Goal: Task Accomplishment & Management: Manage account settings

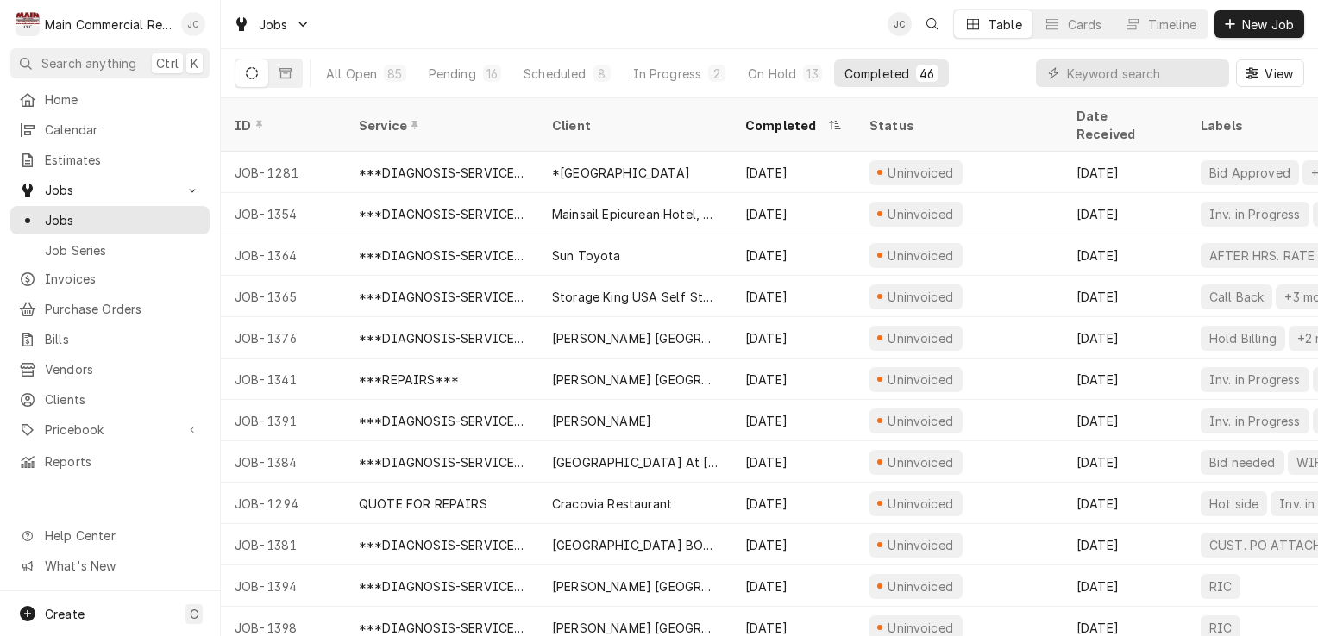
click at [187, 21] on div "Jan Costello's Avatar" at bounding box center [193, 24] width 24 height 24
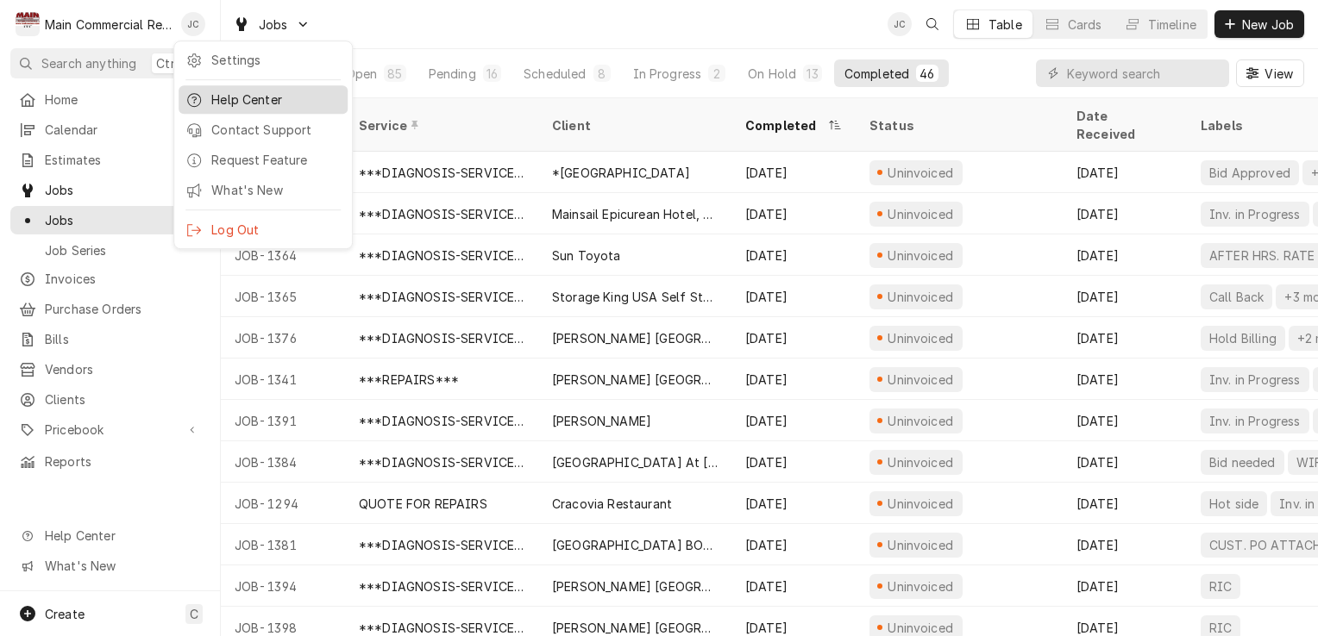
click at [211, 96] on div "Help Center" at bounding box center [275, 100] width 129 height 18
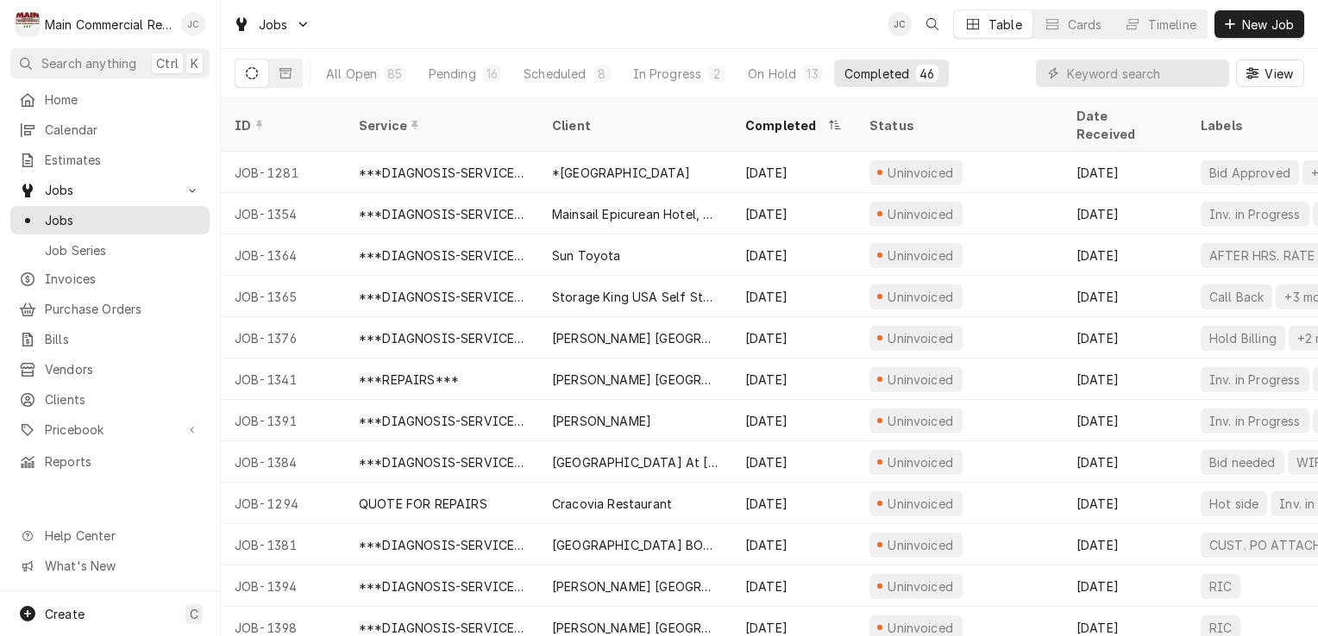
click at [197, 16] on div "Jan Costello's Avatar" at bounding box center [193, 24] width 24 height 24
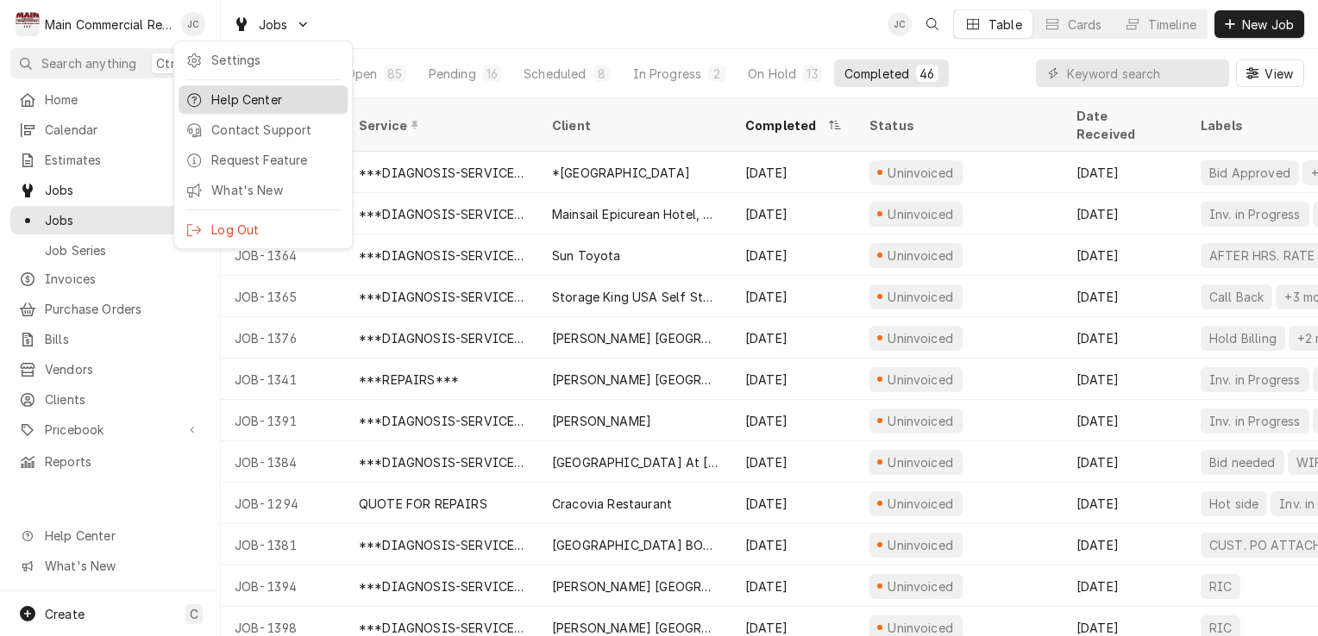
click at [222, 93] on div "Help Center" at bounding box center [275, 100] width 129 height 18
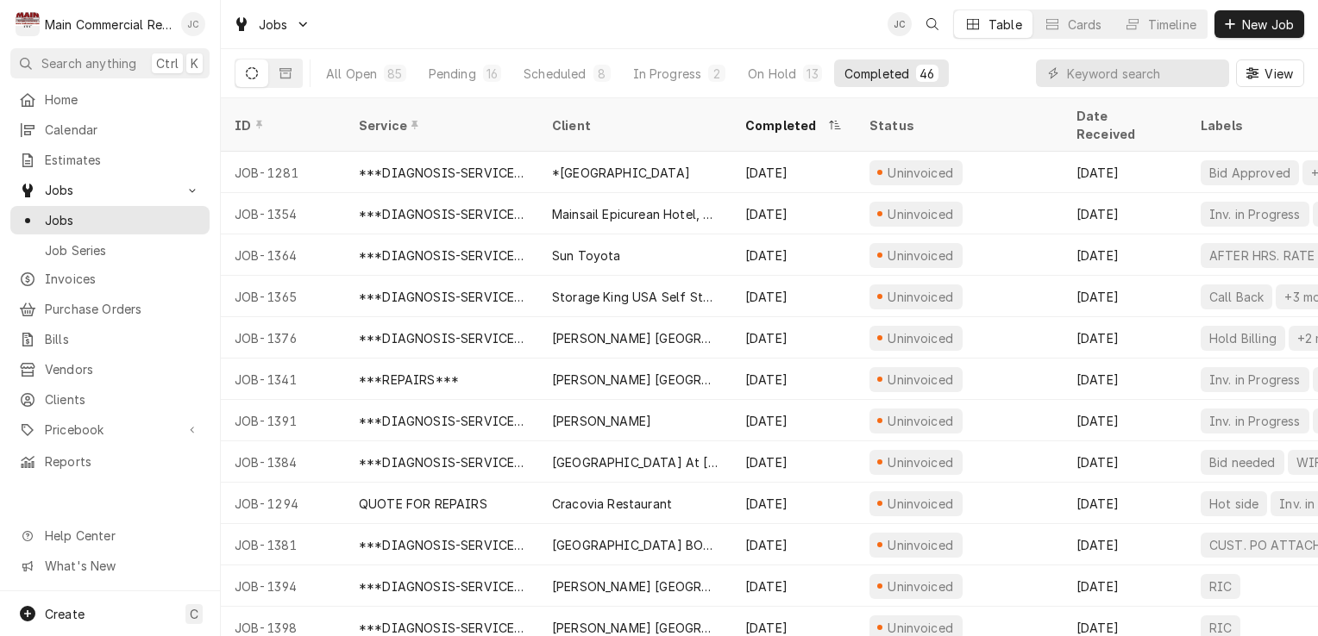
click at [194, 28] on div "Jan Costello's Avatar" at bounding box center [193, 24] width 24 height 24
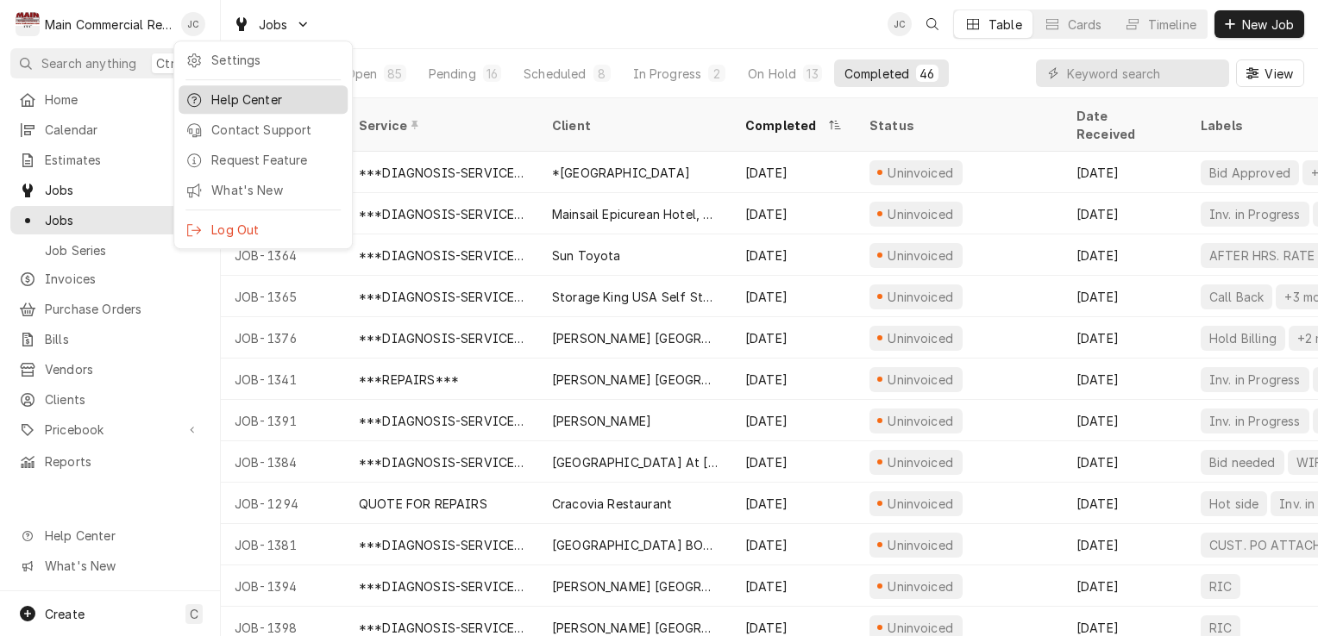
click at [229, 95] on div "Help Center" at bounding box center [275, 100] width 129 height 18
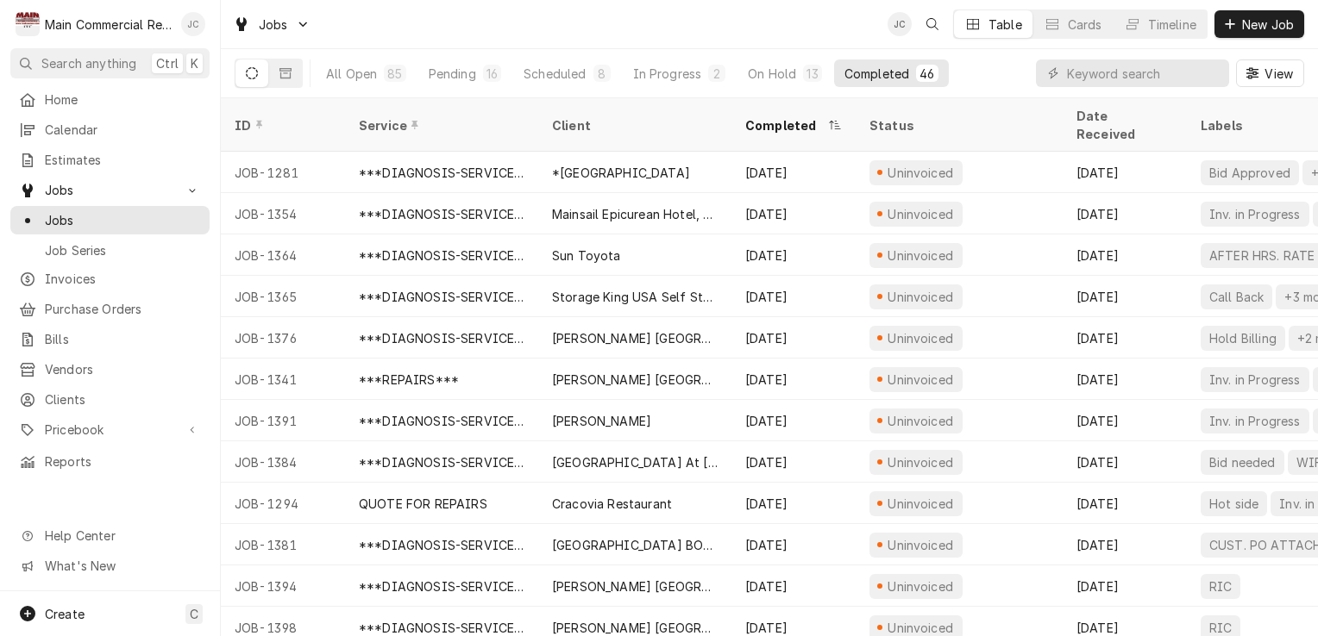
click at [191, 27] on div "Jan Costello's Avatar" at bounding box center [193, 24] width 24 height 24
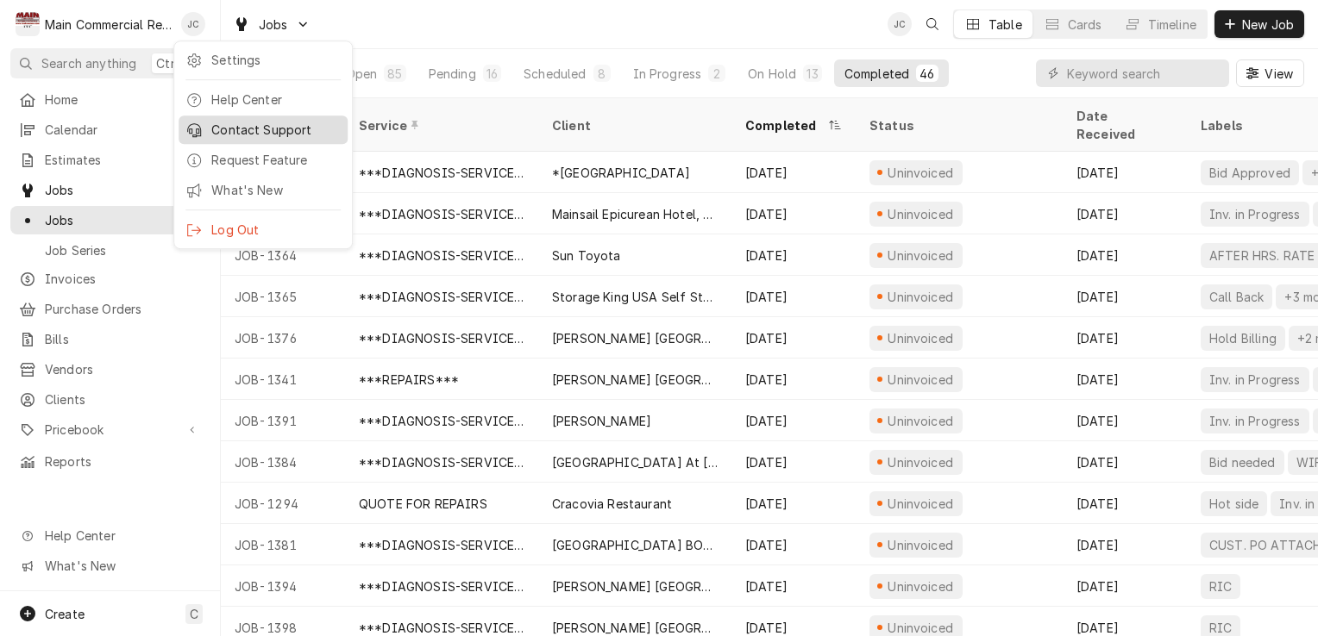
click at [269, 131] on div "Contact Support" at bounding box center [275, 130] width 129 height 18
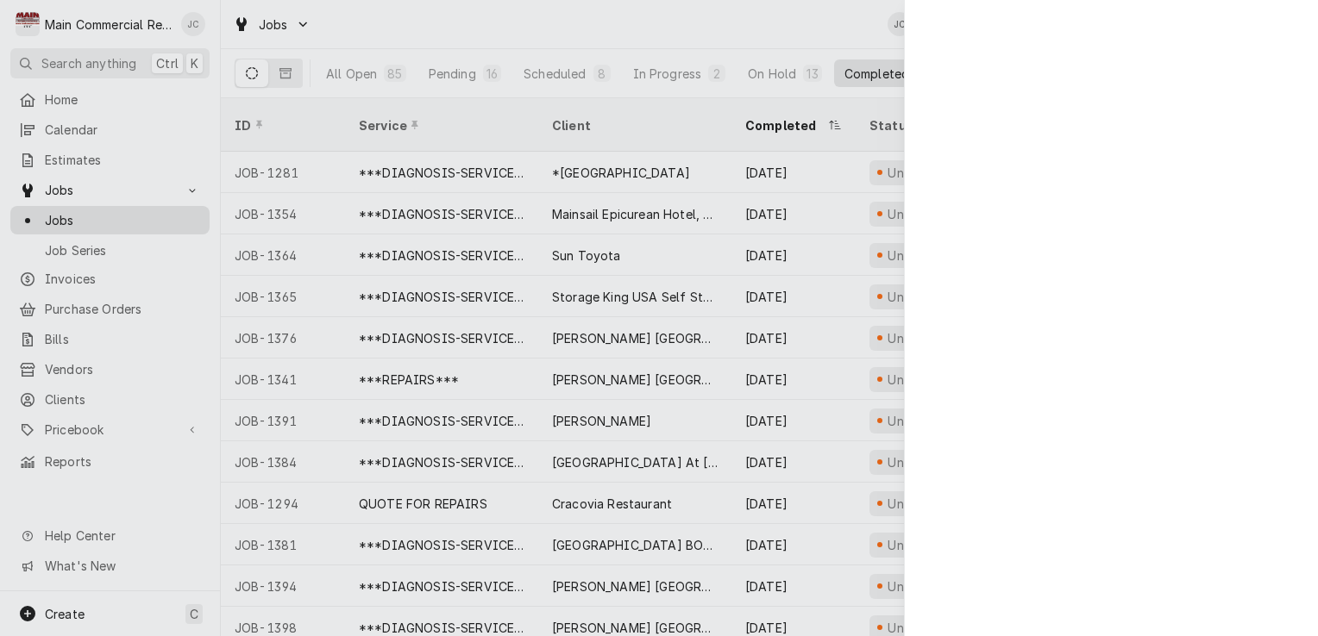
click at [185, 28] on div "Jan Costello's Avatar" at bounding box center [193, 24] width 24 height 24
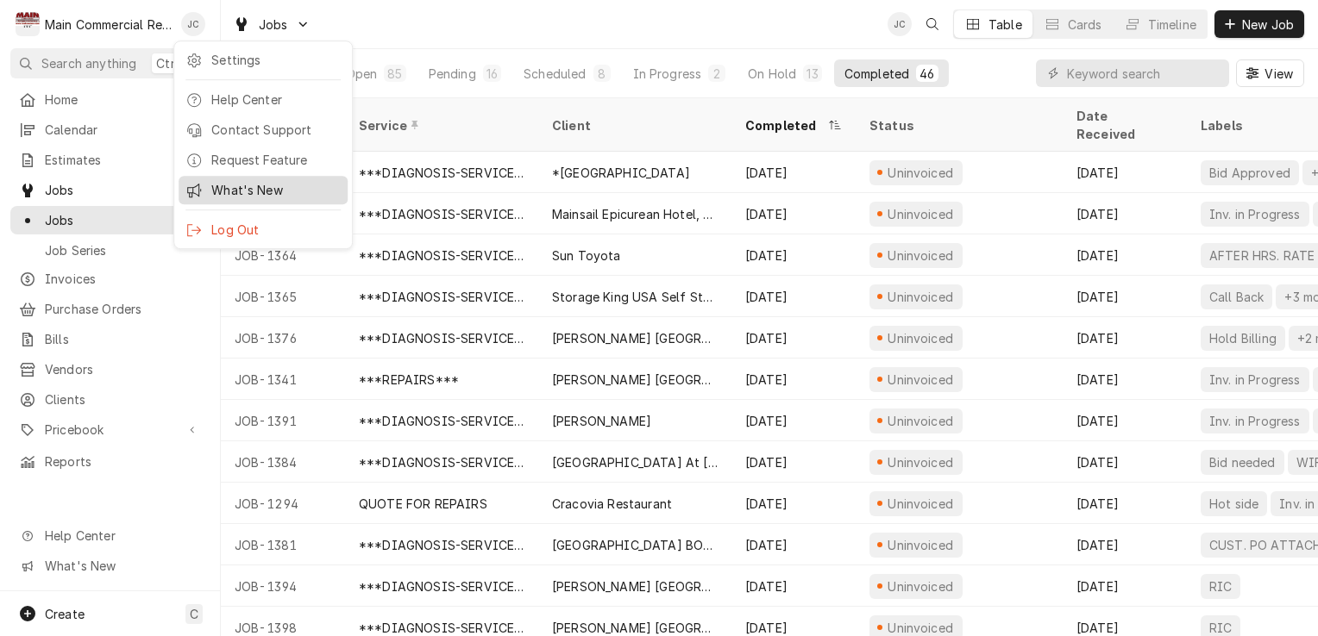
click at [226, 199] on div "What's New" at bounding box center [263, 190] width 169 height 28
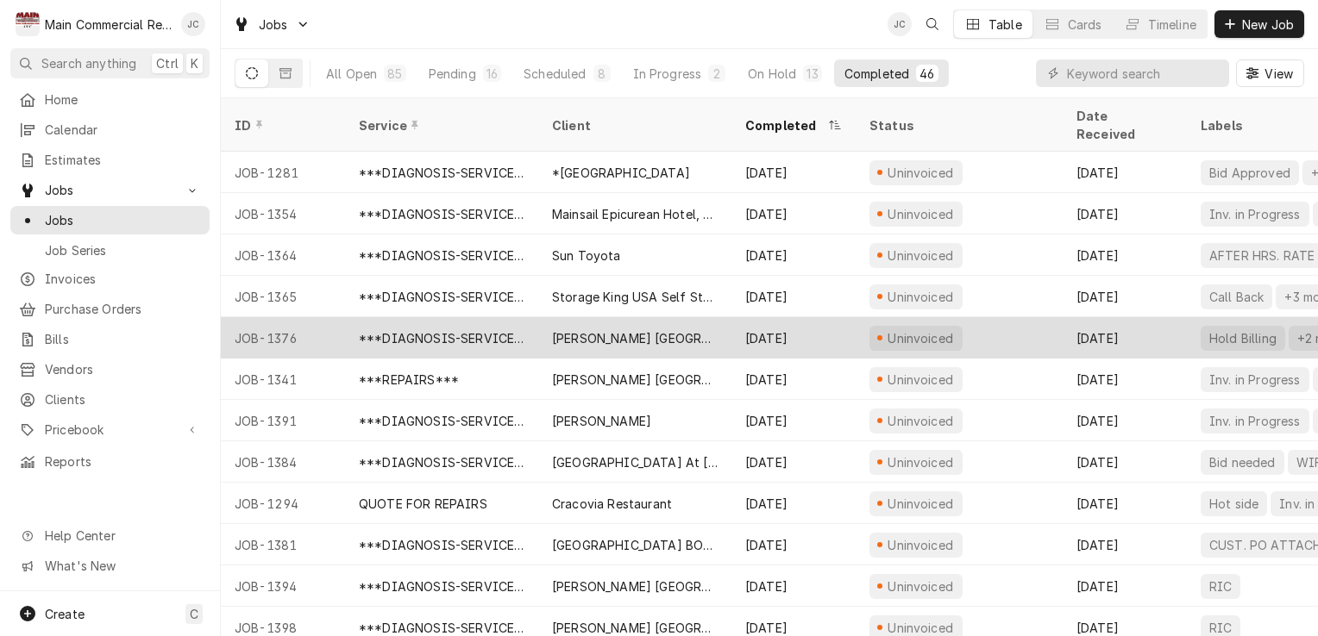
click at [659, 329] on div "Mease Dunedin Hospital" at bounding box center [635, 338] width 166 height 18
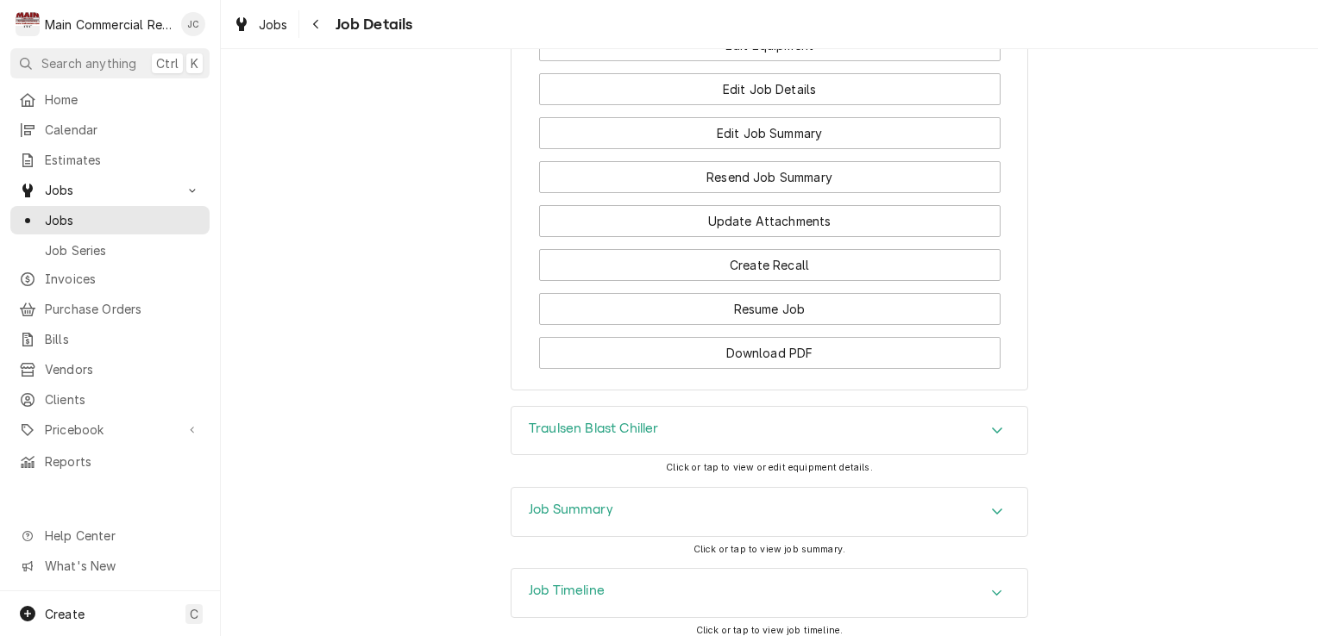
scroll to position [1871, 0]
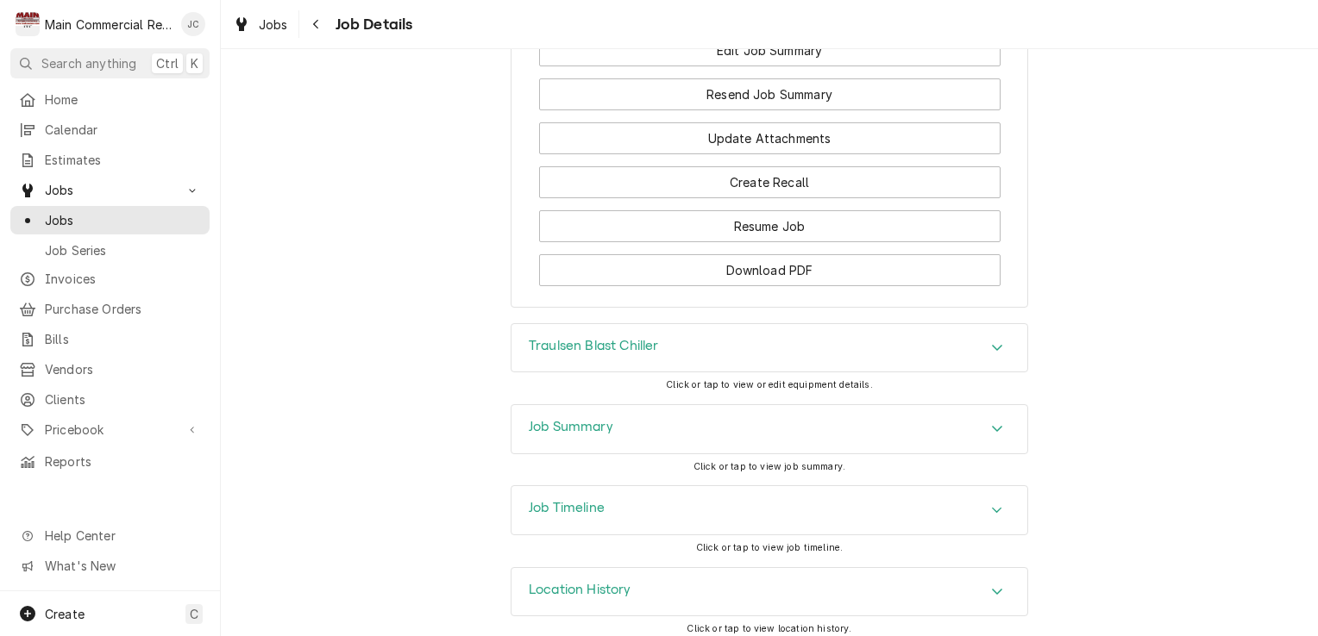
click at [984, 421] on div "Accordion Header" at bounding box center [997, 429] width 26 height 21
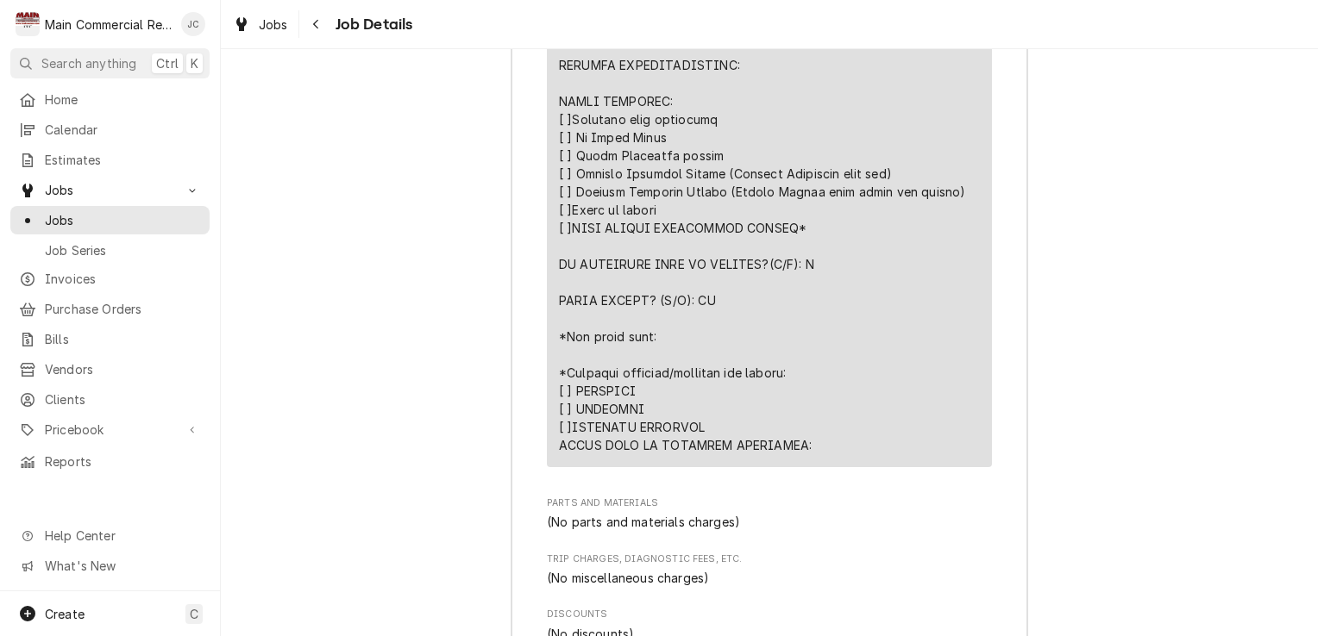
scroll to position [3160, 0]
click at [1125, 412] on div "Job Summary Roopairs Job ID JOB-1376 Service Type ***DIAGNOSIS-SERVICE CALL*** …" at bounding box center [769, 45] width 1097 height 1858
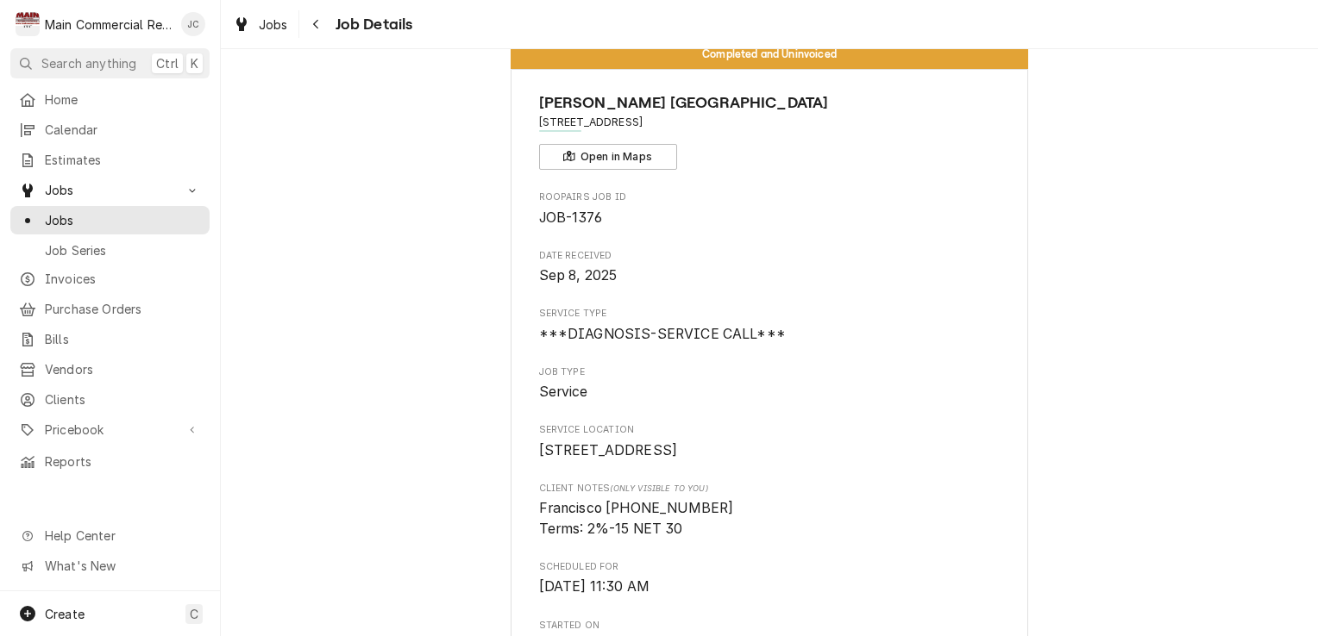
scroll to position [38, 0]
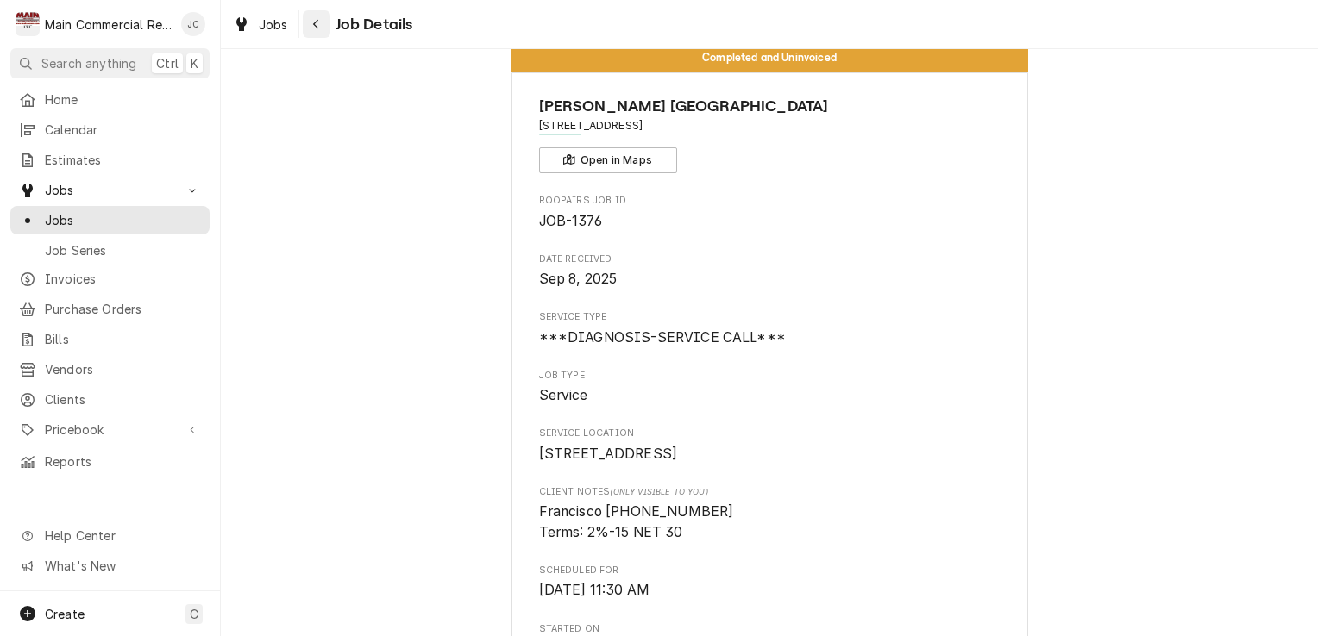
click at [320, 24] on div "Navigate back" at bounding box center [316, 24] width 17 height 17
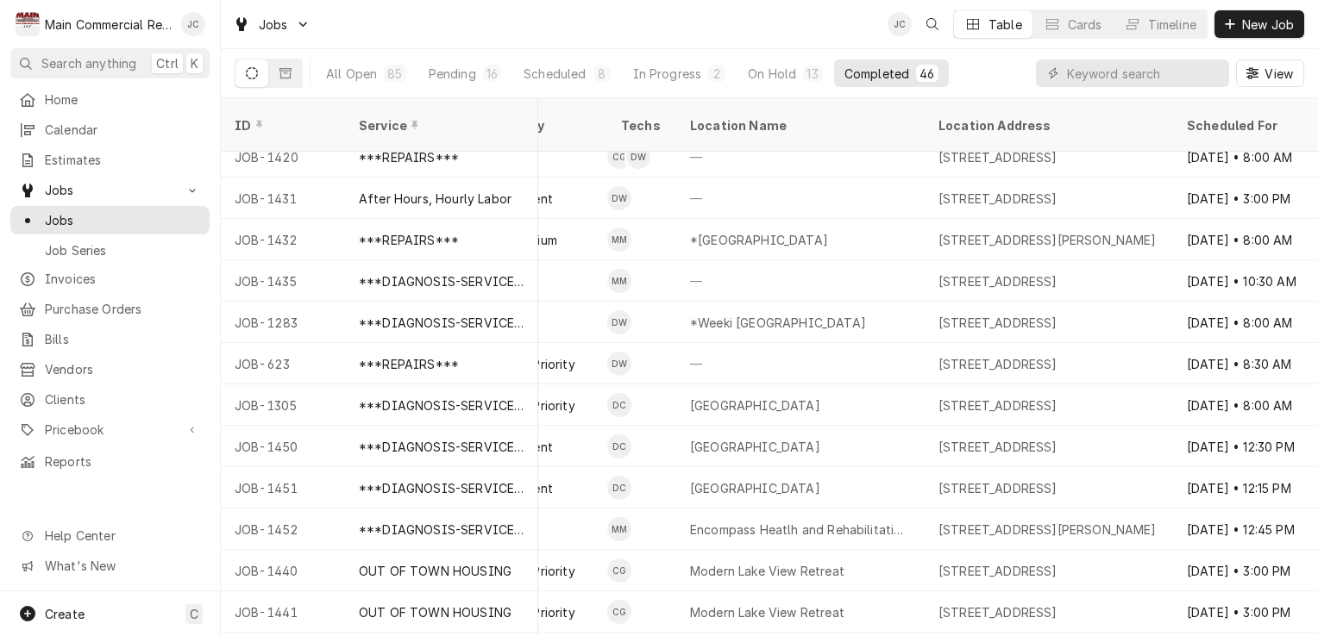
scroll to position [1411, 1021]
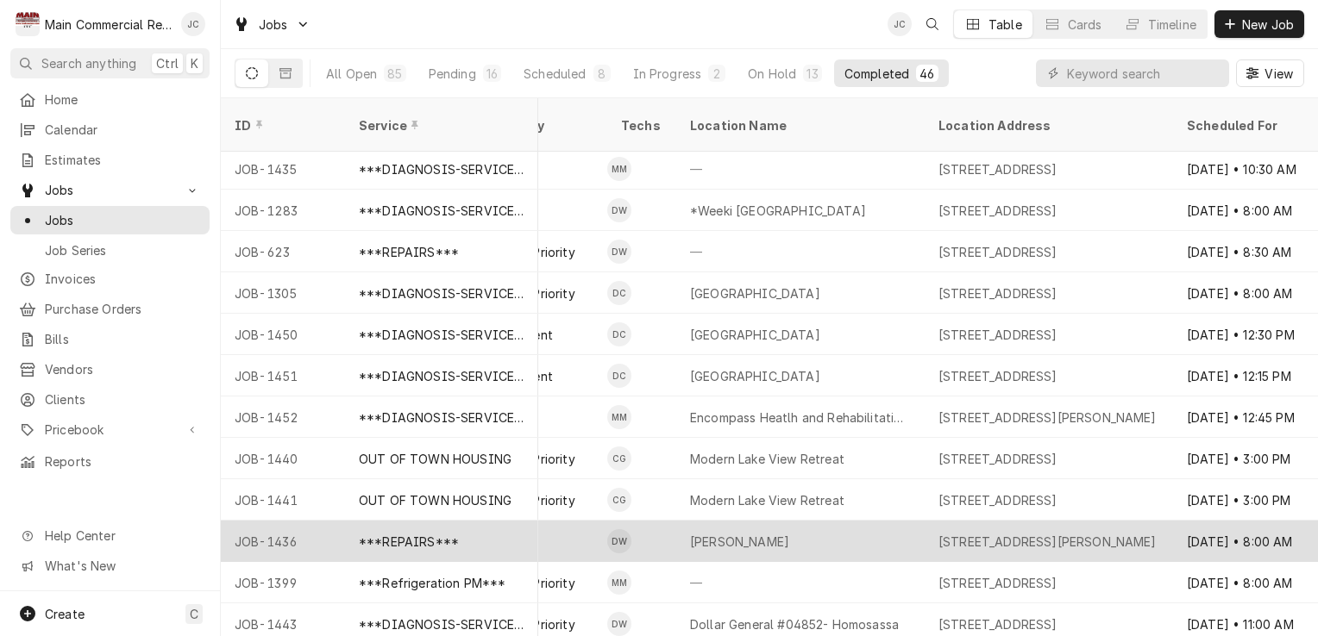
click at [1093, 533] on div "18512 Lansford Dr, Hudson, FL 34667" at bounding box center [1047, 542] width 218 height 18
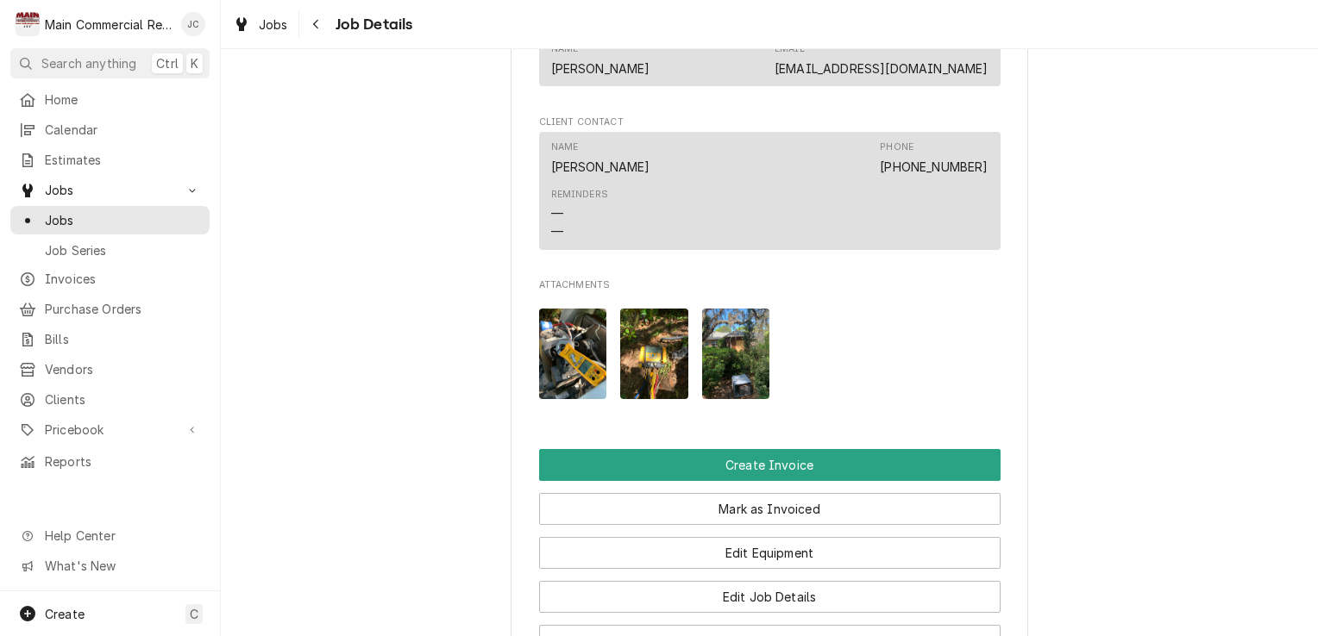
scroll to position [1530, 0]
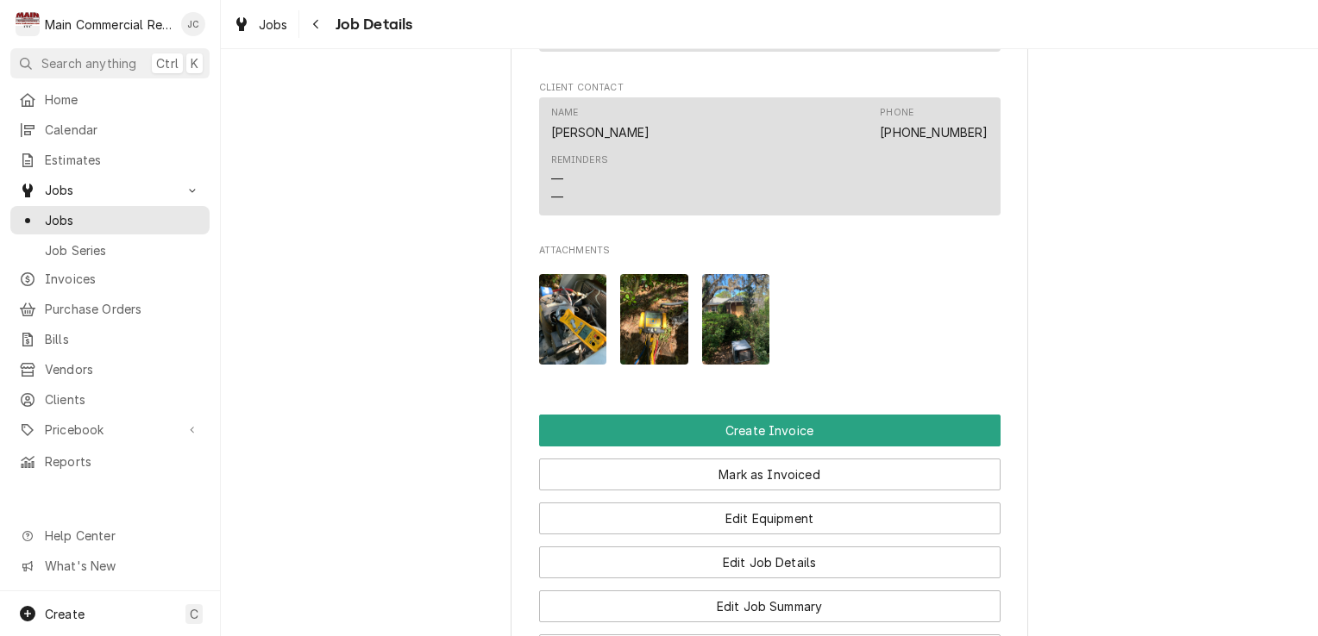
click at [661, 340] on img "Attachments" at bounding box center [654, 319] width 68 height 91
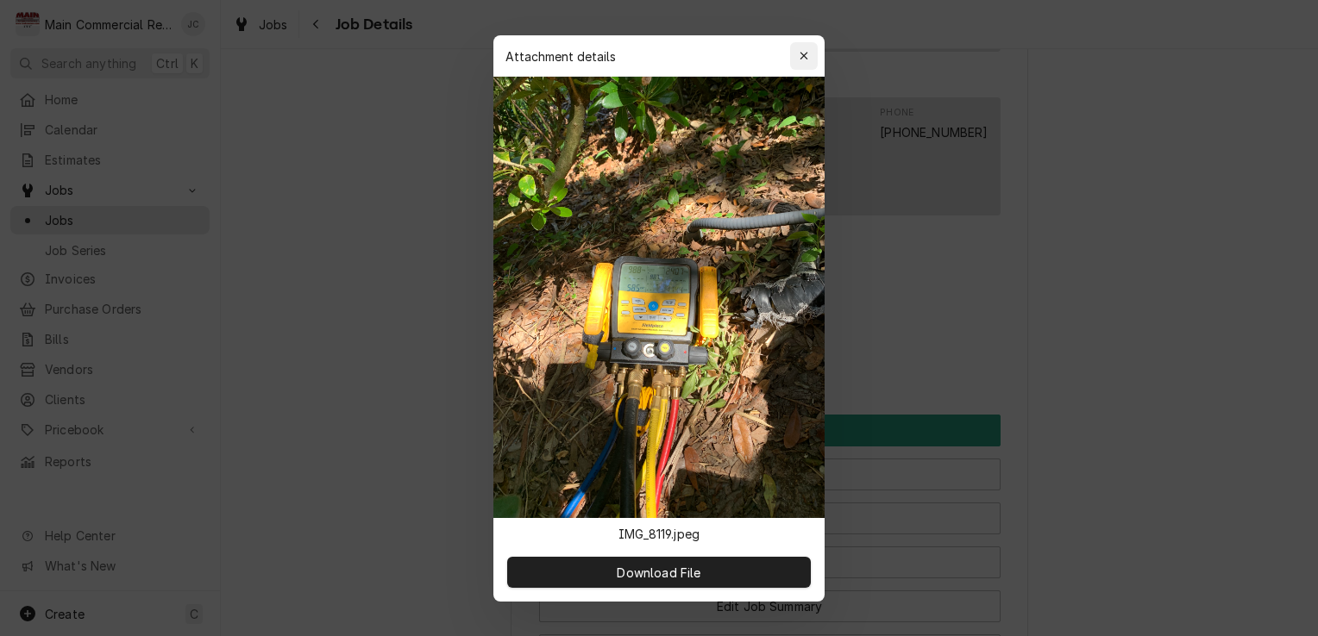
click at [800, 62] on div "button" at bounding box center [803, 55] width 17 height 17
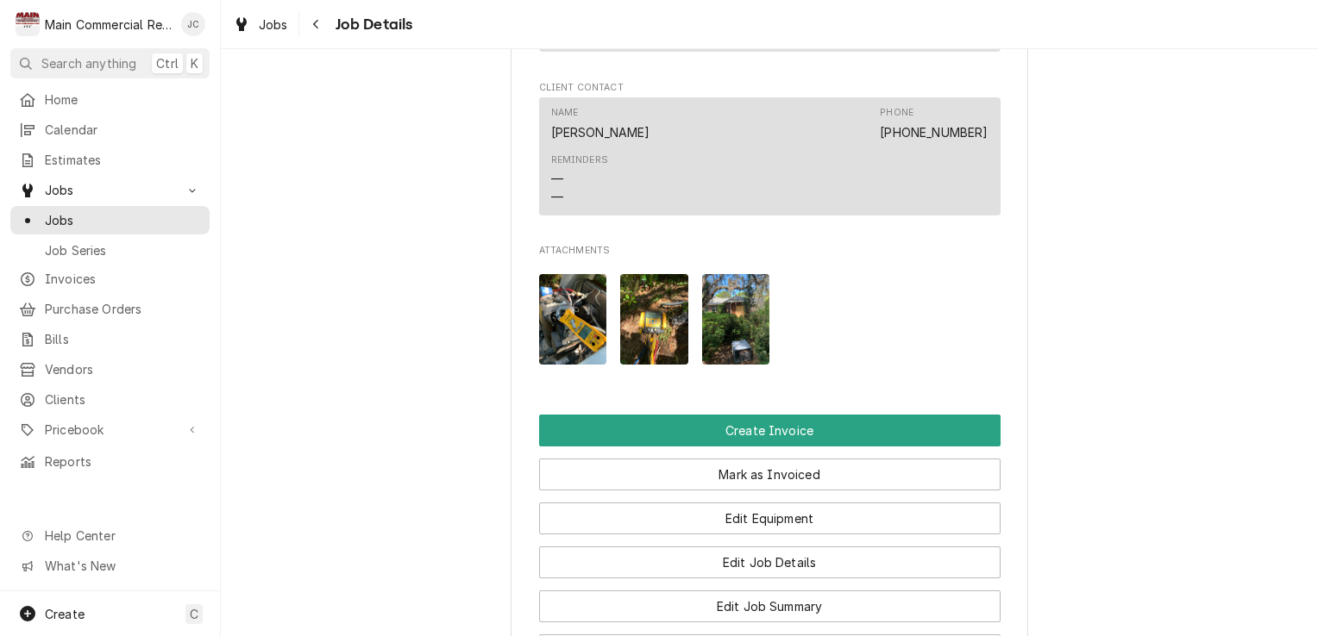
click at [735, 339] on img "Attachments" at bounding box center [736, 319] width 68 height 91
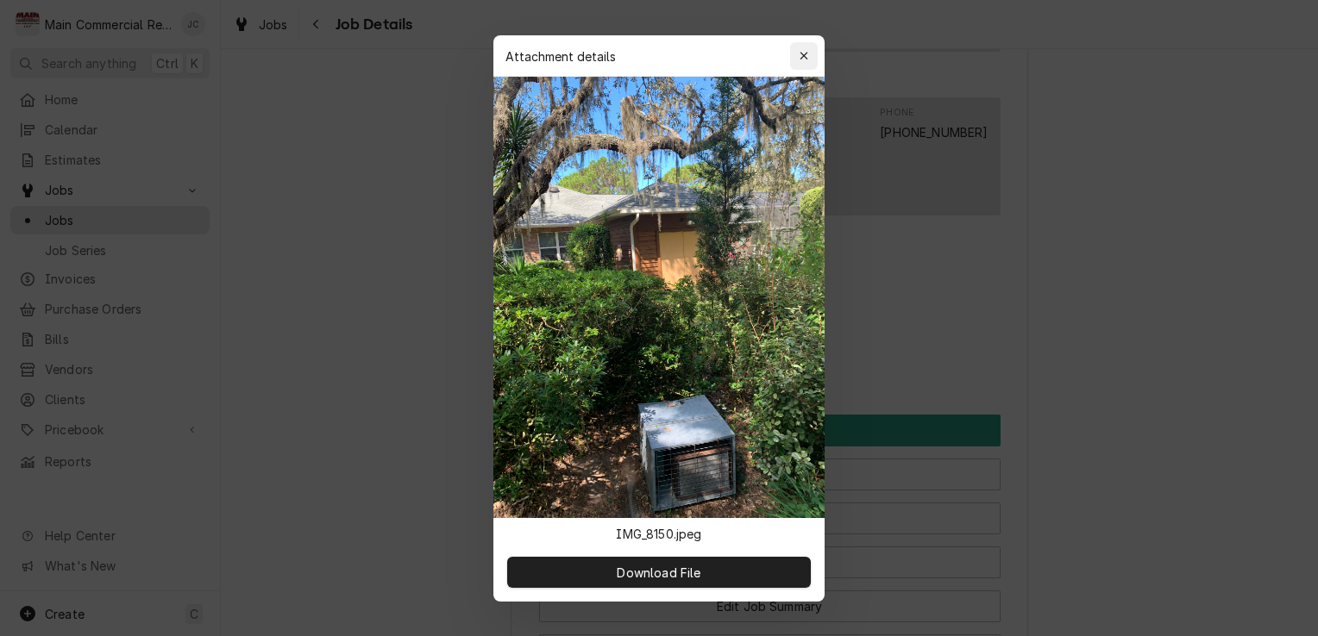
click at [794, 67] on button "button" at bounding box center [804, 56] width 28 height 28
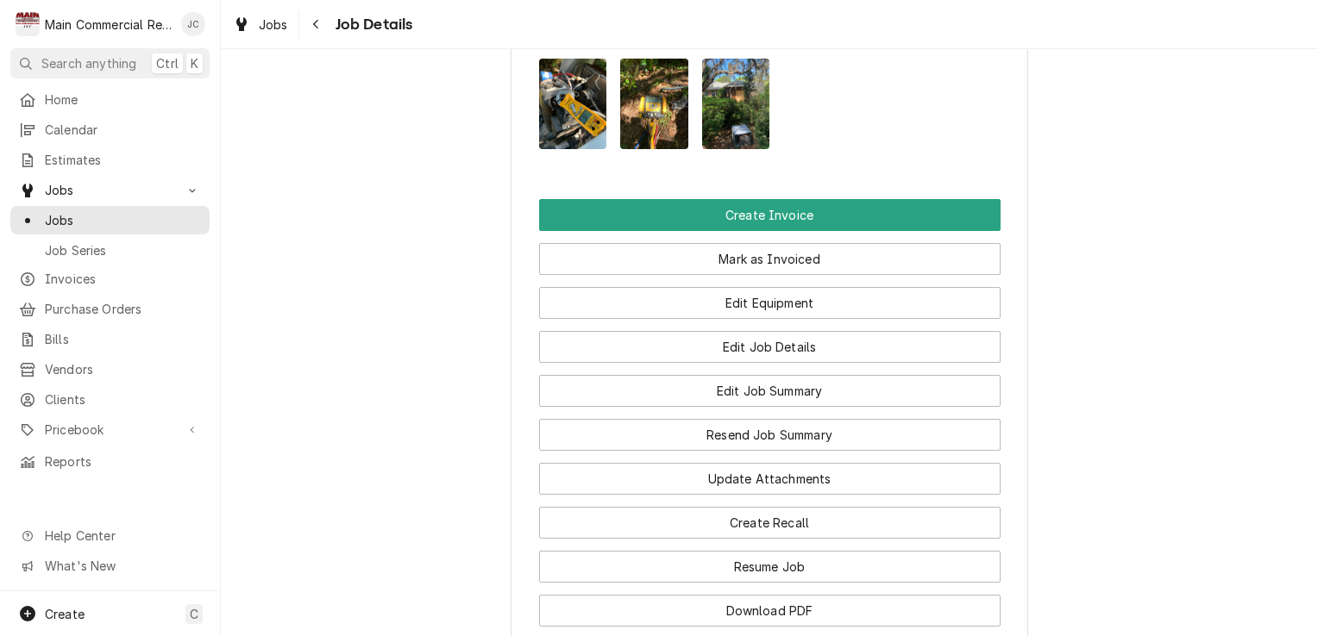
scroll to position [1745, 0]
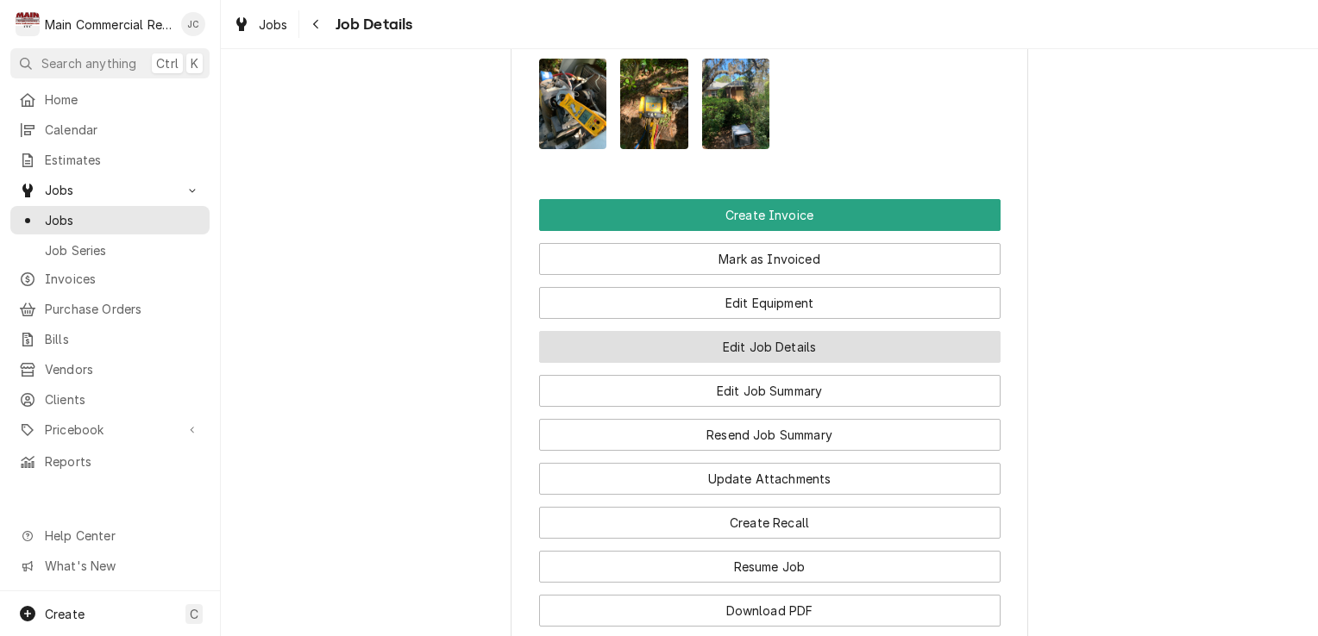
click at [749, 363] on button "Edit Job Details" at bounding box center [769, 347] width 461 height 32
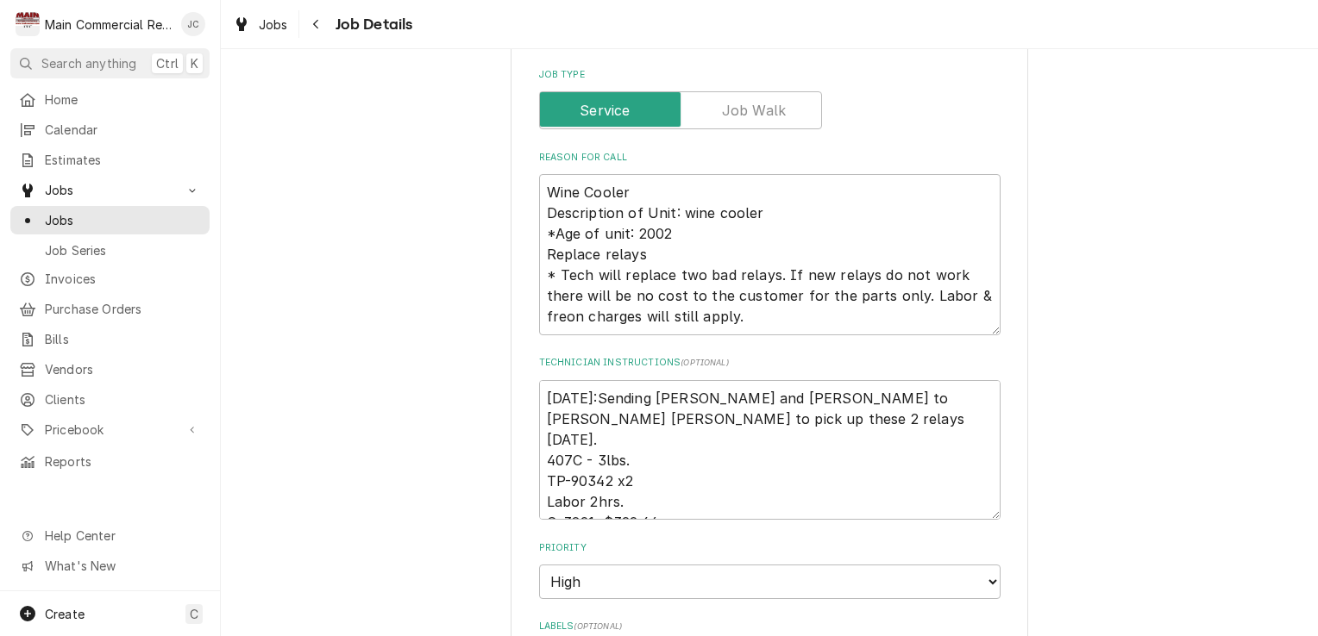
scroll to position [271, 0]
click at [551, 405] on textarea "[DATE]:Sending [PERSON_NAME] and [PERSON_NAME] to [PERSON_NAME] [PERSON_NAME] t…" at bounding box center [769, 449] width 461 height 140
type textarea "x"
type textarea "[DATE]:Sending [PERSON_NAME] and [PERSON_NAME] to [PERSON_NAME] [PERSON_NAME] t…"
type textarea "x"
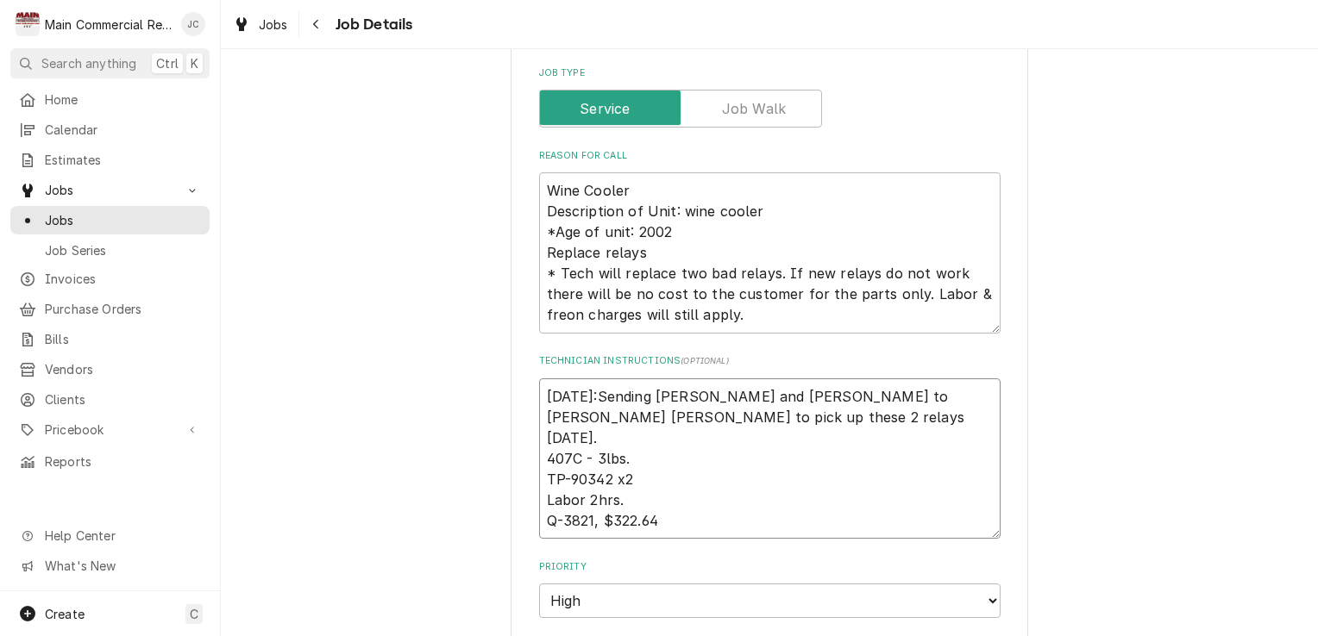
type textarea "9 [DATE]:Sending [PERSON_NAME] and [PERSON_NAME] to [PERSON_NAME] [PERSON_NAME]…"
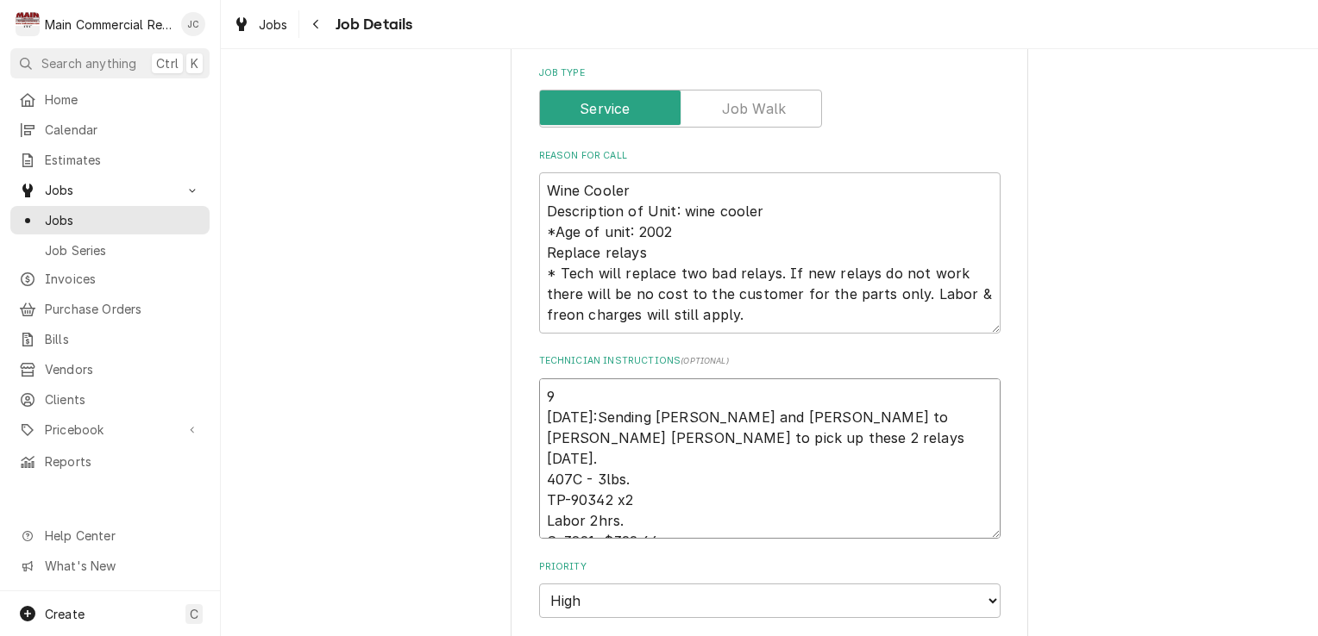
type textarea "x"
type textarea "9/ 9/22/25:Sending Dylan and Parker to Baker Anderson to pick up these 2 relays…"
type textarea "x"
type textarea "9/2 9/22/25:Sending Dylan and Parker to Baker Anderson to pick up these 2 relay…"
type textarea "x"
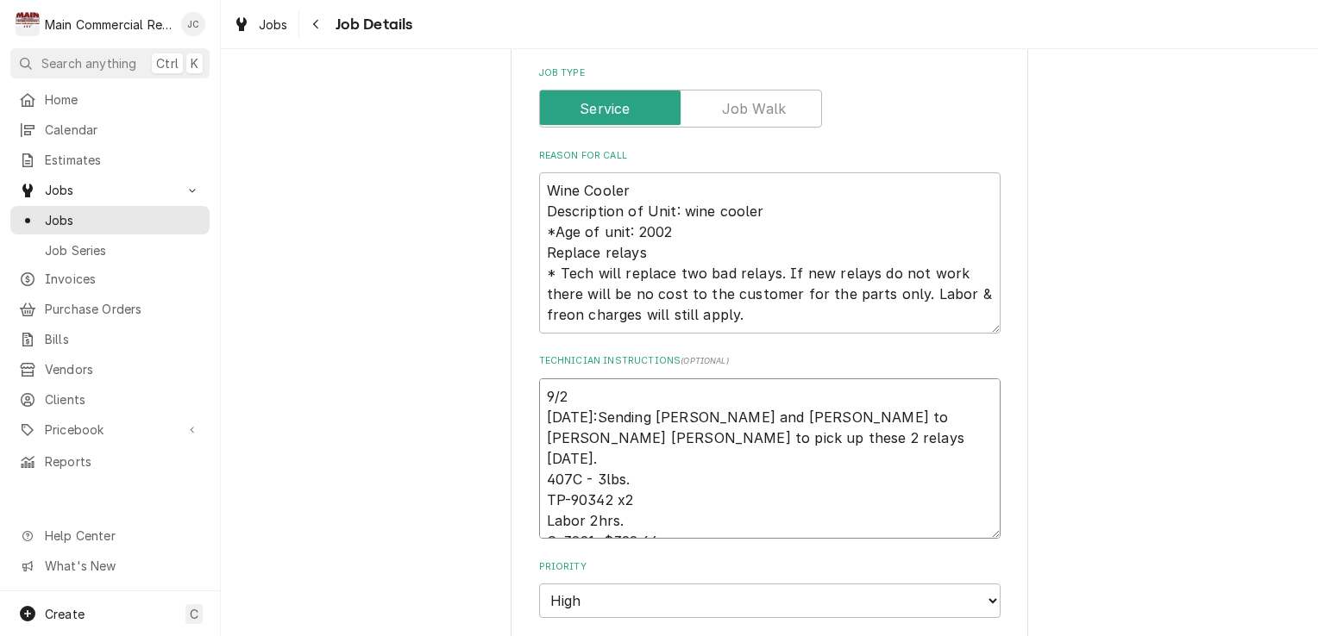
type textarea "9/24 9/22/25:Sending Dylan and Parker to Baker Anderson to pick up these 2 rela…"
type textarea "x"
type textarea "9/24/ 9/22/25:Sending Dylan and Parker to Baker Anderson to pick up these 2 rel…"
type textarea "x"
type textarea "9/24/2 9/22/25:Sending Dylan and Parker to Baker Anderson to pick up these 2 re…"
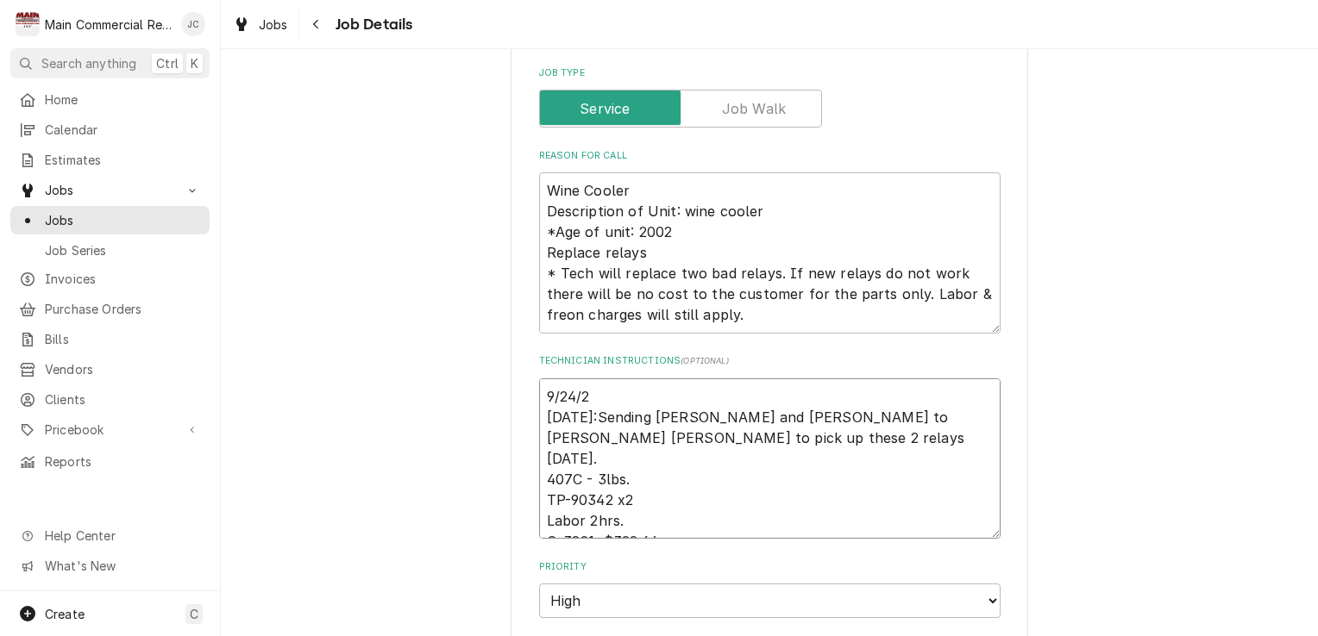
type textarea "x"
type textarea "9/24/25 9/22/25:Sending Dylan and Parker to Baker Anderson to pick up these 2 r…"
type textarea "x"
type textarea "9/24/25: 9/22/25:Sending Dylan and Parker to Baker Anderson to pick up these 2 …"
type textarea "x"
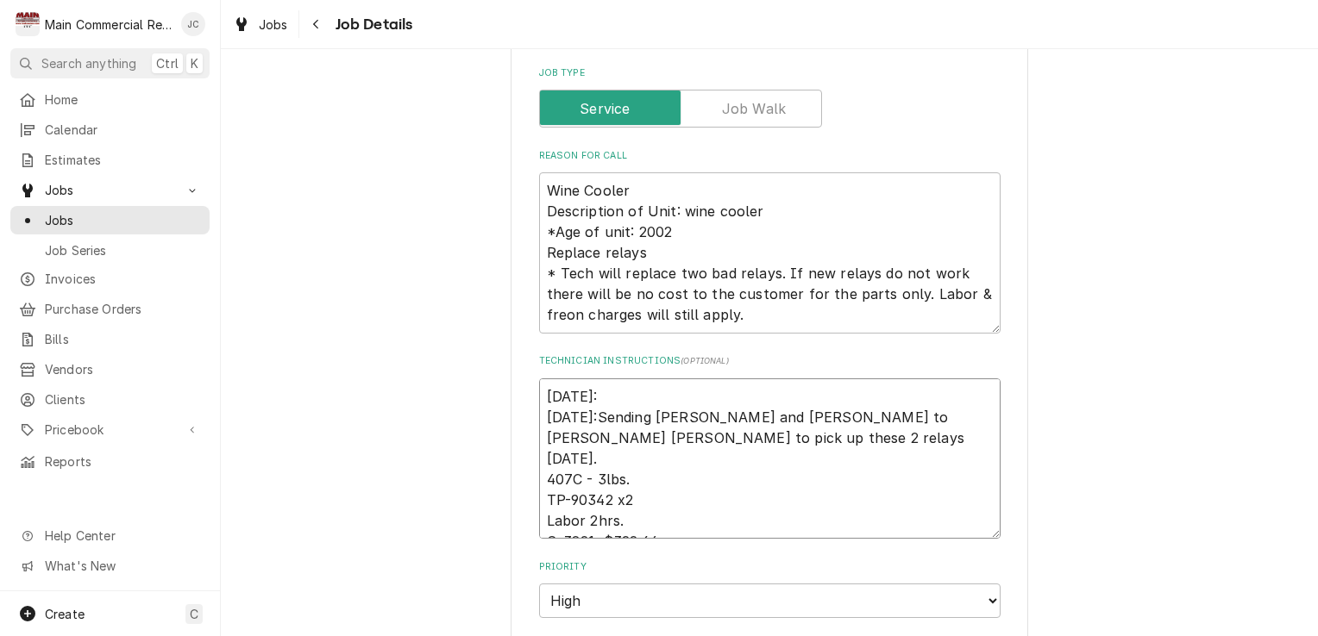
type textarea "9/24/25: 9/22/25:Sending Dylan and Parker to Baker Anderson to pick up these 2 …"
type textarea "x"
type textarea "9/24/25: D 9/22/25:Sending Dylan and Parker to Baker Anderson to pick up these …"
type textarea "x"
type textarea "9/24/25: Do 9/22/25:Sending Dylan and Parker to Baker Anderson to pick up these…"
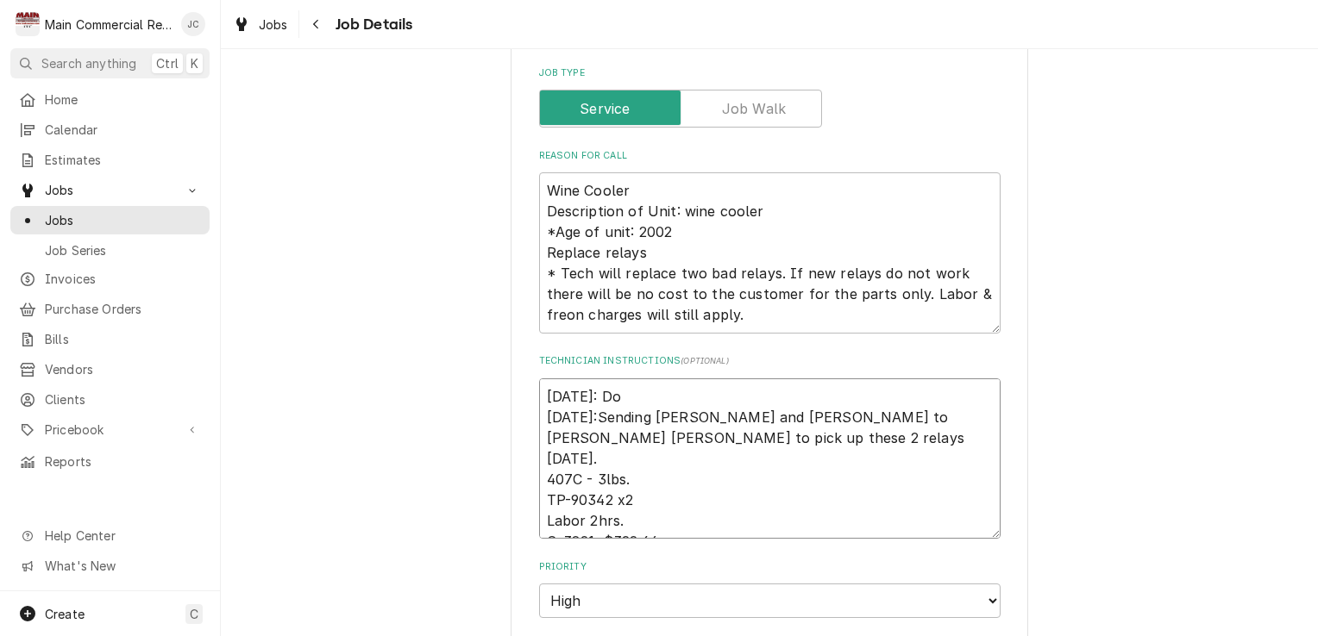
type textarea "x"
type textarea "9/24/25: Do 9/22/25:Sending Dylan and Parker to Baker Anderson to pick up these…"
type textarea "x"
type textarea "9/24/25: Do n 9/22/25:Sending Dylan and Parker to Baker Anderson to pick up the…"
type textarea "x"
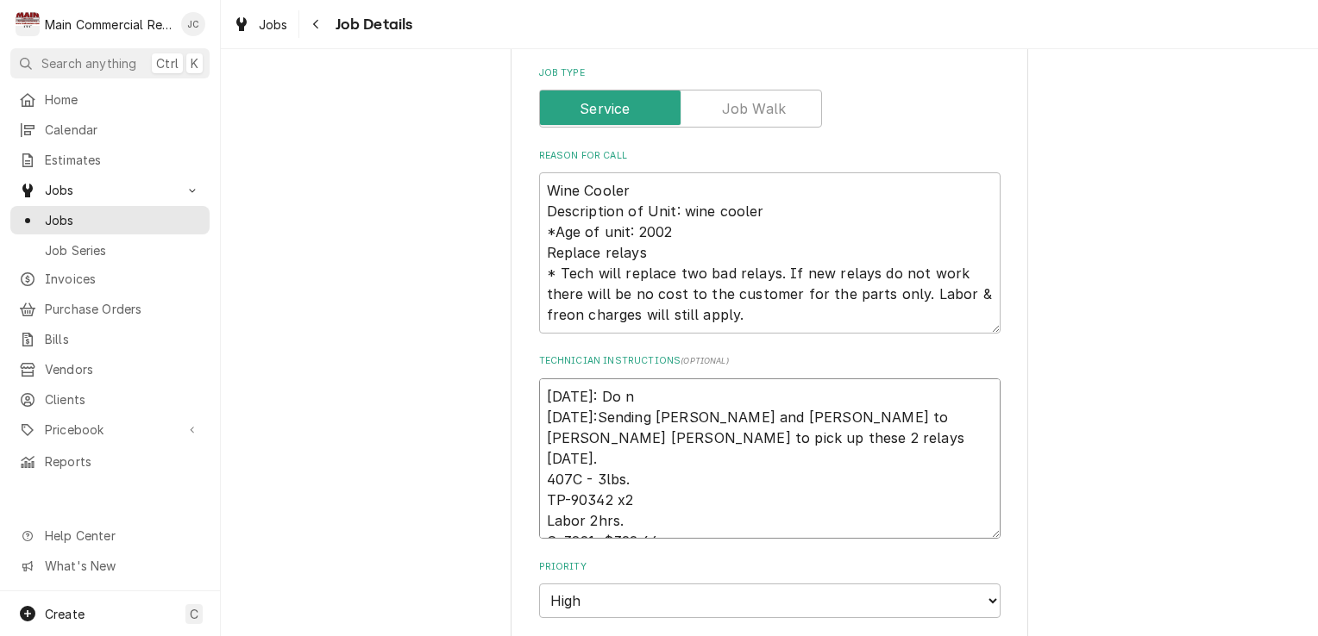
type textarea "9/24/25: Do no 9/22/25:Sending Dylan and Parker to Baker Anderson to pick up th…"
type textarea "x"
type textarea "9/24/25: Do not 9/22/25:Sending Dylan and Parker to Baker Anderson to pick up t…"
type textarea "x"
type textarea "9/24/25: Do not 9/22/25:Sending Dylan and Parker to Baker Anderson to pick up t…"
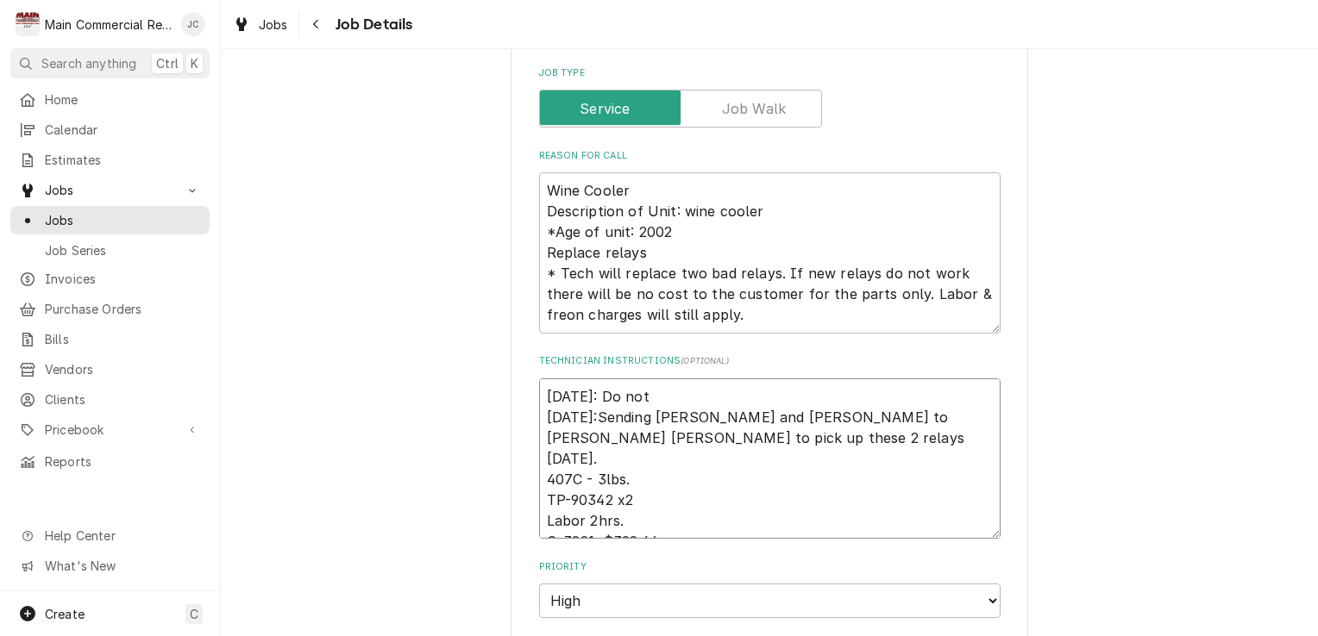
type textarea "x"
type textarea "9/24/25: Do not b 9/22/25:Sending Dylan and Parker to Baker Anderson to pick up…"
type textarea "x"
type textarea "9/24/25: Do not bi 9/22/25:Sending Dylan and Parker to Baker Anderson to pick u…"
type textarea "x"
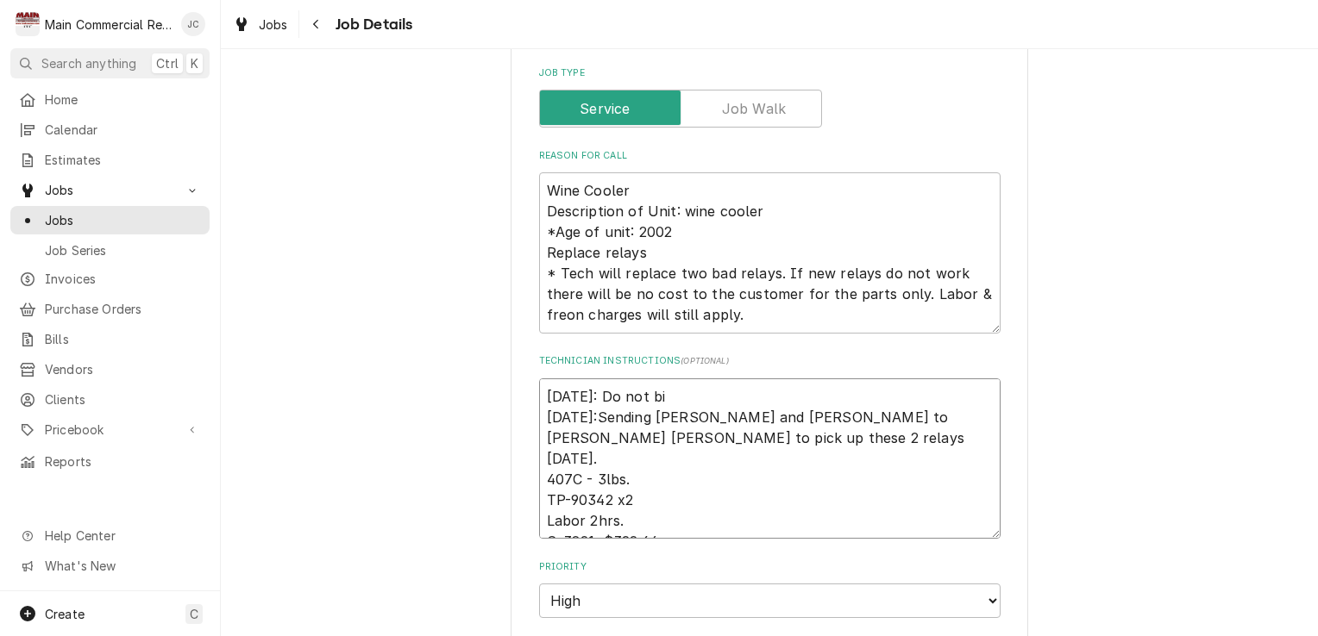
type textarea "9/24/25: Do not bil 9/22/25:Sending Dylan and Parker to Baker Anderson to pick …"
type textarea "x"
type textarea "9/24/25: Do not bill 9/22/25:Sending Dylan and Parker to Baker Anderson to pick…"
type textarea "x"
type textarea "9/24/25: Do not bill 9/22/25:Sending Dylan and Parker to Baker Anderson to pick…"
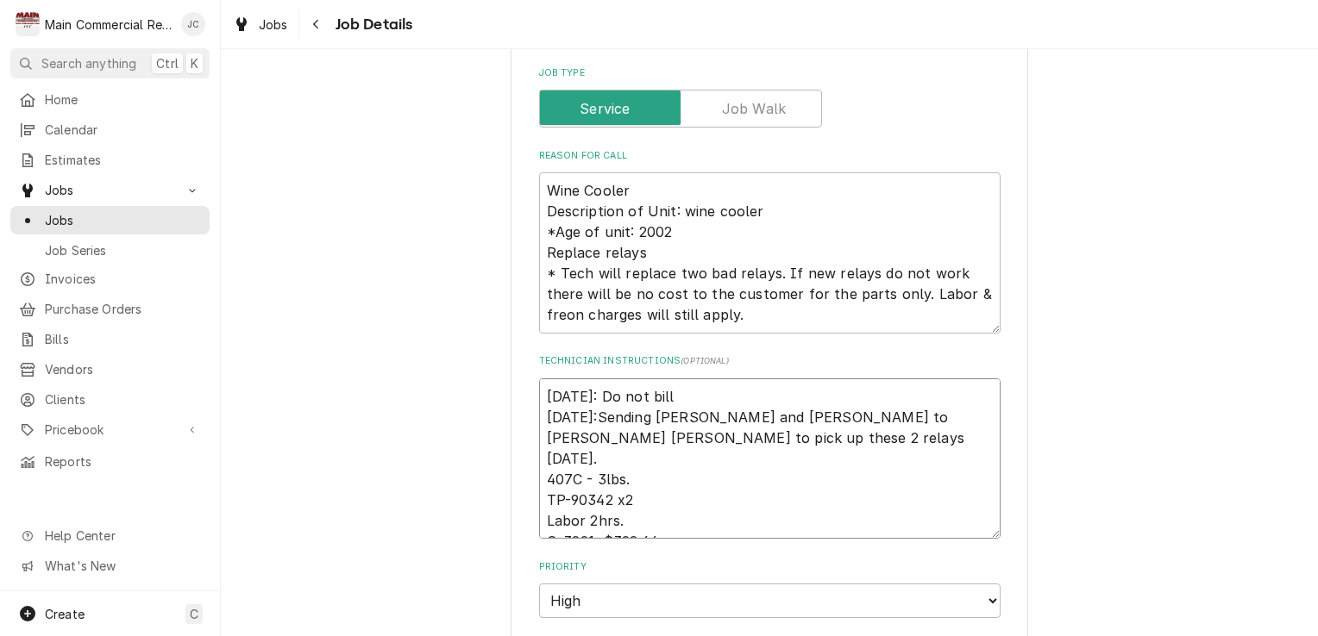
type textarea "x"
type textarea "9/24/25: Do not bill o 9/22/25:Sending Dylan and Parker to Baker Anderson to pi…"
type textarea "x"
type textarea "9/24/25: Do not bill ou 9/22/25:Sending Dylan and Parker to Baker Anderson to p…"
type textarea "x"
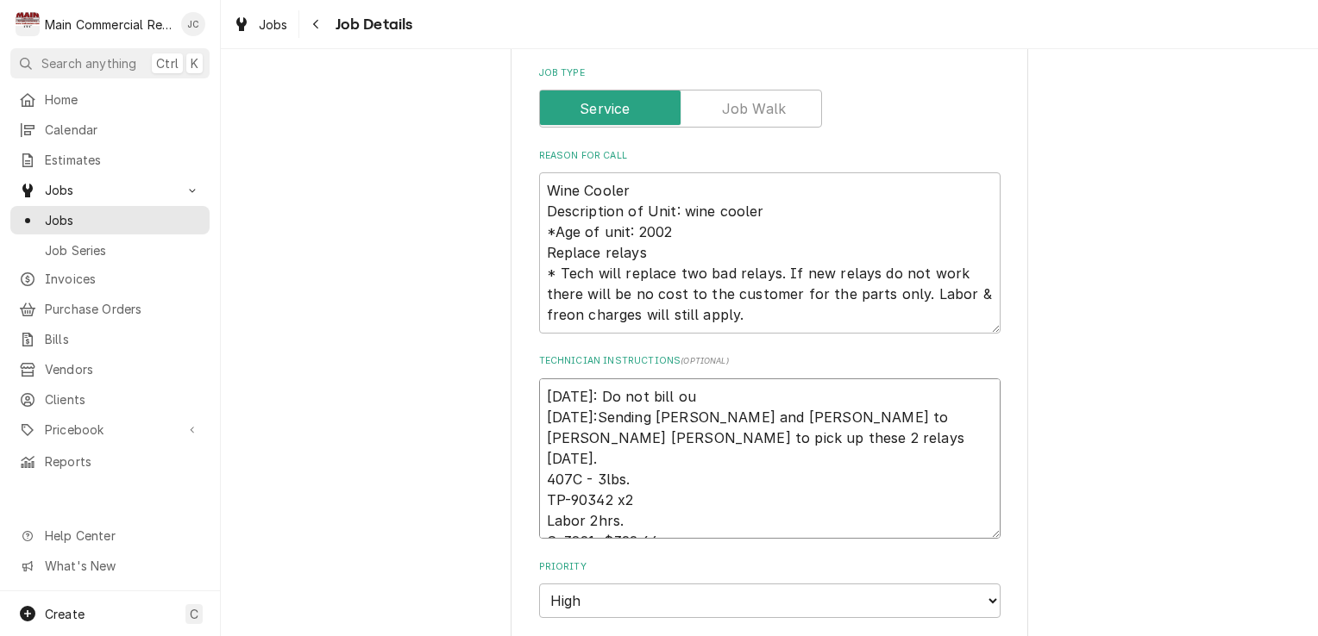
type textarea "9/24/25: Do not bill out 9/22/25:Sending Dylan and Parker to Baker Anderson to …"
type textarea "x"
type textarea "9/24/25: Do not bill out 9/22/25:Sending Dylan and Parker to Baker Anderson to …"
type textarea "x"
type textarea "9/24/25: Do not bill out p 9/22/25:Sending Dylan and Parker to Baker Anderson t…"
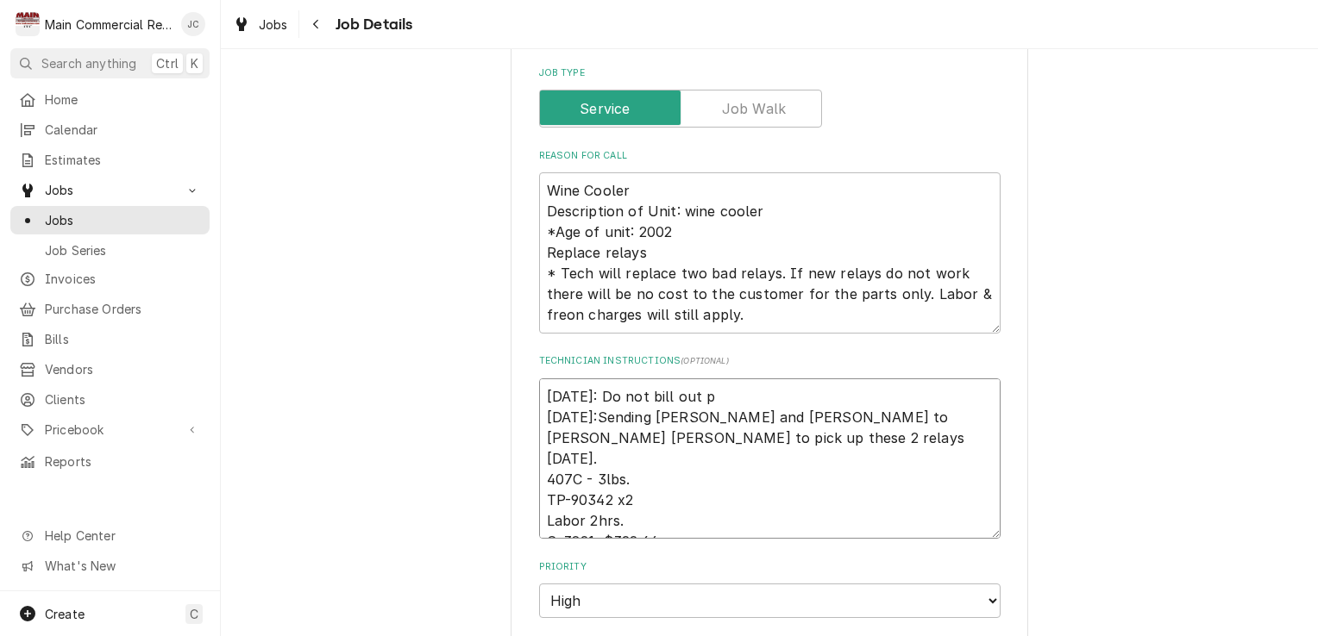
type textarea "x"
type textarea "9/24/25: Do not bill out pe 9/22/25:Sending Dylan and Parker to Baker Anderson …"
type textarea "x"
type textarea "9/24/25: Do not bill out per 9/22/25:Sending Dylan and Parker to Baker Anderson…"
type textarea "x"
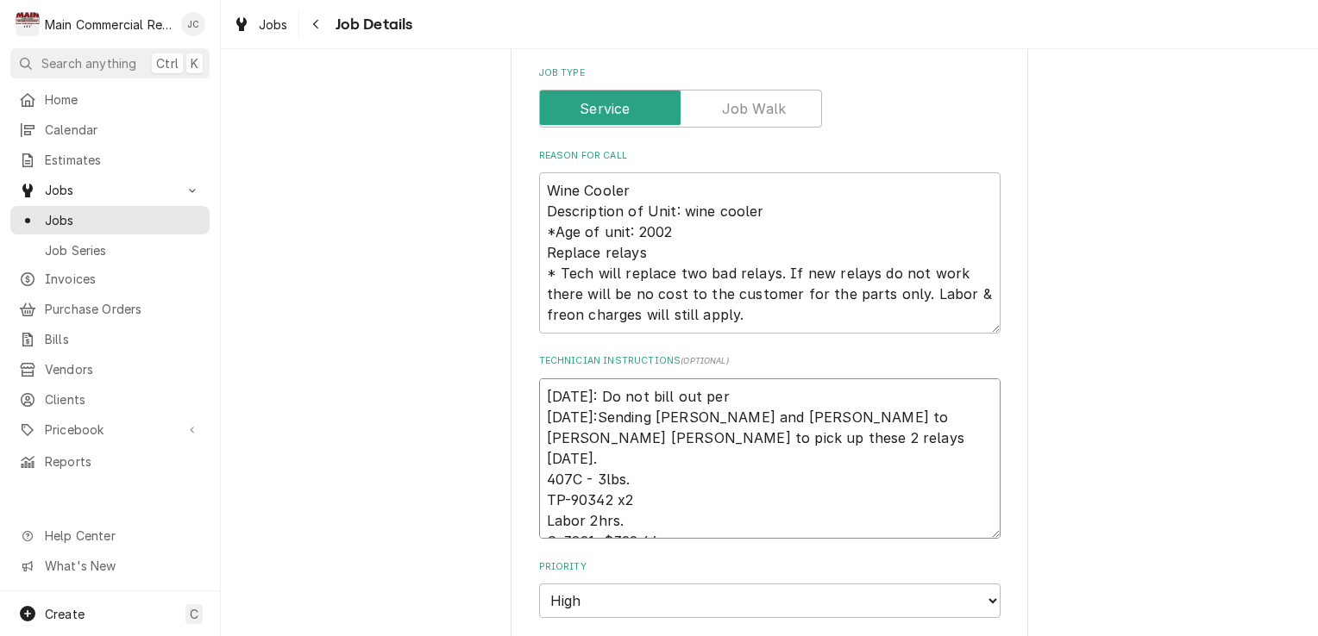
type textarea "9/24/25: Do not bill out per 9/22/25:Sending Dylan and Parker to Baker Anderson…"
type textarea "x"
type textarea "9/24/25: Do not bill out per S 9/22/25:Sending Dylan and Parker to Baker Anders…"
type textarea "x"
type textarea "9/24/25: Do not bill out per Sco 9/22/25:Sending Dylan and Parker to Baker Ande…"
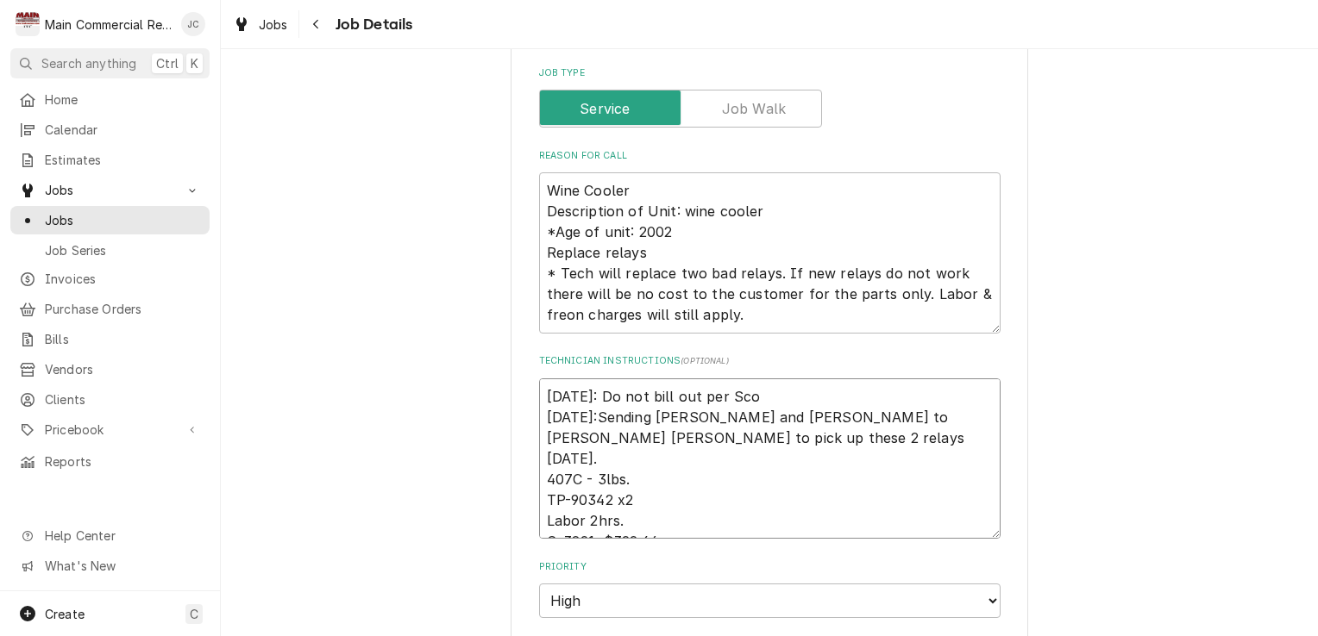
type textarea "x"
type textarea "9/24/25: Do not bill out per Scot 9/22/25:Sending Dylan and Parker to Baker And…"
type textarea "x"
type textarea "9/24/25: Do not bill out per Scott 9/22/25:Sending Dylan and Parker to Baker An…"
type textarea "x"
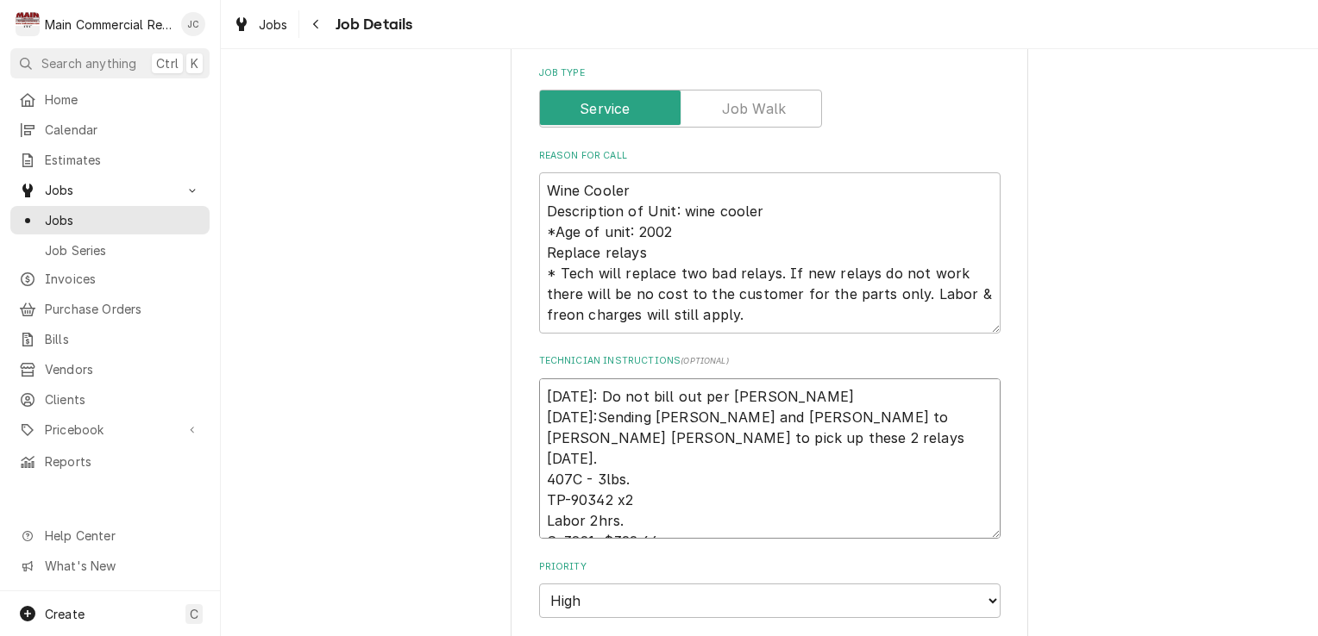
type textarea "9/24/25: Do not bill out per Scott. 9/22/25:Sending Dylan and Parker to Baker A…"
type textarea "x"
type textarea "9/24/25: Do not bill out per Scott.* 9/22/25:Sending Dylan and Parker to Baker …"
type textarea "x"
type textarea "9/24/25: Do not bill out per Scott.*J 9/22/25:Sending Dylan and Parker to Baker…"
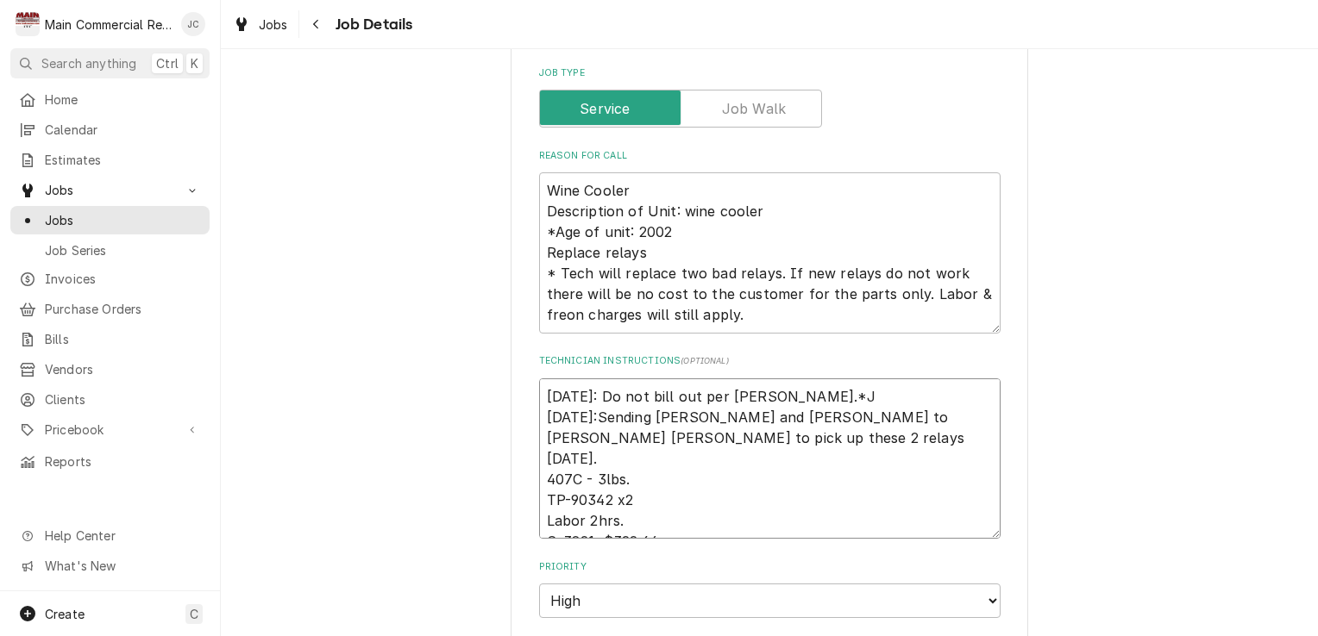
type textarea "x"
type textarea "9/24/25: Do not bill out per Scott.*JC 9/22/25:Sending Dylan and Parker to Bake…"
type textarea "x"
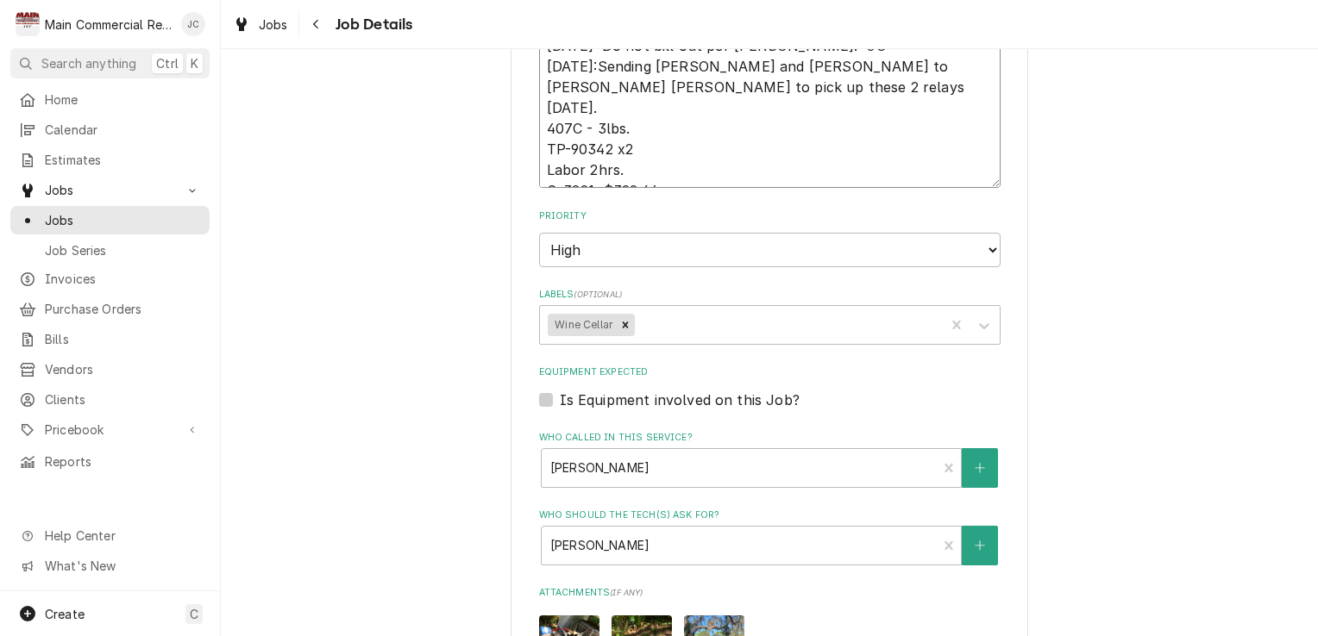
scroll to position [623, 0]
type textarea "9/24/25: Do not bill out per Scott.*JC 9/22/25:Sending Dylan and Parker to Bake…"
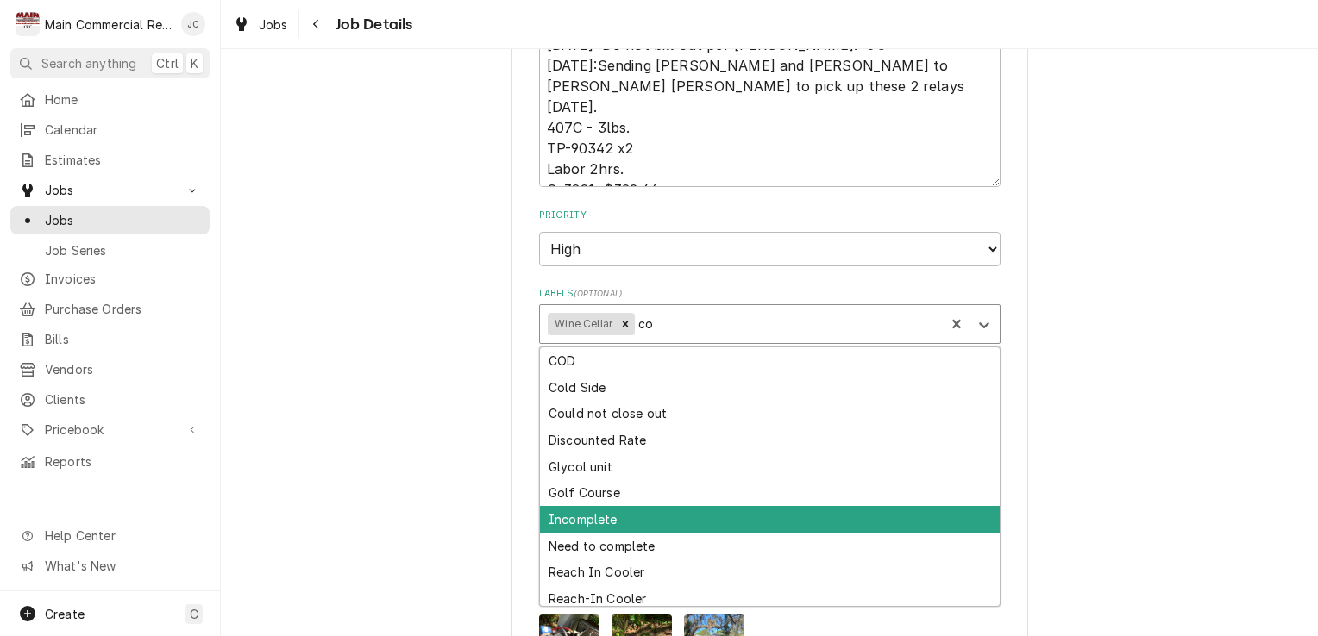
type input "c"
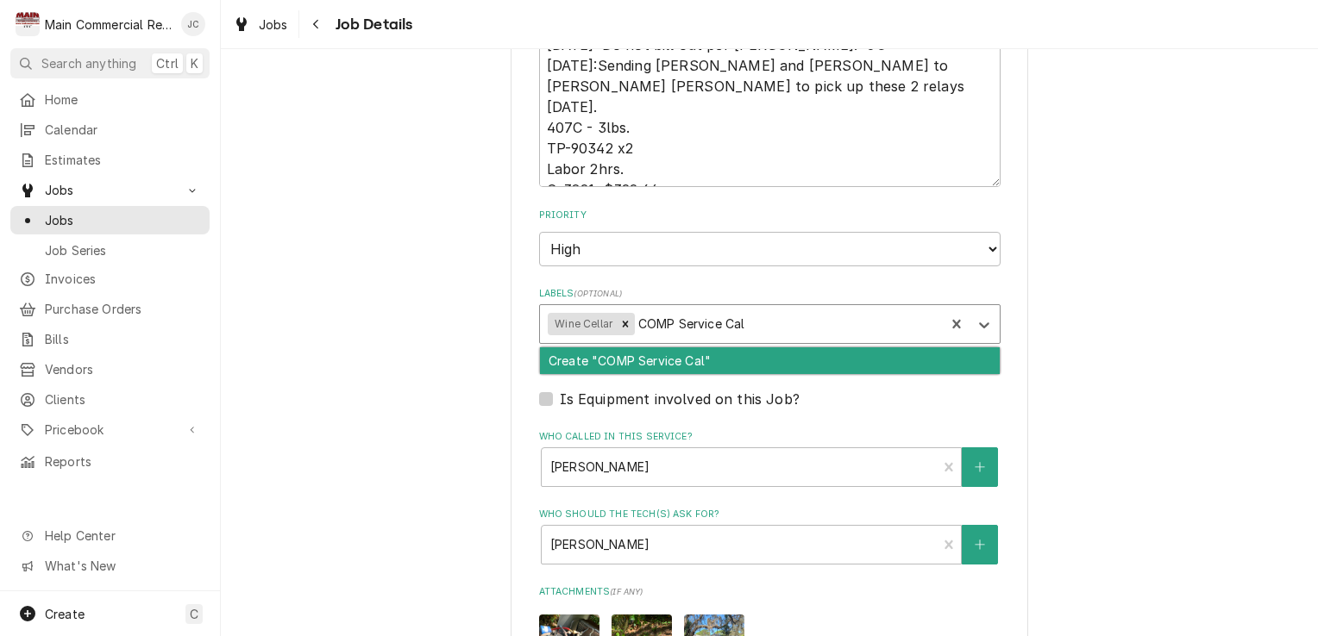
type input "COMP Service Call"
click at [652, 369] on div "Create "COMP Service Call"" at bounding box center [770, 361] width 460 height 27
type textarea "x"
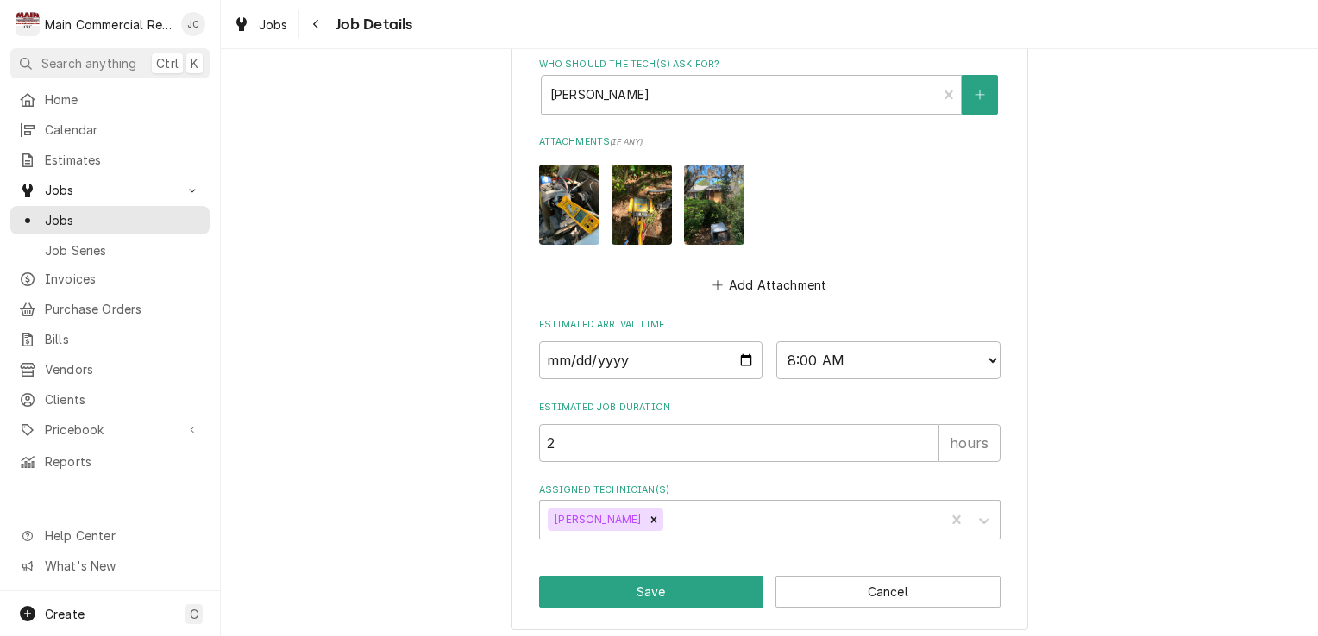
scroll to position [1082, 0]
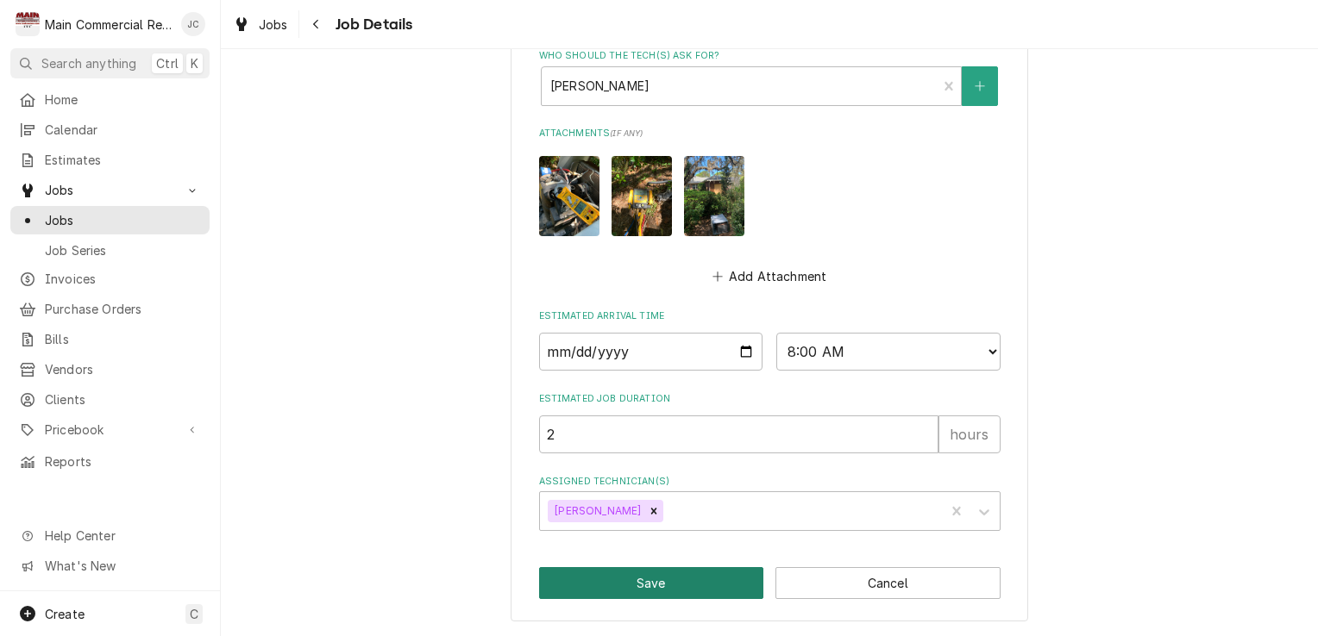
click at [650, 588] on button "Save" at bounding box center [651, 583] width 225 height 32
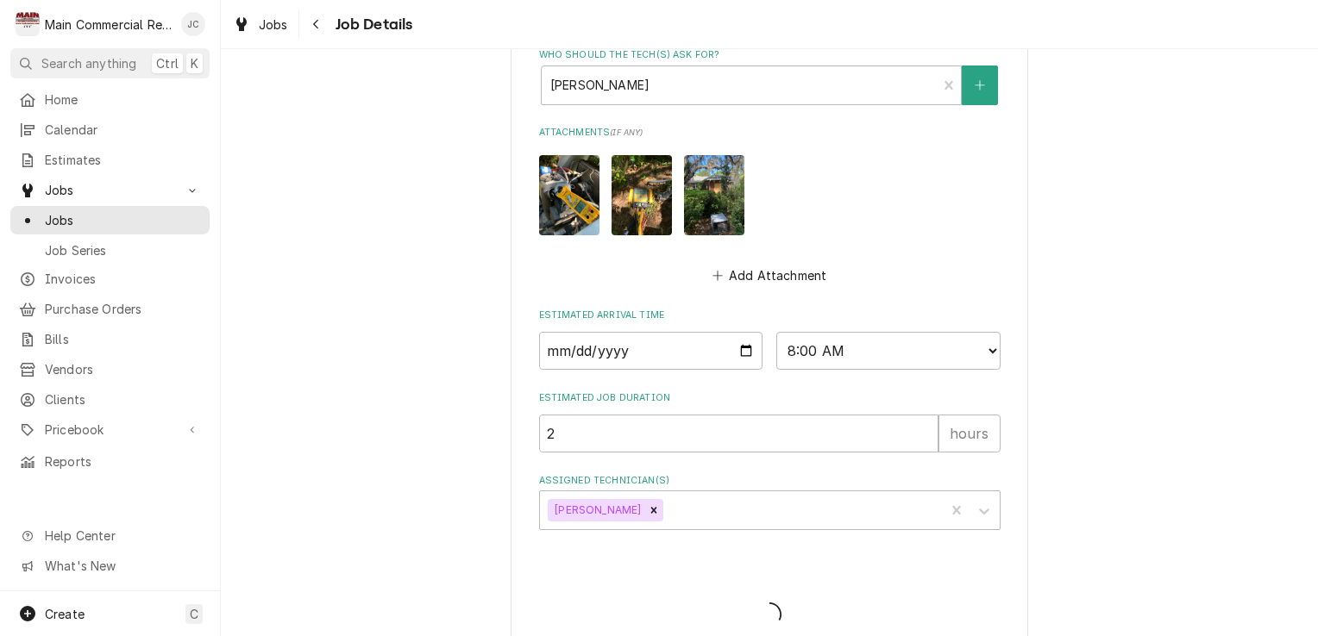
type textarea "x"
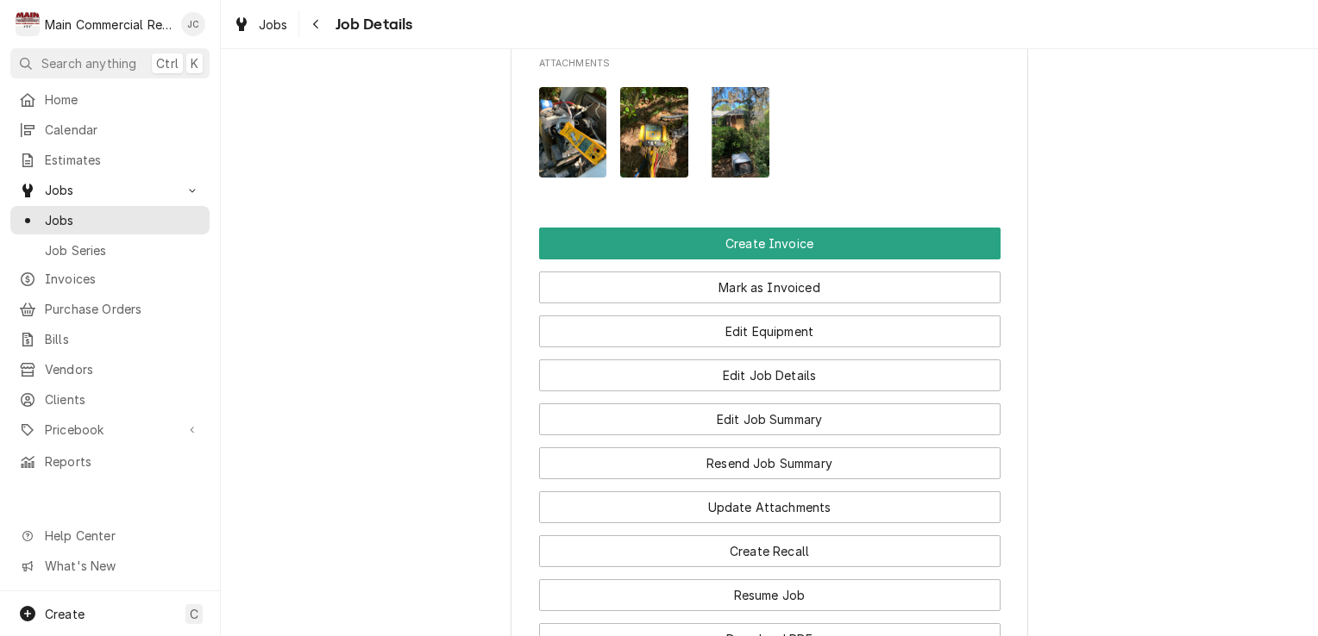
scroll to position [1738, 0]
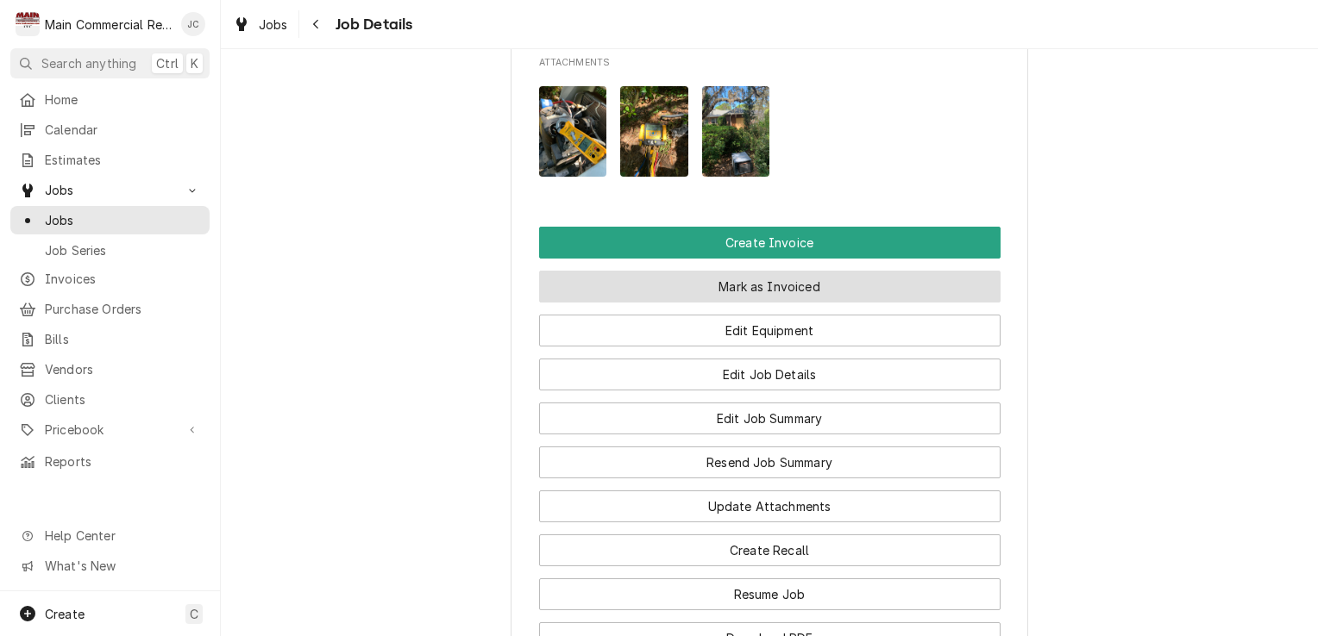
click at [869, 303] on button "Mark as Invoiced" at bounding box center [769, 287] width 461 height 32
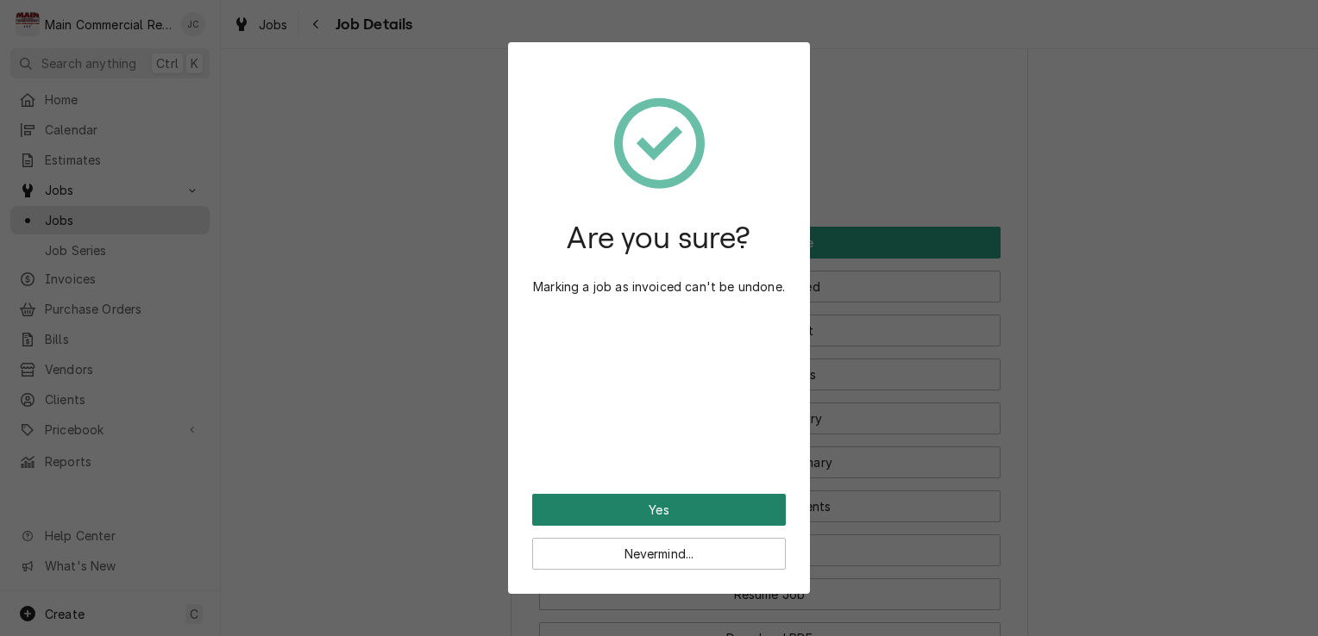
click at [709, 515] on button "Yes" at bounding box center [659, 510] width 254 height 32
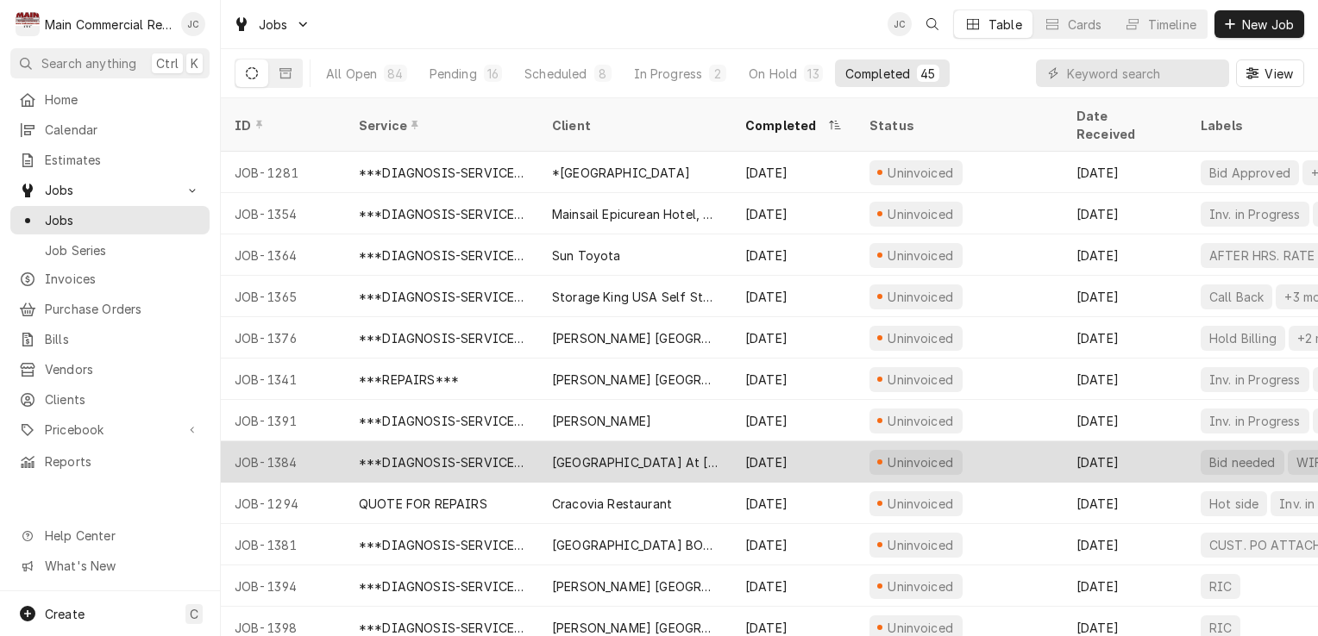
click at [1190, 442] on div "Bid needed WIF" at bounding box center [1290, 462] width 207 height 41
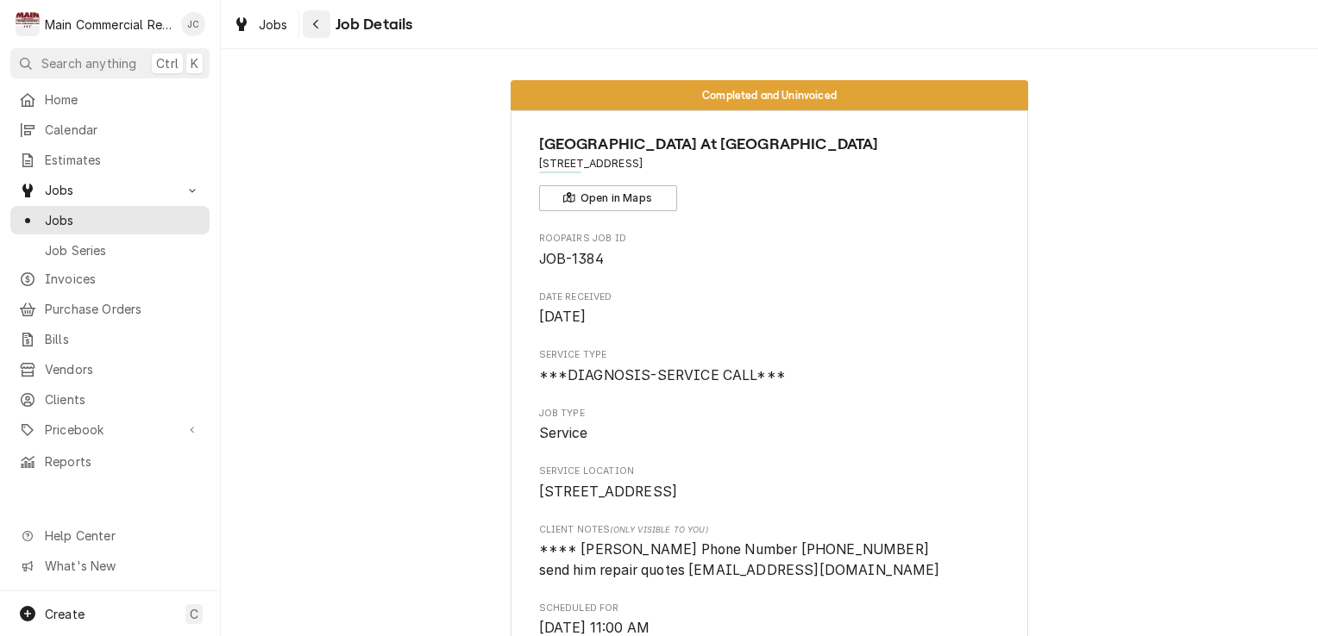
click at [316, 32] on div "Navigate back" at bounding box center [316, 24] width 17 height 17
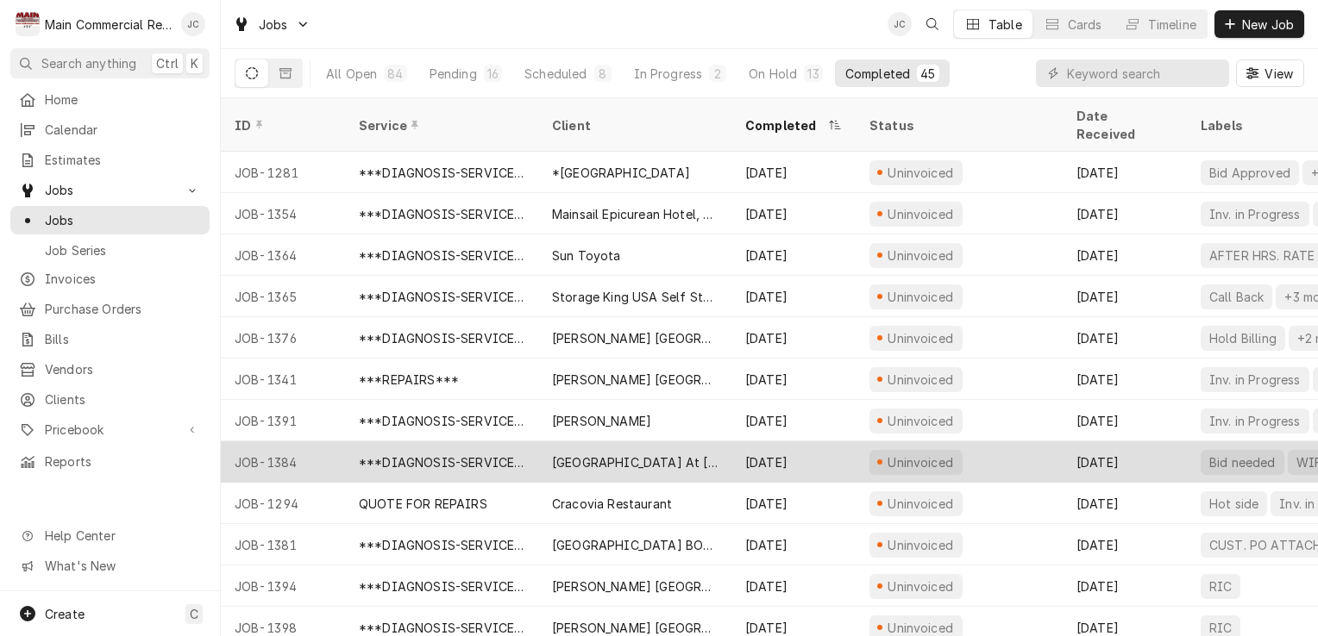
click at [1163, 450] on div "[DATE]" at bounding box center [1124, 462] width 124 height 41
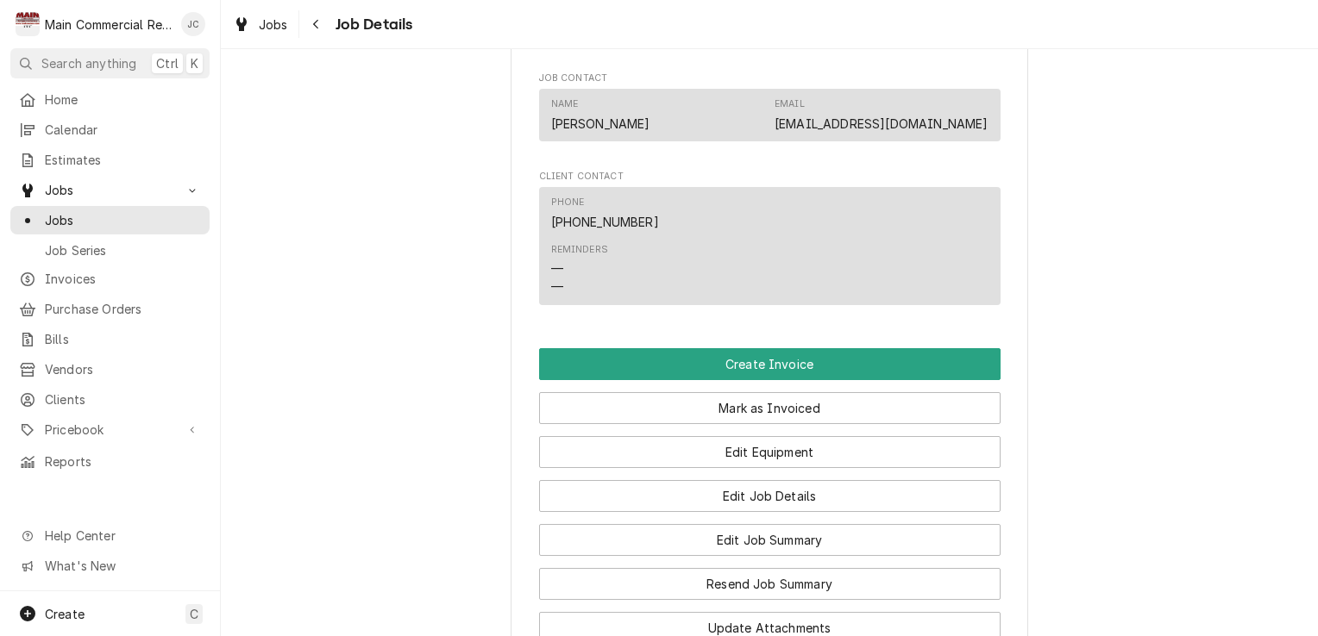
scroll to position [1406, 0]
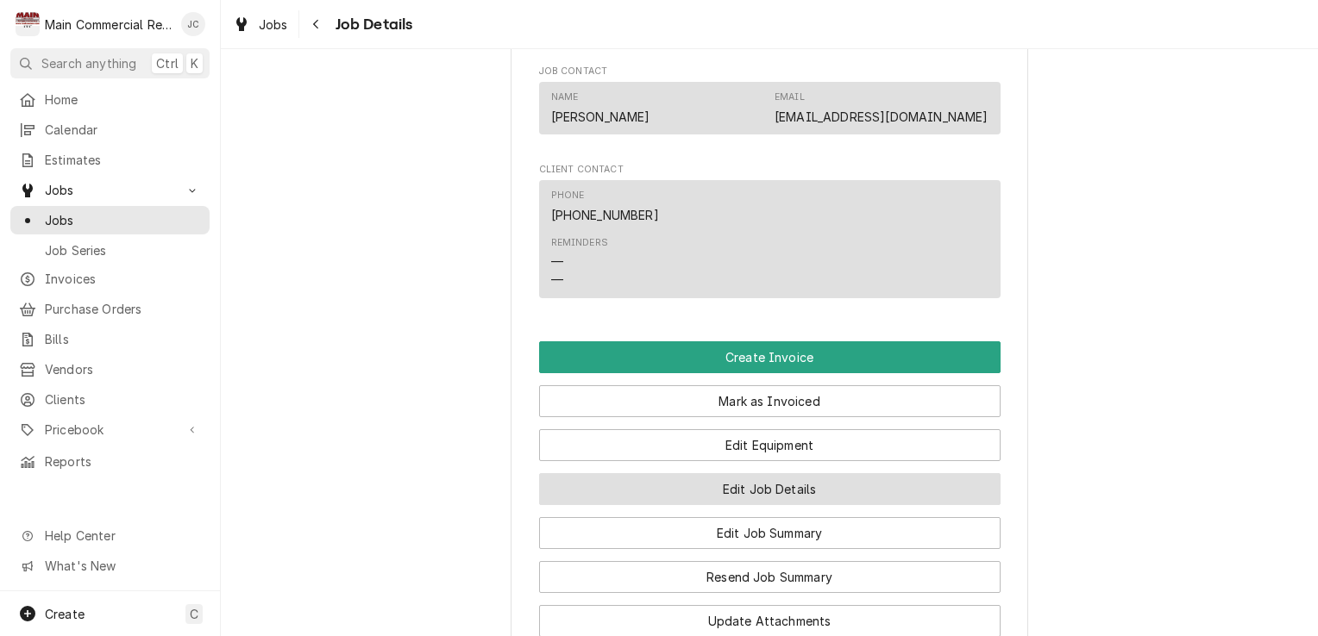
click at [771, 493] on button "Edit Job Details" at bounding box center [769, 489] width 461 height 32
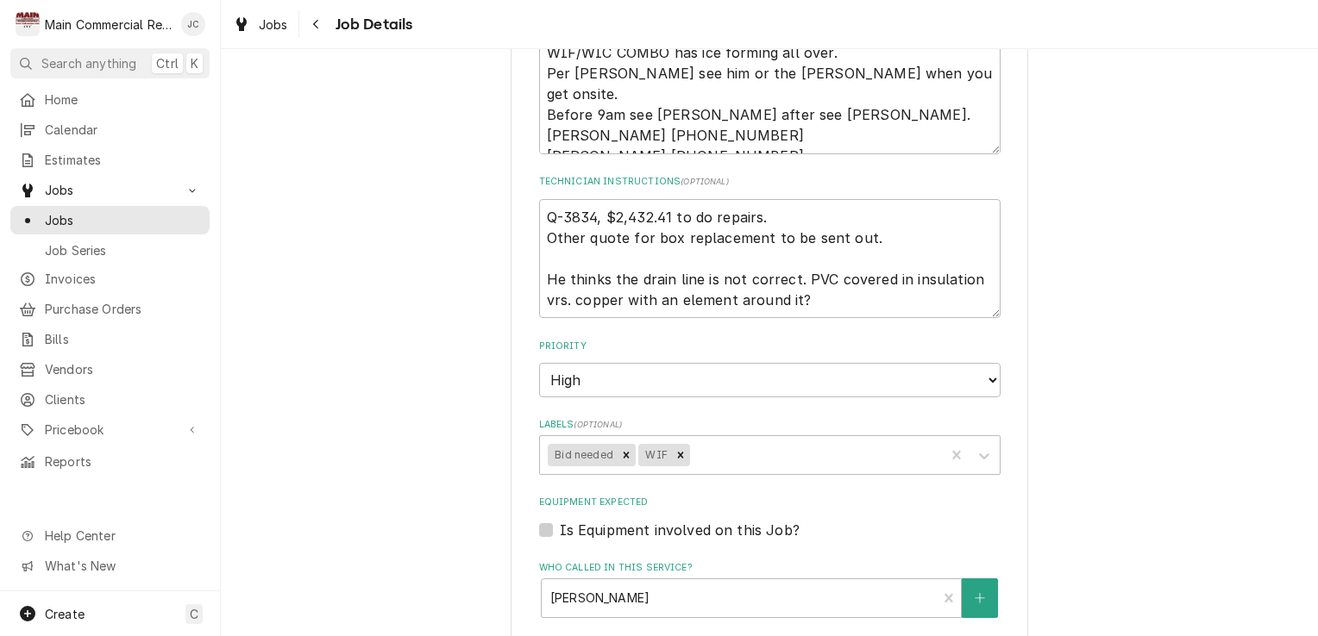
scroll to position [413, 0]
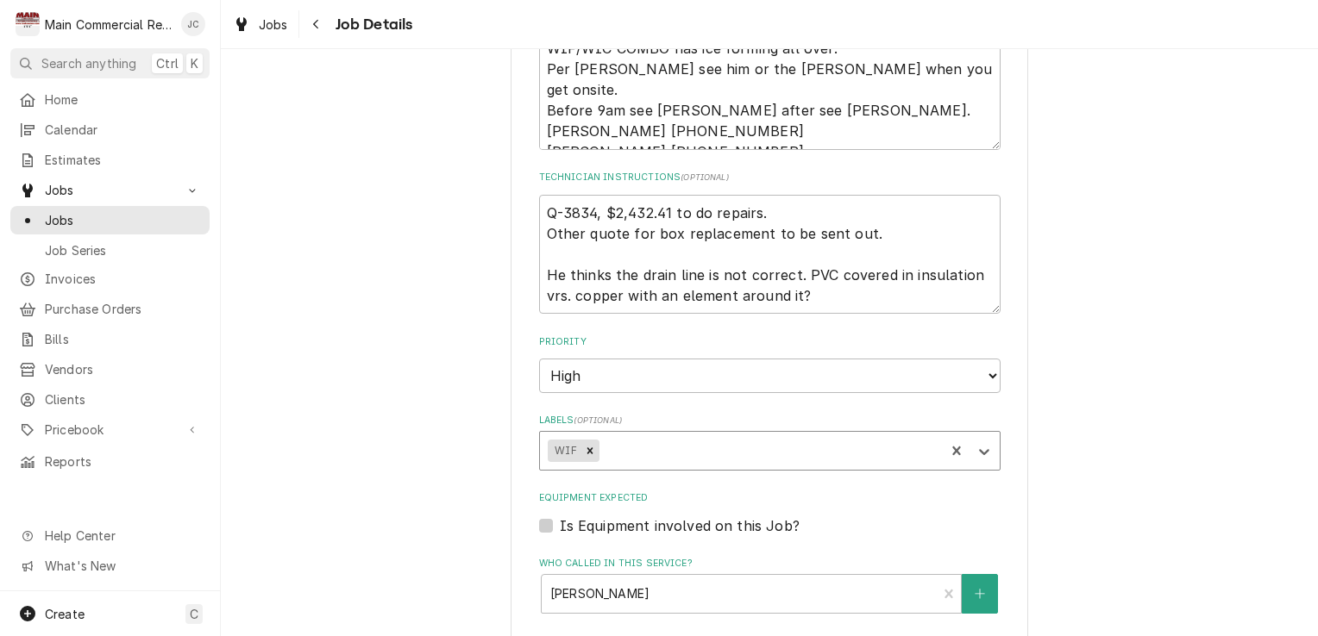
type textarea "x"
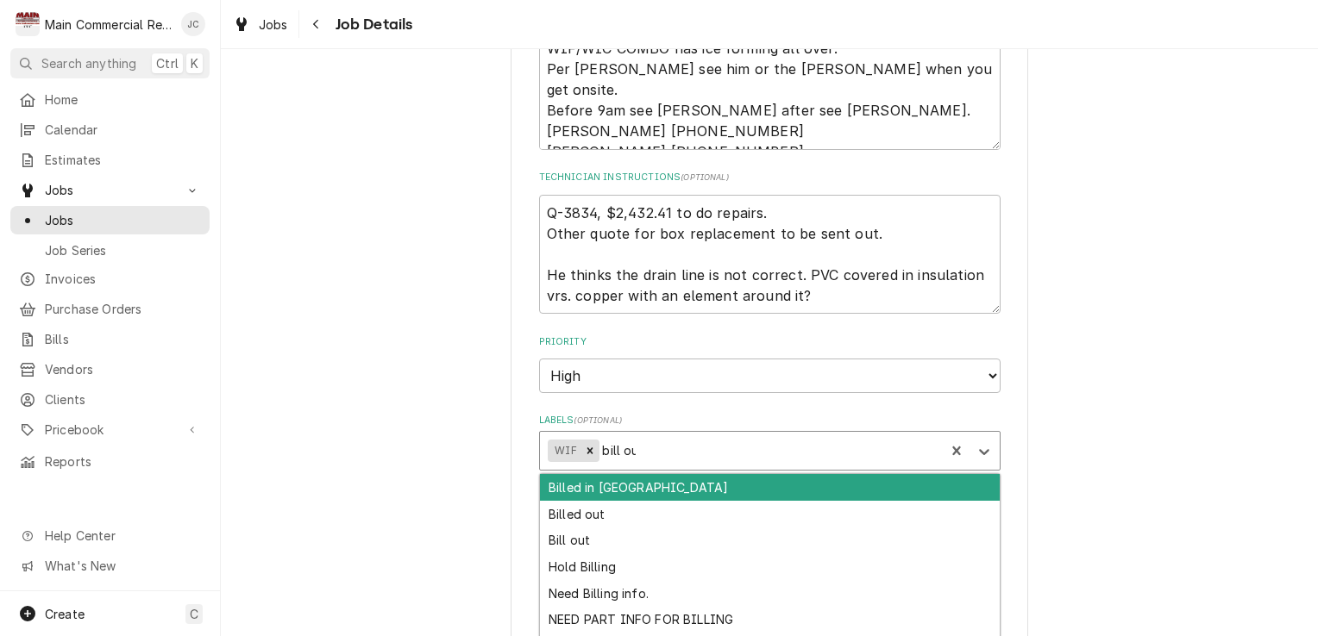
type input "bill out"
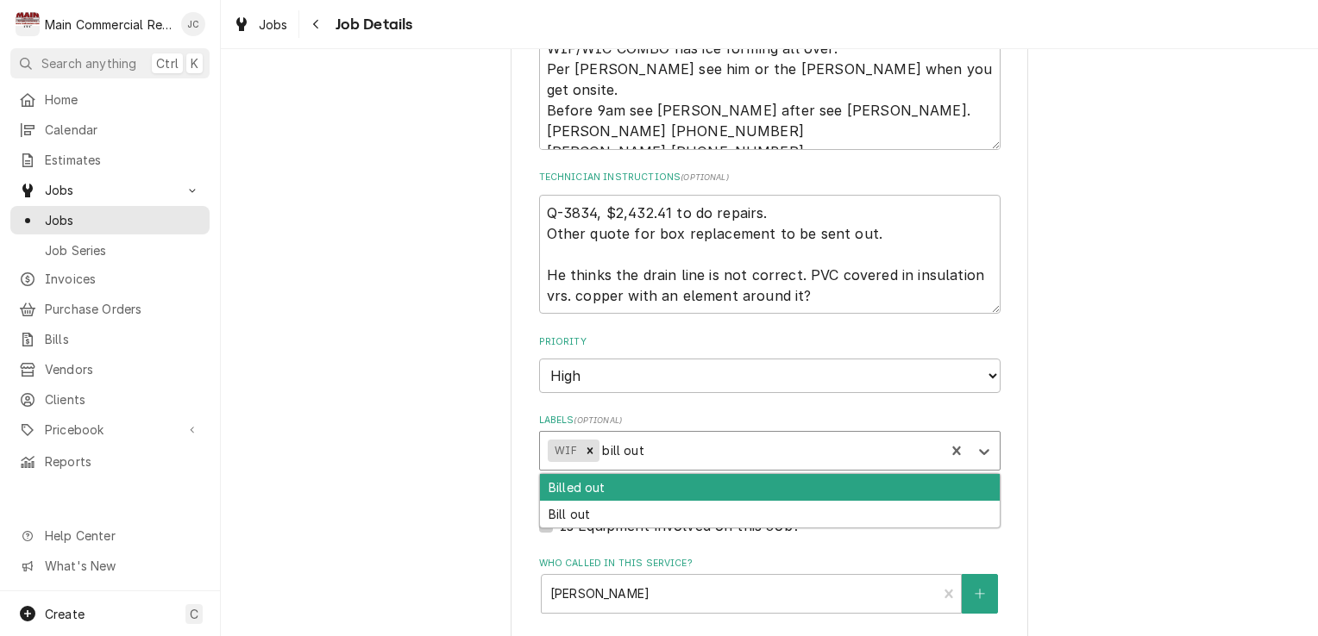
click at [590, 494] on div "Billed out" at bounding box center [770, 487] width 460 height 27
type textarea "x"
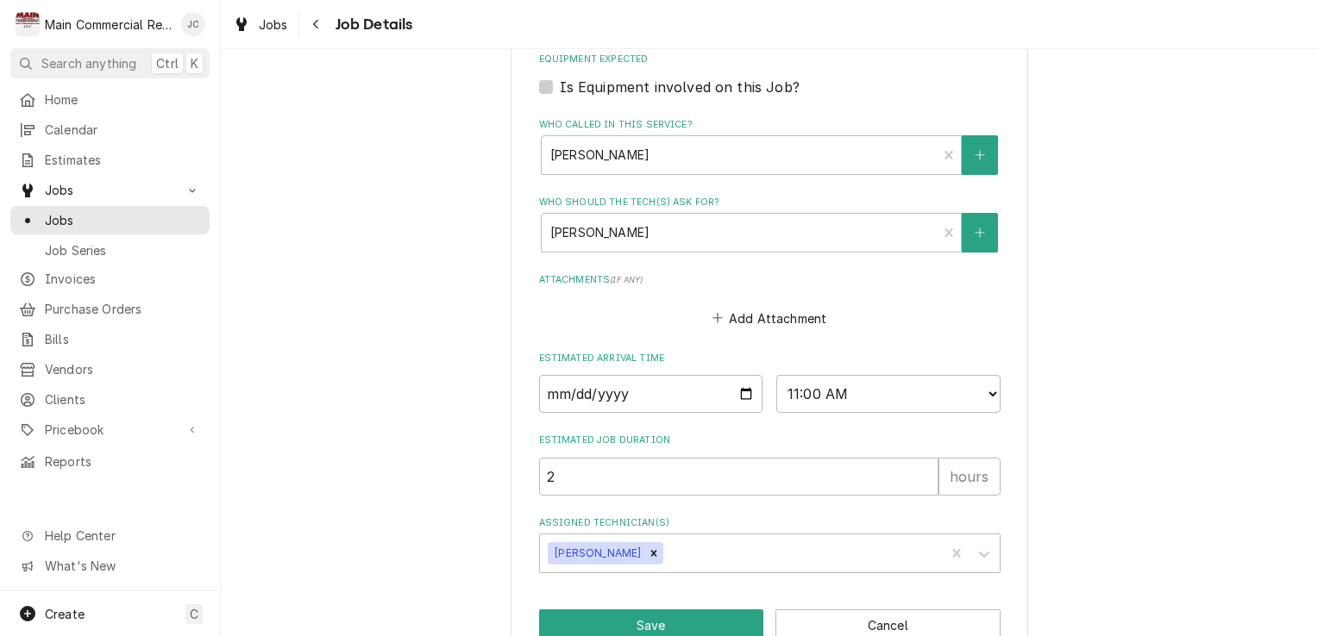
scroll to position [895, 0]
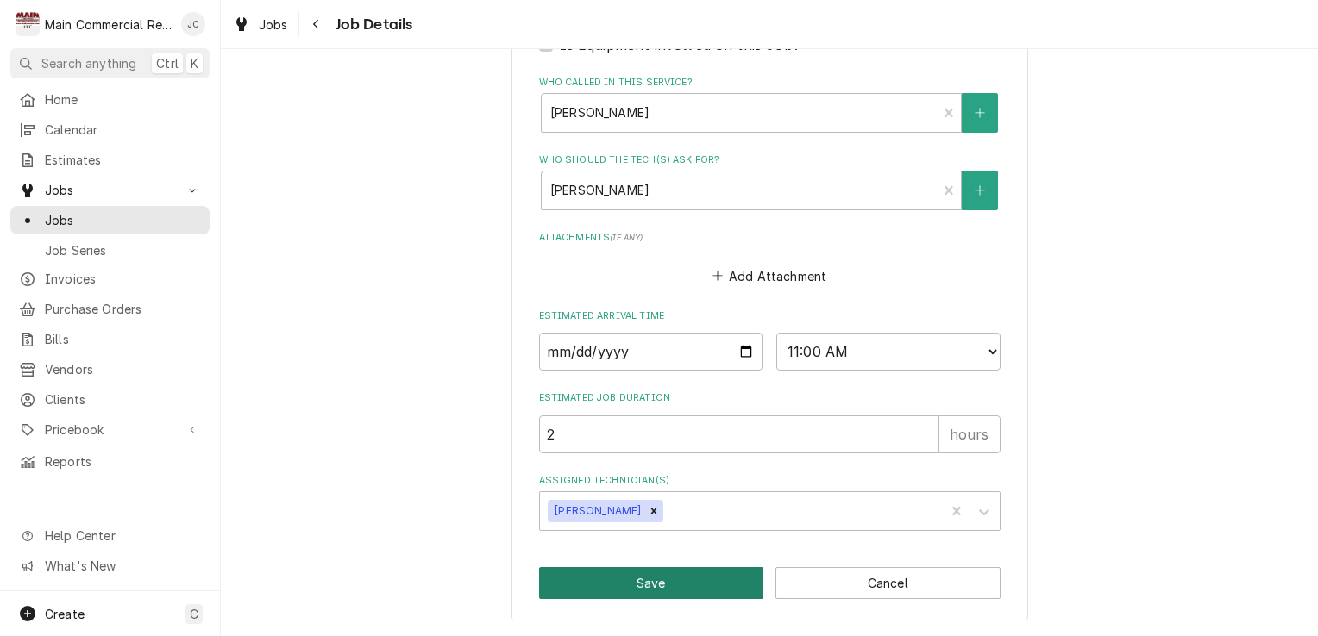
click at [661, 586] on button "Save" at bounding box center [651, 583] width 225 height 32
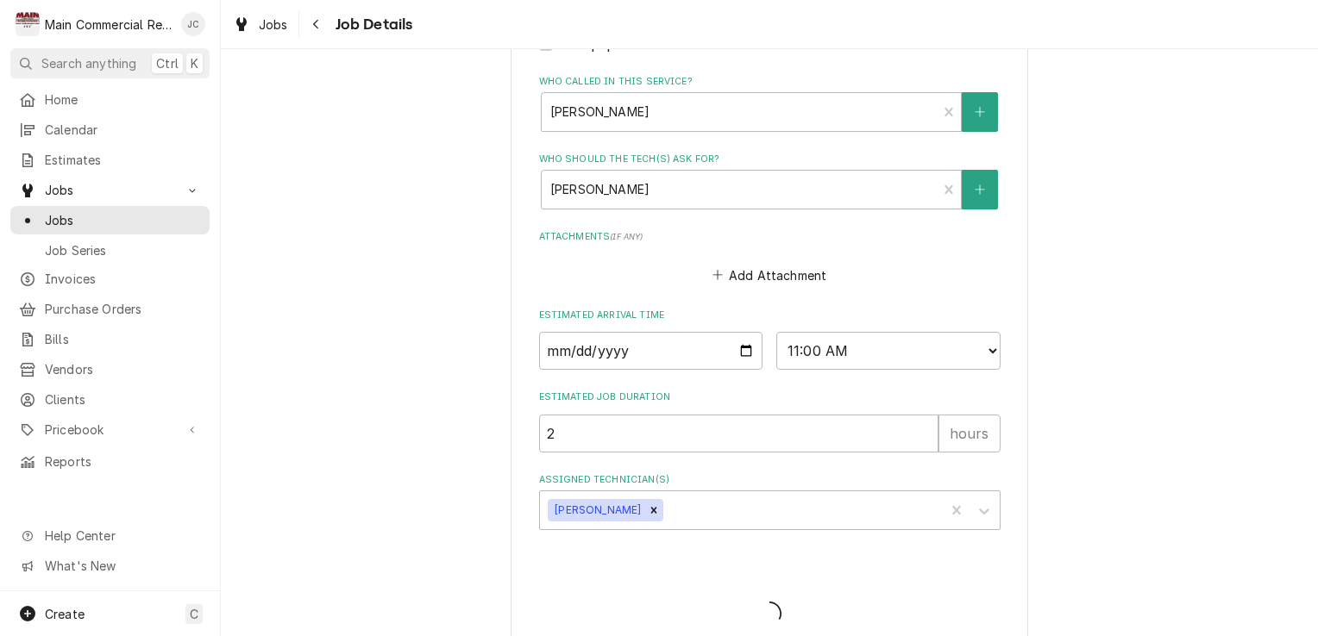
type textarea "x"
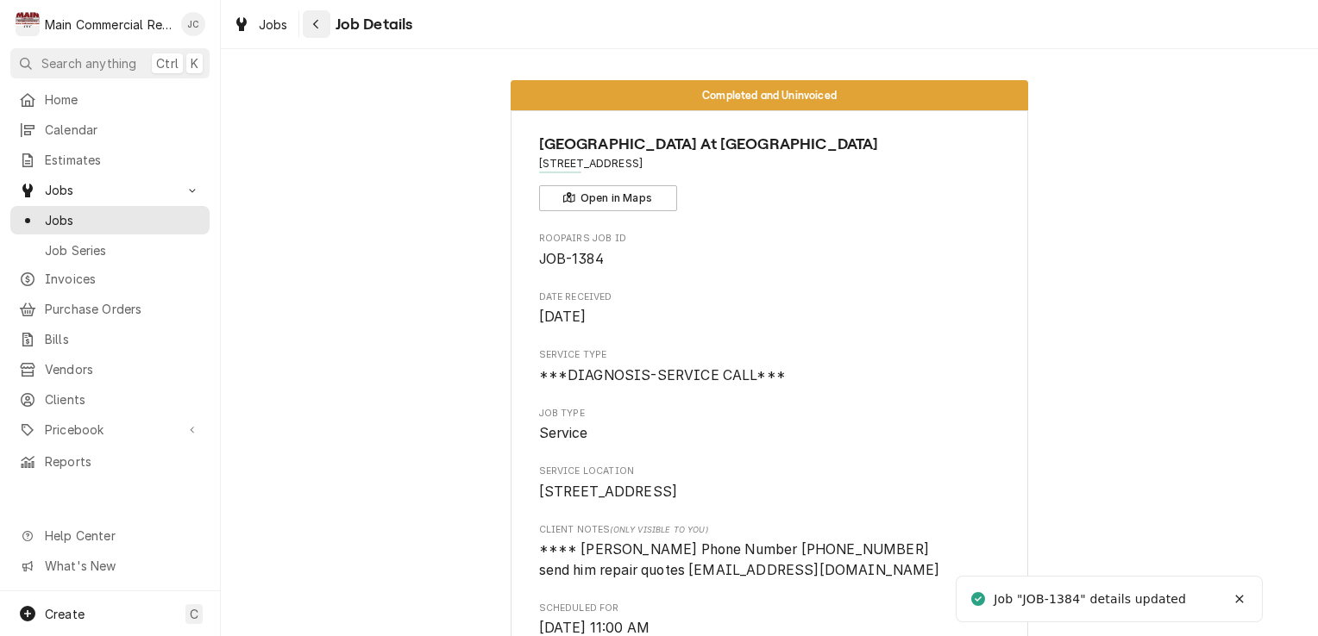
click at [322, 34] on button "Navigate back" at bounding box center [317, 24] width 28 height 28
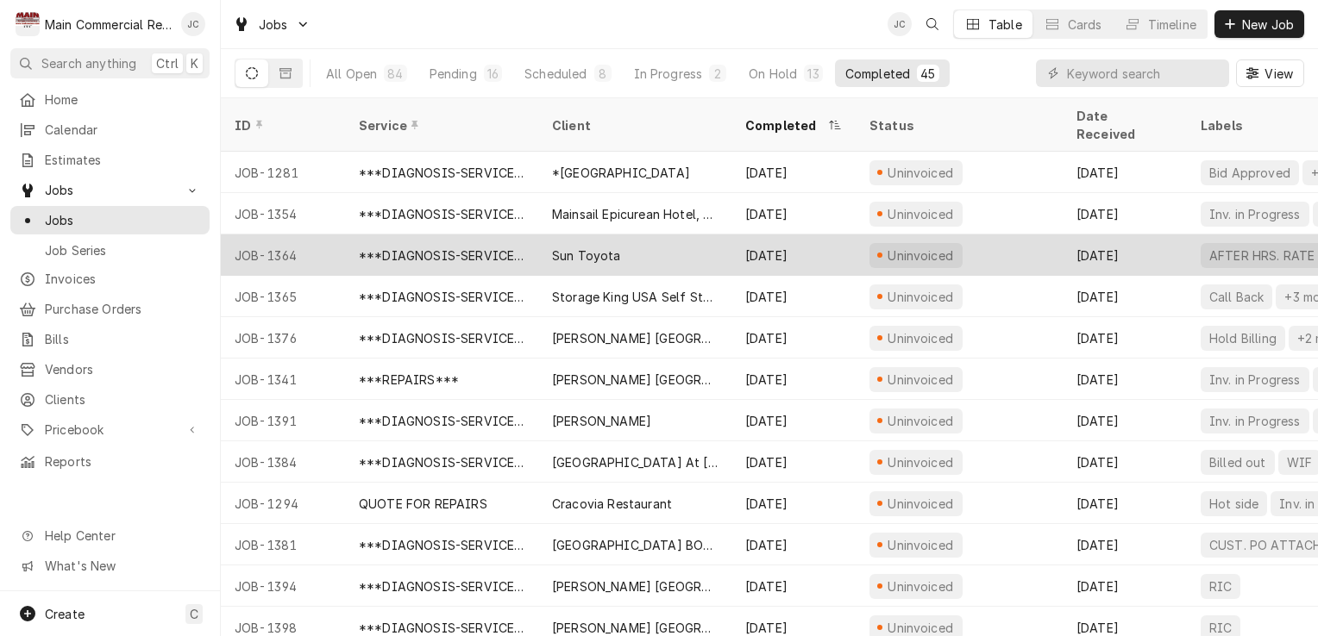
click at [1224, 247] on div "AFTER HRS. RATE +3 more" at bounding box center [1290, 255] width 207 height 41
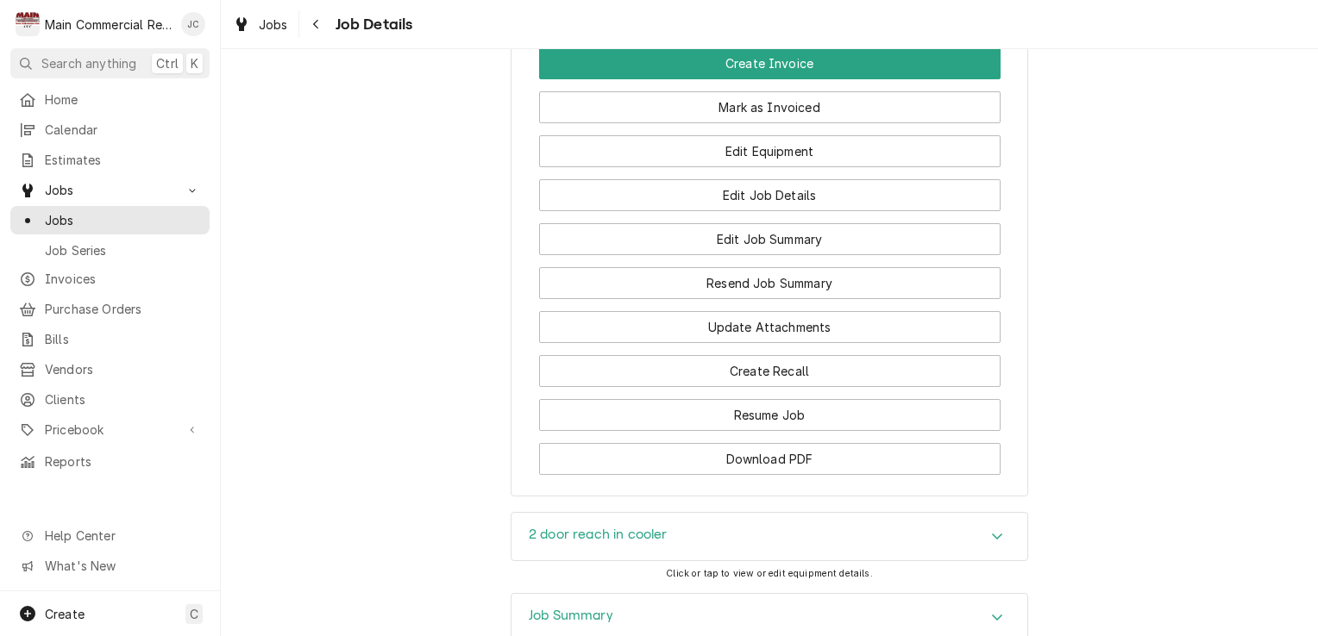
scroll to position [1691, 0]
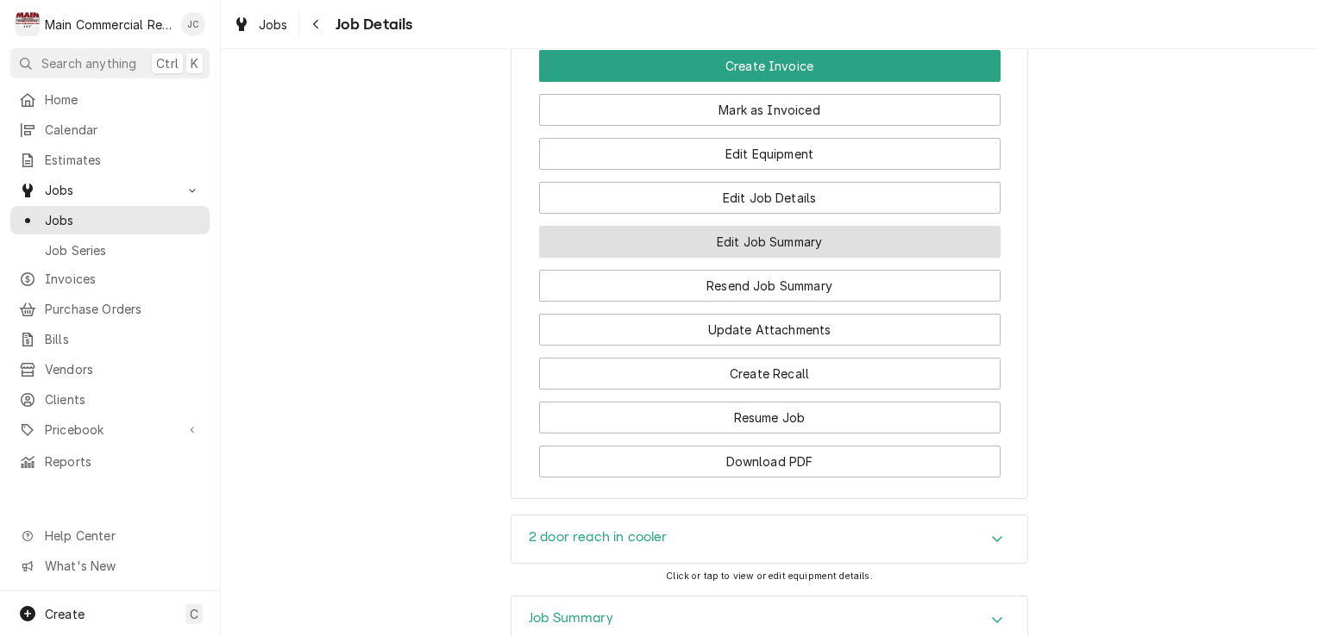
click at [793, 258] on button "Edit Job Summary" at bounding box center [769, 242] width 461 height 32
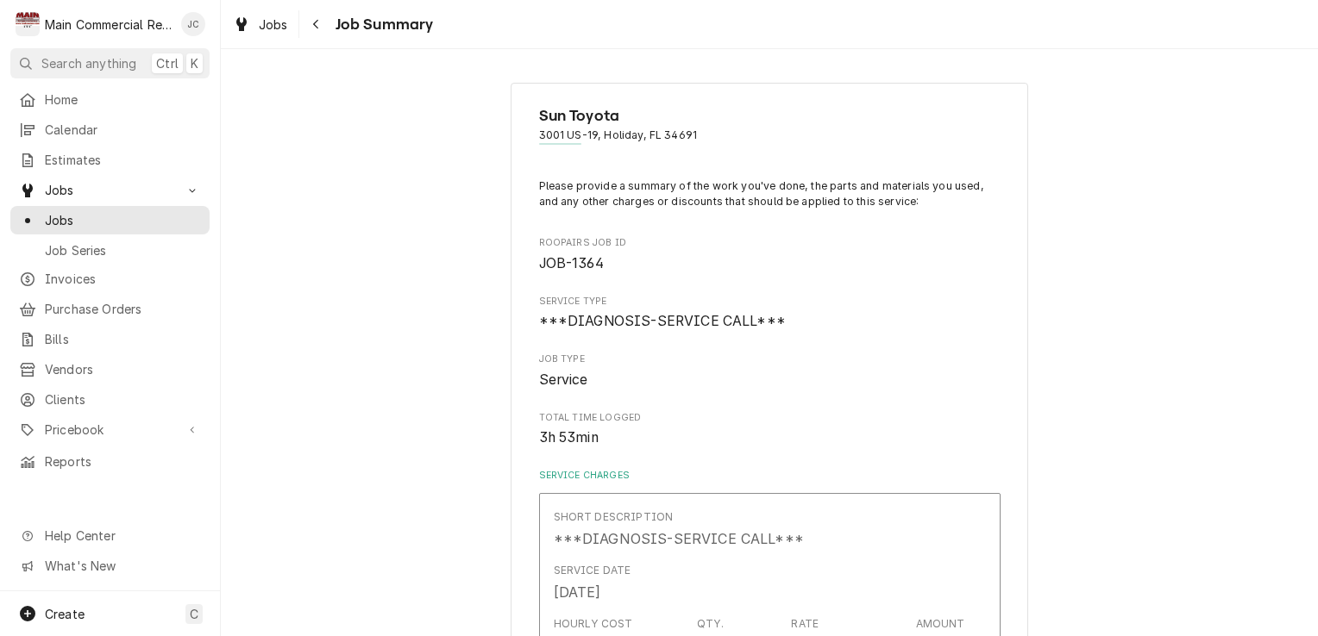
type textarea "x"
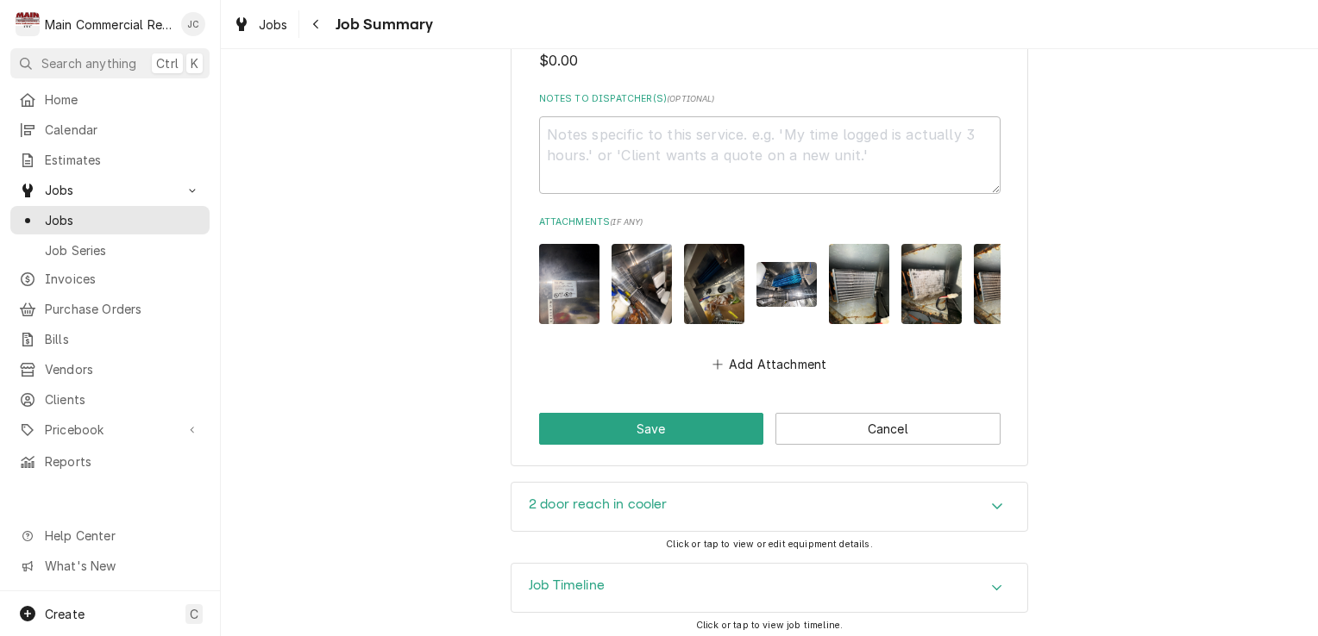
scroll to position [2139, 0]
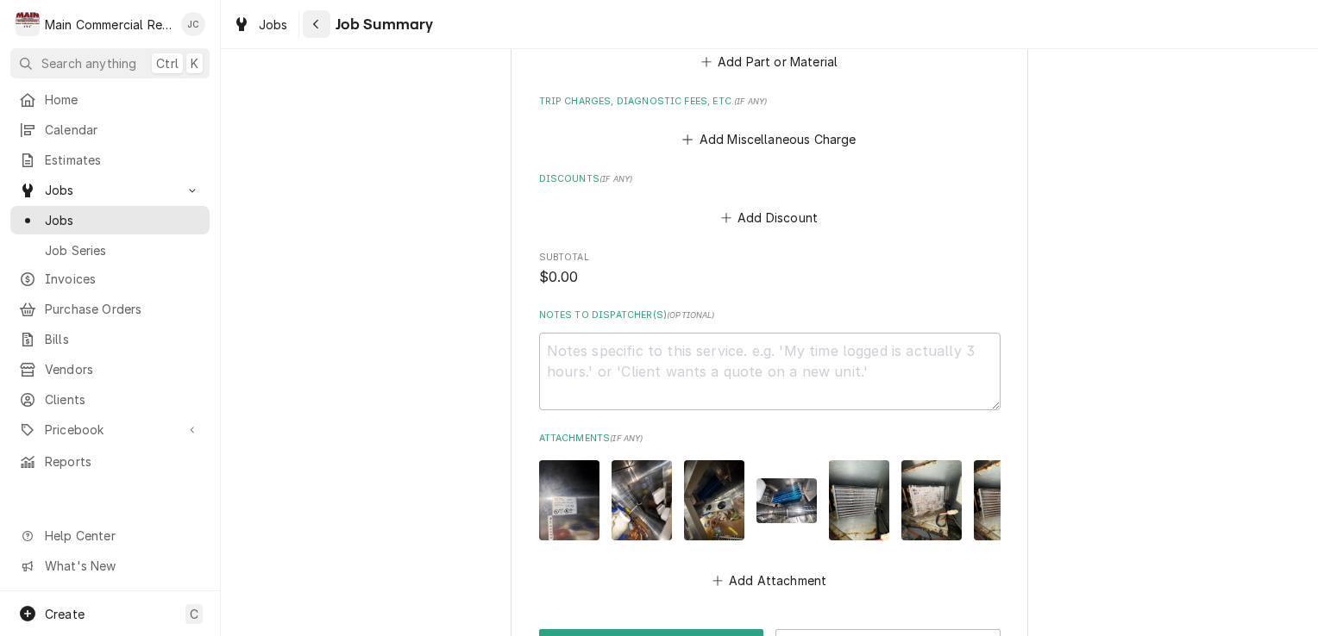
click at [323, 32] on div "Navigate back" at bounding box center [316, 24] width 17 height 17
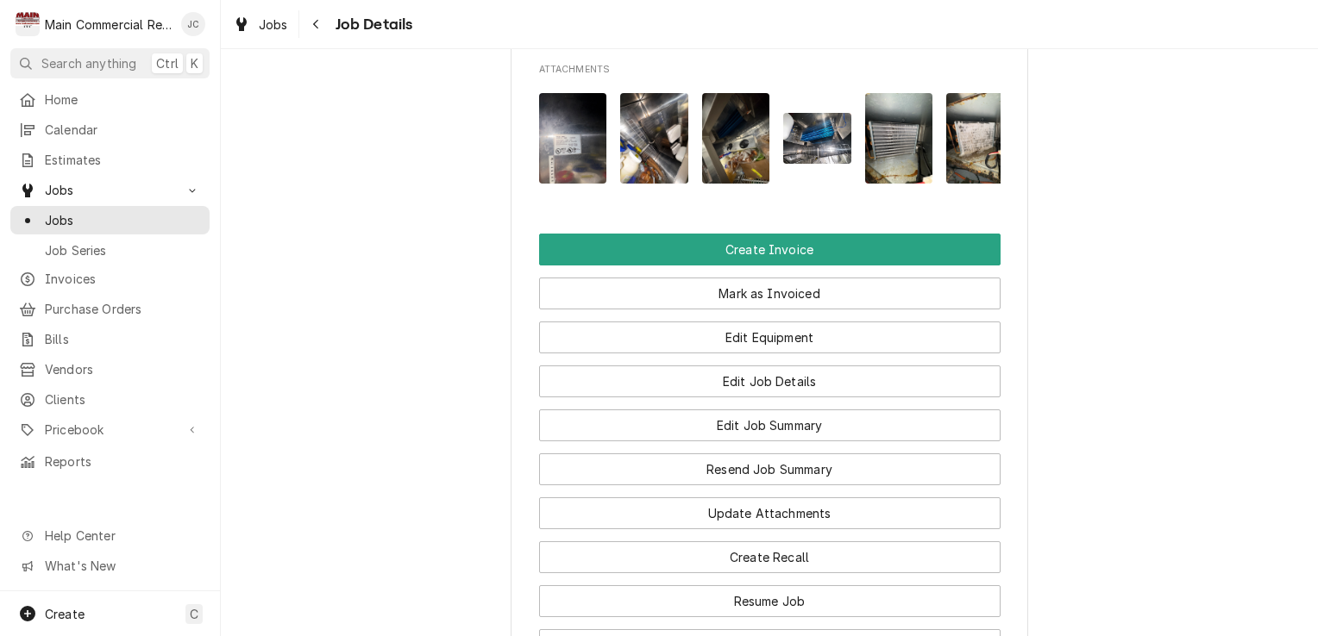
scroll to position [1525, 0]
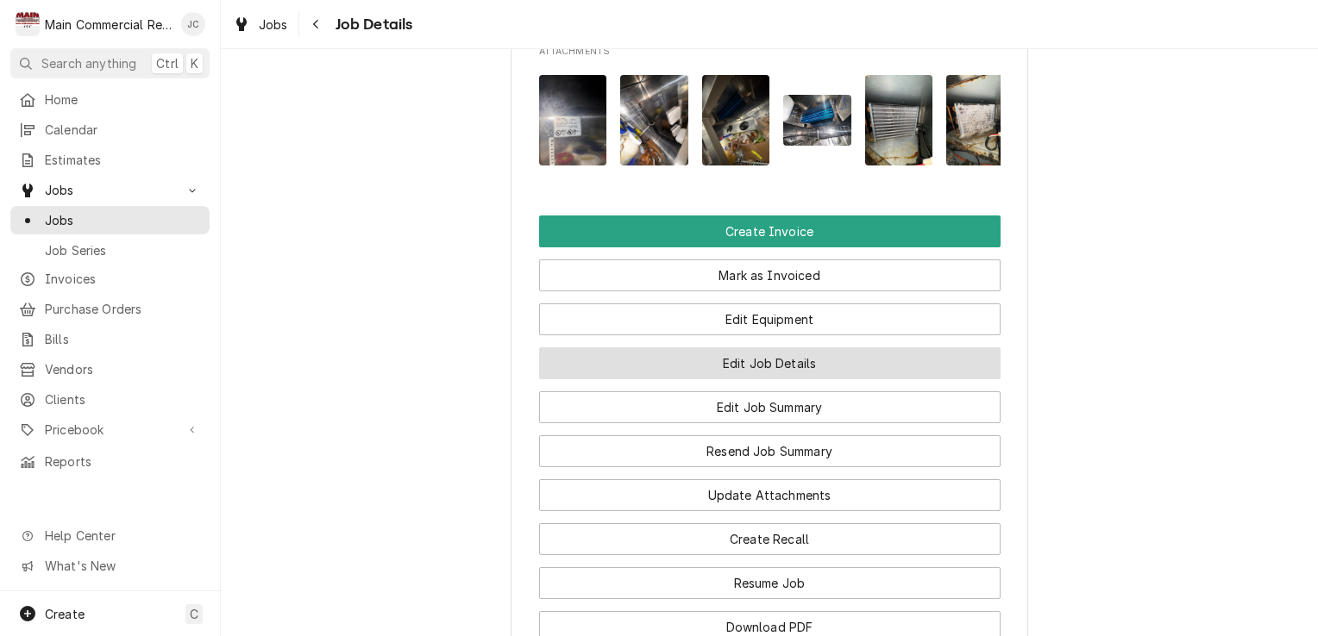
click at [788, 379] on button "Edit Job Details" at bounding box center [769, 364] width 461 height 32
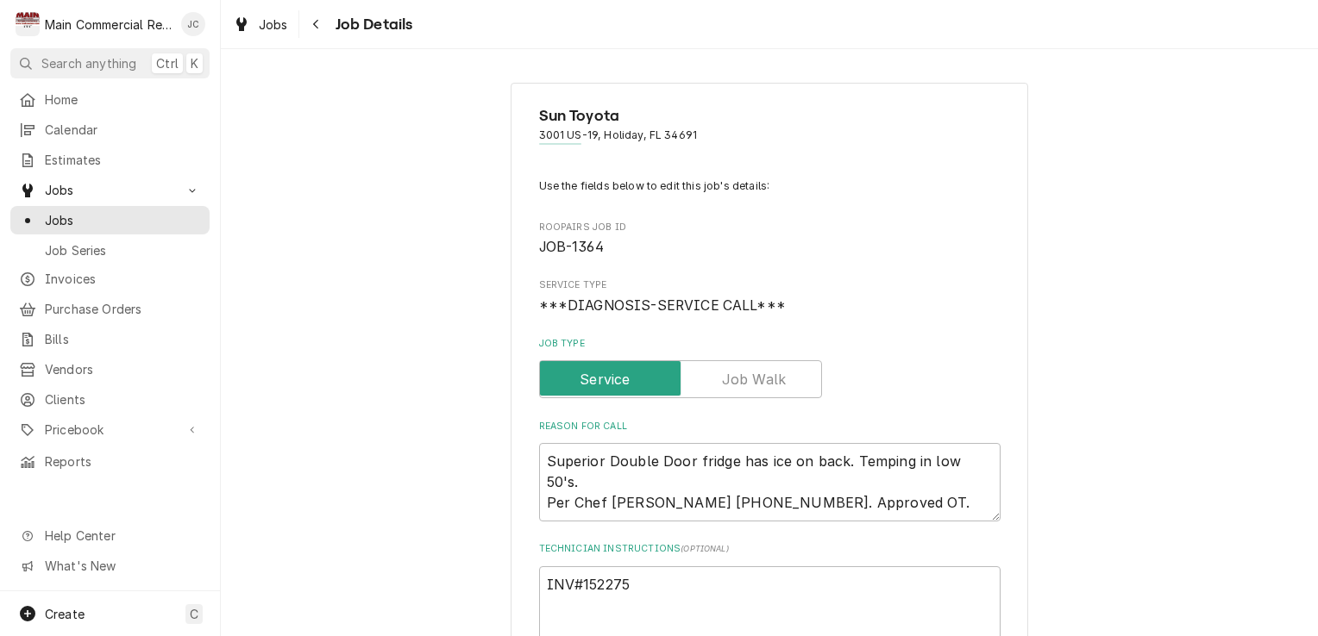
type textarea "x"
click at [321, 28] on div "Navigate back" at bounding box center [316, 24] width 17 height 17
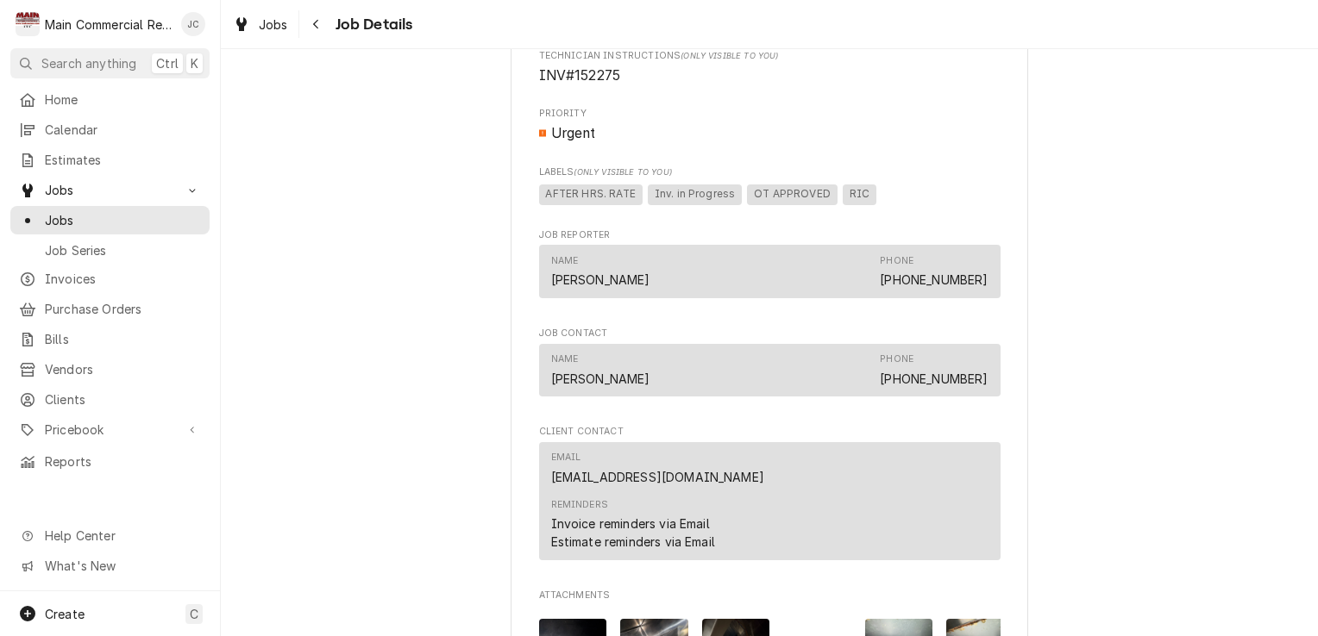
scroll to position [980, 0]
click at [323, 27] on div "Navigate back" at bounding box center [316, 24] width 17 height 17
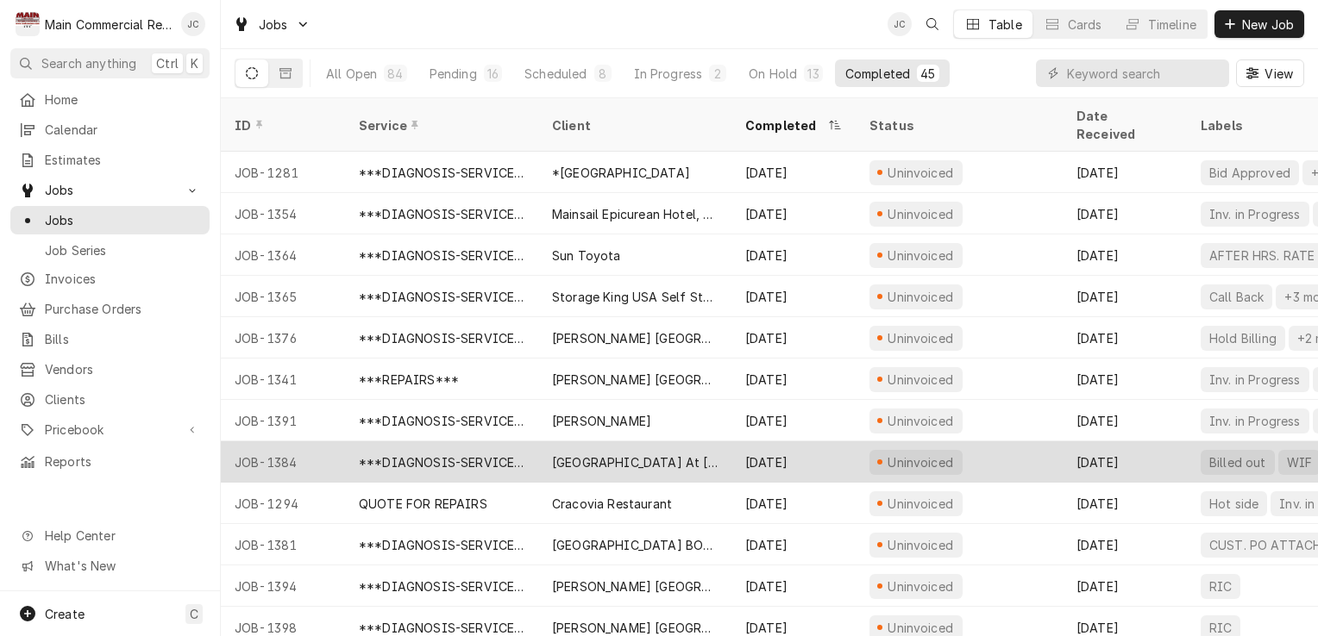
click at [1156, 442] on div "Sep 10" at bounding box center [1124, 462] width 124 height 41
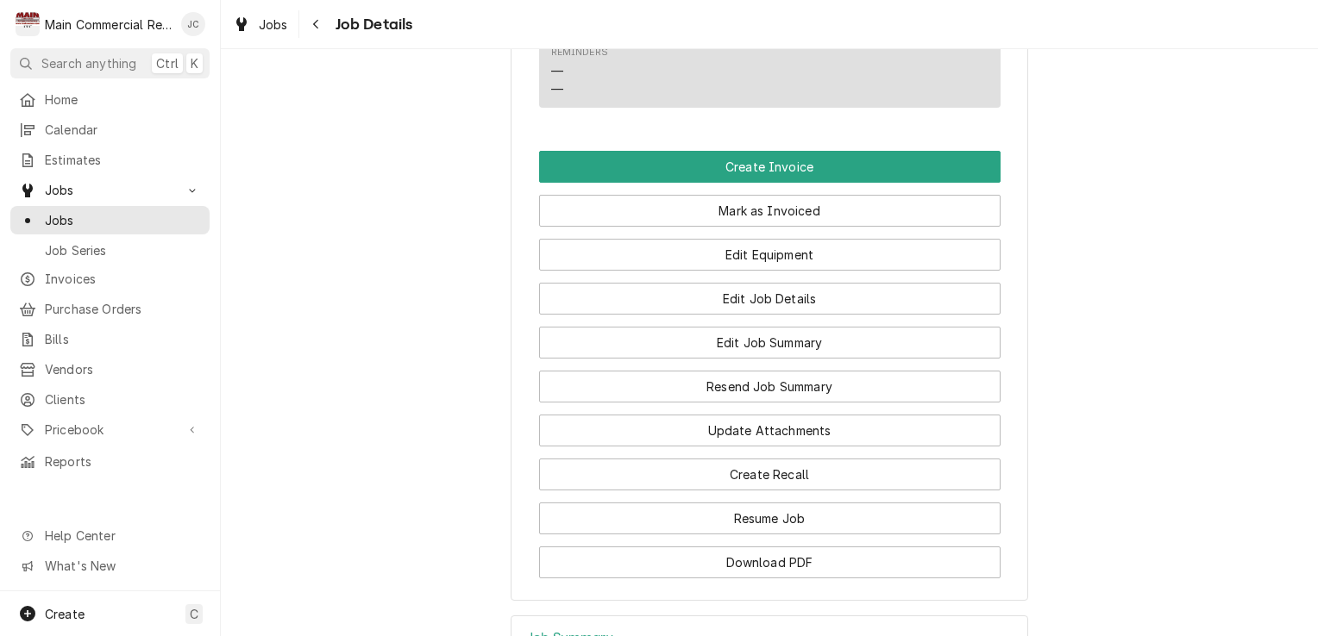
scroll to position [1600, 0]
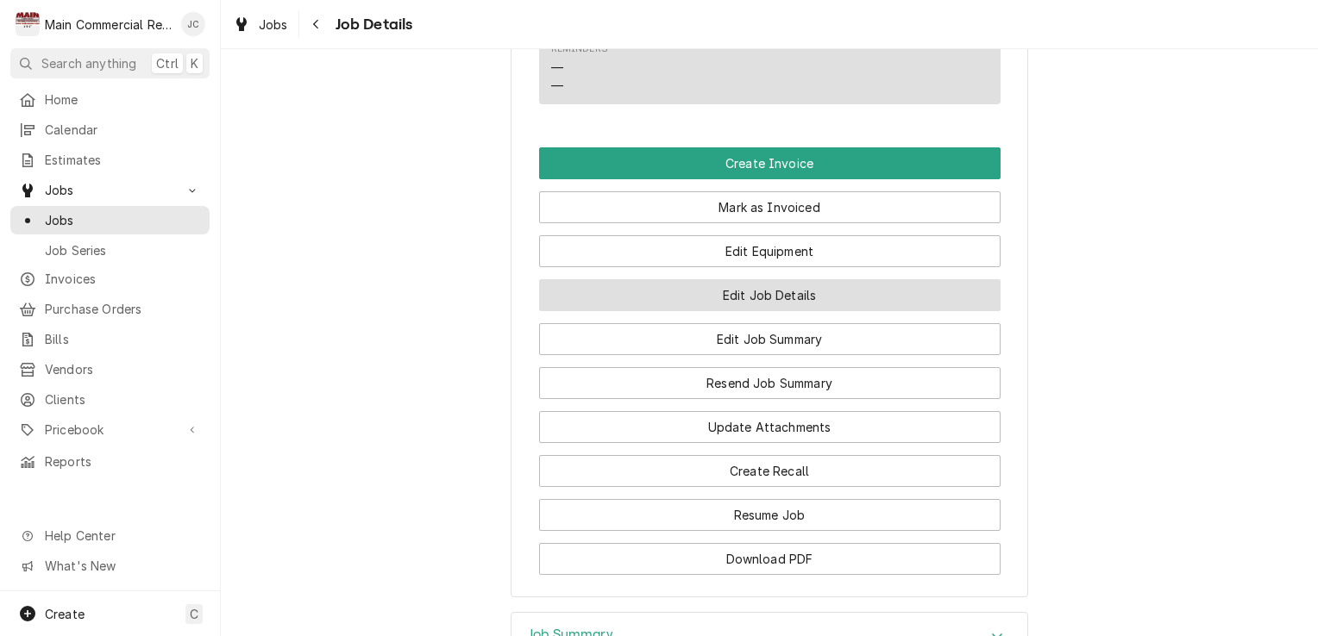
click at [789, 309] on button "Edit Job Details" at bounding box center [769, 295] width 461 height 32
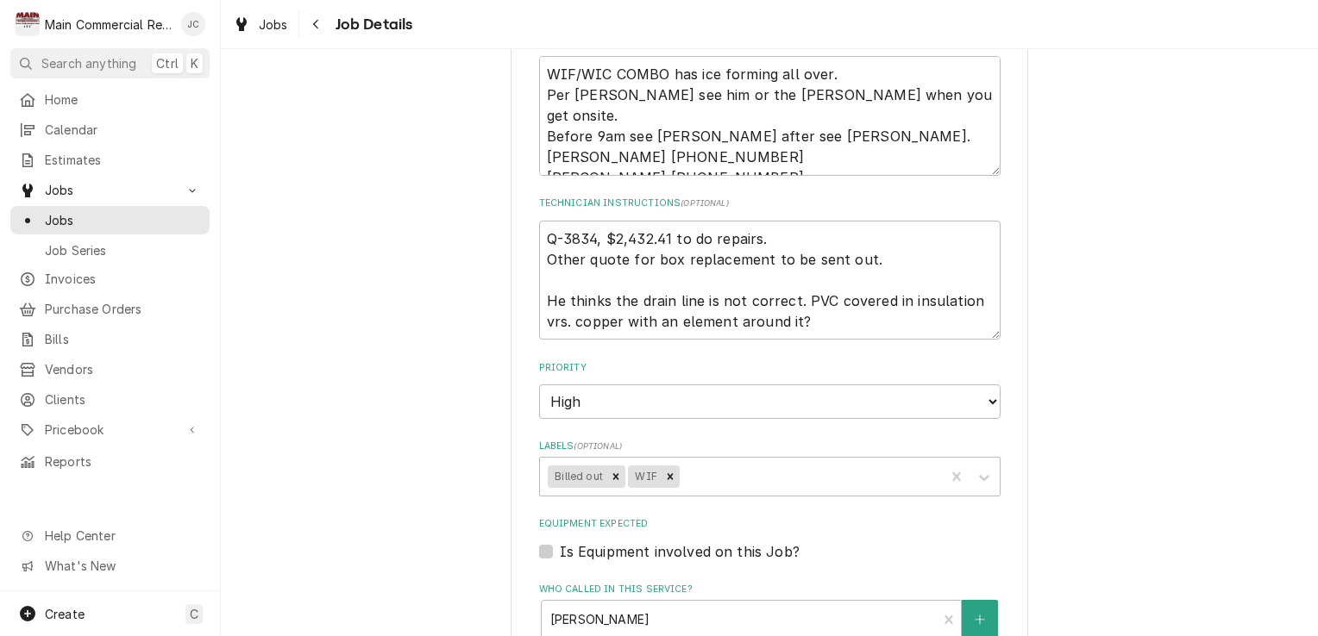
scroll to position [404, 0]
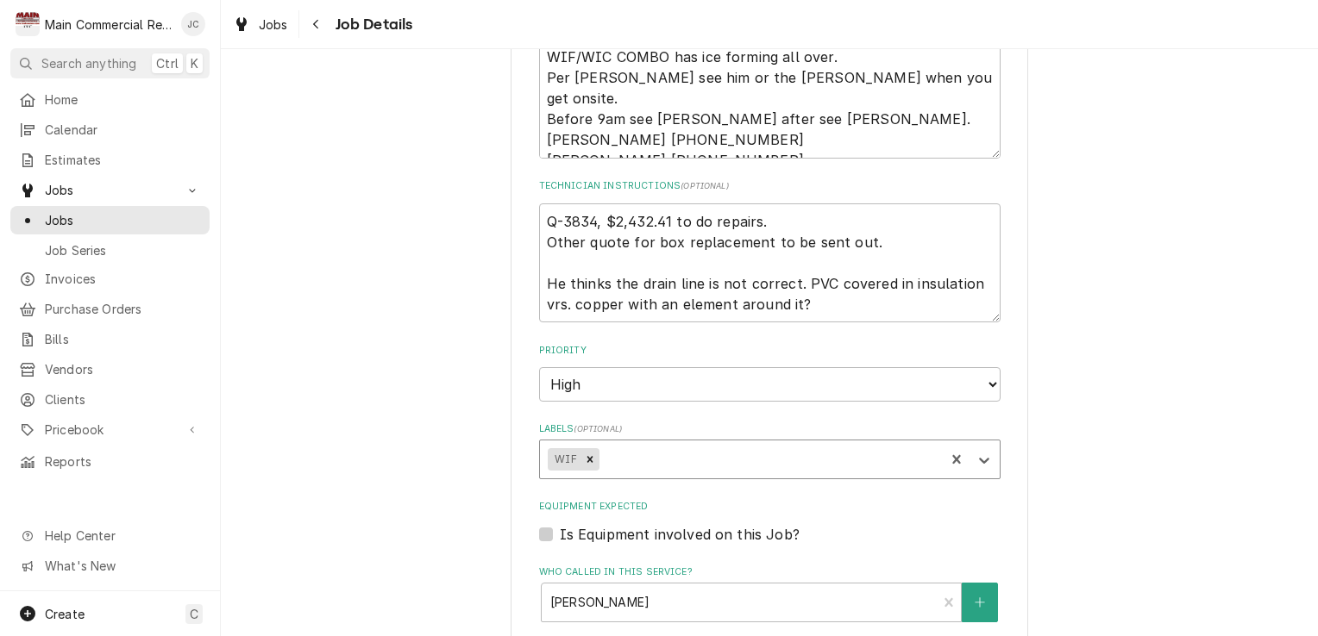
type textarea "x"
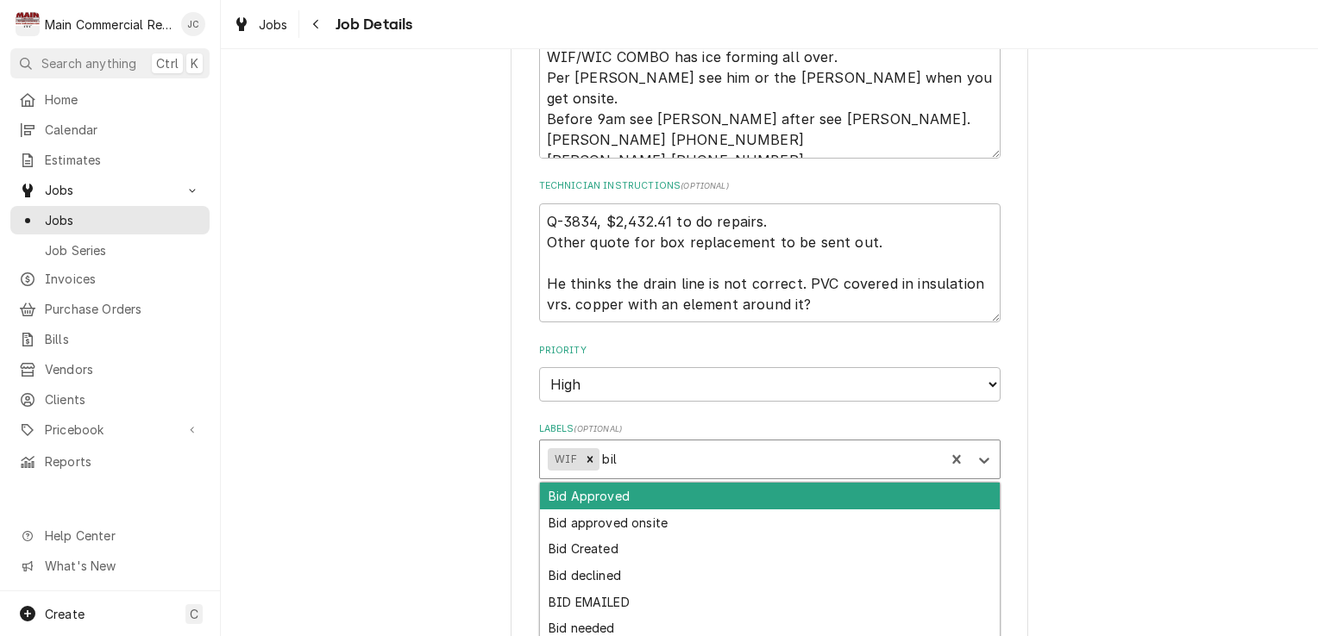
type input "bill"
click at [569, 548] on div "Bill out" at bounding box center [770, 549] width 460 height 27
type textarea "x"
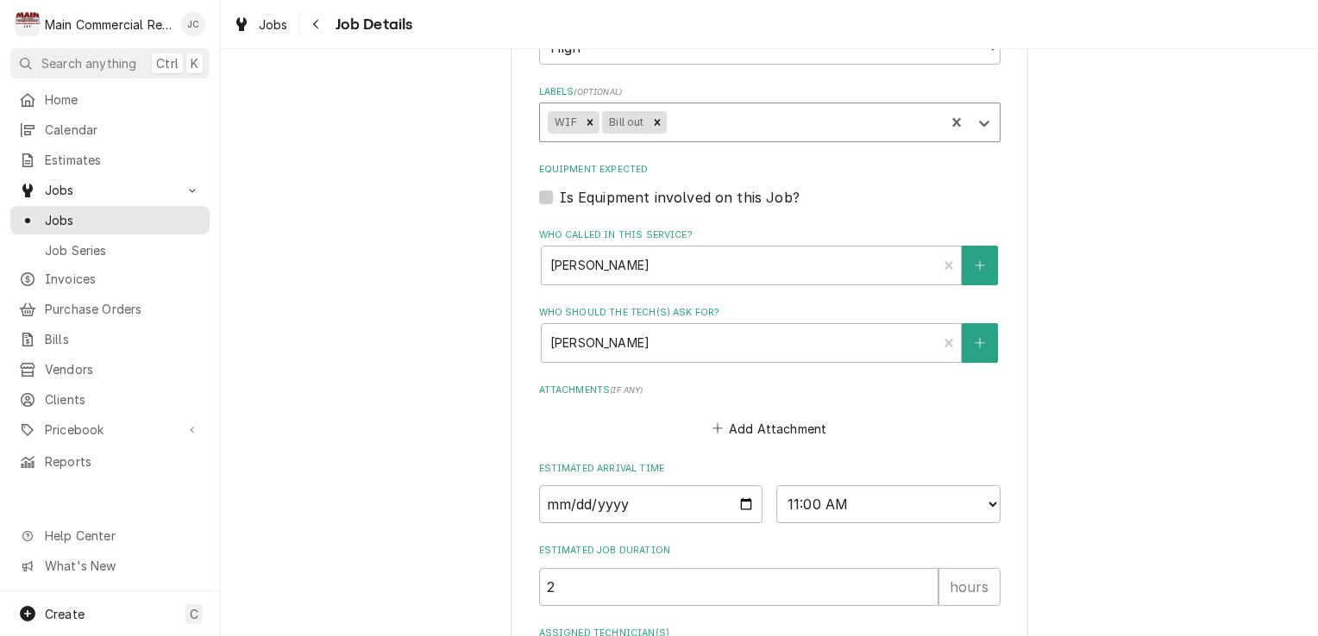
scroll to position [895, 0]
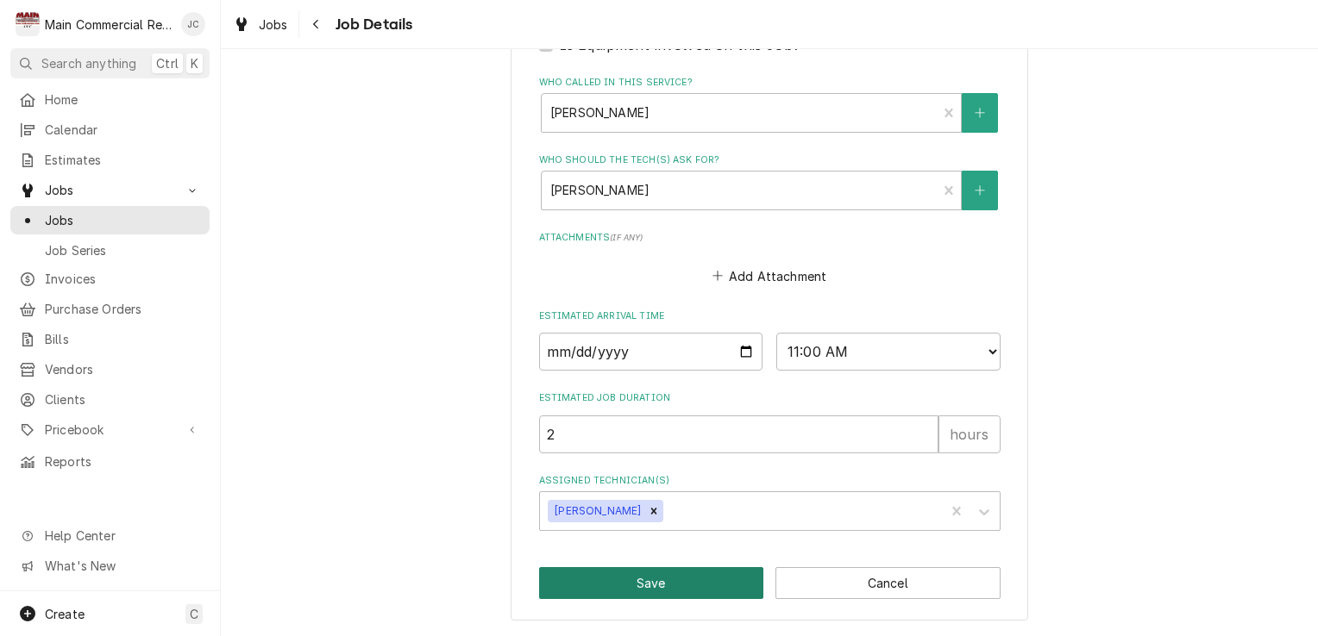
click at [661, 588] on button "Save" at bounding box center [651, 583] width 225 height 32
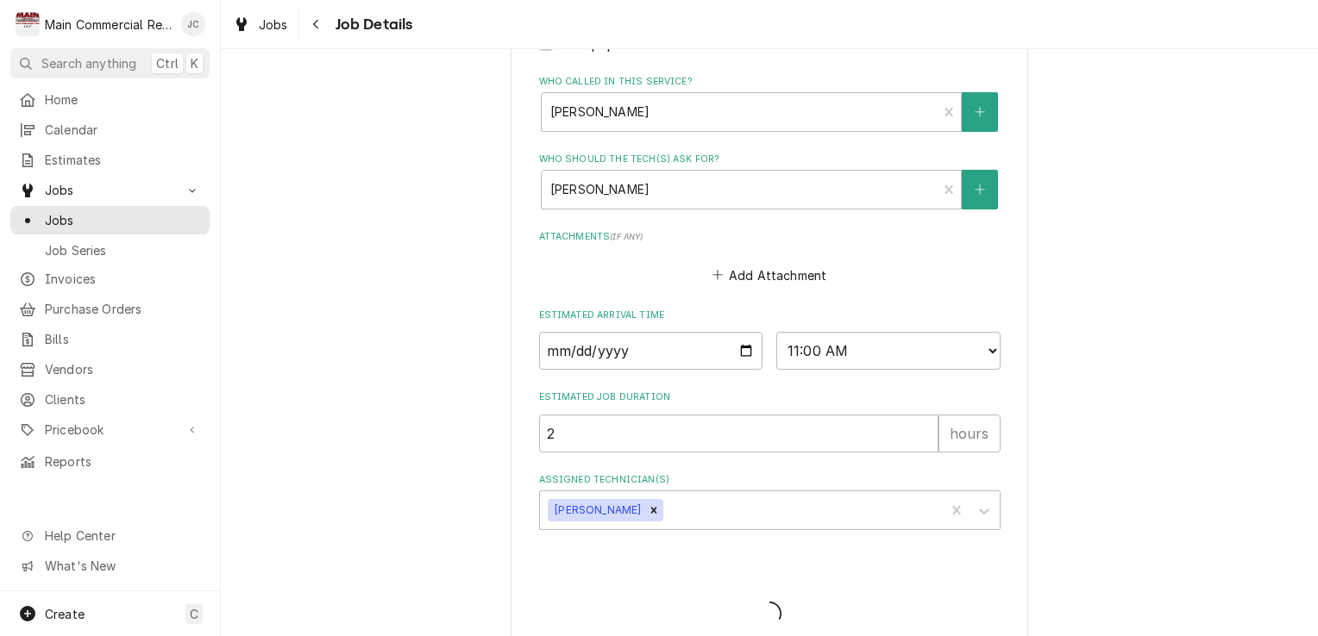
type textarea "x"
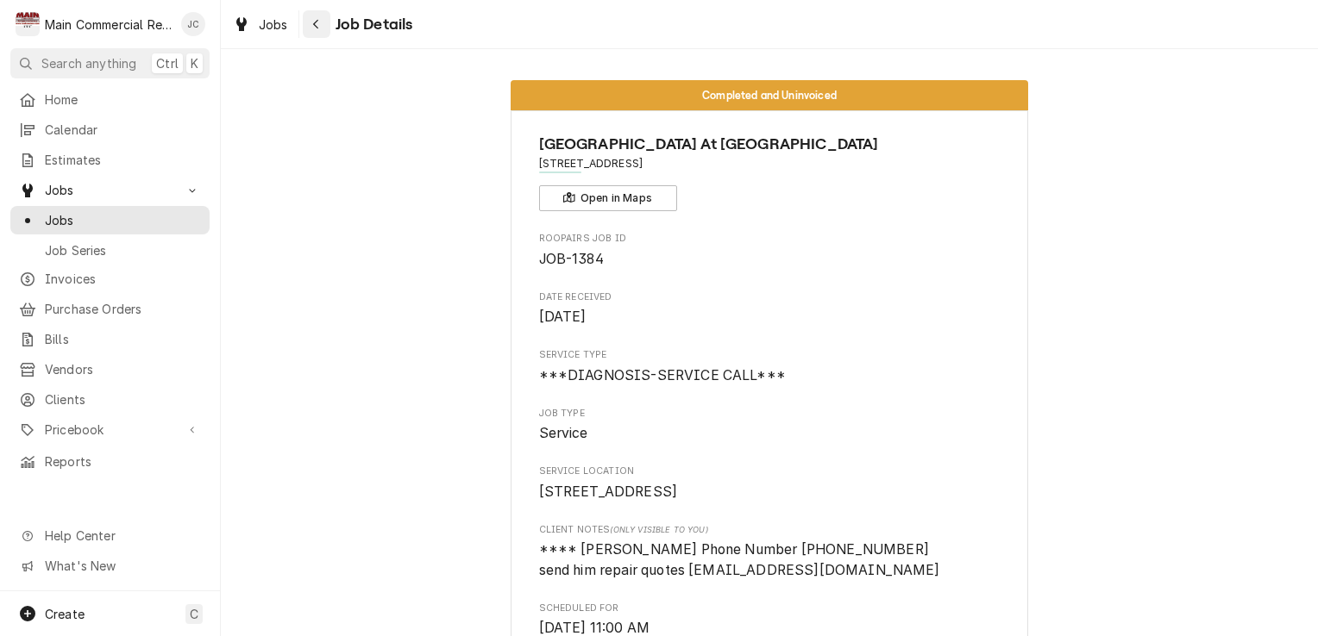
click at [321, 34] on button "Navigate back" at bounding box center [317, 24] width 28 height 28
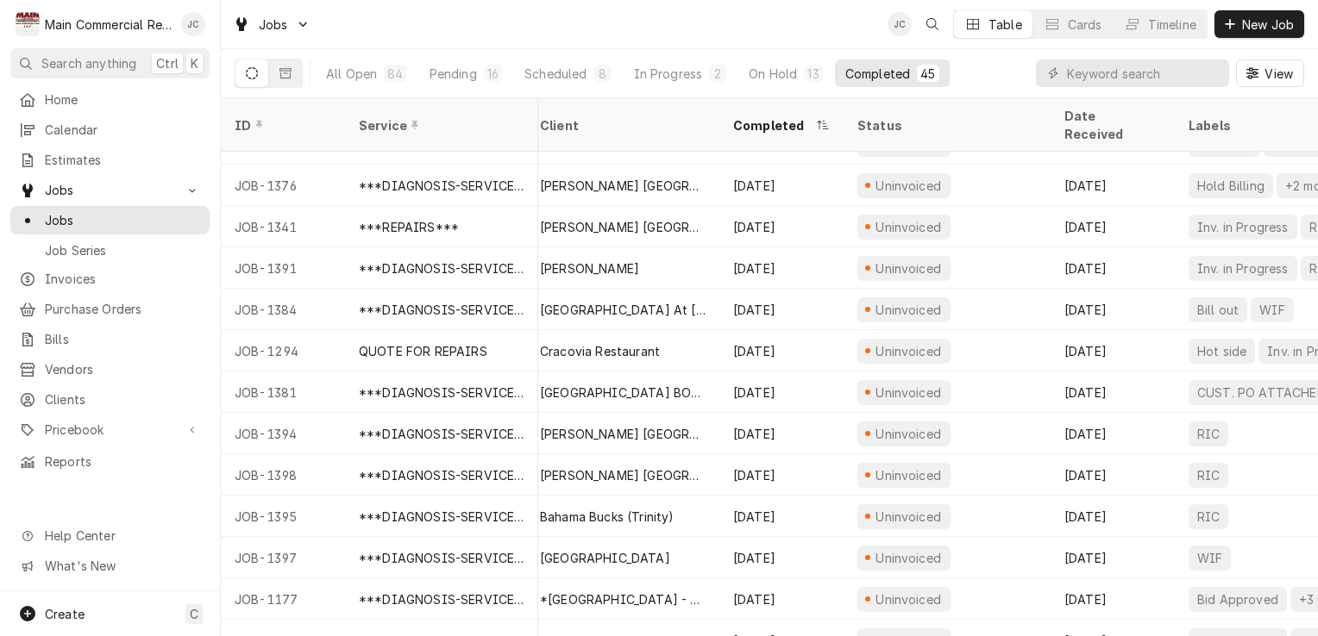
scroll to position [153, 0]
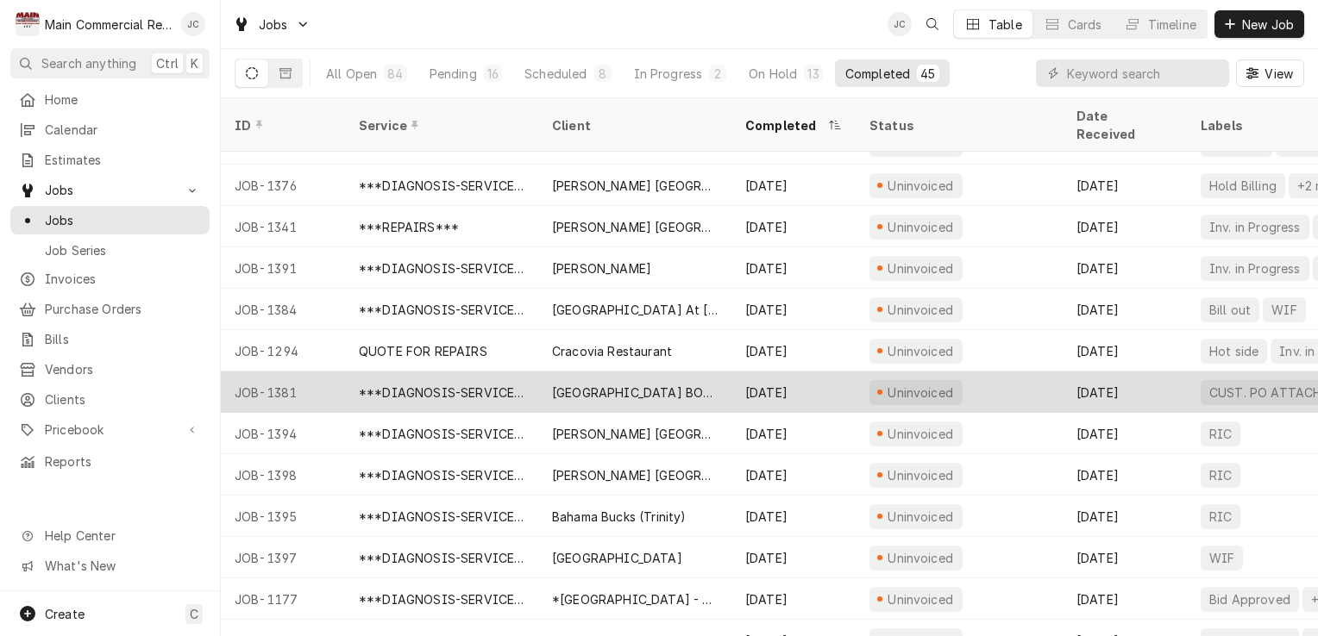
click at [991, 377] on div "Uninvoiced" at bounding box center [958, 392] width 207 height 41
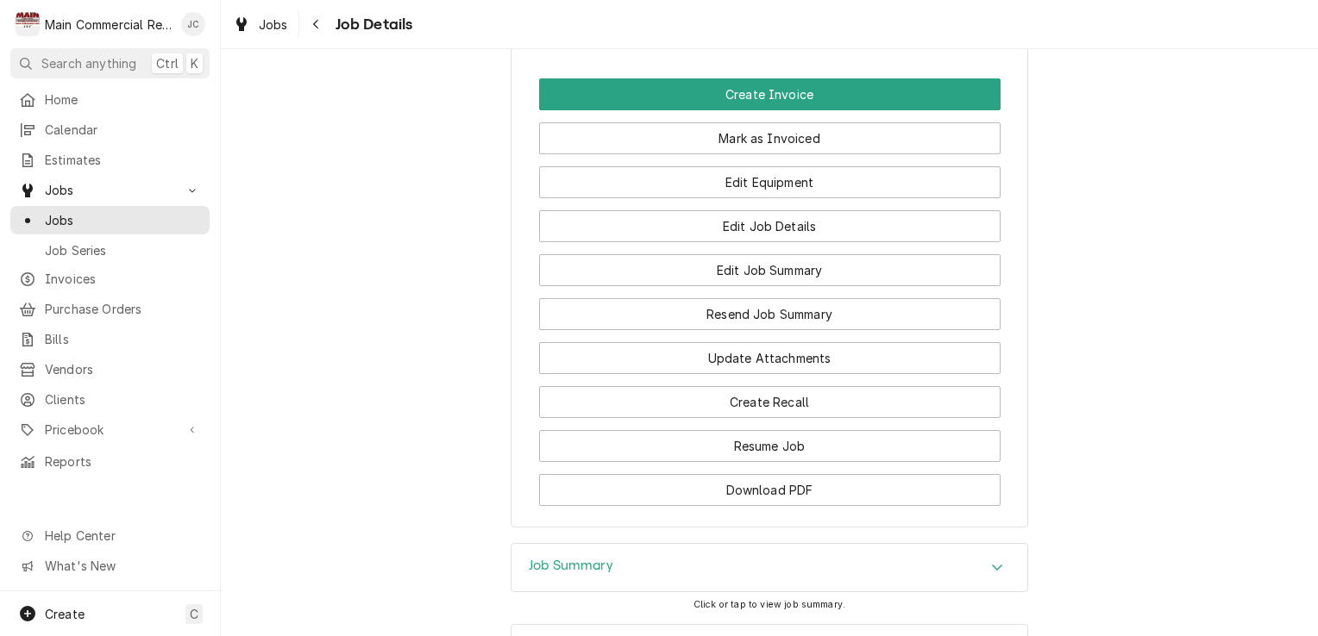
scroll to position [1829, 0]
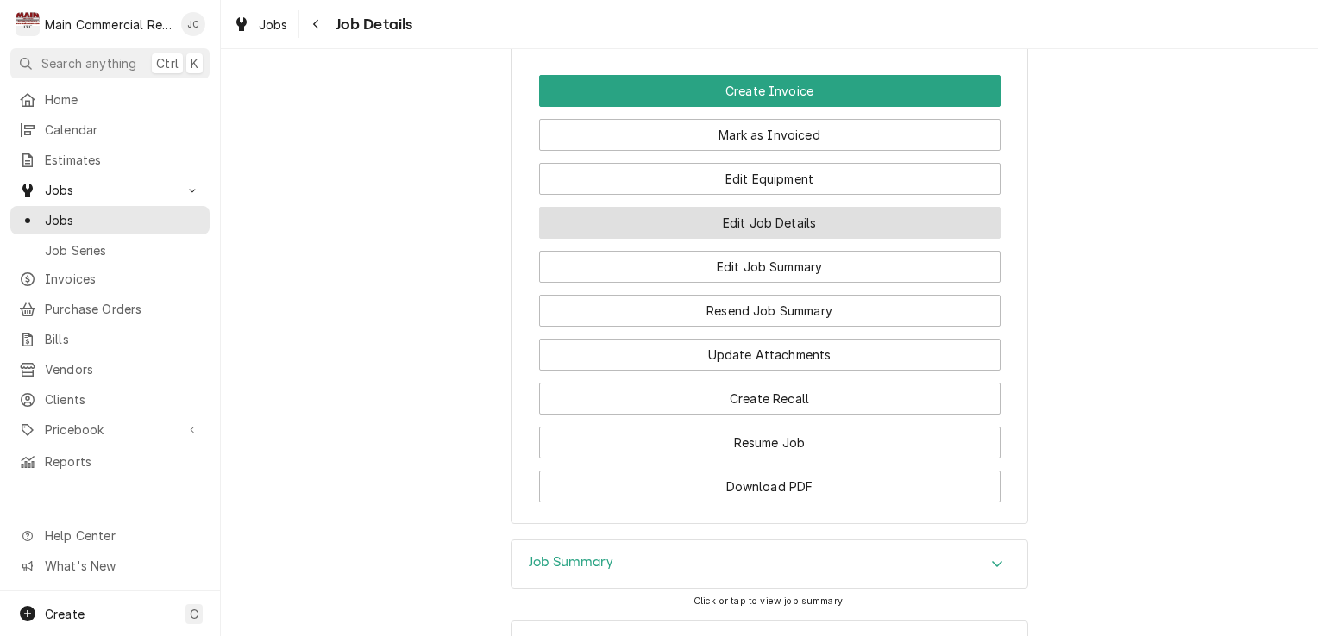
click at [786, 239] on button "Edit Job Details" at bounding box center [769, 223] width 461 height 32
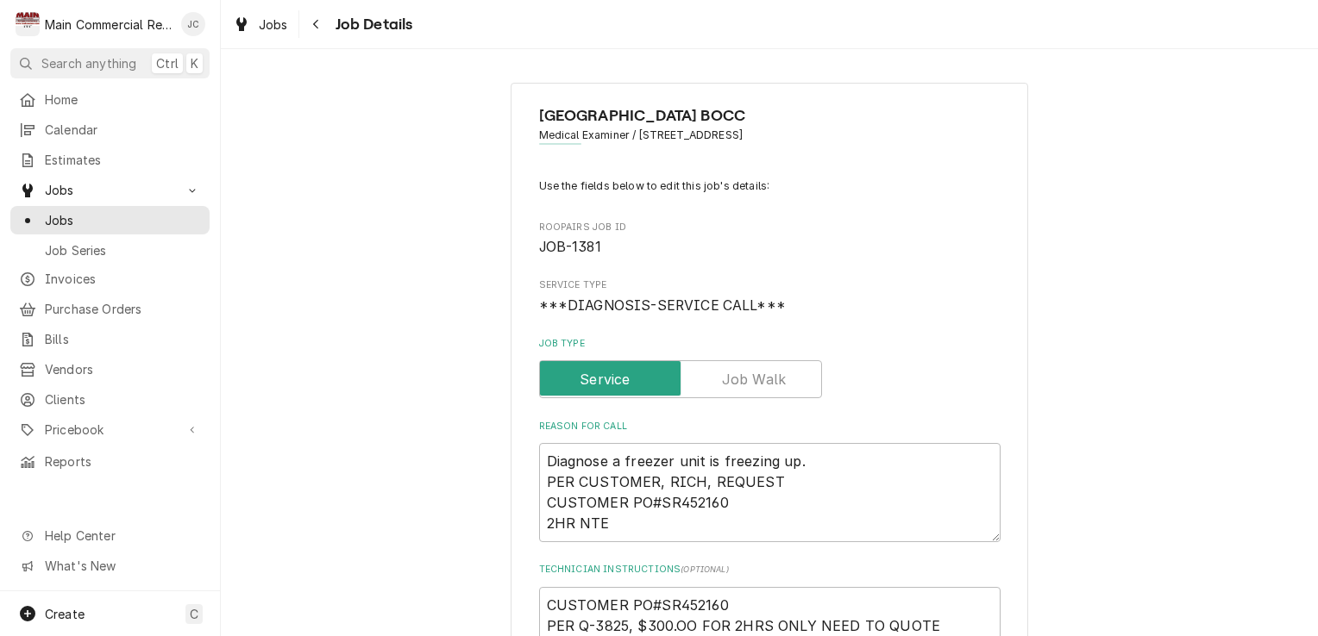
type textarea "x"
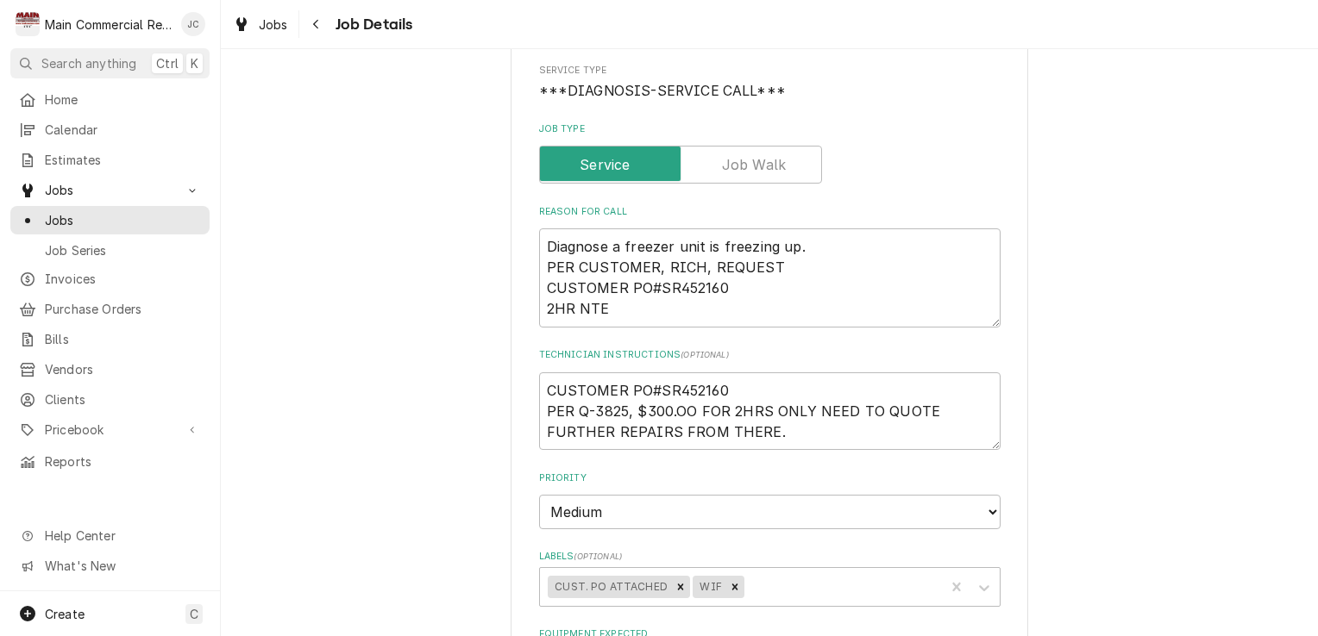
scroll to position [216, 0]
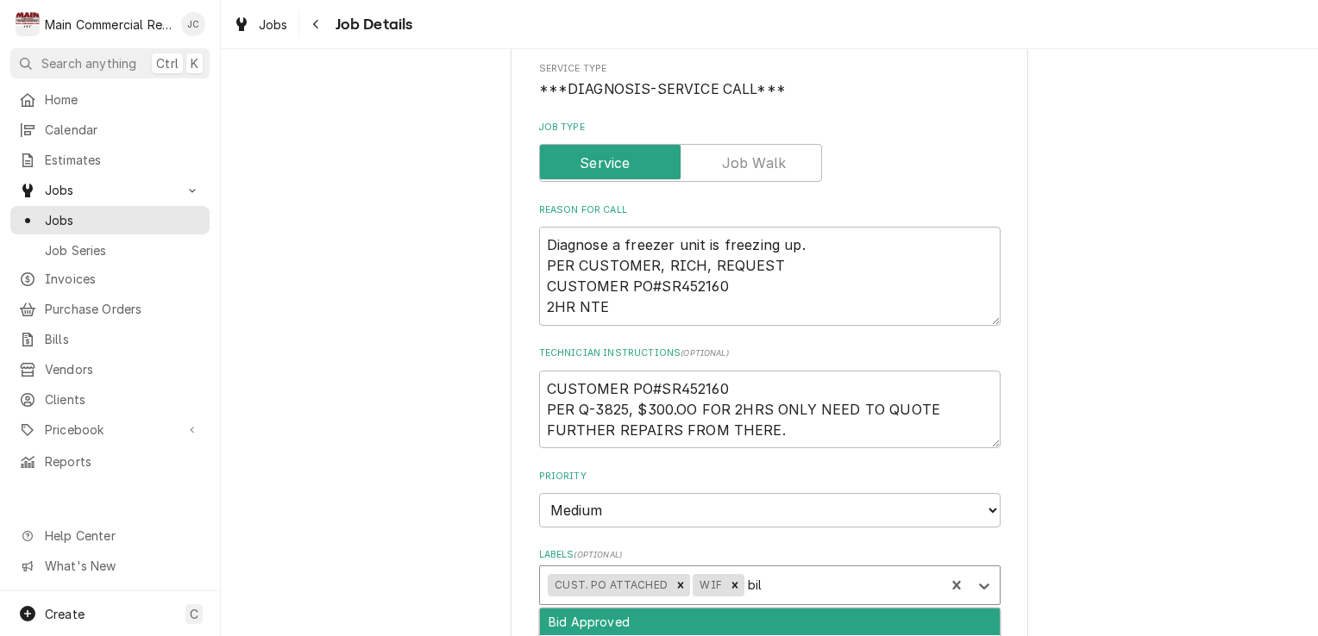
type input "bill"
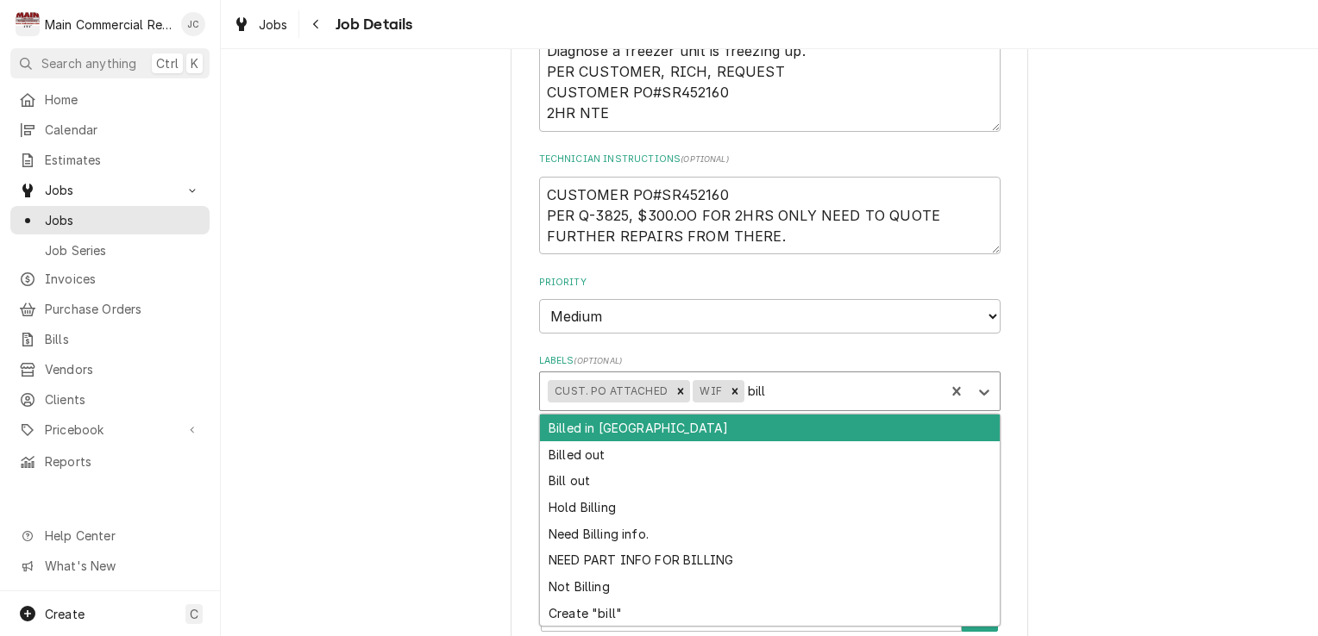
scroll to position [417, 0]
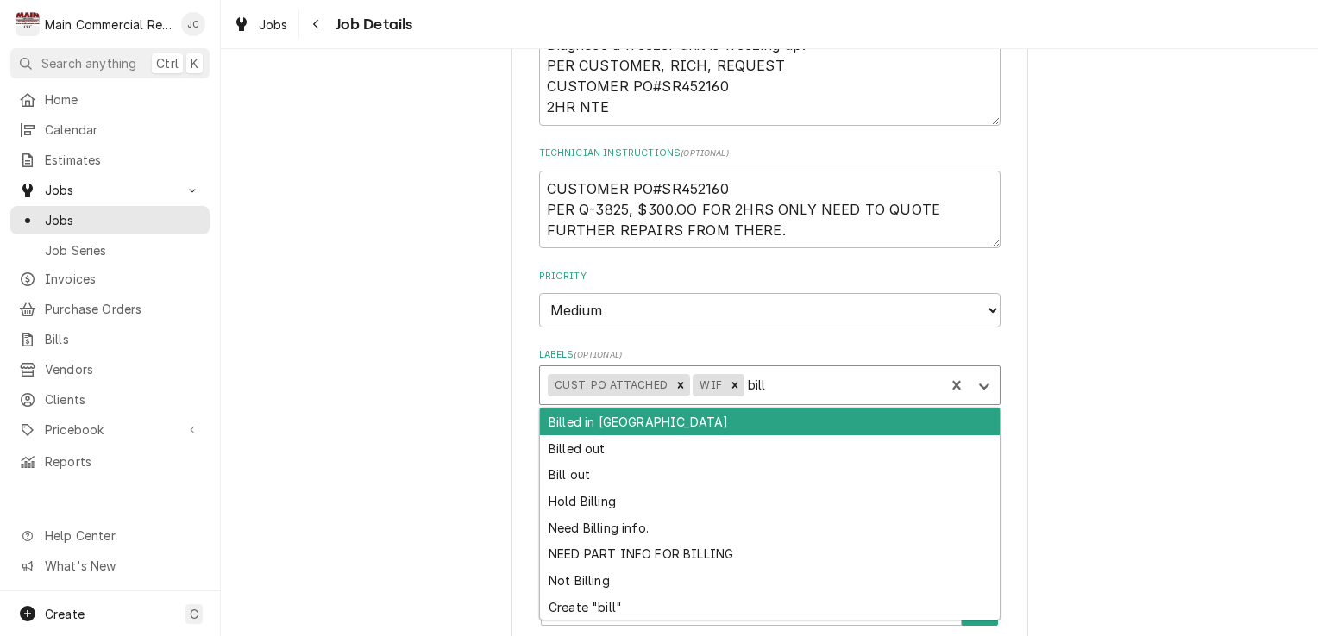
click at [569, 483] on div "Bill out" at bounding box center [770, 475] width 460 height 27
type textarea "x"
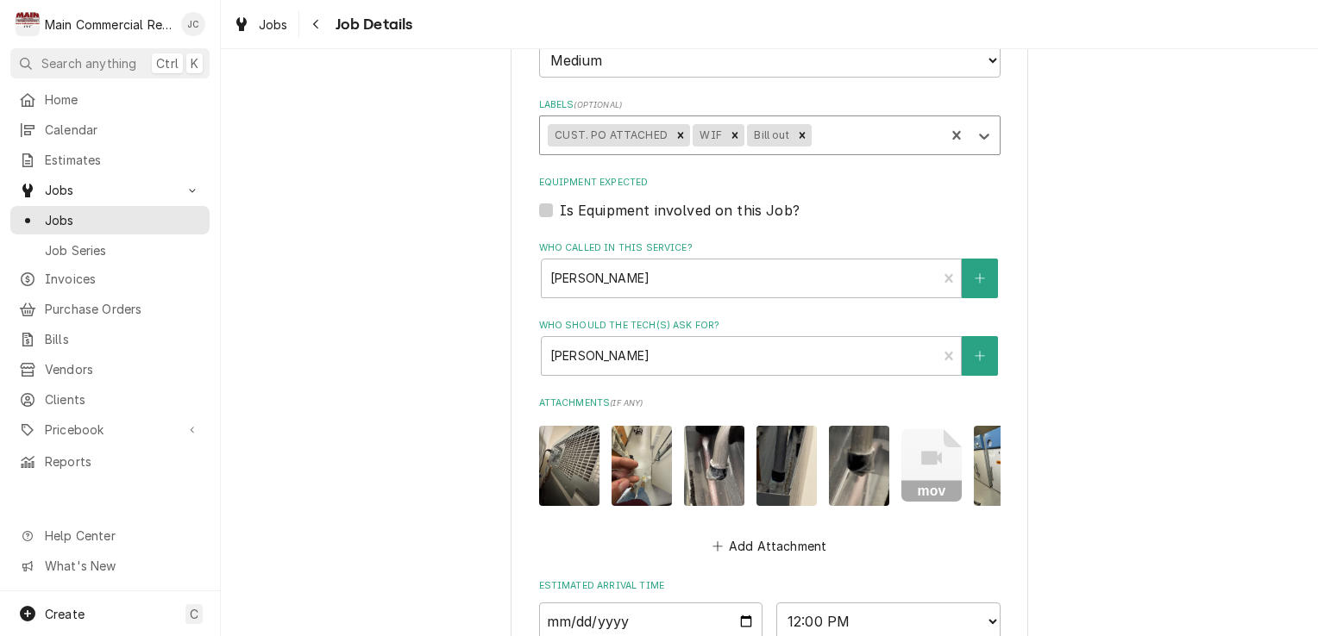
scroll to position [950, 0]
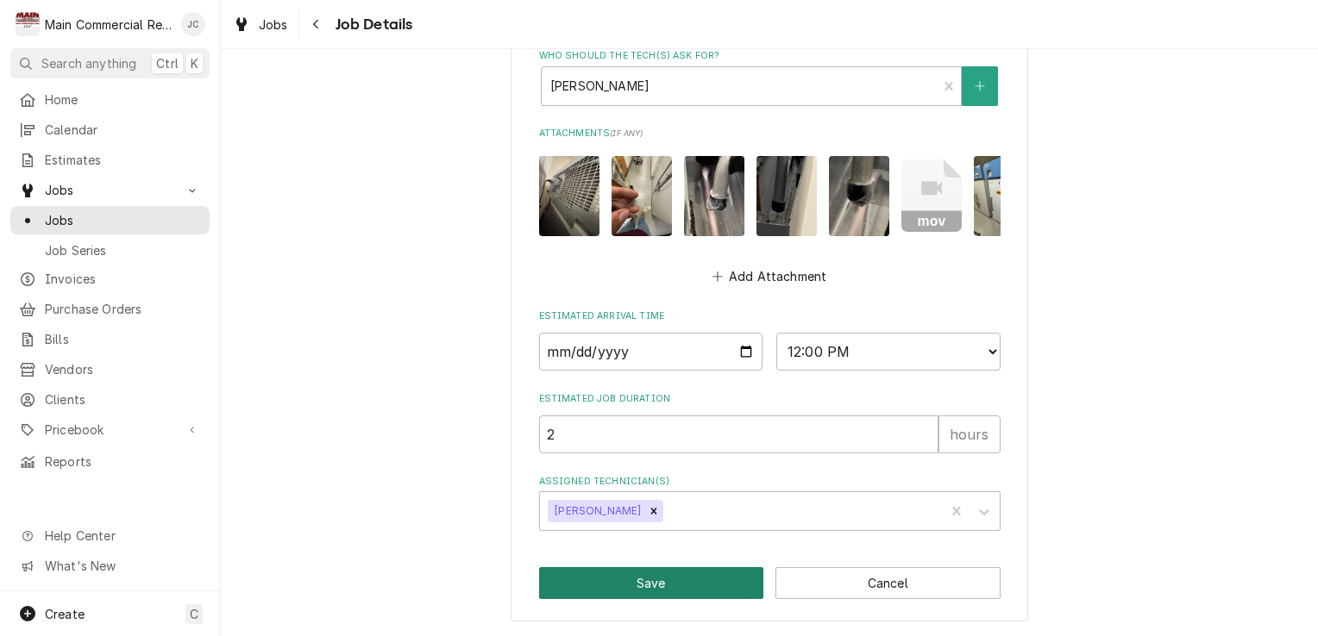
click at [643, 581] on button "Save" at bounding box center [651, 583] width 225 height 32
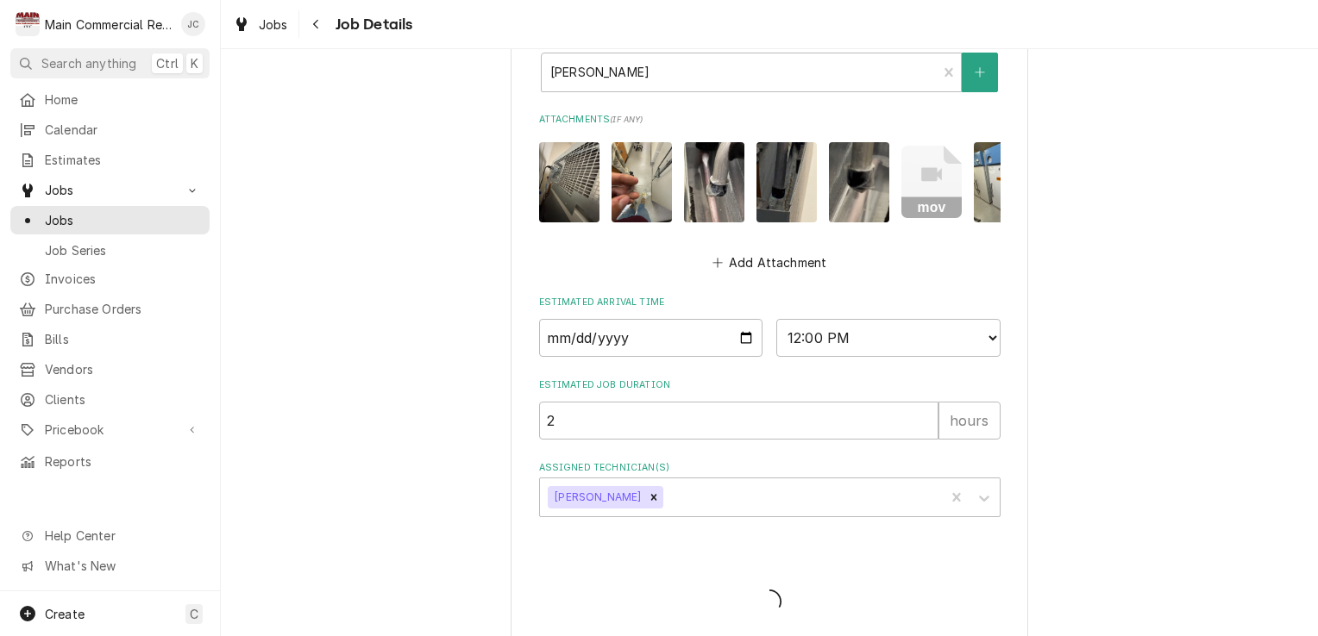
type textarea "x"
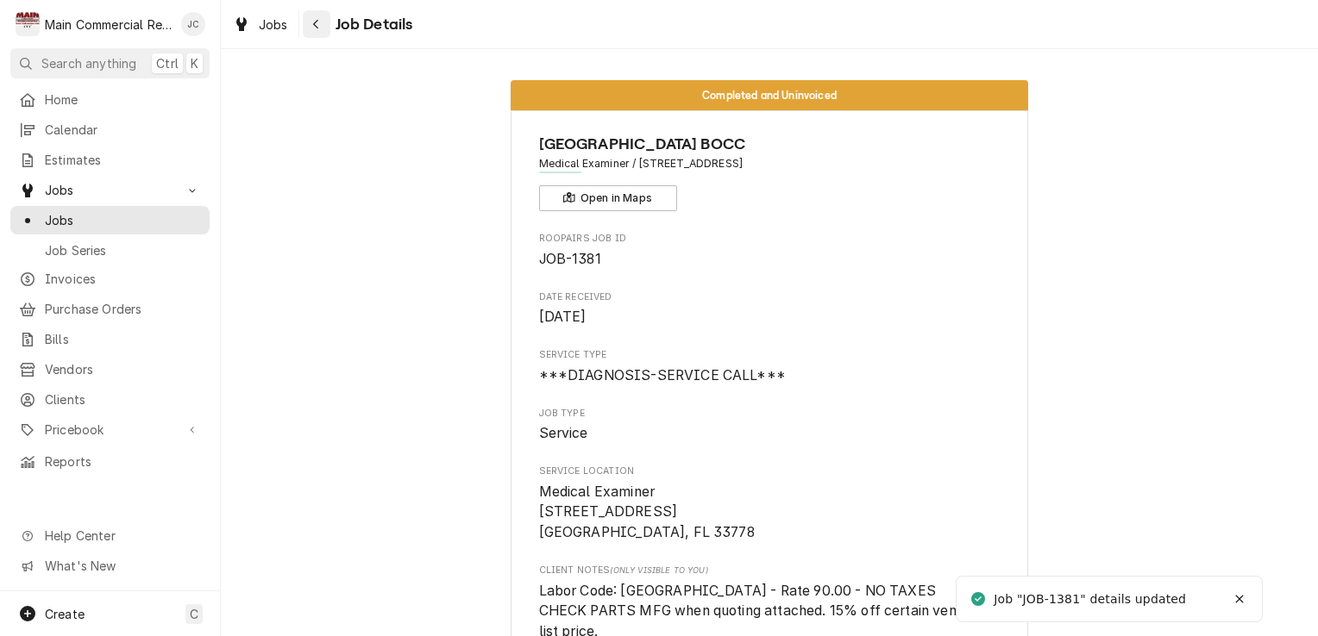
click at [319, 19] on icon "Navigate back" at bounding box center [316, 24] width 8 height 12
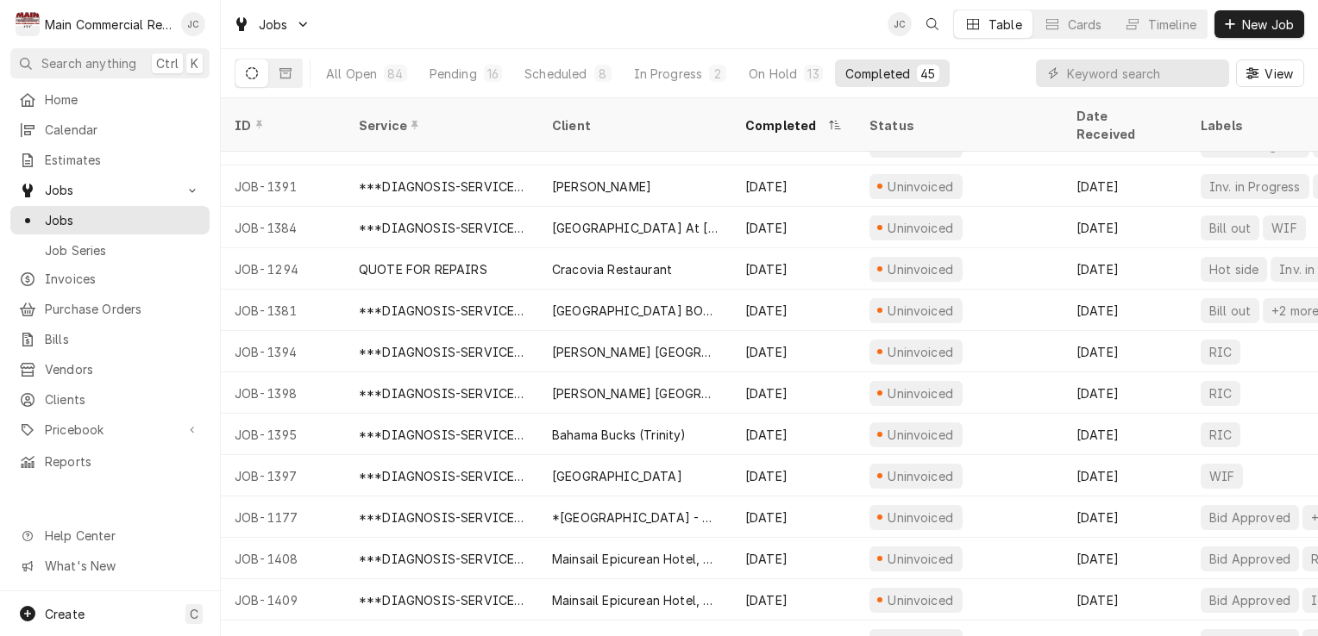
scroll to position [235, 0]
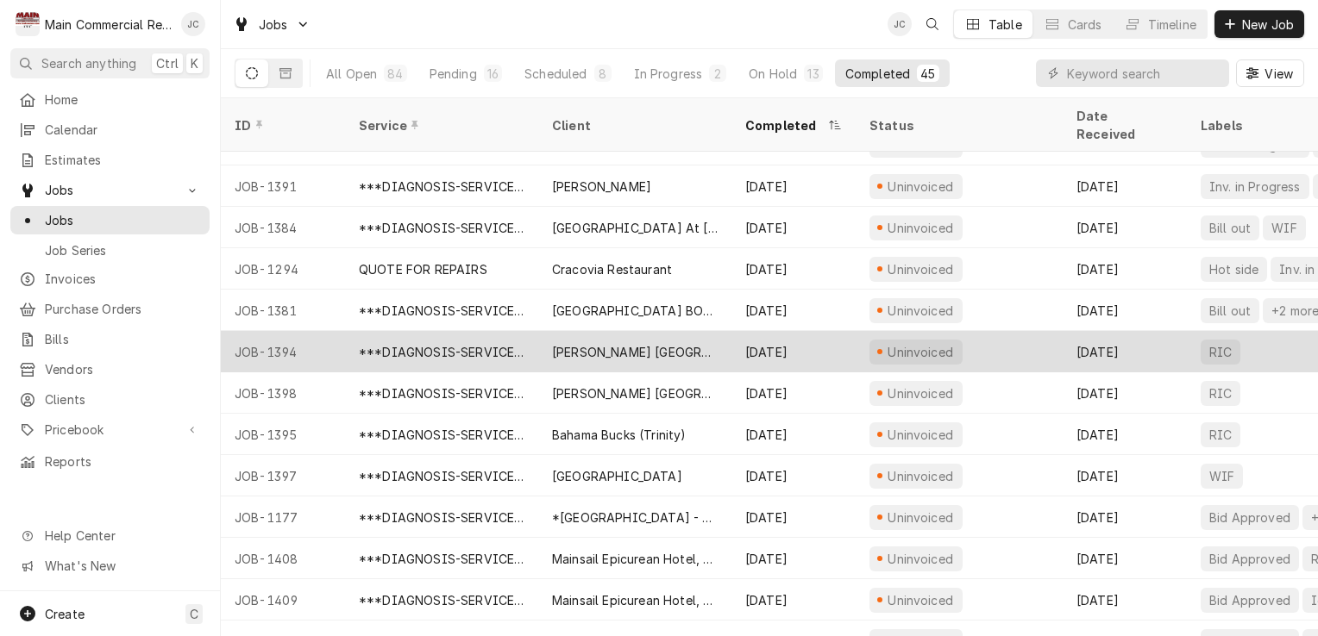
click at [1150, 331] on div "[DATE]" at bounding box center [1124, 351] width 124 height 41
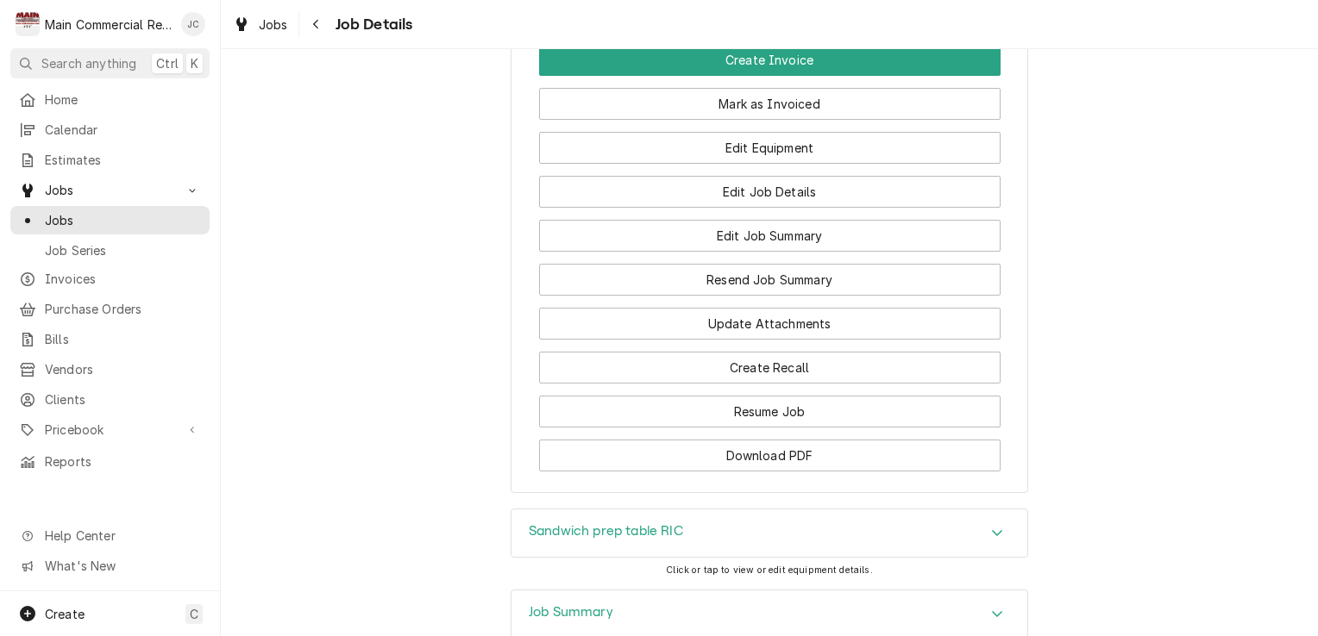
scroll to position [1686, 0]
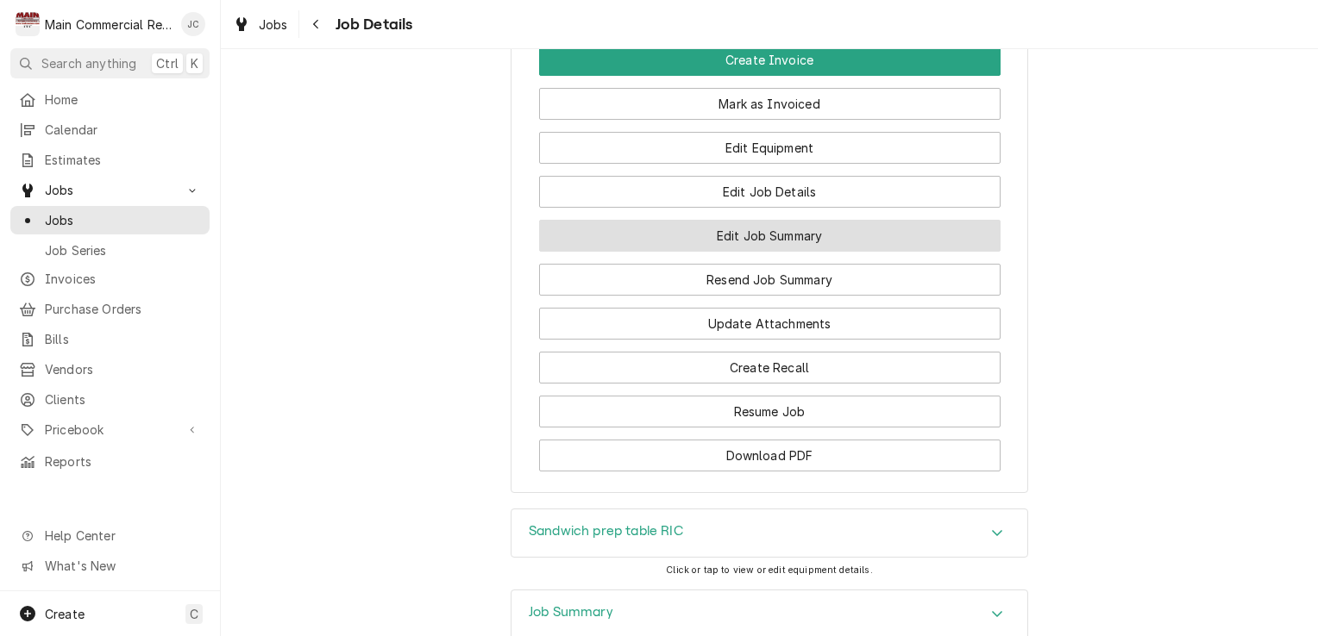
click at [837, 229] on button "Edit Job Summary" at bounding box center [769, 236] width 461 height 32
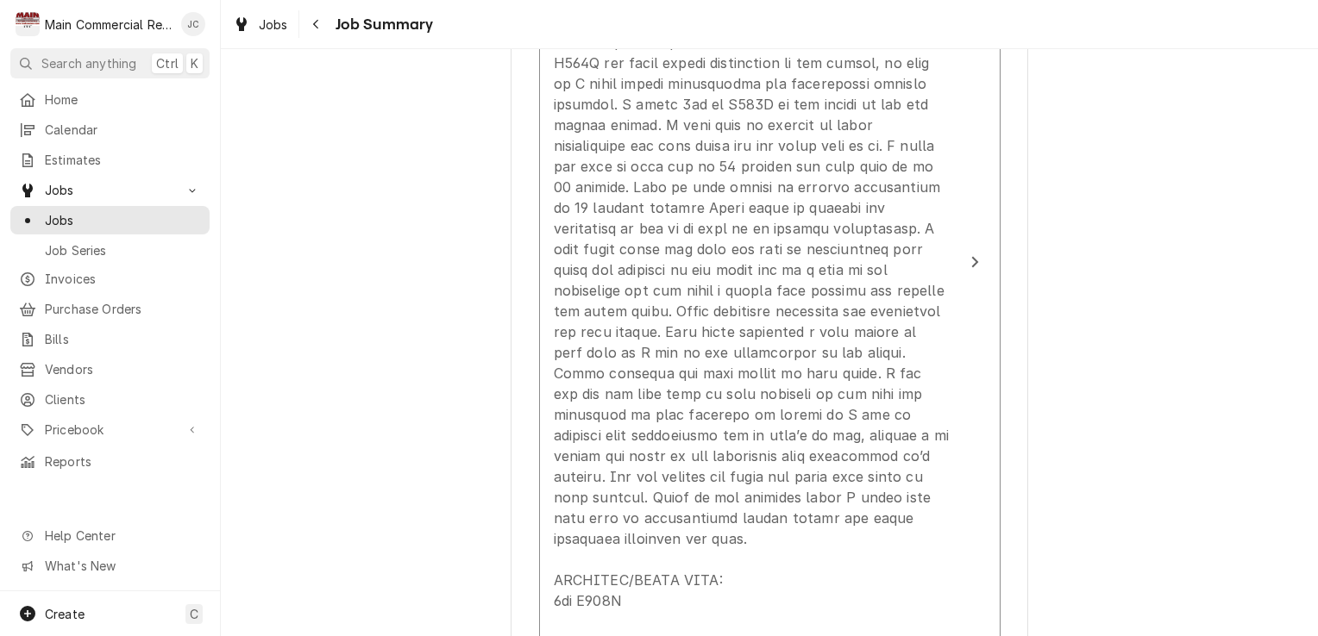
scroll to position [1156, 0]
click at [1084, 422] on div "[PERSON_NAME] [GEOGRAPHIC_DATA] [STREET_ADDRESS] Please provide a summary of th…" at bounding box center [769, 534] width 1097 height 3246
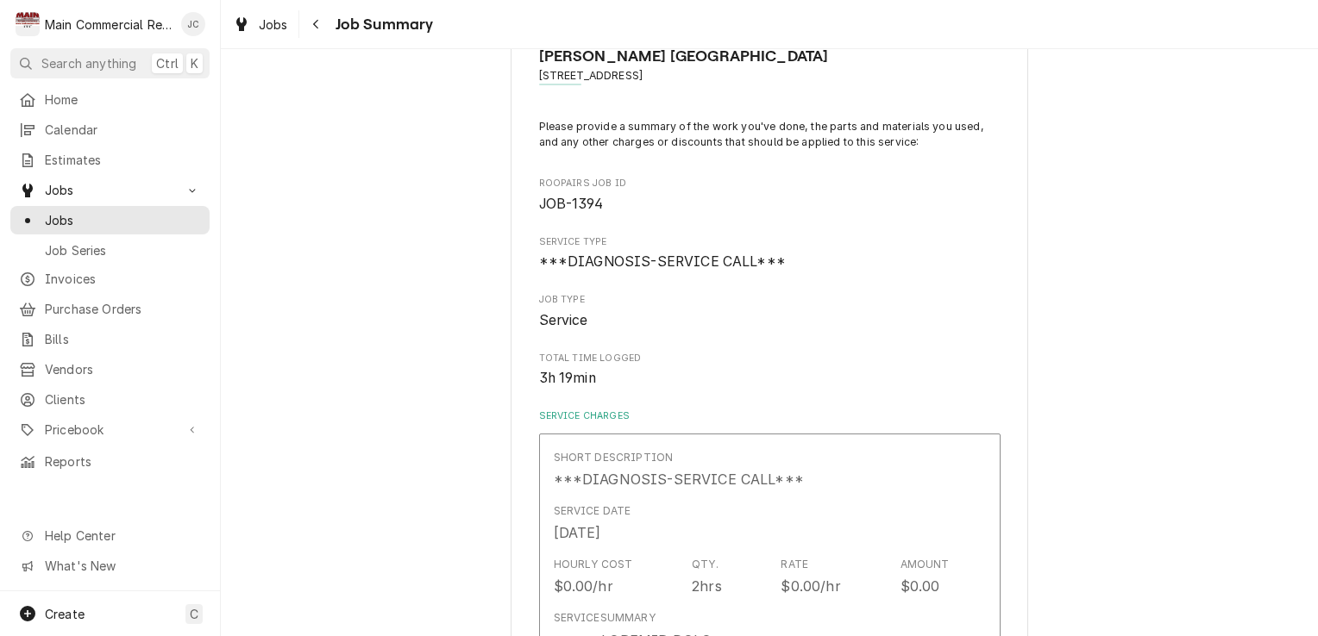
scroll to position [0, 0]
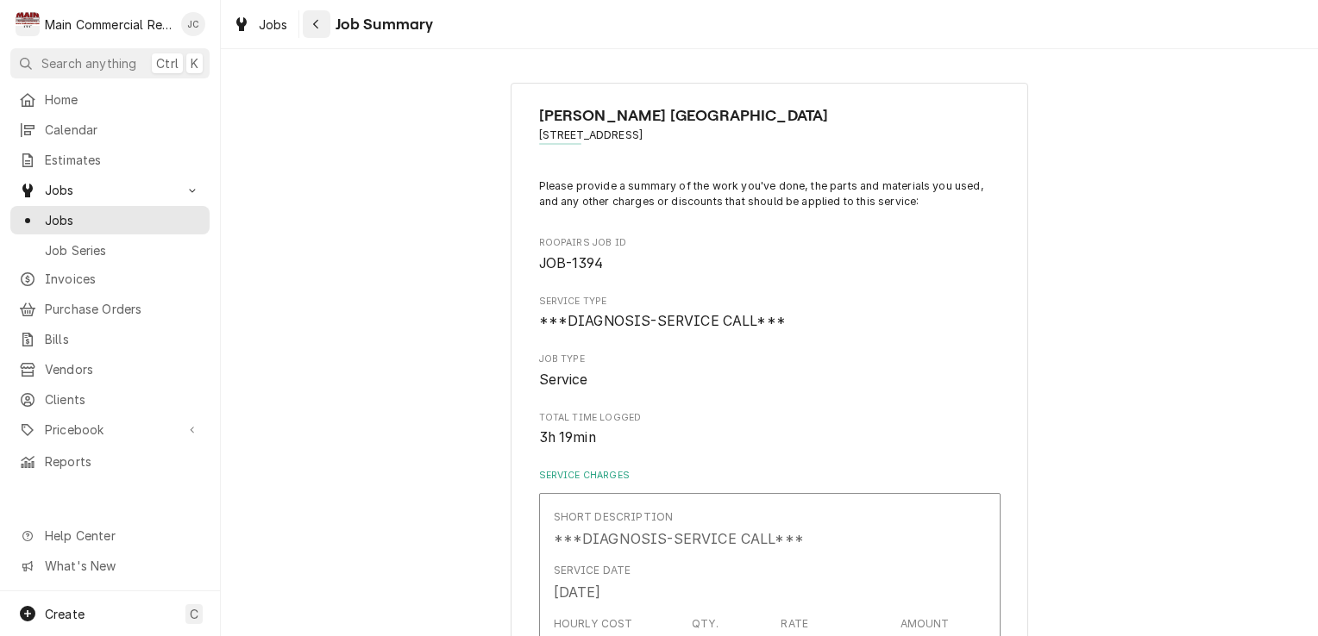
click at [312, 34] on button "Navigate back" at bounding box center [317, 24] width 28 height 28
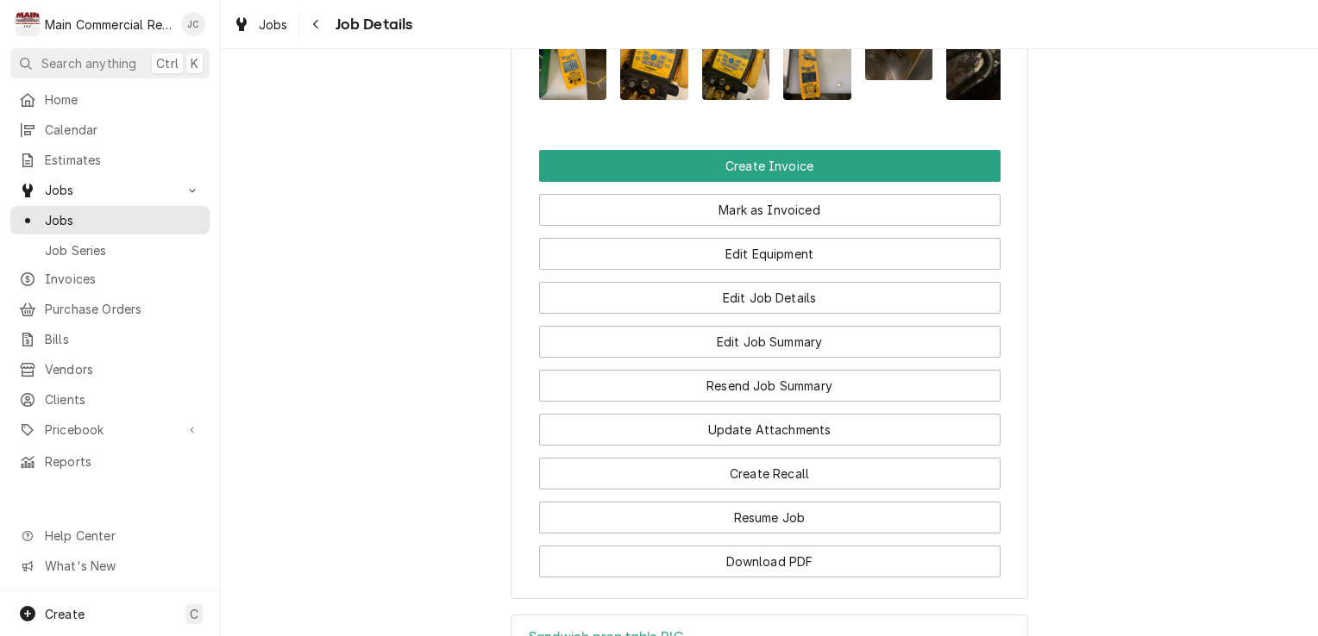
scroll to position [1596, 0]
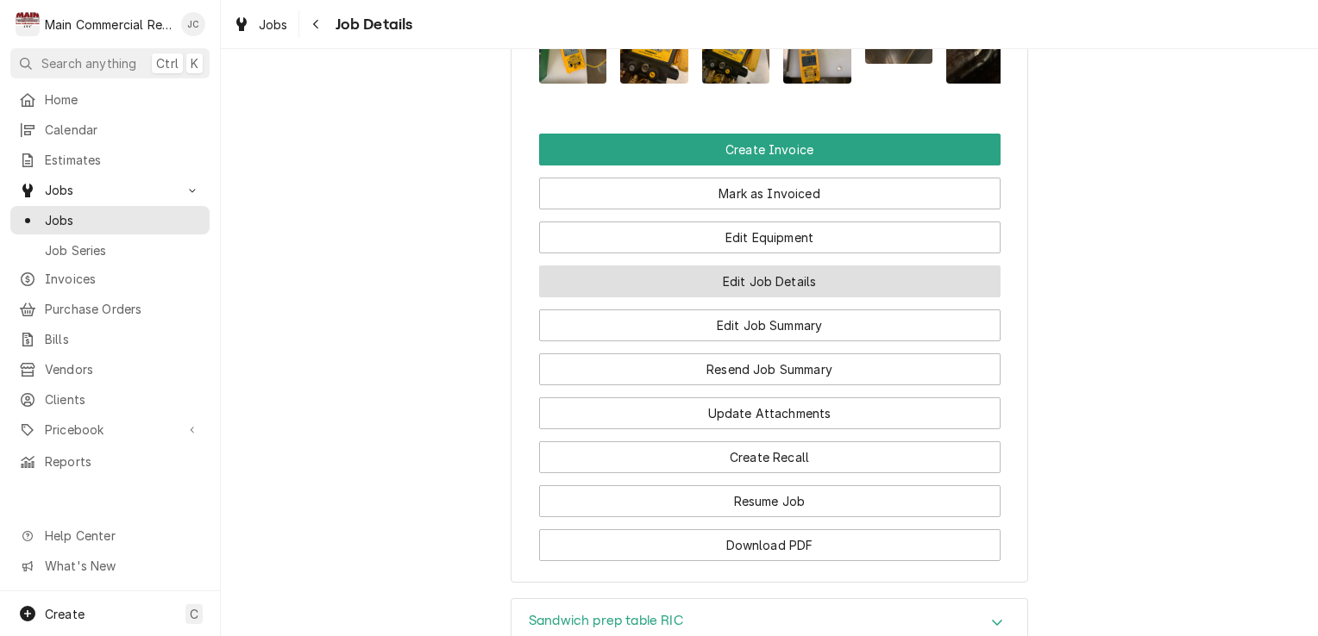
click at [794, 269] on button "Edit Job Details" at bounding box center [769, 282] width 461 height 32
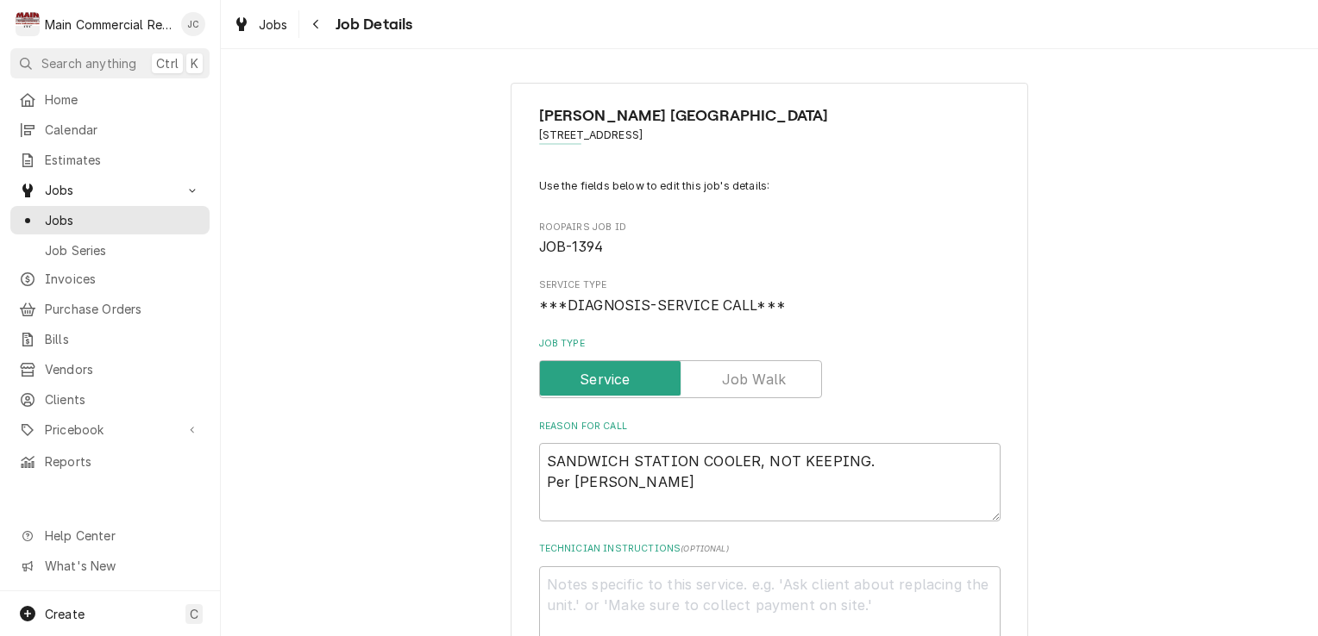
type textarea "x"
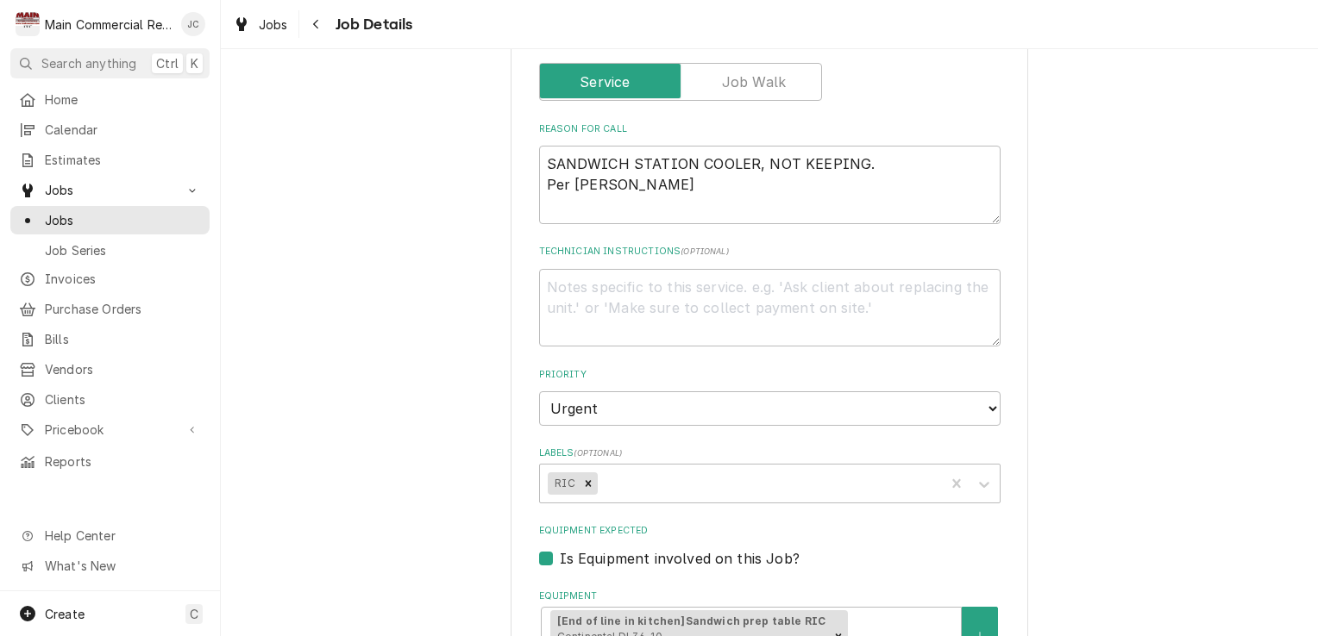
scroll to position [304, 0]
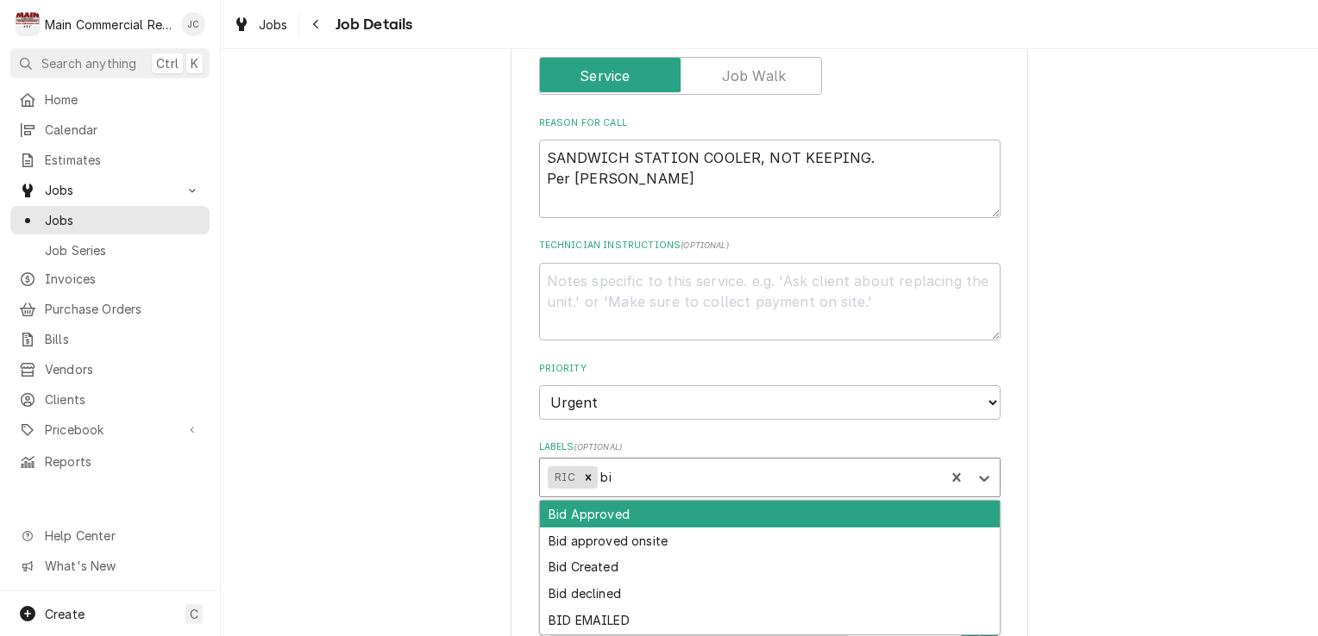
type input "bid"
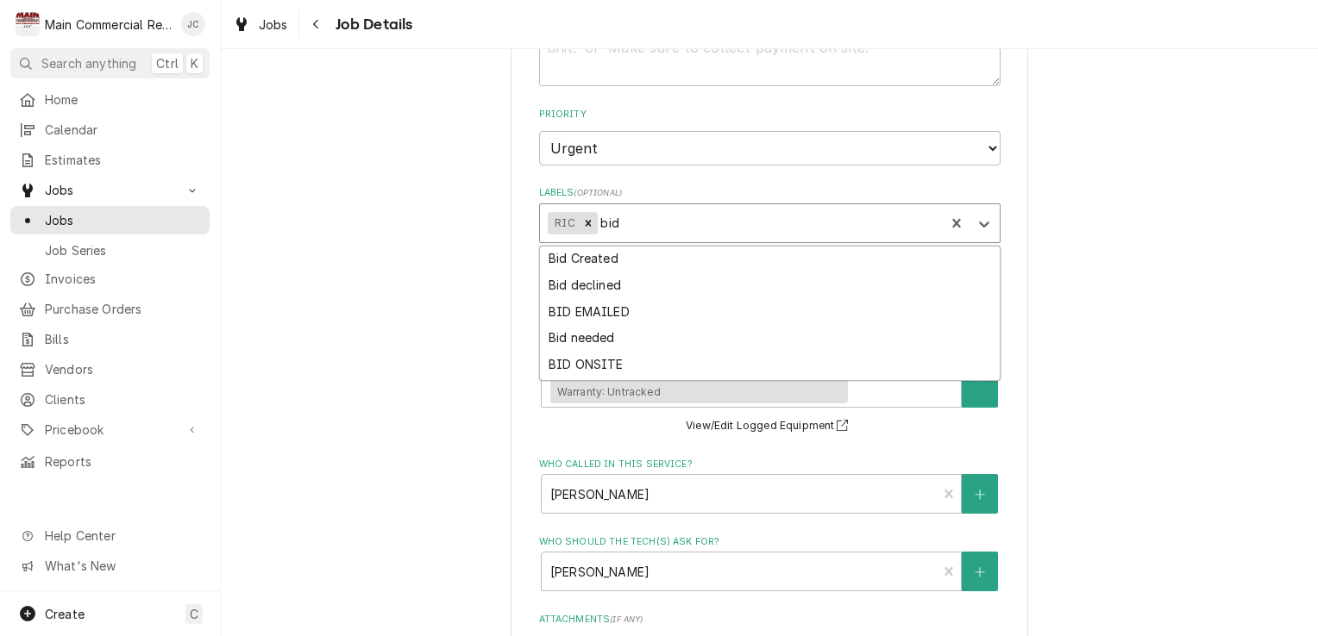
scroll to position [55, 0]
click at [579, 341] on div "Bid needed" at bounding box center [770, 336] width 460 height 27
type textarea "x"
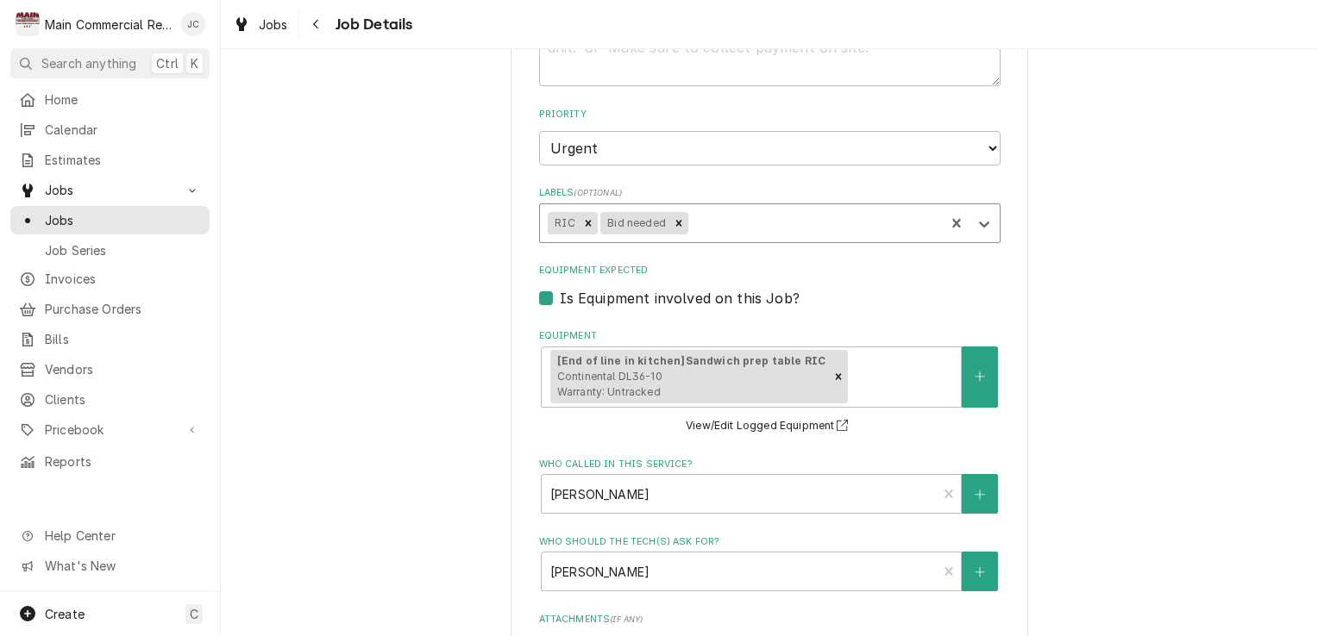
type textarea "x"
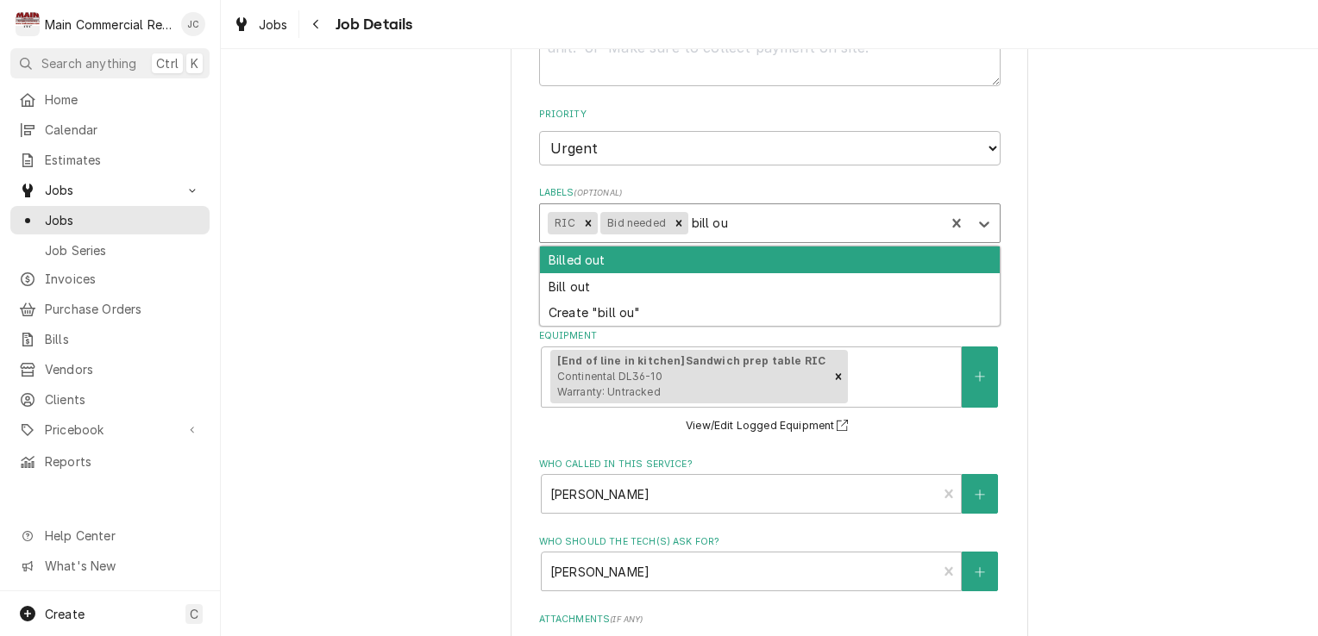
type input "bill out"
click at [582, 291] on div "Bill out" at bounding box center [770, 286] width 460 height 27
type textarea "x"
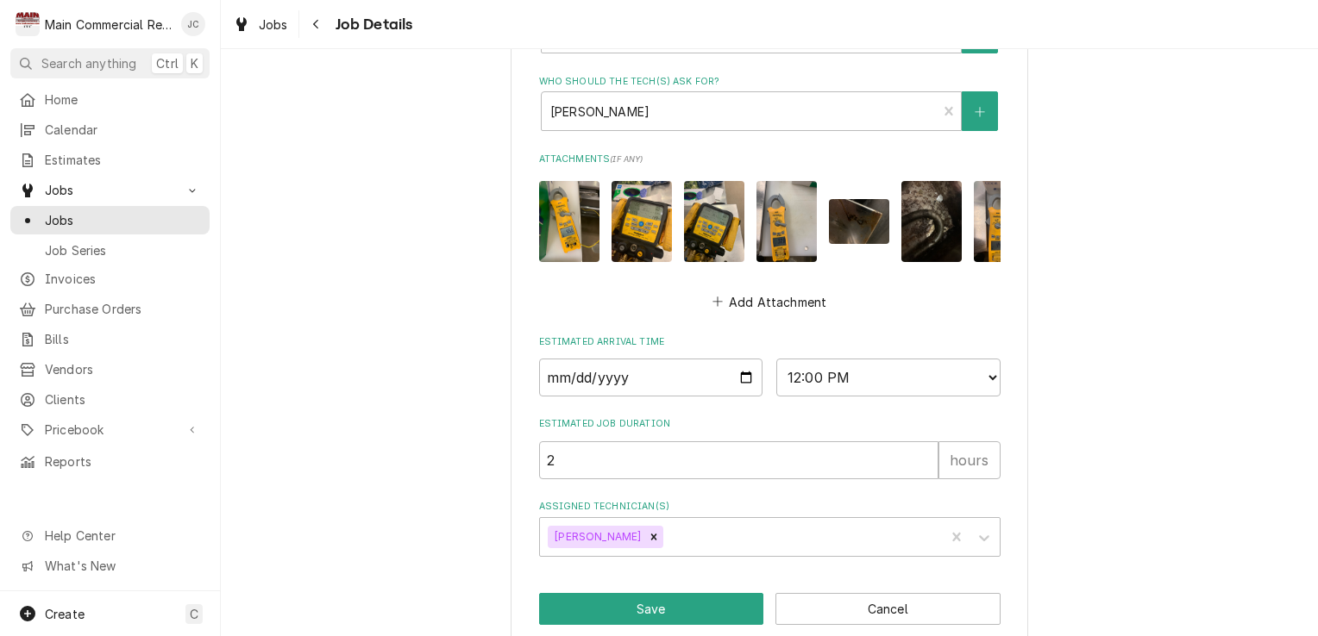
scroll to position [1058, 0]
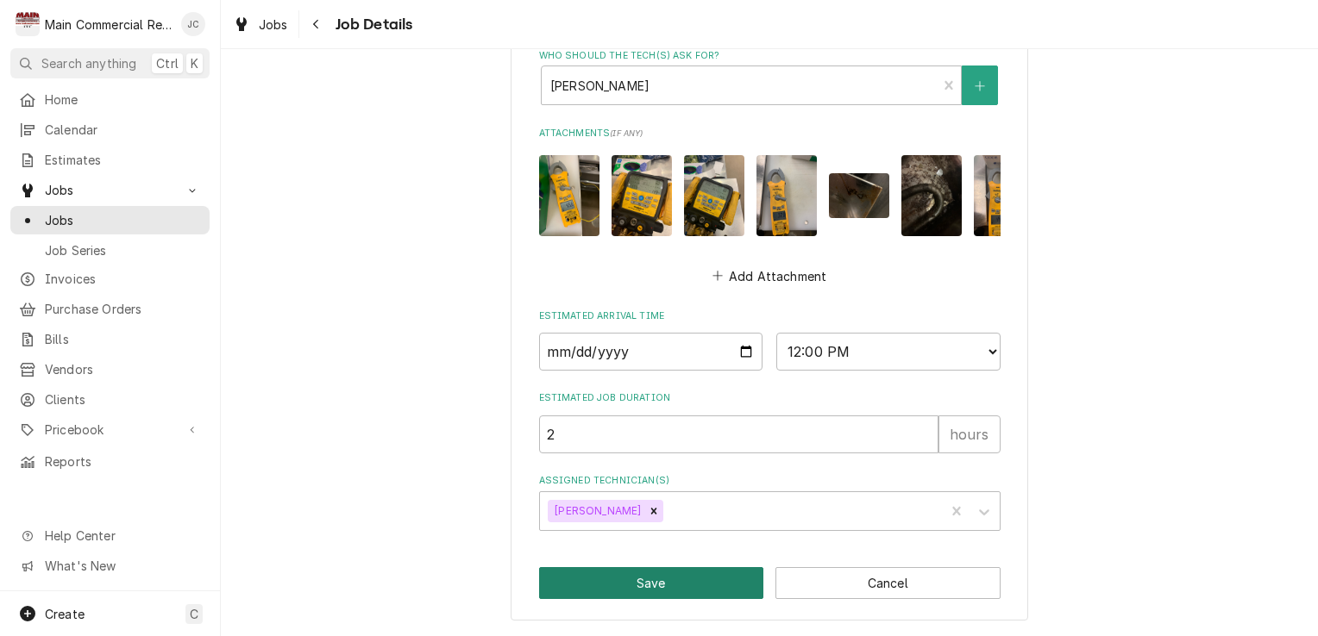
click at [648, 582] on button "Save" at bounding box center [651, 583] width 225 height 32
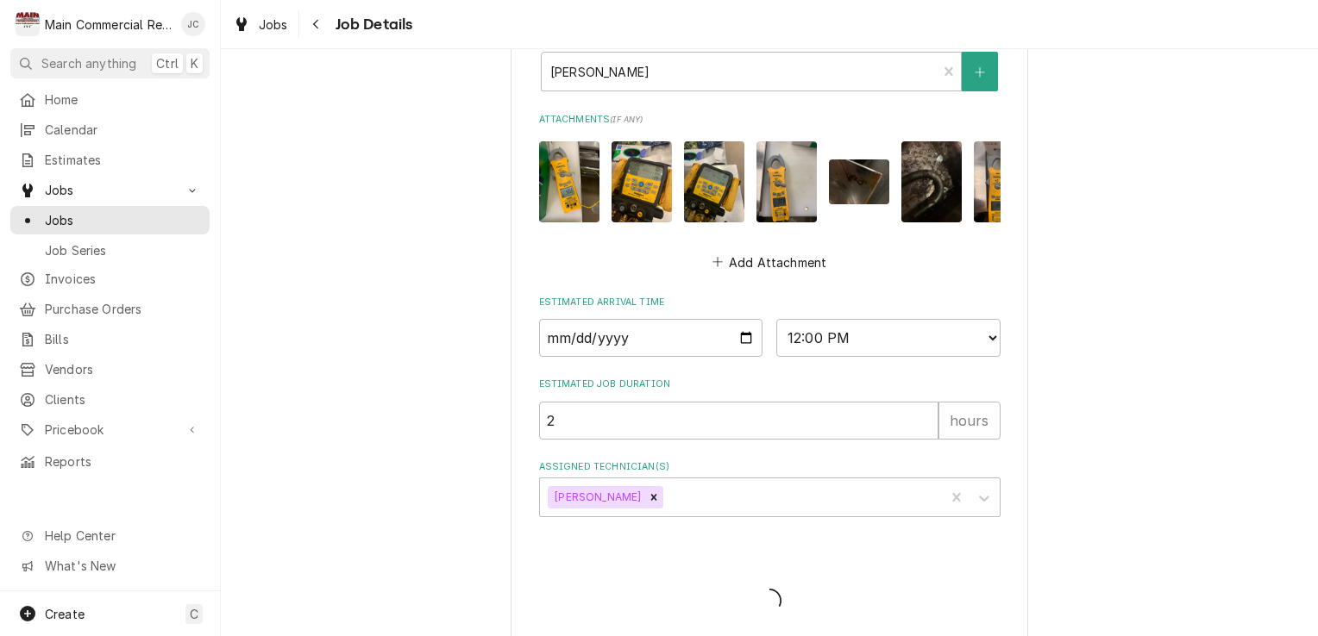
type textarea "x"
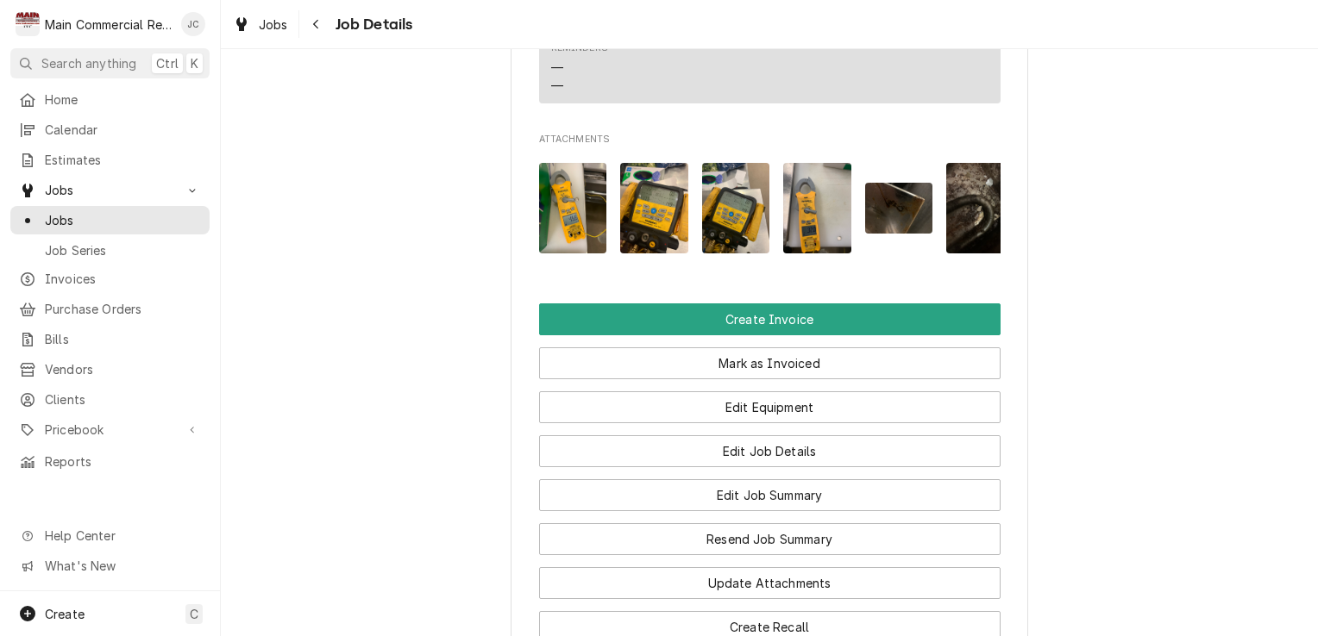
scroll to position [1422, 0]
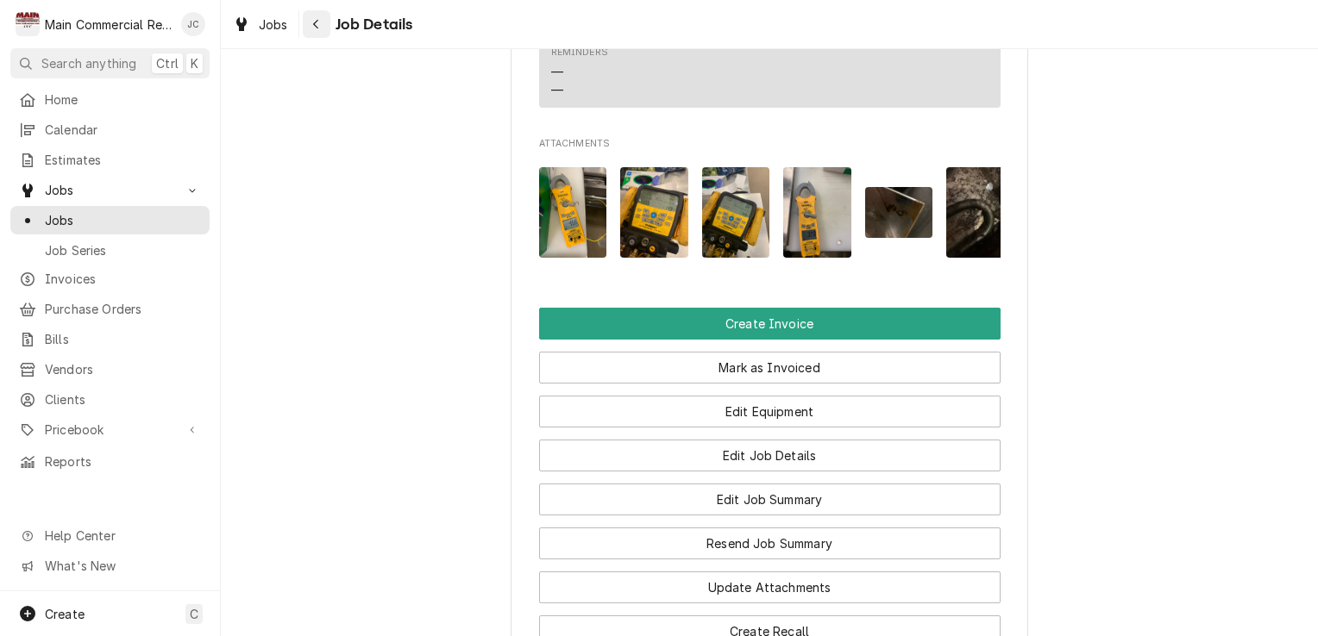
click at [322, 24] on div "Navigate back" at bounding box center [316, 24] width 17 height 17
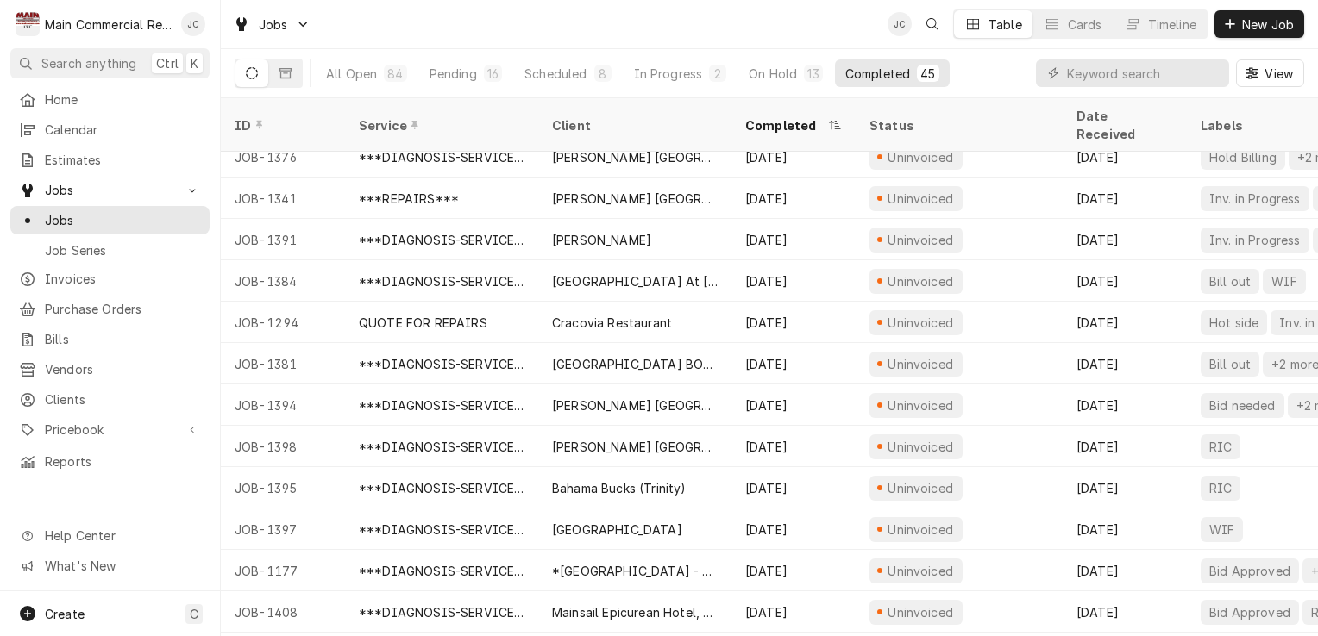
scroll to position [183, 0]
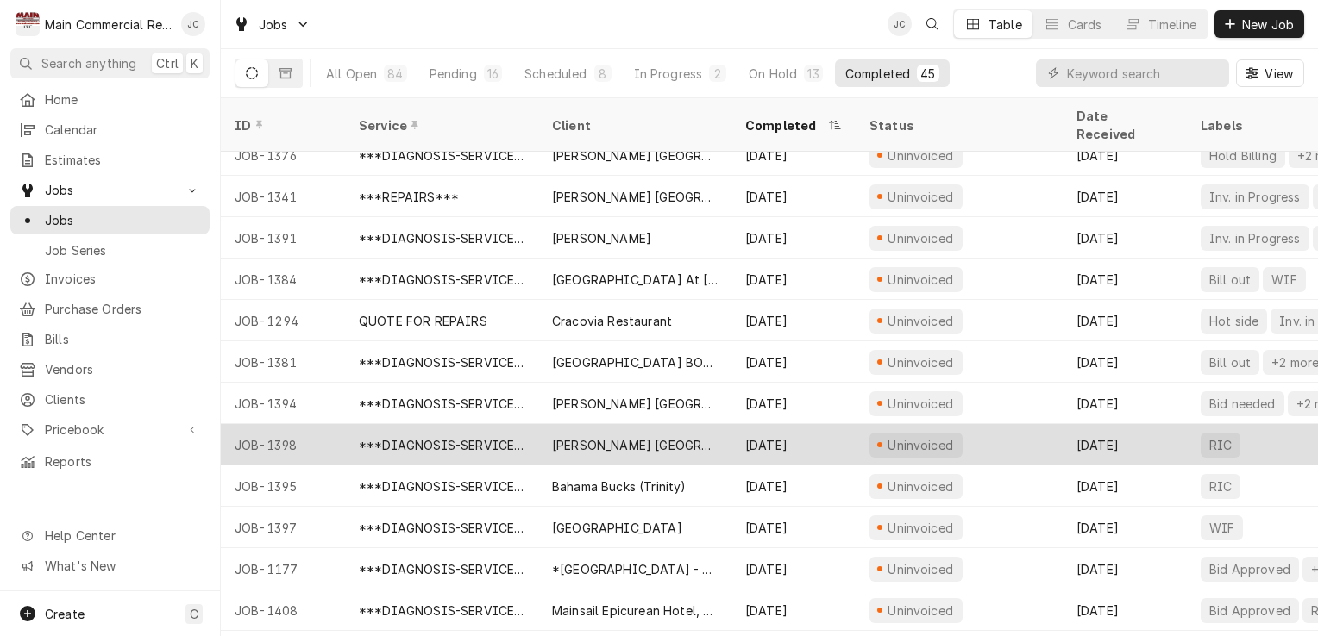
click at [1156, 428] on div "Sep 12" at bounding box center [1124, 444] width 124 height 41
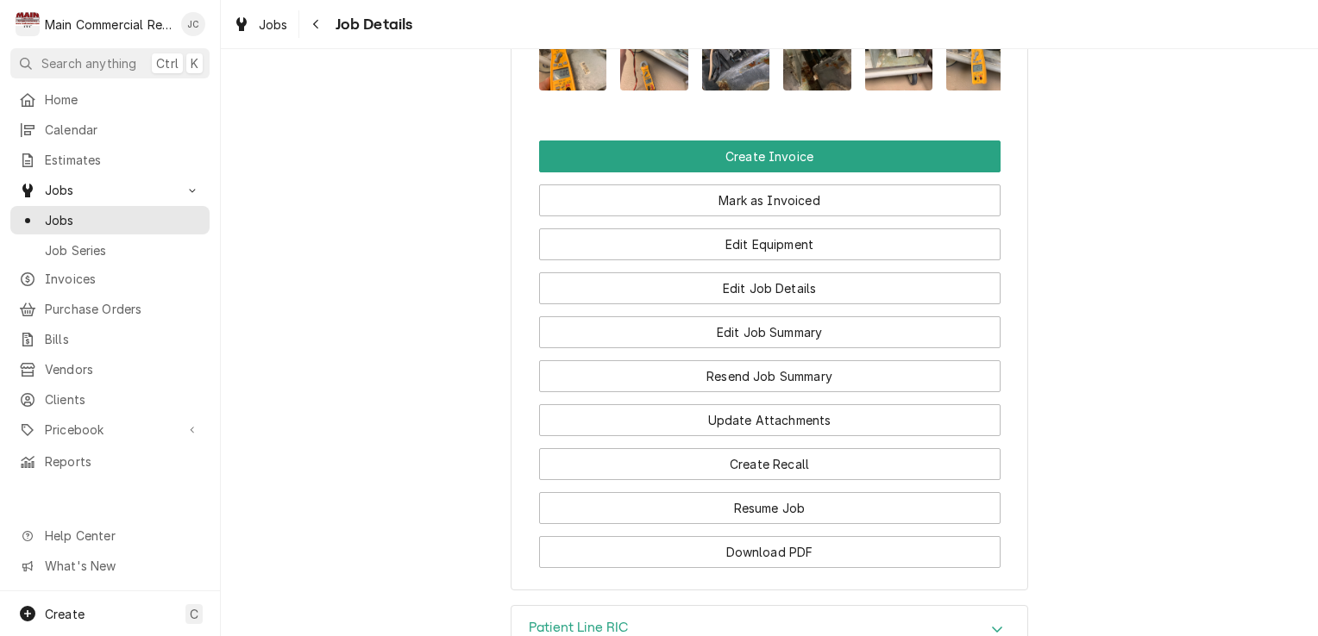
scroll to position [1609, 0]
click at [821, 323] on button "Edit Job Summary" at bounding box center [769, 332] width 461 height 32
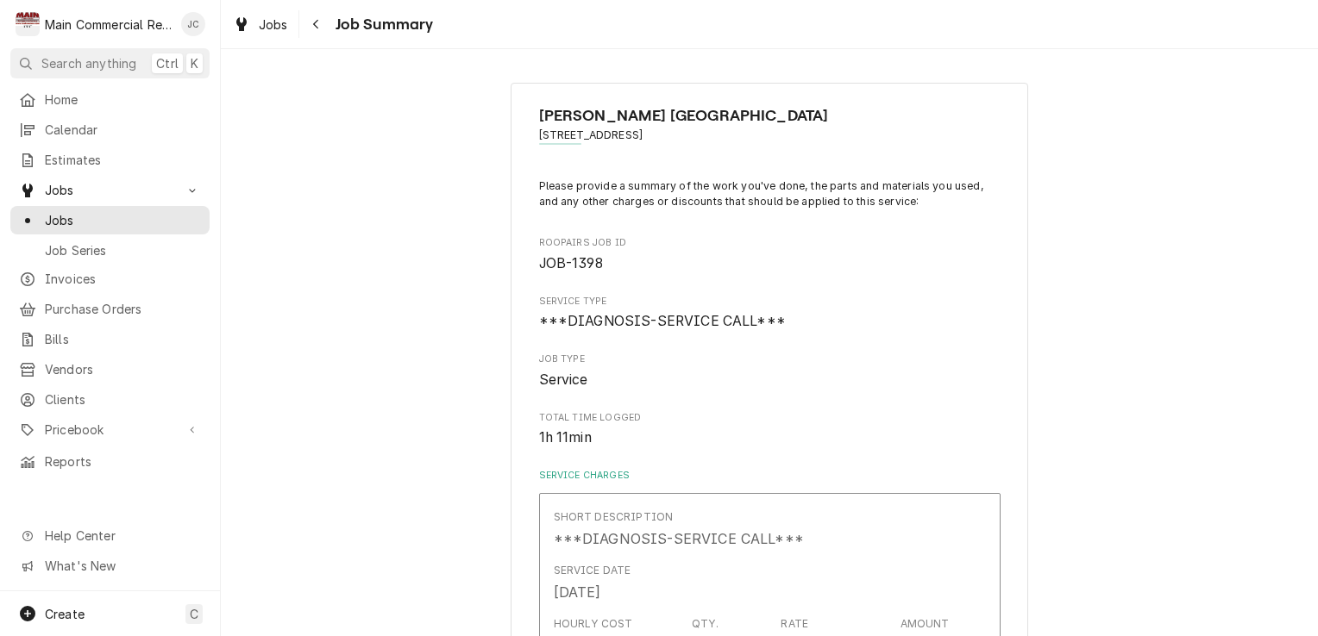
click at [321, 32] on div "Navigate back" at bounding box center [316, 24] width 17 height 17
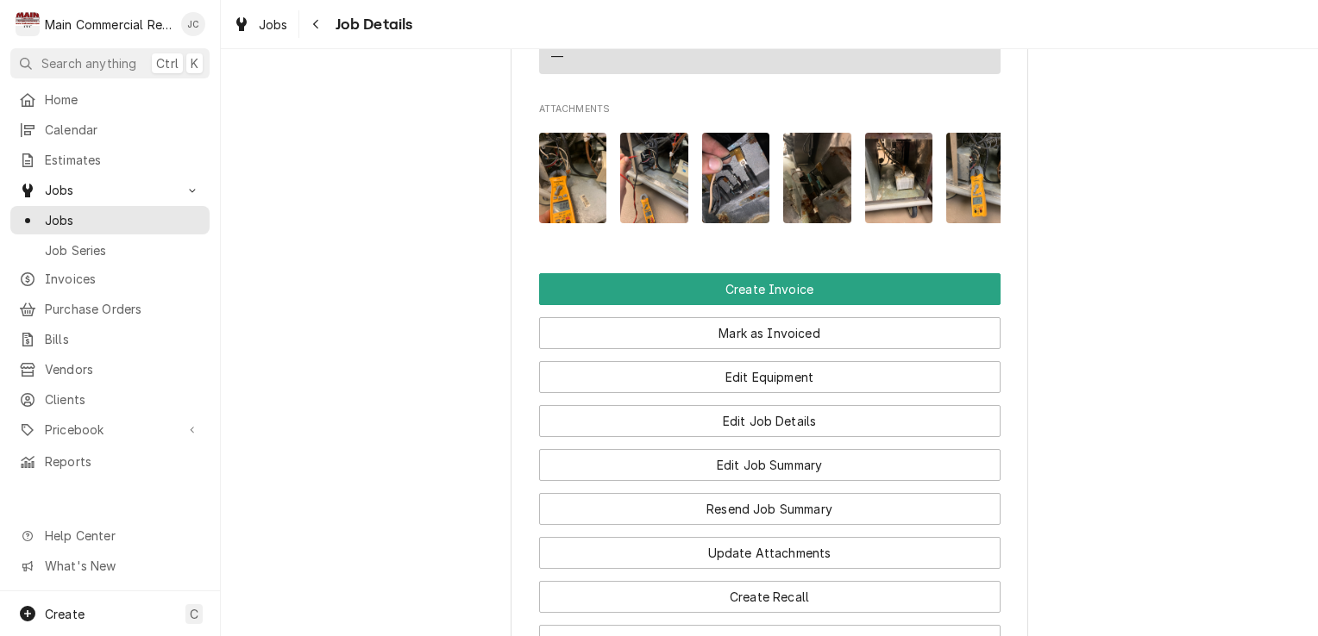
scroll to position [1478, 0]
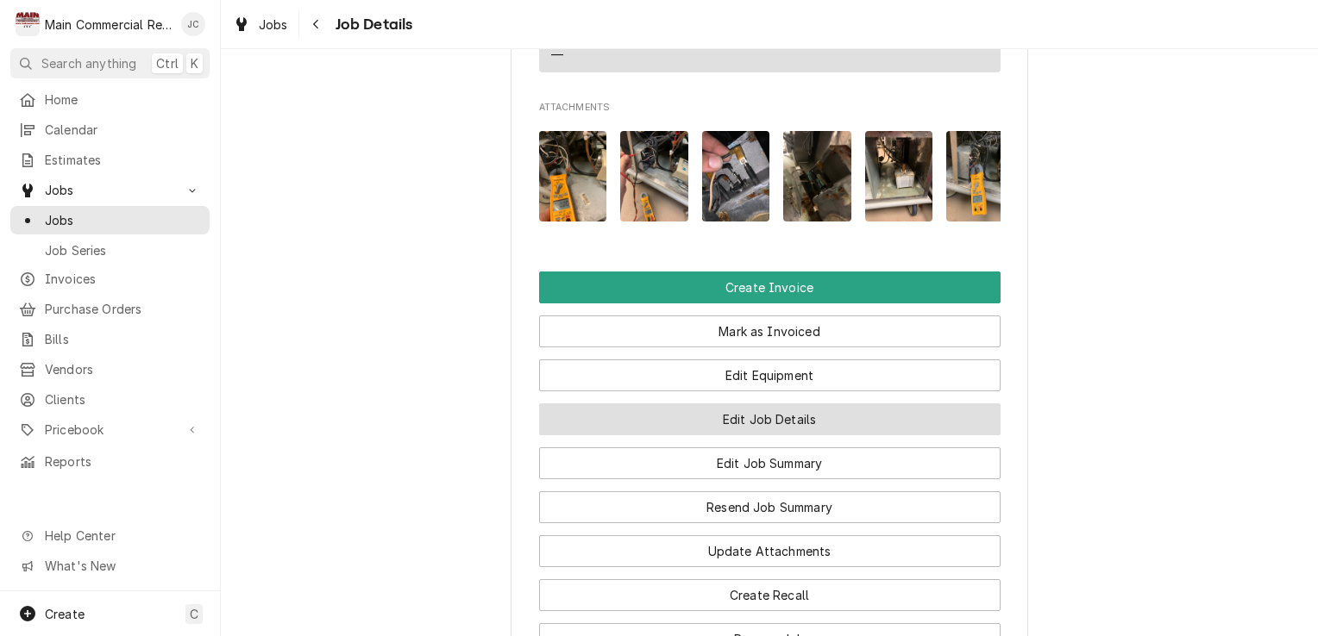
click at [785, 412] on button "Edit Job Details" at bounding box center [769, 420] width 461 height 32
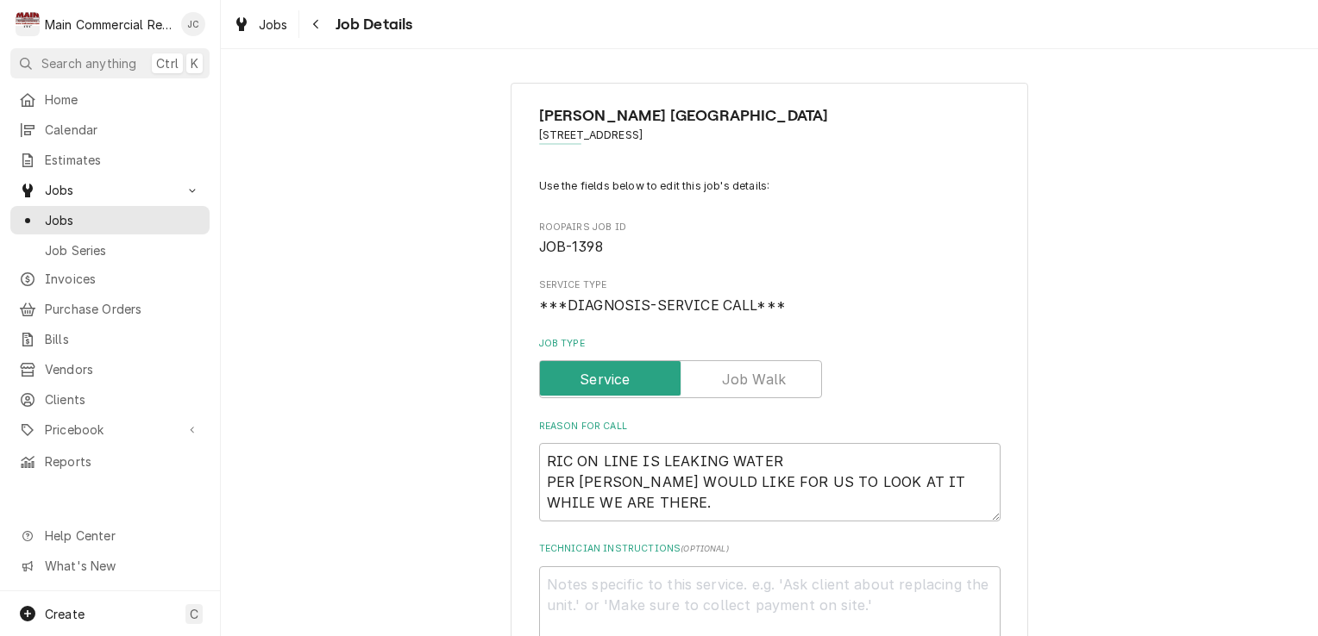
type textarea "x"
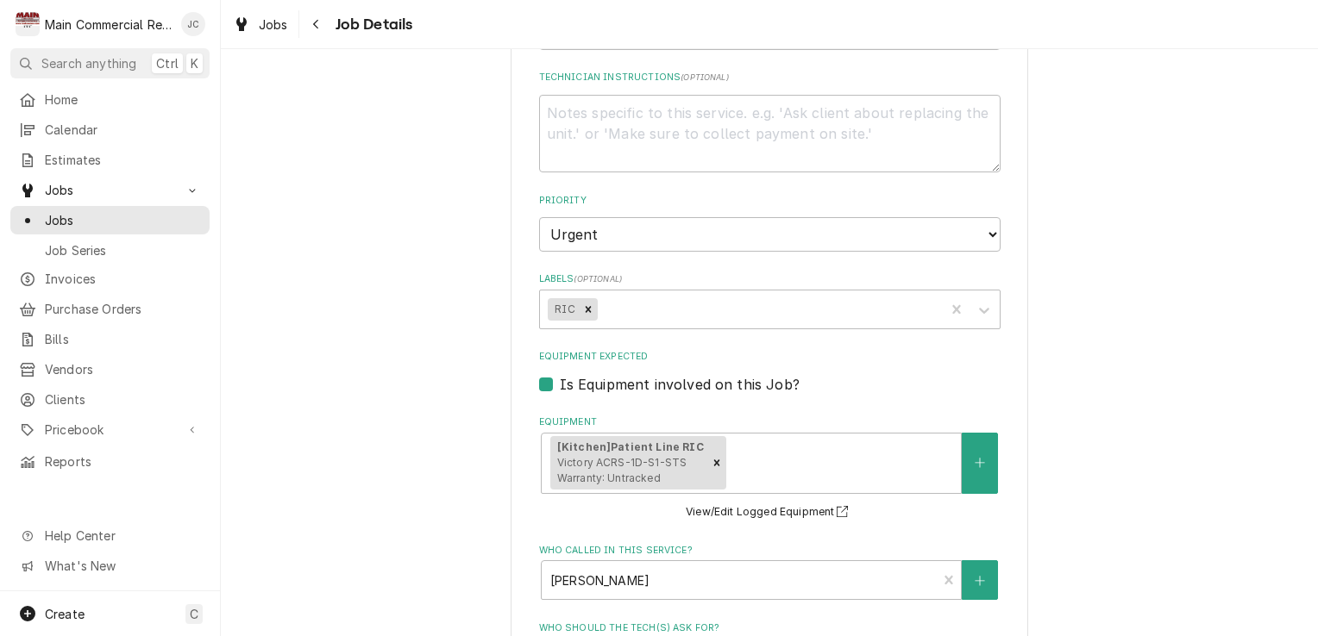
scroll to position [478, 0]
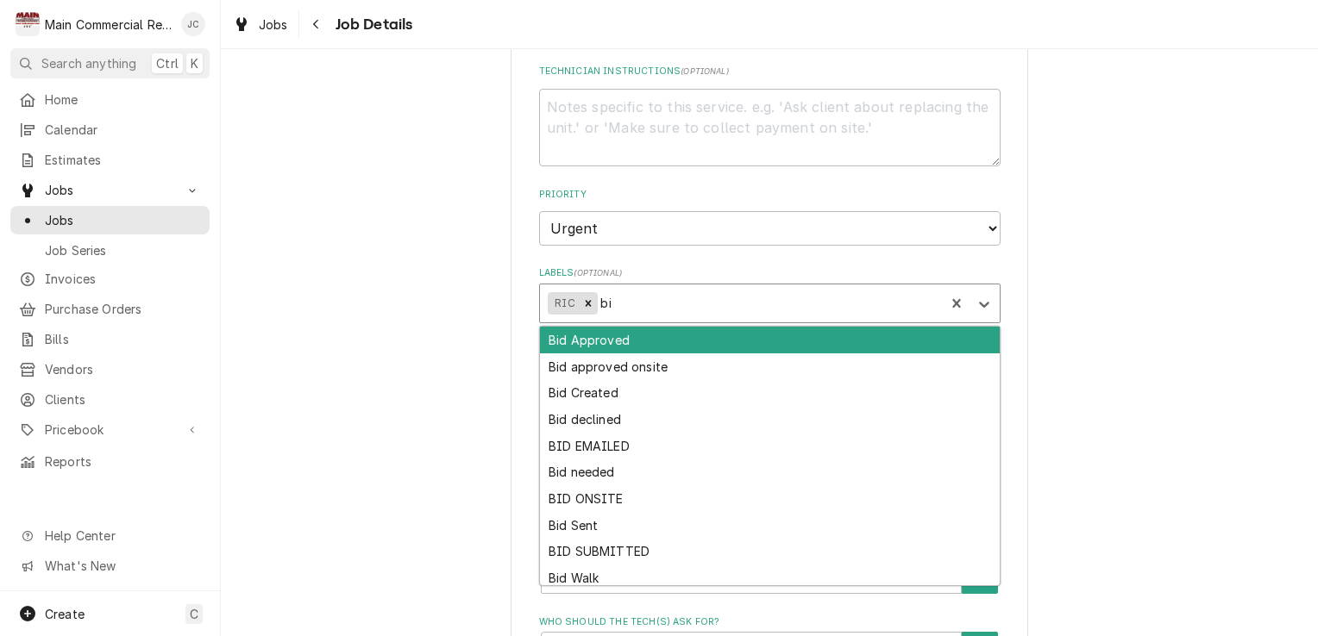
type input "bid"
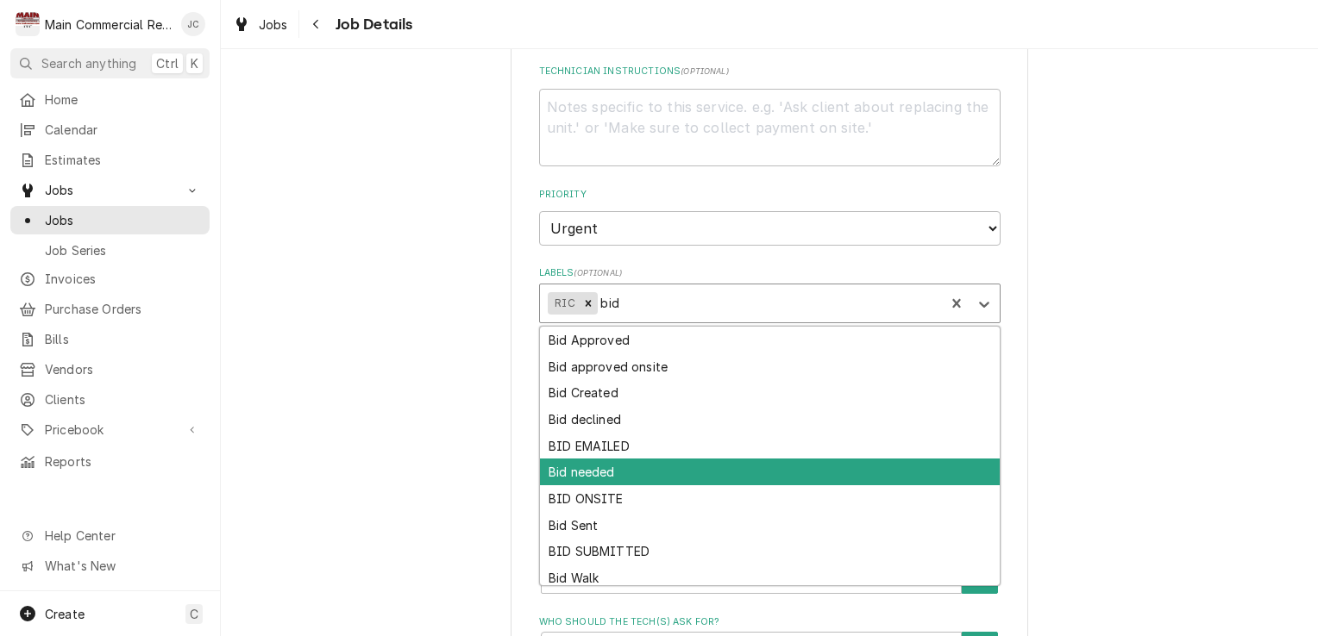
click at [606, 467] on div "Bid needed" at bounding box center [770, 472] width 460 height 27
type textarea "x"
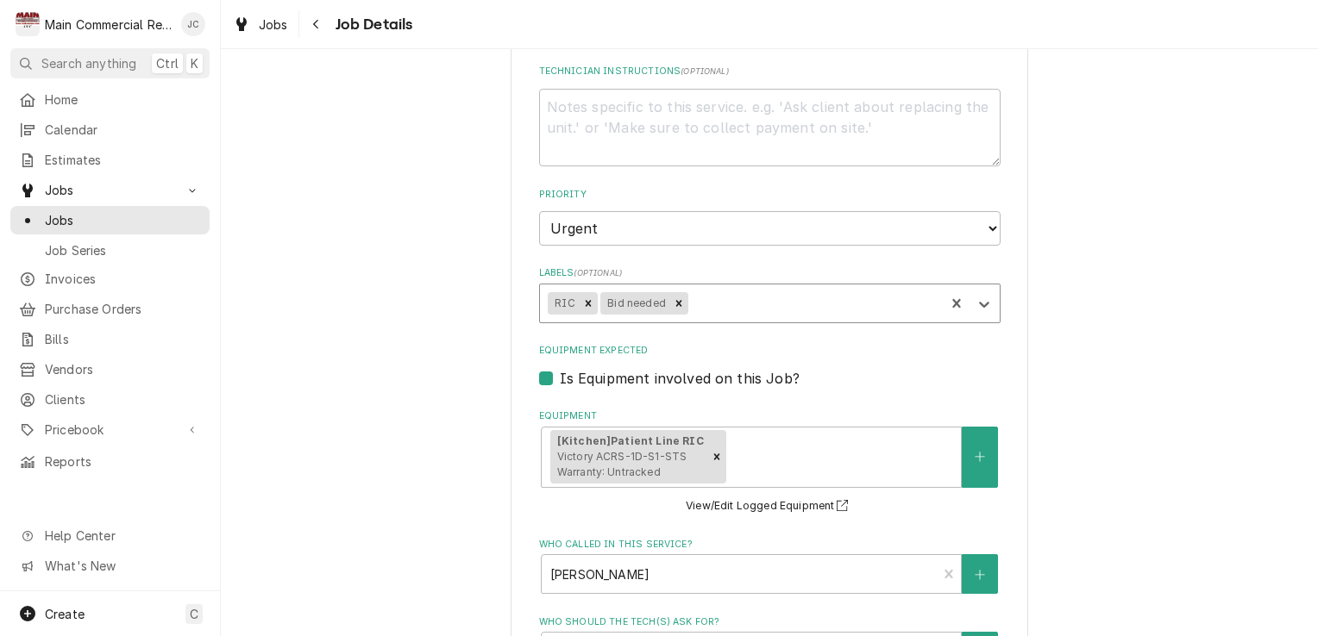
type textarea "x"
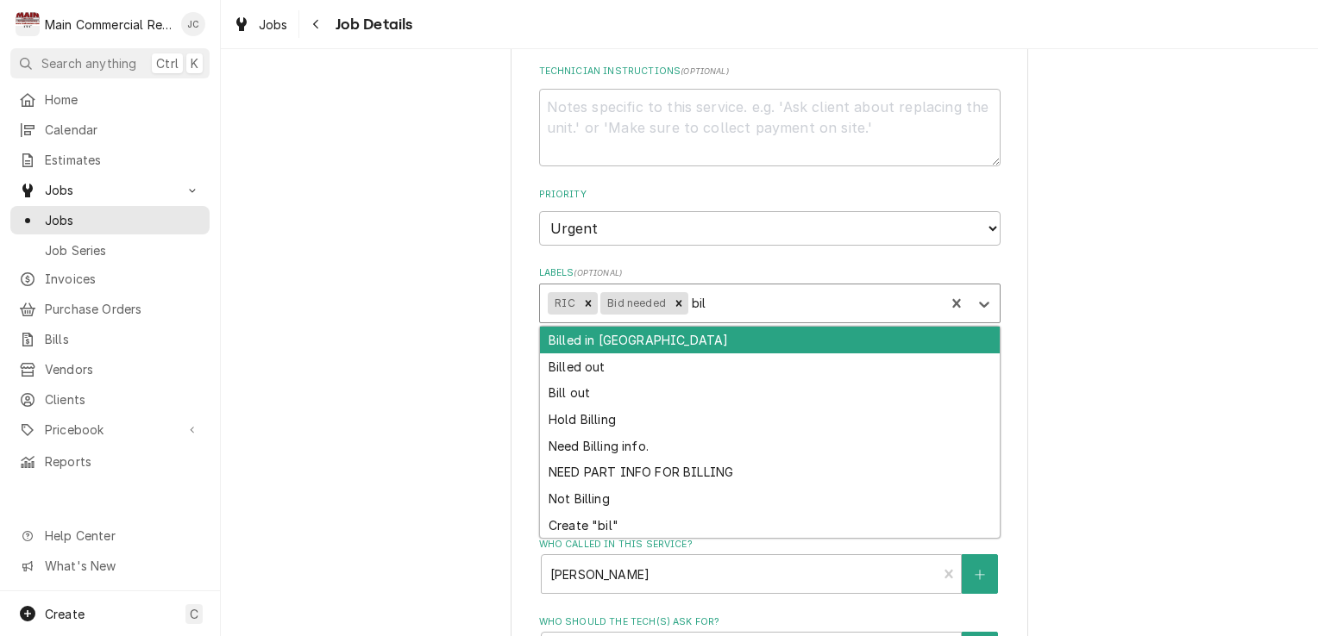
type input "bill"
click at [561, 400] on div "Bill out" at bounding box center [770, 393] width 460 height 27
type textarea "x"
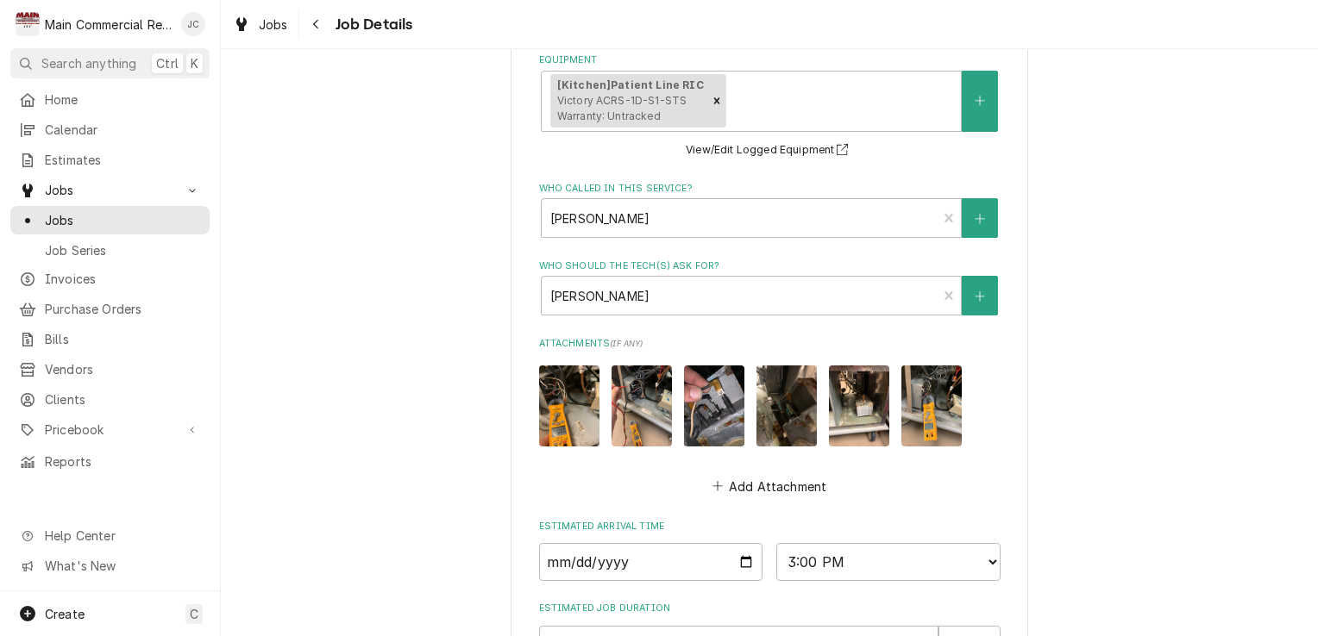
scroll to position [1045, 0]
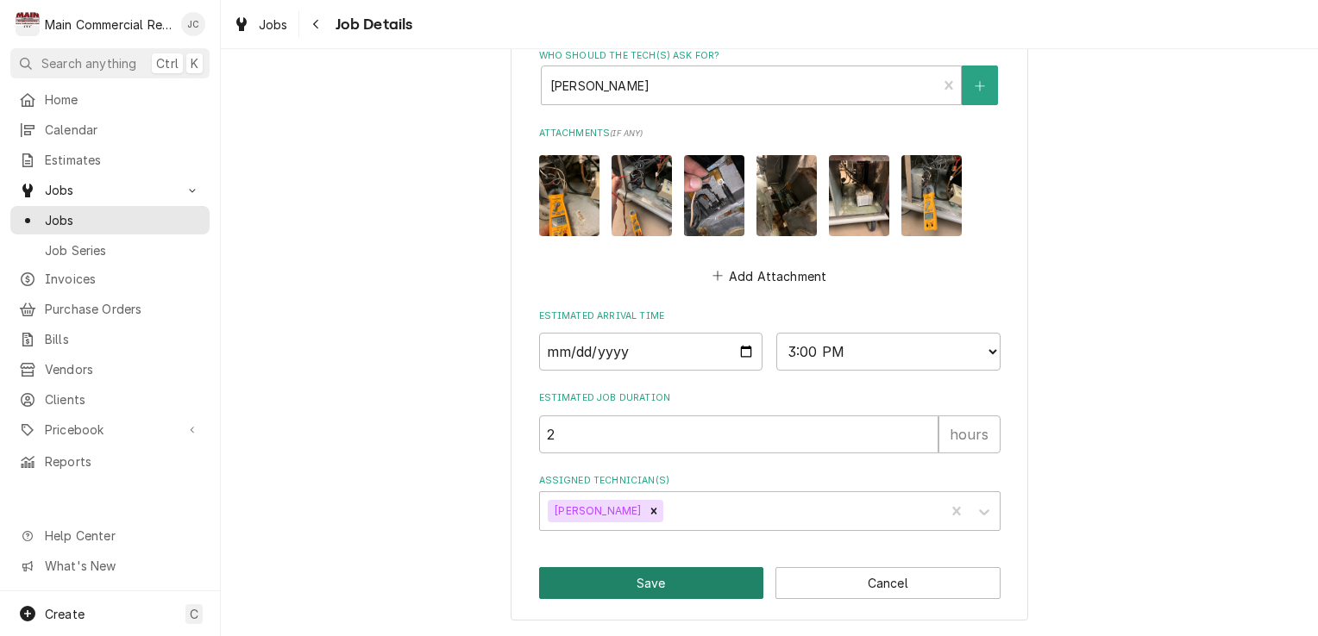
click at [652, 589] on button "Save" at bounding box center [651, 583] width 225 height 32
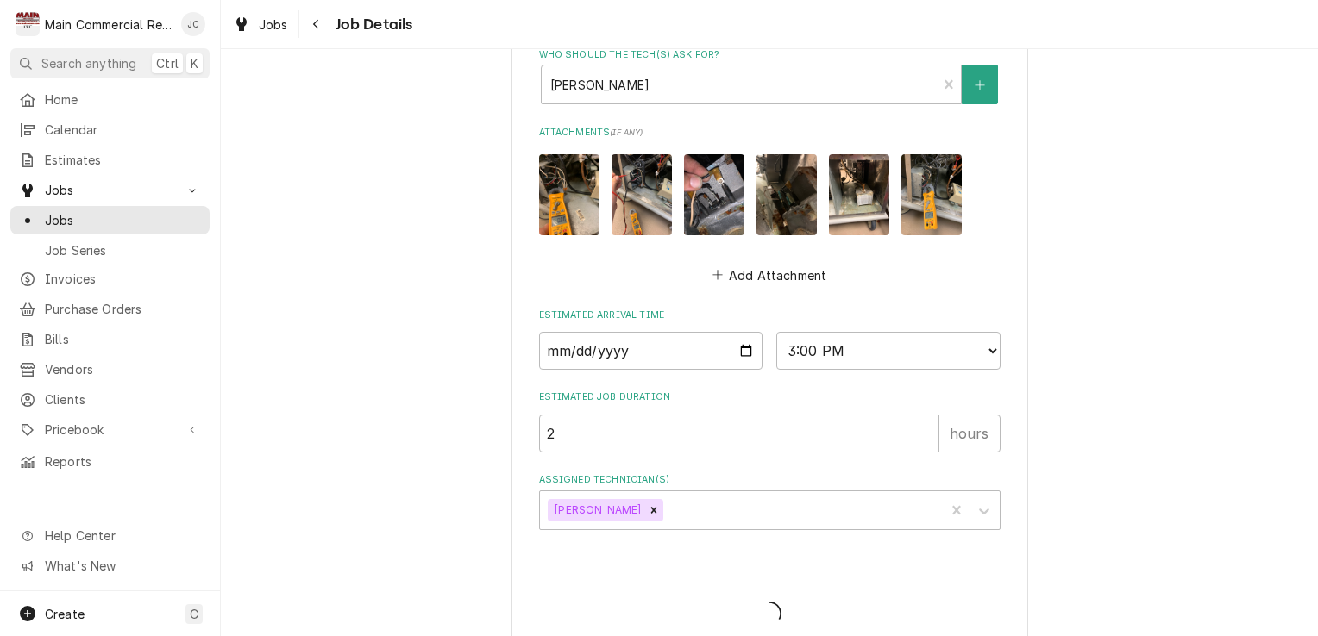
type textarea "x"
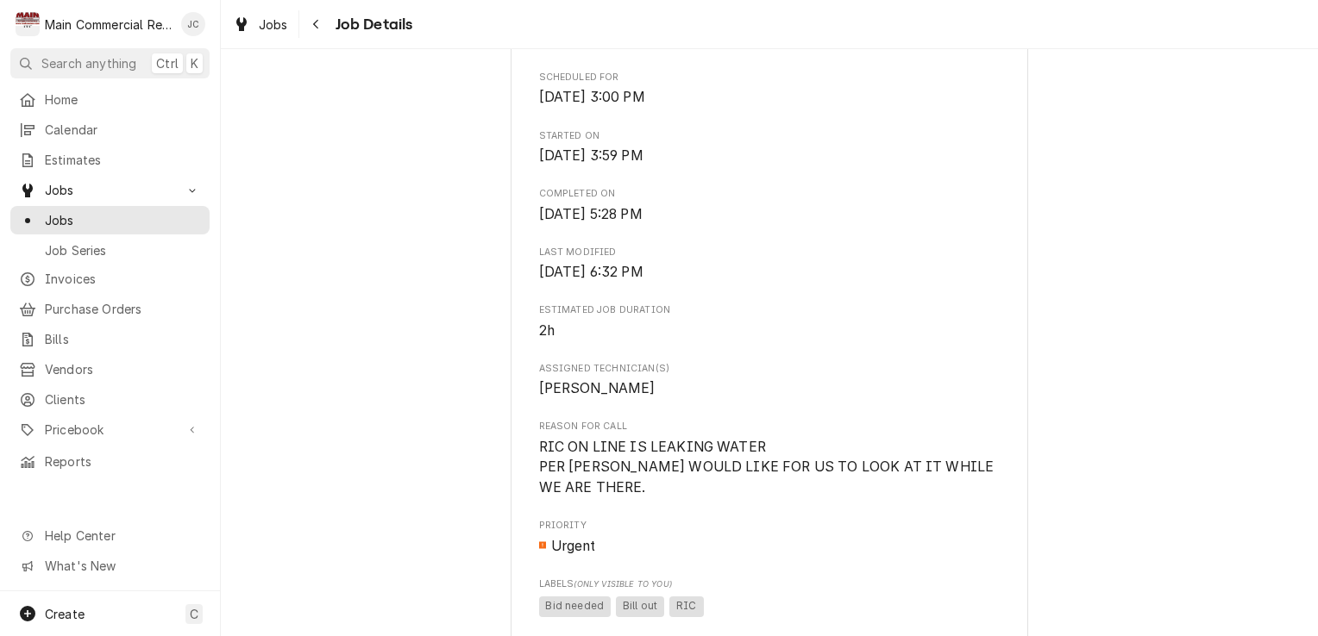
scroll to position [529, 0]
click at [326, 32] on button "Navigate back" at bounding box center [317, 24] width 28 height 28
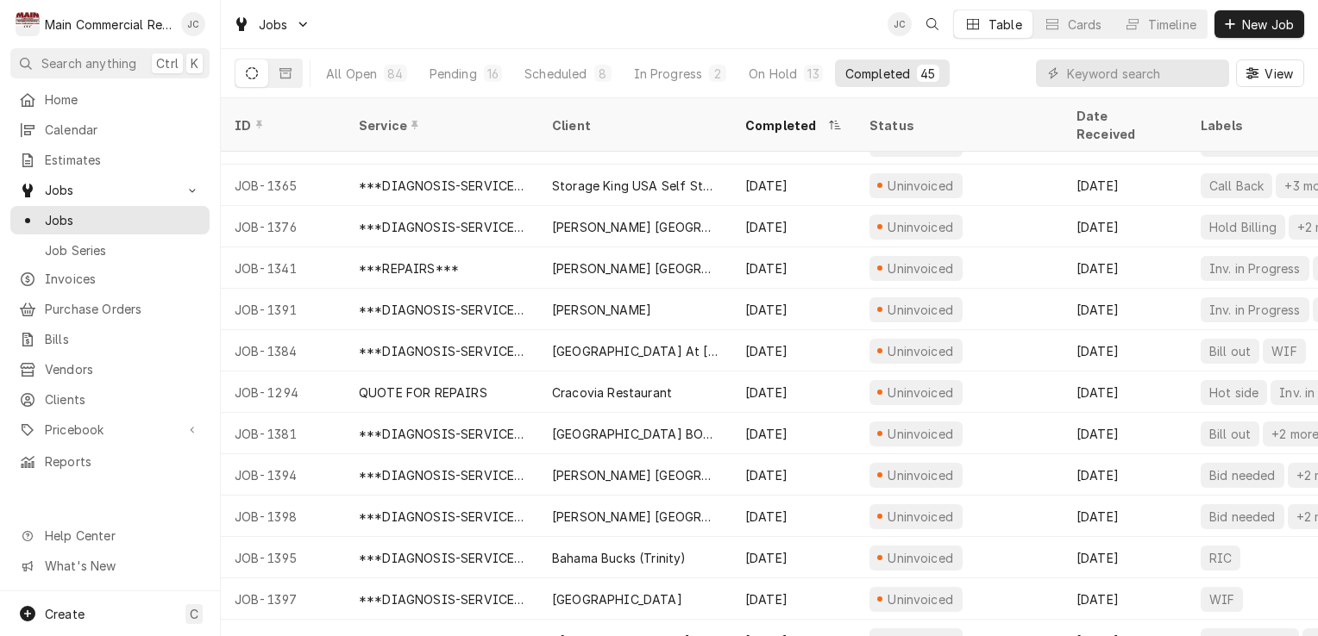
scroll to position [129, 0]
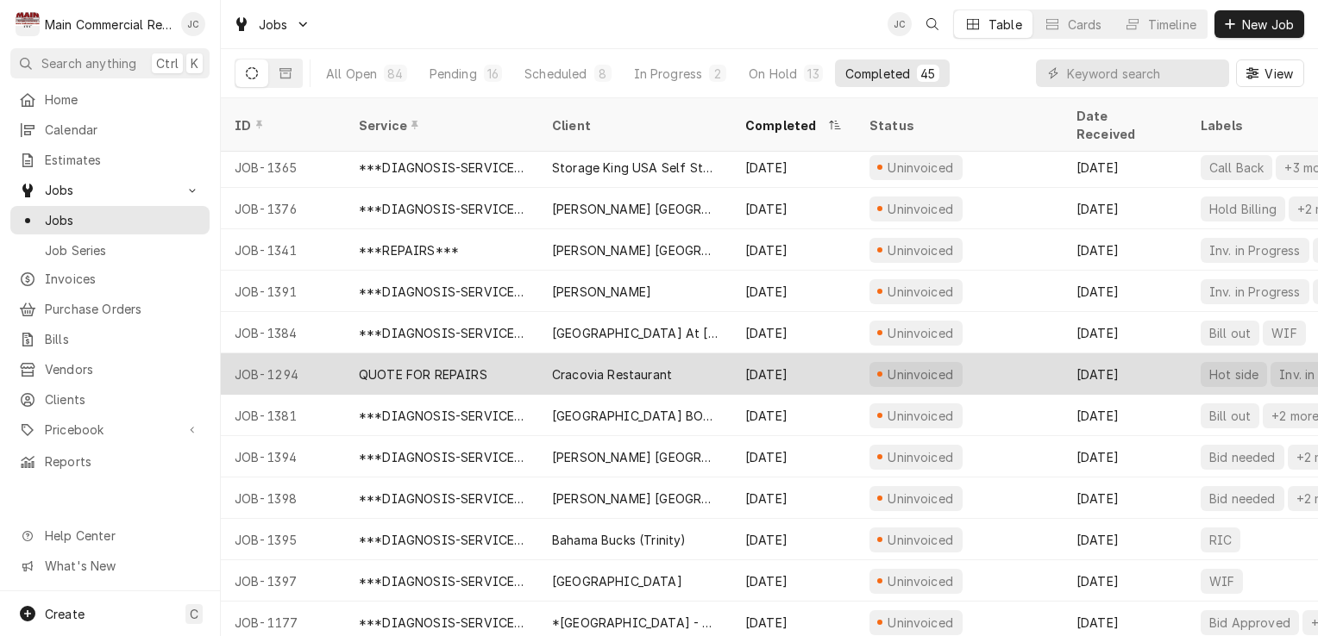
click at [1187, 360] on div "Hot side Inv. in Progress" at bounding box center [1290, 374] width 207 height 41
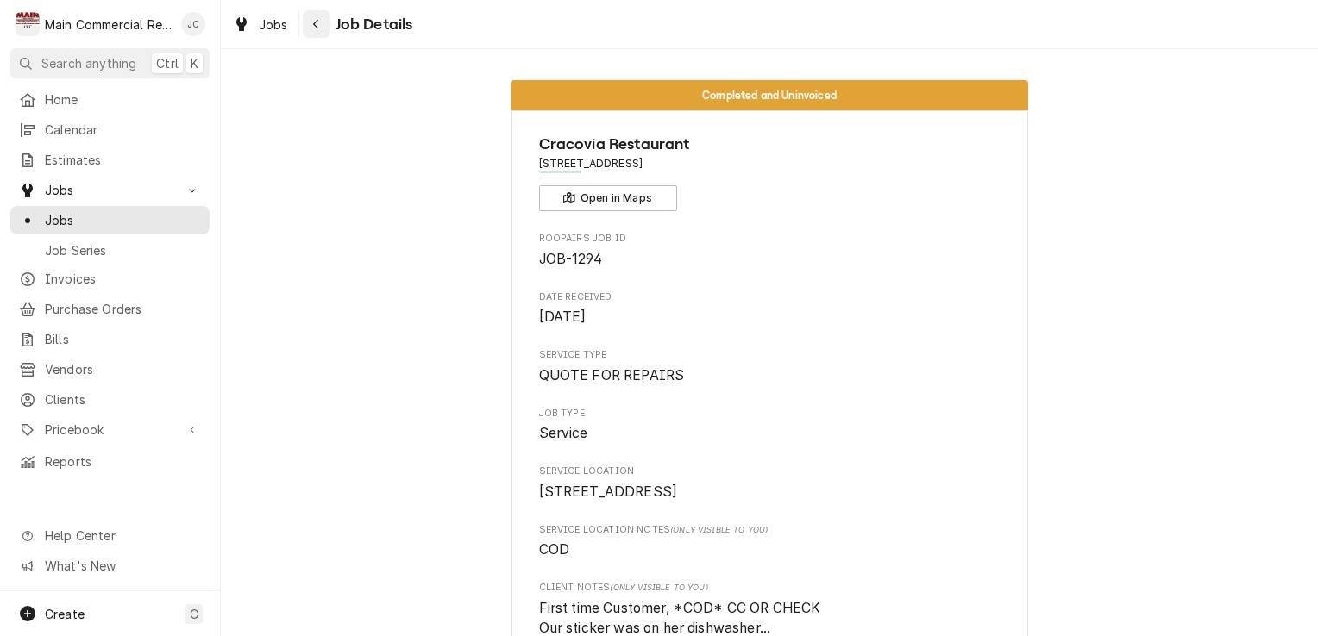
click at [313, 31] on div "Navigate back" at bounding box center [316, 24] width 17 height 17
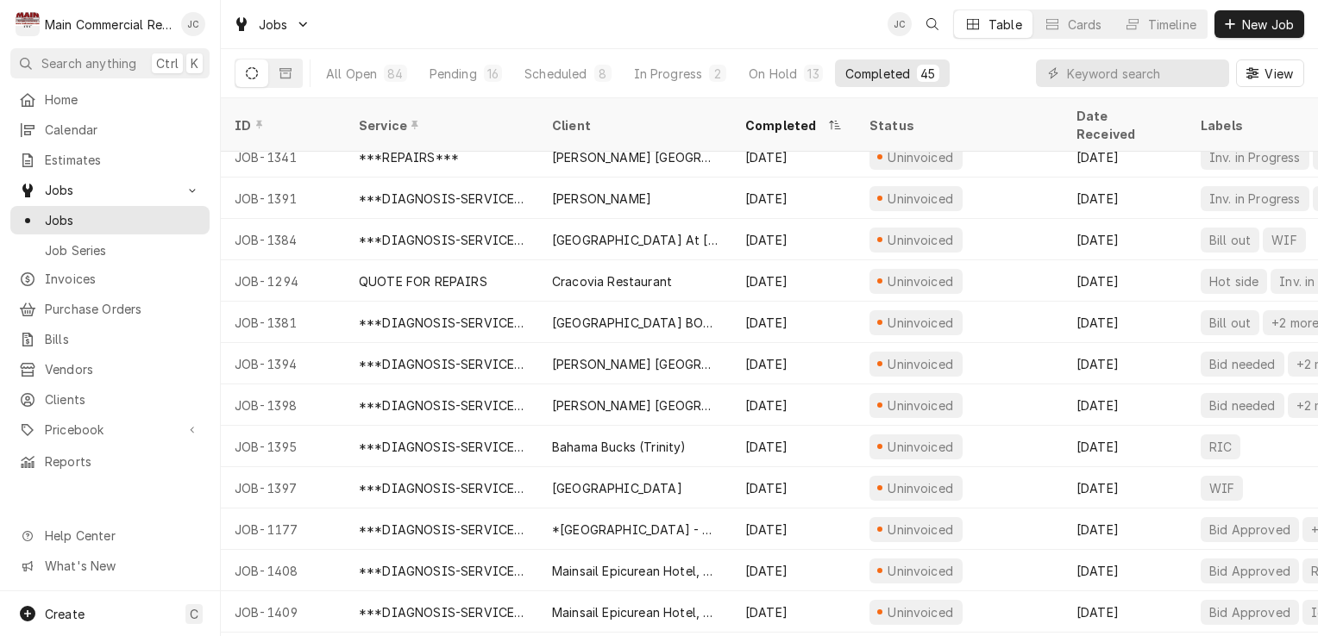
scroll to position [224, 0]
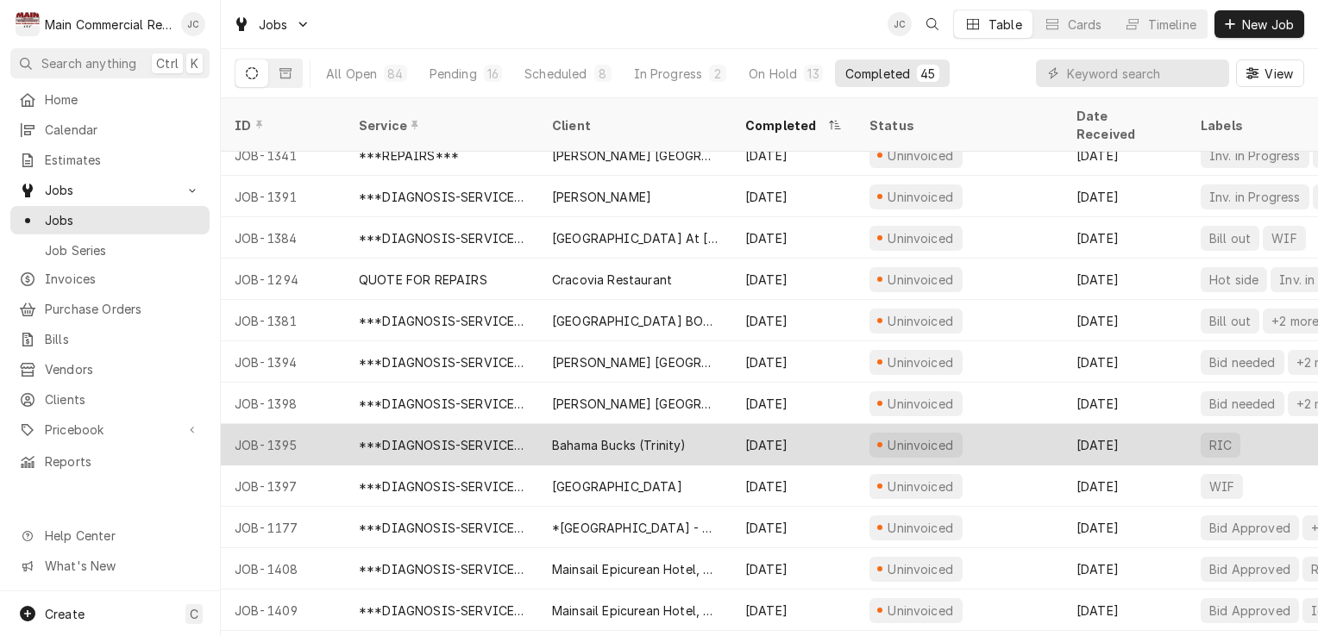
click at [1229, 436] on div "RIC" at bounding box center [1220, 445] width 26 height 18
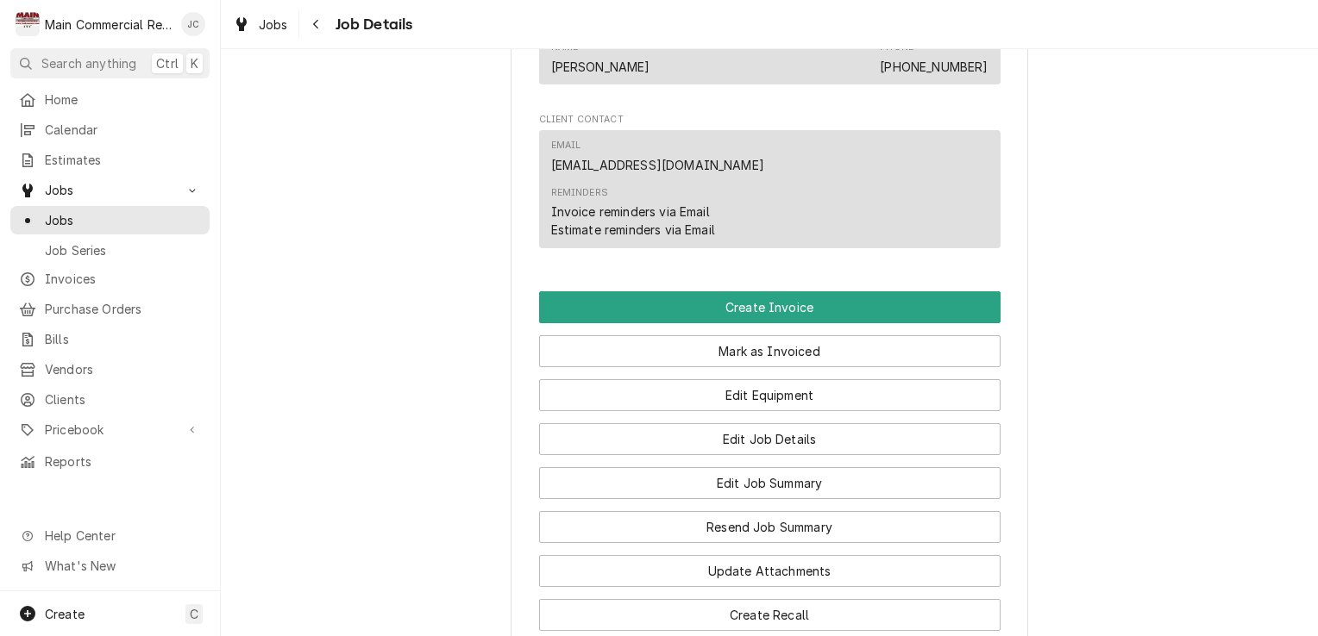
scroll to position [1394, 0]
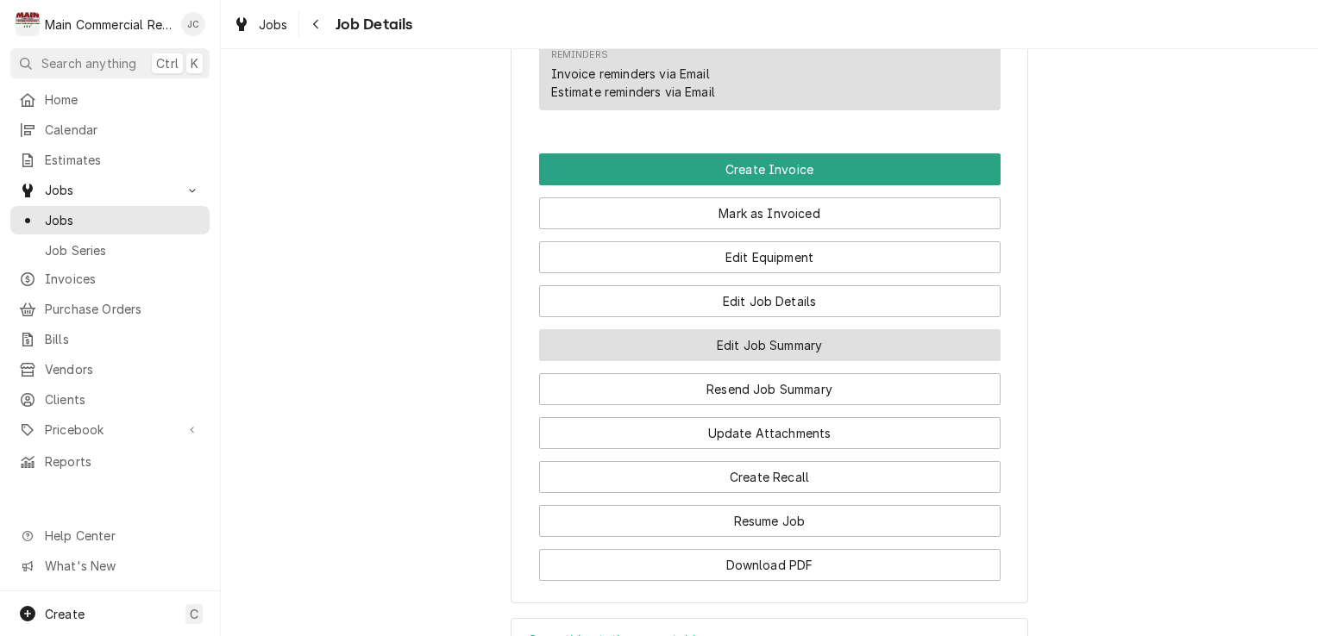
click at [814, 361] on button "Edit Job Summary" at bounding box center [769, 345] width 461 height 32
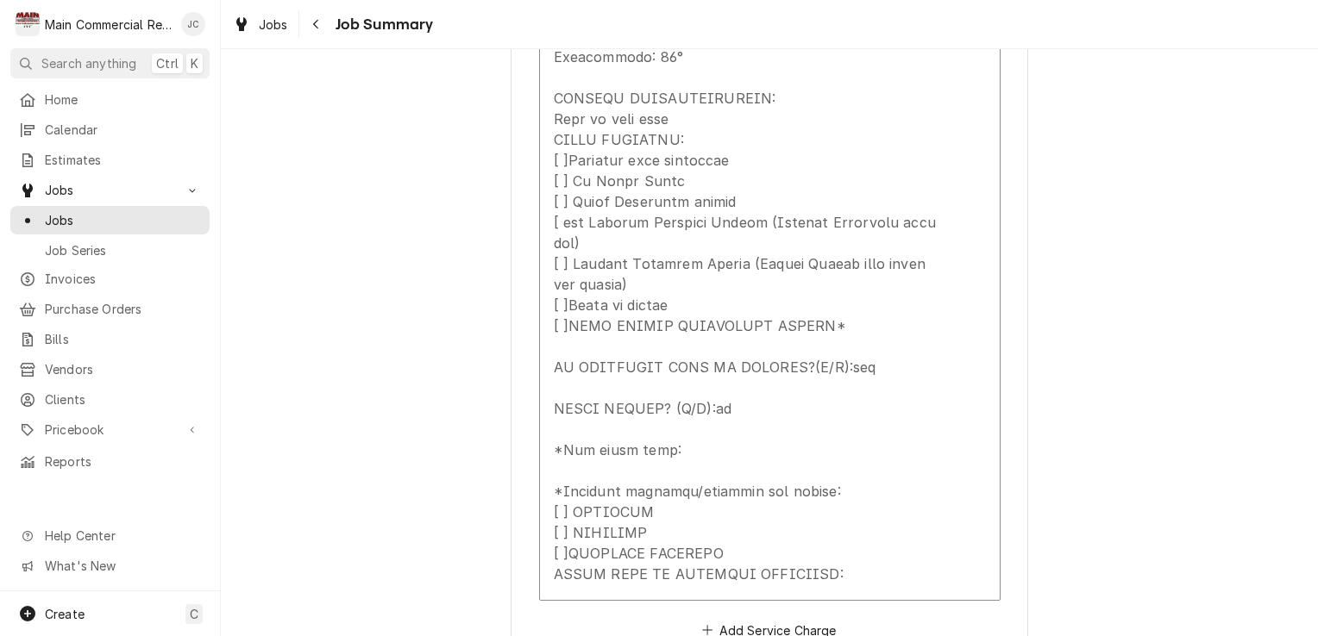
scroll to position [1306, 0]
click at [1133, 454] on div "Bahama Bucks (Trinity) 8815 Mitchell Blvd, Trinity, FL 34655 Please provide a s…" at bounding box center [769, 1] width 1097 height 2479
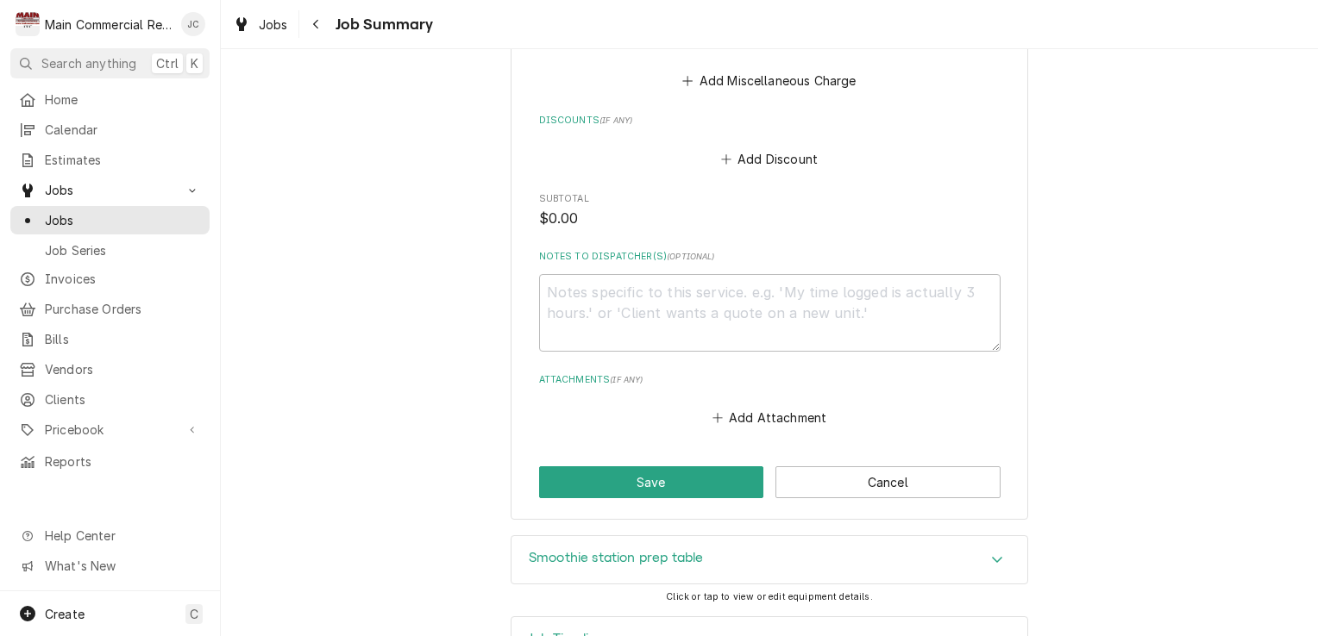
scroll to position [2051, 0]
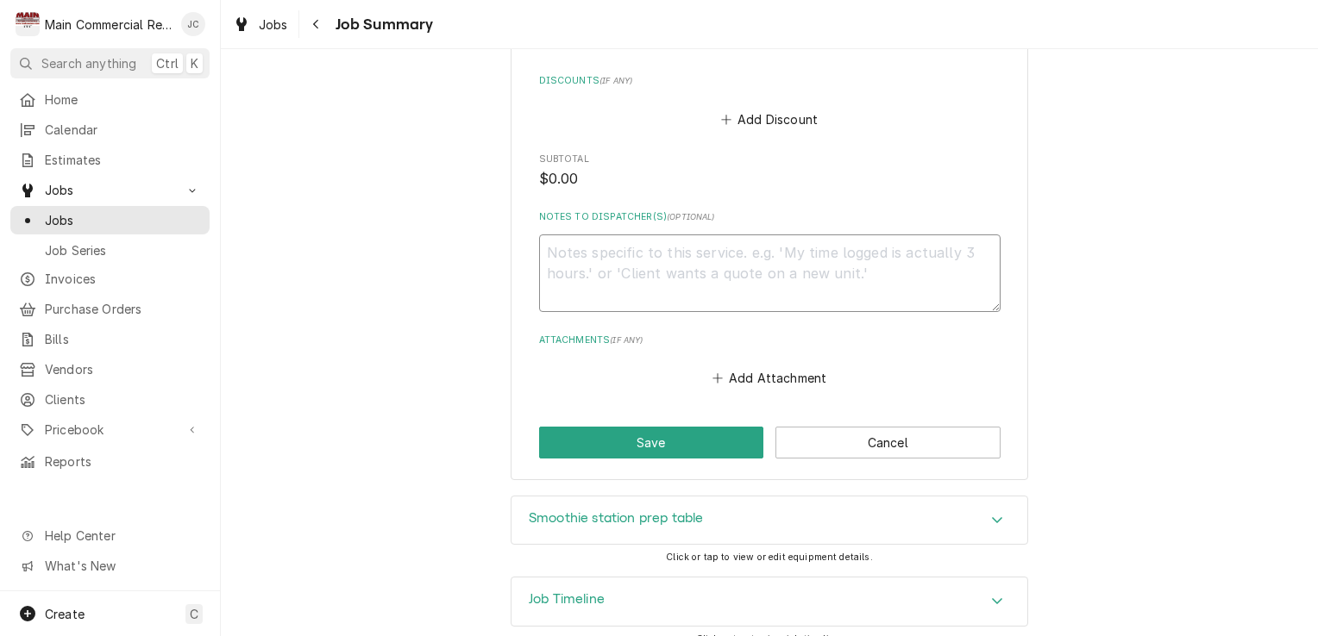
click at [939, 253] on textarea "Notes to Dispatcher(s) ( optional )" at bounding box center [769, 274] width 461 height 78
type textarea "x"
type textarea "j"
type textarea "x"
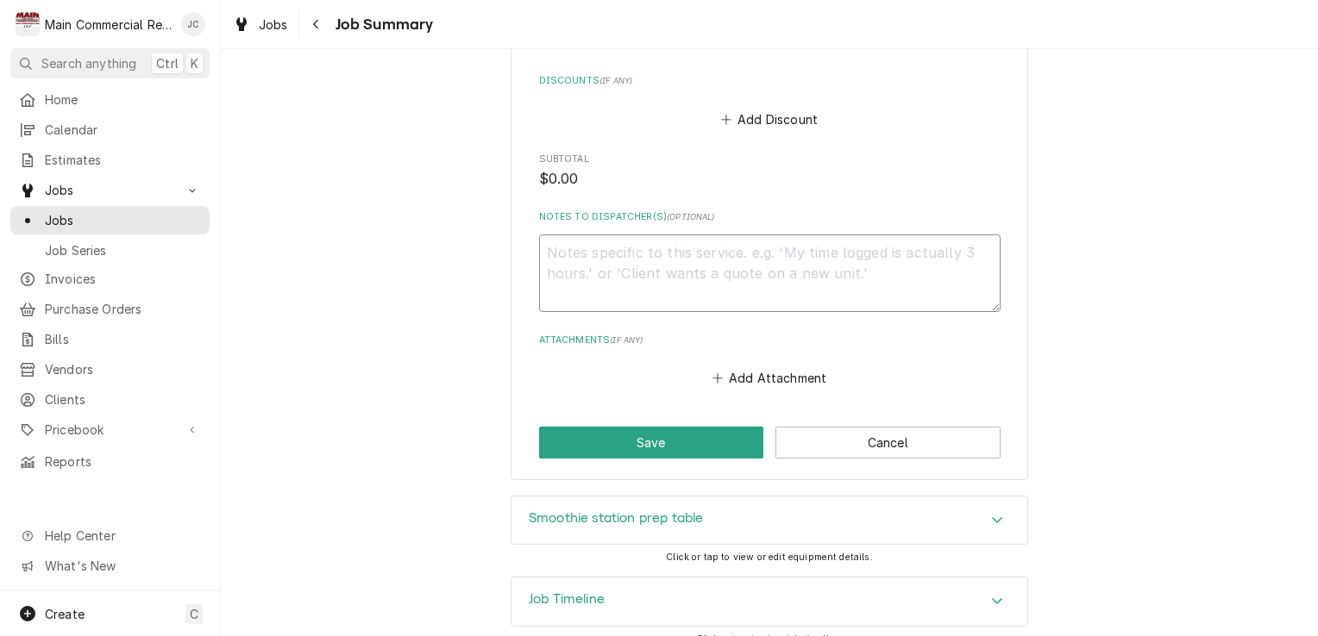
type textarea "N"
type textarea "x"
type textarea "Ne"
type textarea "x"
type textarea "Nee"
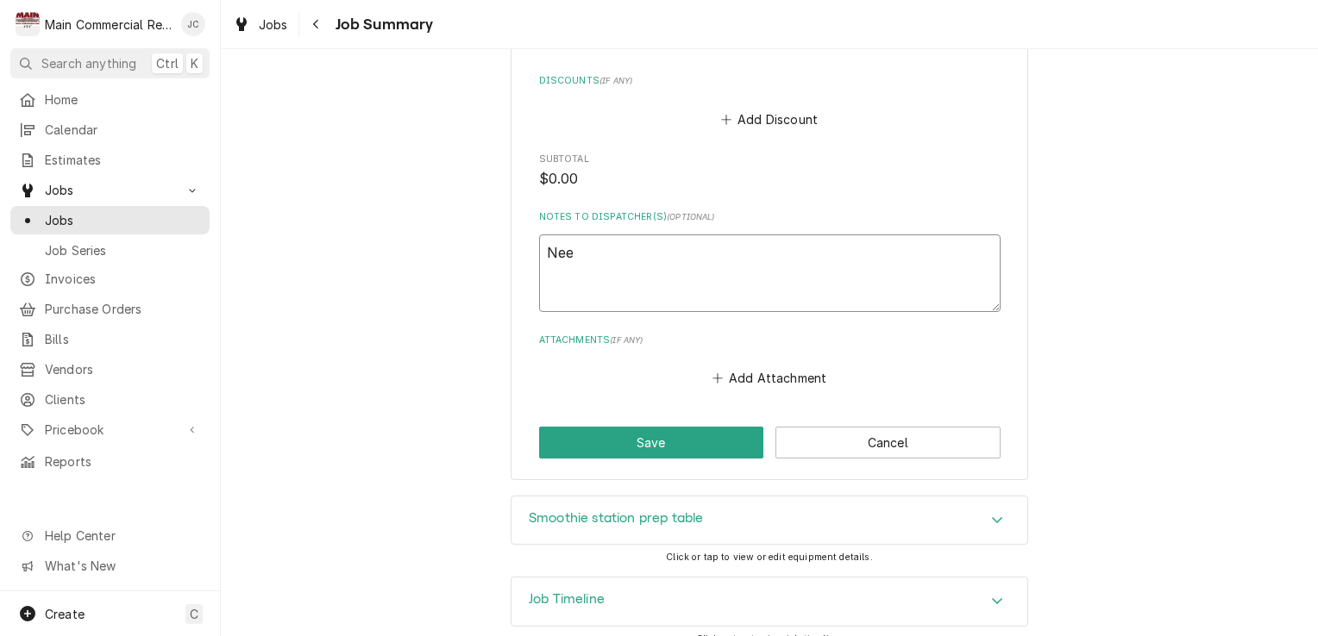
type textarea "x"
type textarea "Need"
type textarea "x"
type textarea "Need"
type textarea "x"
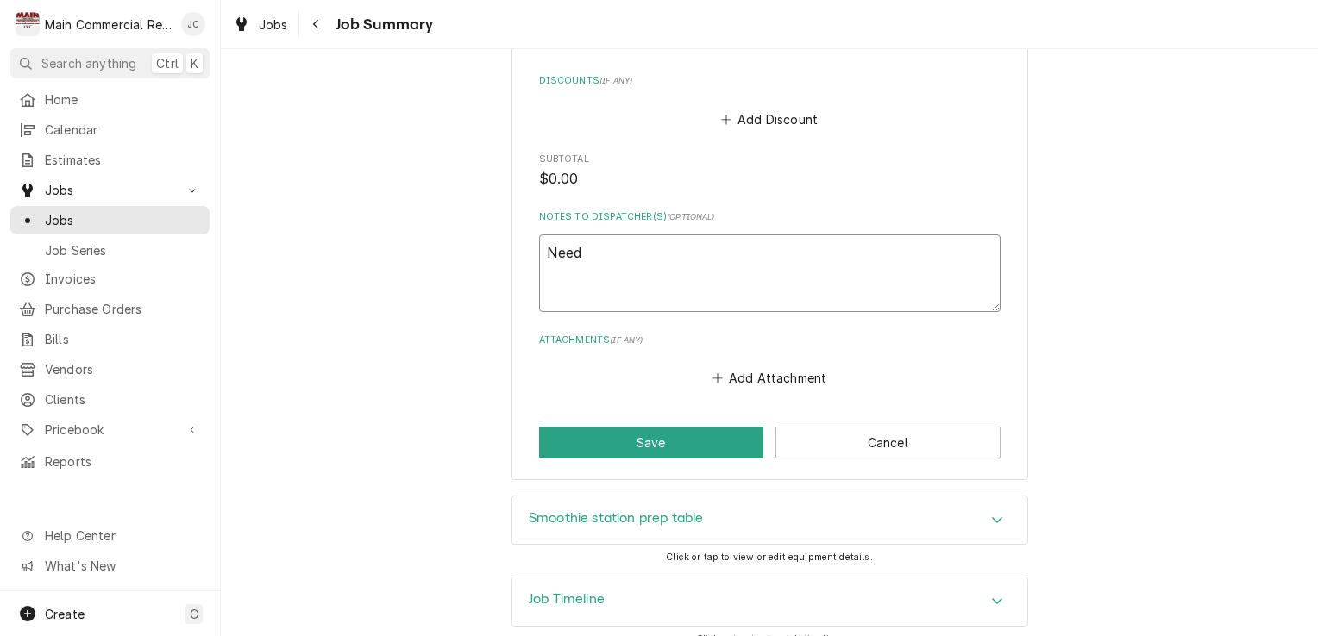
type textarea "Need T"
type textarea "x"
type textarea "Need T-"
type textarea "x"
type textarea "Need T-S"
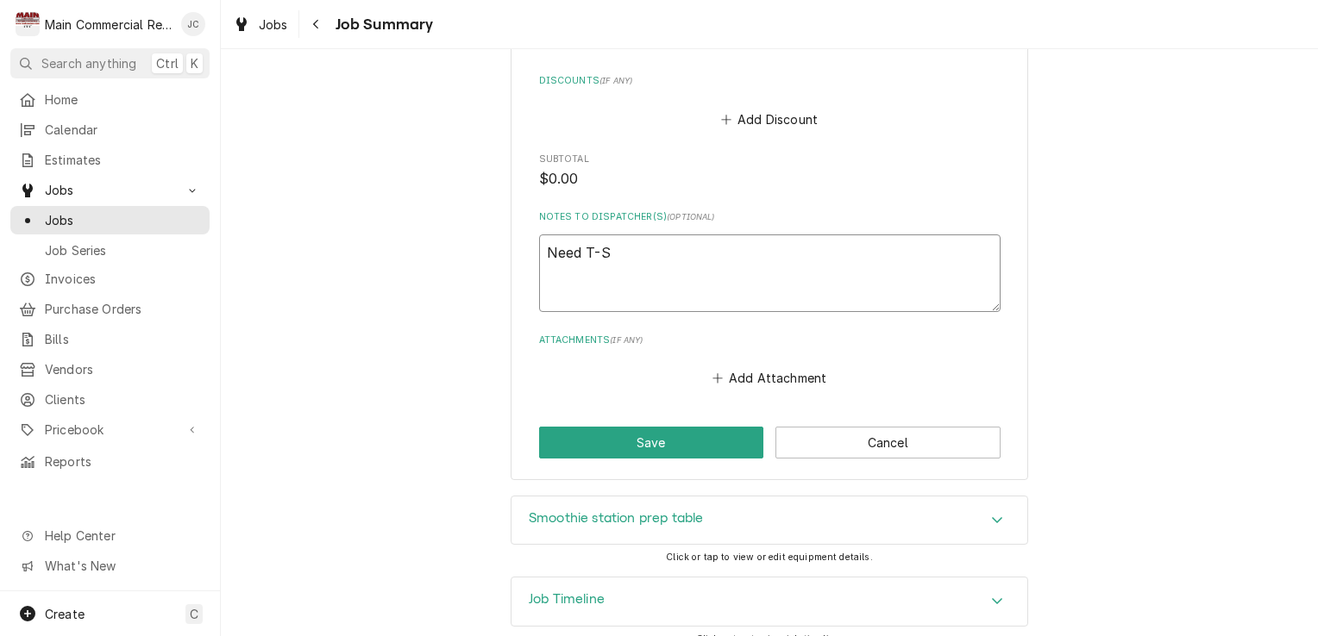
type textarea "x"
type textarea "Need T-St"
type textarea "x"
type textarea "Need T-Sta"
type textarea "x"
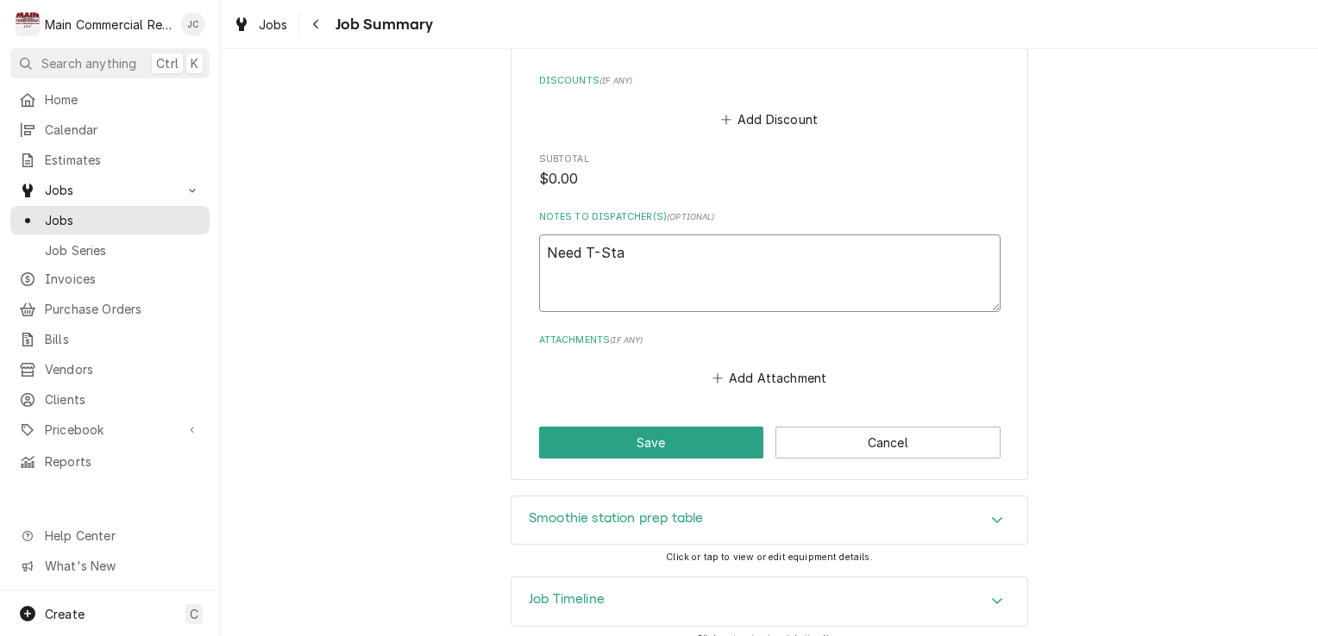
type textarea "Need T-Stat"
type textarea "x"
type textarea "Need T-Stat"
type textarea "x"
type textarea "Need T-Stat pa"
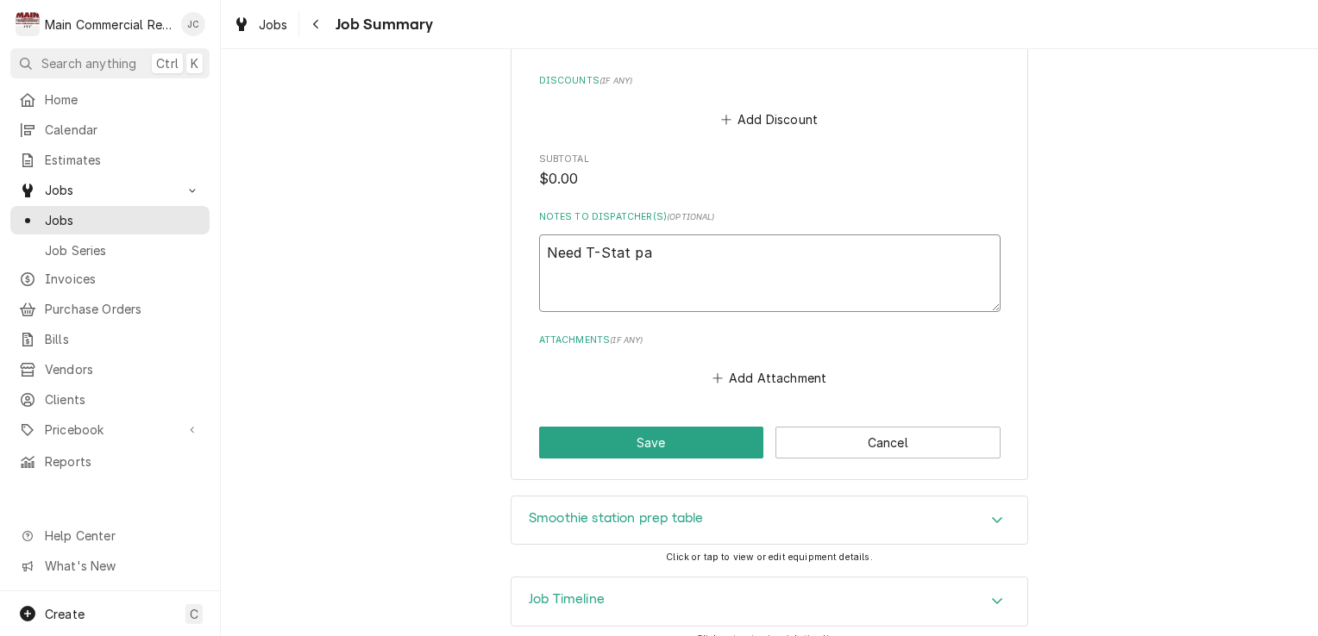
type textarea "x"
type textarea "Need T-Stat par"
type textarea "x"
type textarea "Need T-Stat part"
type textarea "x"
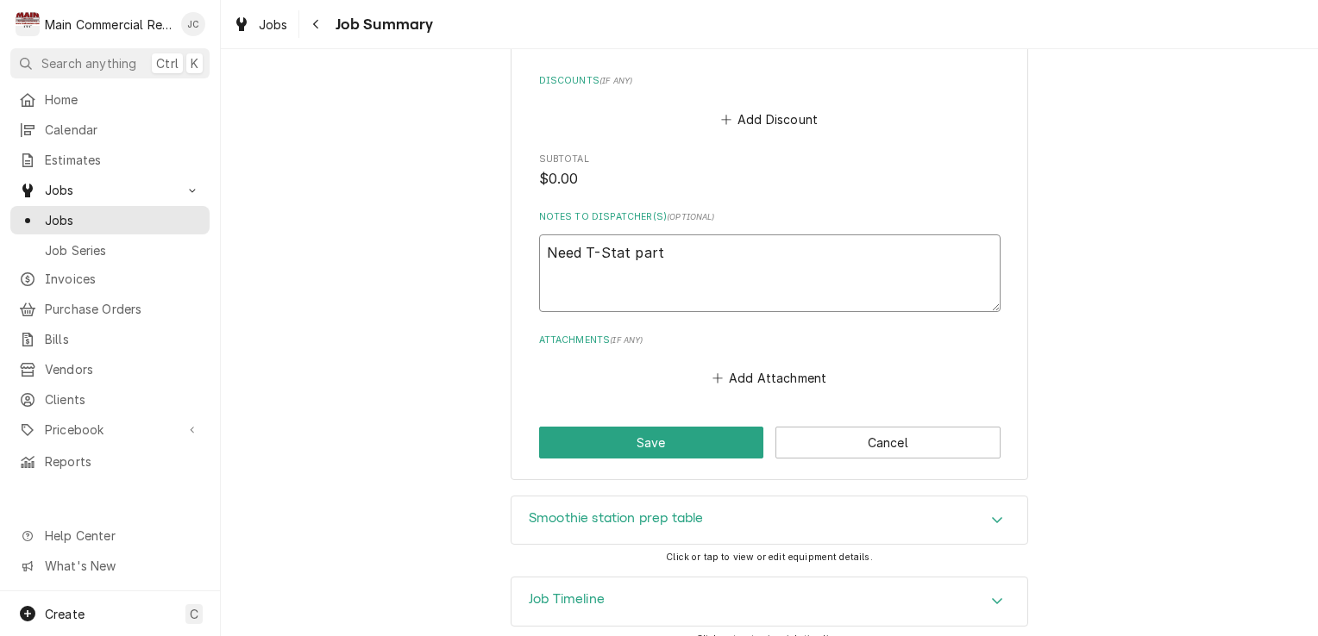
type textarea "Need T-Stat par"
type textarea "x"
type textarea "Need T-Stat pa"
type textarea "x"
type textarea "Need T-Stat p"
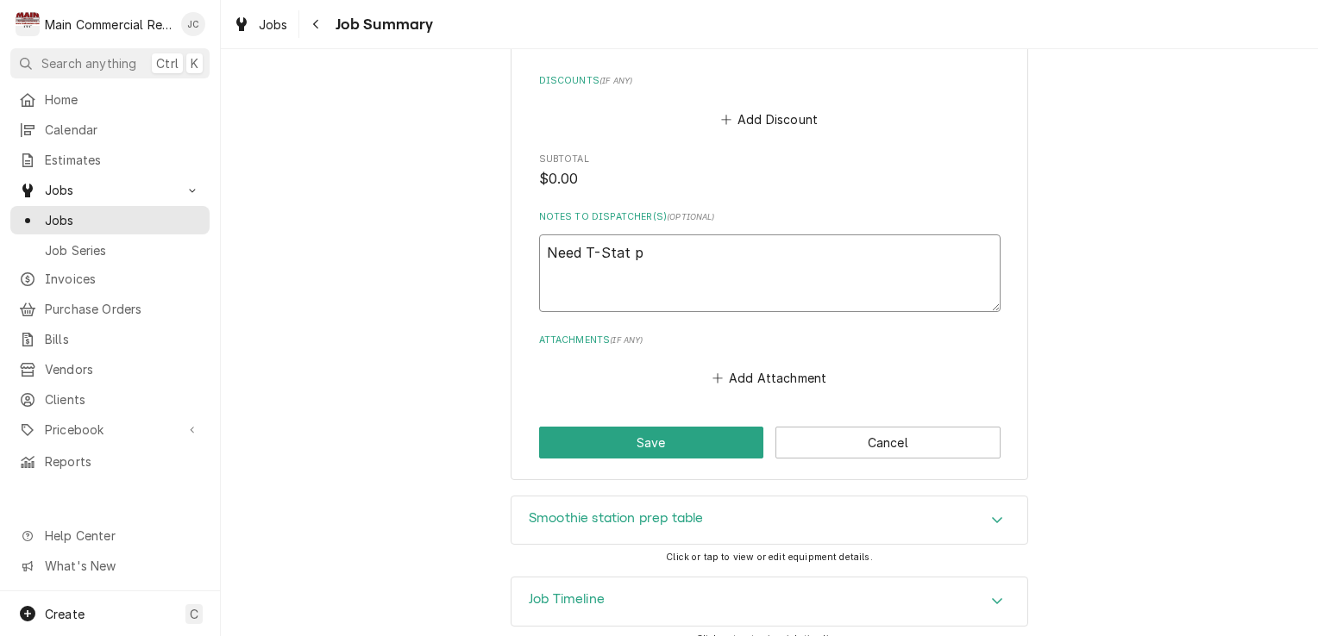
type textarea "x"
type textarea "Need T-Stat"
type textarea "x"
type textarea "Need T-Stat p"
type textarea "x"
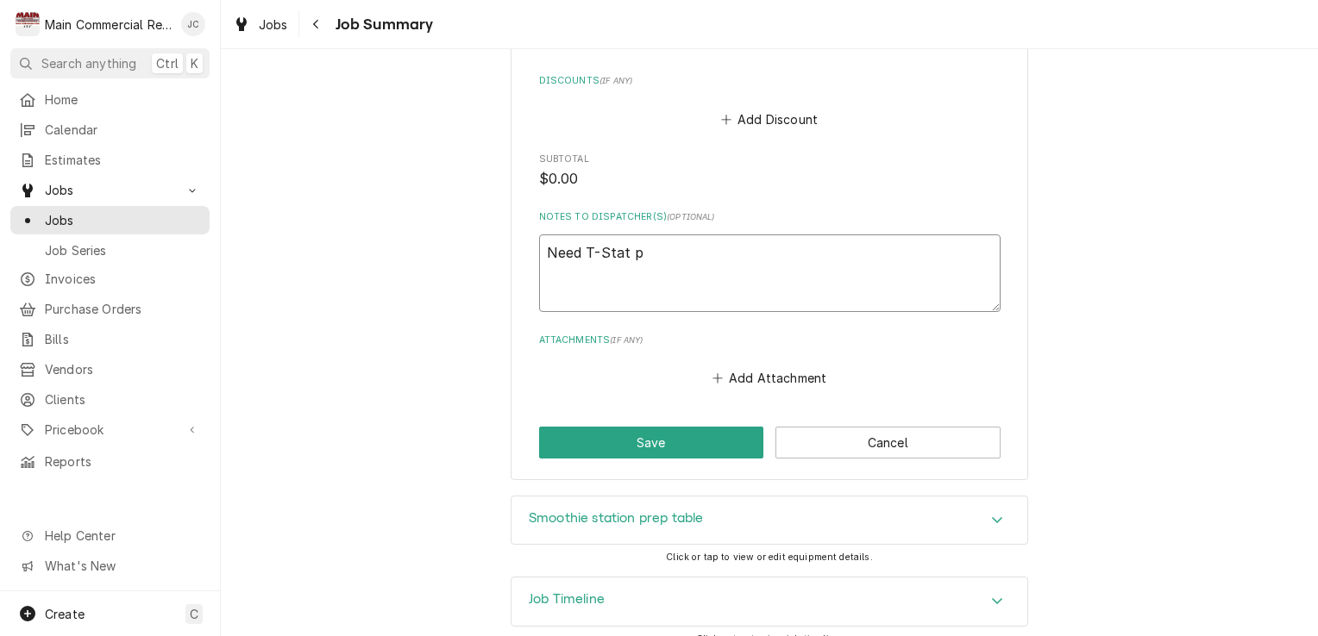
type textarea "Need T-Stat p/"
type textarea "x"
type textarea "Need T-Stat p/n"
type textarea "x"
type textarea "Need T-Stat p/n*"
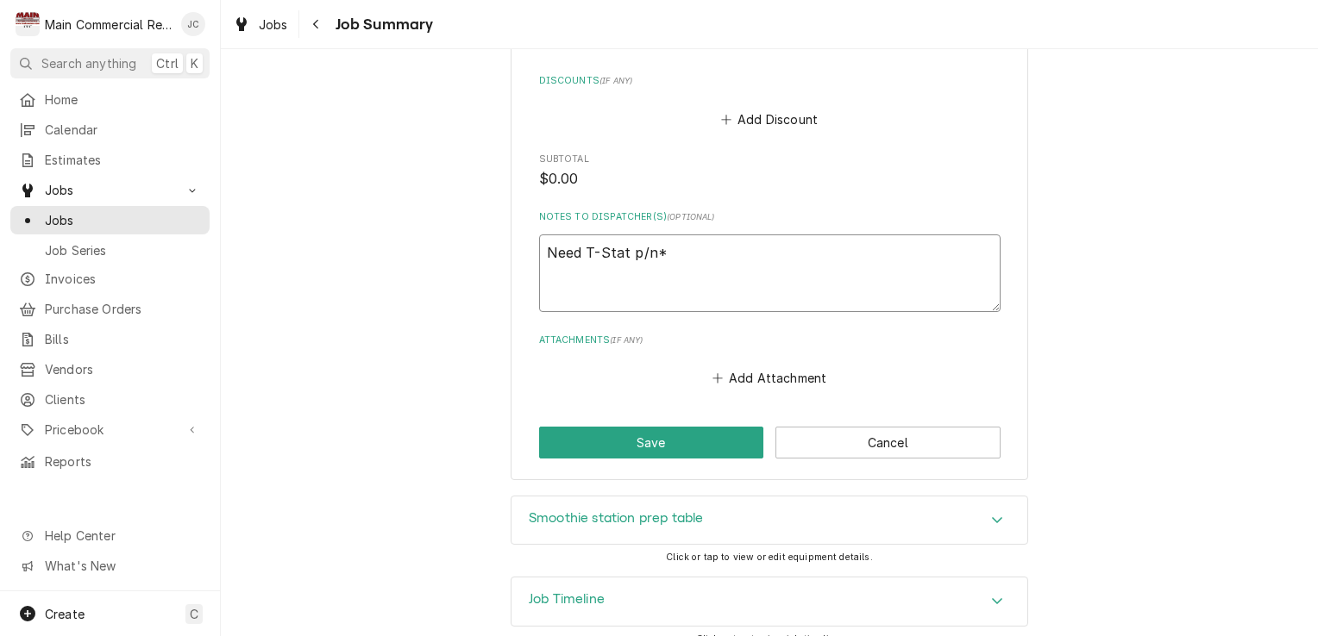
type textarea "x"
type textarea "Need T-Stat p/n*J"
type textarea "x"
type textarea "Need T-Stat p/n*JC"
click at [646, 427] on button "Save" at bounding box center [651, 443] width 225 height 32
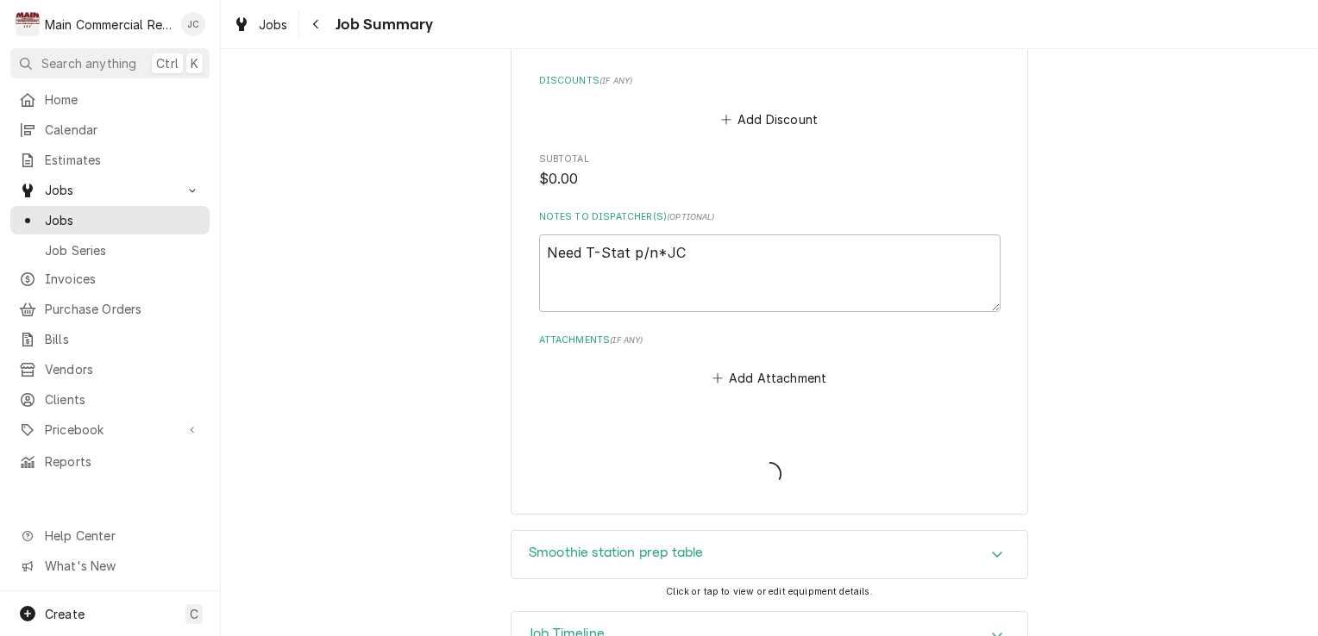
type textarea "x"
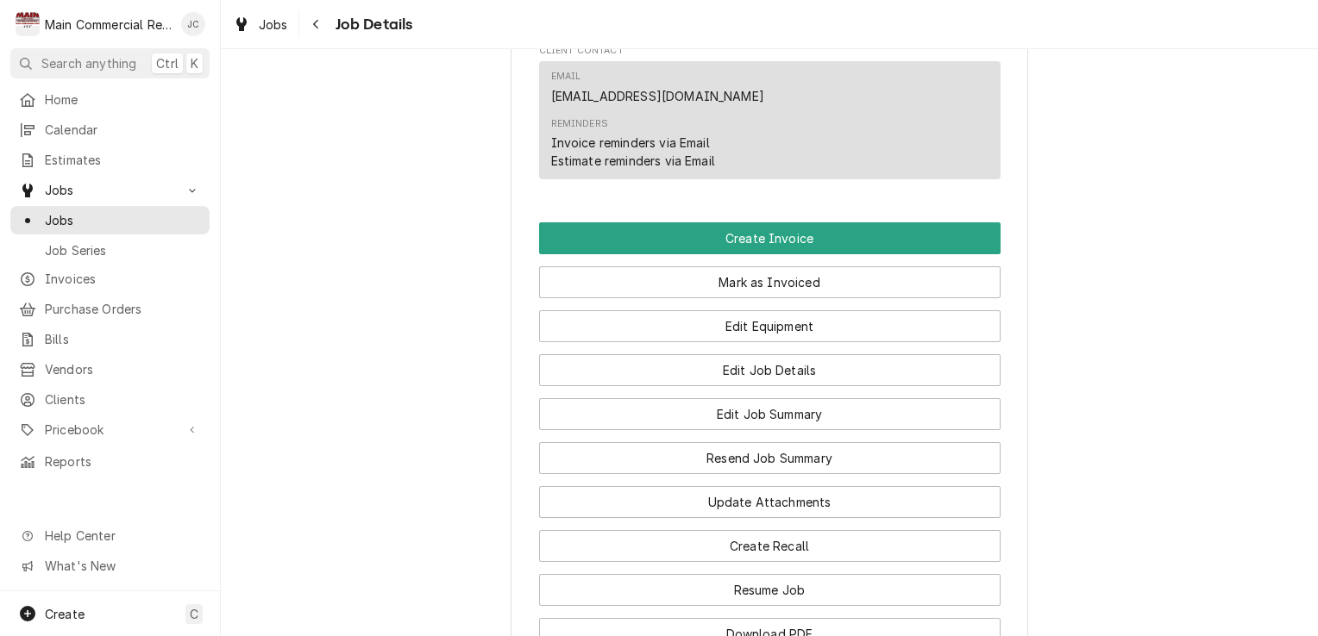
scroll to position [1350, 0]
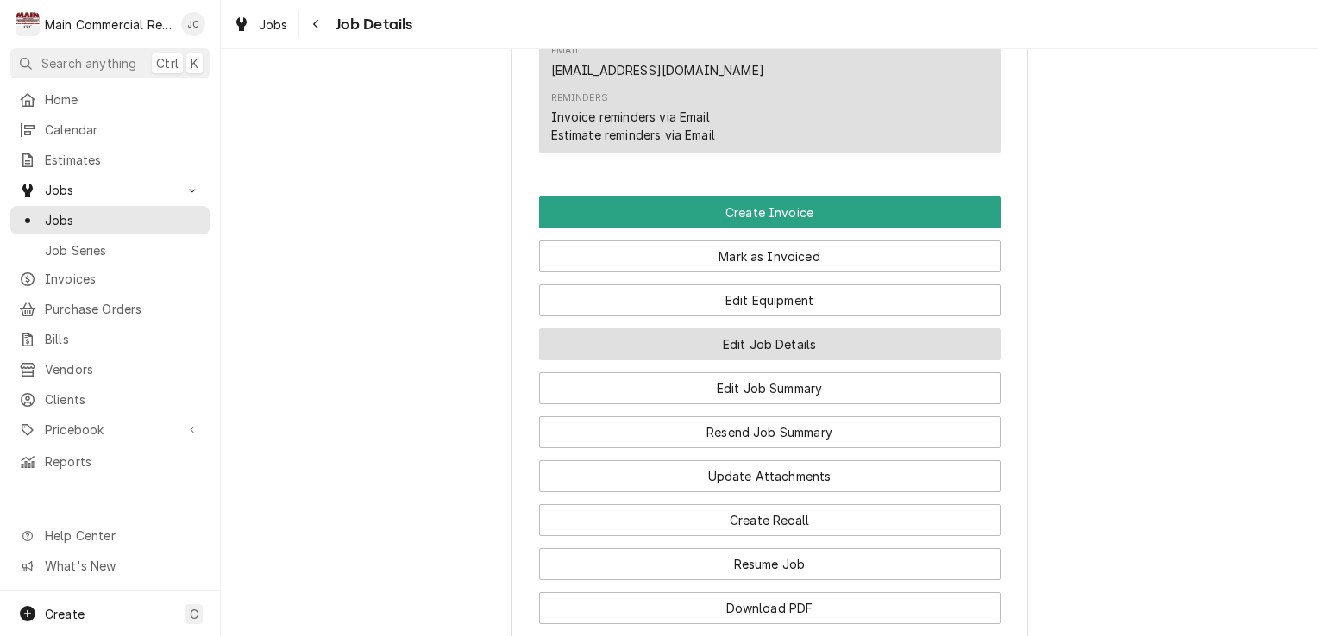
click at [818, 360] on button "Edit Job Details" at bounding box center [769, 345] width 461 height 32
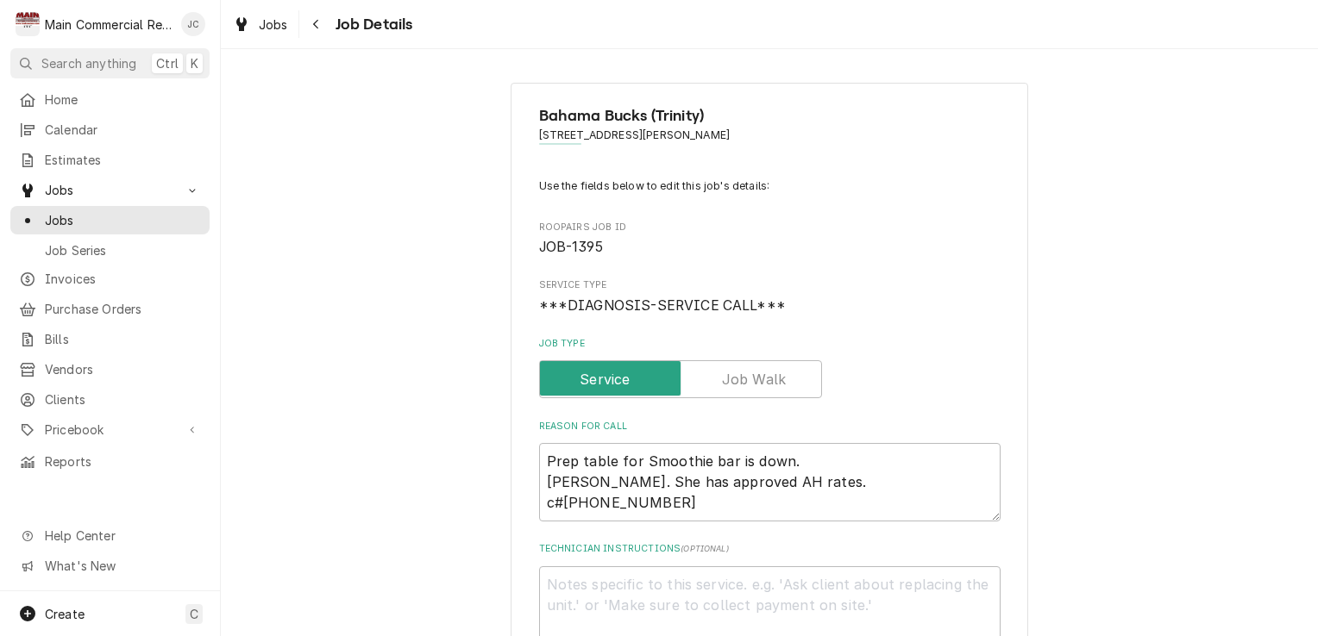
type textarea "x"
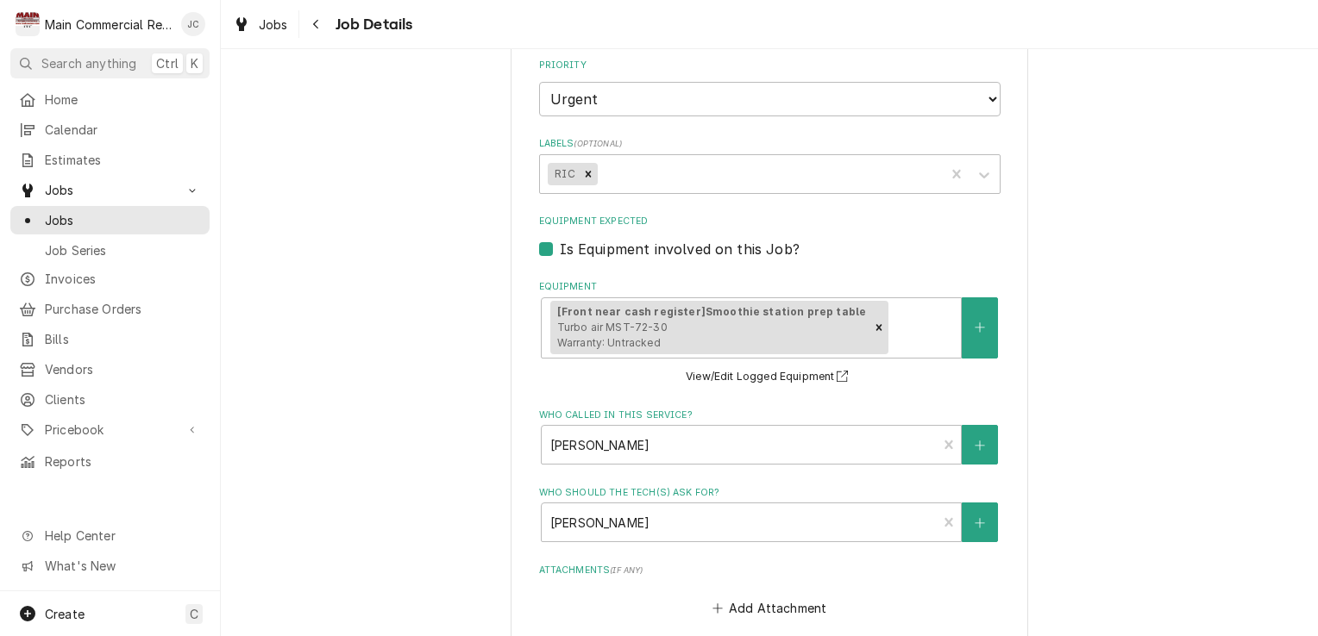
scroll to position [606, 0]
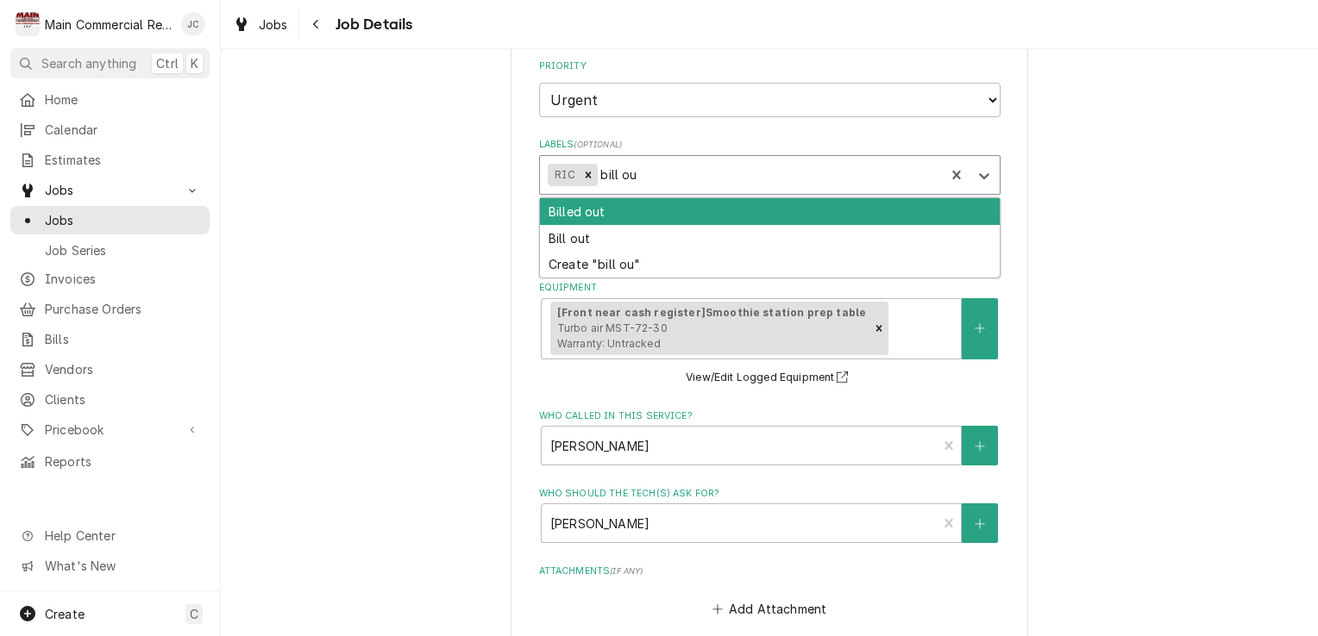
type input "bill out"
click at [579, 248] on div "Bill out" at bounding box center [770, 238] width 460 height 27
type textarea "x"
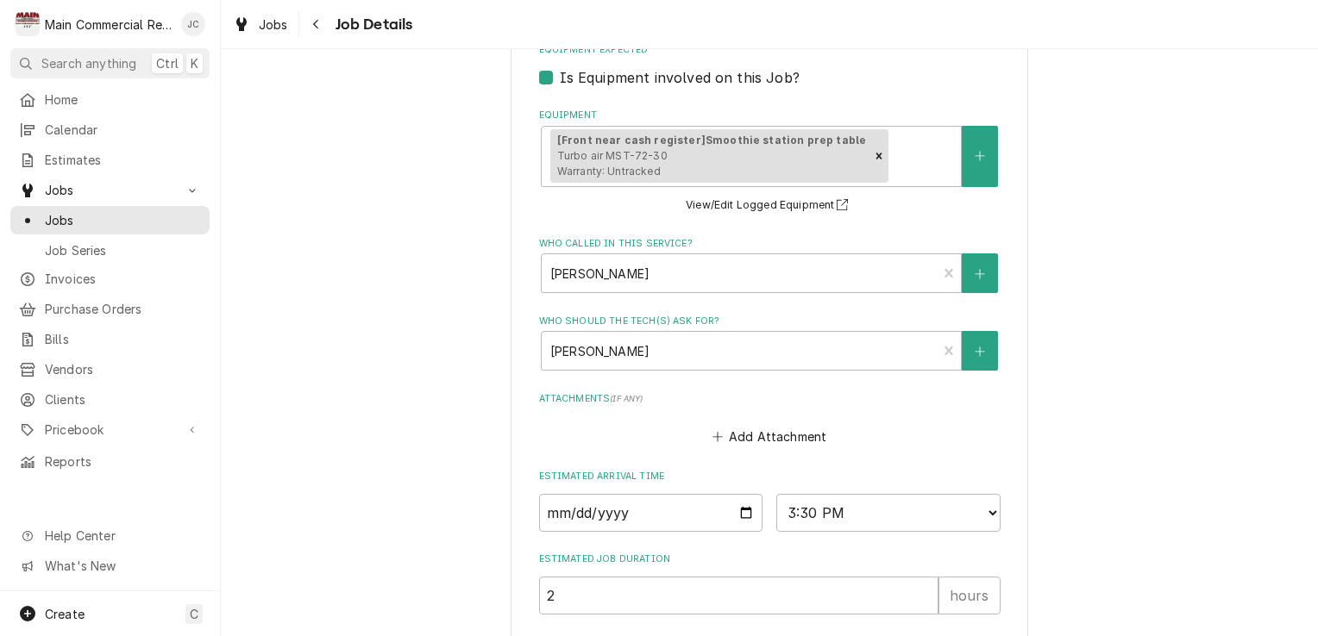
scroll to position [940, 0]
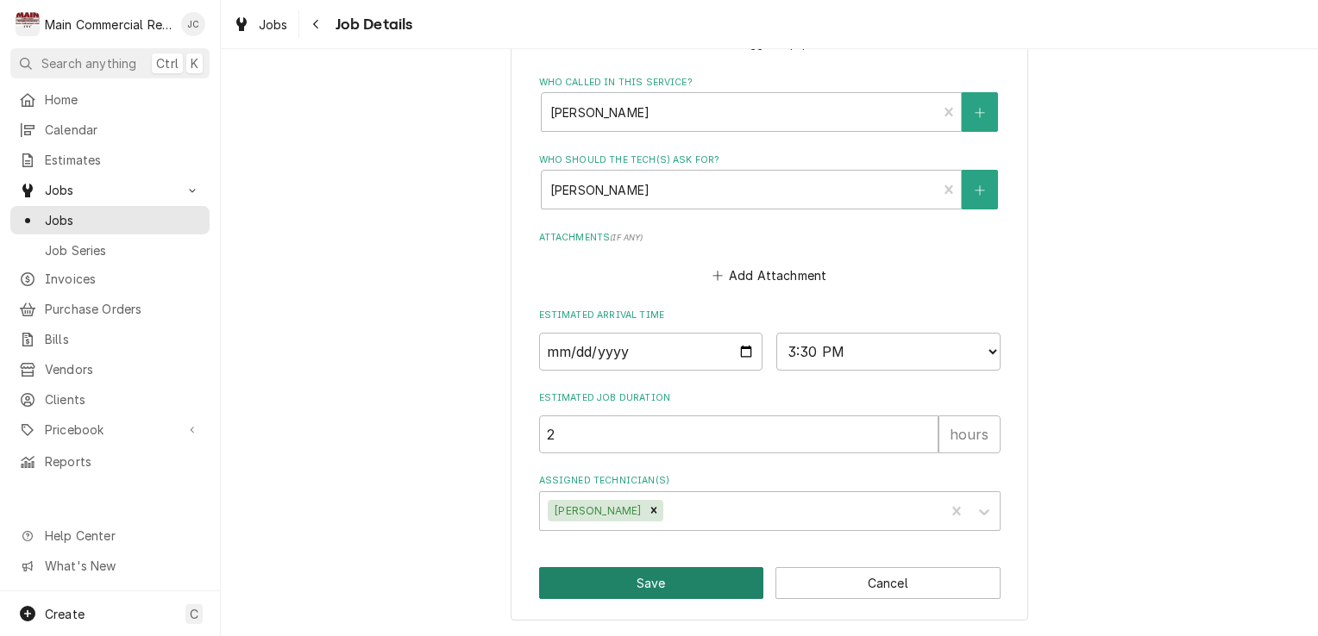
click at [645, 587] on button "Save" at bounding box center [651, 583] width 225 height 32
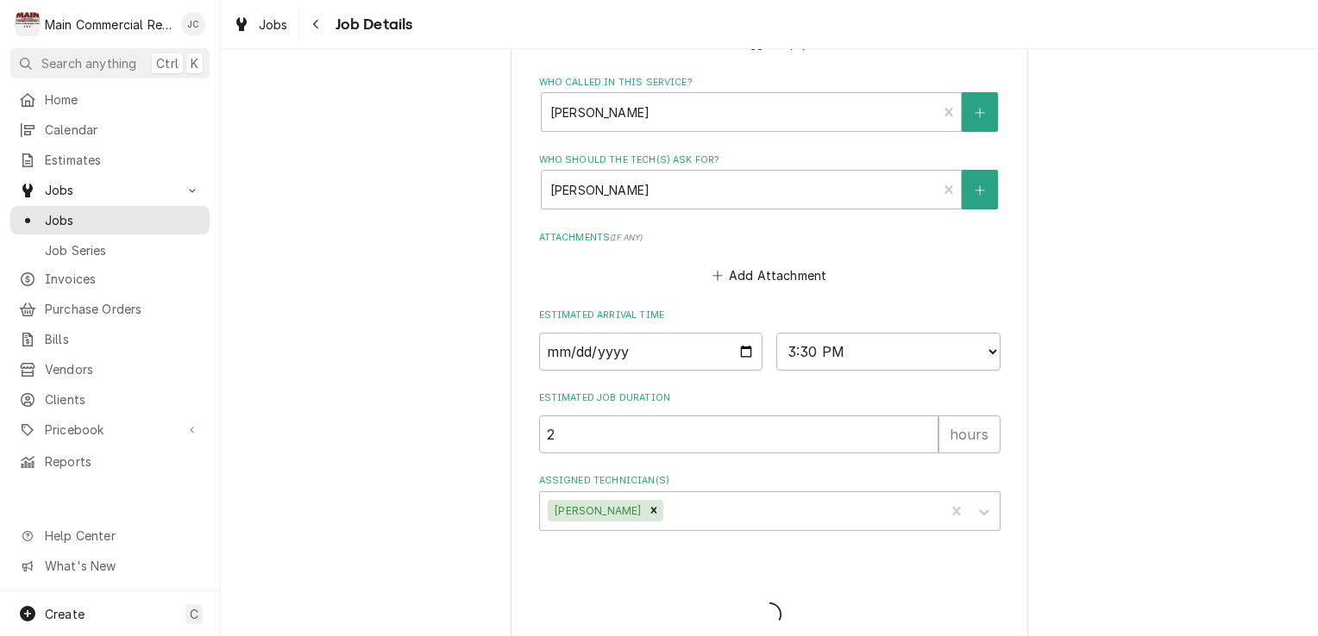
type textarea "x"
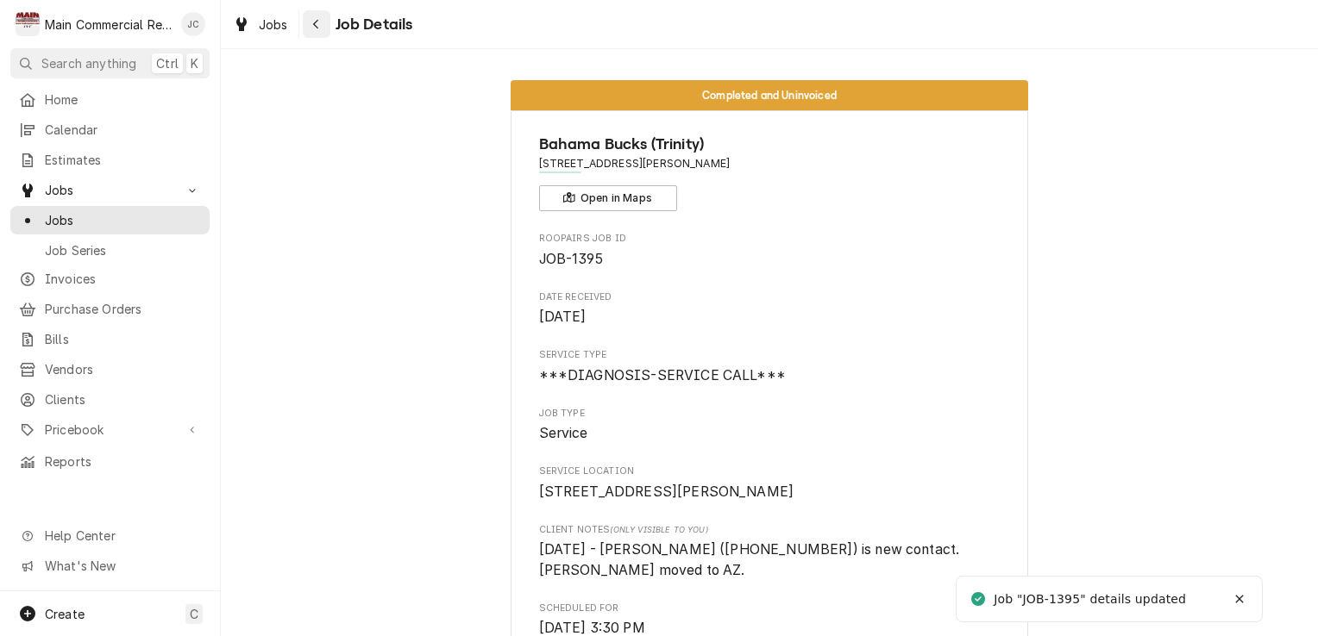
click at [325, 27] on button "Navigate back" at bounding box center [317, 24] width 28 height 28
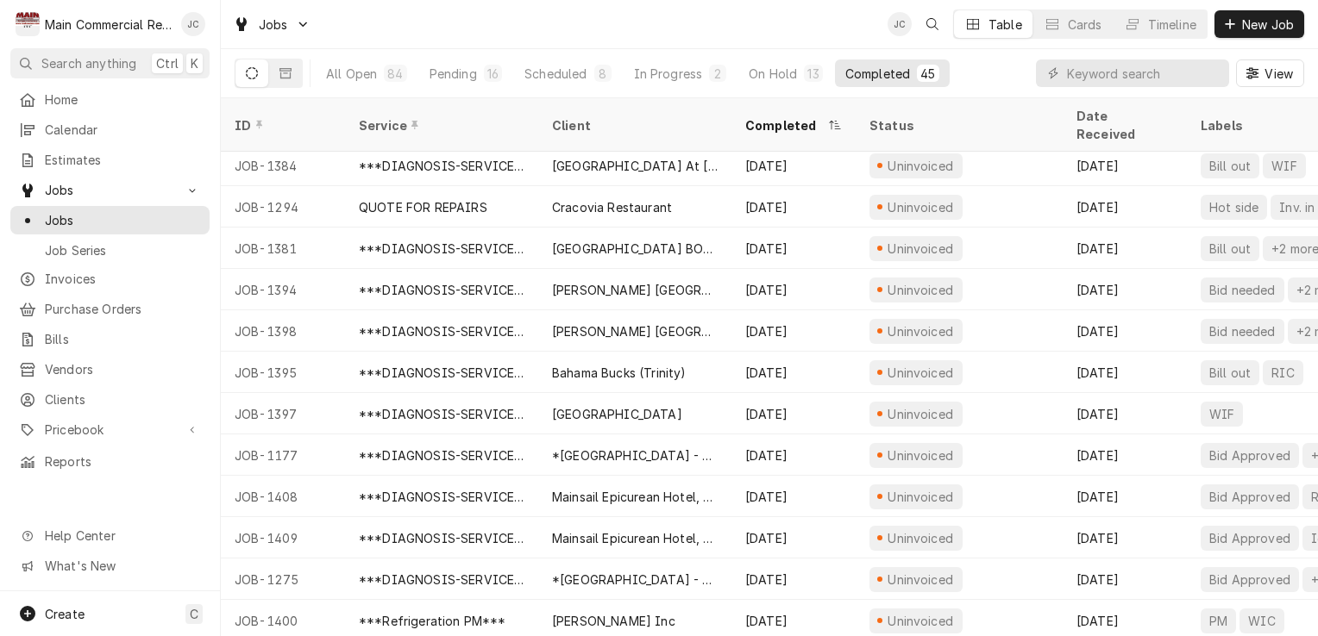
scroll to position [299, 0]
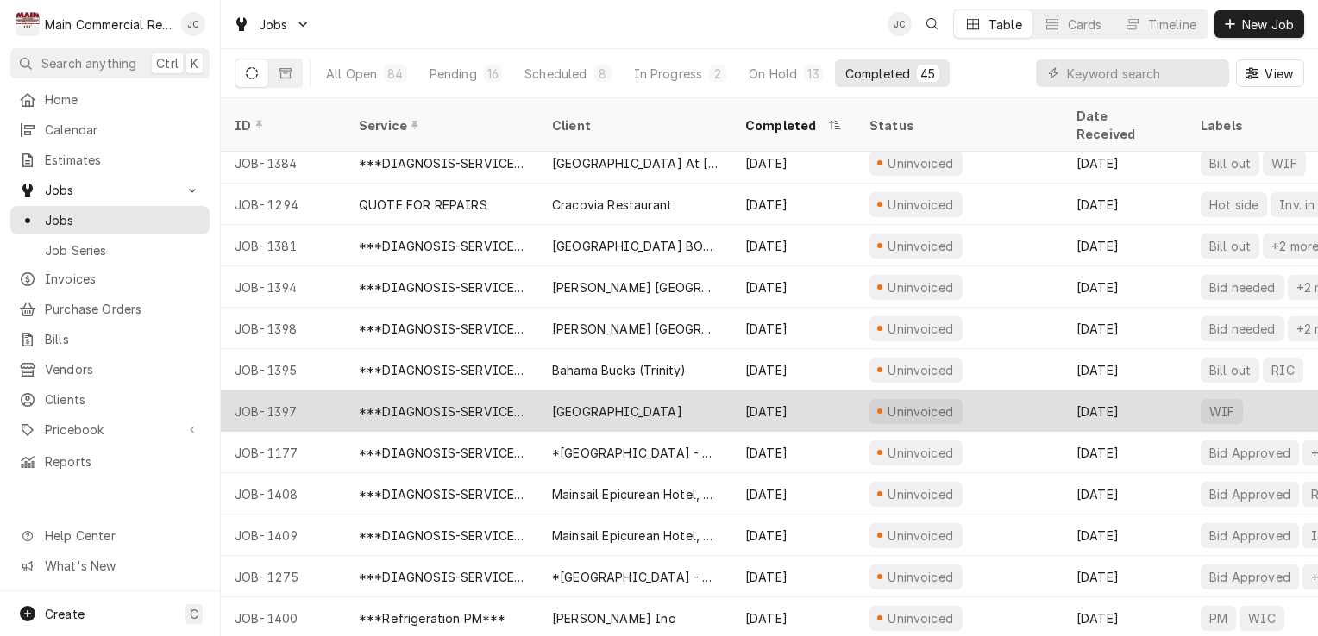
click at [1149, 393] on div "Sep 12" at bounding box center [1124, 411] width 124 height 41
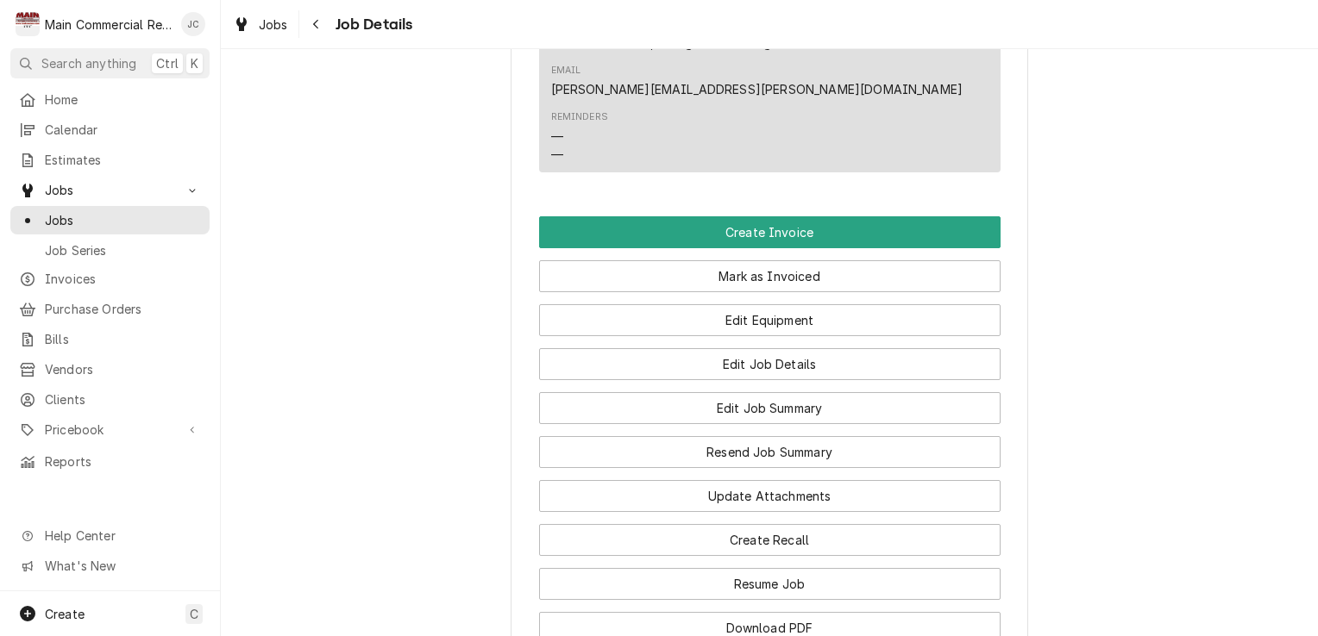
scroll to position [1655, 0]
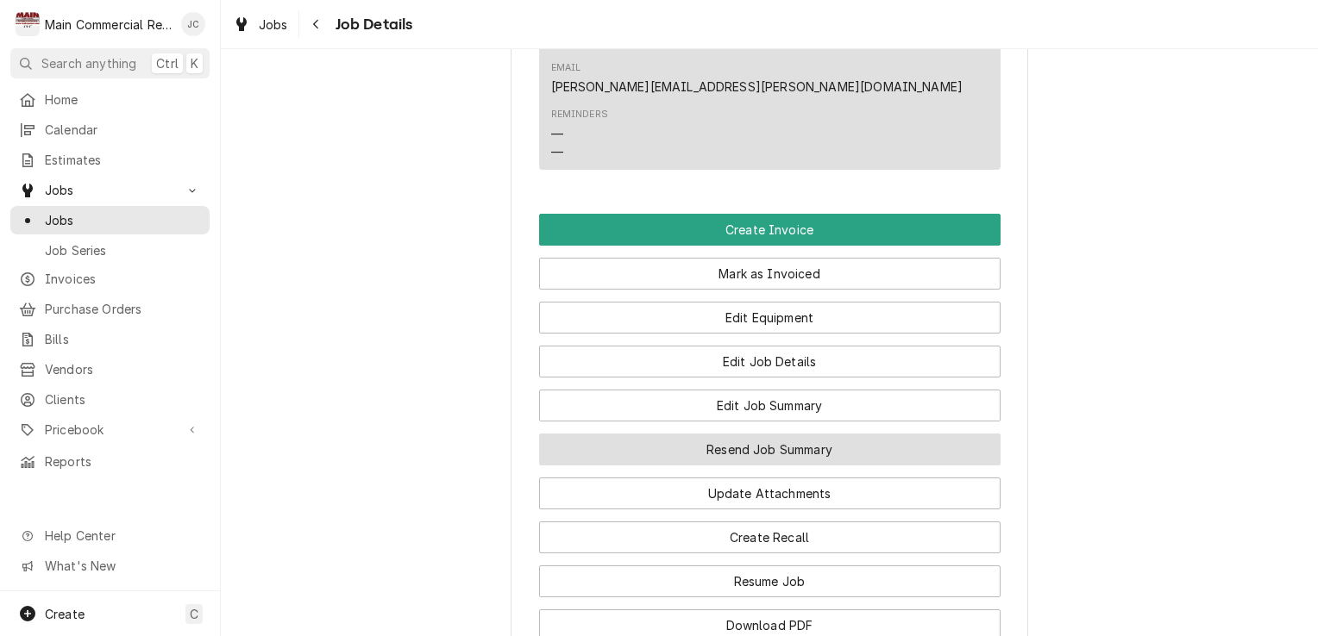
click at [905, 466] on button "Resend Job Summary" at bounding box center [769, 450] width 461 height 32
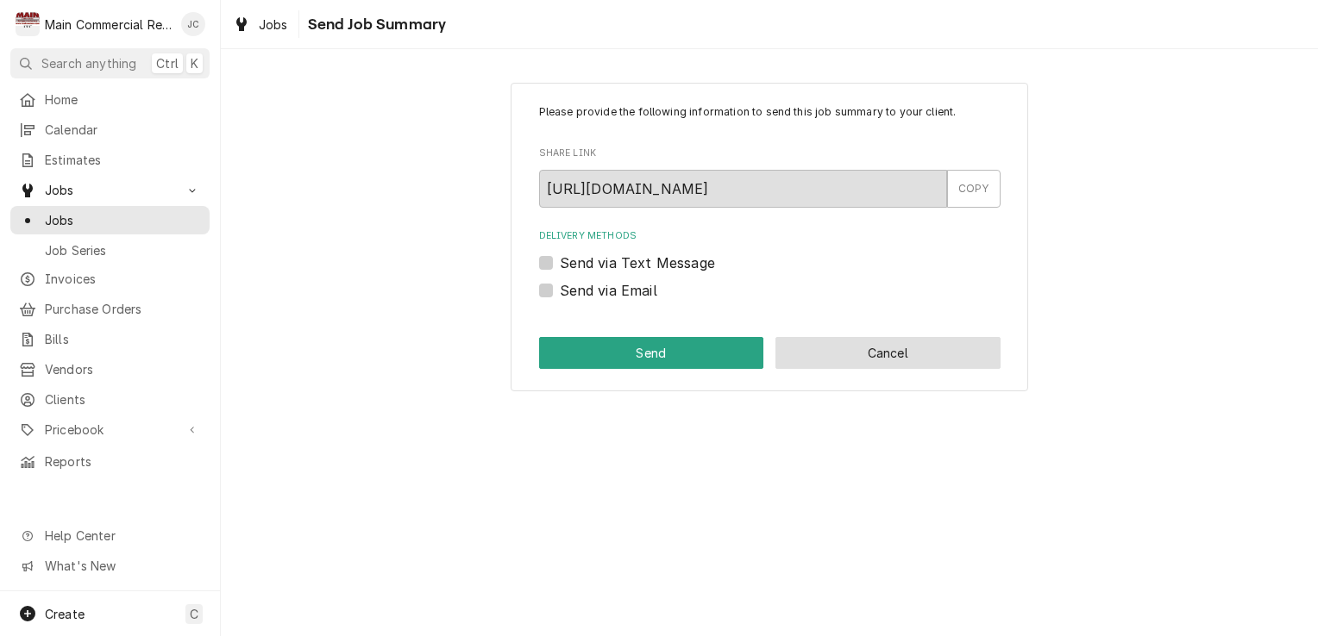
click at [931, 359] on button "Cancel" at bounding box center [887, 353] width 225 height 32
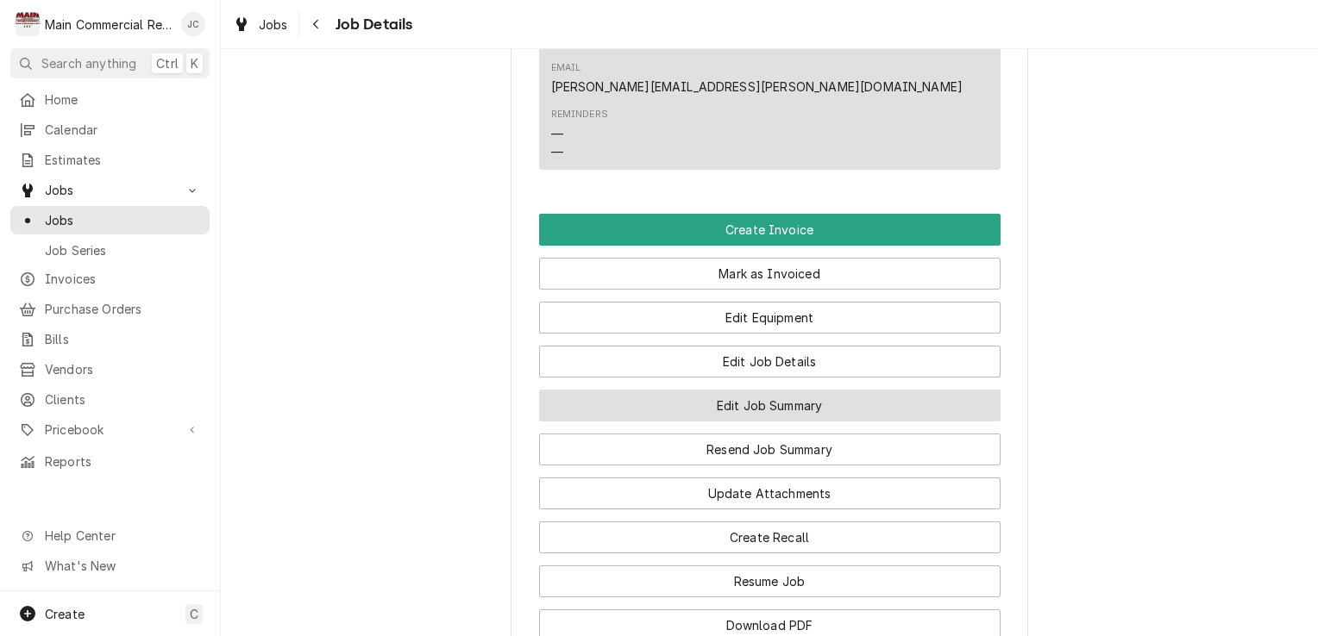
click at [888, 422] on button "Edit Job Summary" at bounding box center [769, 406] width 461 height 32
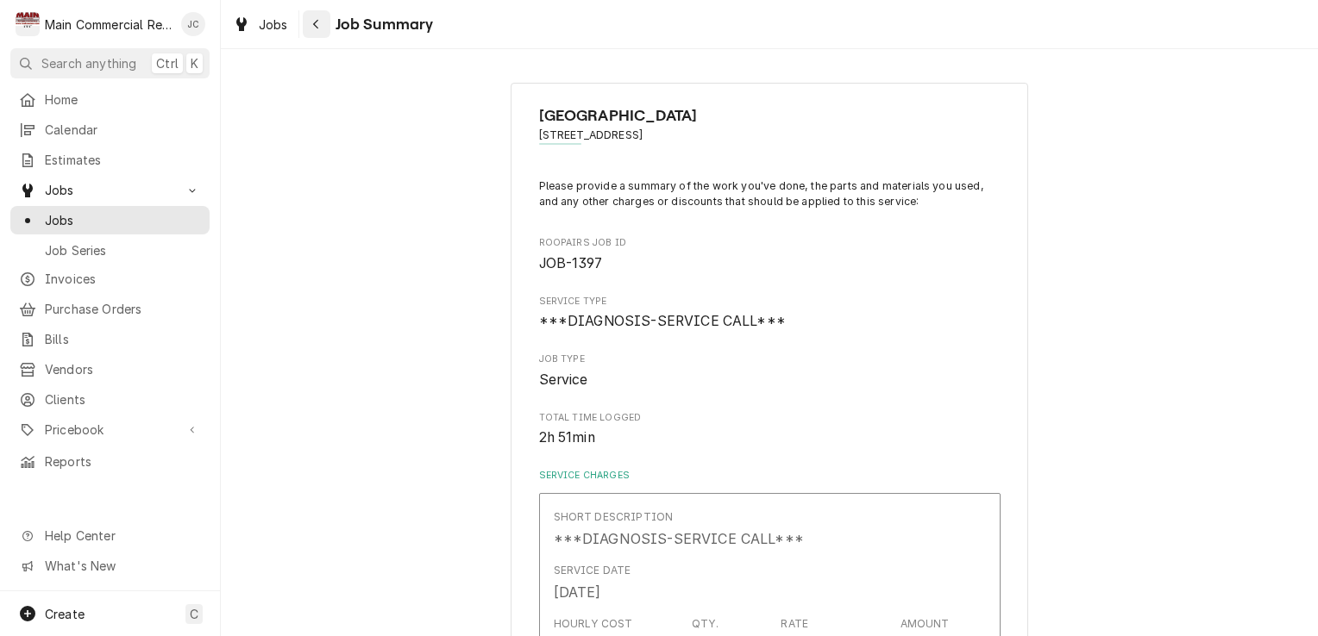
click at [322, 31] on div "Navigate back" at bounding box center [316, 24] width 17 height 17
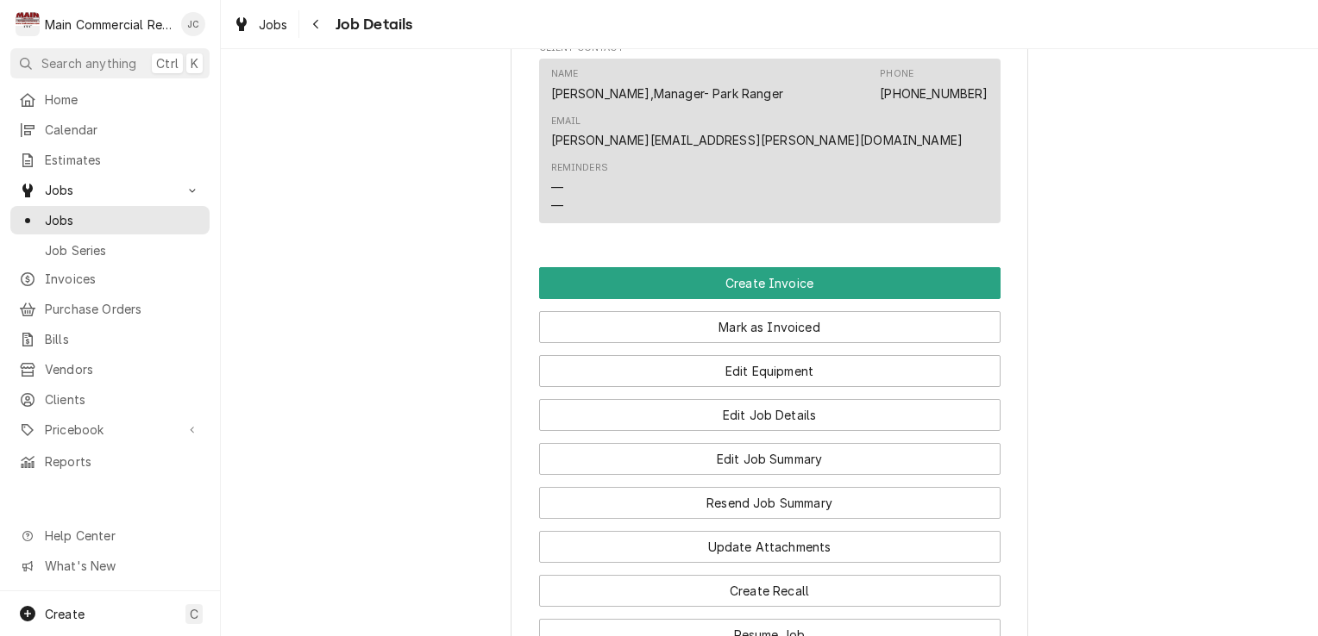
scroll to position [1604, 0]
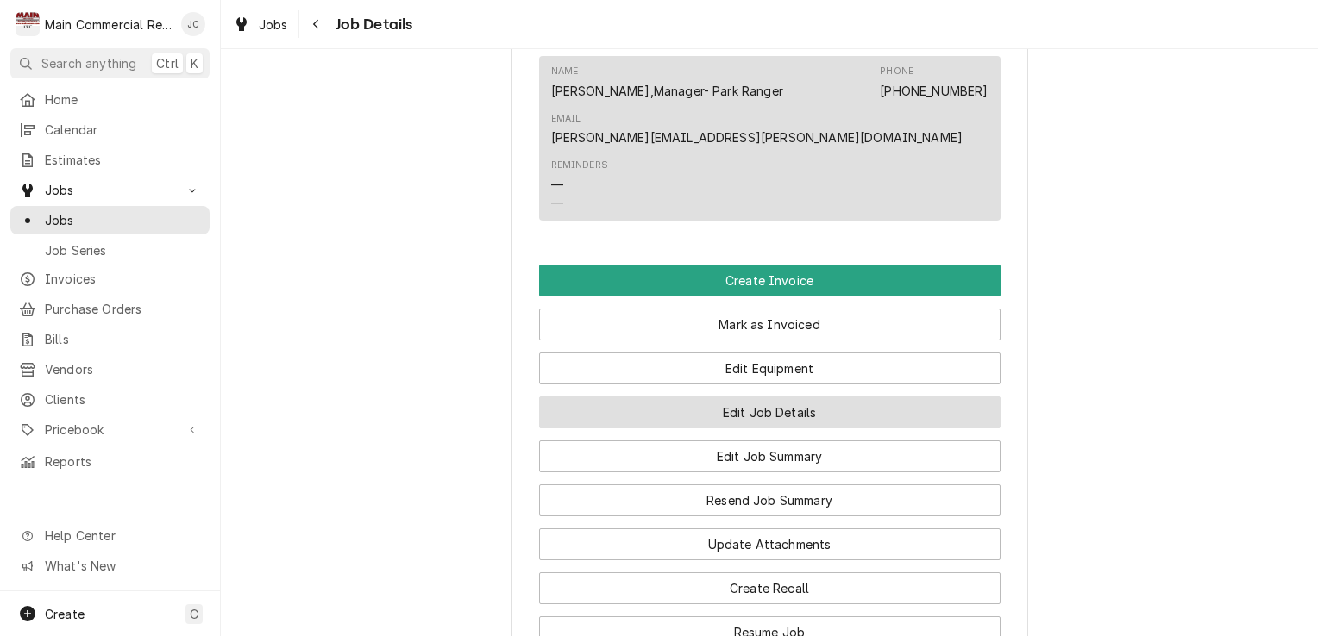
click at [798, 429] on button "Edit Job Details" at bounding box center [769, 413] width 461 height 32
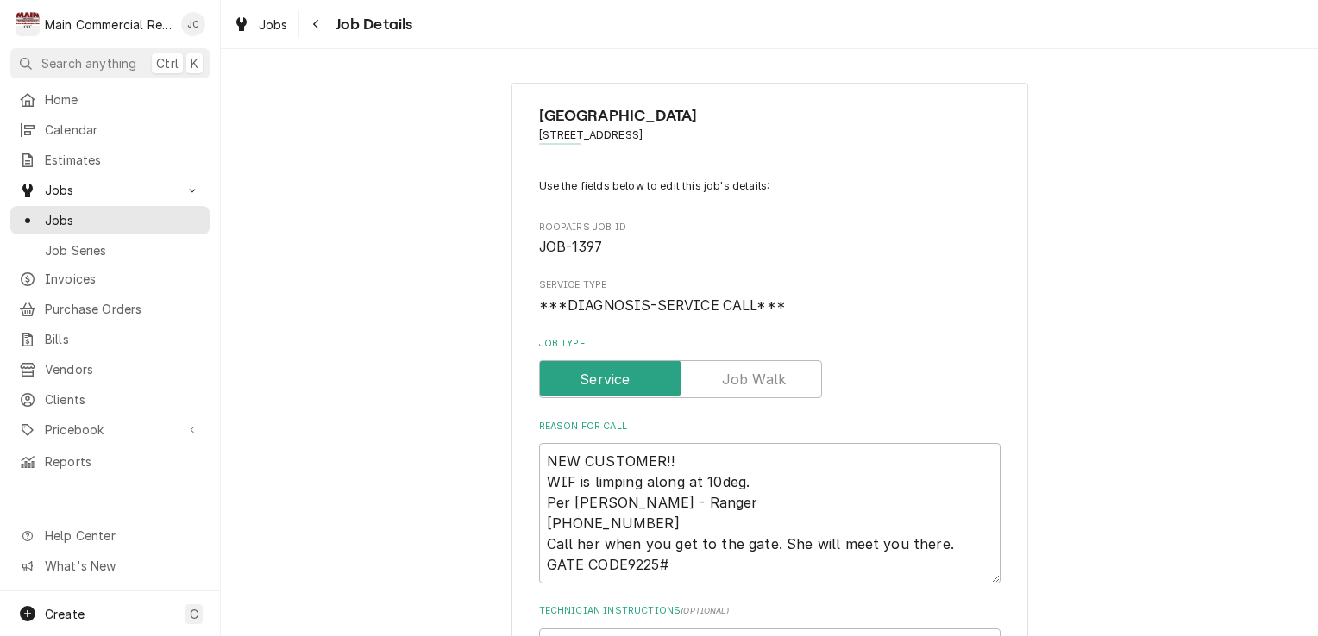
type textarea "x"
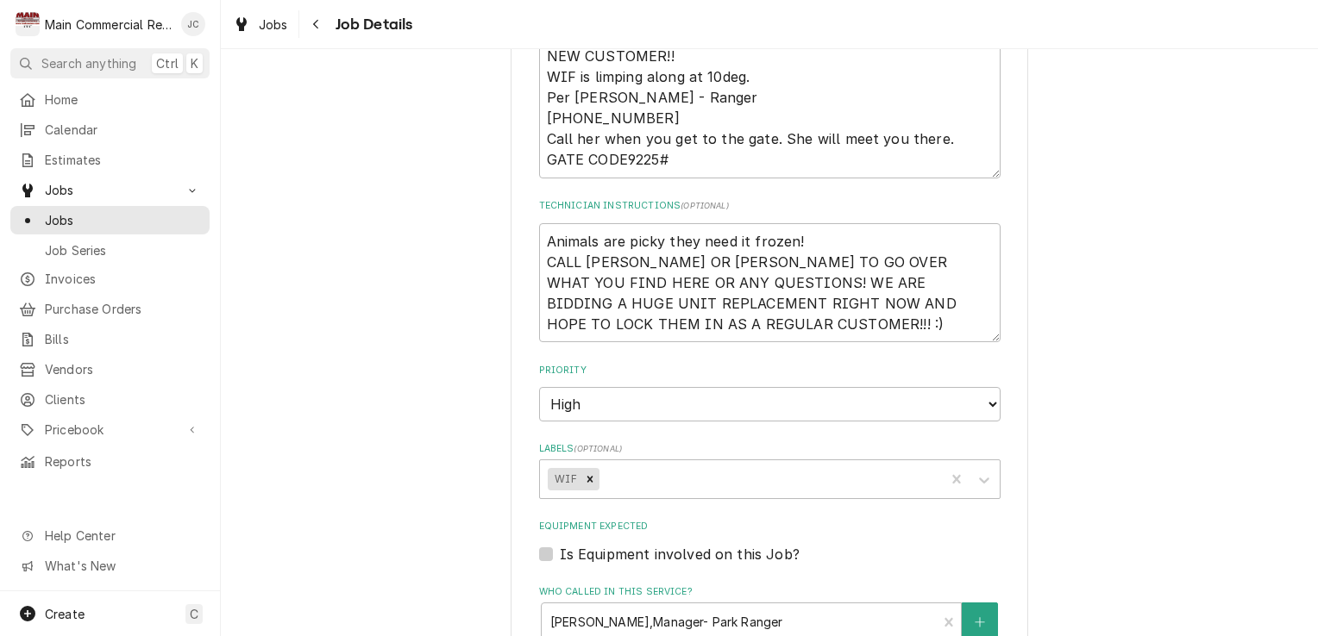
scroll to position [412, 0]
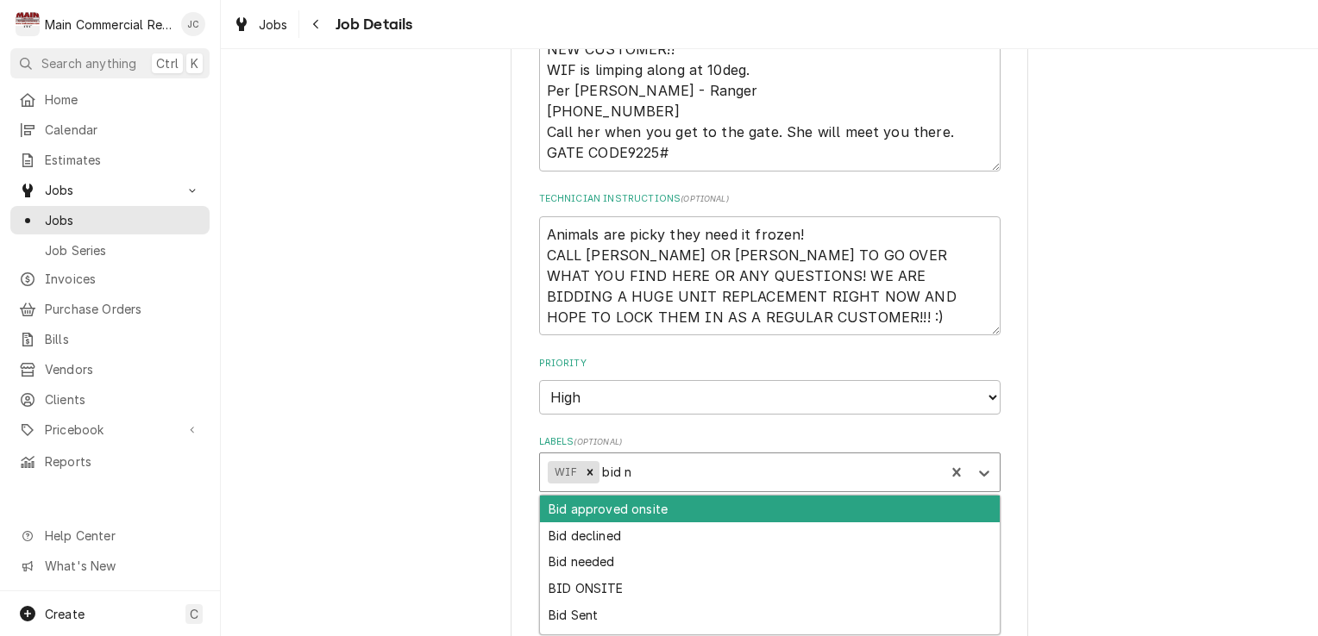
type input "bid ne"
click at [578, 539] on div "Bid needed" at bounding box center [770, 536] width 460 height 27
type textarea "x"
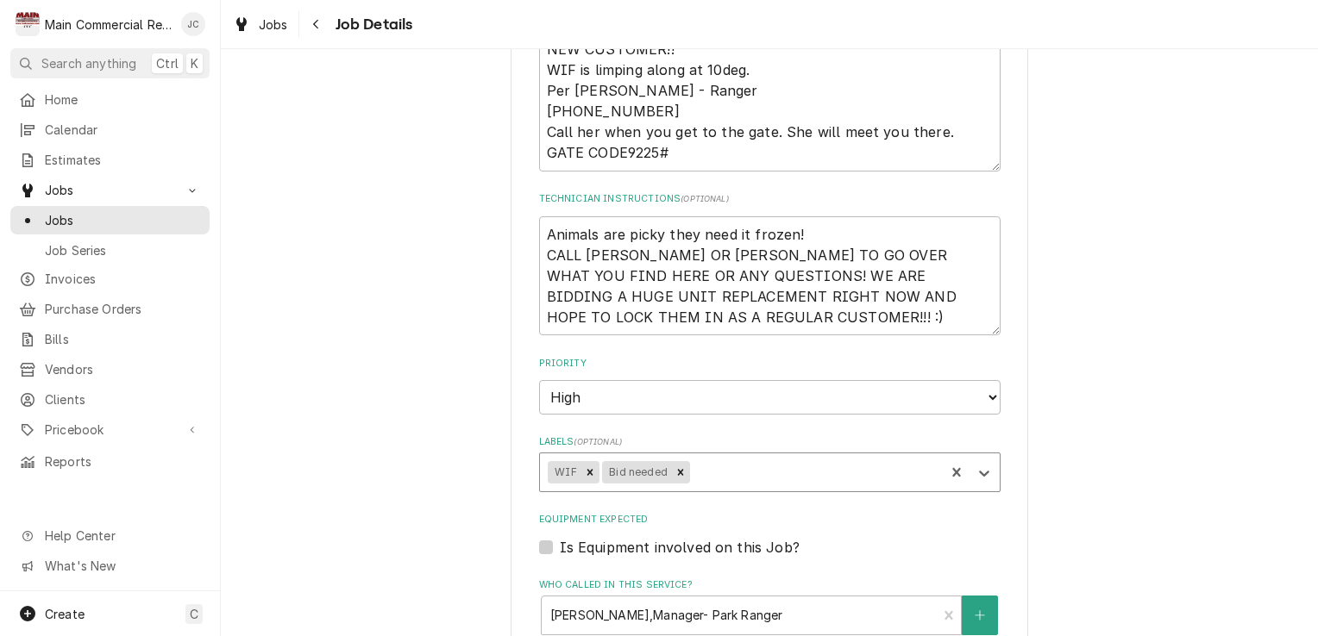
type textarea "x"
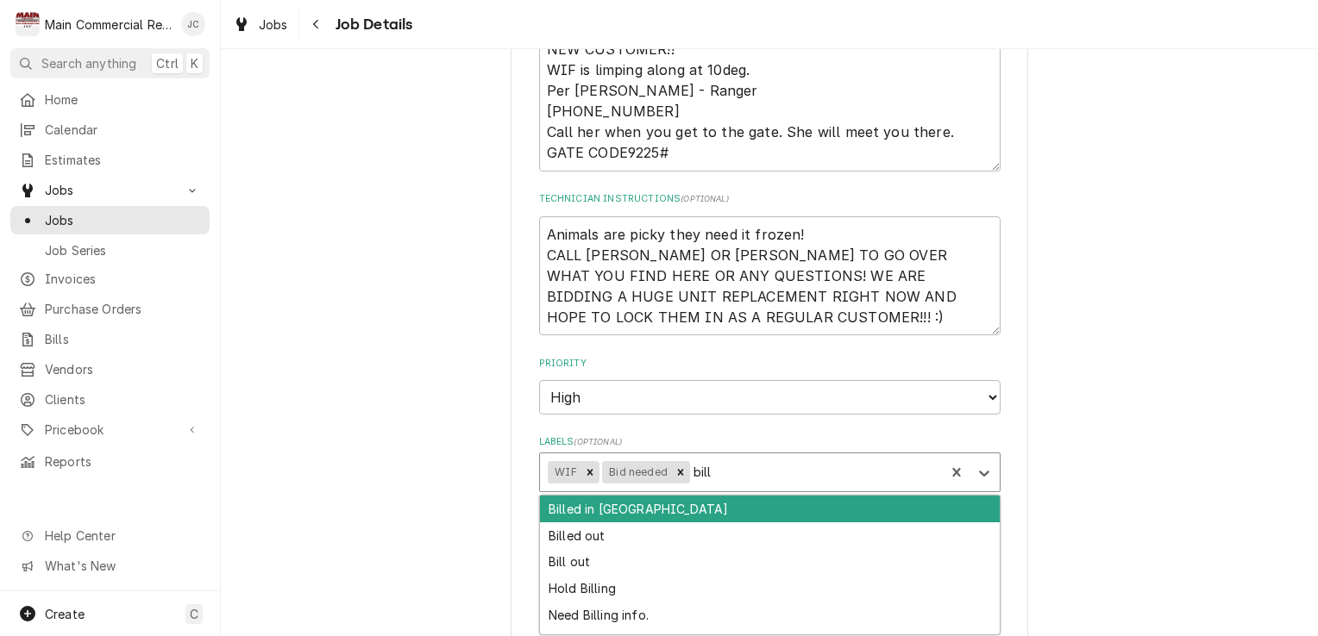
type input "bill u"
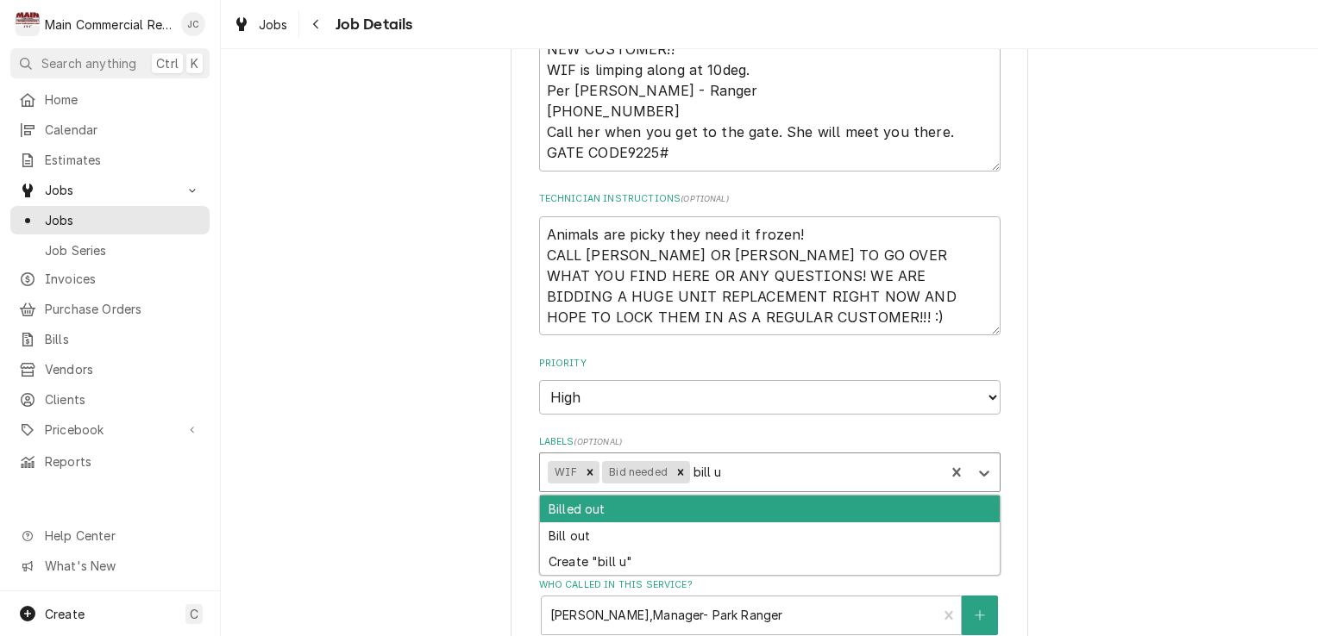
click at [567, 518] on div "Billed out" at bounding box center [770, 509] width 460 height 27
type textarea "x"
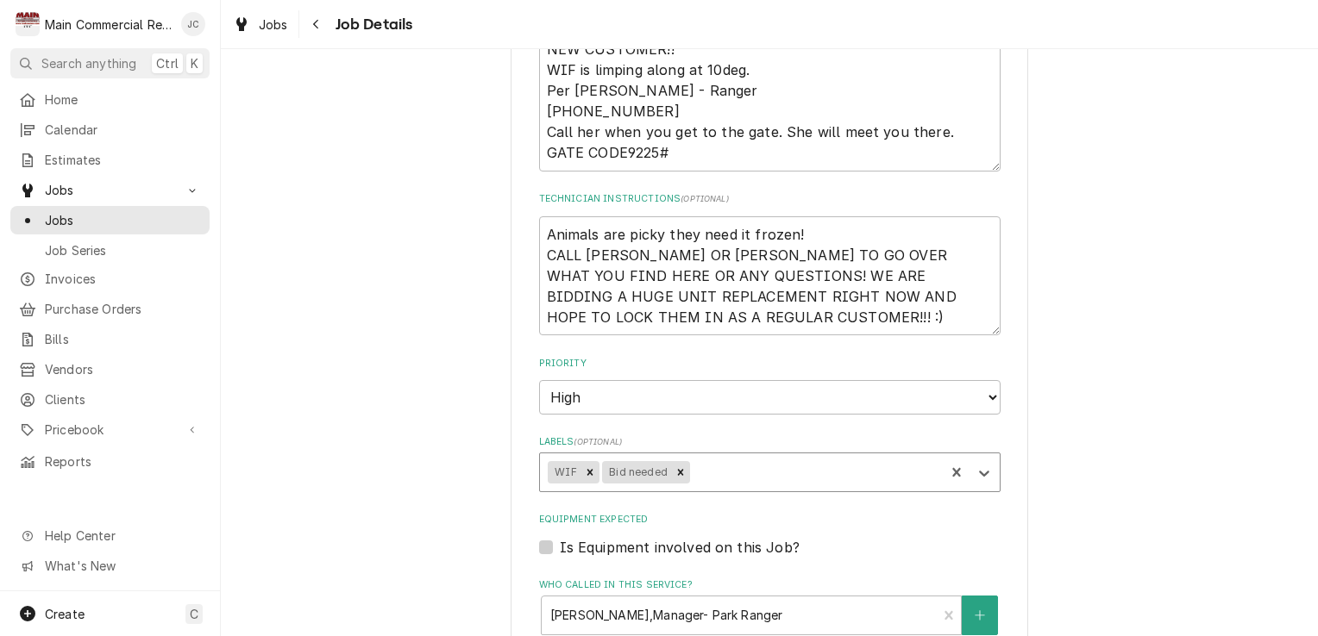
type textarea "x"
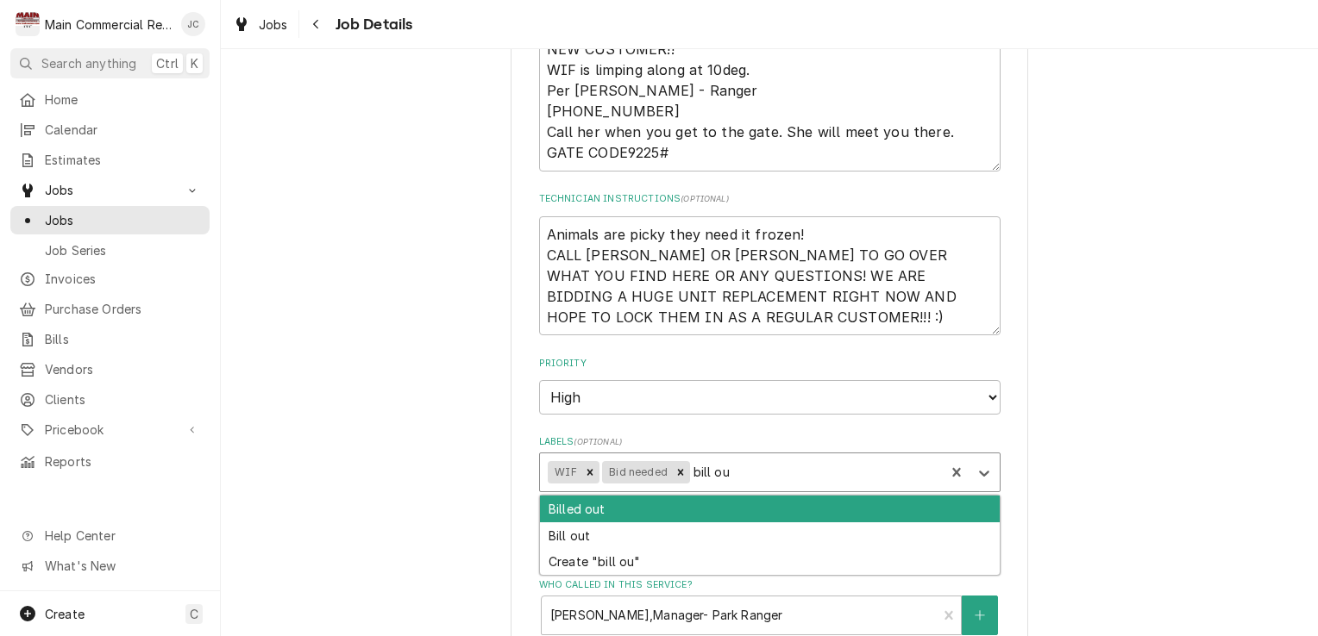
type input "bill out"
click at [568, 542] on div "Bill out" at bounding box center [770, 536] width 460 height 27
type textarea "x"
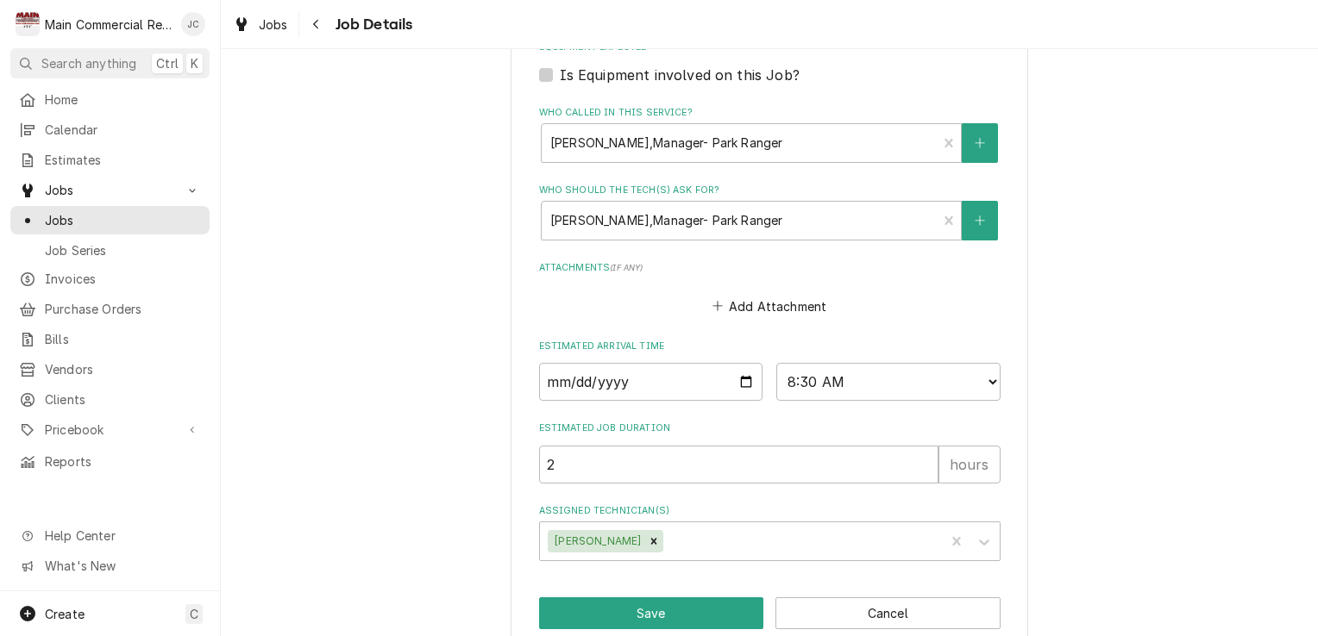
scroll to position [916, 0]
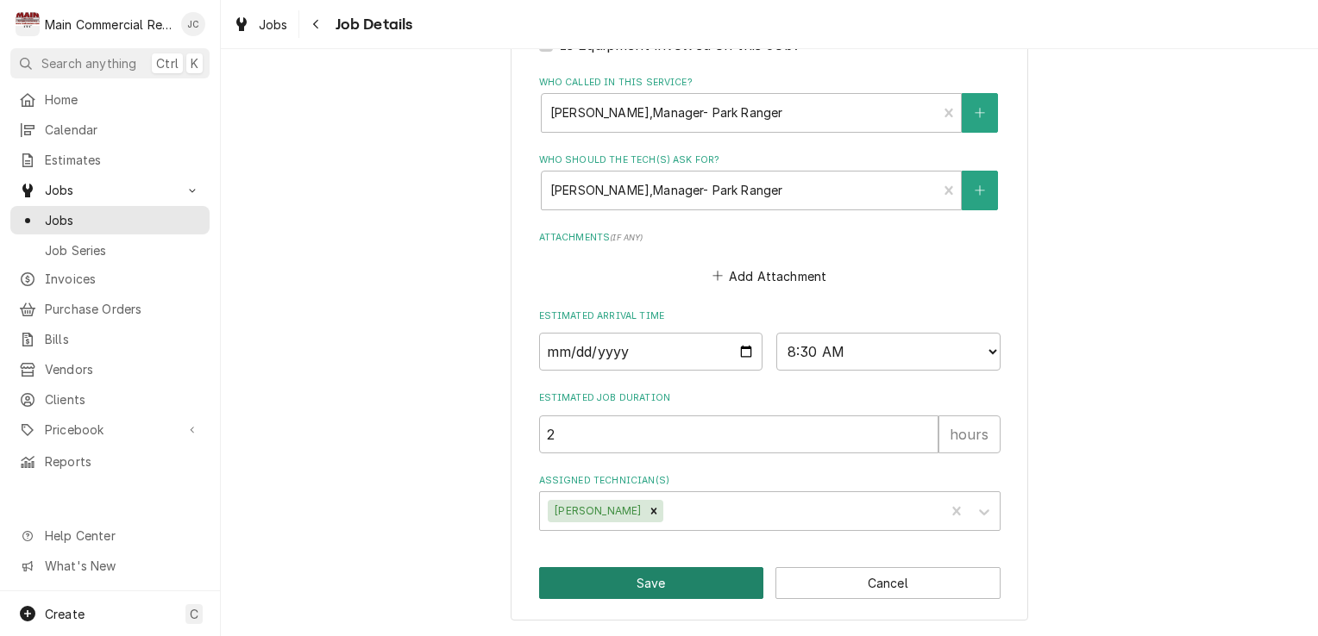
click at [667, 595] on button "Save" at bounding box center [651, 583] width 225 height 32
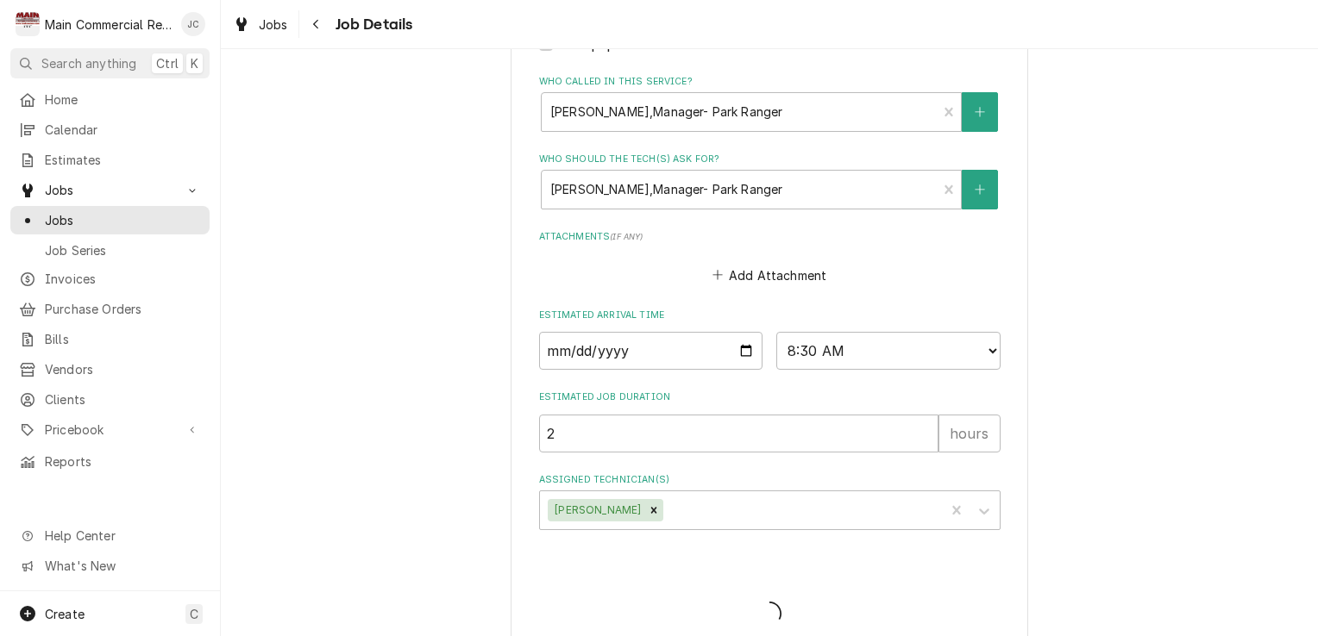
type textarea "x"
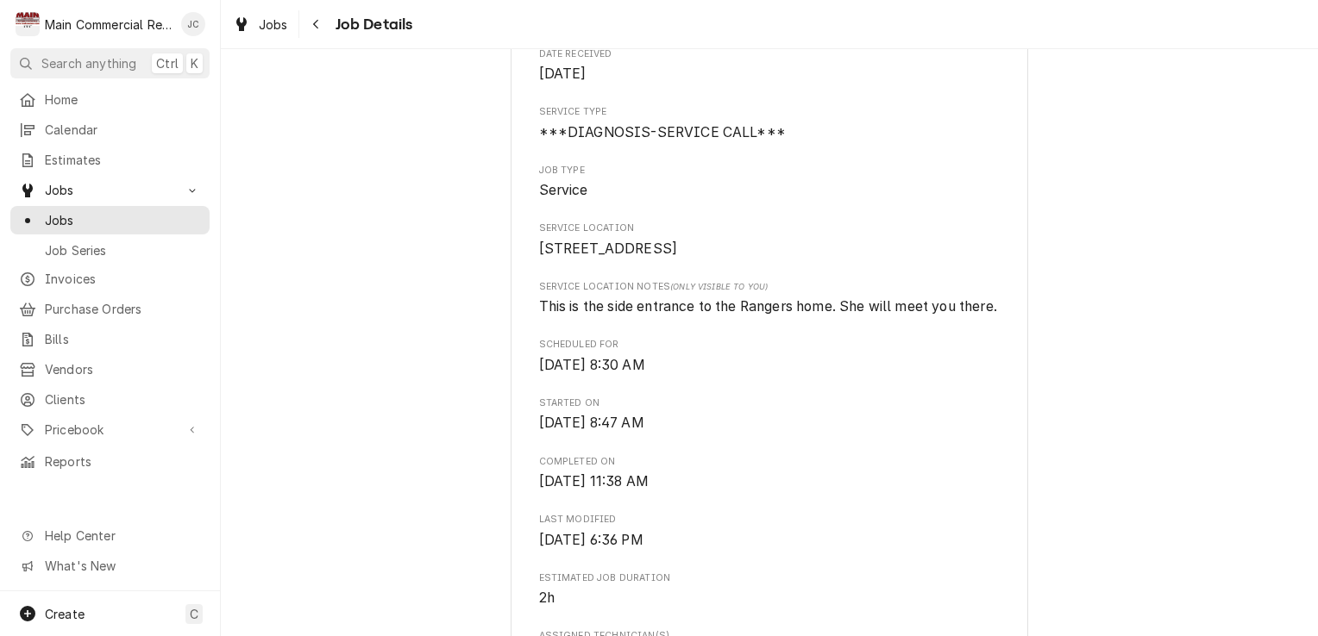
scroll to position [241, 0]
click at [321, 28] on div "Navigate back" at bounding box center [316, 24] width 17 height 17
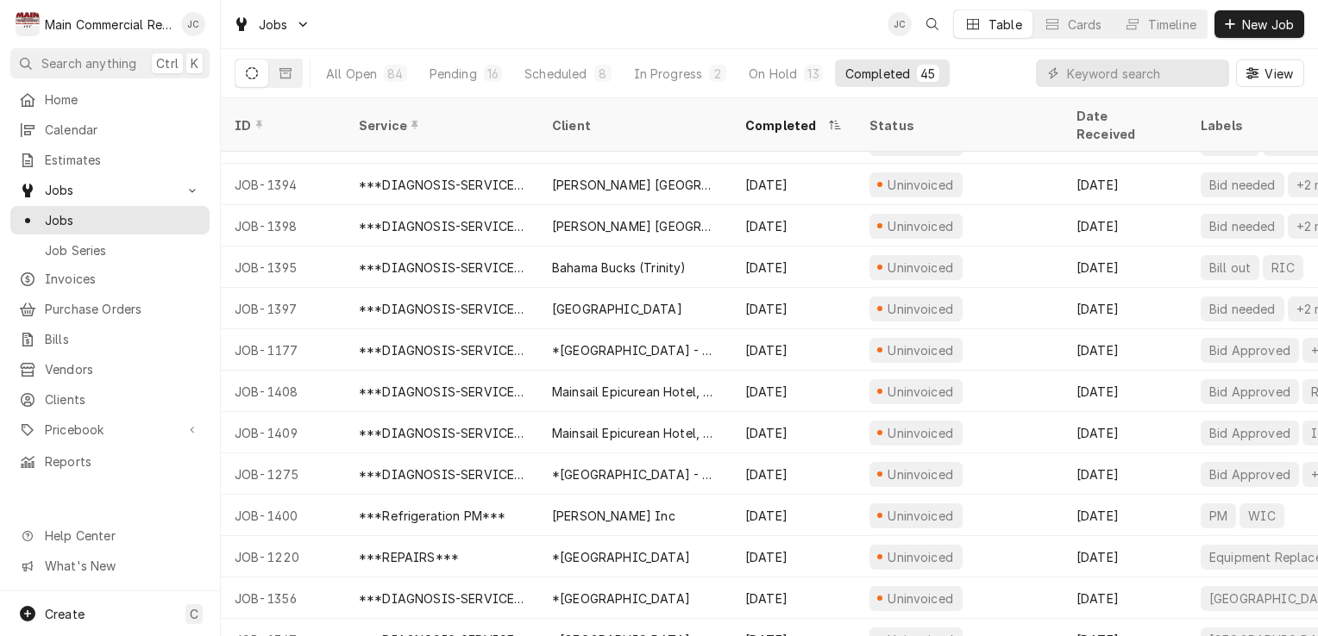
scroll to position [406, 0]
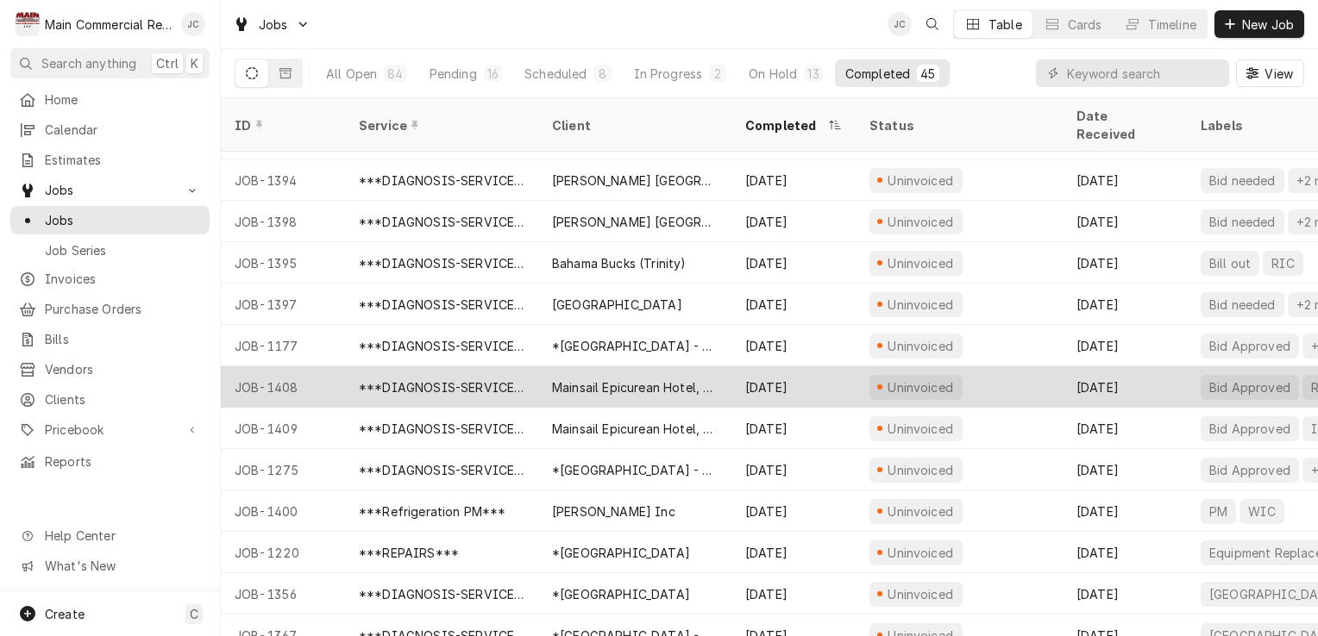
click at [1159, 367] on div "Sep 15" at bounding box center [1124, 386] width 124 height 41
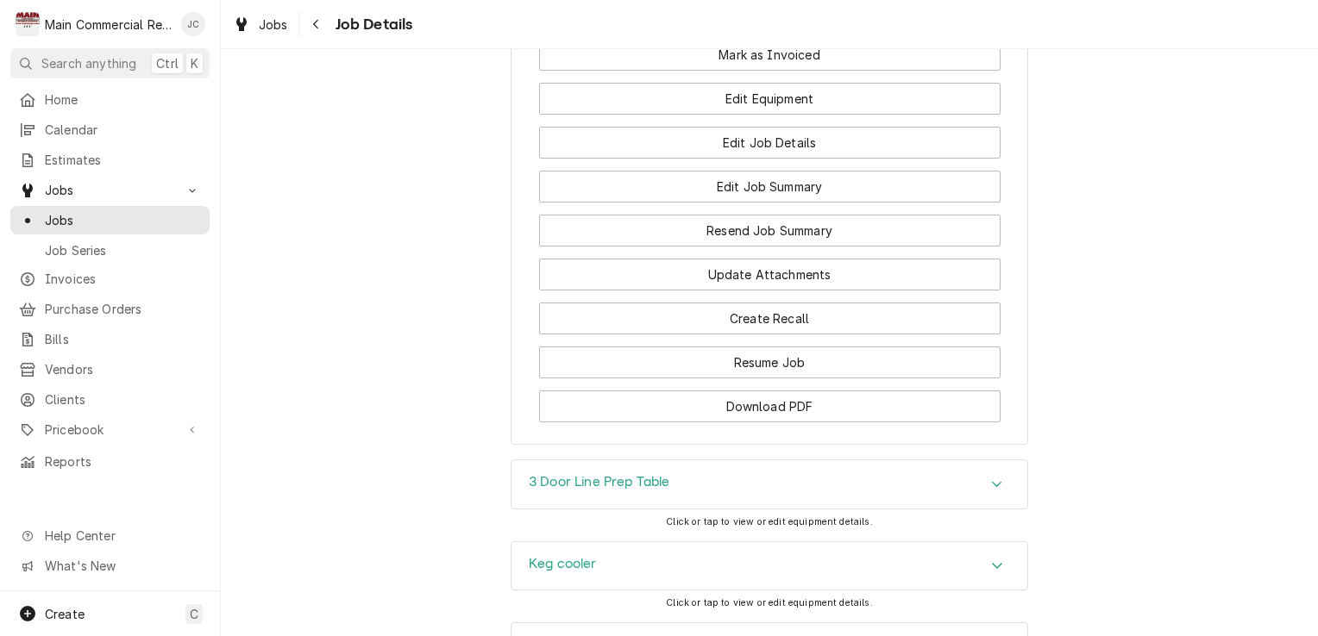
scroll to position [2132, 0]
click at [992, 636] on icon "Accordion Header" at bounding box center [997, 646] width 12 height 14
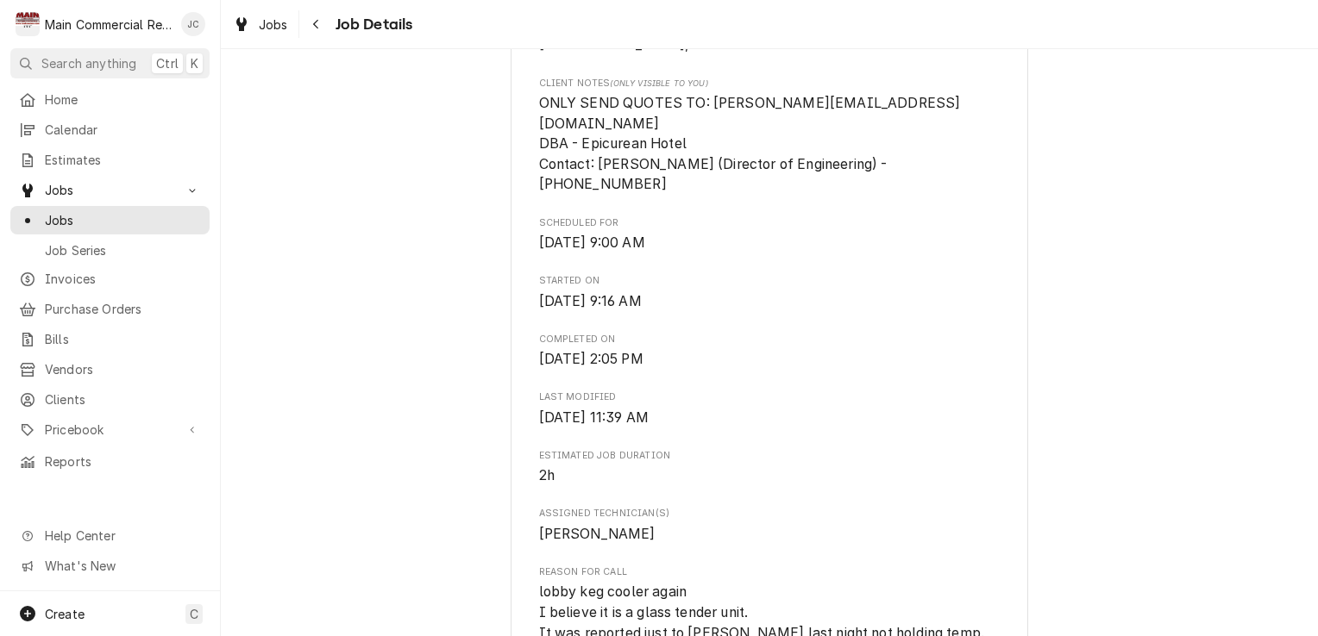
scroll to position [0, 0]
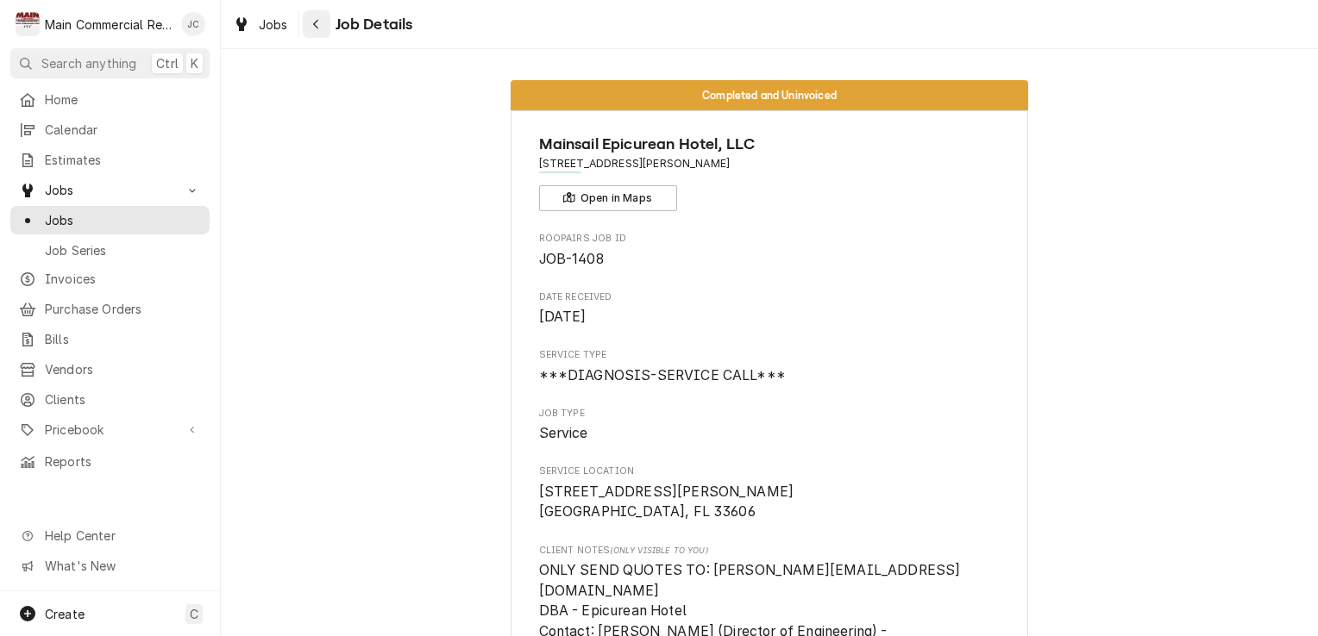
click at [319, 26] on icon "Navigate back" at bounding box center [316, 24] width 8 height 12
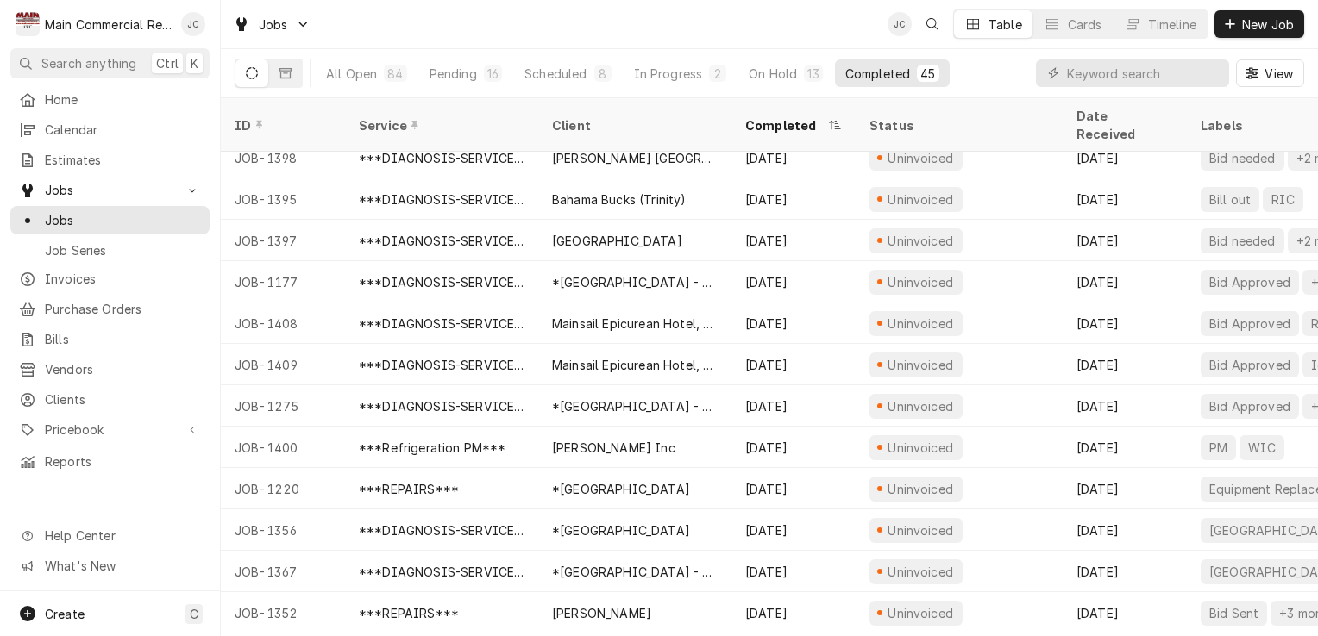
scroll to position [473, 0]
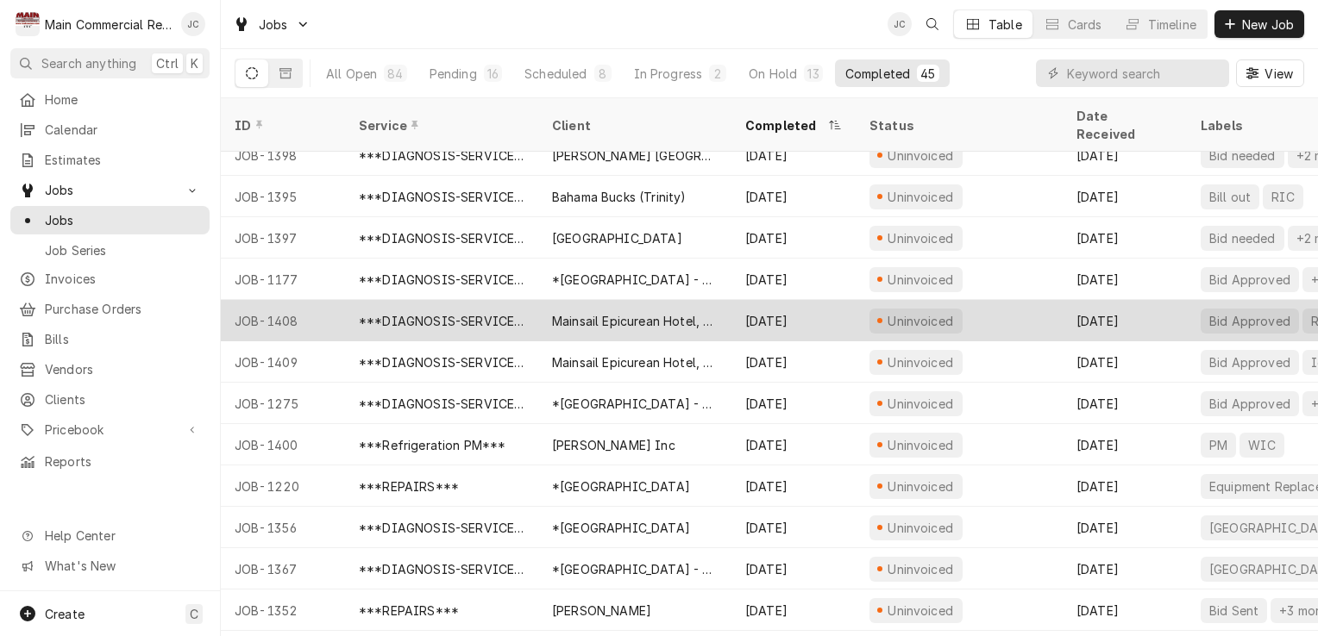
click at [1172, 300] on div "Sep 15" at bounding box center [1124, 320] width 124 height 41
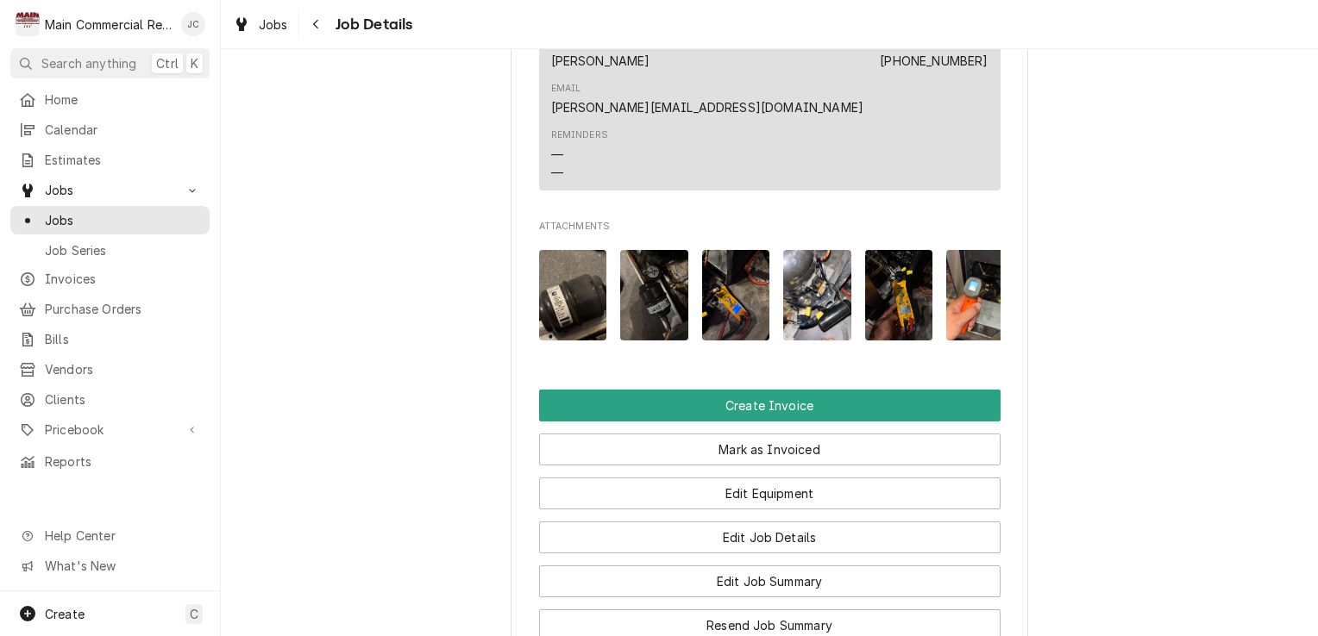
scroll to position [1739, 0]
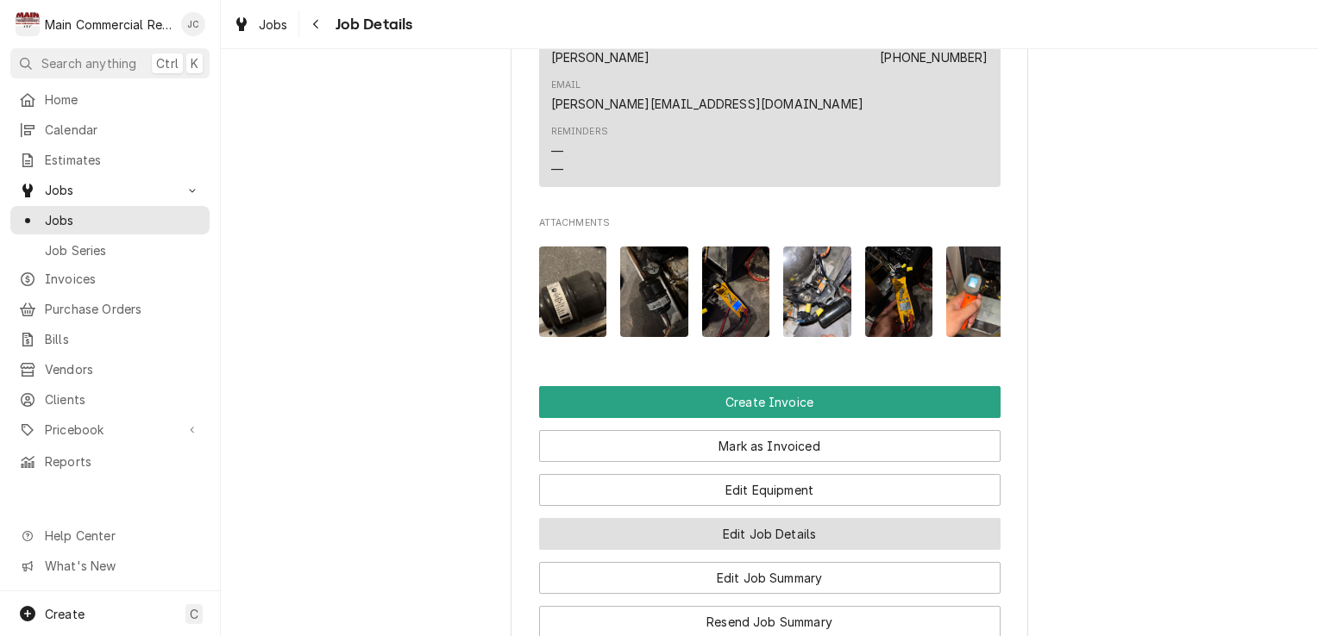
click at [783, 518] on button "Edit Job Details" at bounding box center [769, 534] width 461 height 32
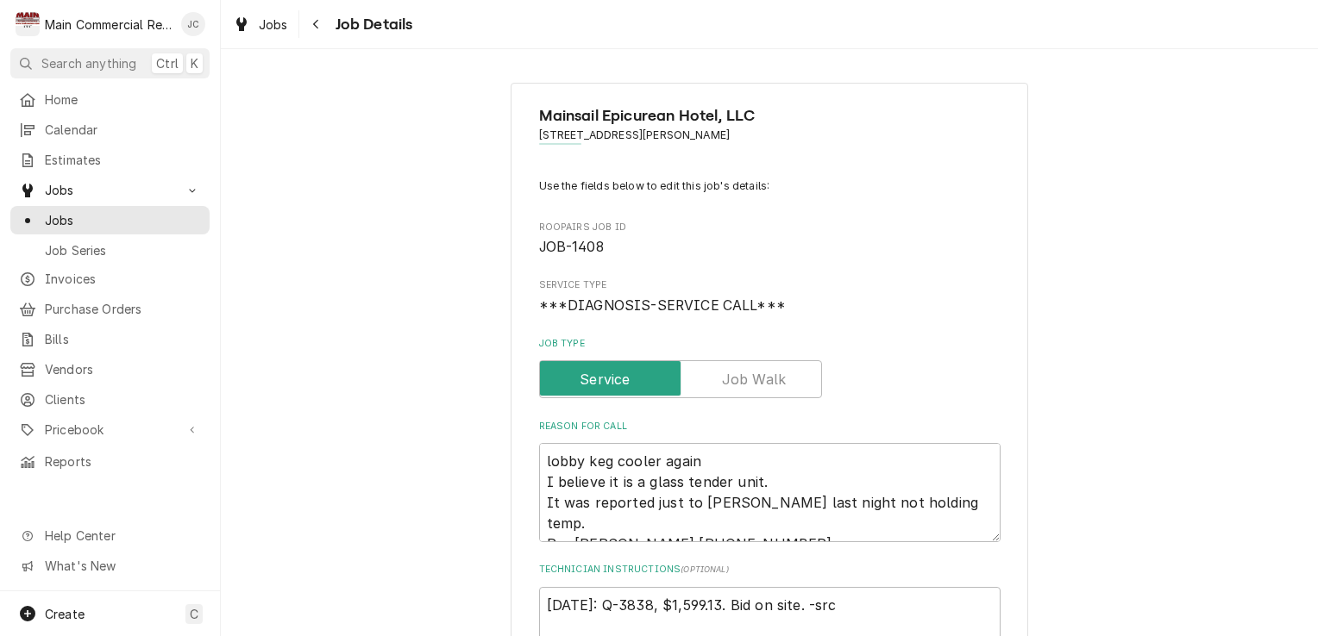
type textarea "x"
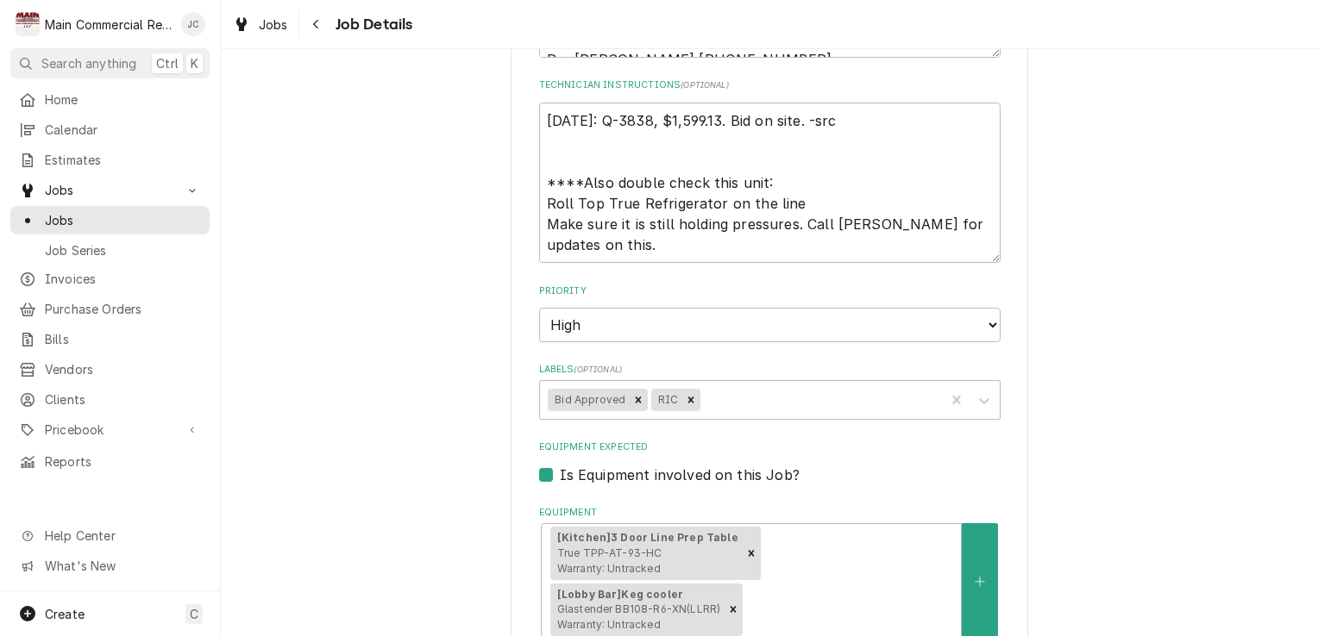
scroll to position [486, 0]
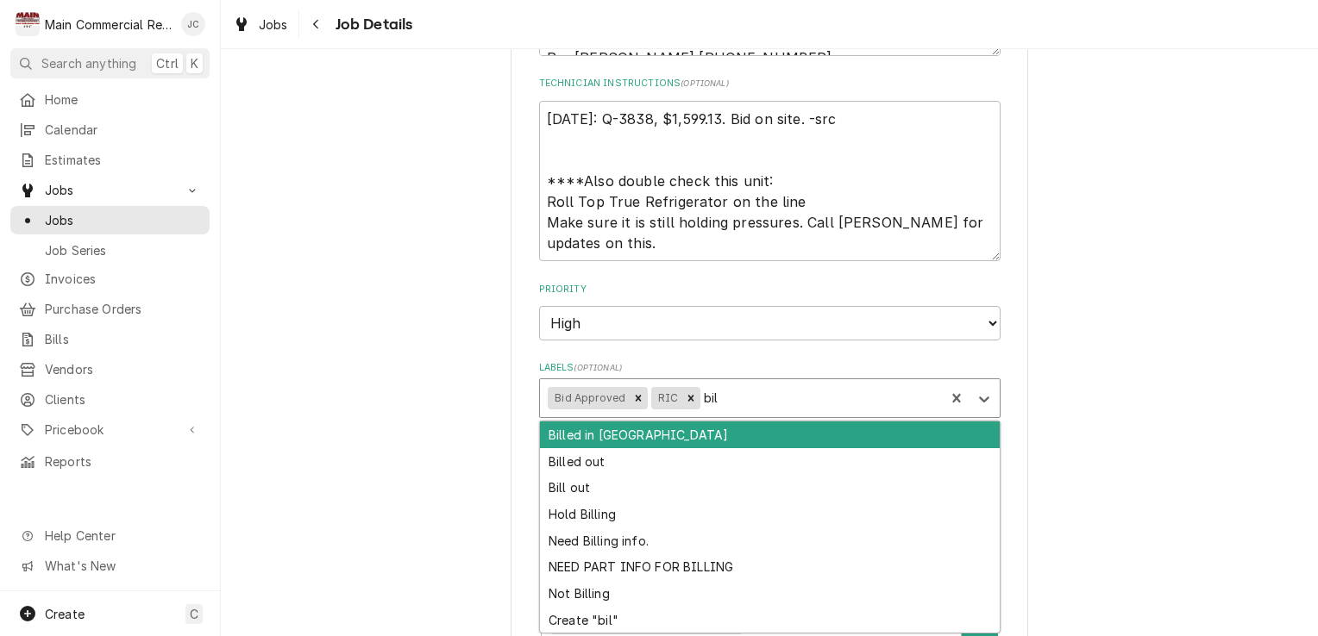
type input "bill"
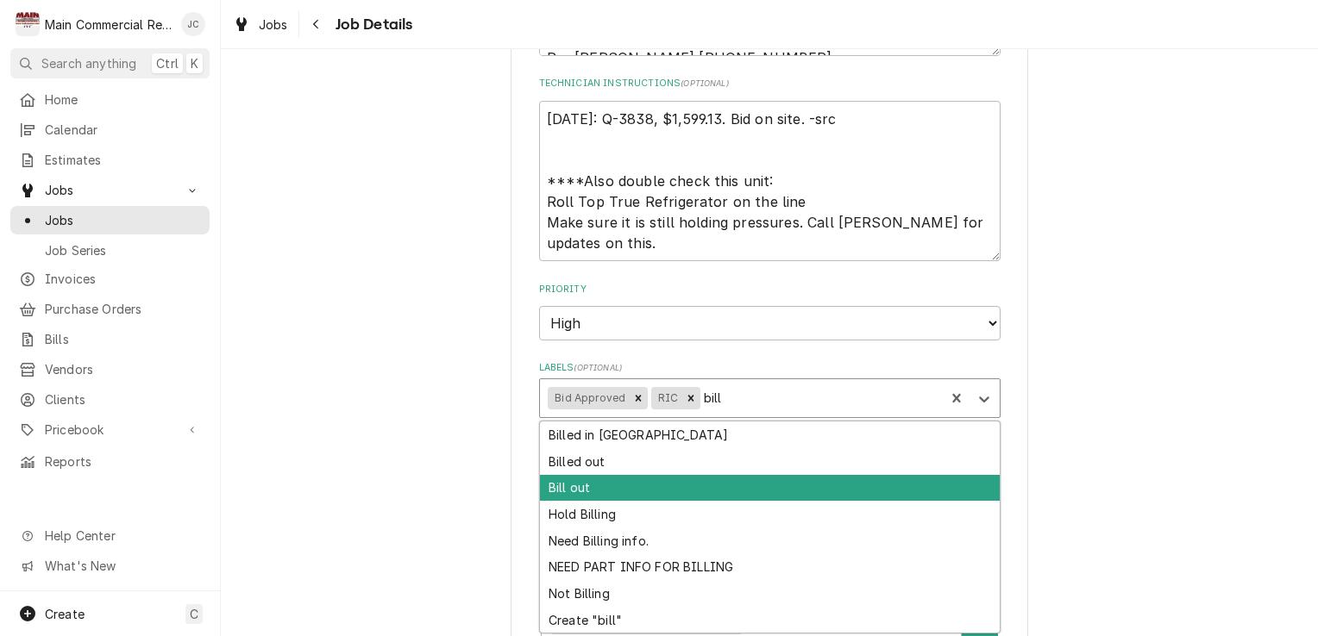
click at [561, 486] on div "Bill out" at bounding box center [770, 488] width 460 height 27
type textarea "x"
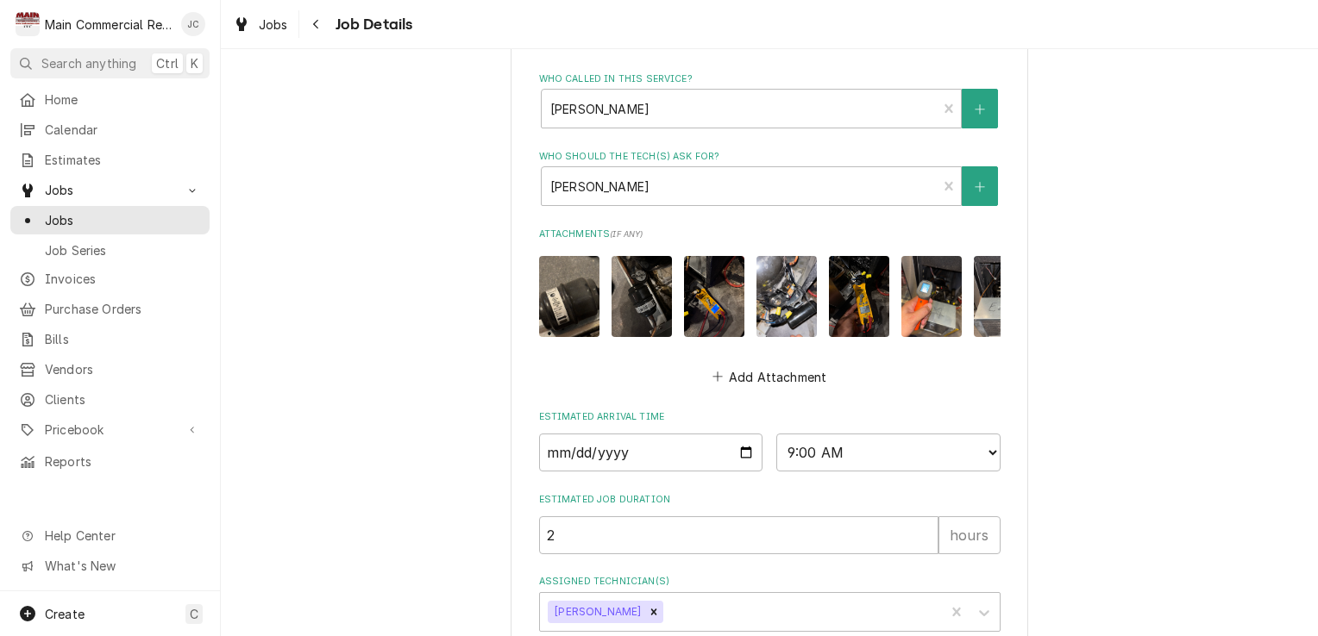
scroll to position [1162, 0]
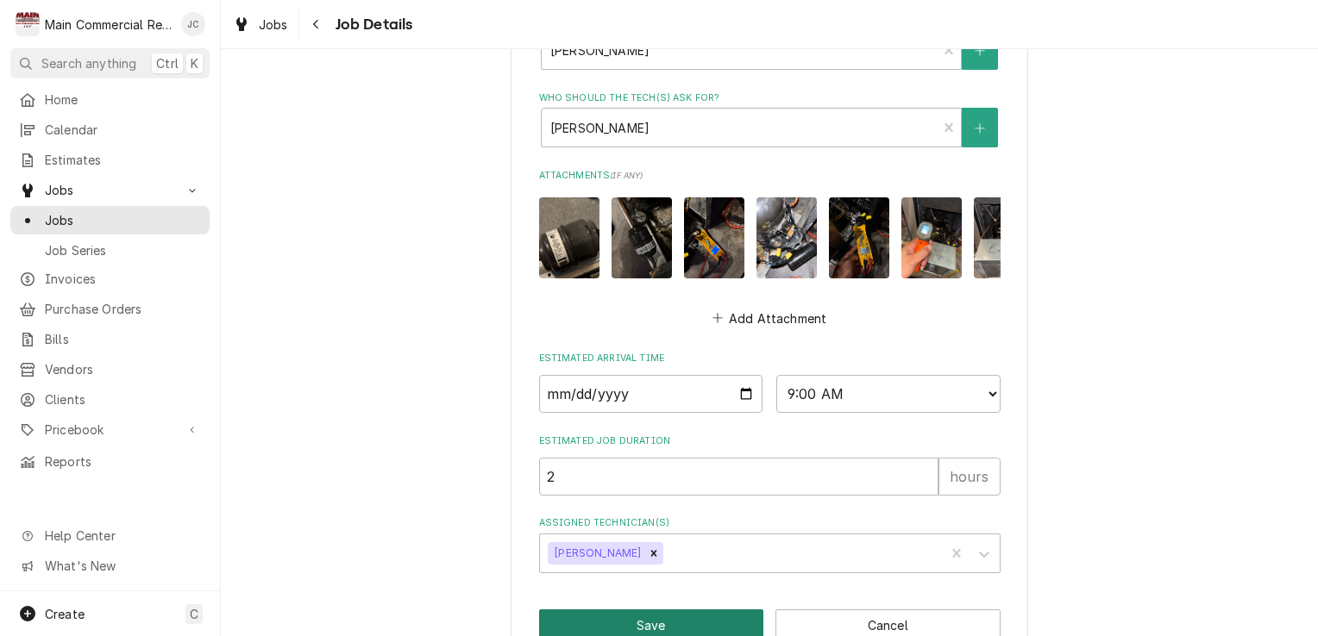
click at [648, 610] on button "Save" at bounding box center [651, 626] width 225 height 32
type textarea "x"
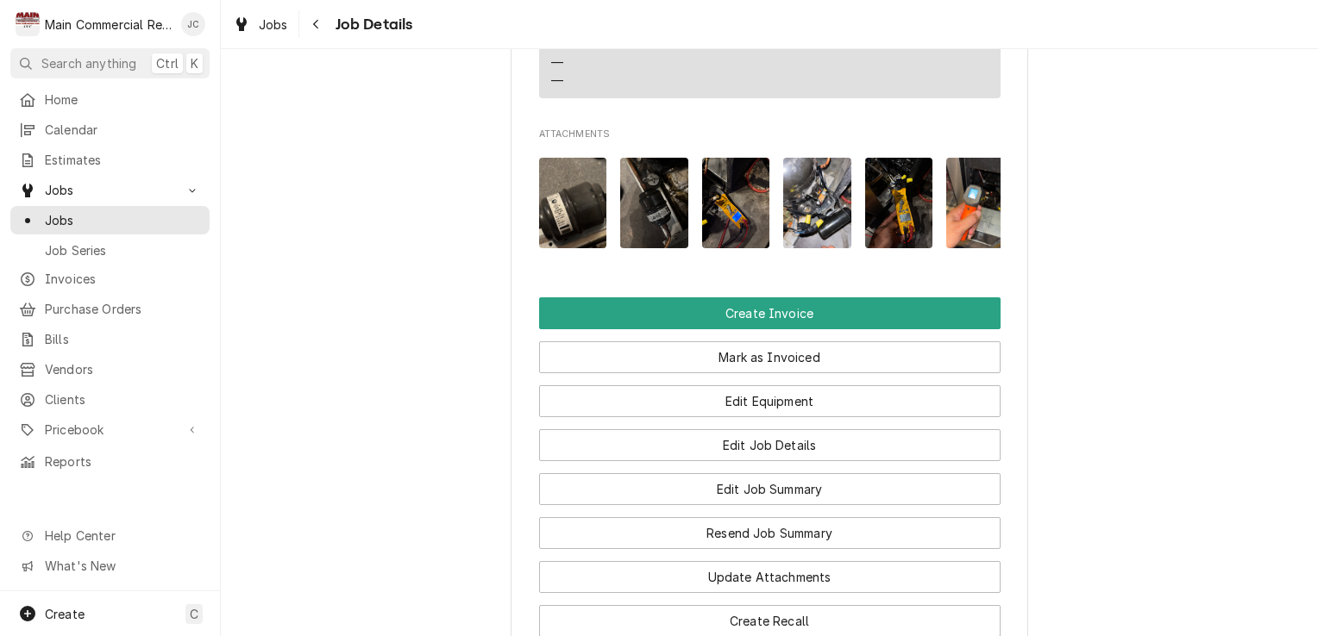
scroll to position [1826, 0]
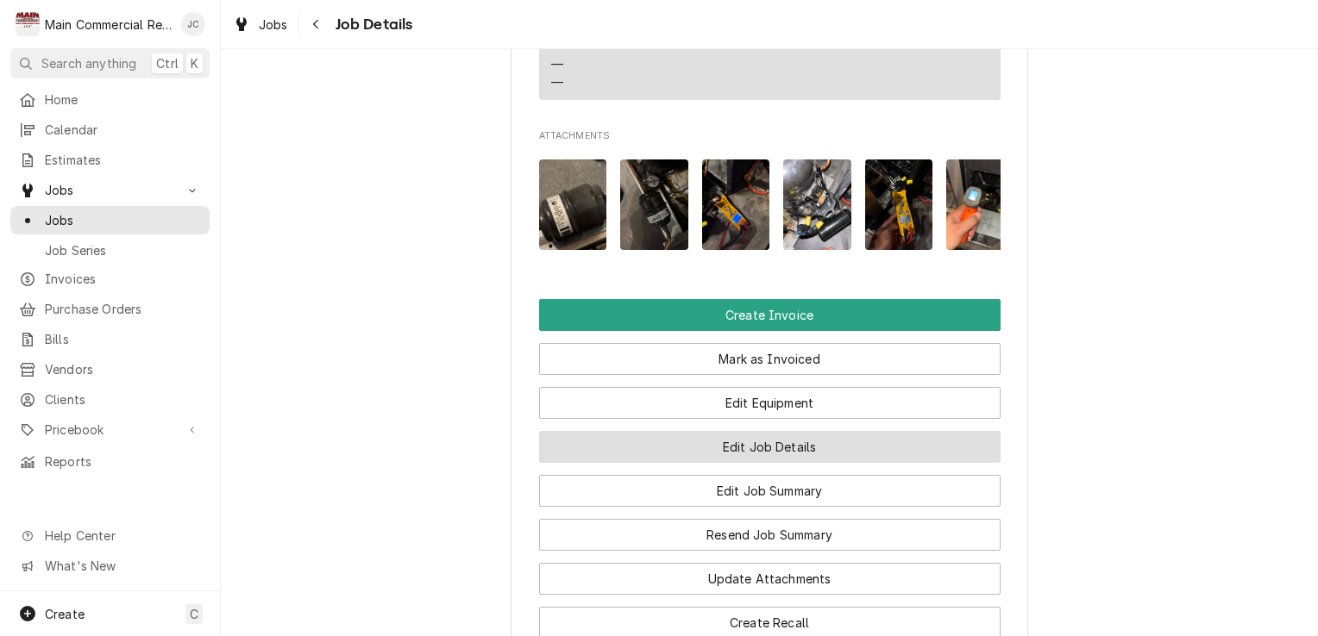
click at [820, 431] on button "Edit Job Details" at bounding box center [769, 447] width 461 height 32
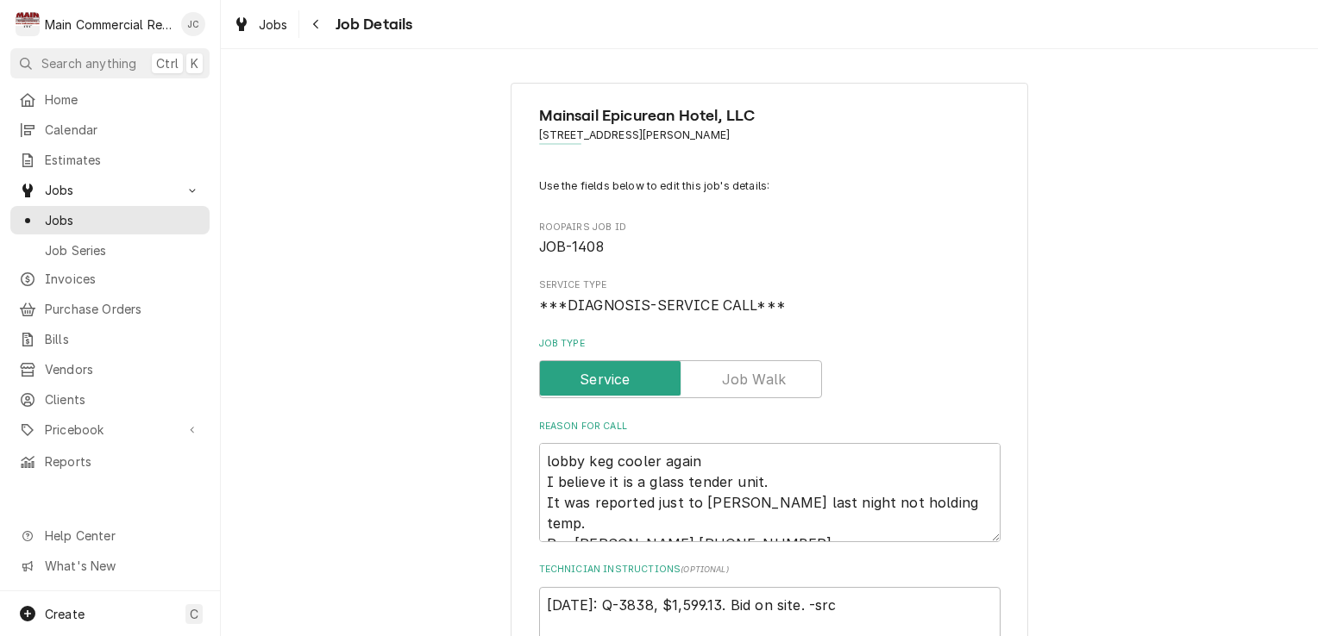
type textarea "x"
click at [323, 32] on div "Navigate back" at bounding box center [316, 24] width 17 height 17
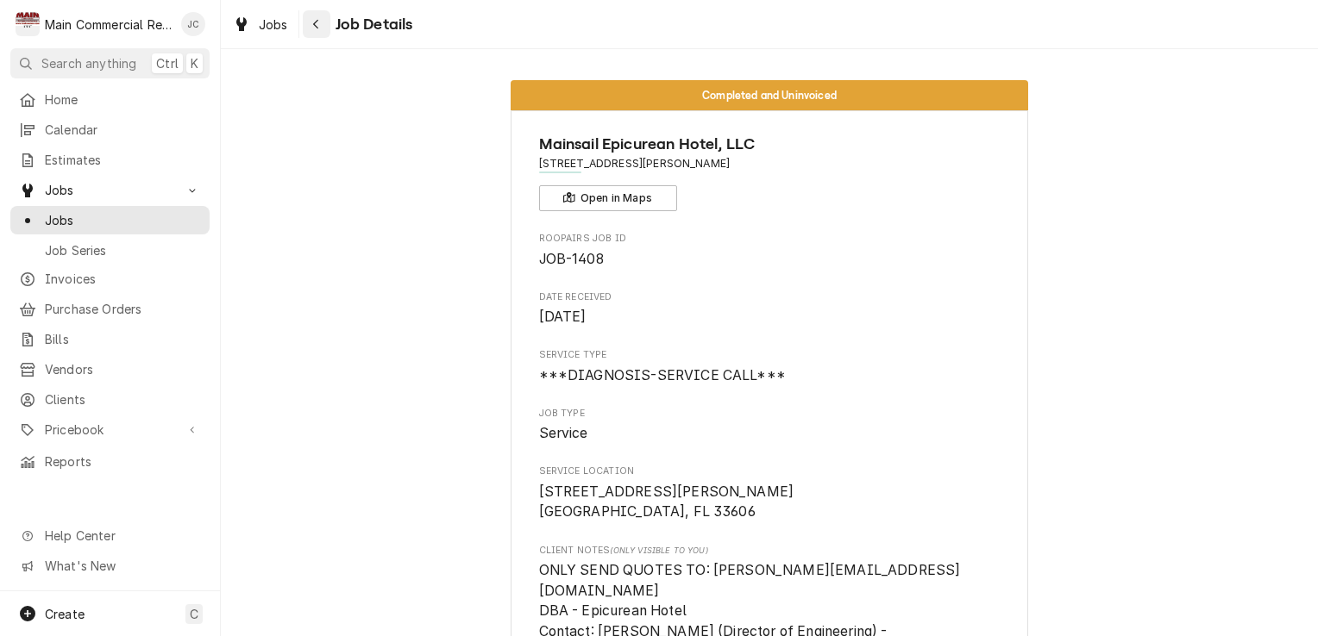
click at [309, 27] on div "Navigate back" at bounding box center [316, 24] width 17 height 17
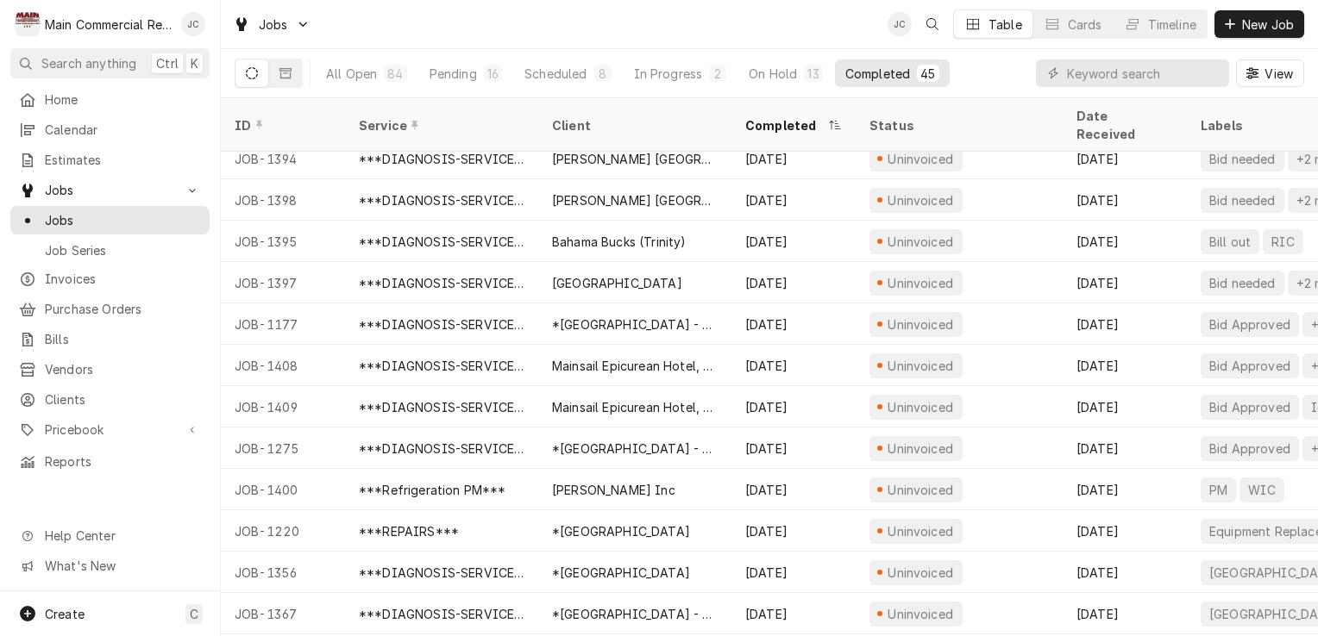
scroll to position [436, 0]
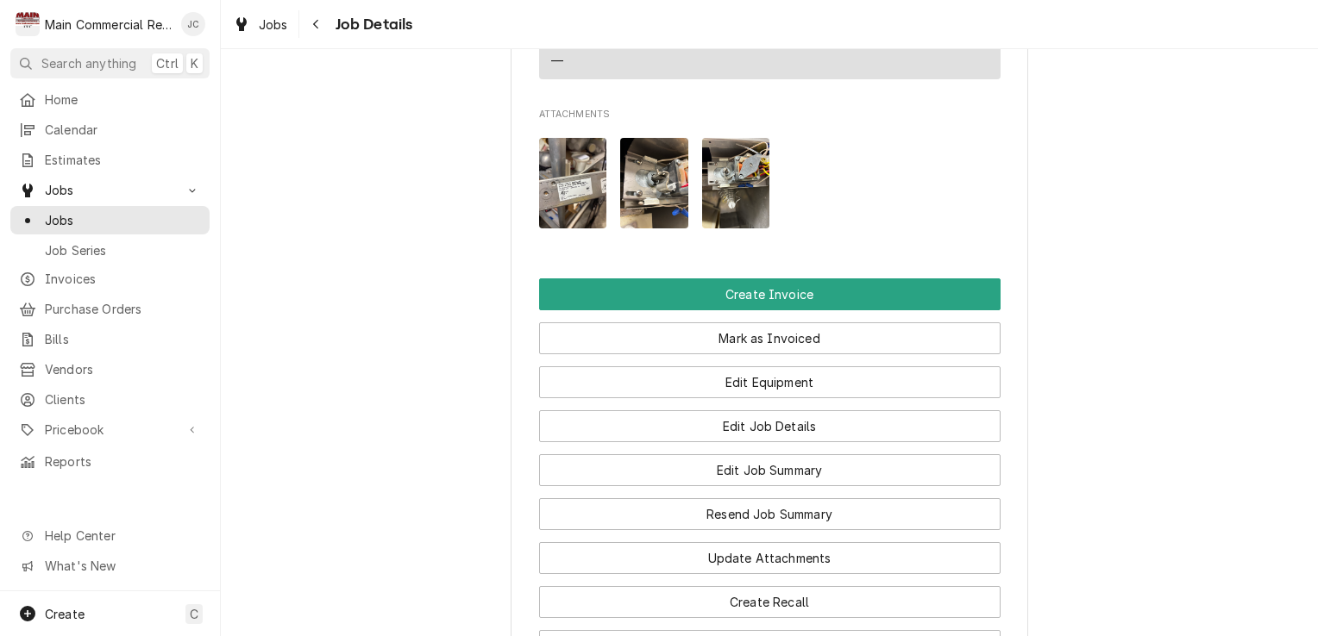
scroll to position [1726, 0]
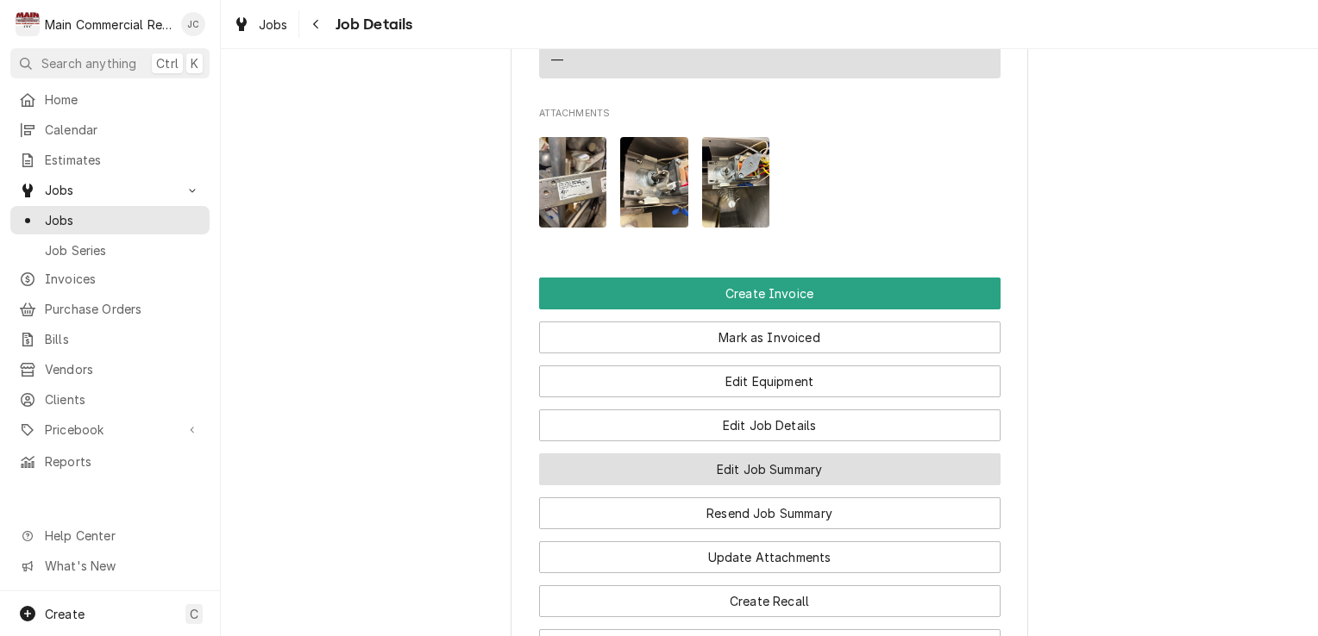
click at [835, 454] on button "Edit Job Summary" at bounding box center [769, 470] width 461 height 32
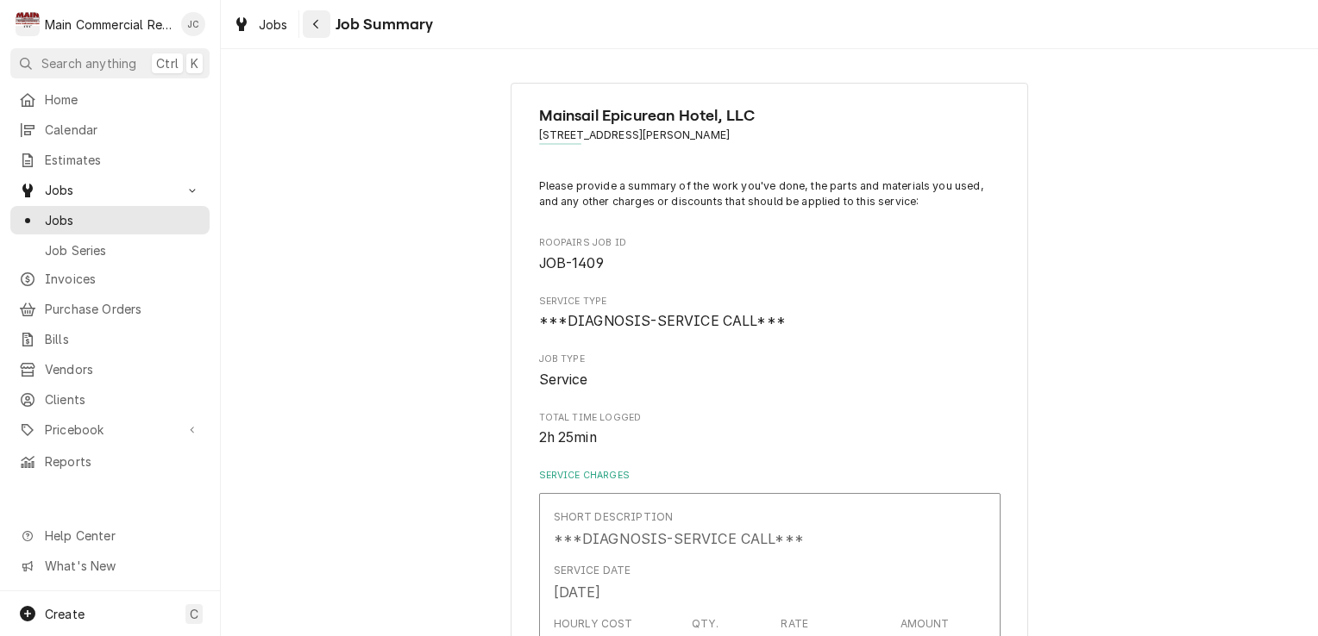
click at [327, 22] on button "Navigate back" at bounding box center [317, 24] width 28 height 28
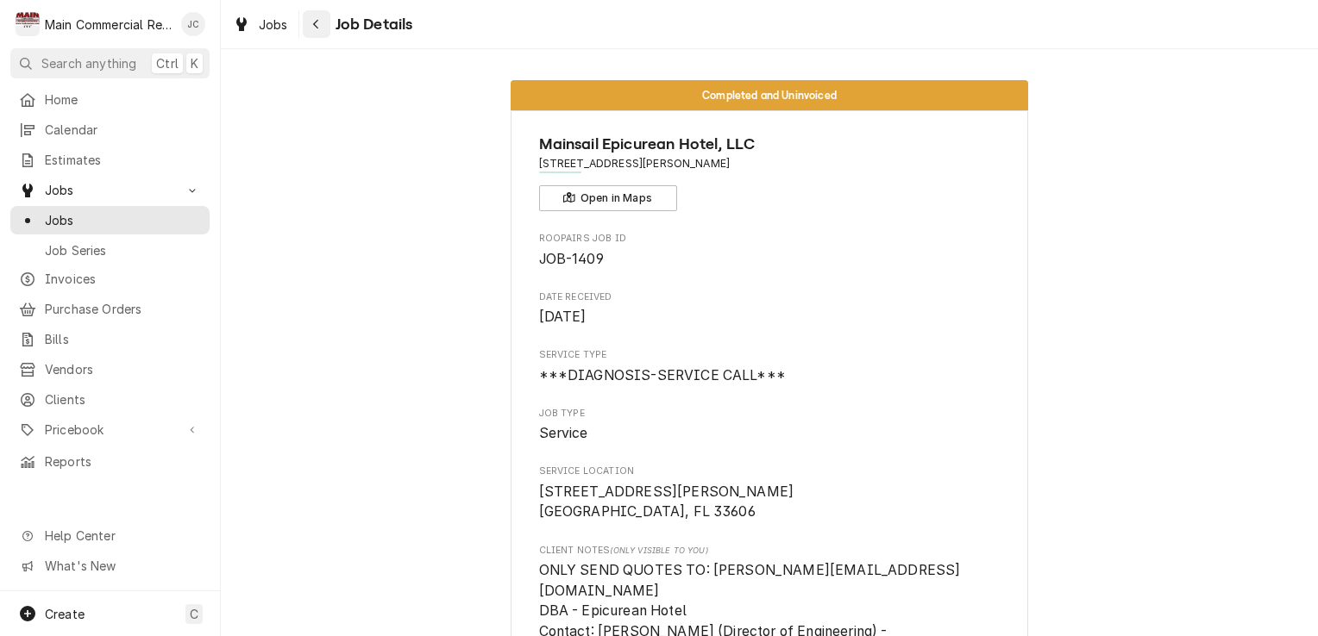
click at [329, 29] on button "Navigate back" at bounding box center [317, 24] width 28 height 28
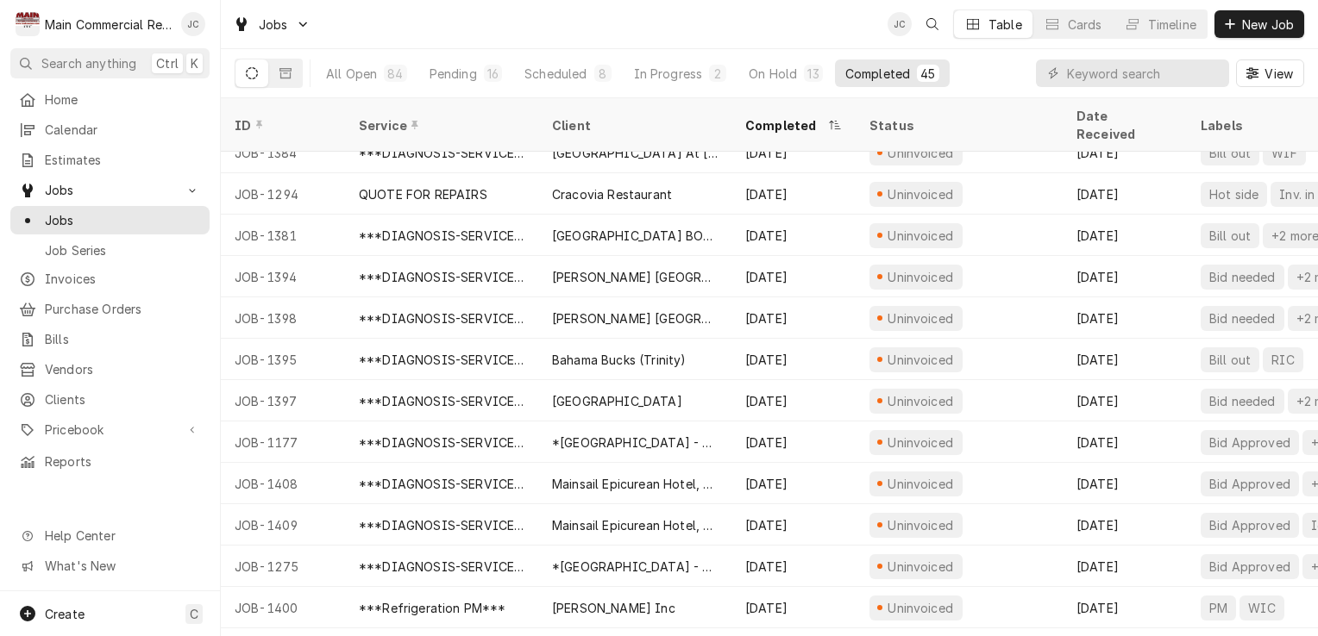
scroll to position [315, 0]
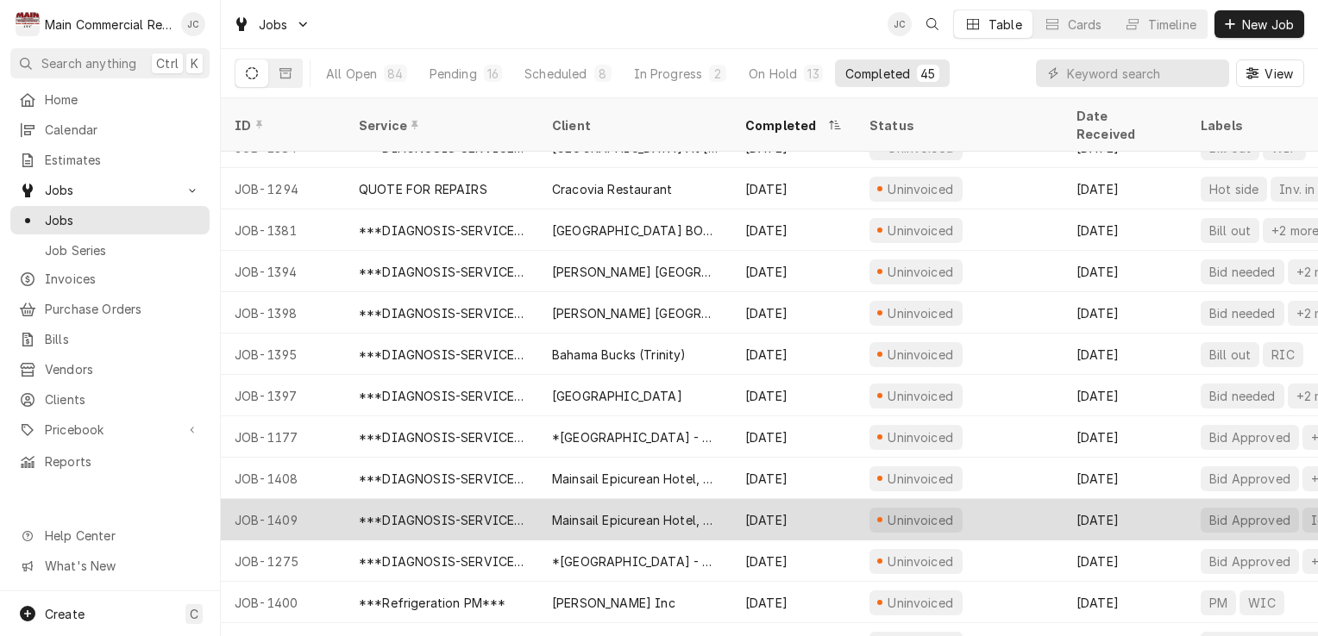
click at [1153, 504] on div "Sep 15" at bounding box center [1124, 519] width 124 height 41
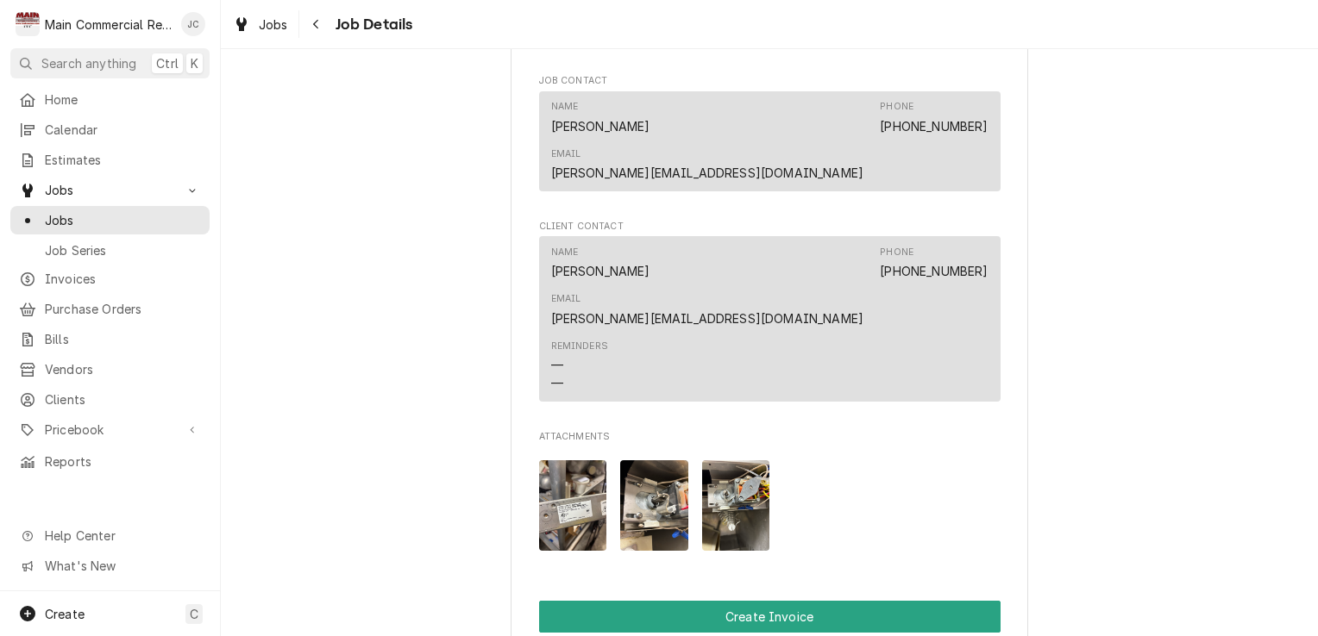
scroll to position [1404, 0]
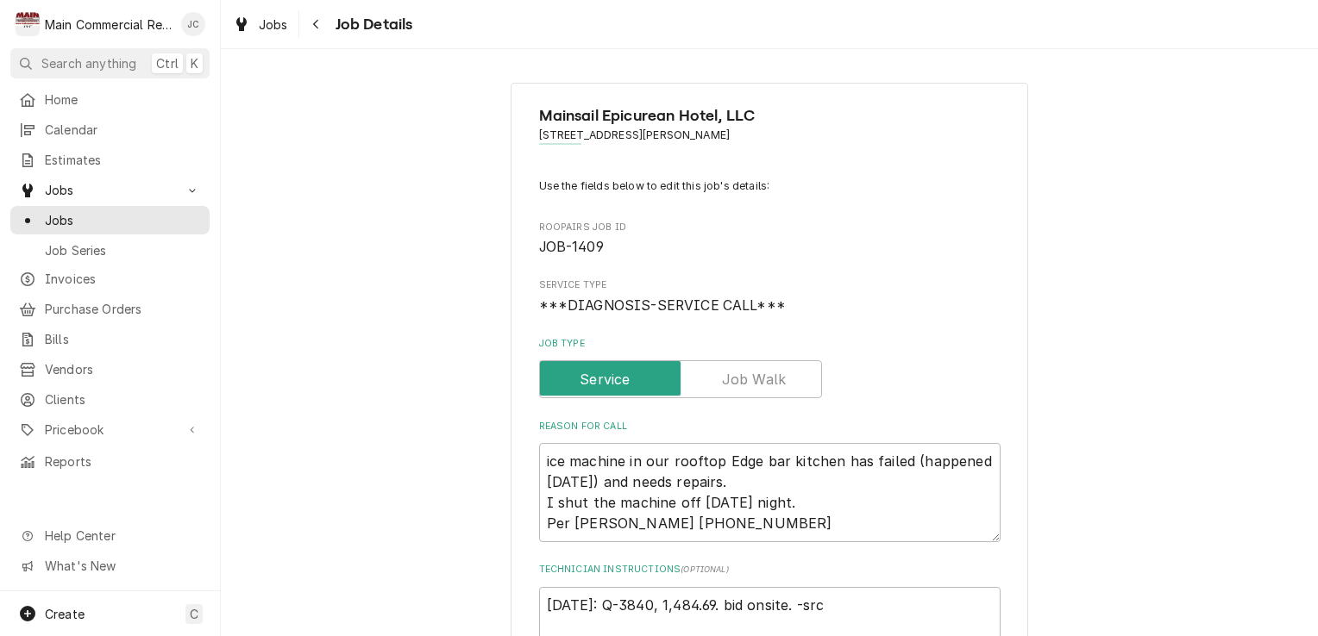
type textarea "x"
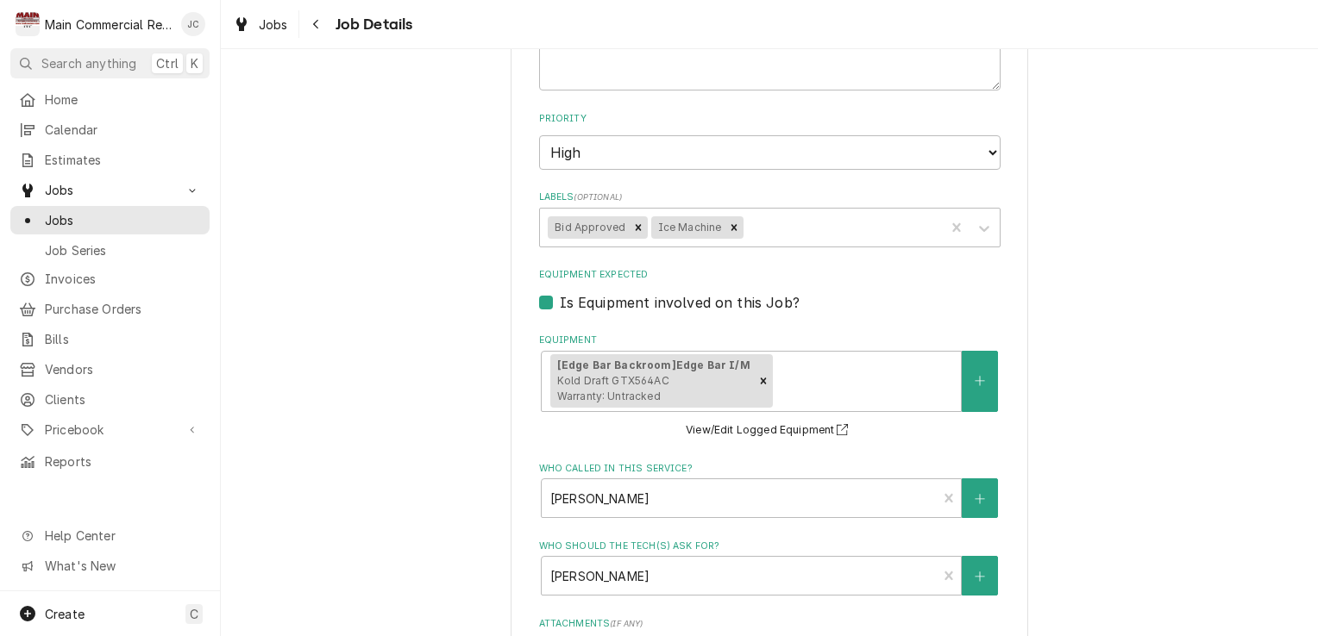
scroll to position [578, 0]
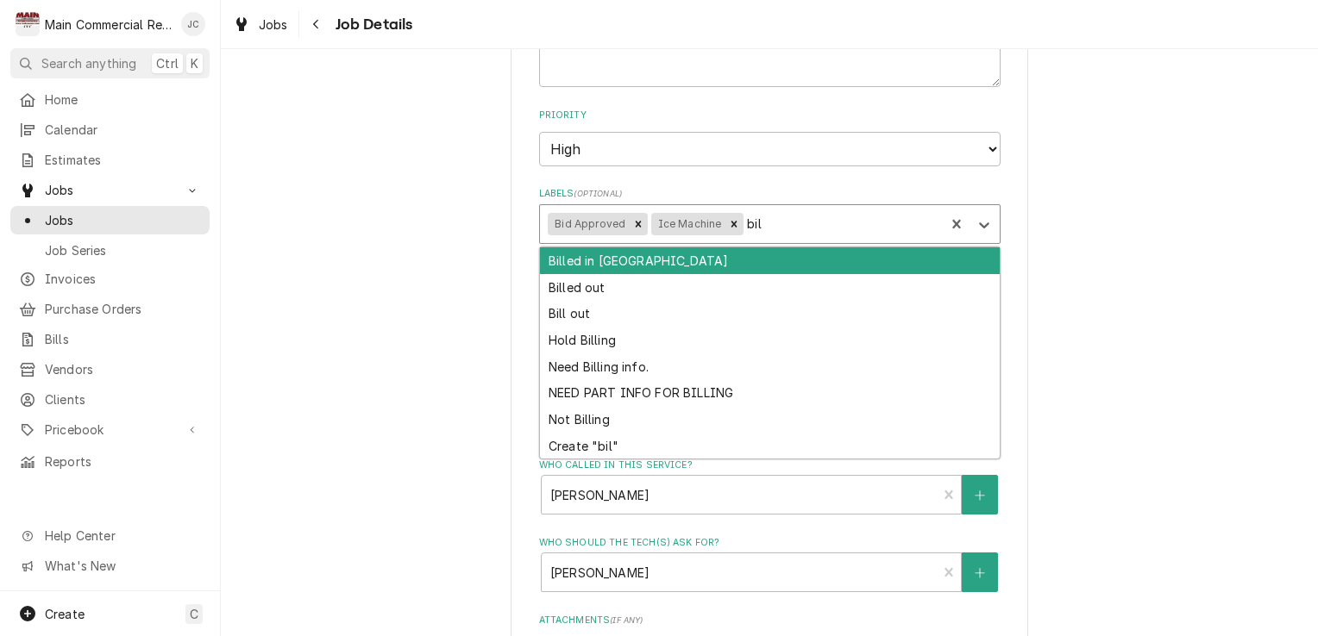
type input "bill"
click at [571, 319] on div "Bill out" at bounding box center [770, 314] width 460 height 27
type textarea "x"
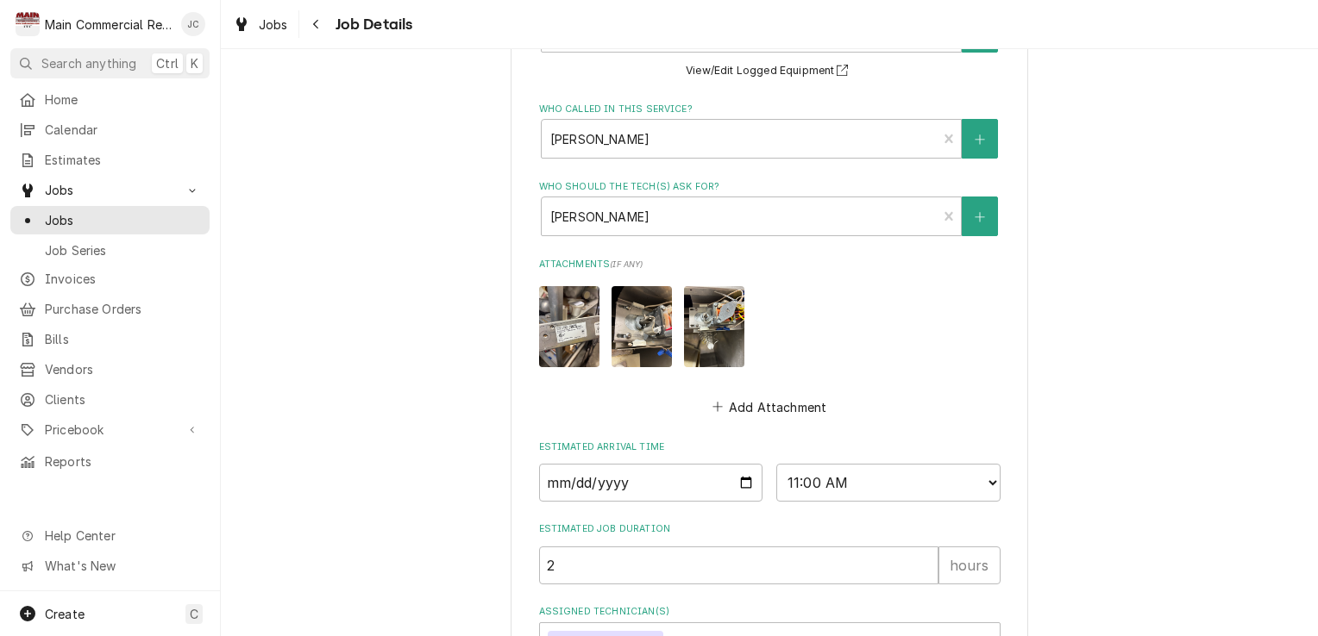
scroll to position [1066, 0]
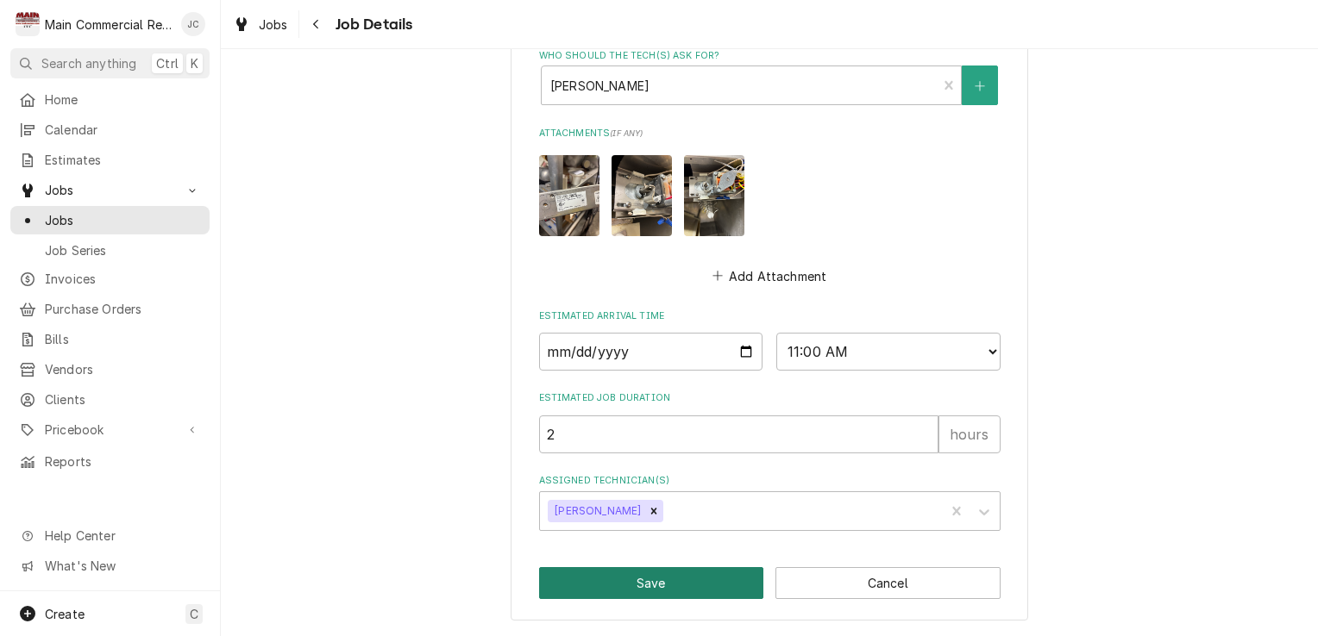
click at [651, 592] on button "Save" at bounding box center [651, 583] width 225 height 32
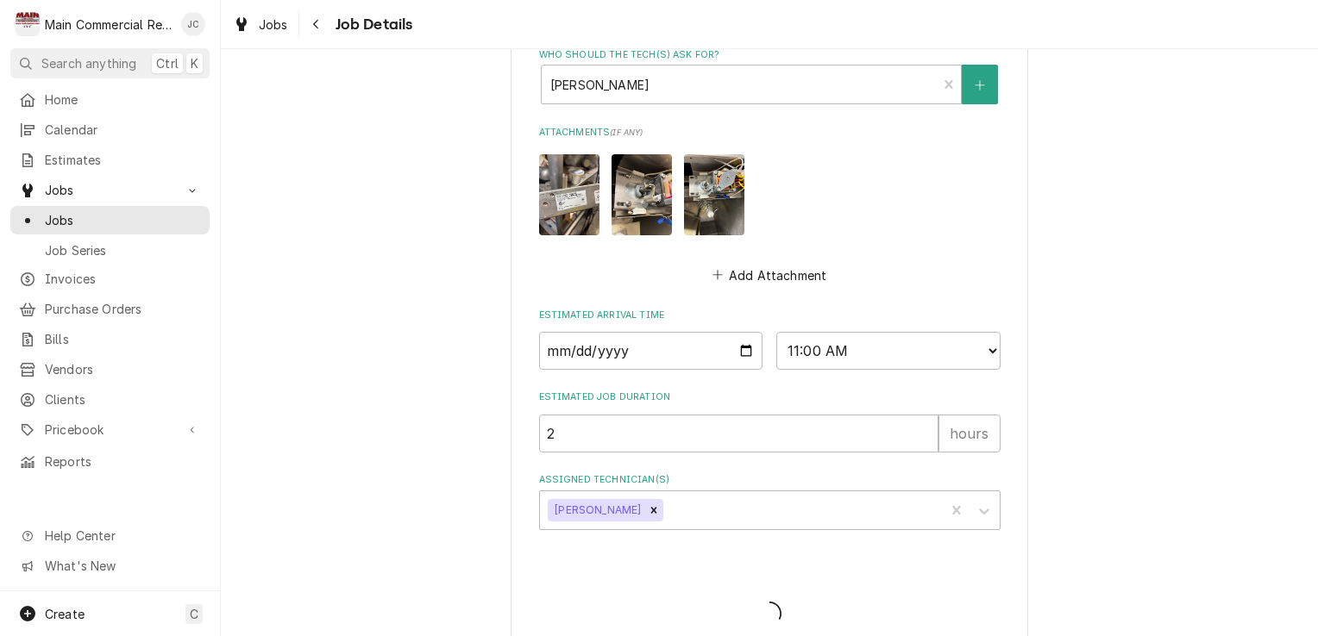
type textarea "x"
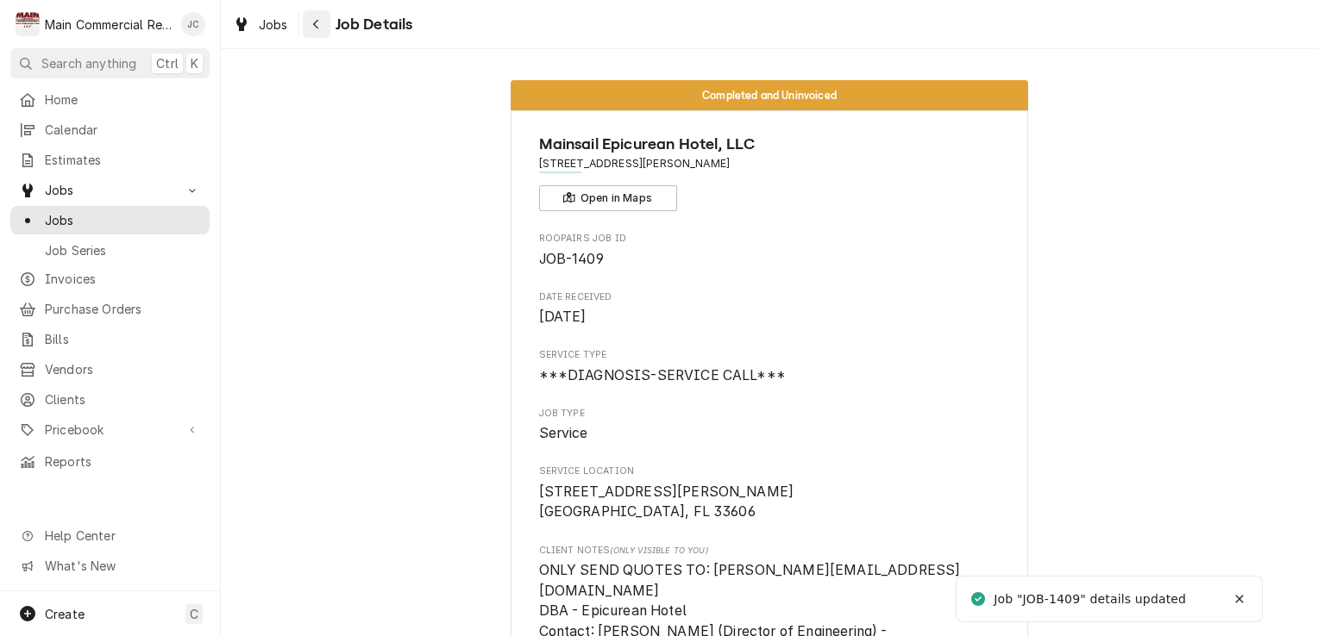
click at [325, 28] on button "Navigate back" at bounding box center [317, 24] width 28 height 28
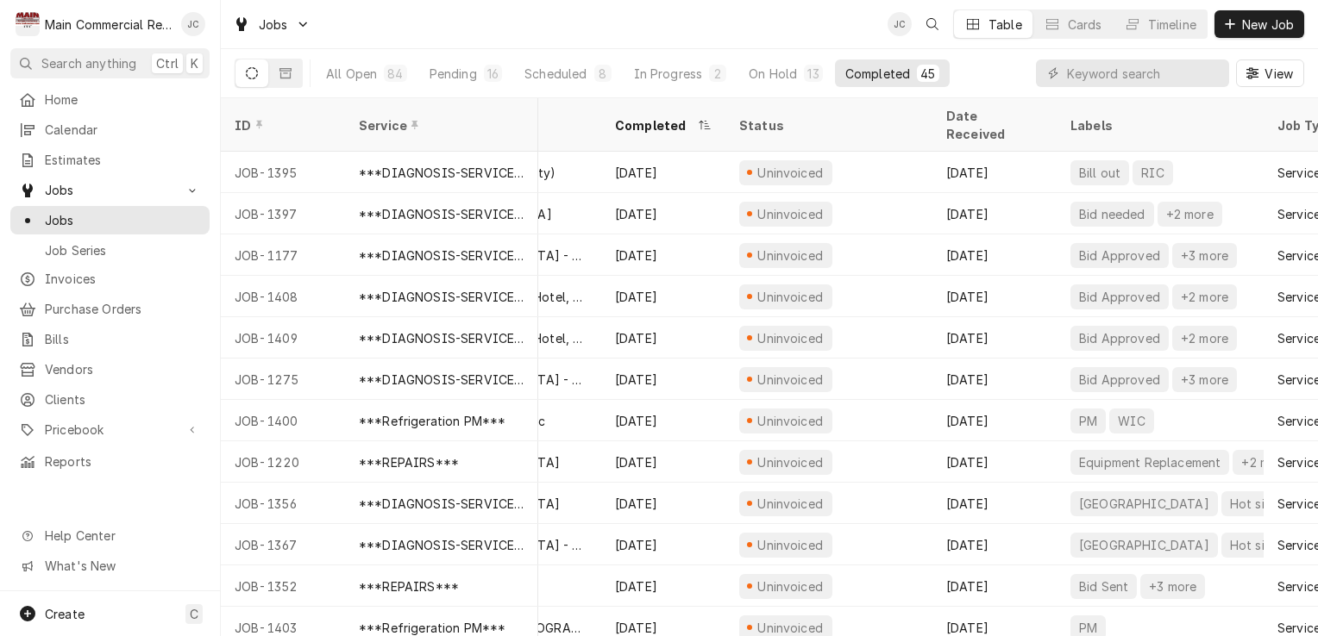
scroll to position [497, 128]
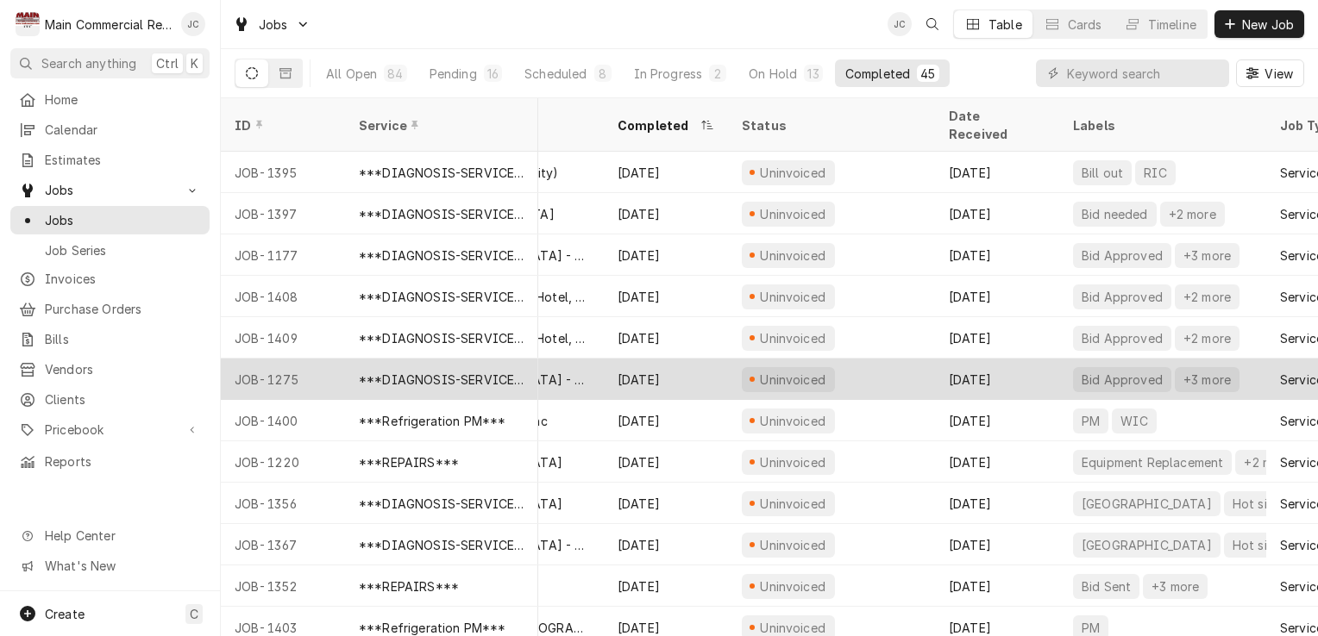
click at [1209, 371] on div "+3 more" at bounding box center [1206, 380] width 51 height 18
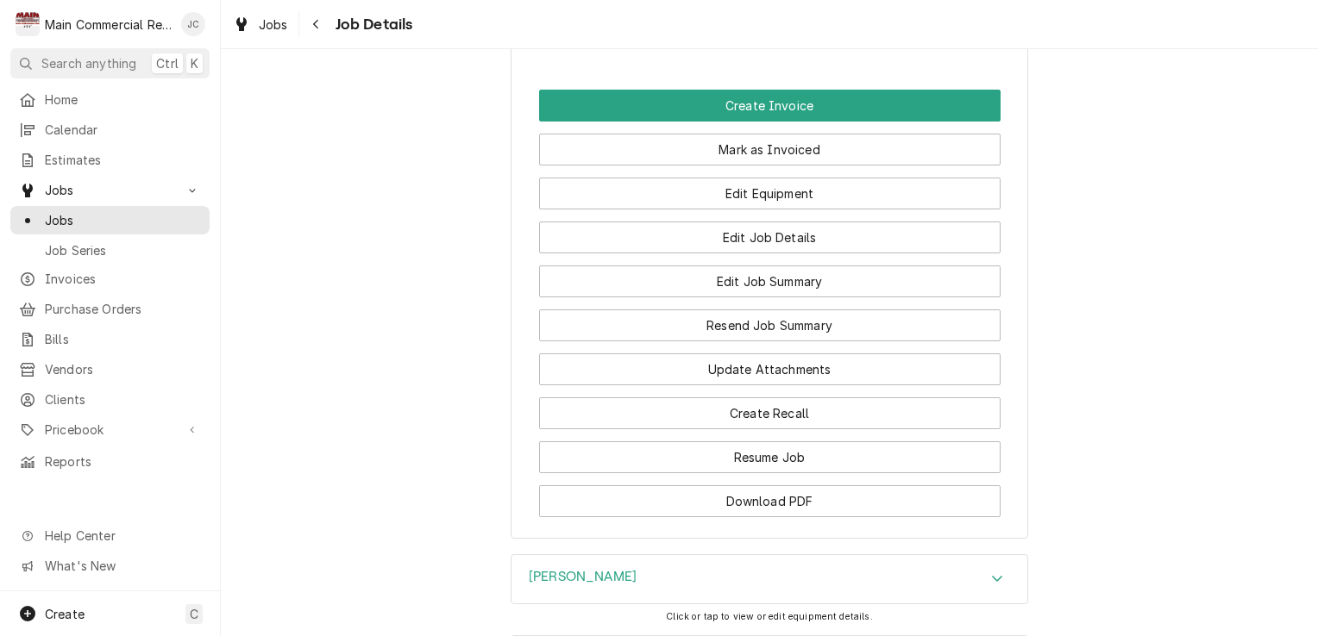
scroll to position [2085, 0]
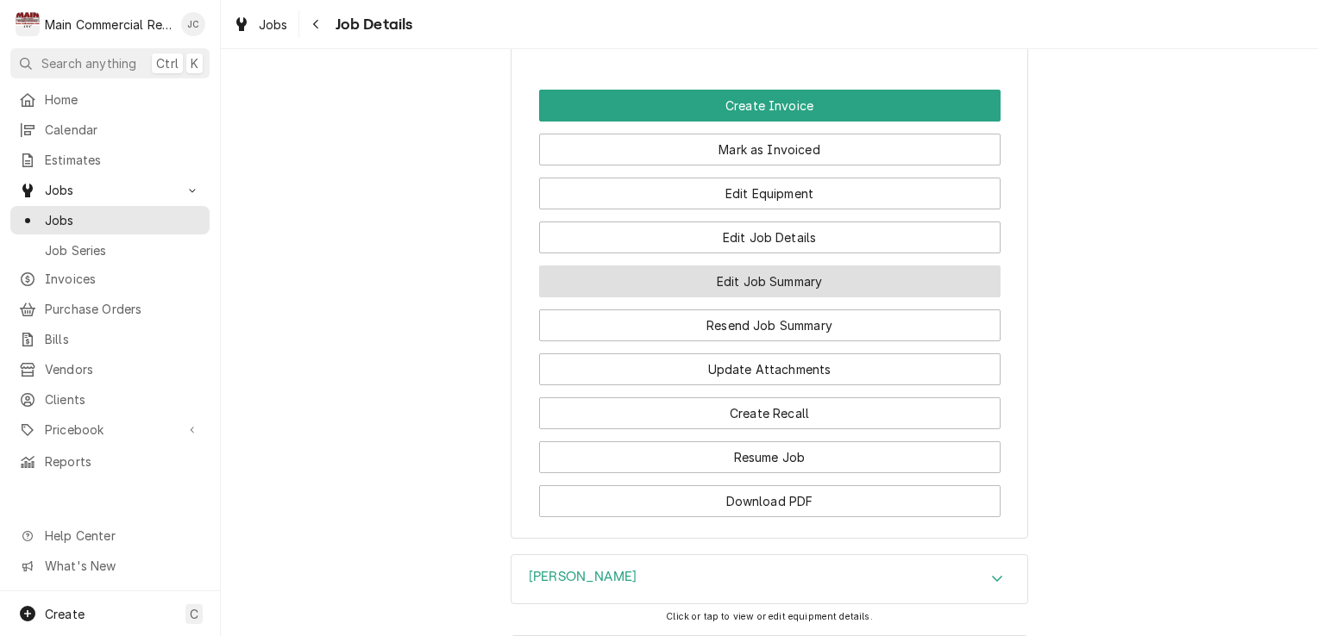
click at [798, 281] on button "Edit Job Summary" at bounding box center [769, 282] width 461 height 32
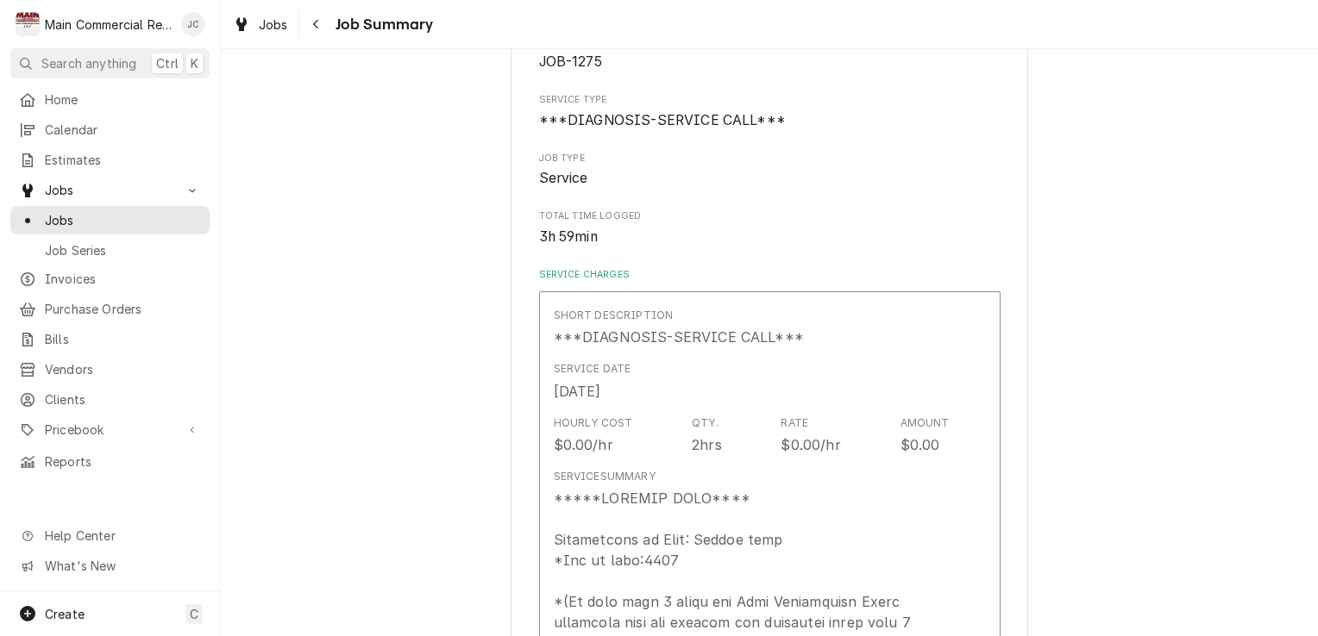
scroll to position [168, 0]
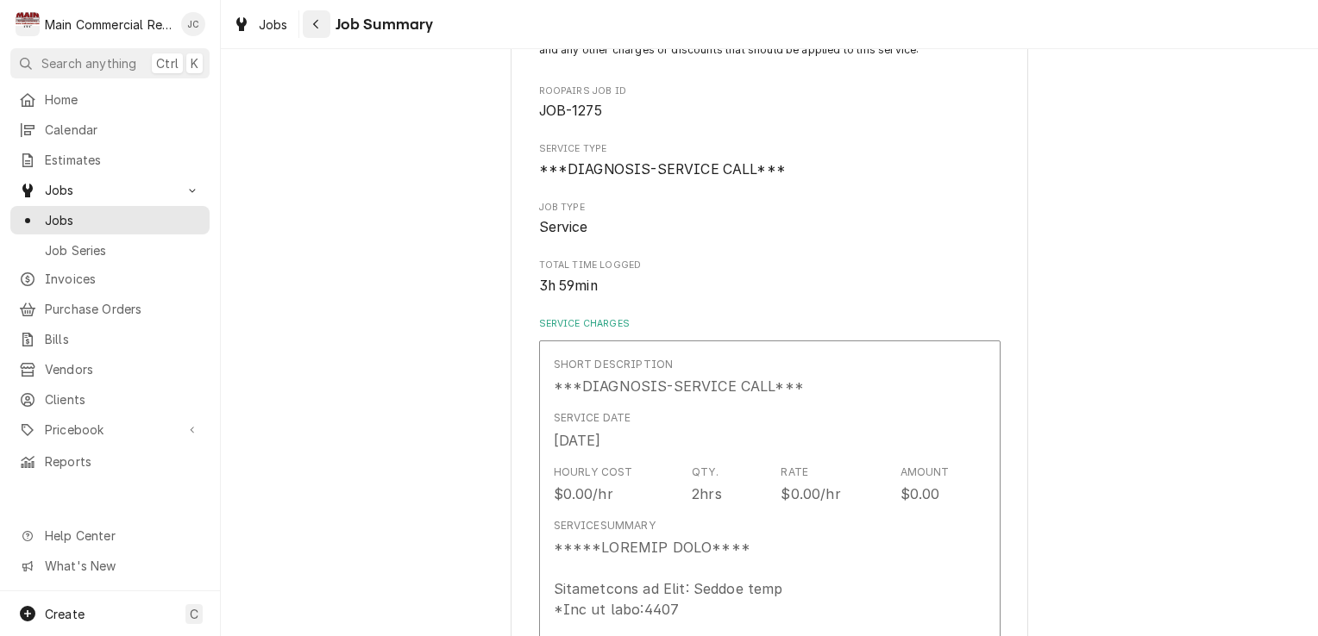
click at [324, 24] on button "Navigate back" at bounding box center [317, 24] width 28 height 28
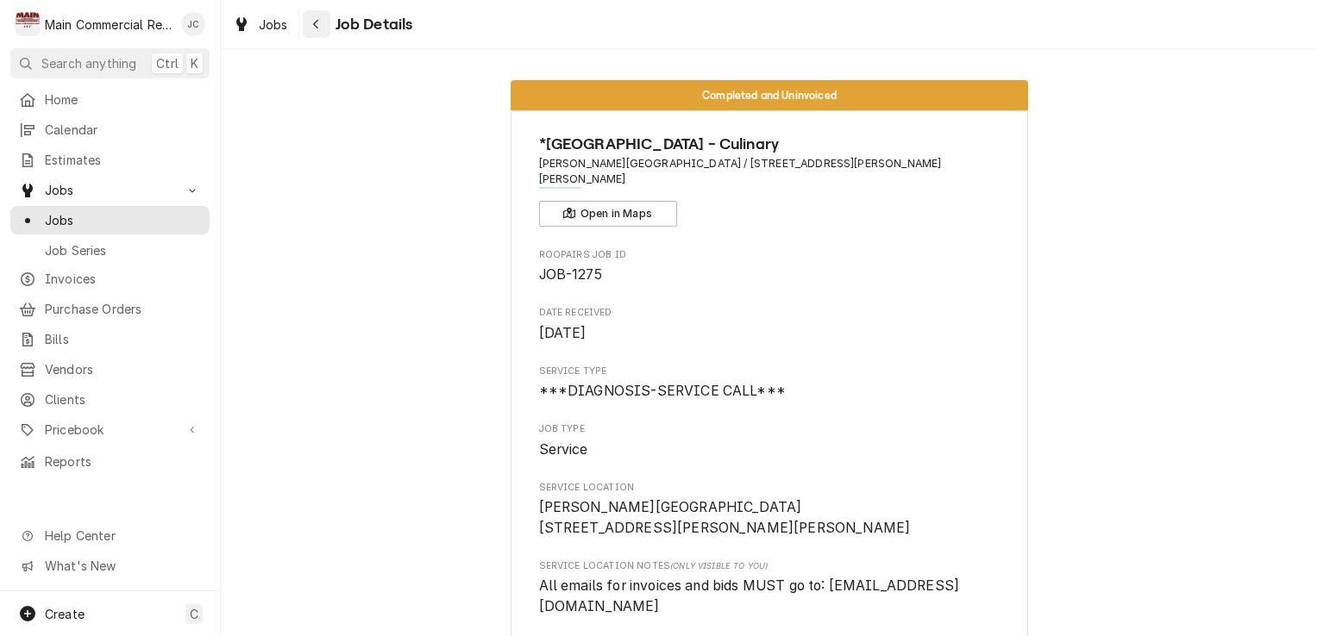
click at [323, 28] on div "Navigate back" at bounding box center [316, 24] width 17 height 17
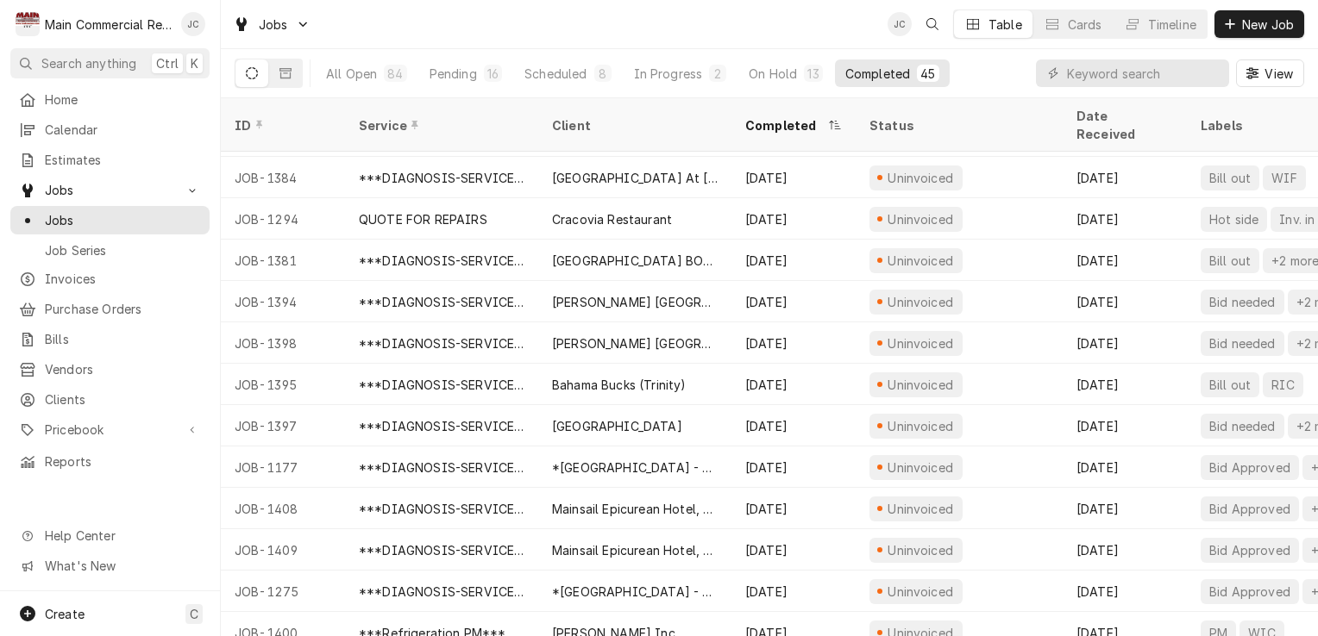
scroll to position [286, 0]
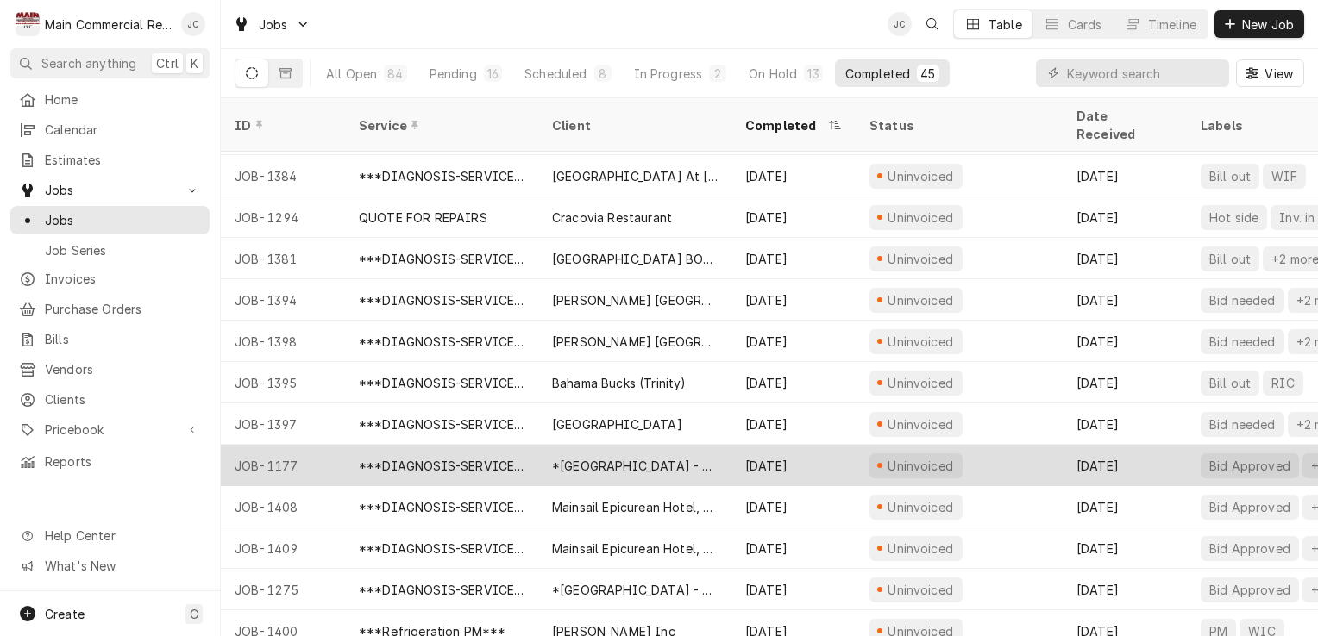
click at [1157, 448] on div "[DATE]" at bounding box center [1124, 465] width 124 height 41
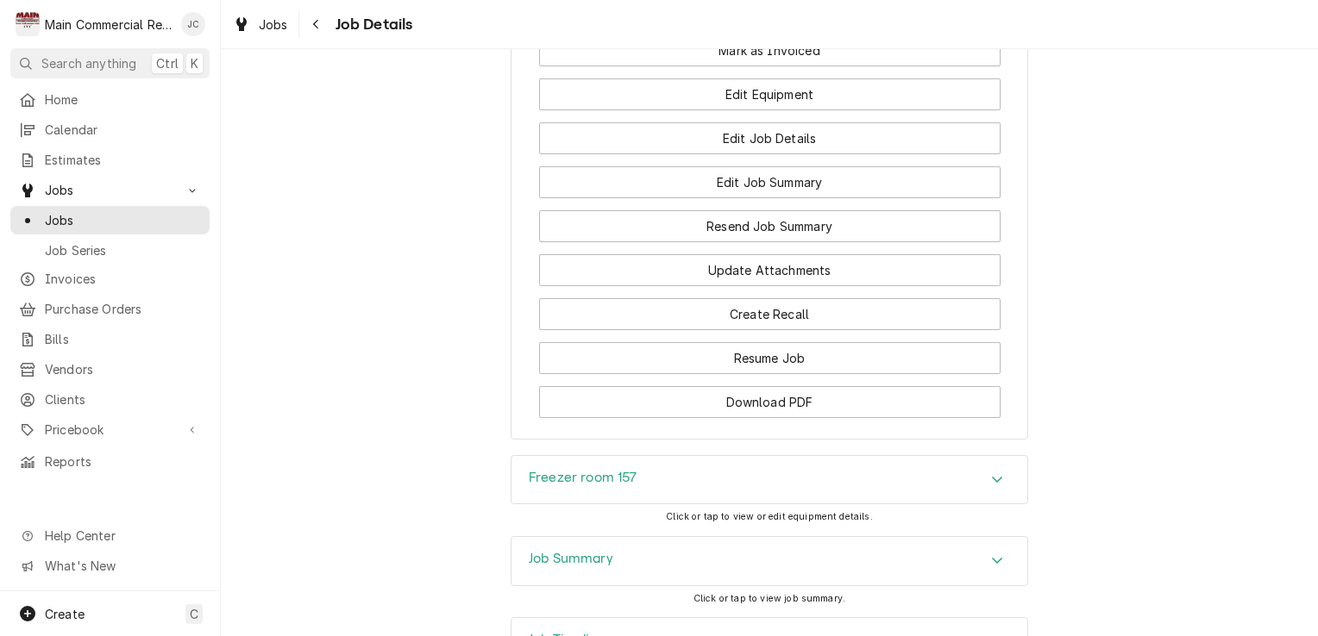
scroll to position [2488, 0]
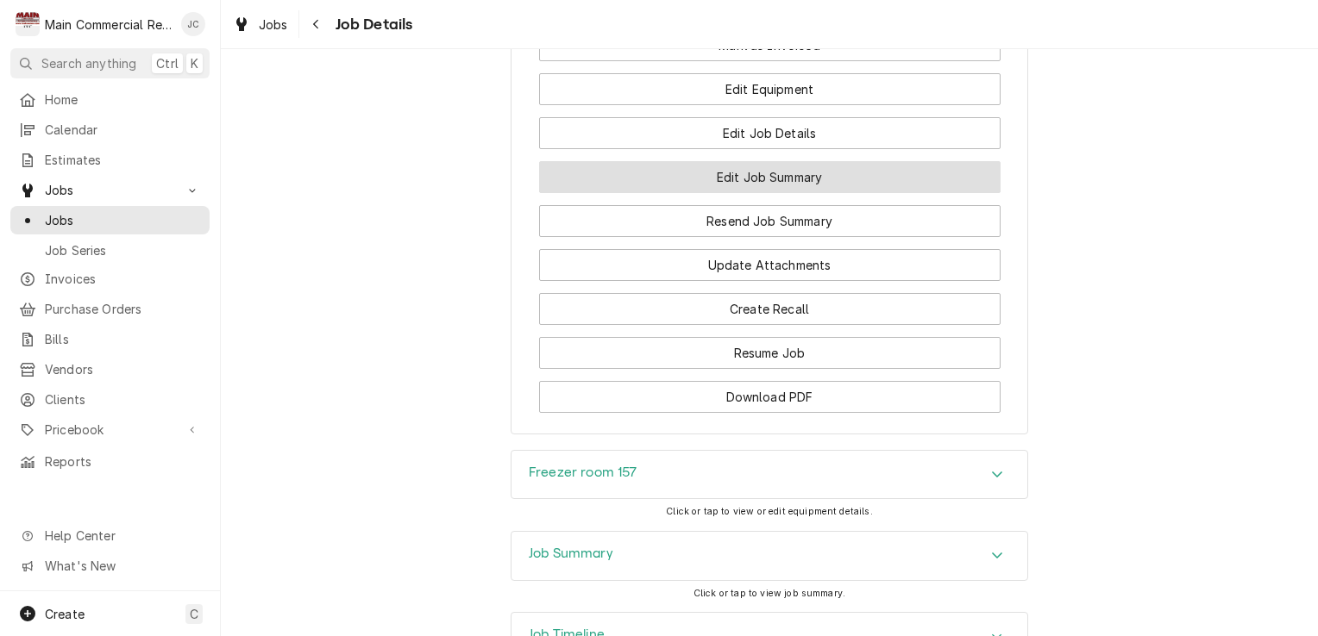
click at [852, 193] on button "Edit Job Summary" at bounding box center [769, 177] width 461 height 32
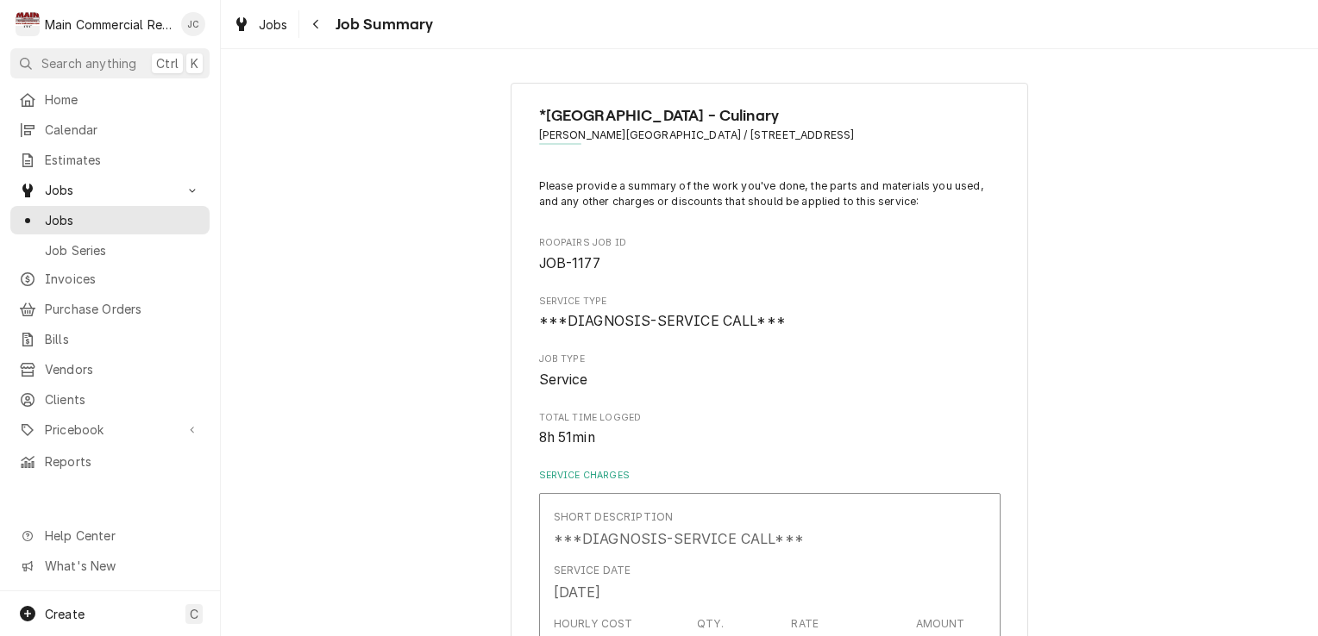
type textarea "x"
click at [323, 27] on div "Navigate back" at bounding box center [316, 24] width 17 height 17
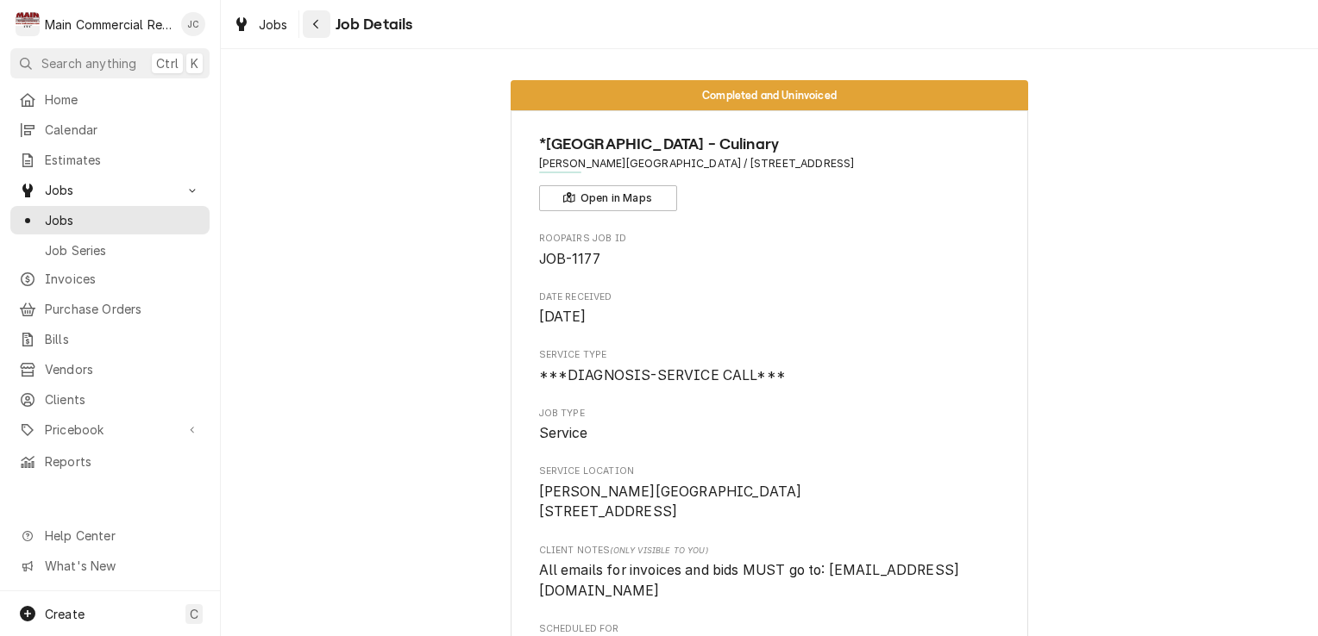
click at [321, 26] on div "Navigate back" at bounding box center [316, 24] width 17 height 17
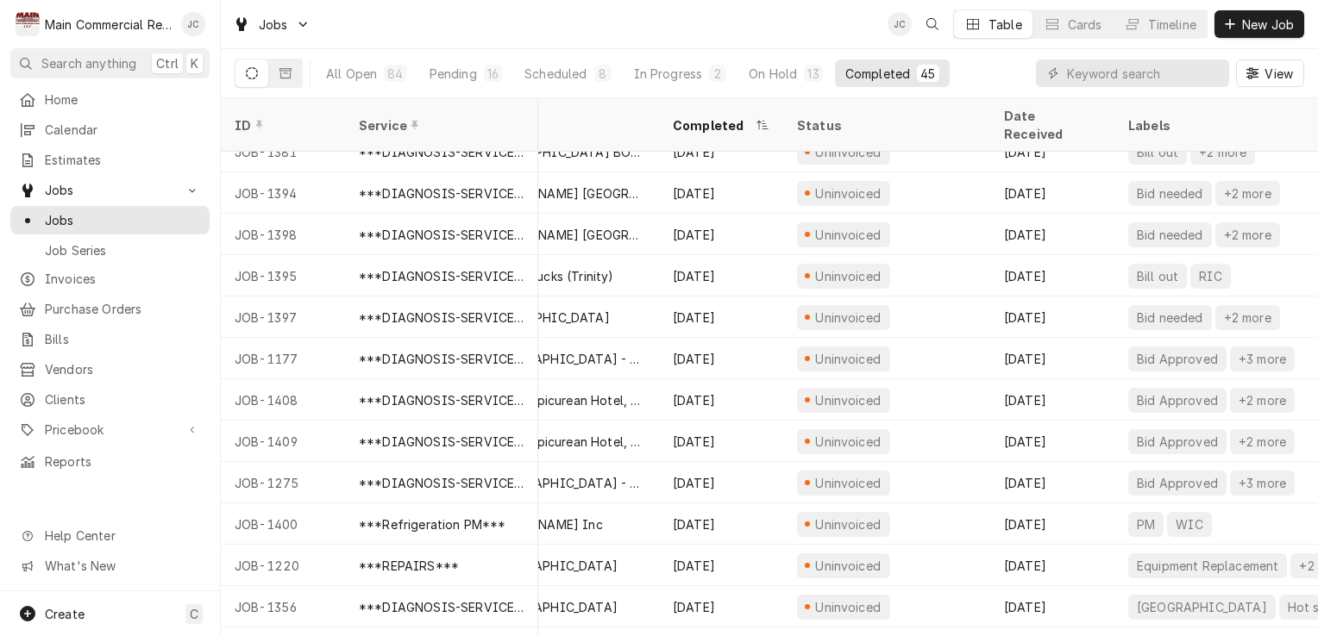
scroll to position [393, 74]
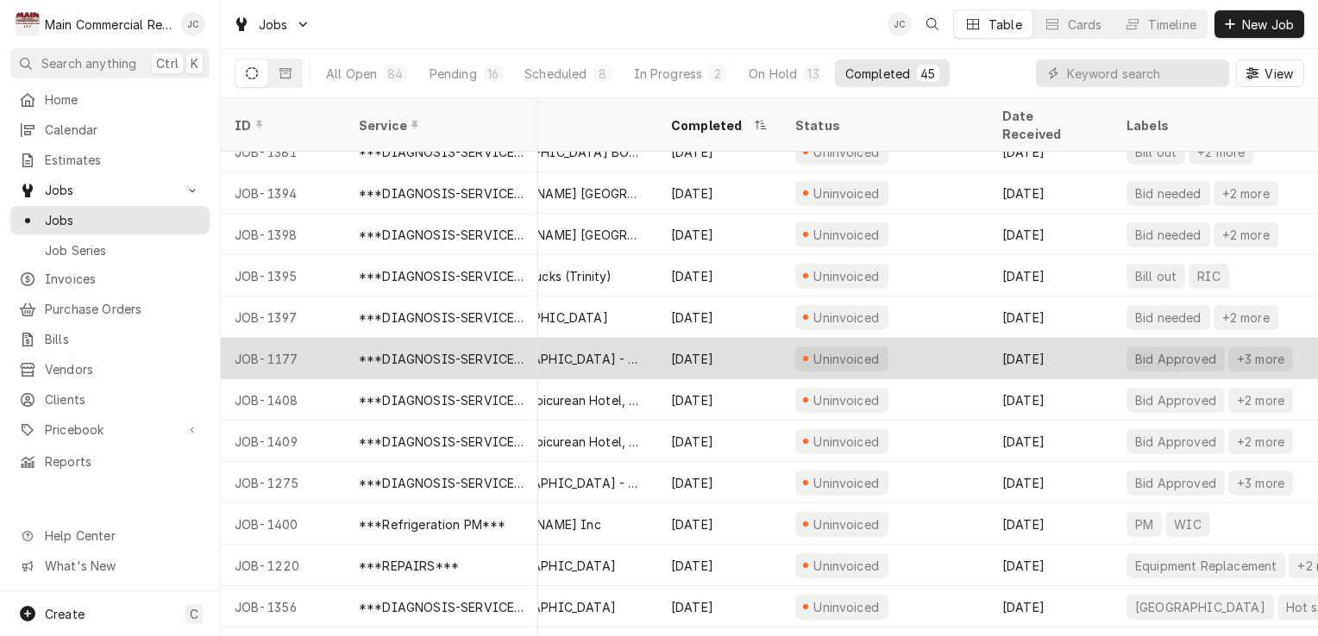
click at [1091, 338] on div "[DATE]" at bounding box center [1050, 358] width 124 height 41
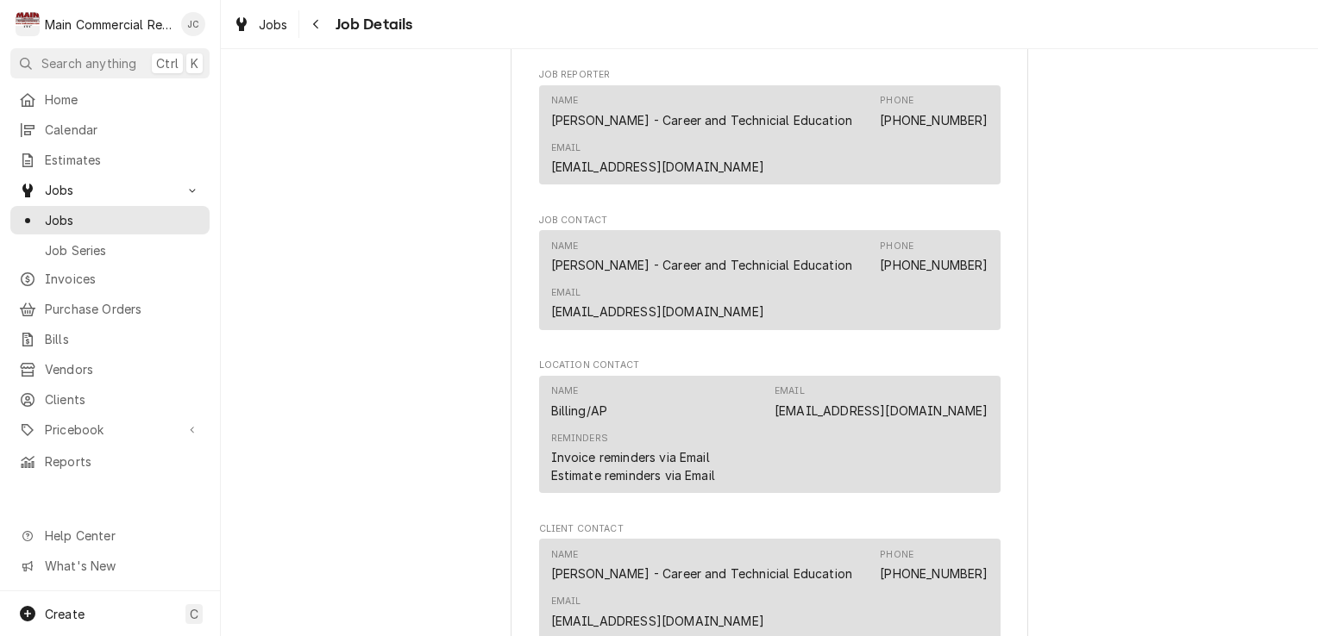
scroll to position [1570, 0]
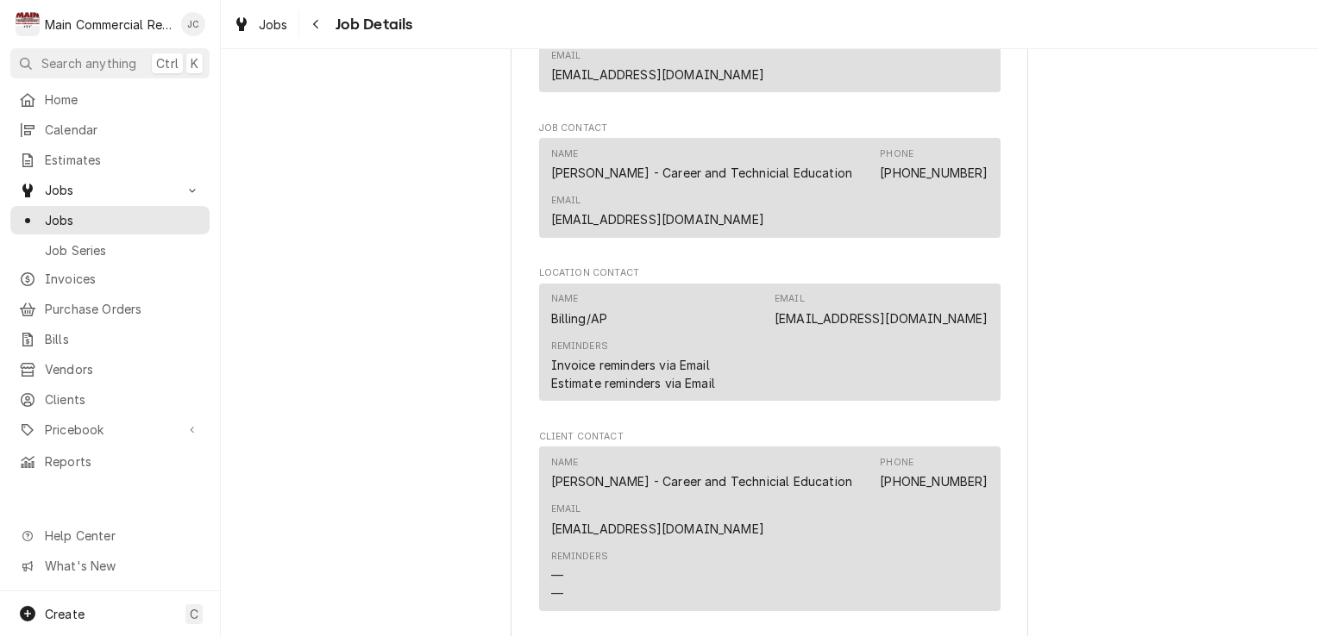
scroll to position [1657, 0]
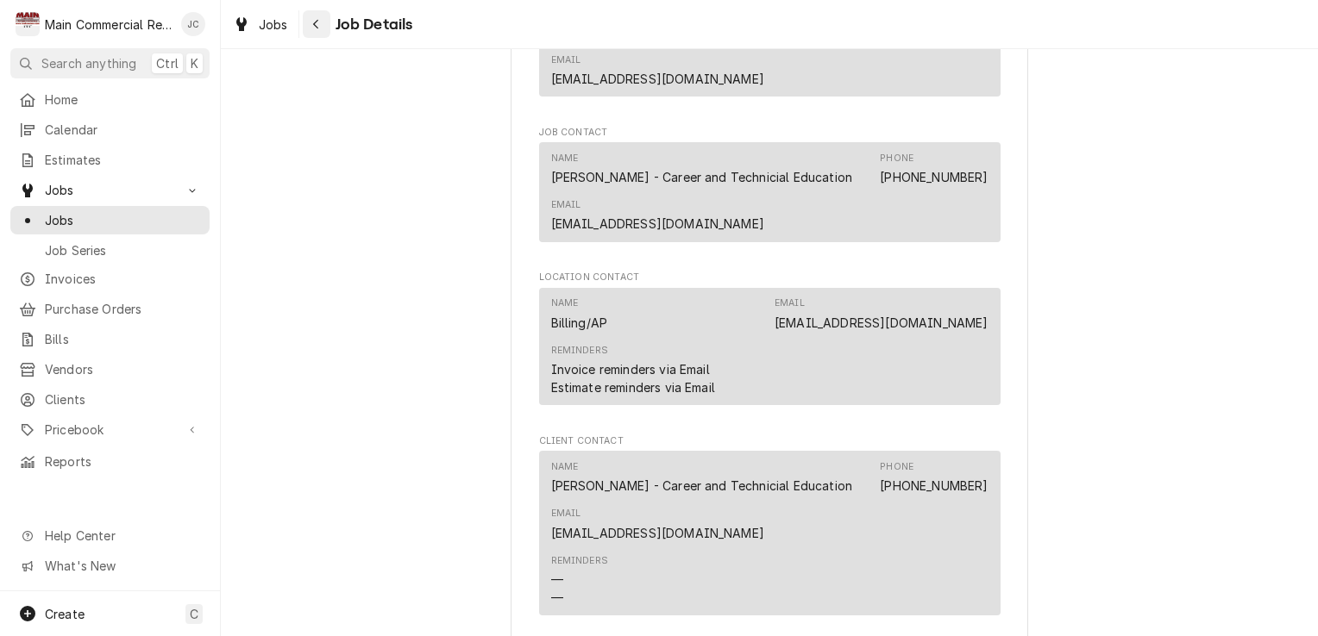
click at [323, 28] on div "Navigate back" at bounding box center [316, 24] width 17 height 17
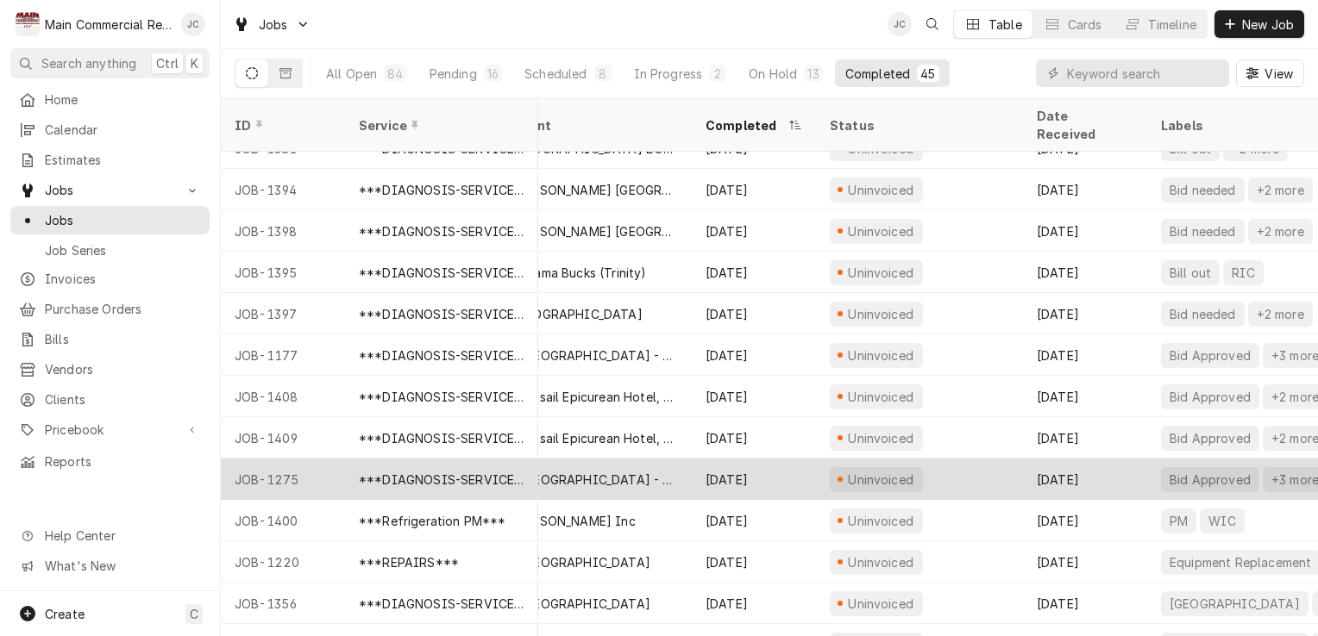
scroll to position [397, 0]
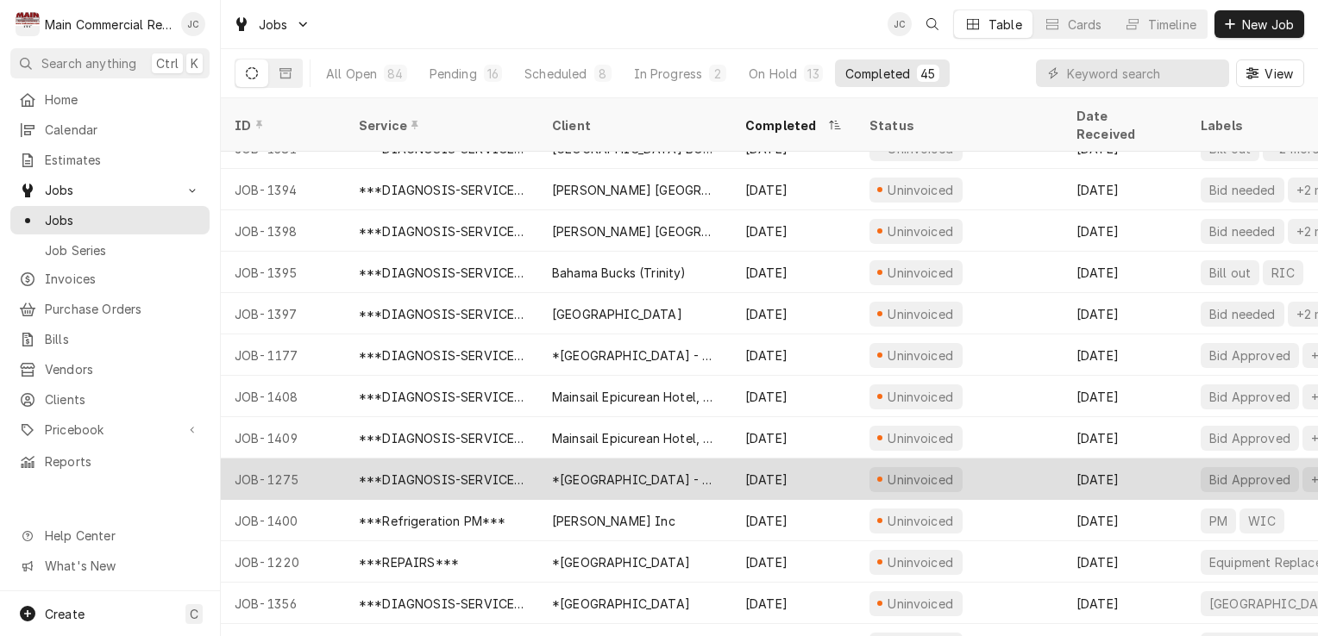
click at [1153, 459] on div "[DATE]" at bounding box center [1124, 479] width 124 height 41
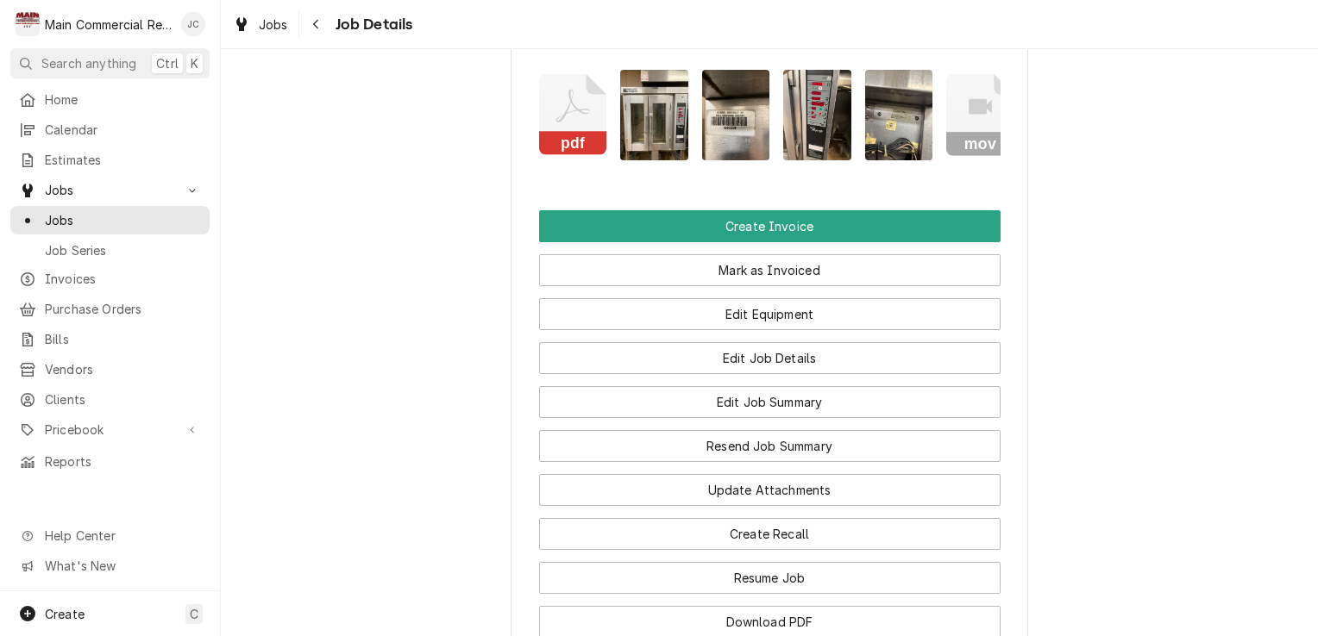
scroll to position [1953, 0]
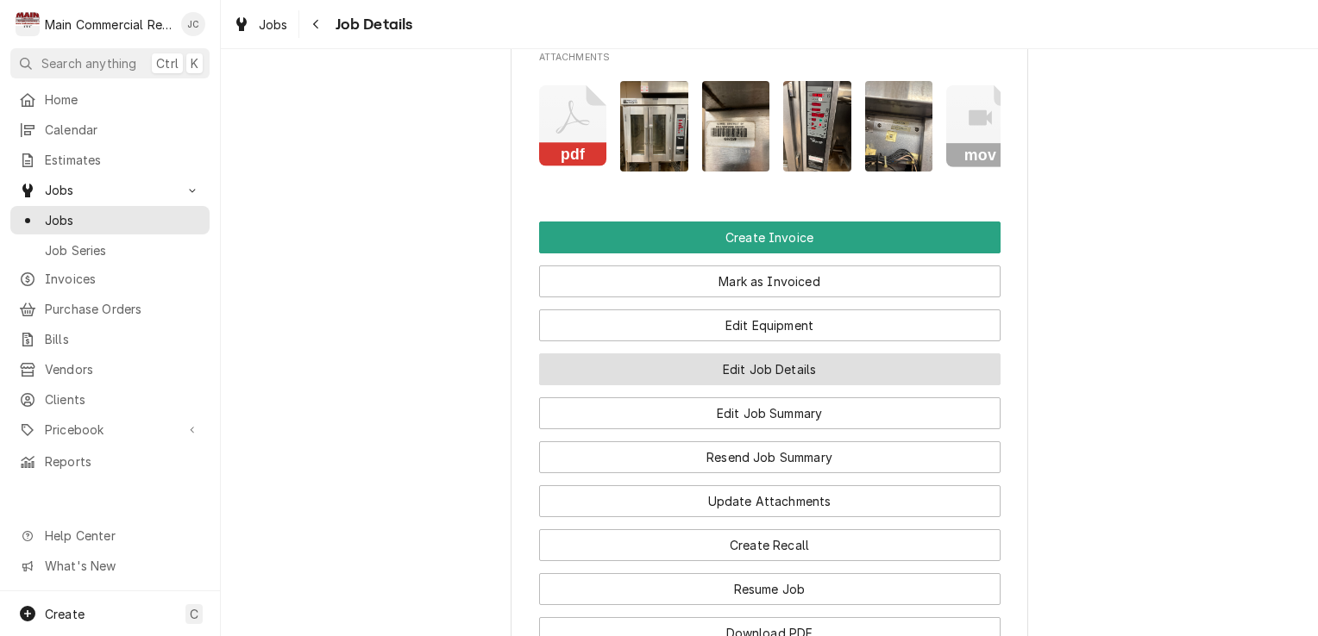
click at [805, 377] on button "Edit Job Details" at bounding box center [769, 370] width 461 height 32
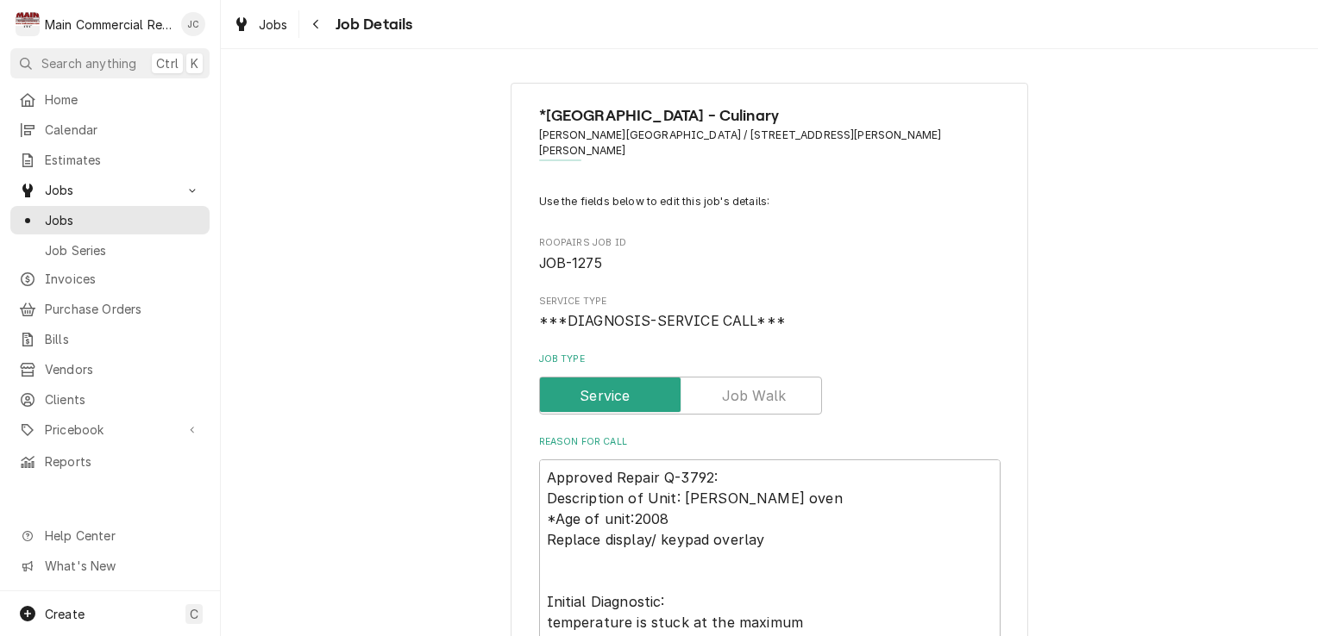
type textarea "x"
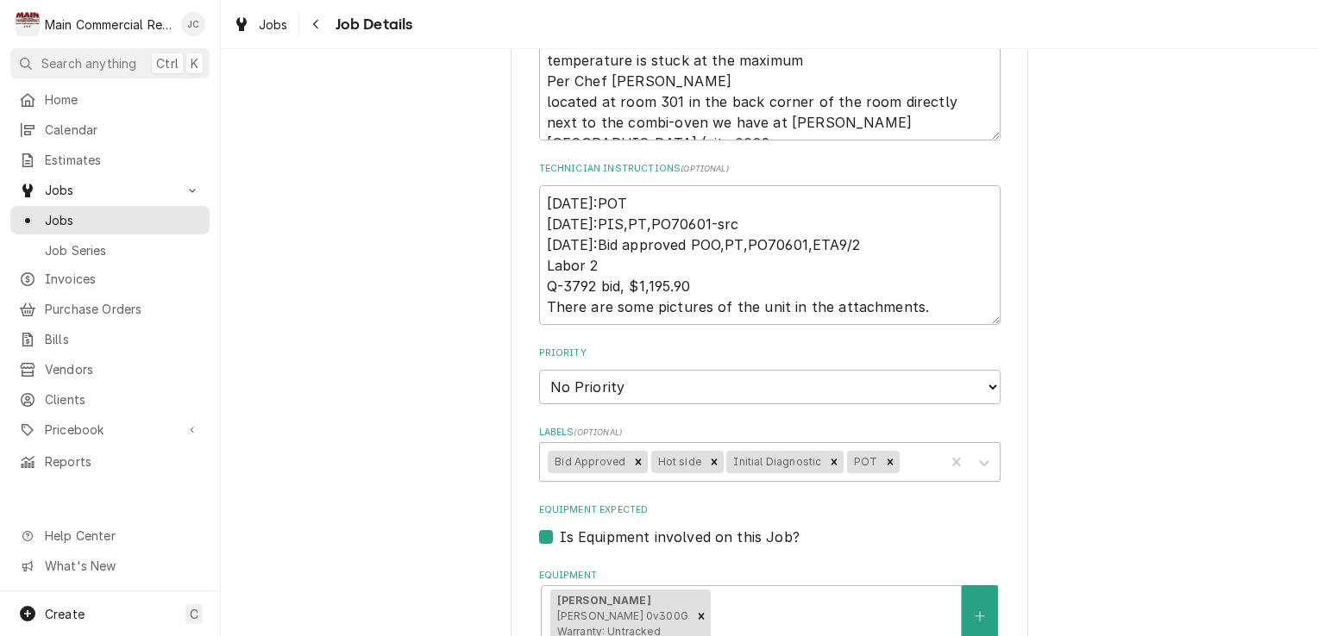
scroll to position [567, 0]
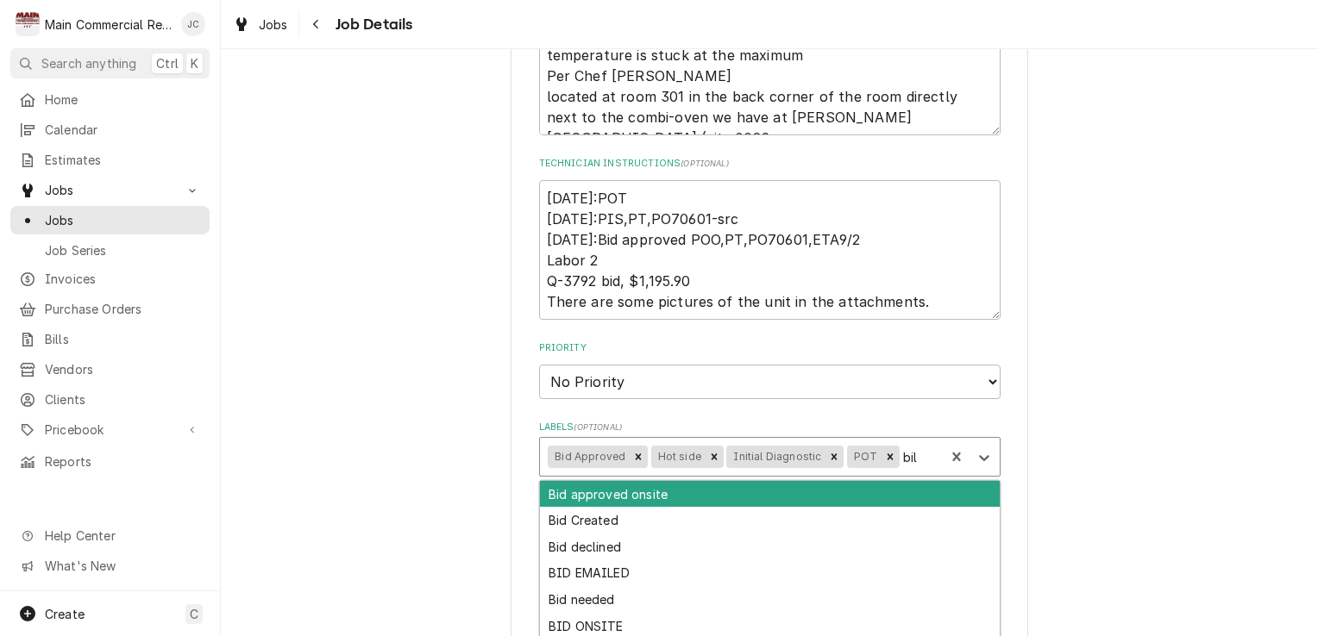
type input "bill"
click at [563, 534] on div "Bill out" at bounding box center [770, 547] width 460 height 27
type textarea "x"
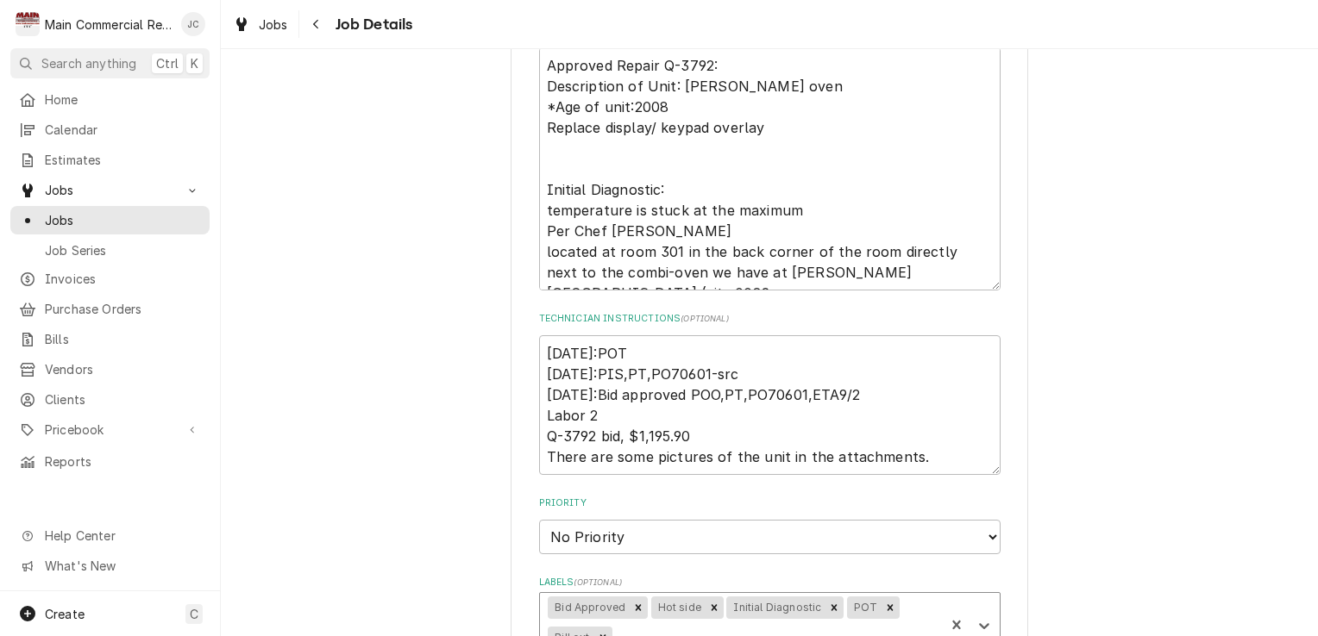
scroll to position [414, 0]
click at [552, 336] on textarea "9/8/25:POT 9/2/25:PIS,PT,PO70601-src 8/28/25:Bid approved POO,PT,PO70601,ETA9/2…" at bounding box center [769, 404] width 461 height 140
type textarea "x"
type textarea "9/8/25:POT 9/2/25:PIS,PT,PO70601-src 8/28/25:Bid approved POO,PT,PO70601,ETA9/2…"
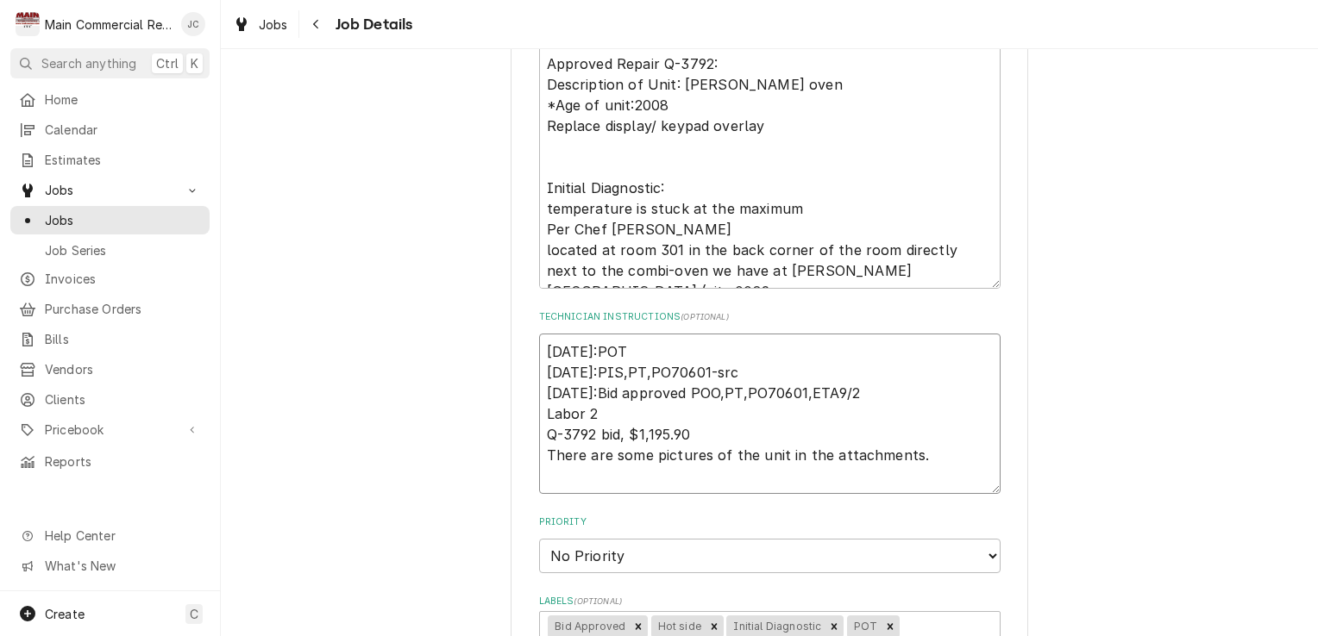
type textarea "x"
type textarea "9 9/8/25:POT 9/2/25:PIS,PT,PO70601-src 8/28/25:Bid approved POO,PT,PO70601,ETA9…"
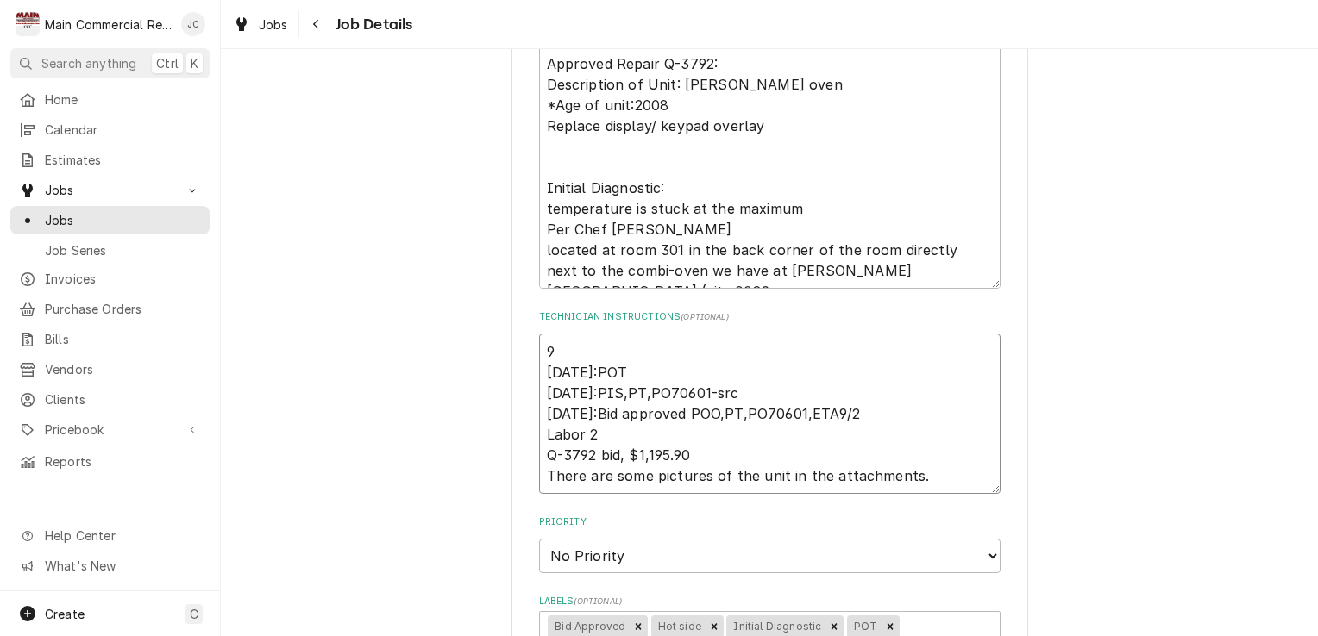
type textarea "x"
type textarea "9/ 9/8/25:POT 9/2/25:PIS,PT,PO70601-src 8/28/25:Bid approved POO,PT,PO70601,ETA…"
type textarea "x"
type textarea "9/2 9/8/25:POT 9/2/25:PIS,PT,PO70601-src 8/28/25:Bid approved POO,PT,PO70601,ET…"
type textarea "x"
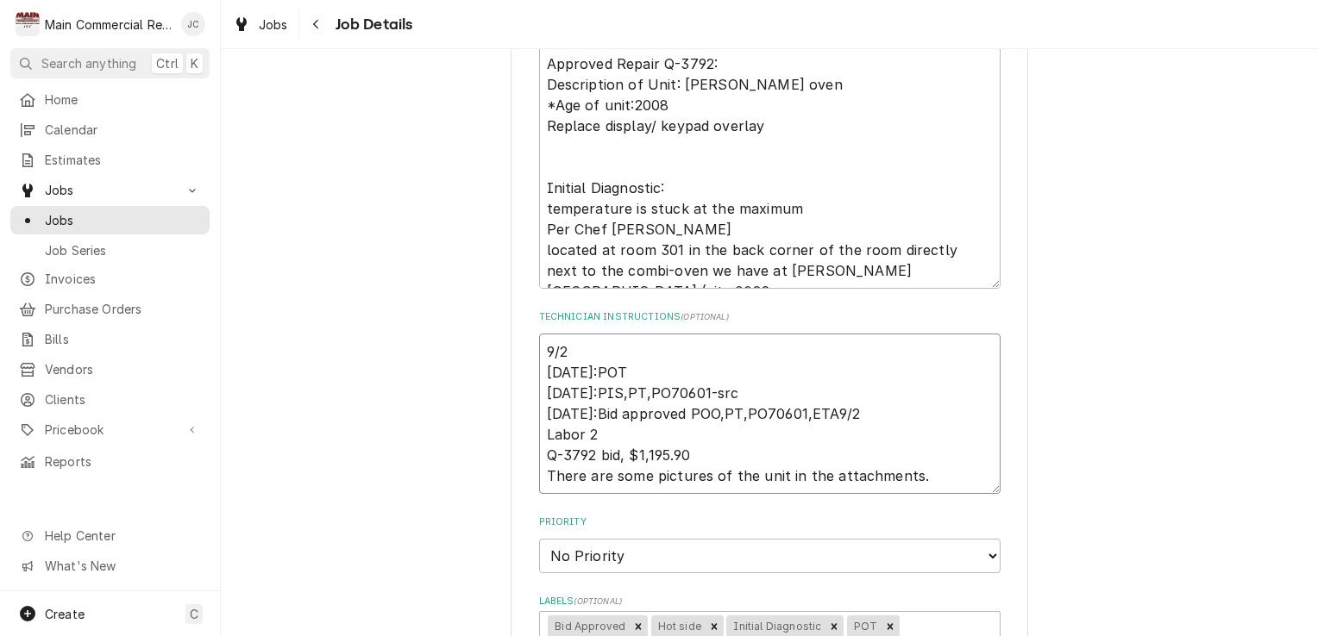
type textarea "9/24 9/8/25:POT 9/2/25:PIS,PT,PO70601-src 8/28/25:Bid approved POO,PT,PO70601,E…"
type textarea "x"
type textarea "9/24/ 9/8/25:POT 9/2/25:PIS,PT,PO70601-src 8/28/25:Bid approved POO,PT,PO70601,…"
type textarea "x"
type textarea "9/24/2 9/8/25:POT 9/2/25:PIS,PT,PO70601-src 8/28/25:Bid approved POO,PT,PO70601…"
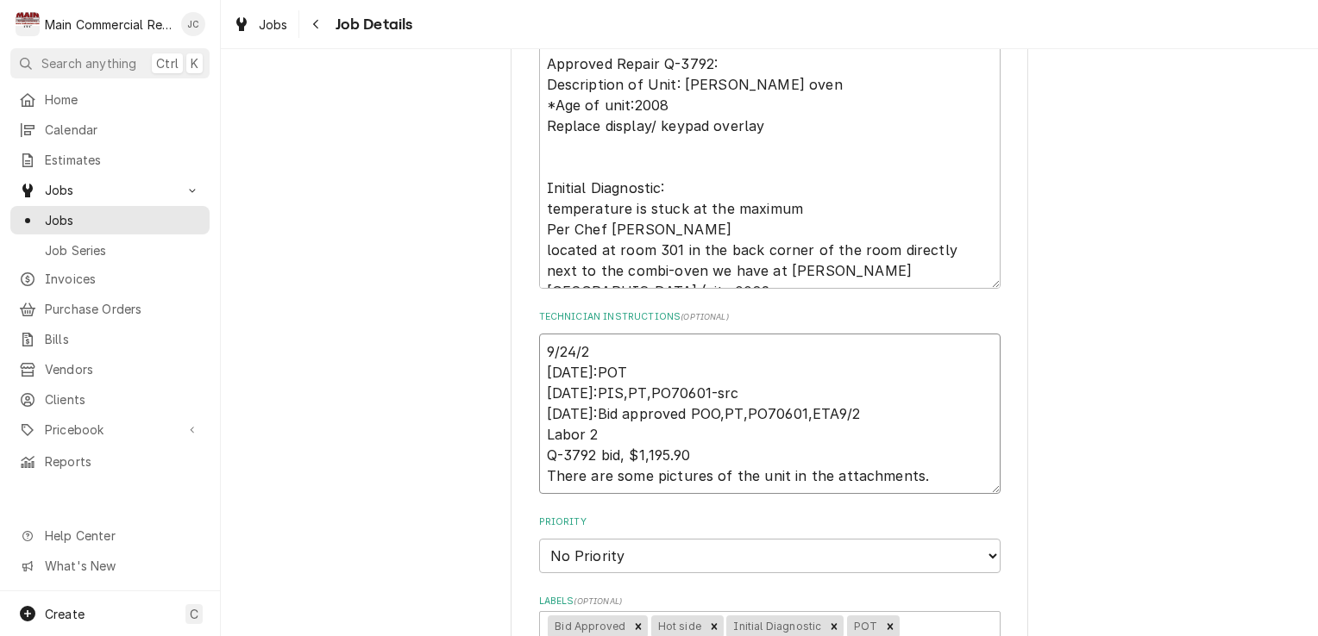
type textarea "x"
type textarea "9/24/25 9/8/25:POT 9/2/25:PIS,PT,PO70601-src 8/28/25:Bid approved POO,PT,PO7060…"
type textarea "x"
type textarea "9/24/25: 9/8/25:POT 9/2/25:PIS,PT,PO70601-src 8/28/25:Bid approved POO,PT,PO706…"
type textarea "x"
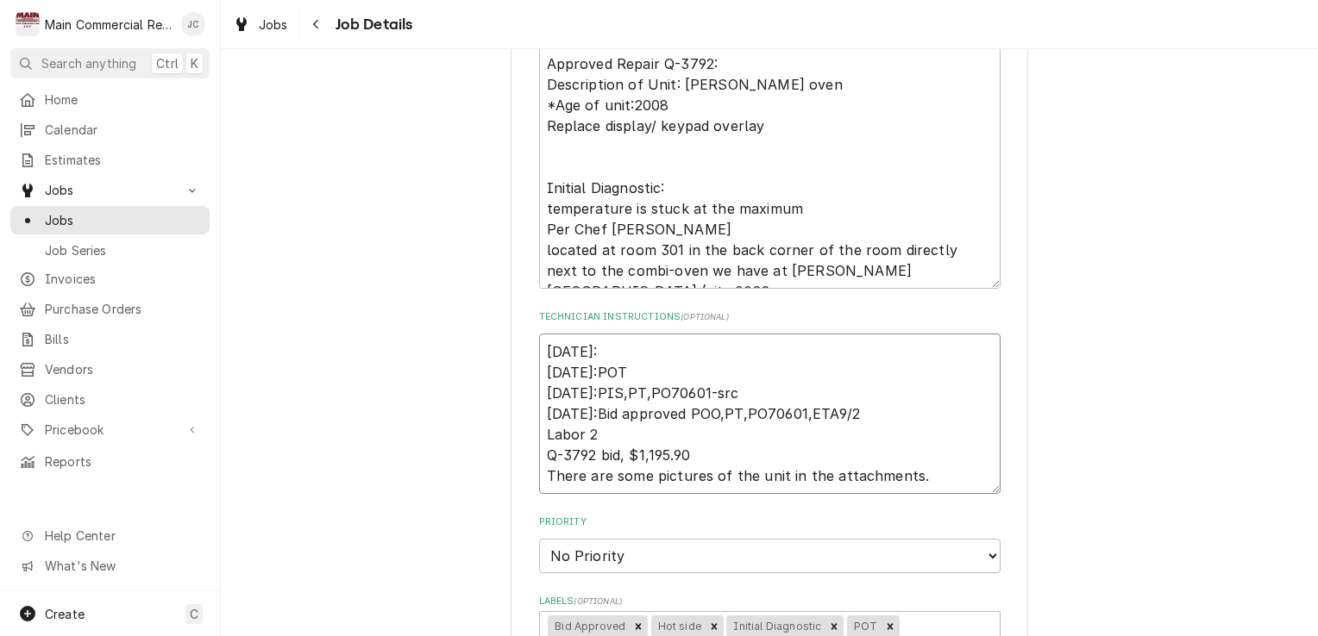
type textarea "9/24/25:L 9/8/25:POT 9/2/25:PIS,PT,PO70601-src 8/28/25:Bid approved POO,PT,PO70…"
type textarea "x"
type textarea "9/24/25:Li 9/8/25:POT 9/2/25:PIS,PT,PO70601-src 8/28/25:Bid approved POO,PT,PO7…"
type textarea "x"
type textarea "9/24/25:L 9/8/25:POT 9/2/25:PIS,PT,PO70601-src 8/28/25:Bid approved POO,PT,PO70…"
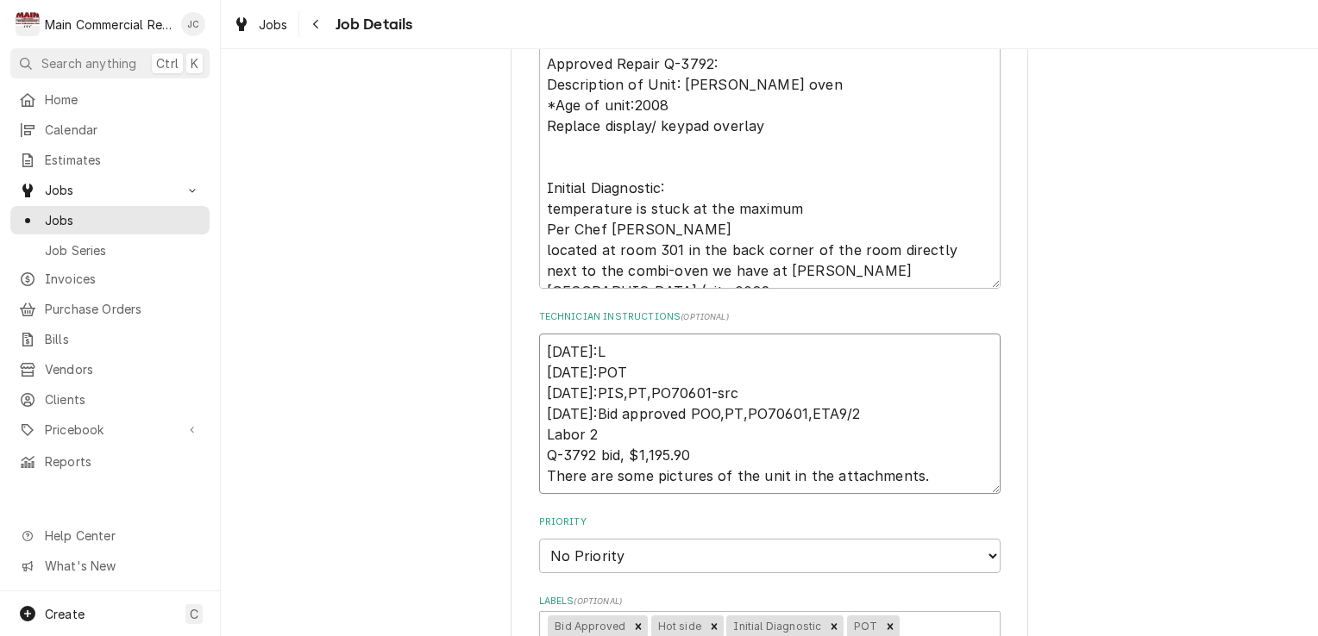
type textarea "x"
type textarea "9/24/25:Le 9/8/25:POT 9/2/25:PIS,PT,PO70601-src 8/28/25:Bid approved POO,PT,PO7…"
type textarea "x"
type textarea "9/24/25:Lei 9/8/25:POT 9/2/25:PIS,PT,PO70601-src 8/28/25:Bid approved POO,PT,PO…"
type textarea "x"
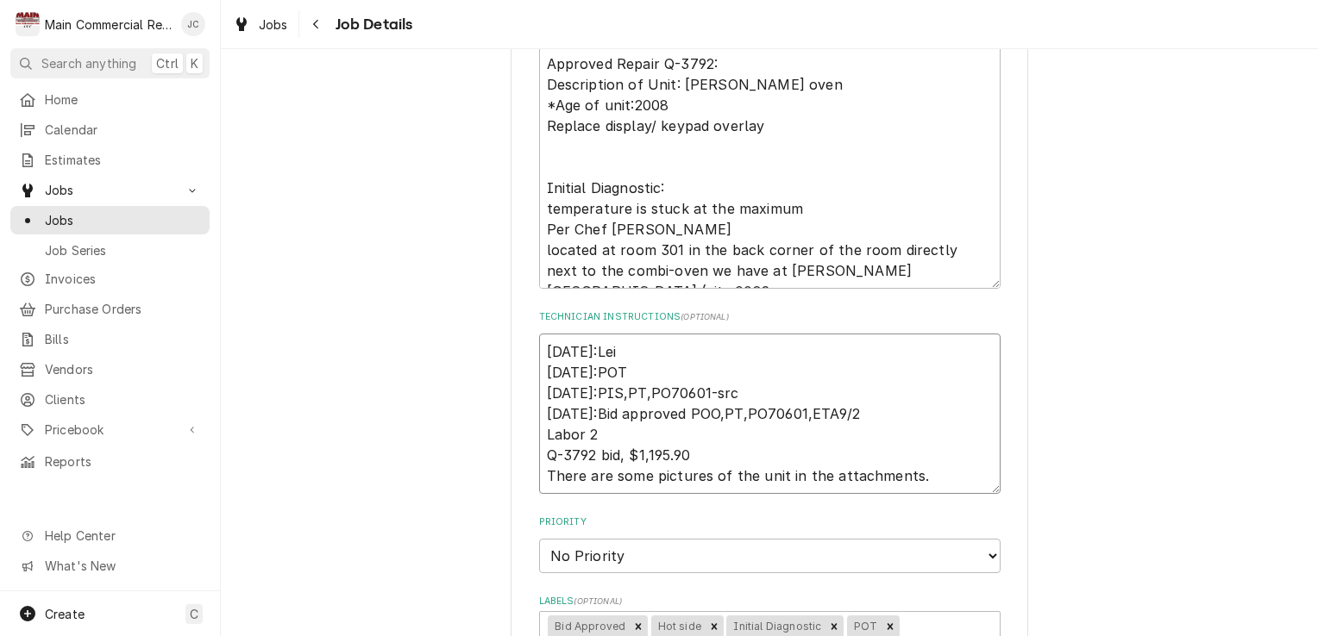
type textarea "9/24/25:Leil 9/8/25:POT 9/2/25:PIS,PT,PO70601-src 8/28/25:Bid approved POO,PT,P…"
type textarea "x"
type textarea "9/24/25:Leili 9/8/25:POT 9/2/25:PIS,PT,PO70601-src 8/28/25:Bid approved POO,PT,…"
type textarea "x"
type textarea "9/24/25:Leilin 9/8/25:POT 9/2/25:PIS,PT,PO70601-src 8/28/25:Bid approved POO,PT…"
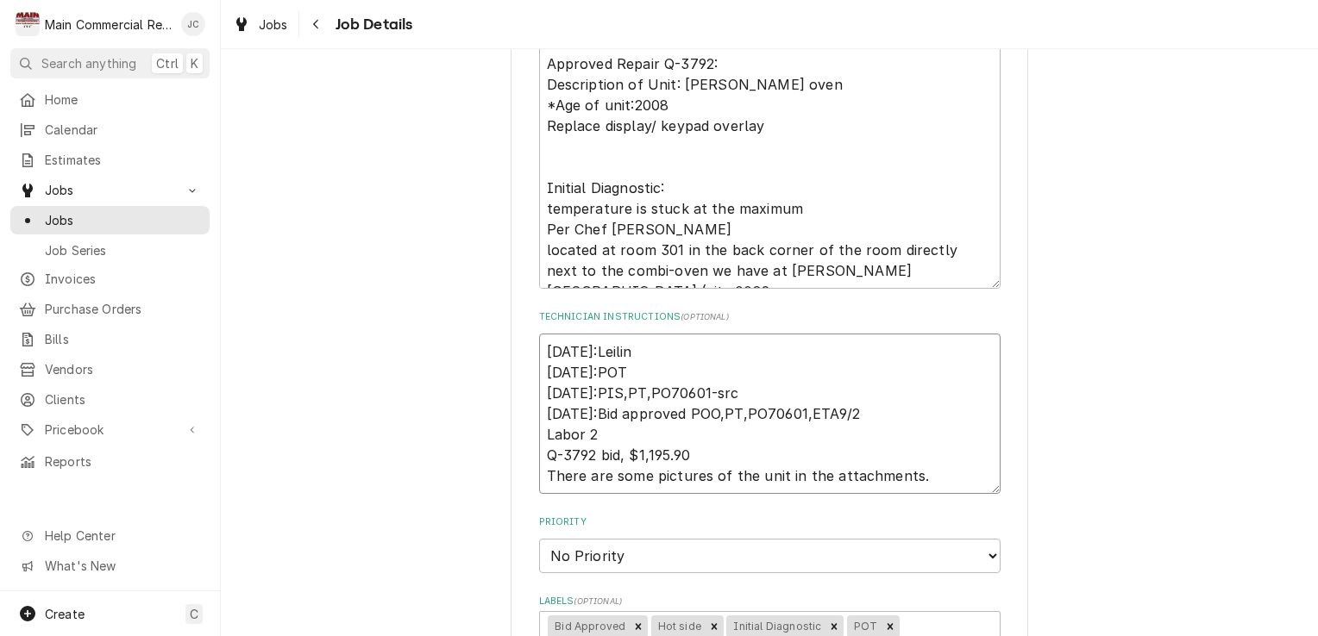
type textarea "x"
type textarea "9/24/25:Leilind 9/8/25:POT 9/2/25:PIS,PT,PO70601-src 8/28/25:Bid approved POO,P…"
type textarea "x"
type textarea "9/24/25:Leilinda 9/8/25:POT 9/2/25:PIS,PT,PO70601-src 8/28/25:Bid approved POO,…"
type textarea "x"
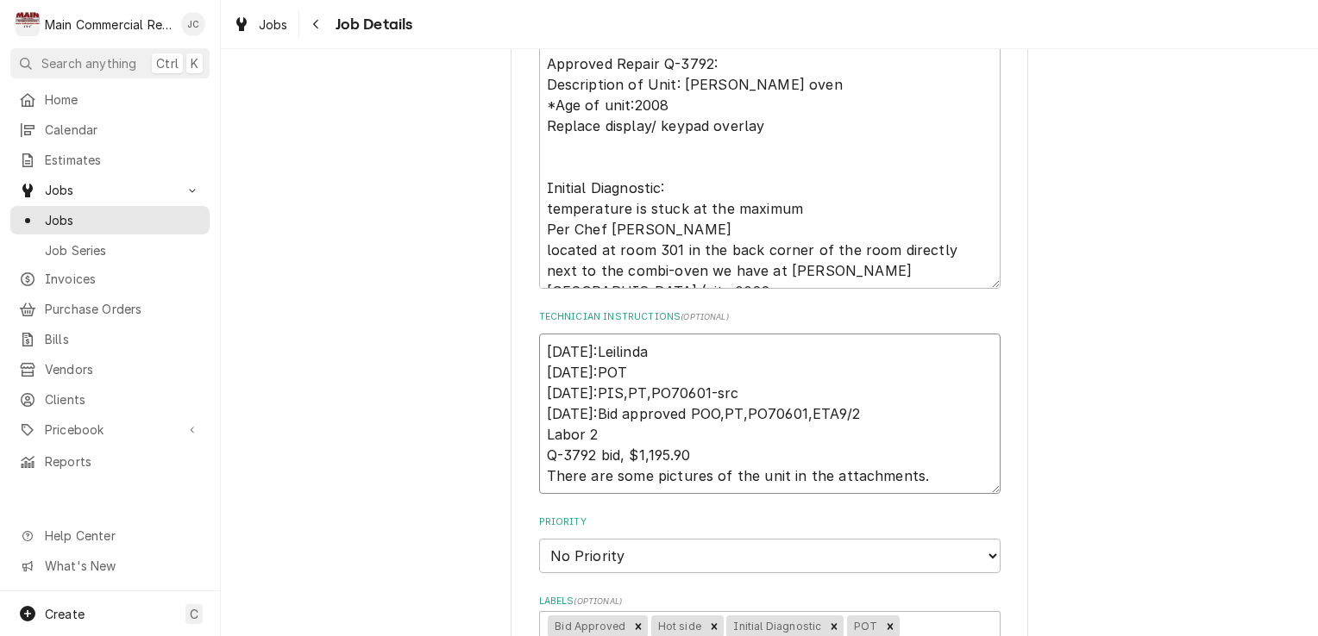
type textarea "9/24/25:Leilinda 9/8/25:POT 9/2/25:PIS,PT,PO70601-src 8/28/25:Bid approved POO,…"
type textarea "x"
type textarea "9/24/25:Leilinda - 9/8/25:POT 9/2/25:PIS,PT,PO70601-src 8/28/25:Bid approved PO…"
type textarea "x"
type textarea "9/24/25:Leilinda - 9/8/25:POT 9/2/25:PIS,PT,PO70601-src 8/28/25:Bid approved PO…"
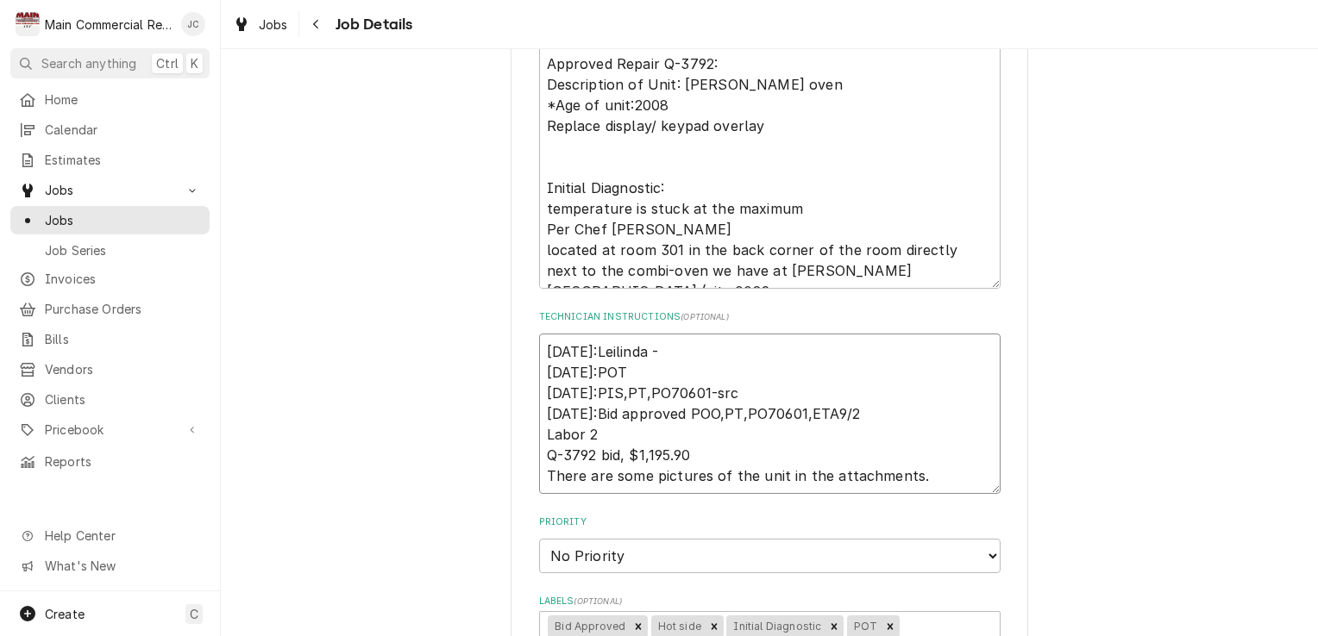
type textarea "x"
type textarea "9/24/25:Leilinda - w 9/8/25:POT 9/2/25:PIS,PT,PO70601-src 8/28/25:Bid approved …"
type textarea "x"
type textarea "9/24/25:Leilinda - we 9/8/25:POT 9/2/25:PIS,PT,PO70601-src 8/28/25:Bid approved…"
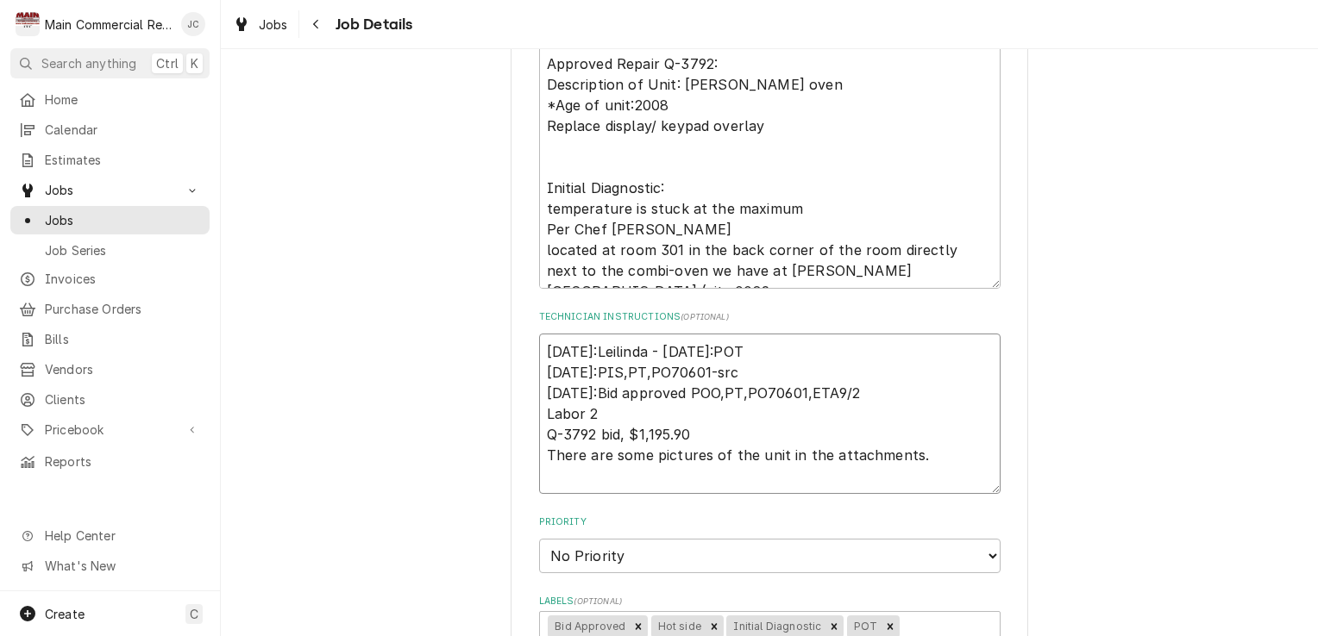
type textarea "x"
type textarea "9/24/25:Leilinda - we' 9/8/25:POT 9/2/25:PIS,PT,PO70601-src 8/28/25:Bid approve…"
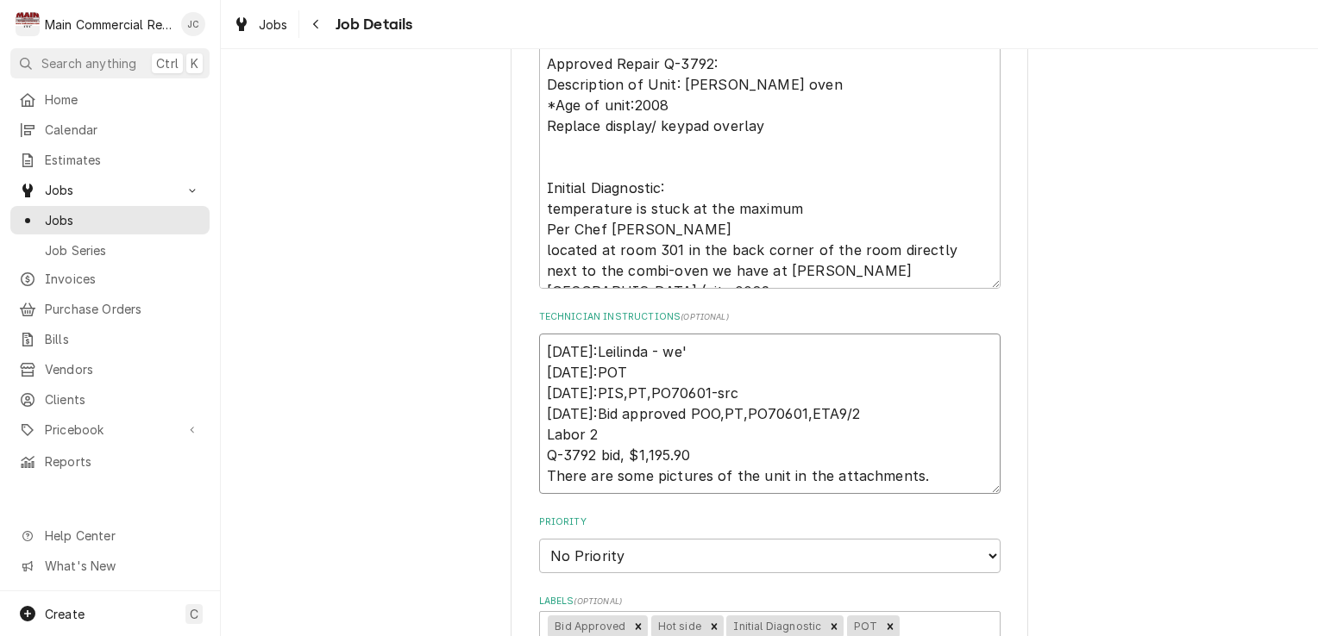
type textarea "x"
type textarea "9/24/25:Leilinda - we'l 9/8/25:POT 9/2/25:PIS,PT,PO70601-src 8/28/25:Bid approv…"
type textarea "x"
type textarea "9/24/25:Leilinda - we'll 9/8/25:POT 9/2/25:PIS,PT,PO70601-src 8/28/25:Bid appro…"
type textarea "x"
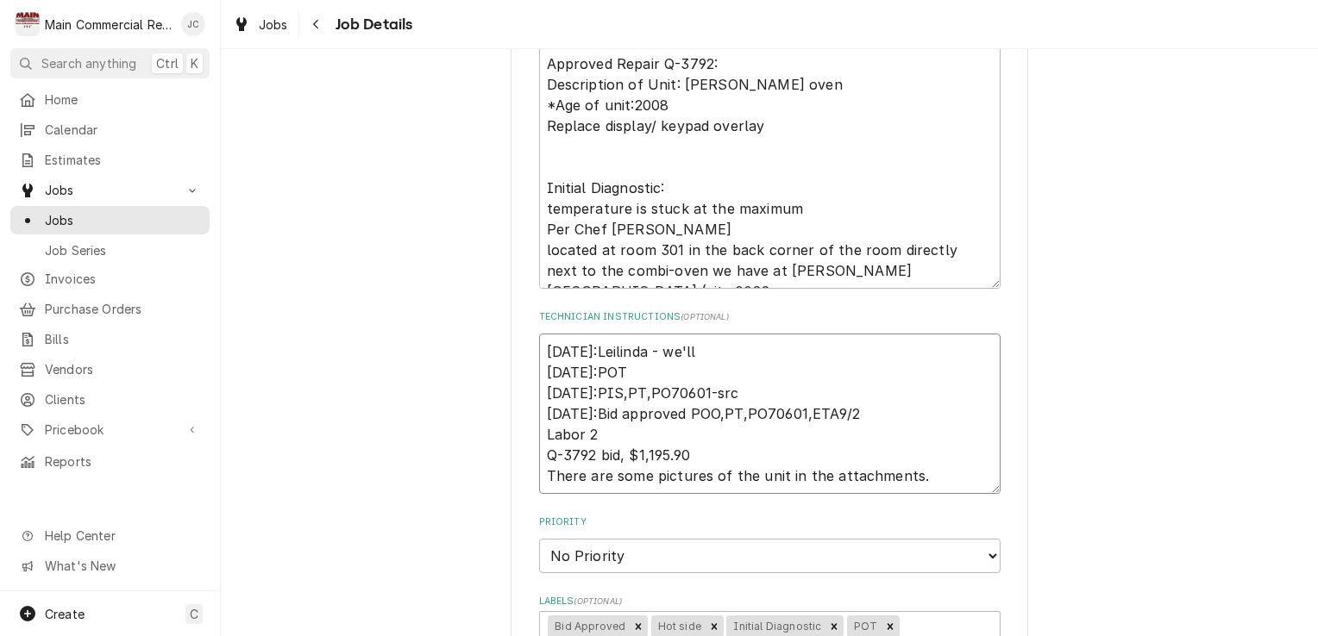
type textarea "9/24/25:Leilinda - we'll 9/8/25:POT 9/2/25:PIS,PT,PO70601-src 8/28/25:Bid appro…"
type textarea "x"
type textarea "9/24/25:Leilinda - we'll in 9/8/25:POT 9/2/25:PIS,PT,PO70601-src 8/28/25:Bid ap…"
type textarea "x"
type textarea "9/24/25:Leilinda - we'll inv 9/8/25:POT 9/2/25:PIS,PT,PO70601-src 8/28/25:Bid a…"
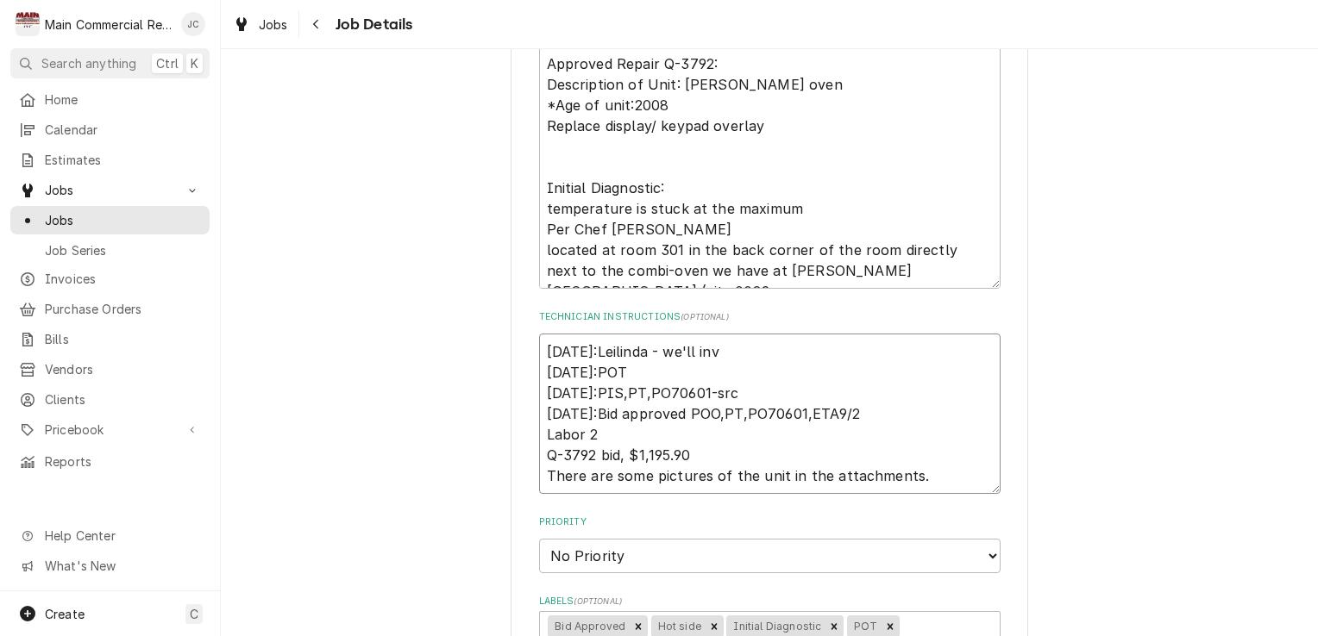
type textarea "x"
type textarea "9/24/25:Leilinda - we'll invo 9/8/25:POT 9/2/25:PIS,PT,PO70601-src 8/28/25:Bid …"
type textarea "x"
type textarea "9/24/25:Leilinda - we'll invoic 9/8/25:POT 9/2/25:PIS,PT,PO70601-src 8/28/25:Bi…"
type textarea "x"
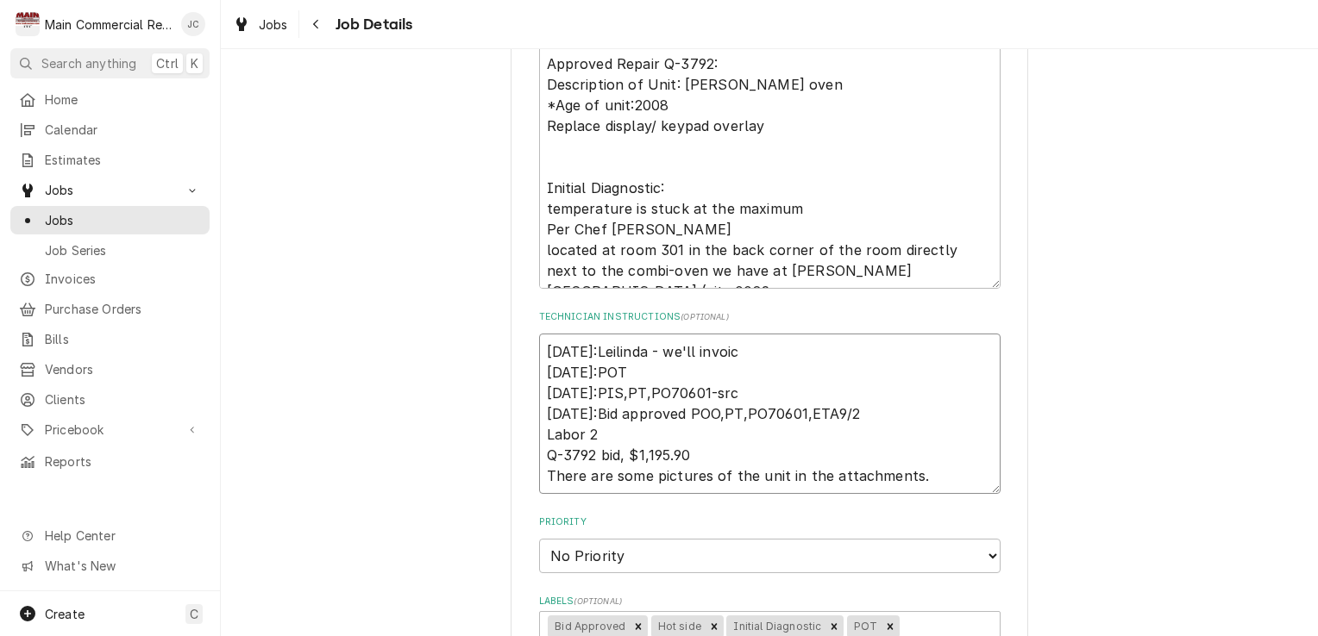
type textarea "9/24/25:Leilinda - we'll invoice 9/8/25:POT 9/2/25:PIS,PT,PO70601-src 8/28/25:B…"
type textarea "x"
type textarea "9/24/25:Leilinda - we'll invoice 9/8/25:POT 9/2/25:PIS,PT,PO70601-src 8/28/25:B…"
type textarea "x"
type textarea "9/24/25:Leilinda - we'll invoice w 9/8/25:POT 9/2/25:PIS,PT,PO70601-src 8/28/25…"
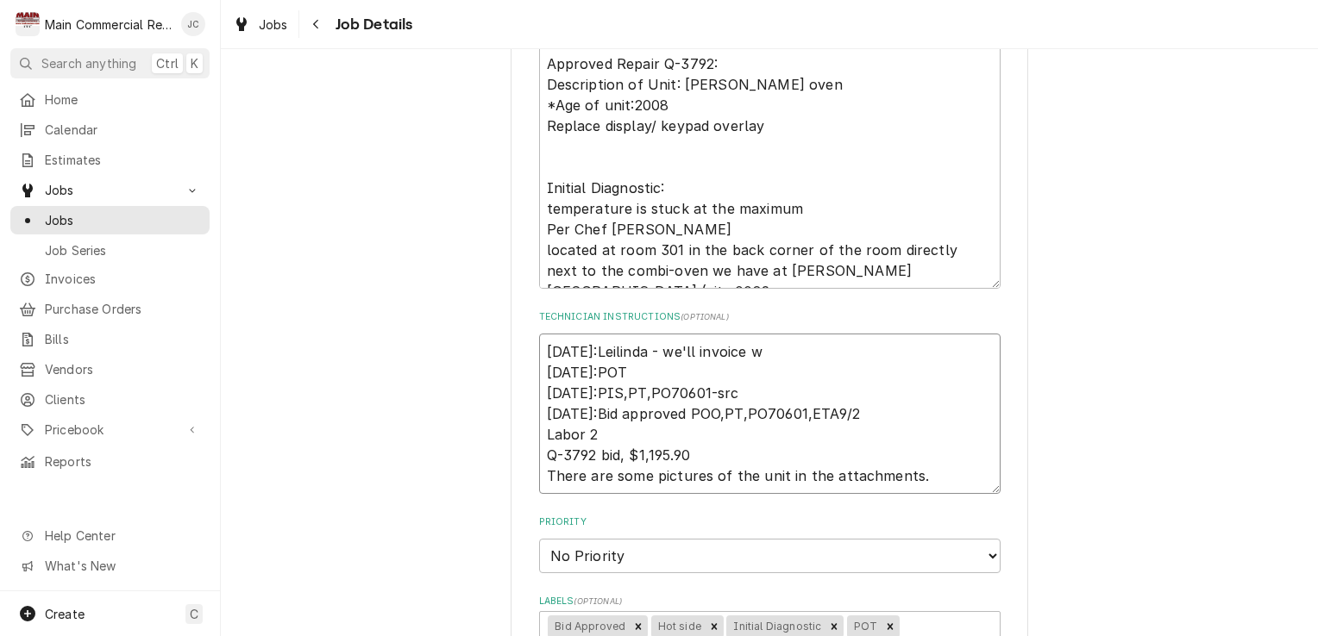
type textarea "x"
type textarea "9/24/25:Leilinda - we'll invoice wi 9/8/25:POT 9/2/25:PIS,PT,PO70601-src 8/28/2…"
type textarea "x"
type textarea "9/24/25:Leilinda - we'll invoice w 9/8/25:POT 9/2/25:PIS,PT,PO70601-src 8/28/25…"
type textarea "x"
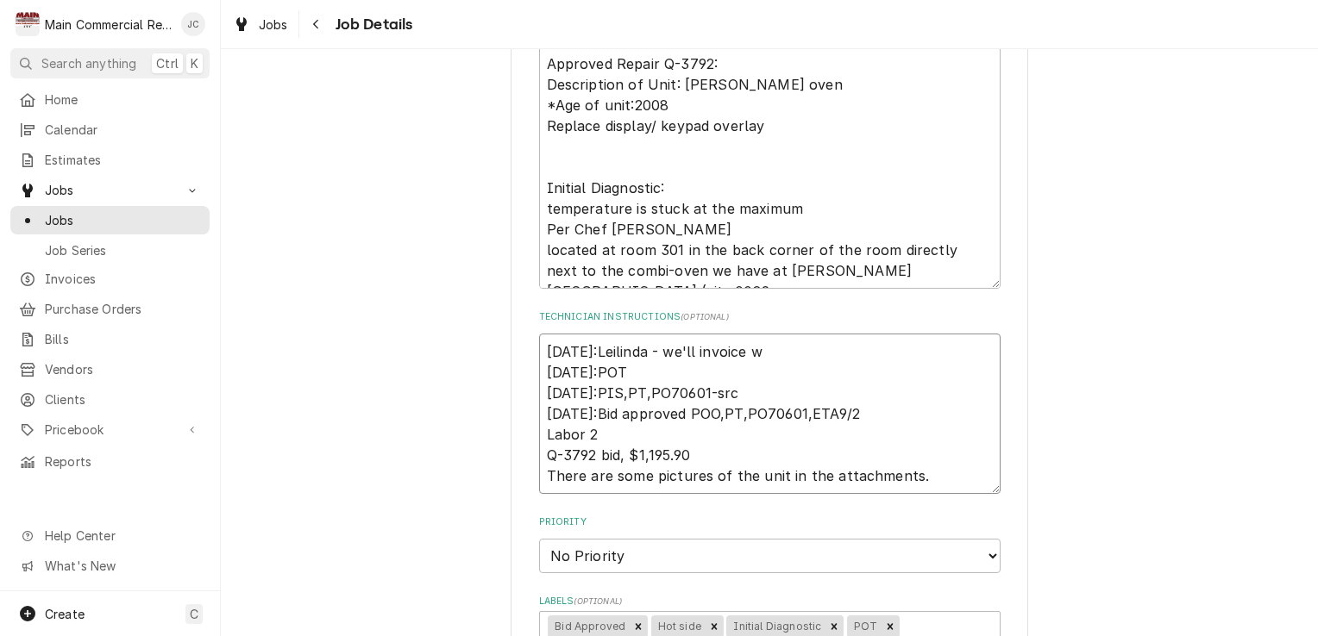
type textarea "9/24/25:Leilinda - we'll invoice 9/8/25:POT 9/2/25:PIS,PT,PO70601-src 8/28/25:B…"
type textarea "x"
type textarea "9/24/25:Leilinda - we'll invoice t 9/8/25:POT 9/2/25:PIS,PT,PO70601-src 8/28/25…"
type textarea "x"
type textarea "9/24/25:Leilinda - we'll invoice th 9/8/25:POT 9/2/25:PIS,PT,PO70601-src 8/28/2…"
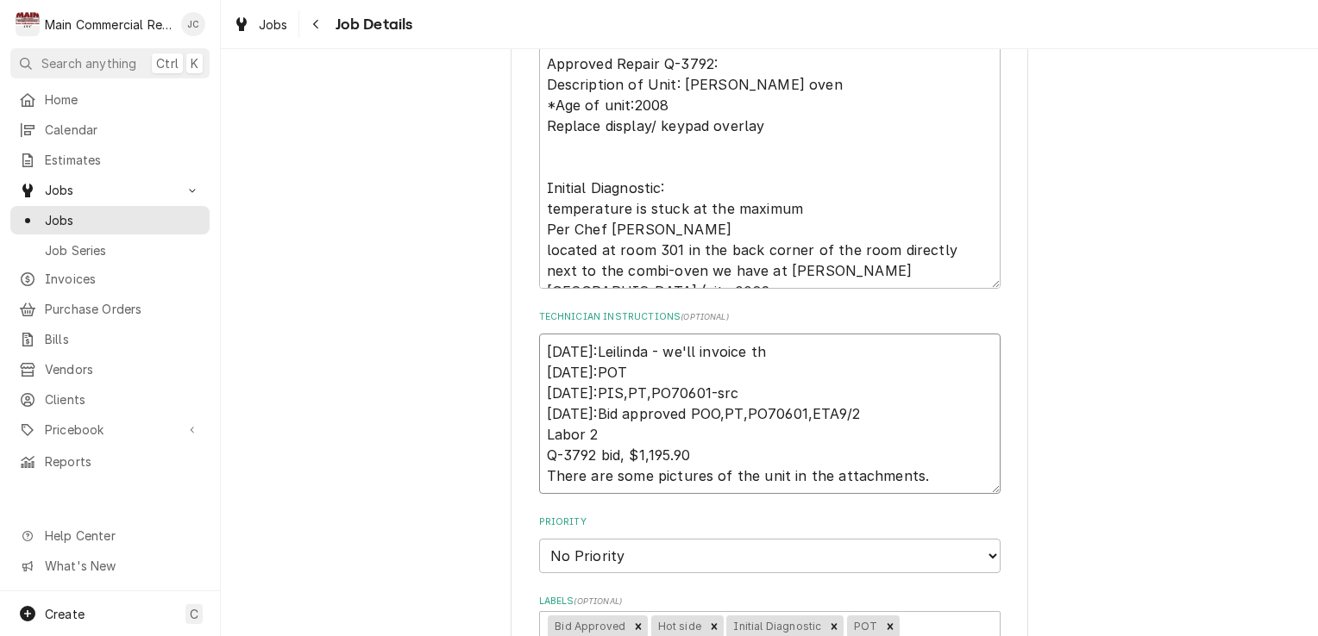
type textarea "x"
type textarea "9/24/25:Leilinda - we'll invoice thi 9/8/25:POT 9/2/25:PIS,PT,PO70601-src 8/28/…"
type textarea "x"
type textarea "9/24/25:Leilinda - we'll invoice this 9/8/25:POT 9/2/25:PIS,PT,PO70601-src 8/28…"
type textarea "x"
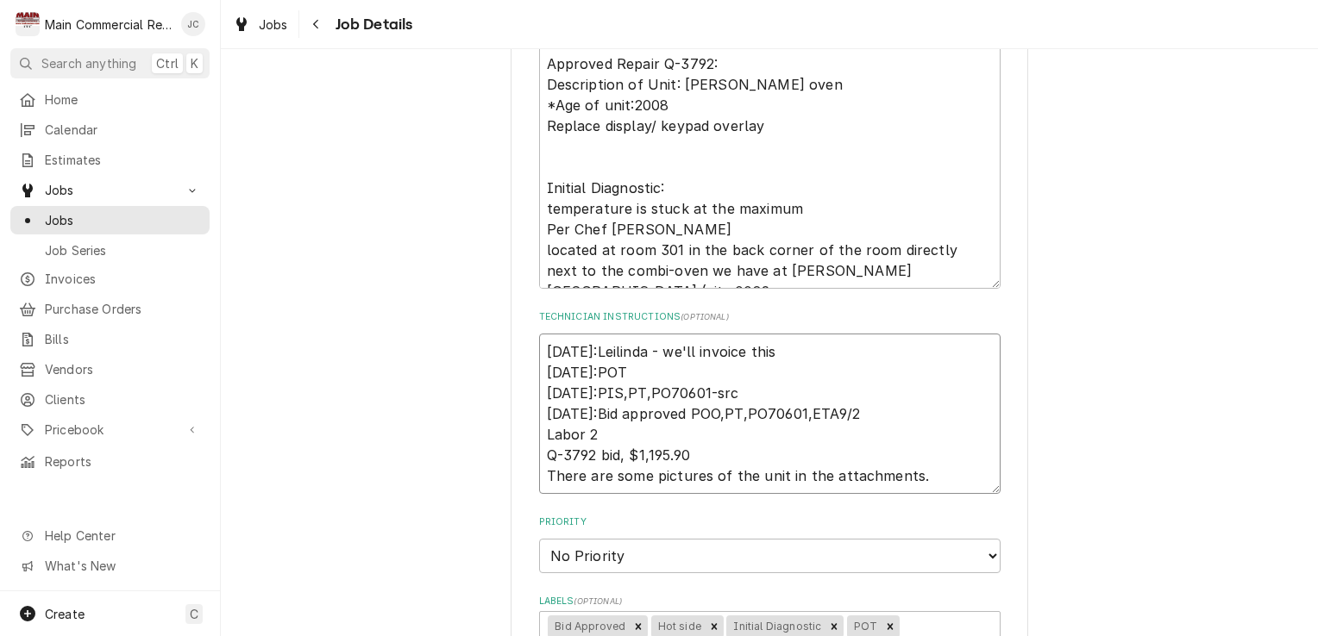
type textarea "9/24/25:Leilinda - we'll invoice this 9/8/25:POT 9/2/25:PIS,PT,PO70601-src 8/28…"
type textarea "x"
type textarea "9/24/25:Leilinda - we'll invoice this ou 9/8/25:POT 9/2/25:PIS,PT,PO70601-src 8…"
type textarea "x"
type textarea "9/24/25:Leilinda - we'll invoice this out 9/8/25:POT 9/2/25:PIS,PT,PO70601-src …"
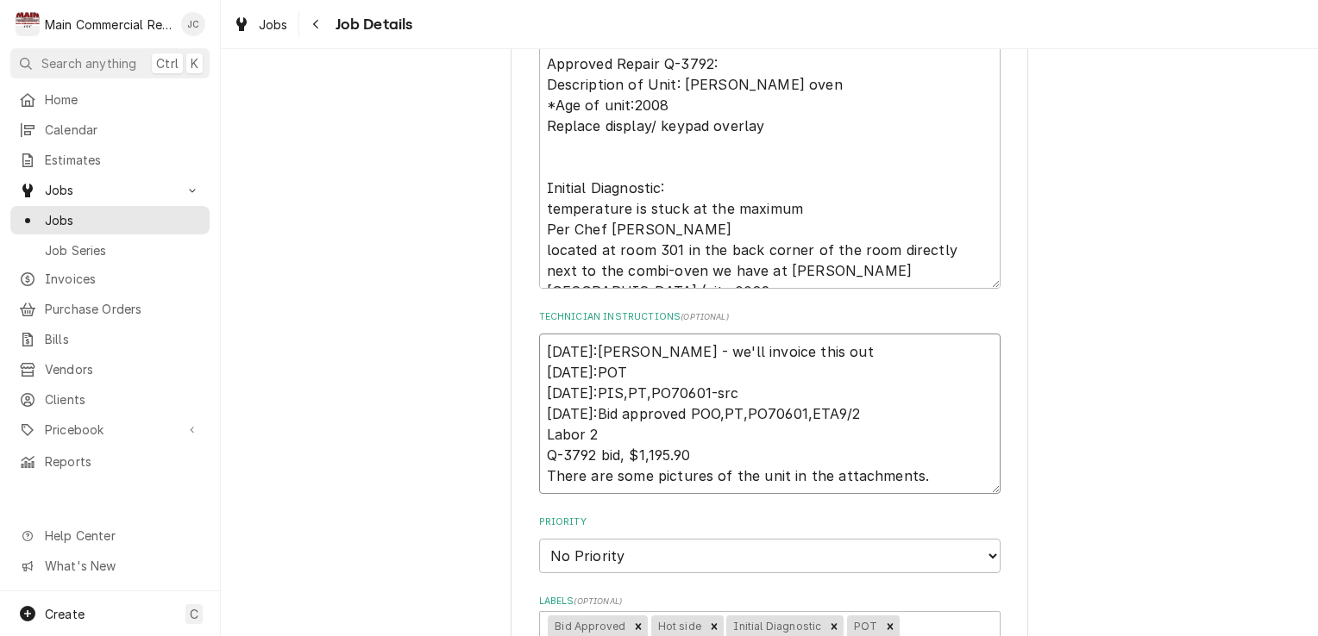
type textarea "x"
type textarea "9/24/25:Leilinda - we'll invoice this out 9/8/25:POT 9/2/25:PIS,PT,PO70601-src …"
type textarea "x"
type textarea "9/24/25:Leilinda - we'll invoice this out to 9/8/25:POT 9/2/25:PIS,PT,PO70601-s…"
type textarea "x"
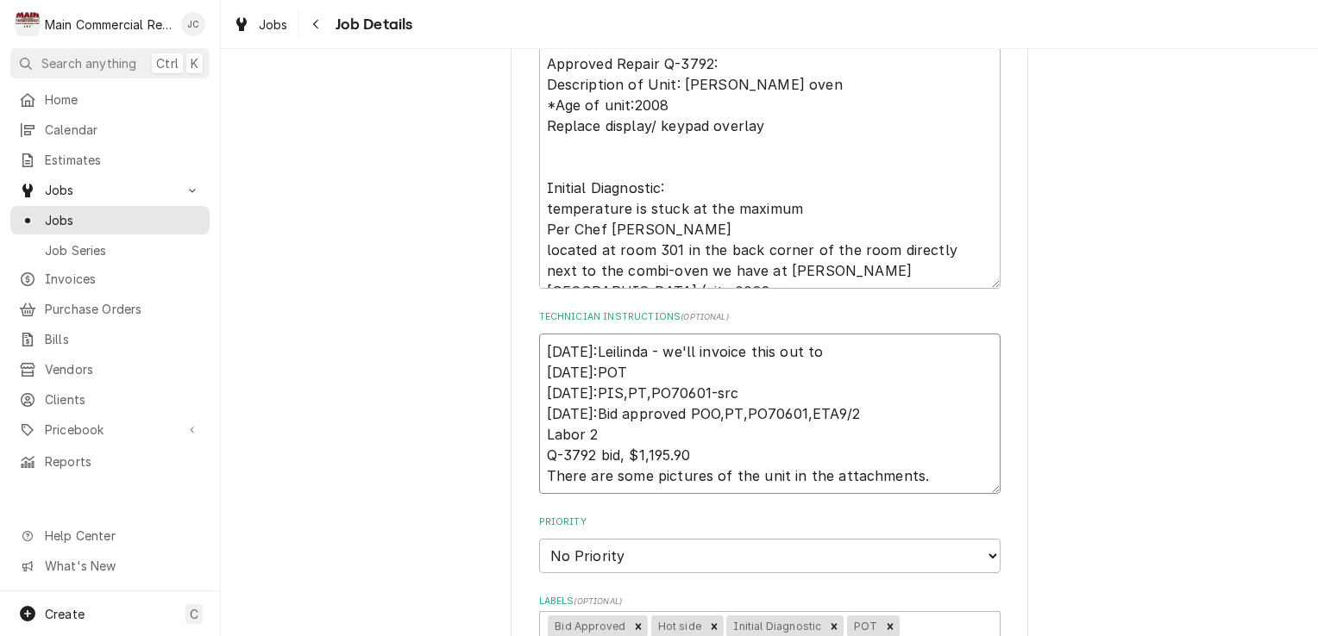
type textarea "9/24/25:Leilinda - we'll invoice this out tog 9/8/25:POT 9/2/25:PIS,PT,PO70601-…"
type textarea "x"
type textarea "9/24/25:Leilinda - we'll invoice this out toge 9/8/25:POT 9/2/25:PIS,PT,PO70601…"
type textarea "x"
type textarea "9/24/25:Leilinda - we'll invoice this out toget 9/8/25:POT 9/2/25:PIS,PT,PO7060…"
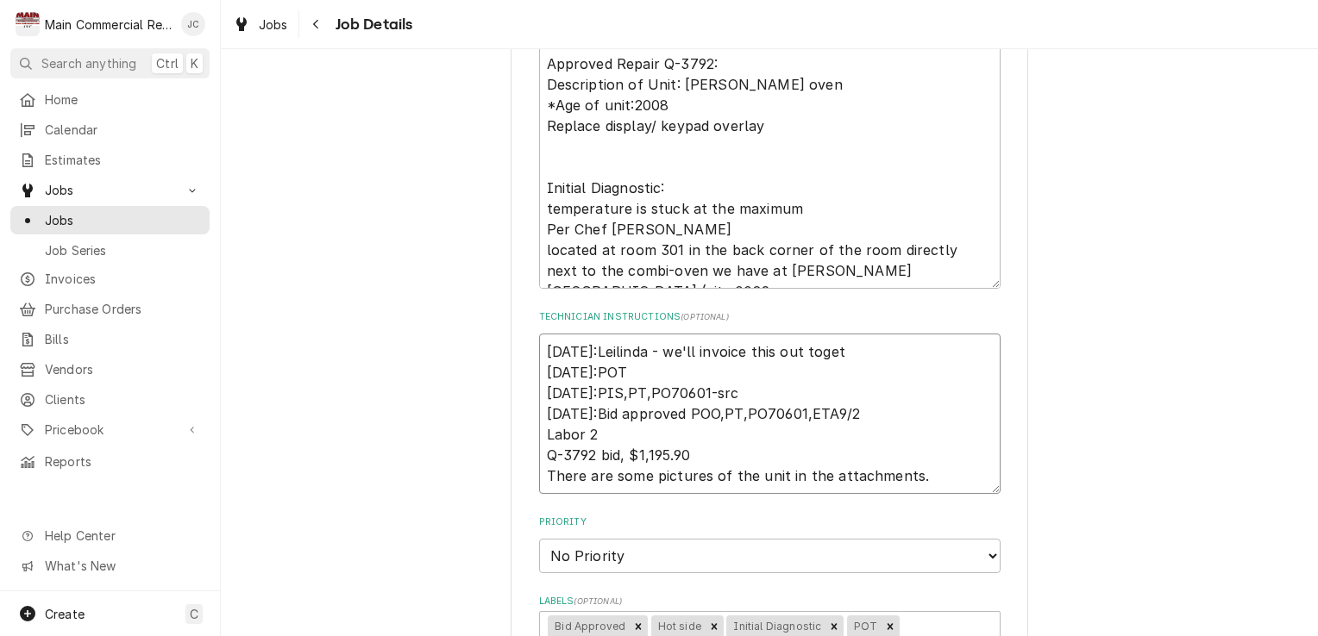
type textarea "x"
type textarea "9/24/25:Leilinda - we'll invoice this out togeth 9/8/25:POT 9/2/25:PIS,PT,PO706…"
type textarea "x"
type textarea "9/24/25:Leilinda - we'll invoice this out togethe 9/8/25:POT 9/2/25:PIS,PT,PO70…"
type textarea "x"
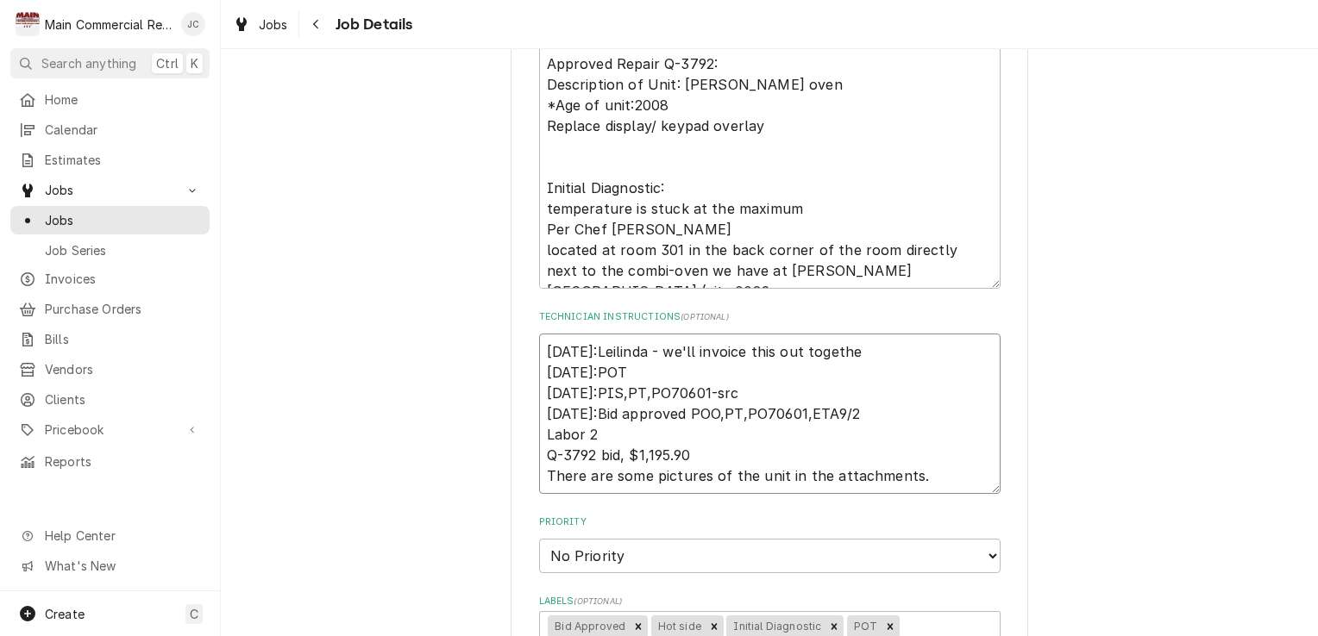
type textarea "9/24/25:Leilinda - we'll invoice this out together 9/8/25:POT 9/2/25:PIS,PT,PO7…"
type textarea "x"
type textarea "9/24/25:Leilinda - we'll invoice this out together* 9/8/25:POT 9/2/25:PIS,PT,PO…"
type textarea "x"
type textarea "9/24/25:Leilinda - we'll invoice this out together*J 9/8/25:POT 9/2/25:PIS,PT,P…"
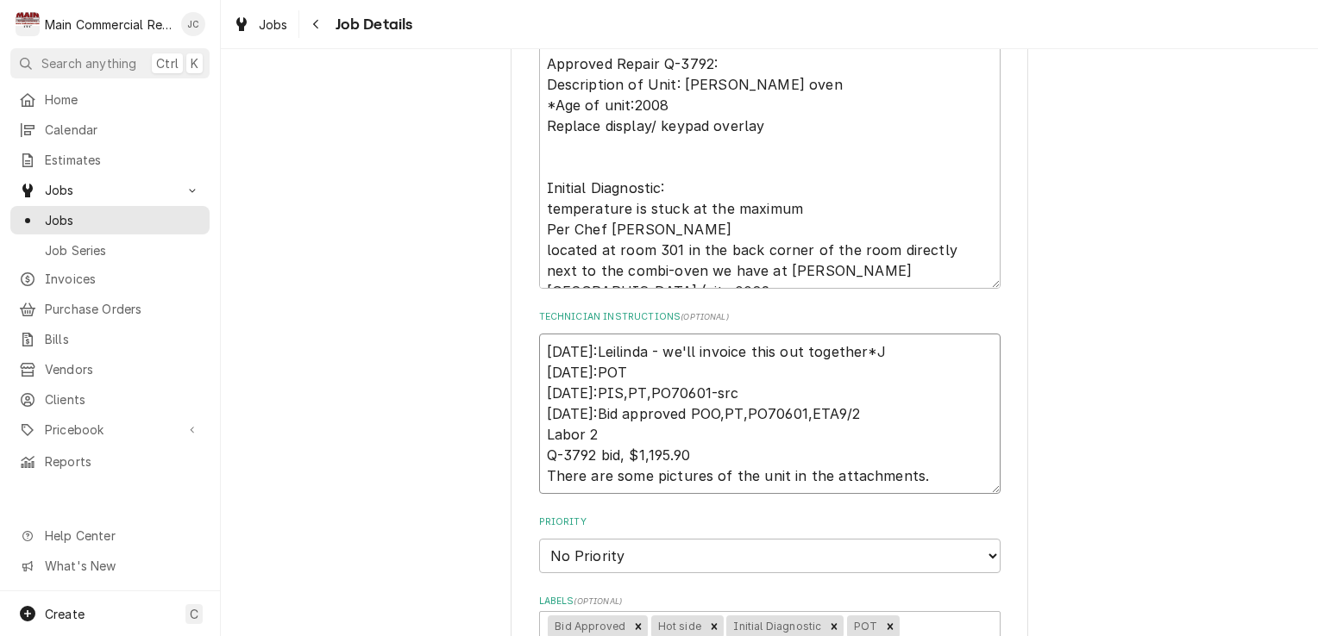
type textarea "x"
type textarea "9/24/25:Leilinda - we'll invoice this out together*Jc 9/8/25:POT 9/2/25:PIS,PT,…"
type textarea "x"
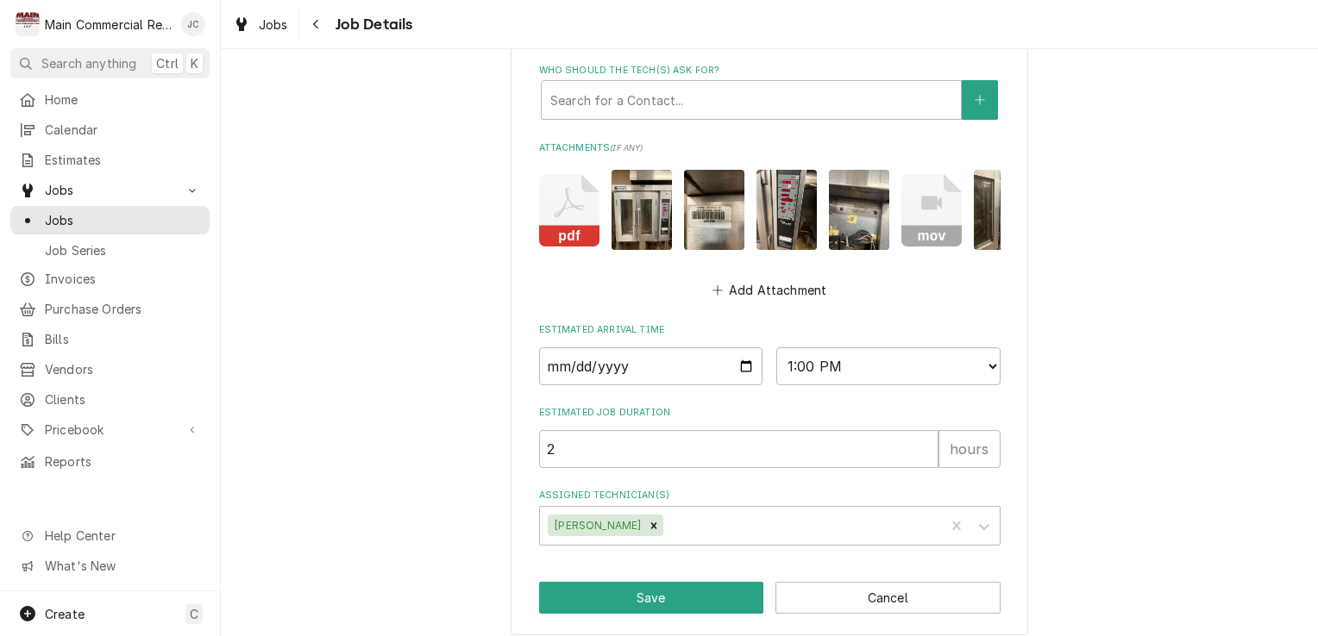
scroll to position [1331, 0]
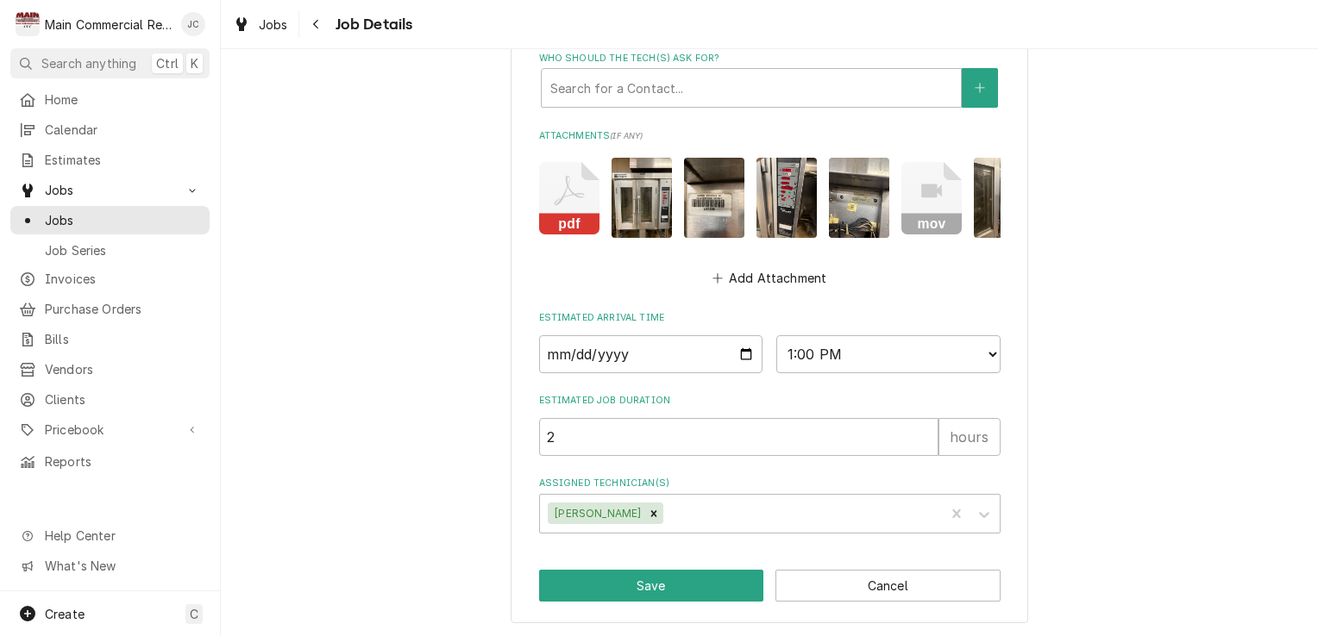
type textarea "9/24/25:Leilinda - we'll invoice this out together*Jc 9/8/25:POT 9/2/25:PIS,PT,…"
click at [639, 592] on button "Save" at bounding box center [651, 586] width 225 height 32
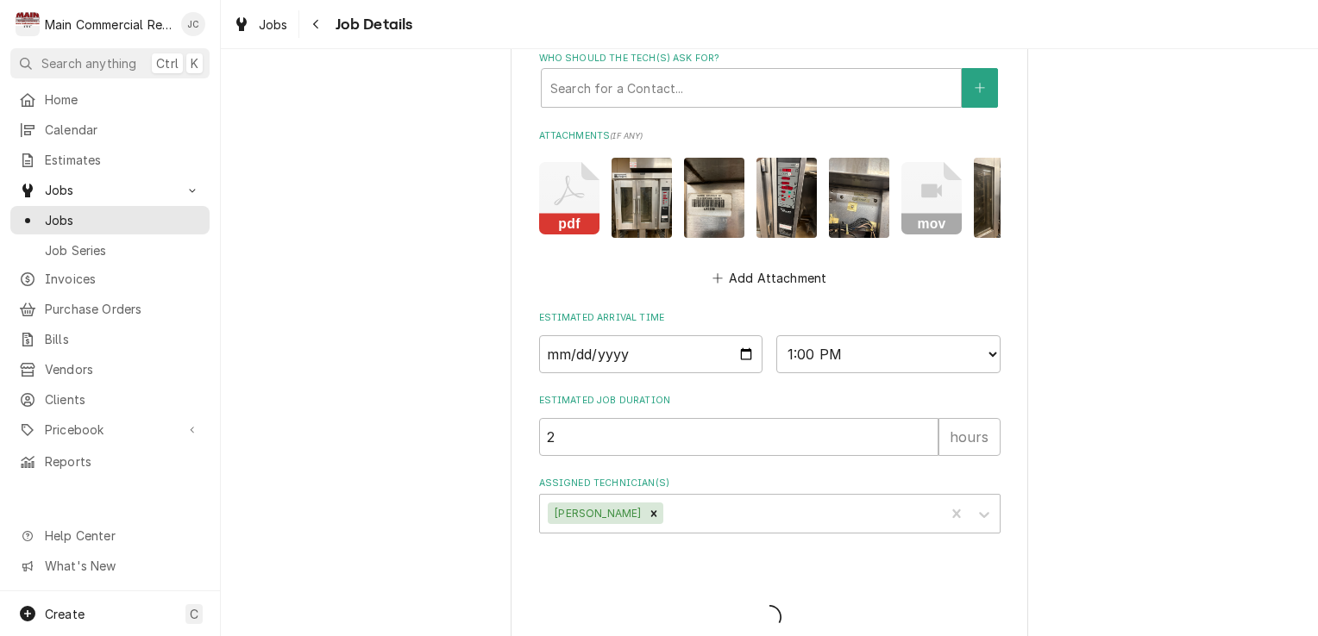
type textarea "x"
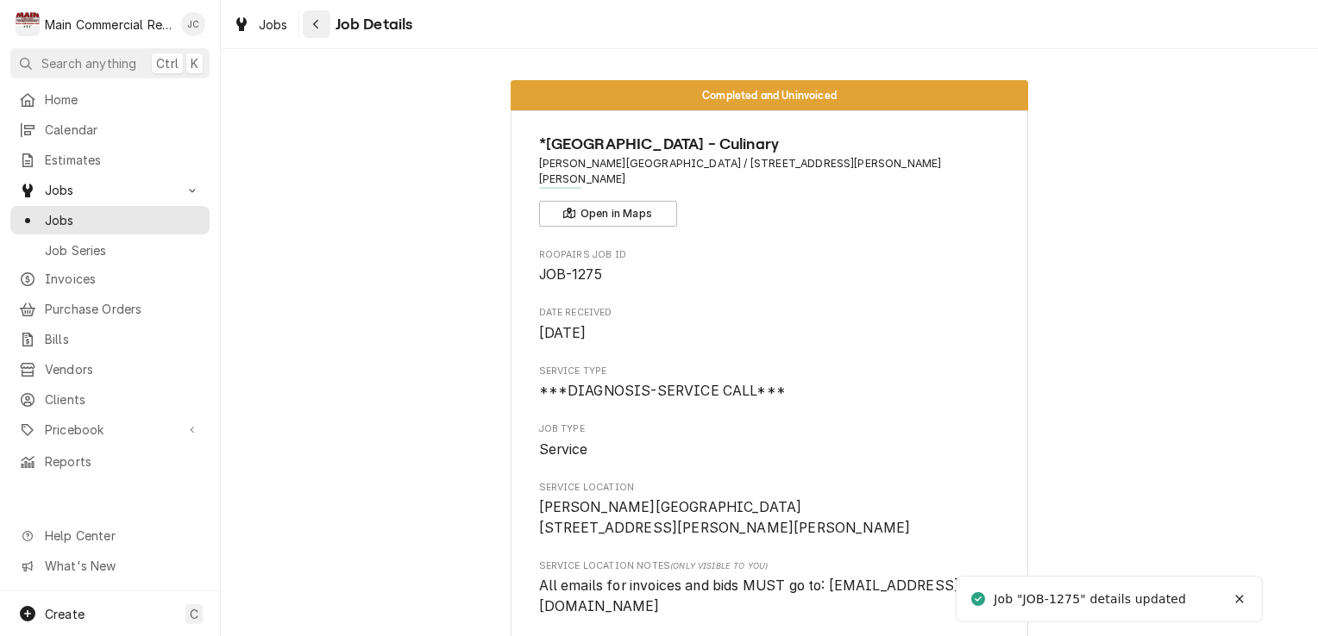
click at [319, 28] on div "Navigate back" at bounding box center [316, 24] width 17 height 17
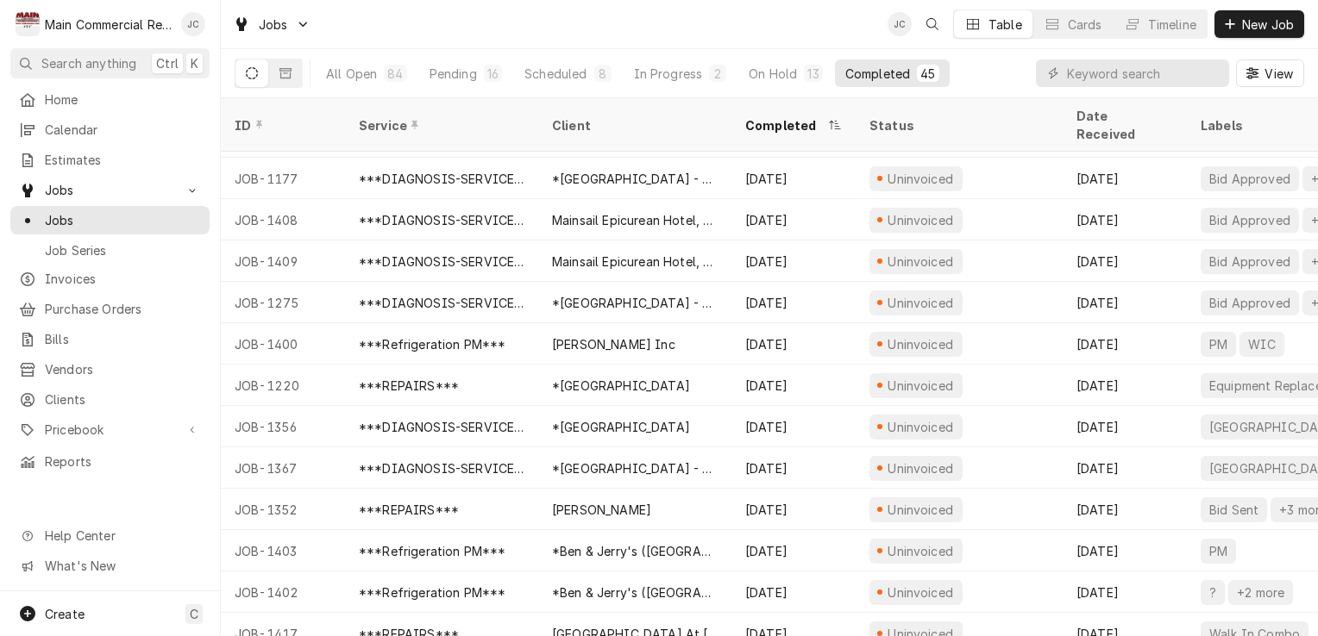
scroll to position [581, 0]
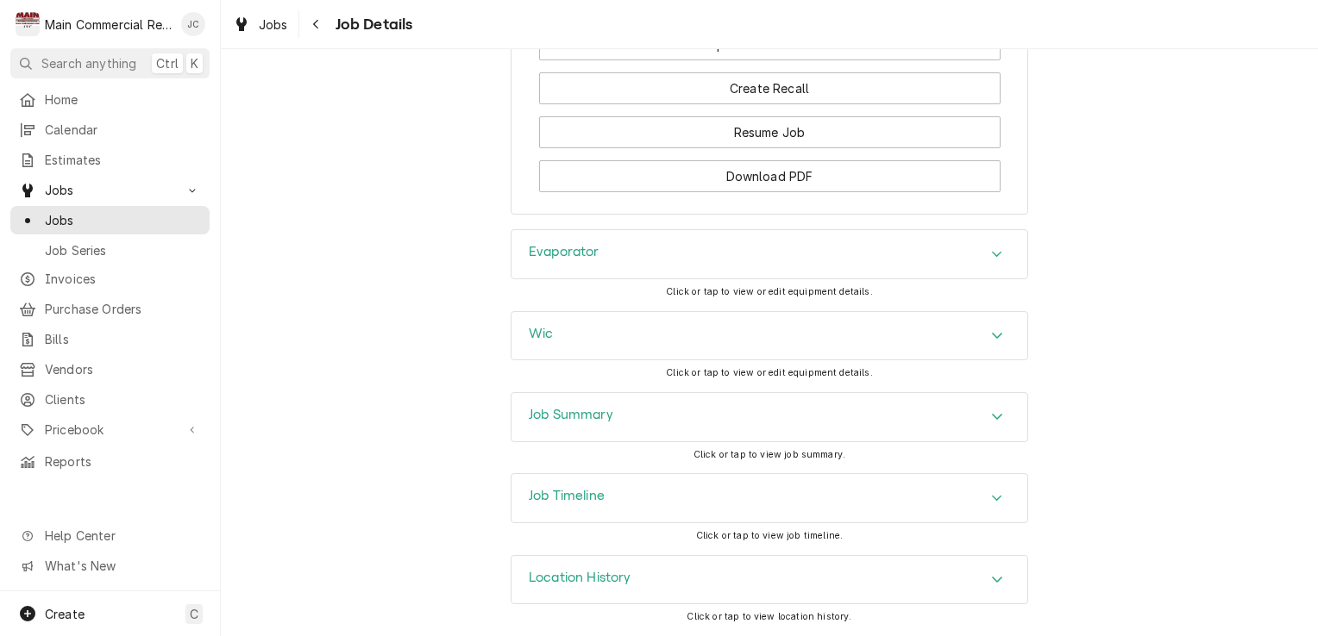
scroll to position [2194, 0]
click at [984, 421] on div "Accordion Header" at bounding box center [997, 417] width 26 height 21
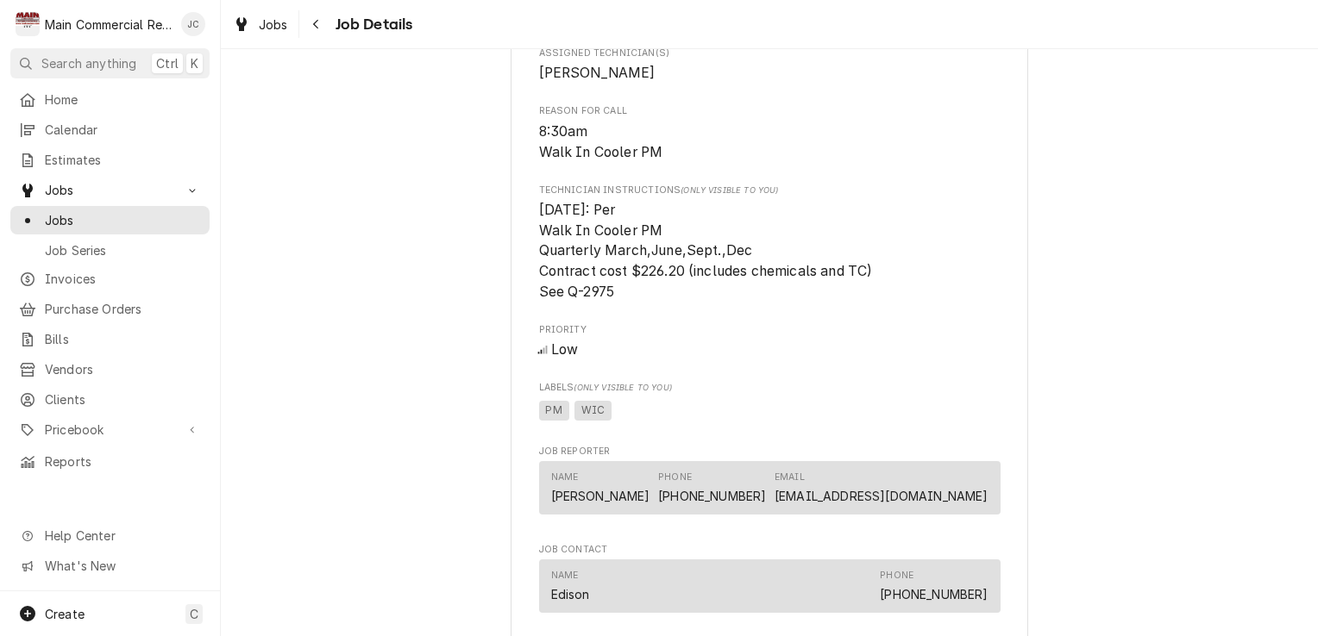
scroll to position [942, 0]
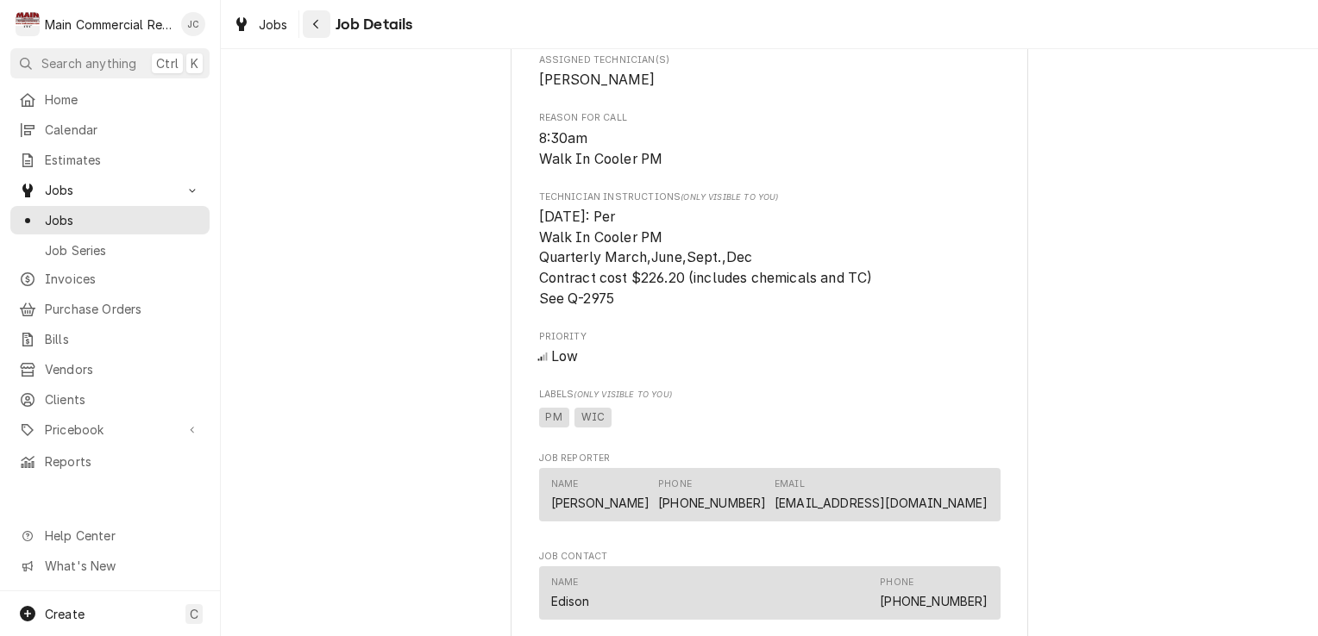
click at [321, 27] on div "Navigate back" at bounding box center [316, 24] width 17 height 17
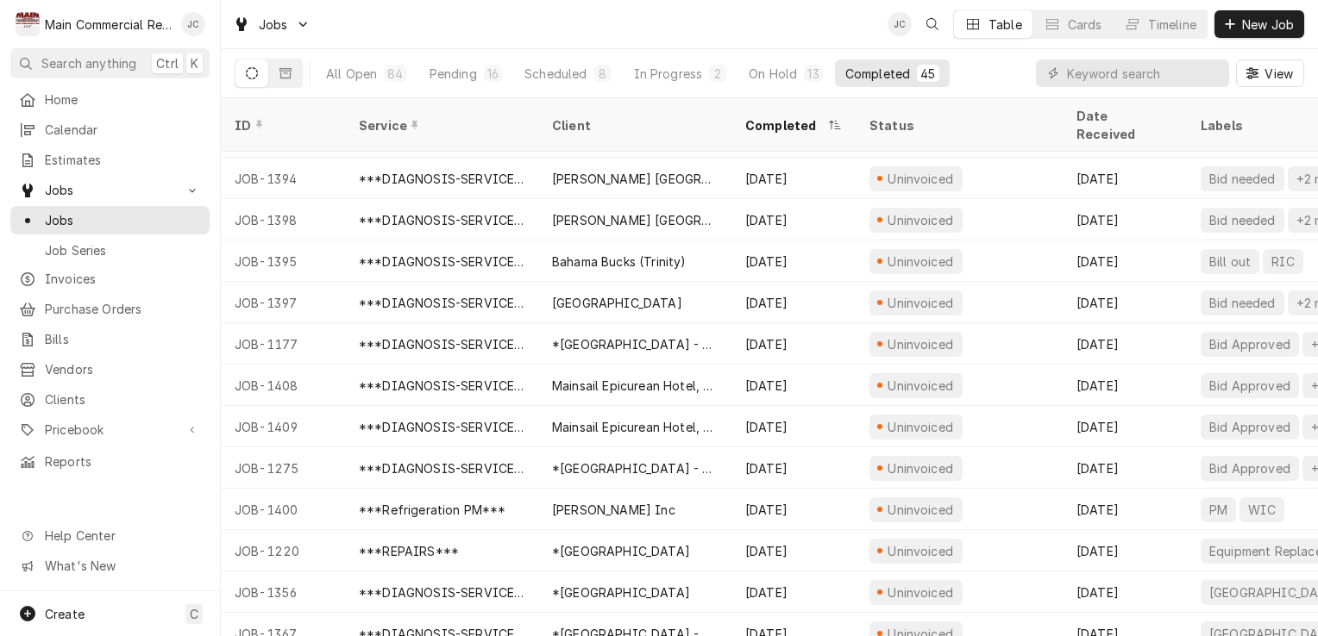
scroll to position [416, 0]
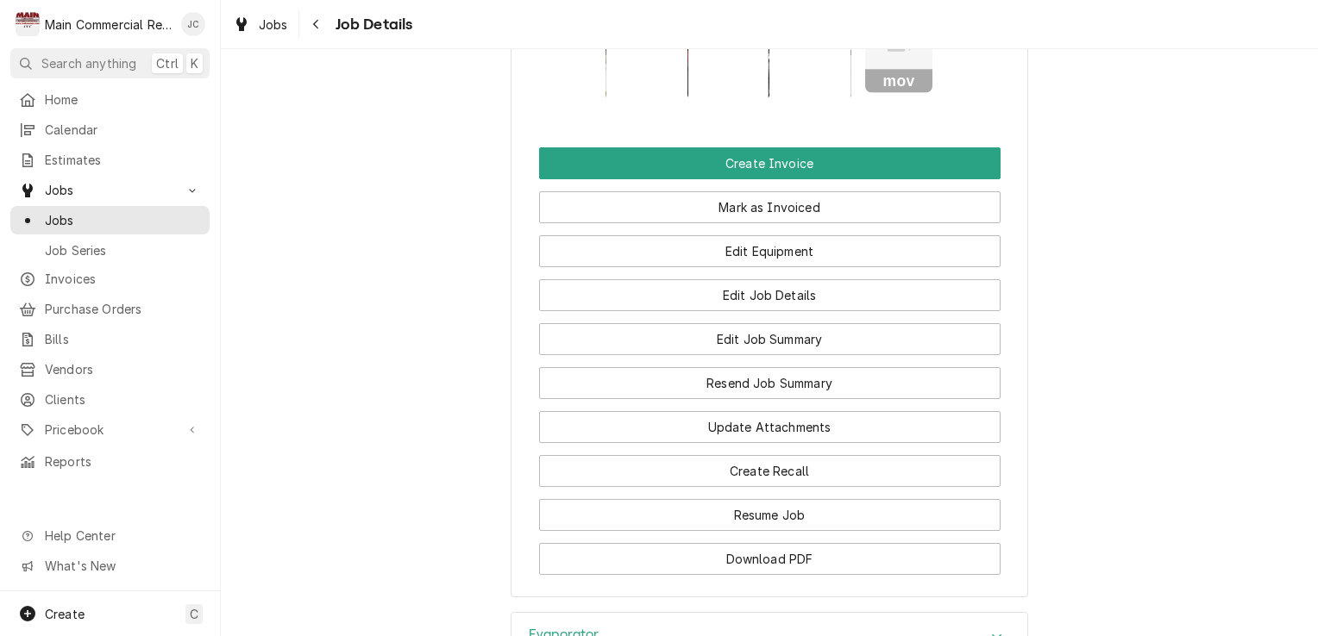
scroll to position [1876, 0]
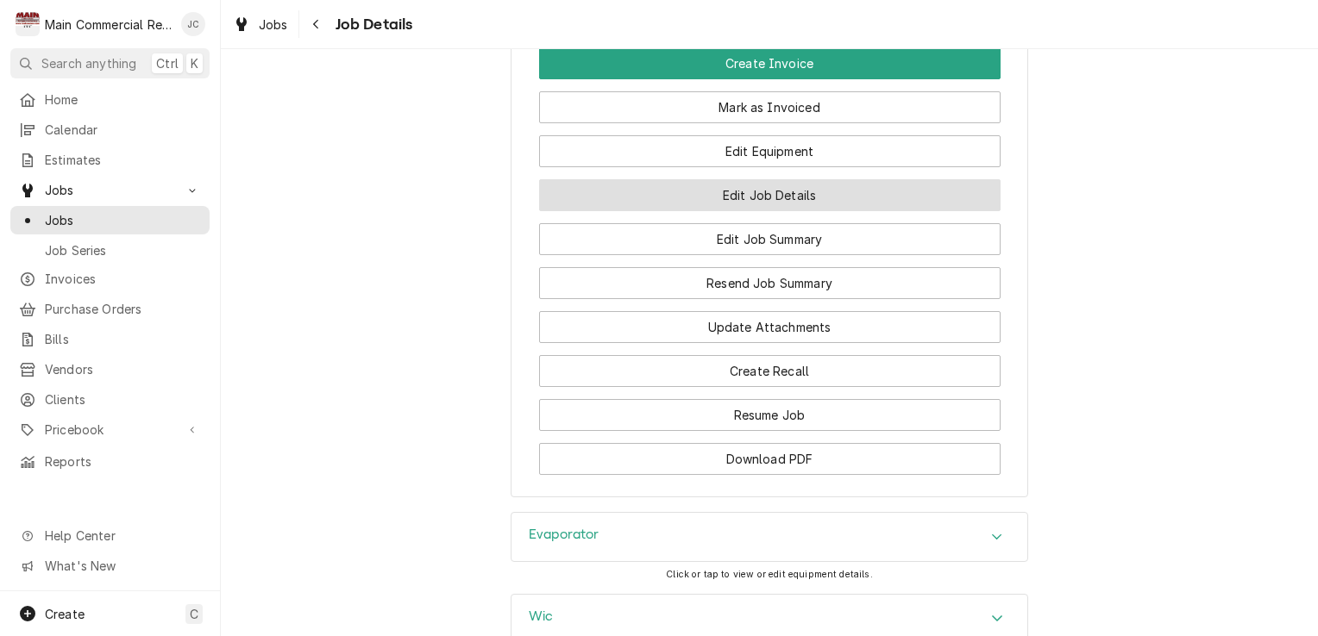
click at [766, 211] on button "Edit Job Details" at bounding box center [769, 195] width 461 height 32
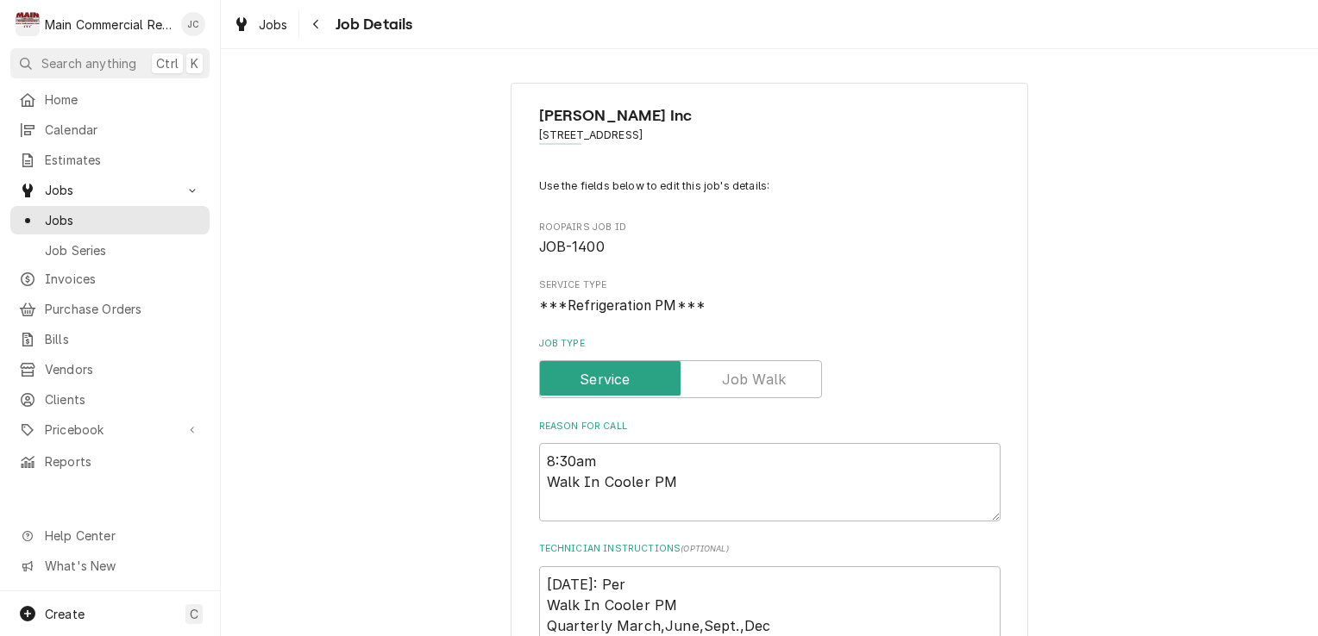
type textarea "x"
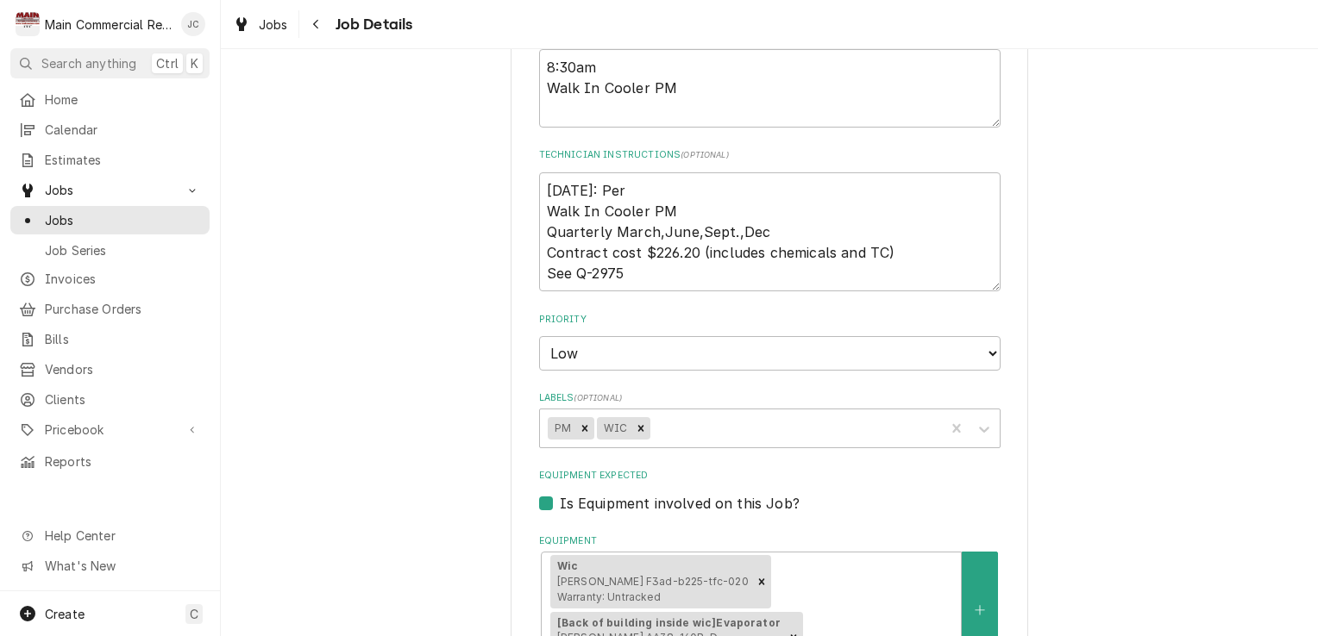
scroll to position [405, 0]
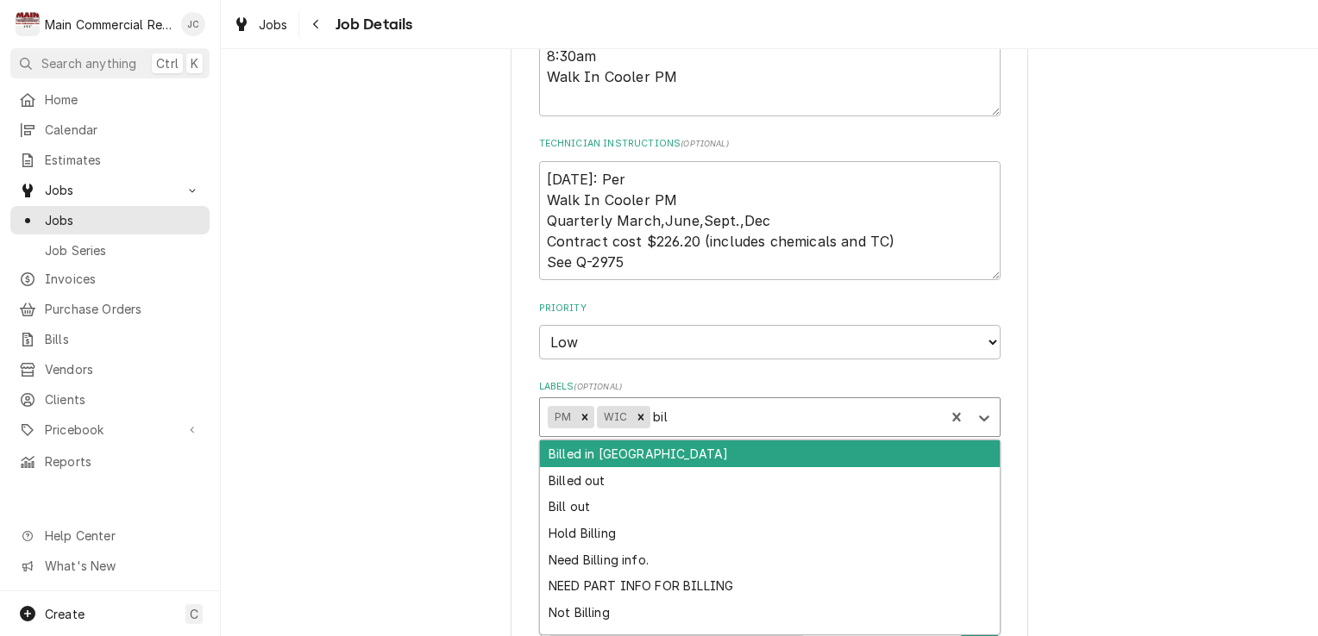
type input "bill"
click at [579, 514] on div "Bill out" at bounding box center [770, 507] width 460 height 27
type textarea "x"
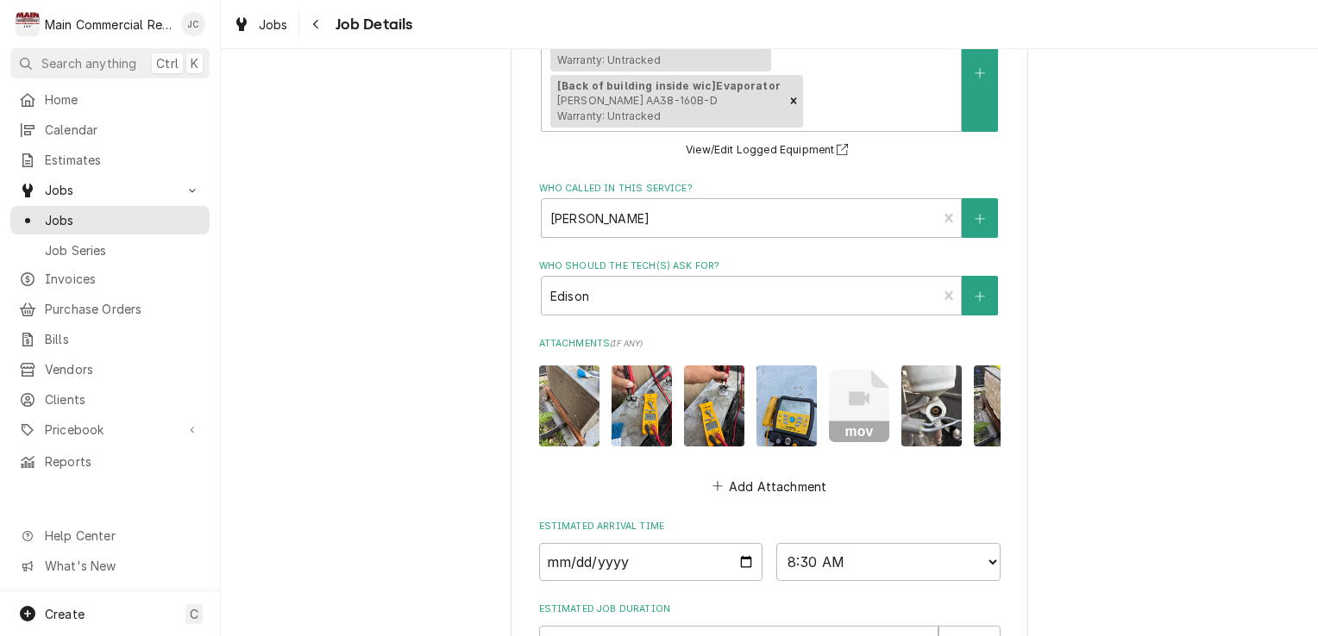
scroll to position [1156, 0]
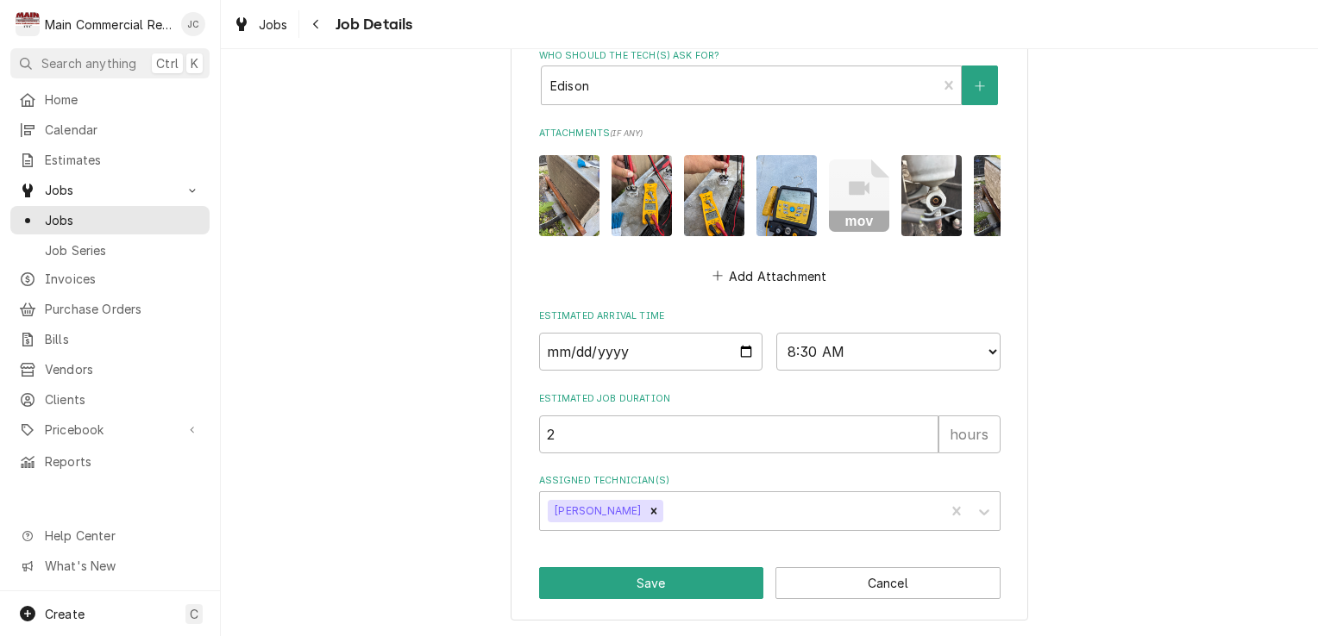
click at [648, 594] on button "Save" at bounding box center [651, 583] width 225 height 32
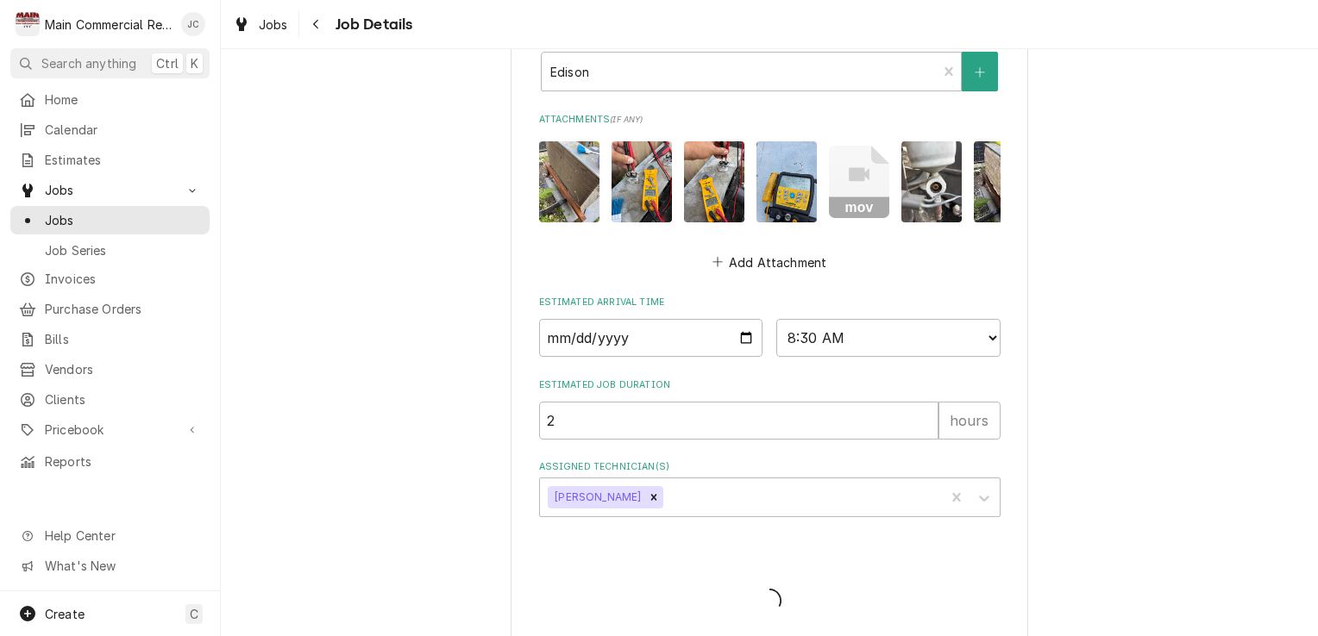
type textarea "x"
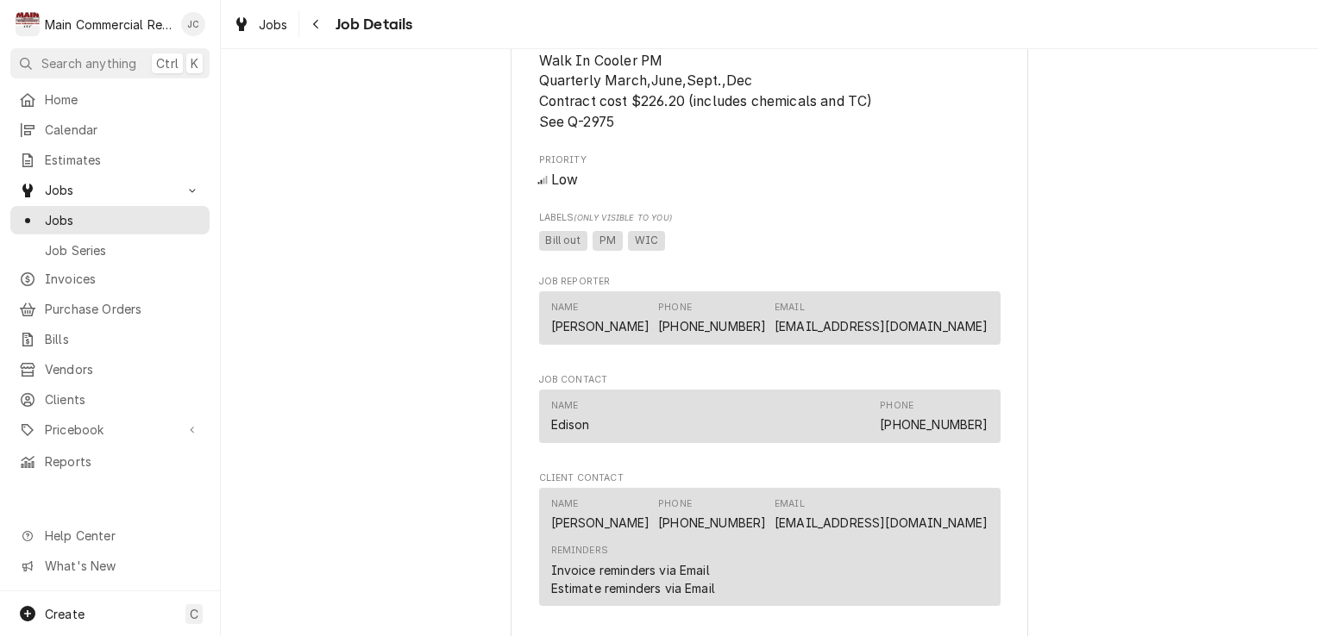
scroll to position [1114, 0]
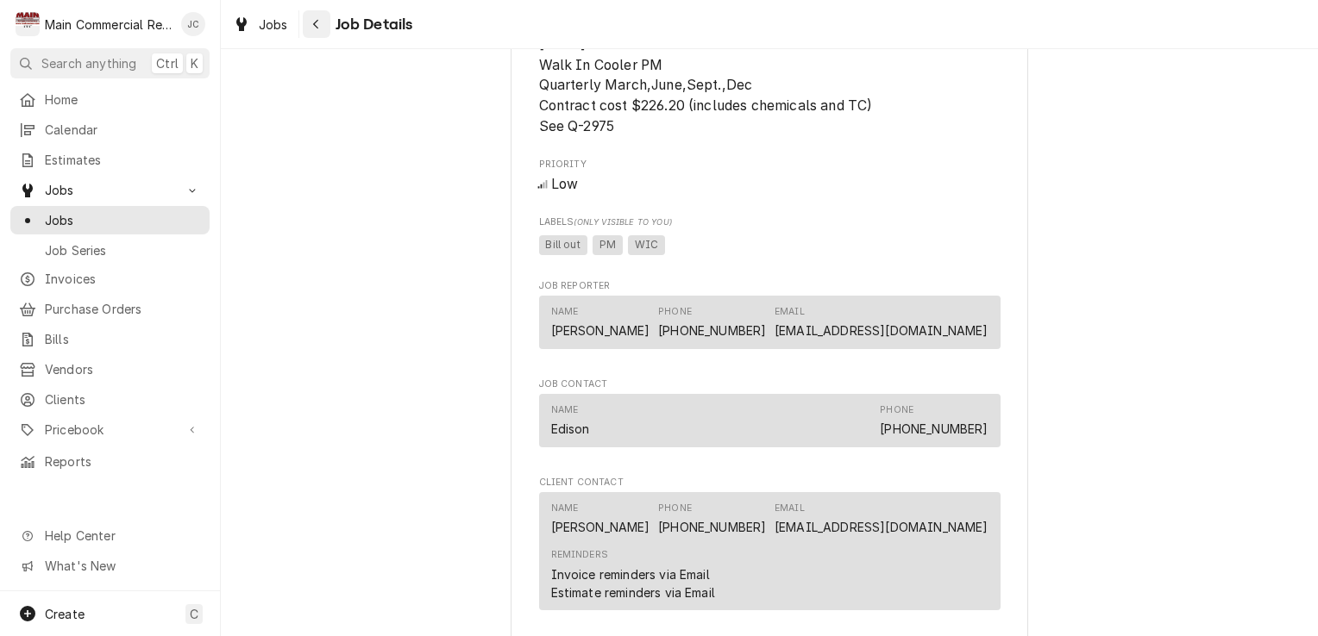
click at [323, 28] on div "Navigate back" at bounding box center [316, 24] width 17 height 17
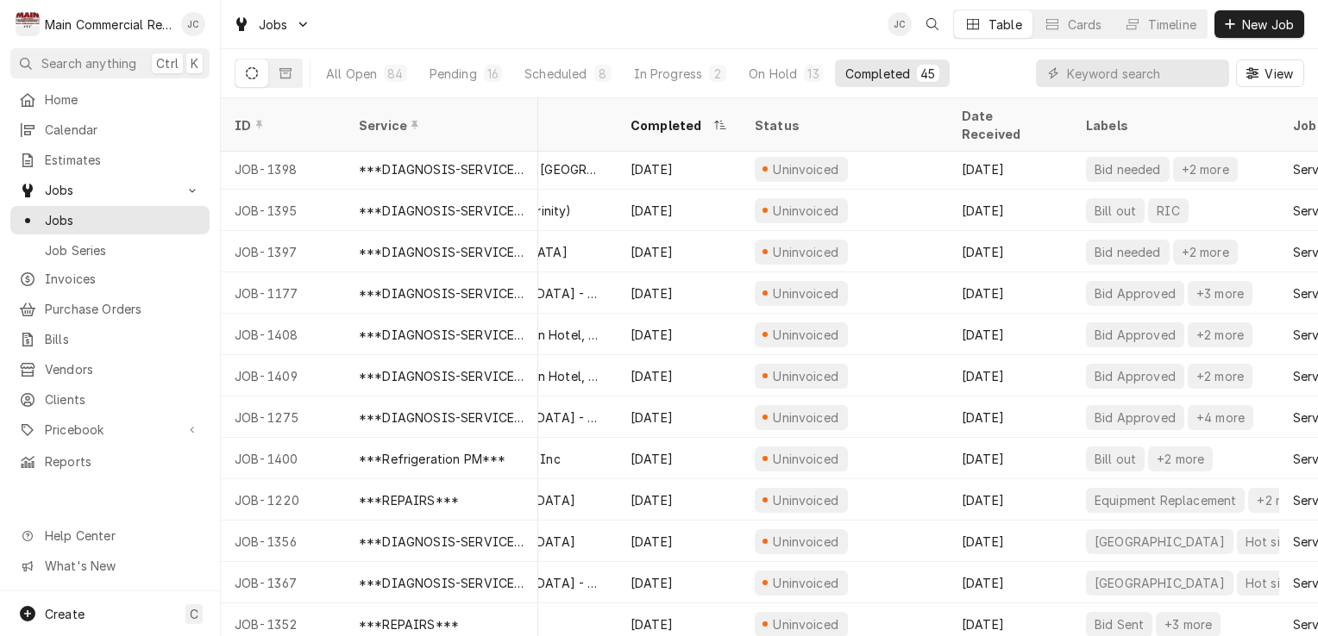
scroll to position [459, 116]
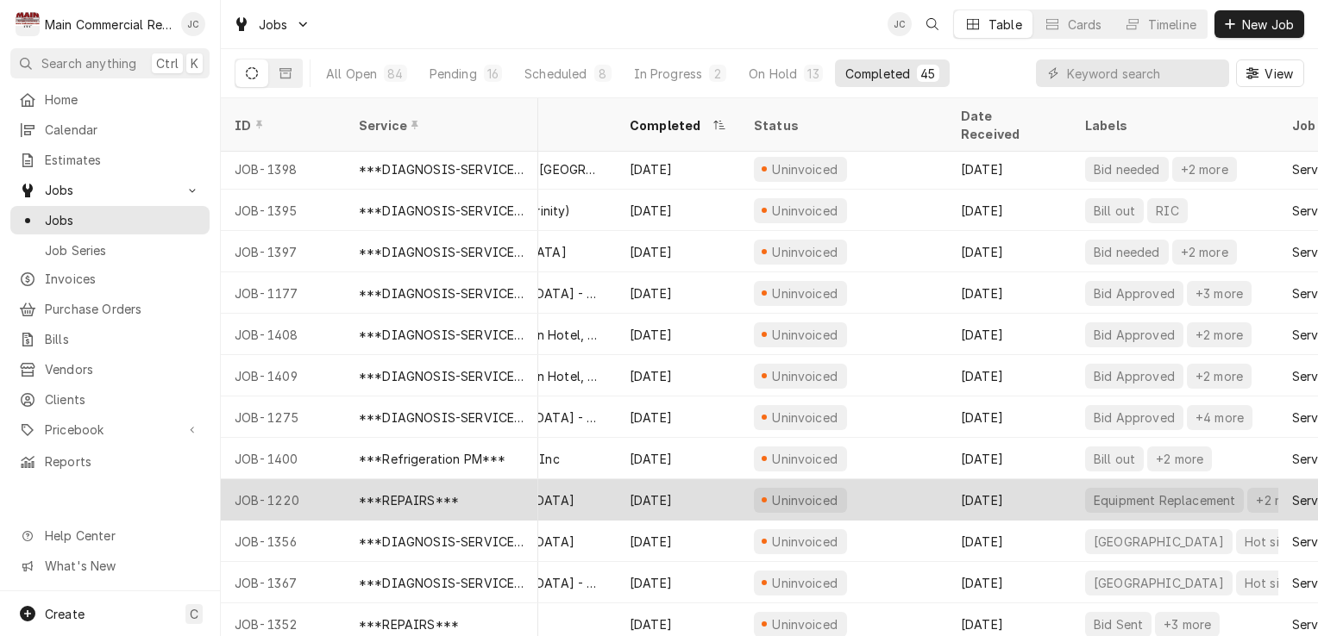
click at [1019, 480] on div "[DATE]" at bounding box center [1009, 499] width 124 height 41
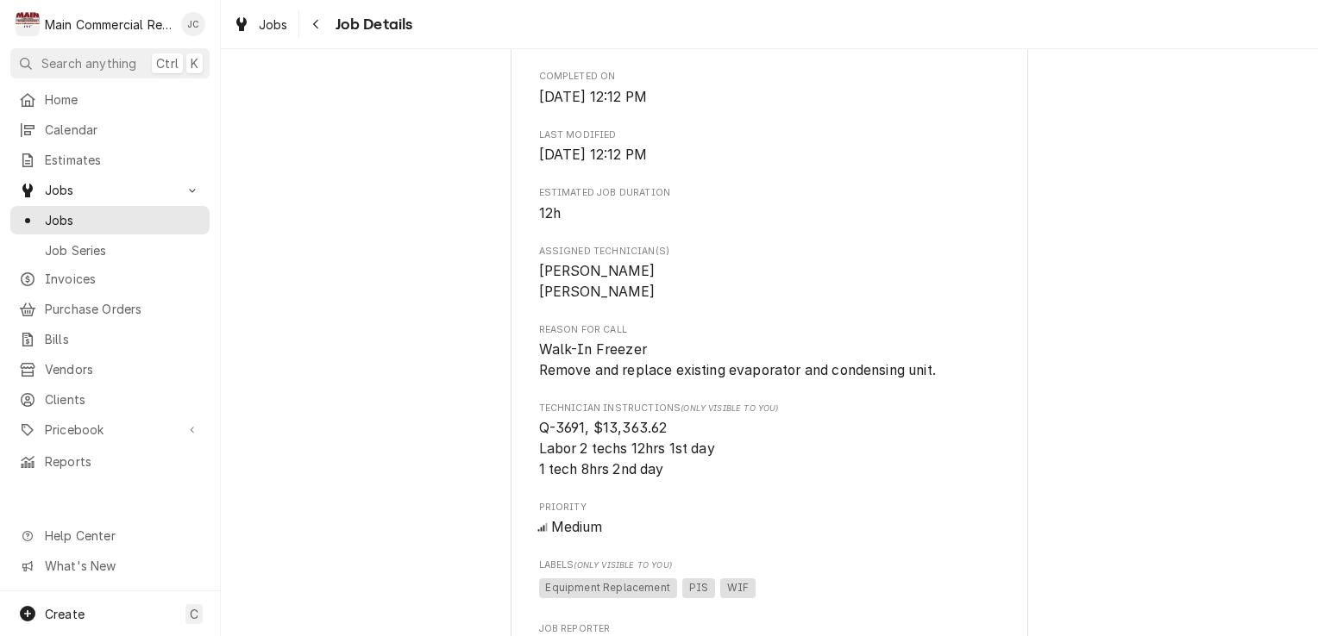
scroll to position [1147, 0]
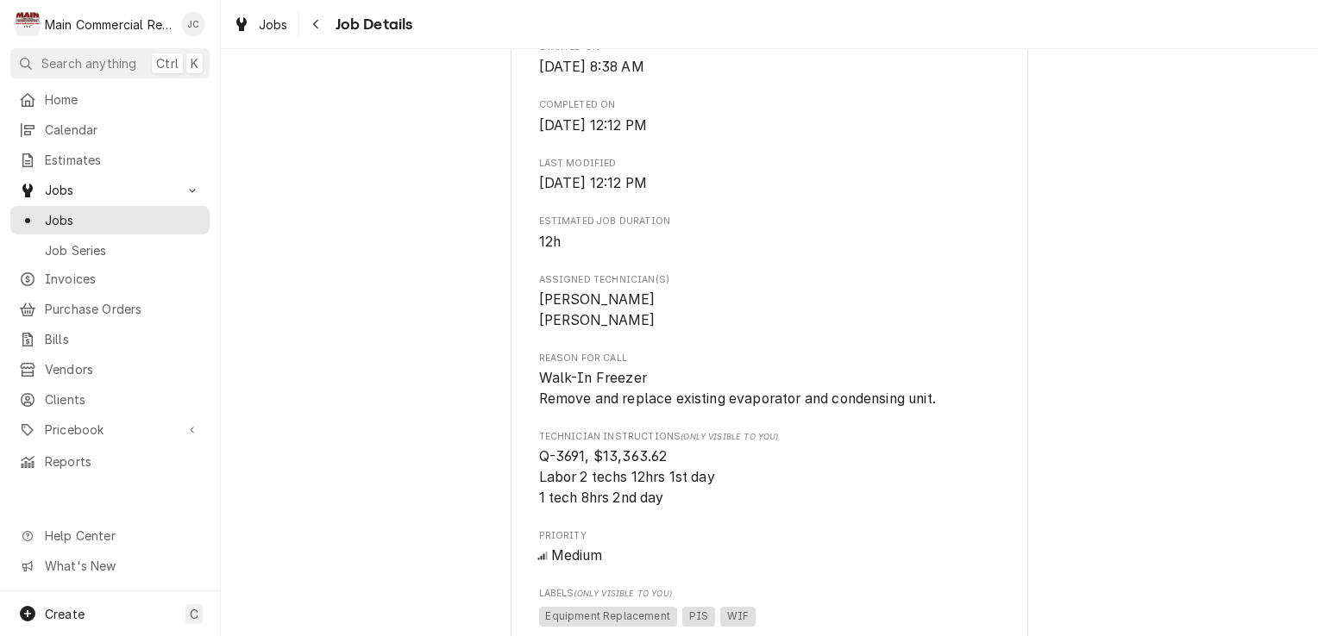
click at [1149, 350] on div "Completed and Uninvoiced *[GEOGRAPHIC_DATA] *[GEOGRAPHIC_DATA] / [STREET_ADDRES…" at bounding box center [769, 365] width 1097 height 2890
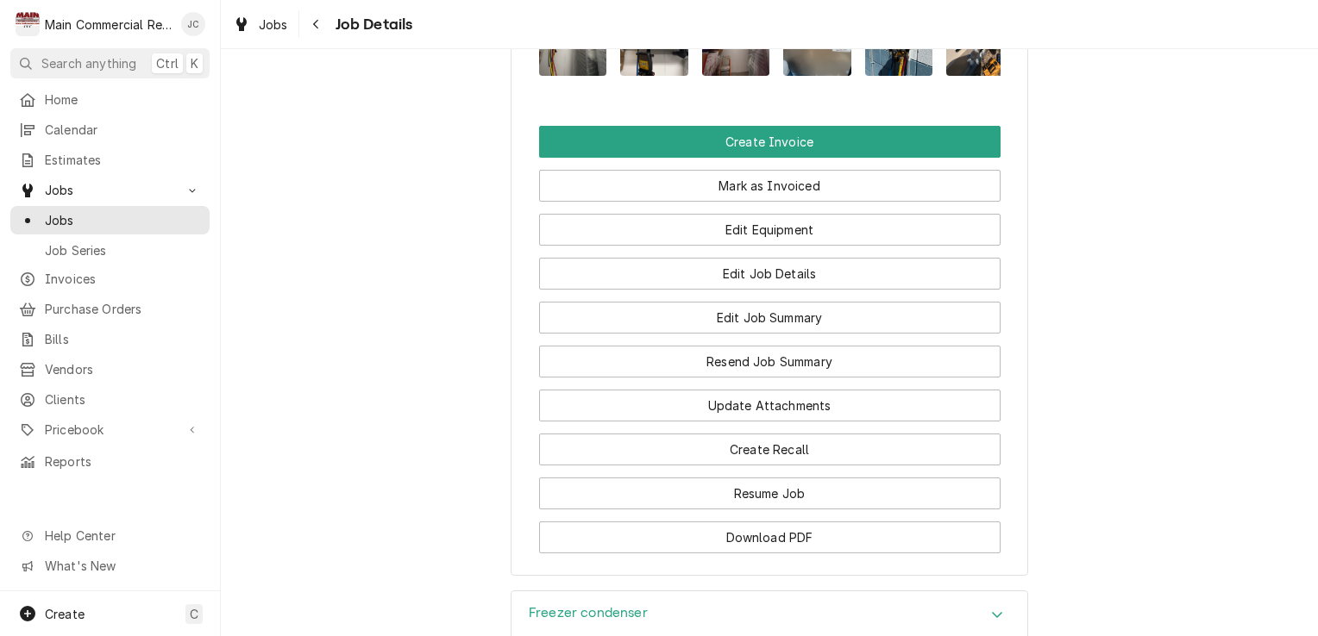
scroll to position [2371, 0]
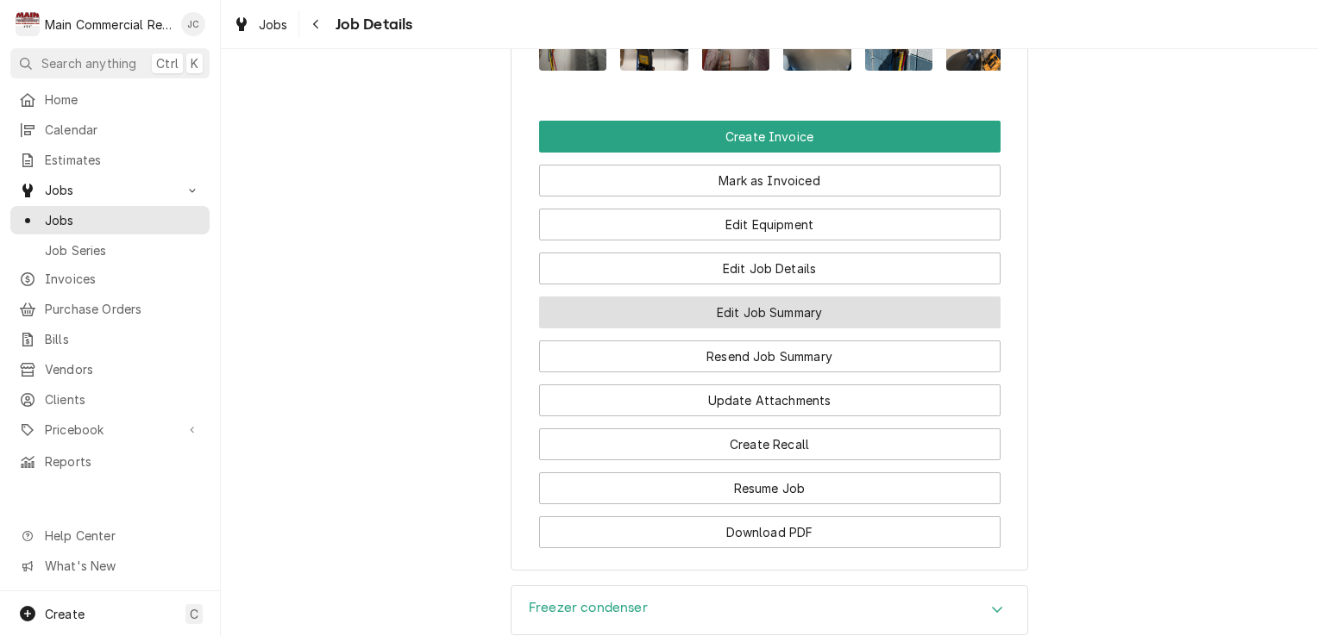
click at [826, 323] on button "Edit Job Summary" at bounding box center [769, 313] width 461 height 32
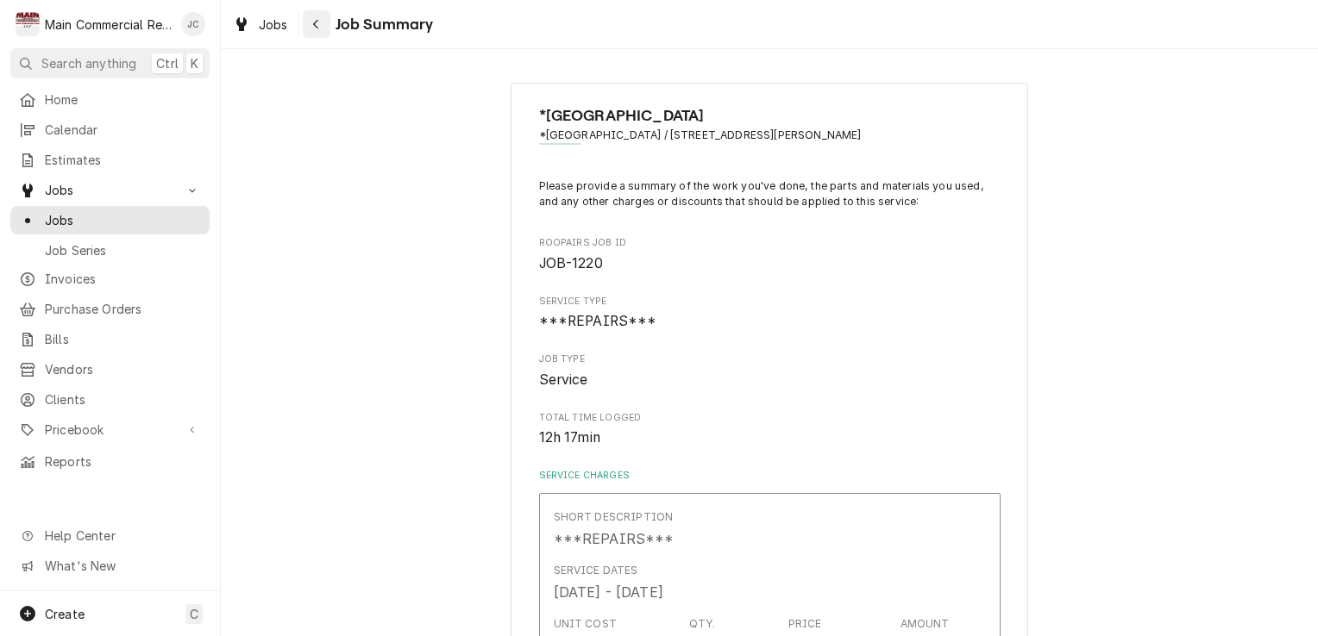
click at [325, 32] on button "Navigate back" at bounding box center [317, 24] width 28 height 28
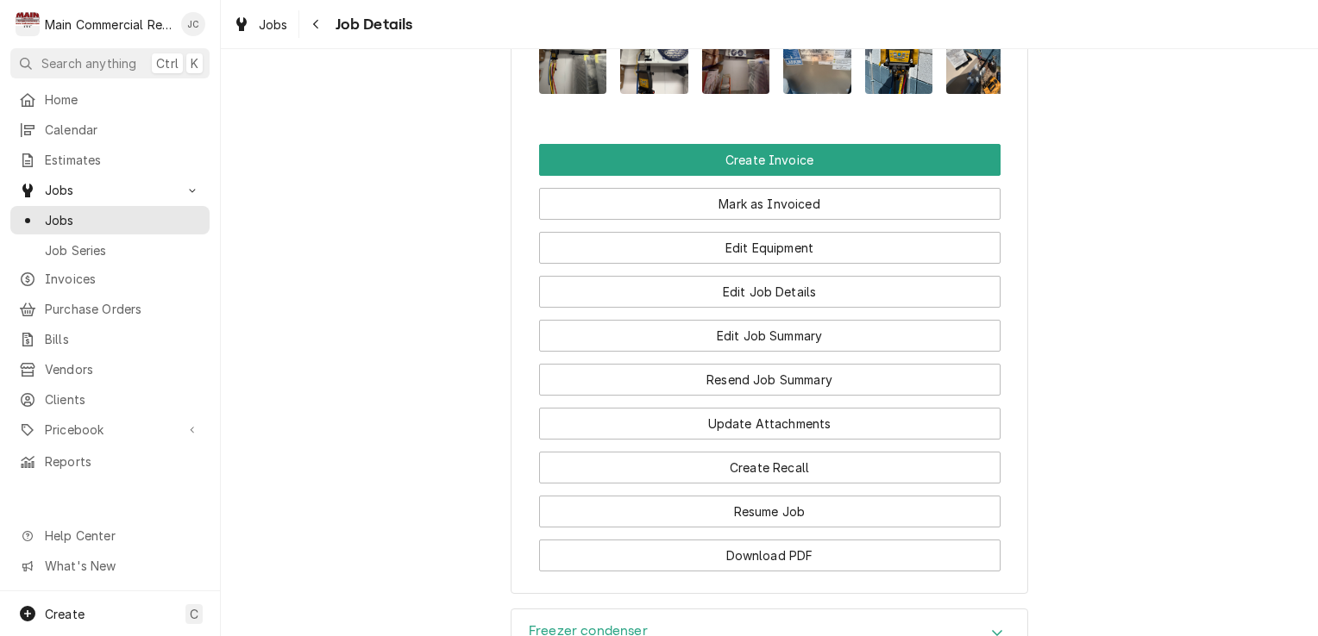
scroll to position [2368, 0]
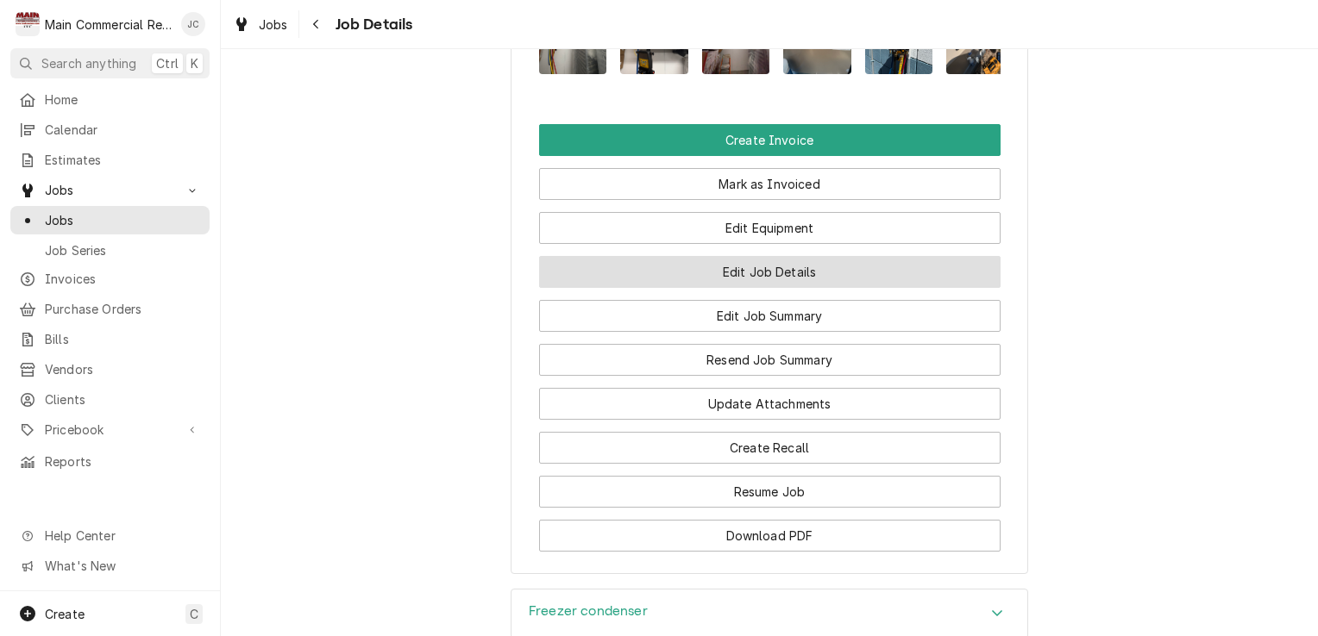
click at [773, 285] on button "Edit Job Details" at bounding box center [769, 272] width 461 height 32
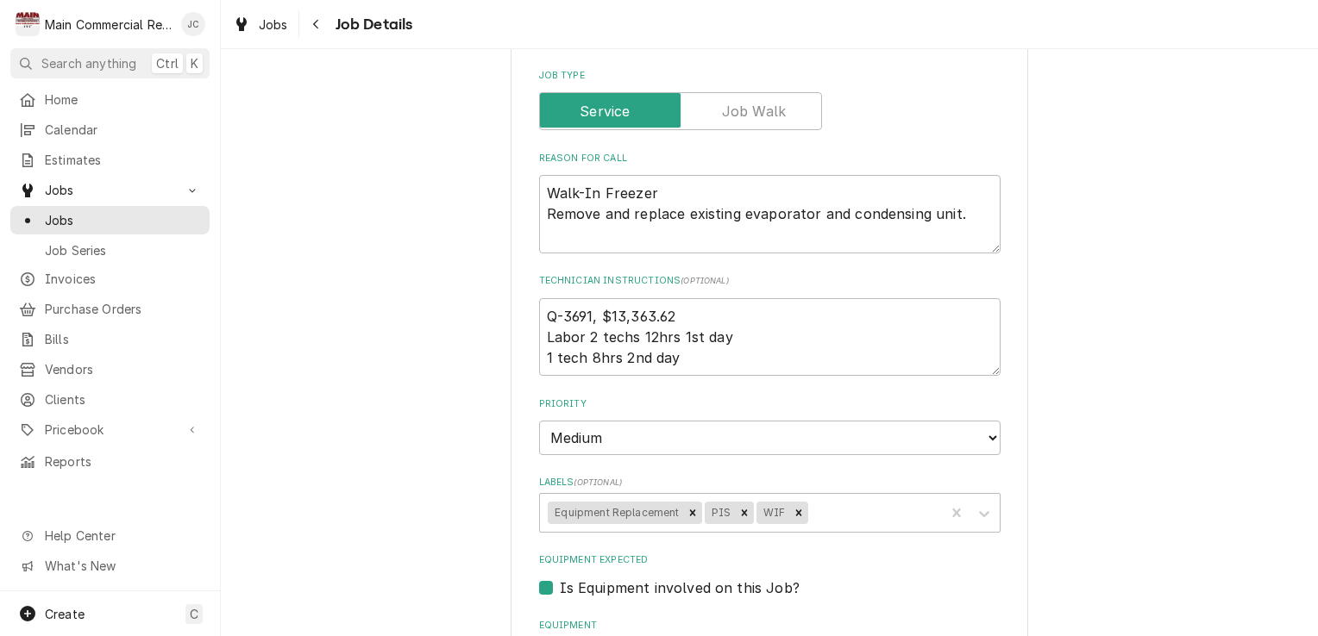
scroll to position [323, 0]
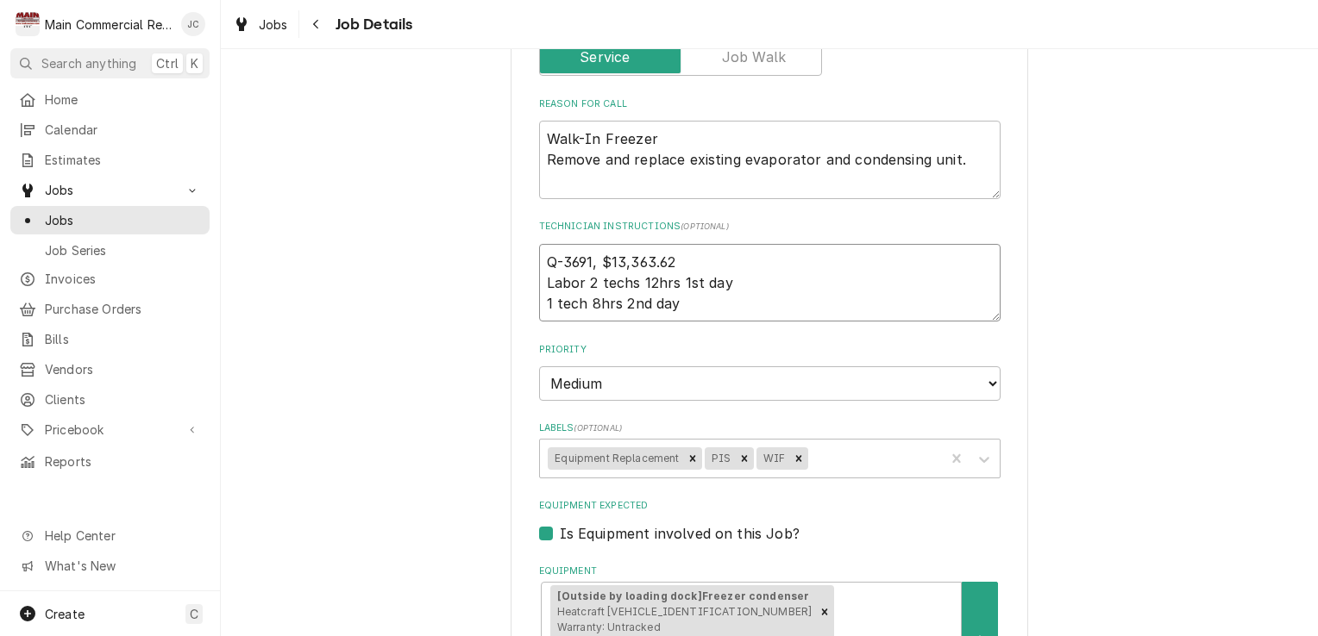
click at [549, 261] on textarea "Q-3691, $13,363.62 Labor 2 techs 12hrs 1st day 1 tech 8hrs 2nd day" at bounding box center [769, 283] width 461 height 78
type textarea "x"
type textarea "Q-3691, $13,363.62 Labor 2 techs 12hrs 1st day 1 tech 8hrs 2nd day"
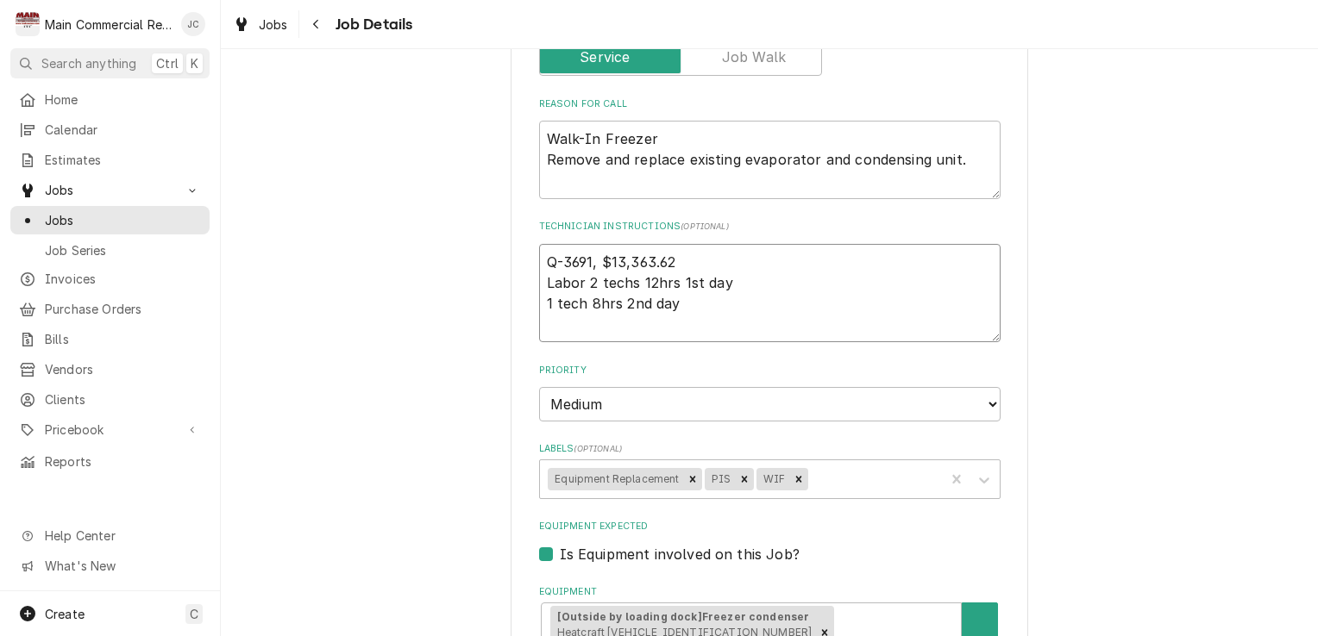
type textarea "x"
type textarea "9 Q-3691, $13,363.62 Labor 2 techs 12hrs 1st day 1 tech 8hrs 2nd day"
type textarea "x"
type textarea "9/ Q-3691, $13,363.62 Labor 2 techs 12hrs 1st day 1 tech 8hrs 2nd day"
type textarea "x"
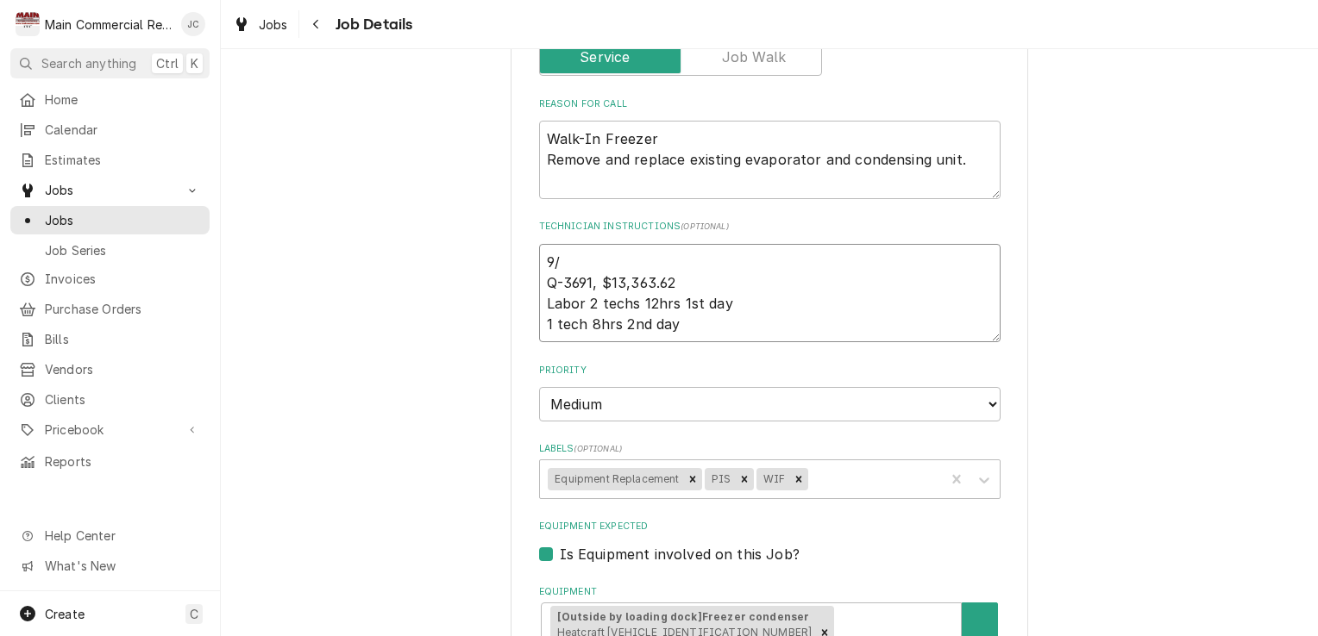
type textarea "9/2 Q-3691, $13,363.62 Labor 2 techs 12hrs 1st day 1 tech 8hrs 2nd day"
type textarea "x"
type textarea "9/24 Q-3691, $13,363.62 Labor 2 techs 12hrs 1st day 1 tech 8hrs 2nd day"
type textarea "x"
type textarea "9/24/ Q-3691, $13,363.62 Labor 2 techs 12hrs 1st day 1 tech 8hrs 2nd day"
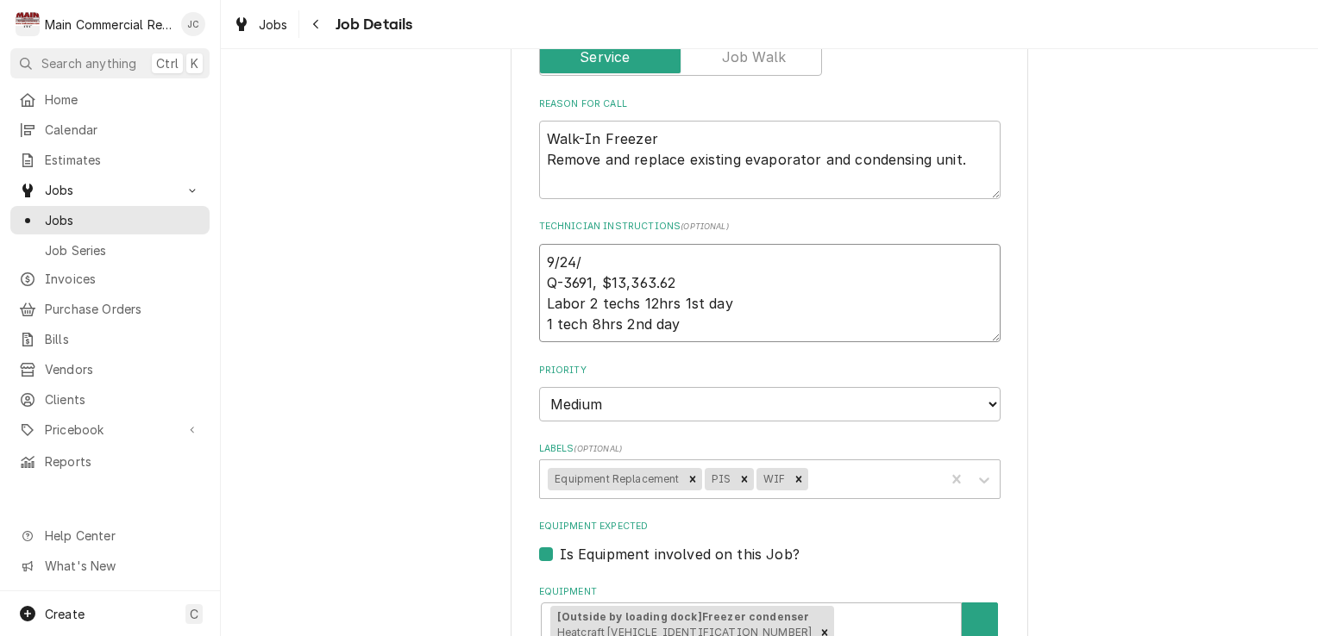
type textarea "x"
type textarea "9/24/2 Q-3691, $13,363.62 Labor 2 techs 12hrs 1st day 1 tech 8hrs 2nd day"
type textarea "x"
type textarea "9/24/25 Q-3691, $13,363.62 Labor 2 techs 12hrs 1st day 1 tech 8hrs 2nd day"
type textarea "x"
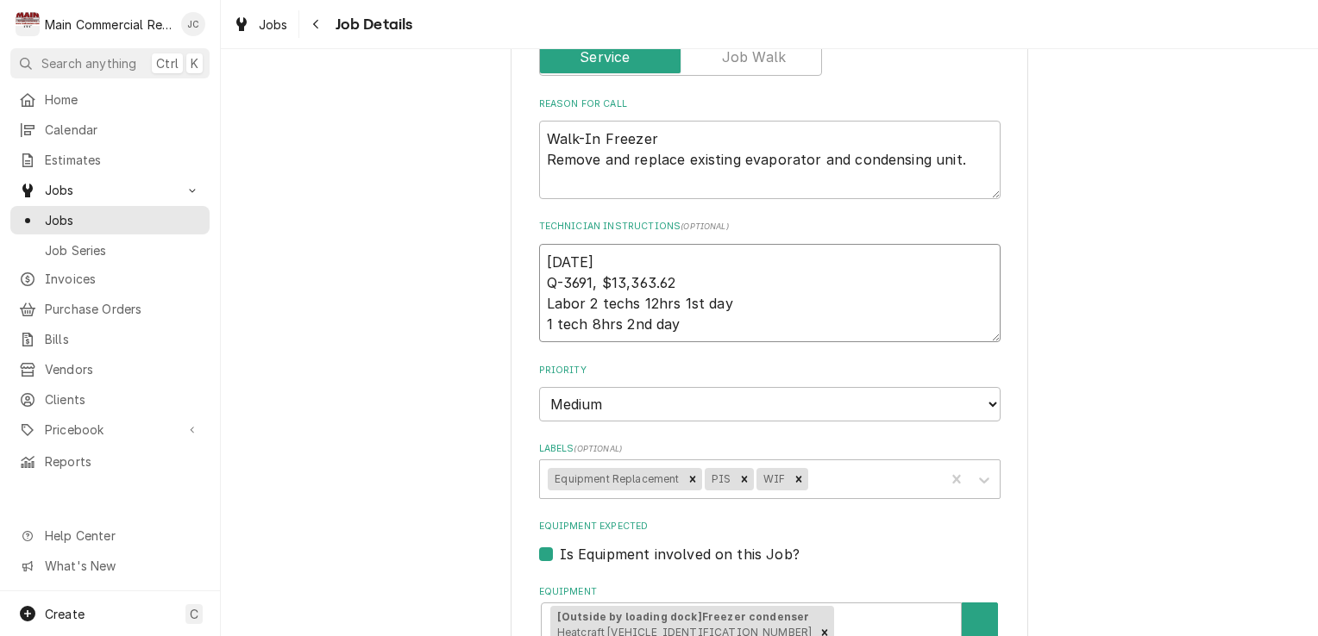
type textarea "9/24/25: Q-3691, $13,363.62 Labor 2 techs 12hrs 1st day 1 tech 8hrs 2nd day"
type textarea "x"
type textarea "9/24/25: Q-3691, $13,363.62 Labor 2 techs 12hrs 1st day 1 tech 8hrs 2nd day"
type textarea "x"
type textarea "9/24/25: L Q-3691, $13,363.62 Labor 2 techs 12hrs 1st day 1 tech 8hrs 2nd day"
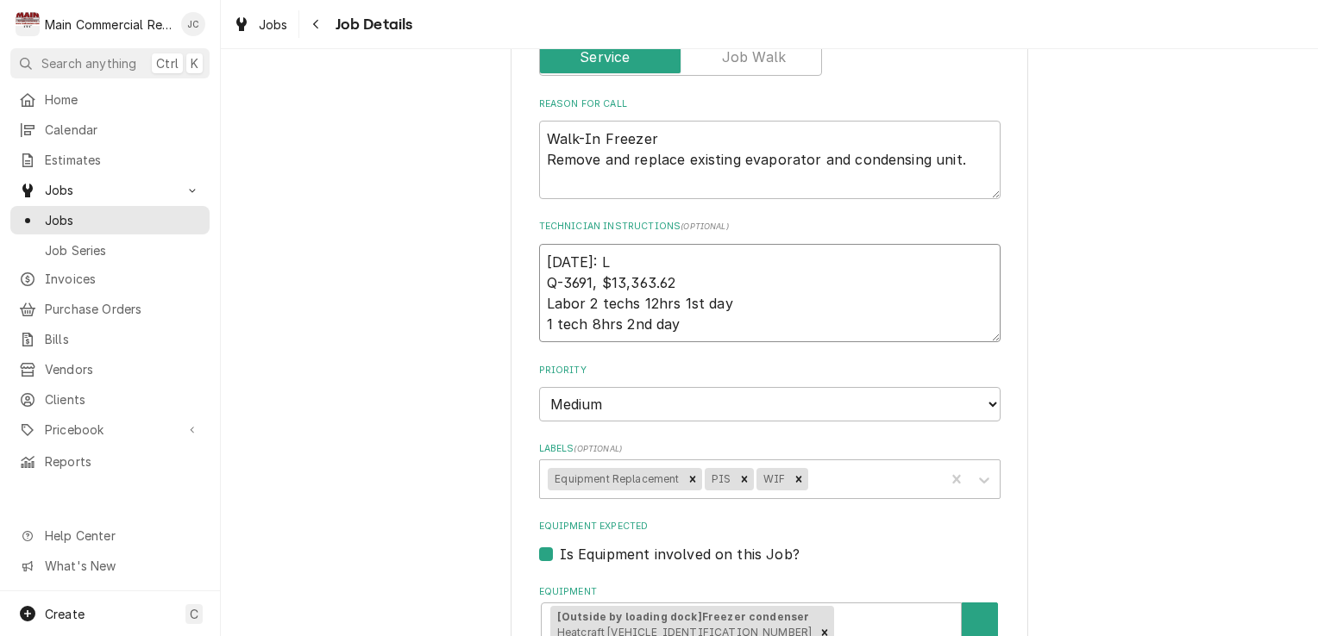
type textarea "x"
type textarea "9/24/25: Le Q-3691, $13,363.62 Labor 2 techs 12hrs 1st day 1 tech 8hrs 2nd day"
type textarea "x"
type textarea "9/24/25: Lei Q-3691, $13,363.62 Labor 2 techs 12hrs 1st day 1 tech 8hrs 2nd day"
type textarea "x"
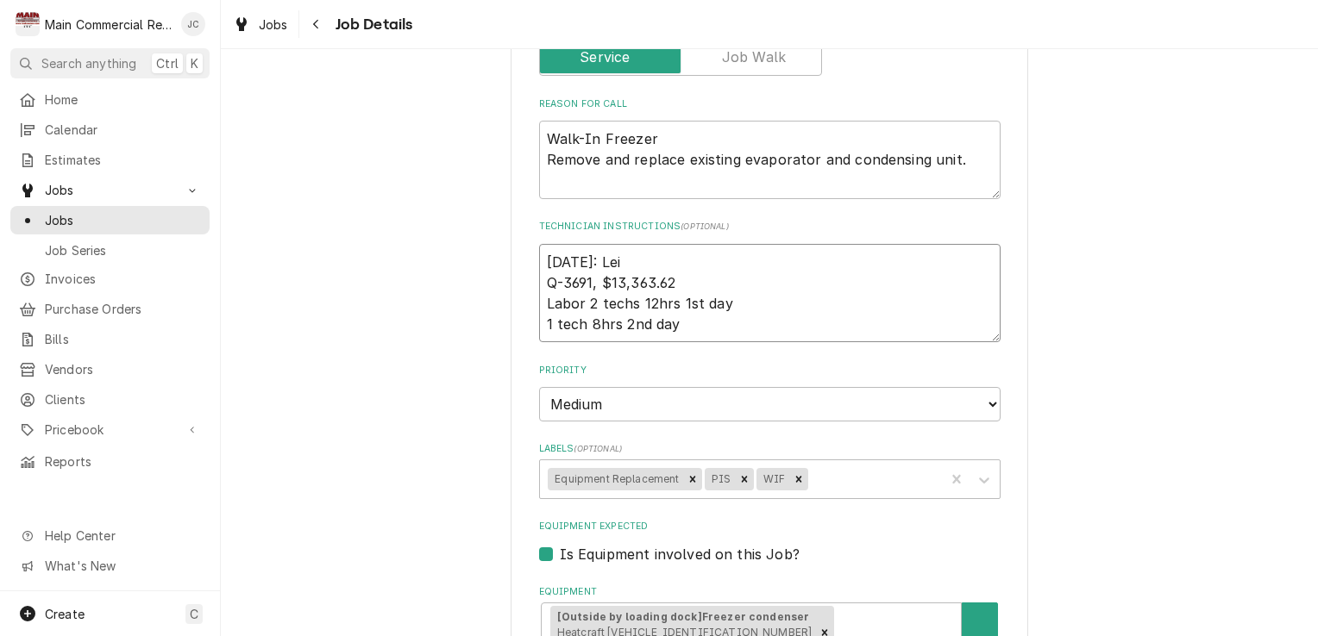
type textarea "9/24/25: Leil Q-3691, $13,363.62 Labor 2 techs 12hrs 1st day 1 tech 8hrs 2nd day"
type textarea "x"
type textarea "9/24/25: Leili Q-3691, $13,363.62 Labor 2 techs 12hrs 1st day 1 tech 8hrs 2nd d…"
type textarea "x"
type textarea "9/24/25: Leilin Q-3691, $13,363.62 Labor 2 techs 12hrs 1st day 1 tech 8hrs 2nd …"
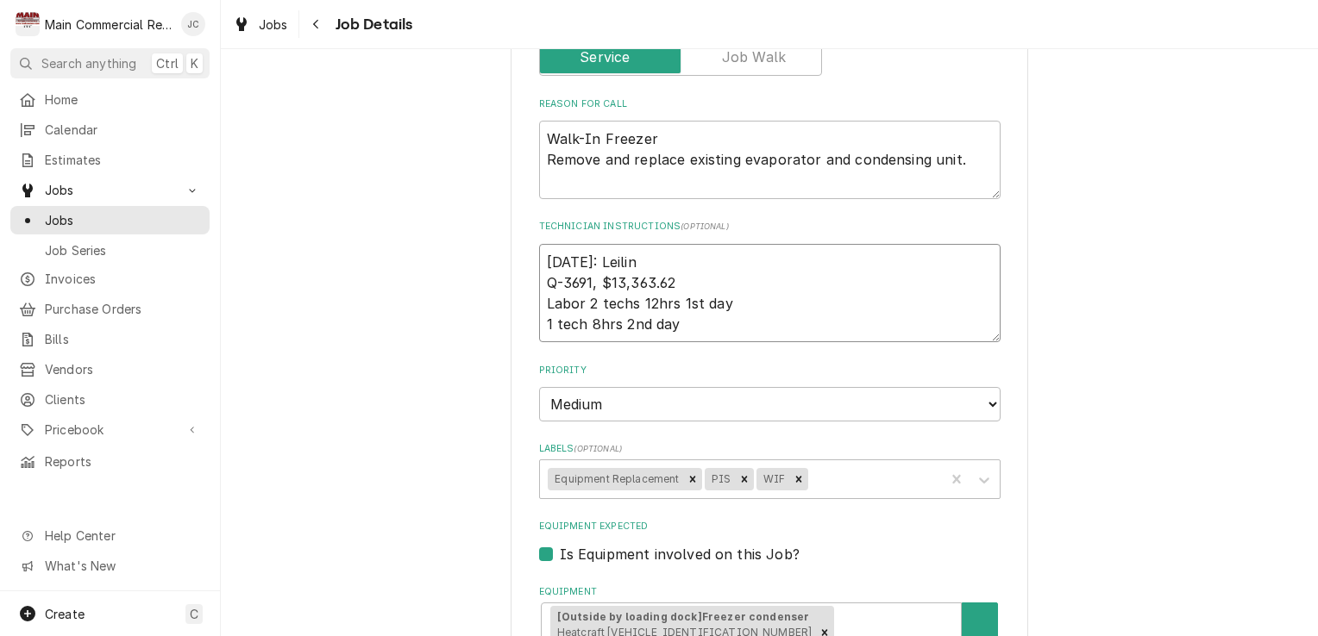
type textarea "x"
type textarea "9/24/25: Leiling Q-3691, $13,363.62 Labor 2 techs 12hrs 1st day 1 tech 8hrs 2nd…"
type textarea "x"
type textarea "9/24/25: Leilin Q-3691, $13,363.62 Labor 2 techs 12hrs 1st day 1 tech 8hrs 2nd …"
type textarea "x"
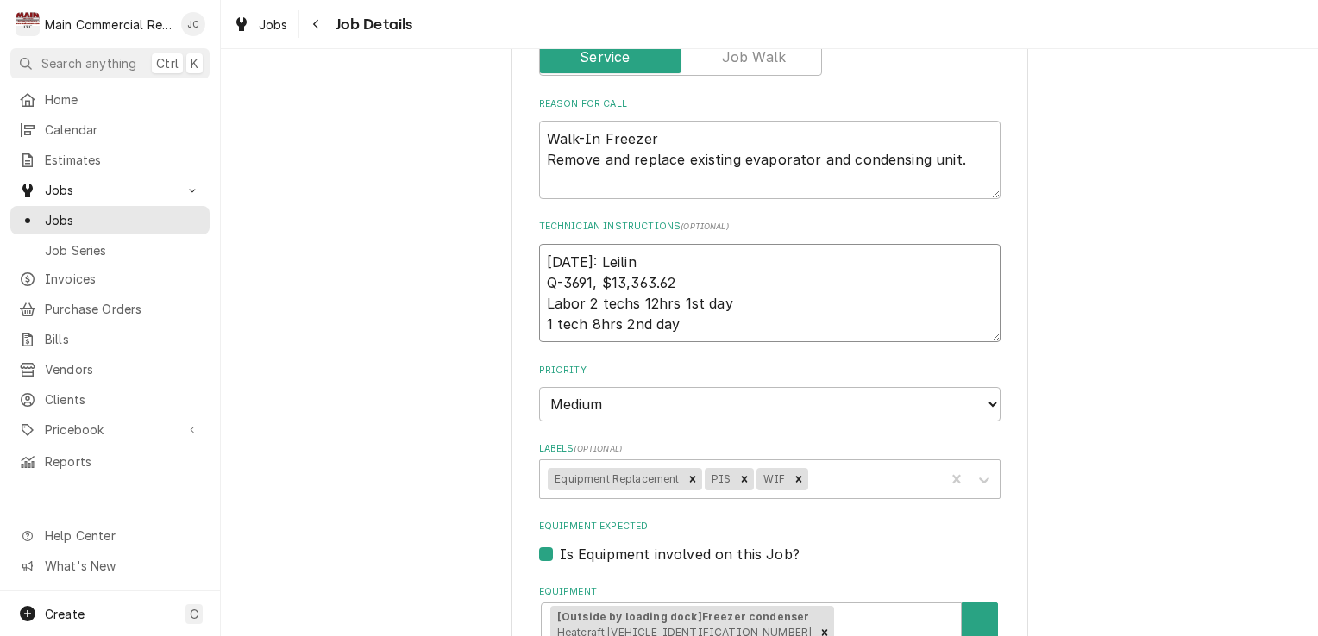
type textarea "9/24/25: Leili Q-3691, $13,363.62 Labor 2 techs 12hrs 1st day 1 tech 8hrs 2nd d…"
type textarea "x"
type textarea "9/24/25: Leil Q-3691, $13,363.62 Labor 2 techs 12hrs 1st day 1 tech 8hrs 2nd day"
type textarea "x"
type textarea "9/24/25: Lei Q-3691, $13,363.62 Labor 2 techs 12hrs 1st day 1 tech 8hrs 2nd day"
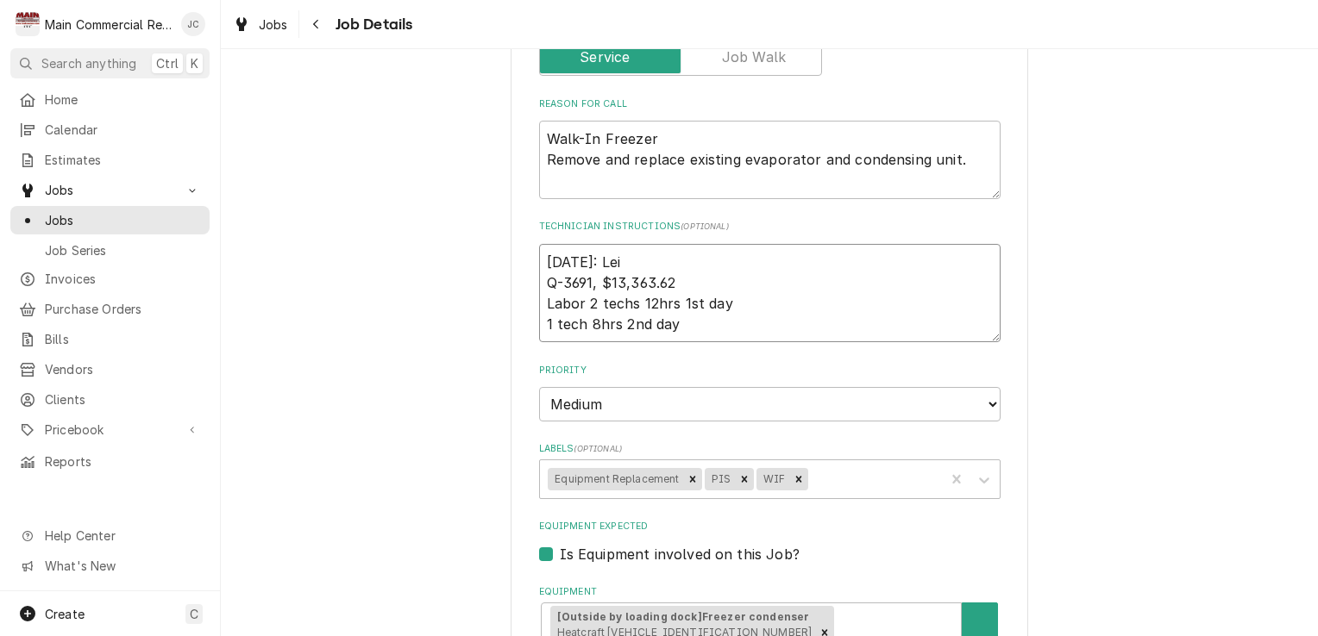
type textarea "x"
type textarea "9/24/25: Le Q-3691, $13,363.62 Labor 2 techs 12hrs 1st day 1 tech 8hrs 2nd day"
type textarea "x"
type textarea "9/24/25: L Q-3691, $13,363.62 Labor 2 techs 12hrs 1st day 1 tech 8hrs 2nd day"
type textarea "x"
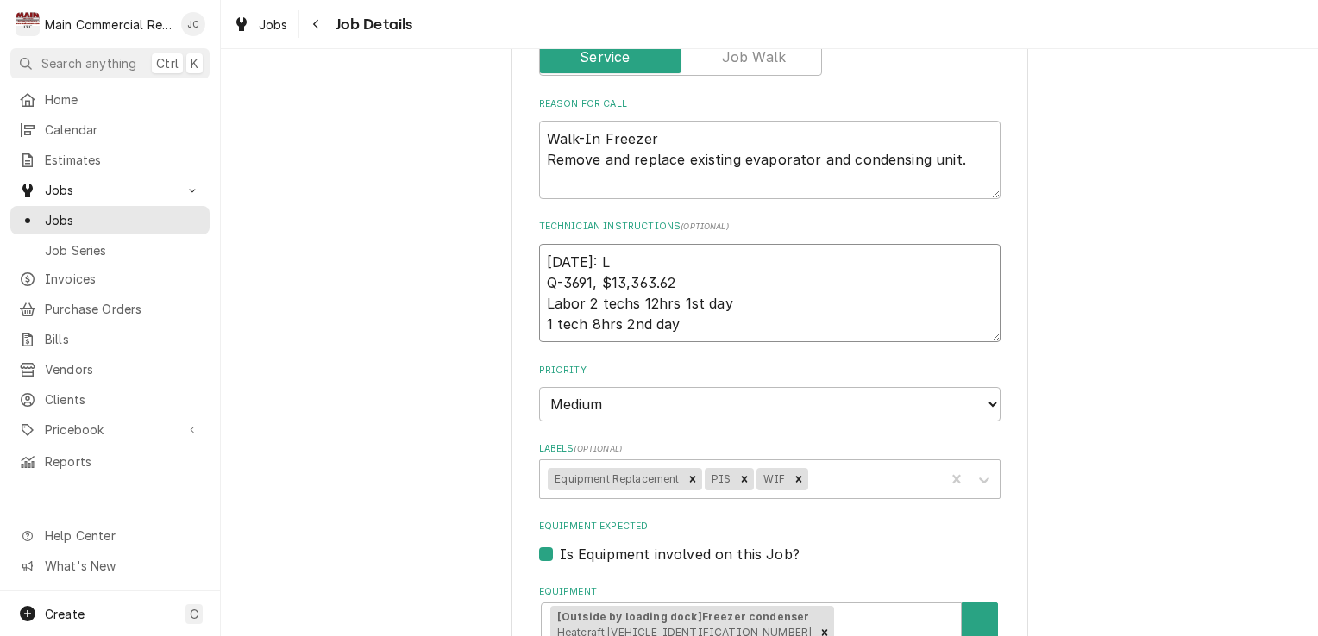
type textarea "9/24/25: Q-3691, $13,363.62 Labor 2 techs 12hrs 1st day 1 tech 8hrs 2nd day"
type textarea "x"
type textarea "9/24/25: Q-3691, $13,363.62 Labor 2 techs 12hrs 1st day 1 tech 8hrs 2nd day"
type textarea "x"
type textarea "9/24/25 Q-3691, $13,363.62 Labor 2 techs 12hrs 1st day 1 tech 8hrs 2nd day"
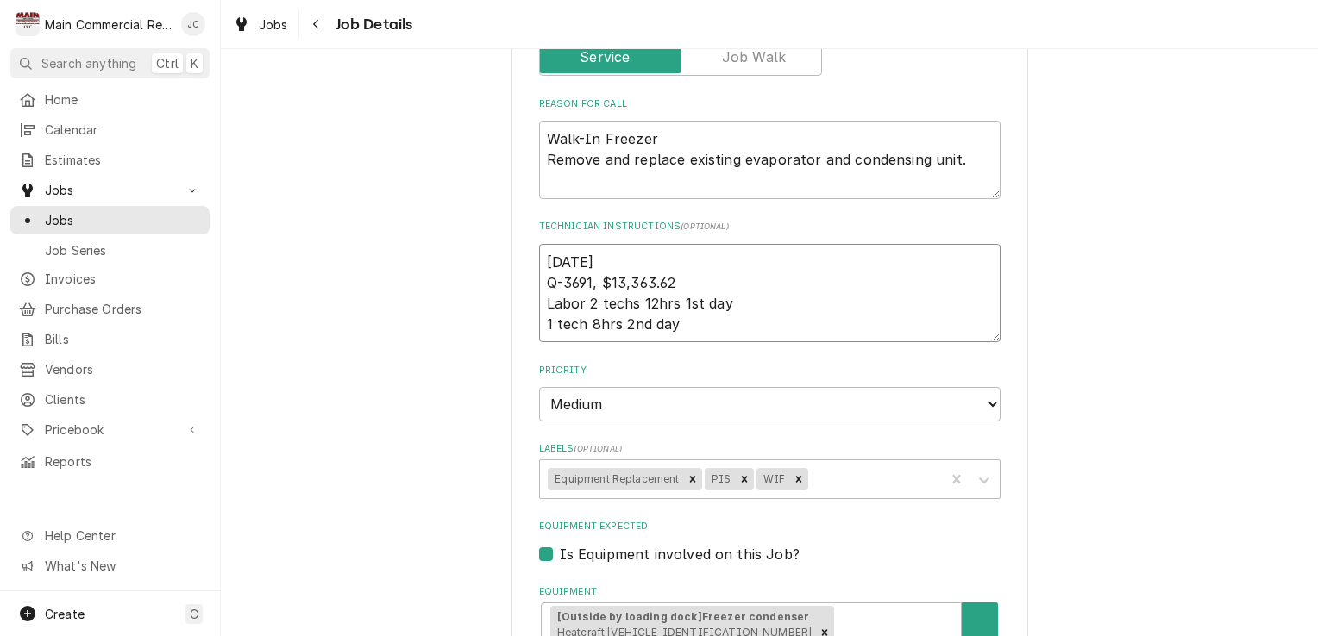
type textarea "x"
type textarea "9/24/2 Q-3691, $13,363.62 Labor 2 techs 12hrs 1st day 1 tech 8hrs 2nd day"
type textarea "x"
type textarea "9/24/ Q-3691, $13,363.62 Labor 2 techs 12hrs 1st day 1 tech 8hrs 2nd day"
type textarea "x"
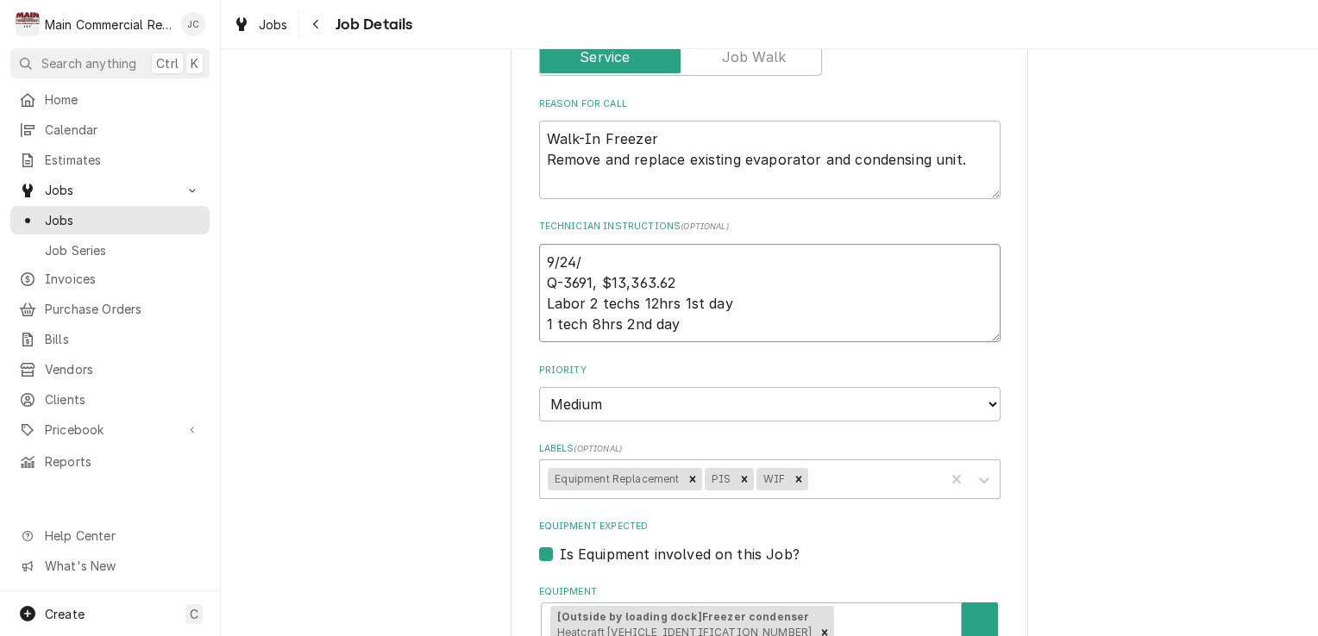
type textarea "9/24 Q-3691, $13,363.62 Labor 2 techs 12hrs 1st day 1 tech 8hrs 2nd day"
type textarea "x"
type textarea "9/2 Q-3691, $13,363.62 Labor 2 techs 12hrs 1st day 1 tech 8hrs 2nd day"
type textarea "x"
type textarea "9 Q-3691, $13,363.62 Labor 2 techs 12hrs 1st day 1 tech 8hrs 2nd day"
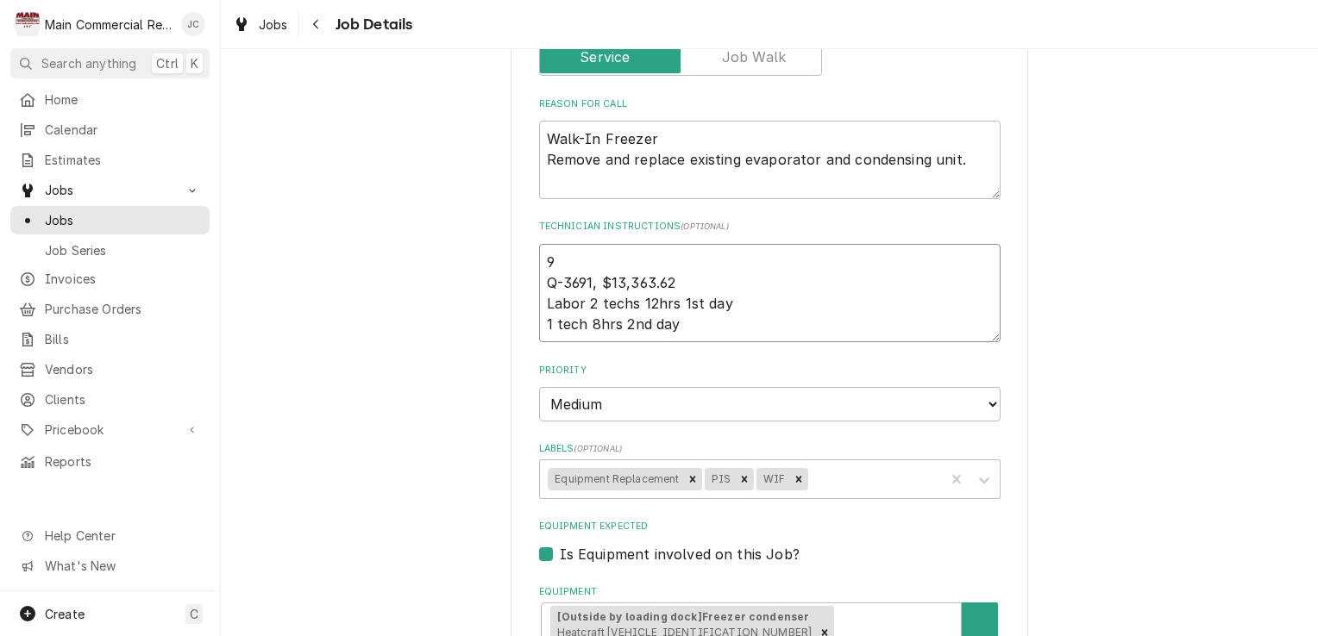
type textarea "x"
type textarea "Q-3691, $13,363.62 Labor 2 techs 12hrs 1st day 1 tech 8hrs 2nd day"
type textarea "x"
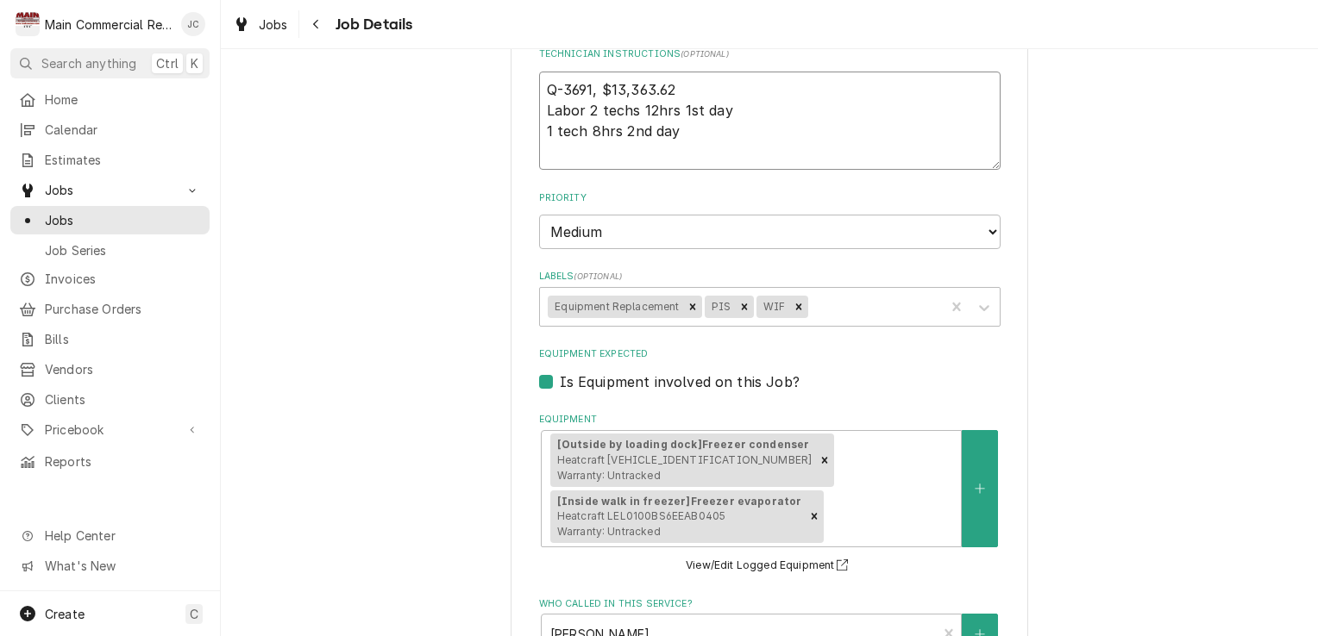
scroll to position [0, 0]
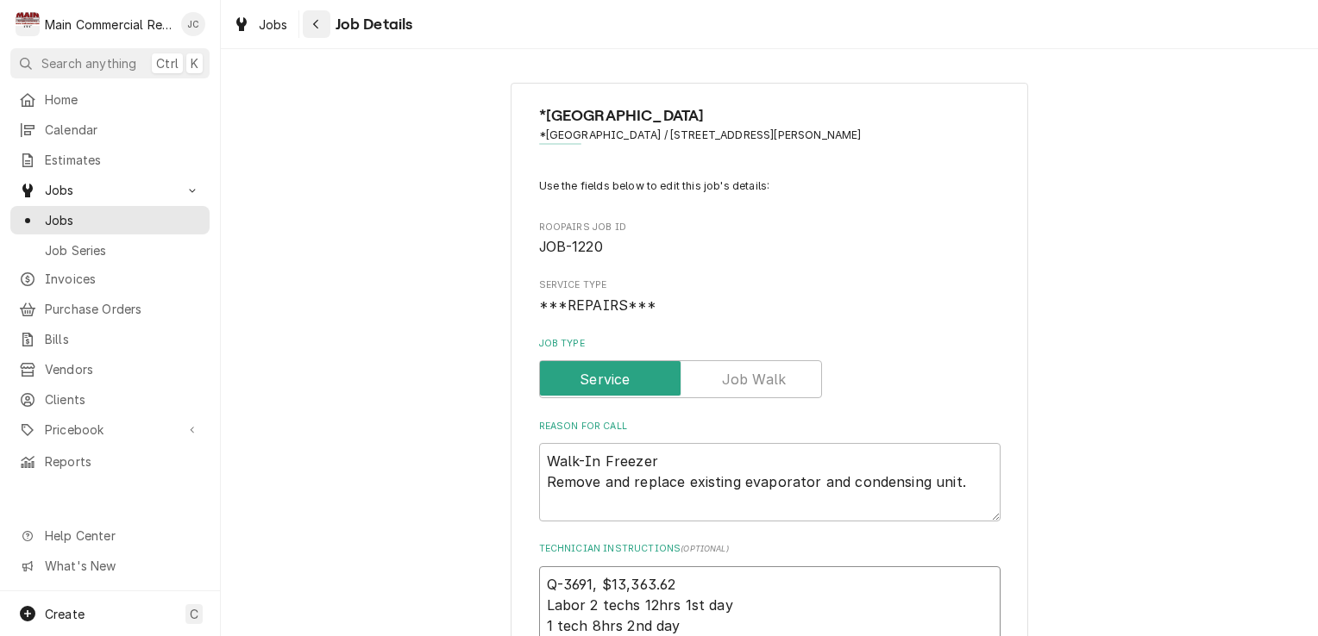
type textarea "Q-3691, $13,363.62 Labor 2 techs 12hrs 1st day 1 tech 8hrs 2nd day"
click at [321, 27] on div "Navigate back" at bounding box center [316, 24] width 17 height 17
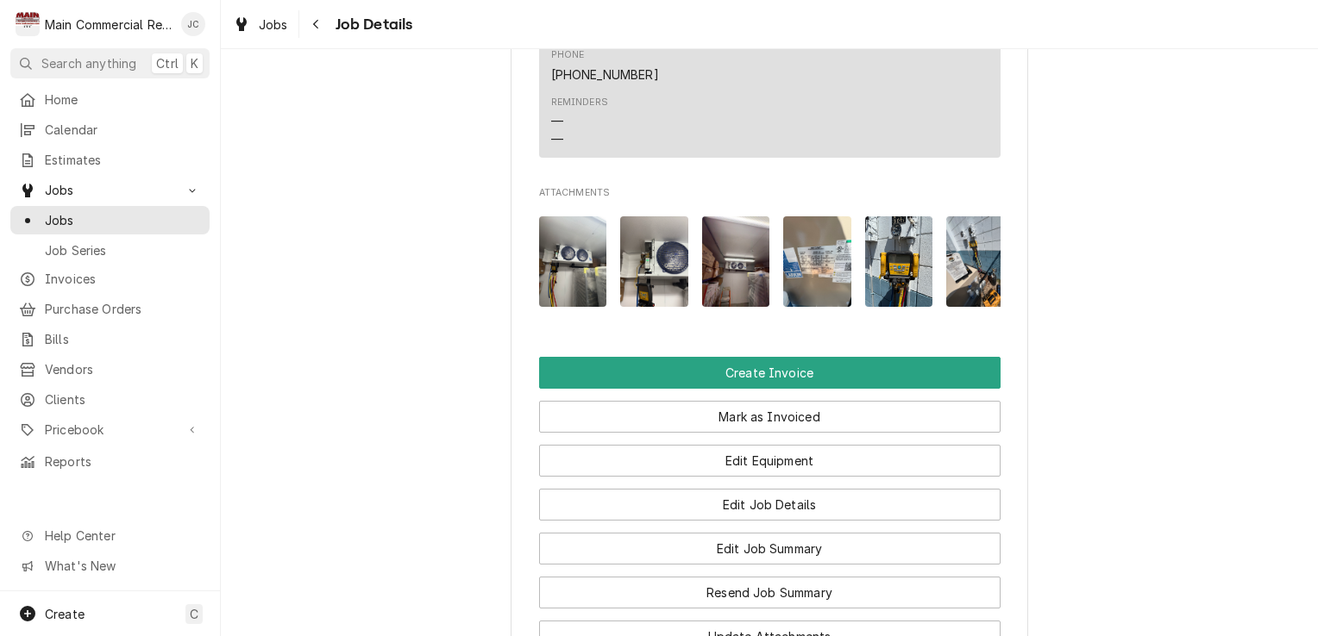
scroll to position [2392, 0]
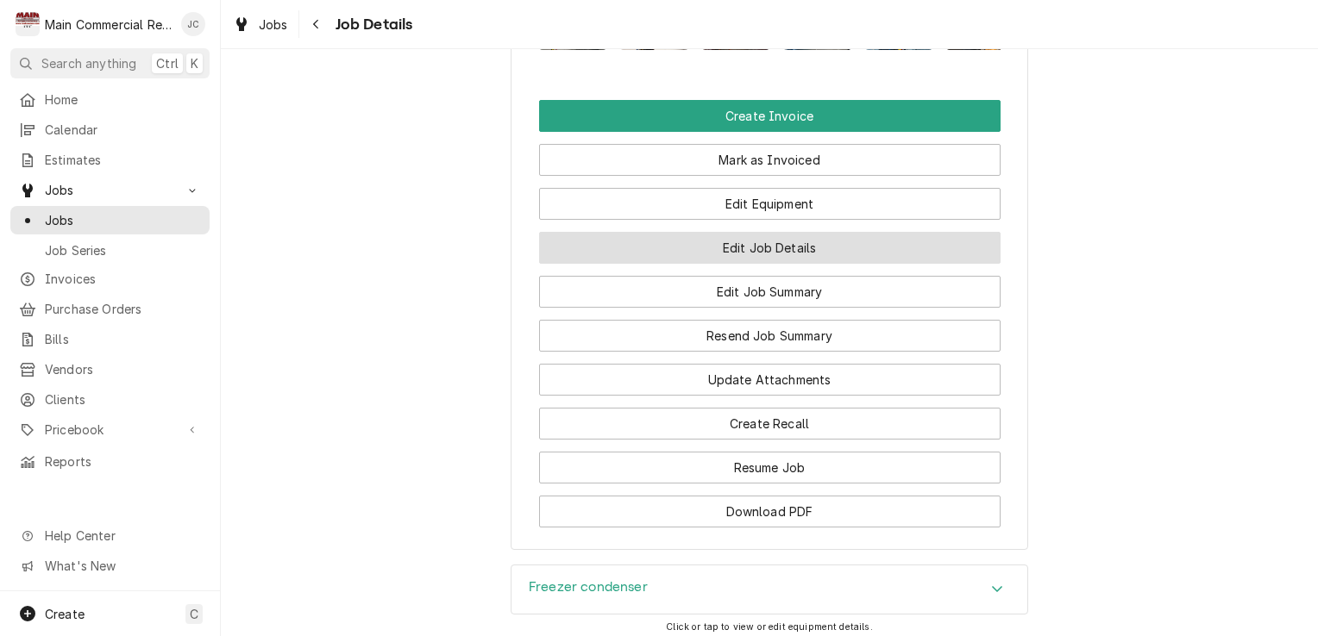
click at [733, 264] on button "Edit Job Details" at bounding box center [769, 248] width 461 height 32
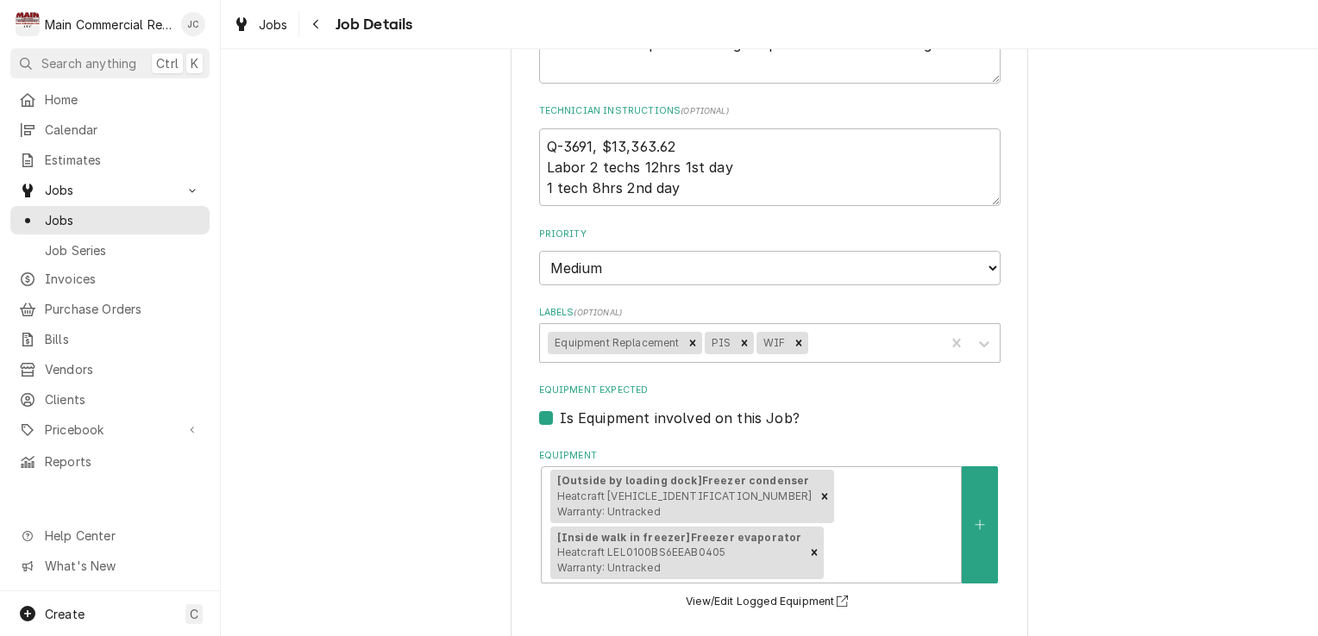
scroll to position [440, 0]
type textarea "x"
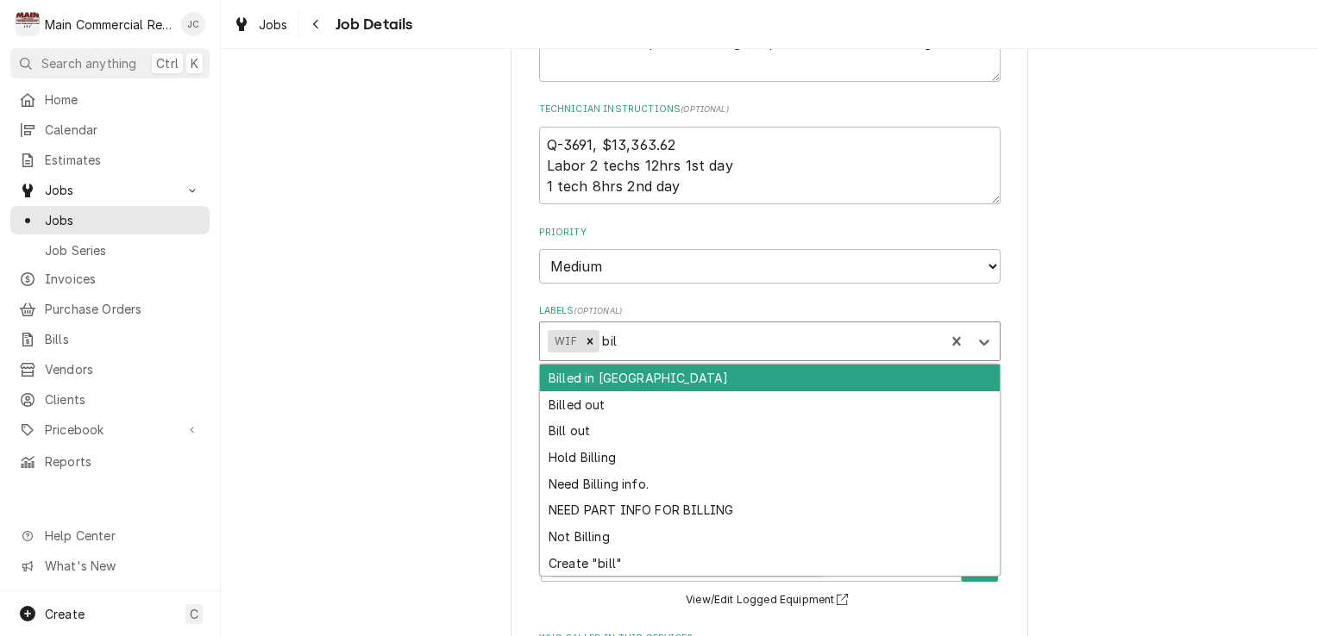
type input "bill"
click at [574, 440] on div "Bill out" at bounding box center [770, 431] width 460 height 27
type textarea "x"
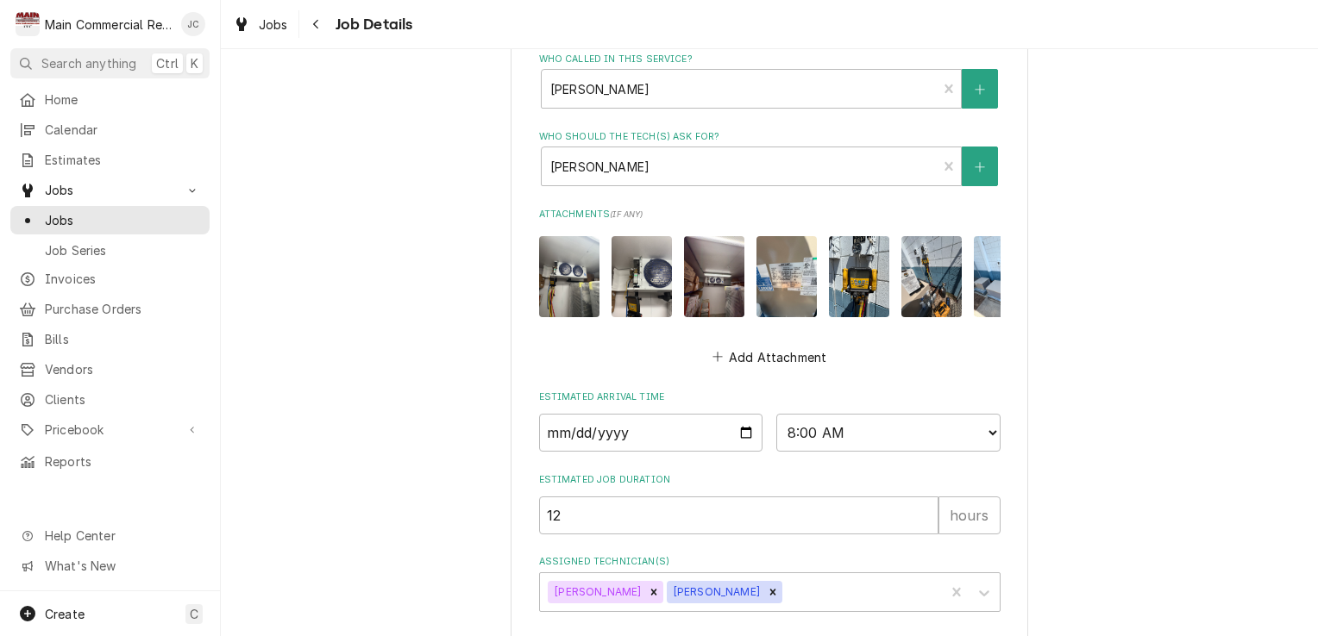
scroll to position [1114, 0]
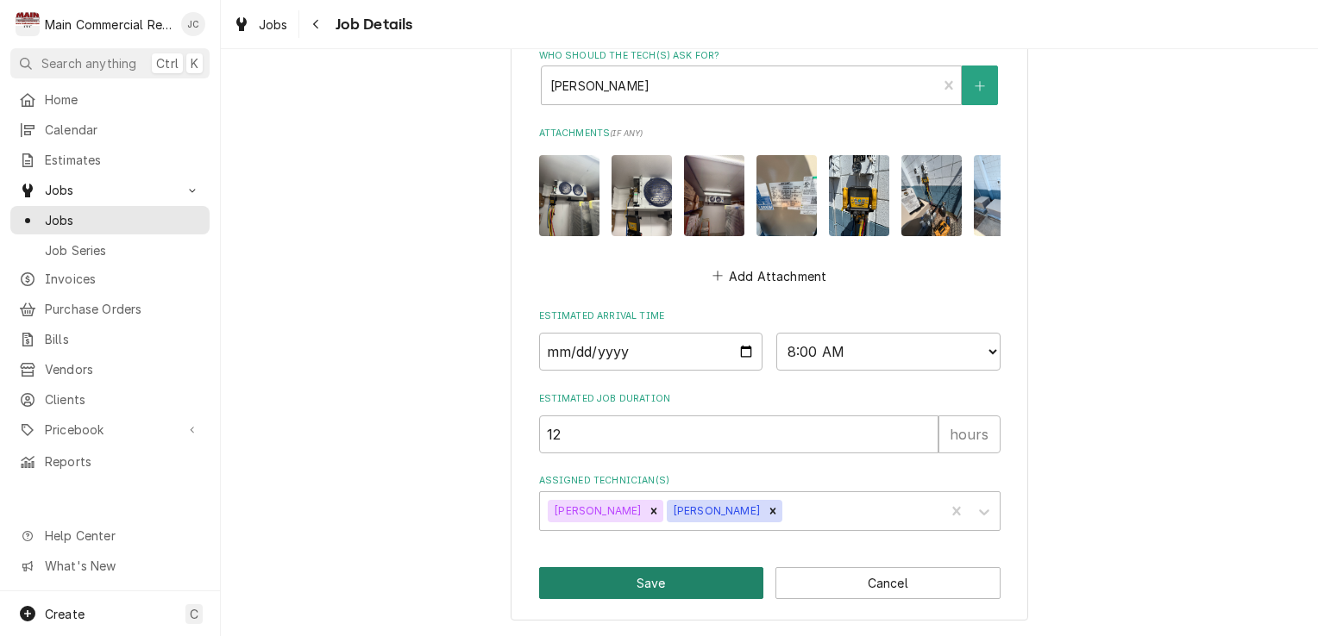
click at [651, 592] on button "Save" at bounding box center [651, 583] width 225 height 32
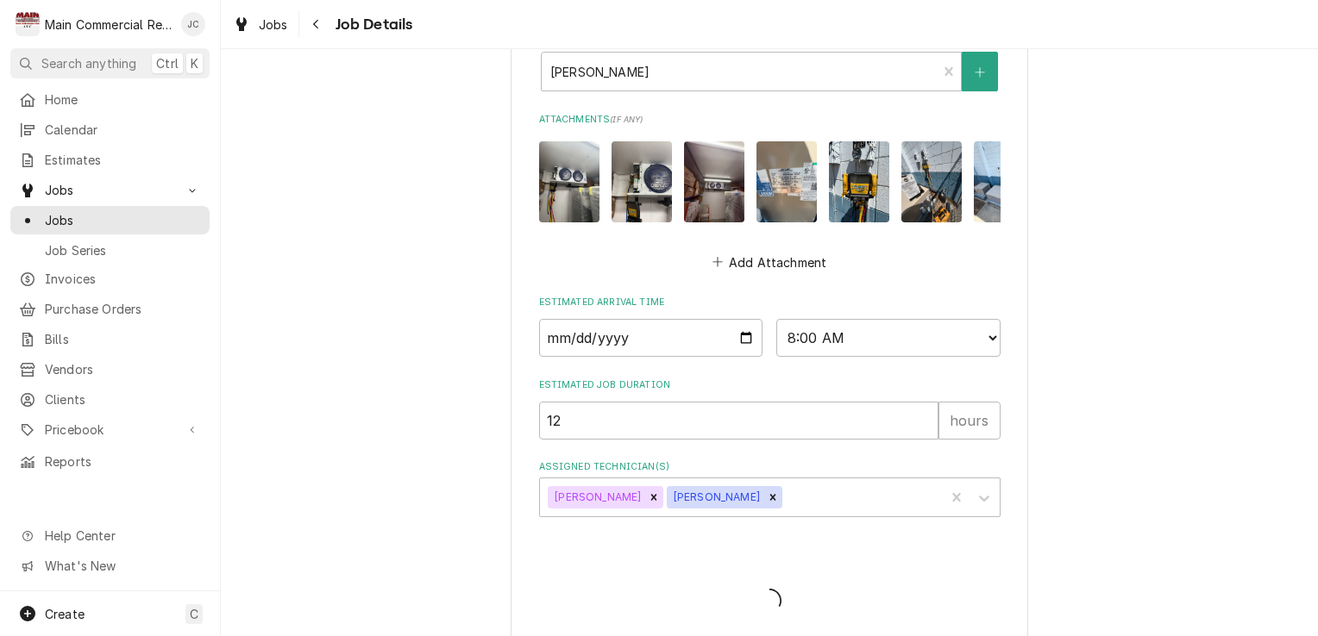
type textarea "x"
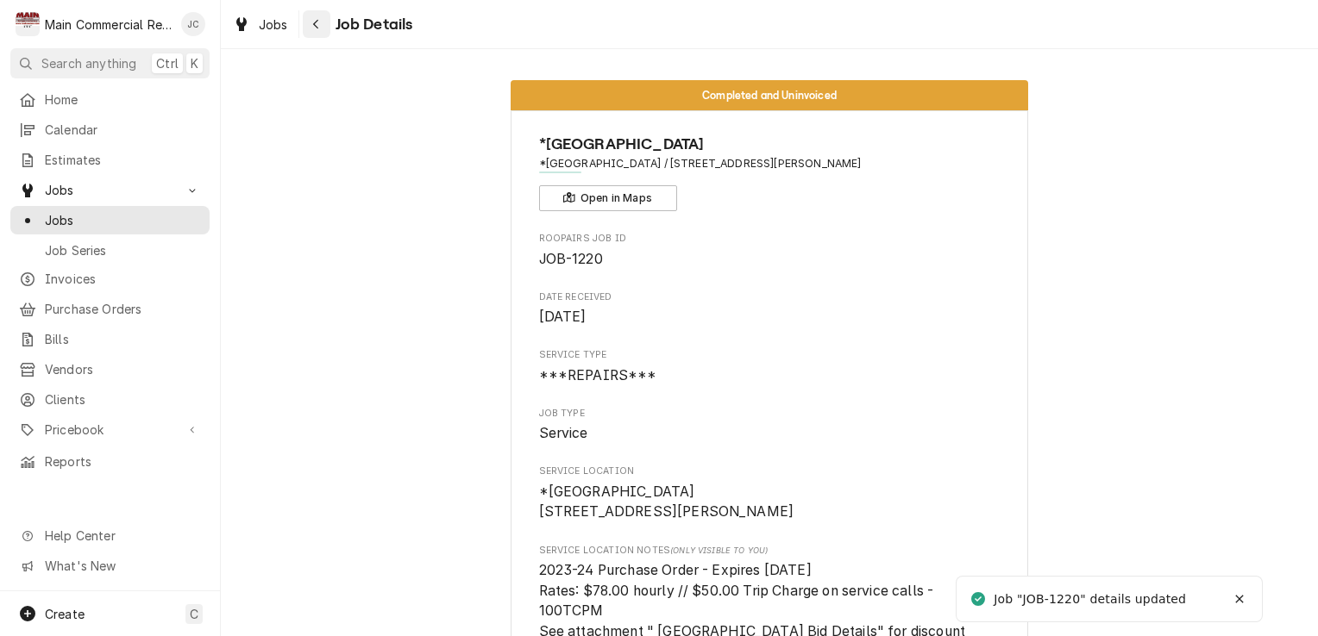
click at [322, 23] on div "Navigate back" at bounding box center [316, 24] width 17 height 17
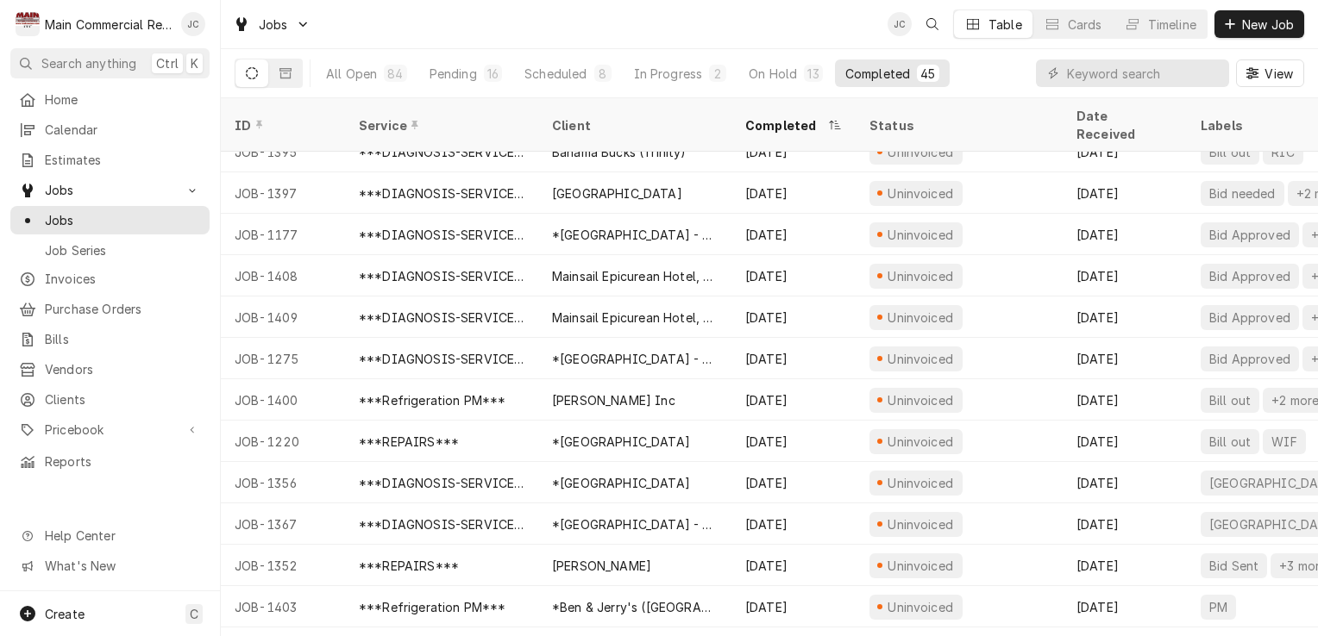
scroll to position [519, 0]
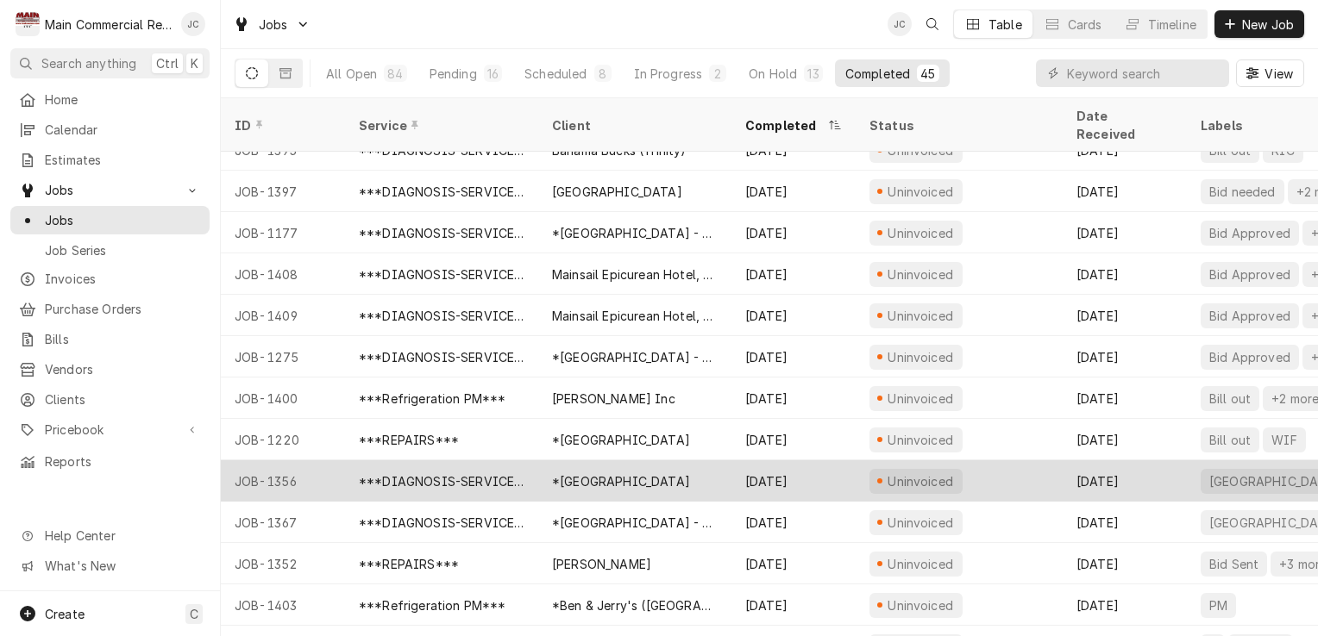
click at [1145, 467] on div "[DATE]" at bounding box center [1124, 480] width 124 height 41
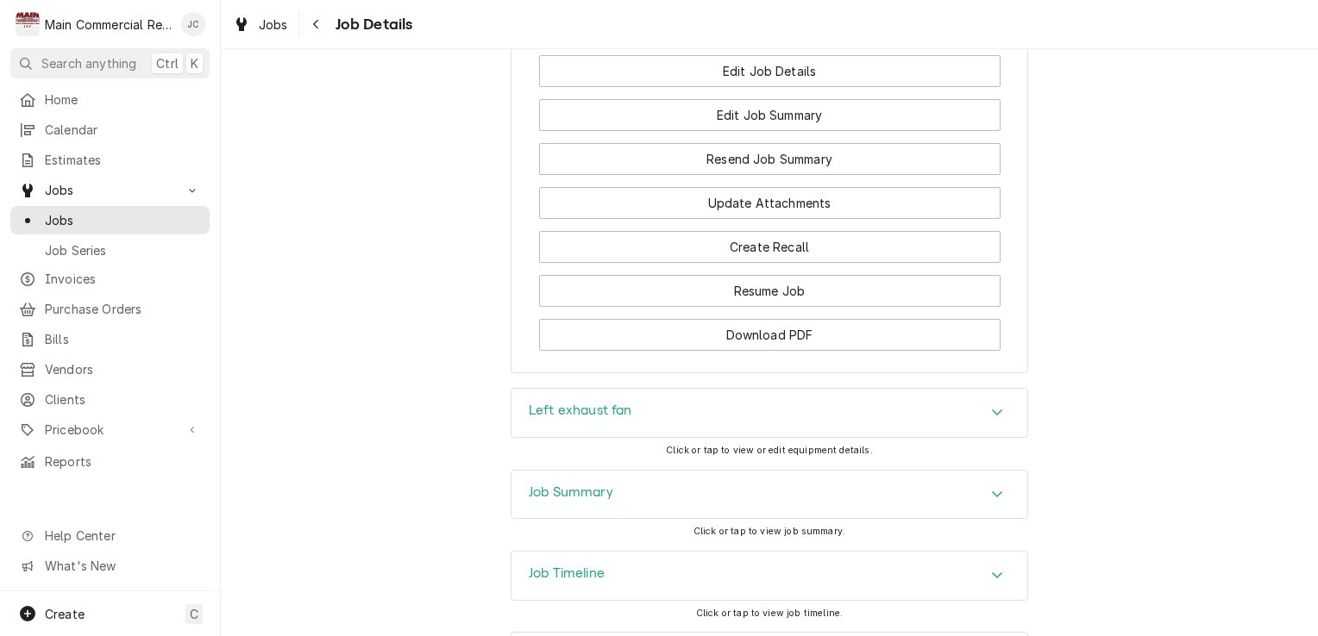
scroll to position [2390, 0]
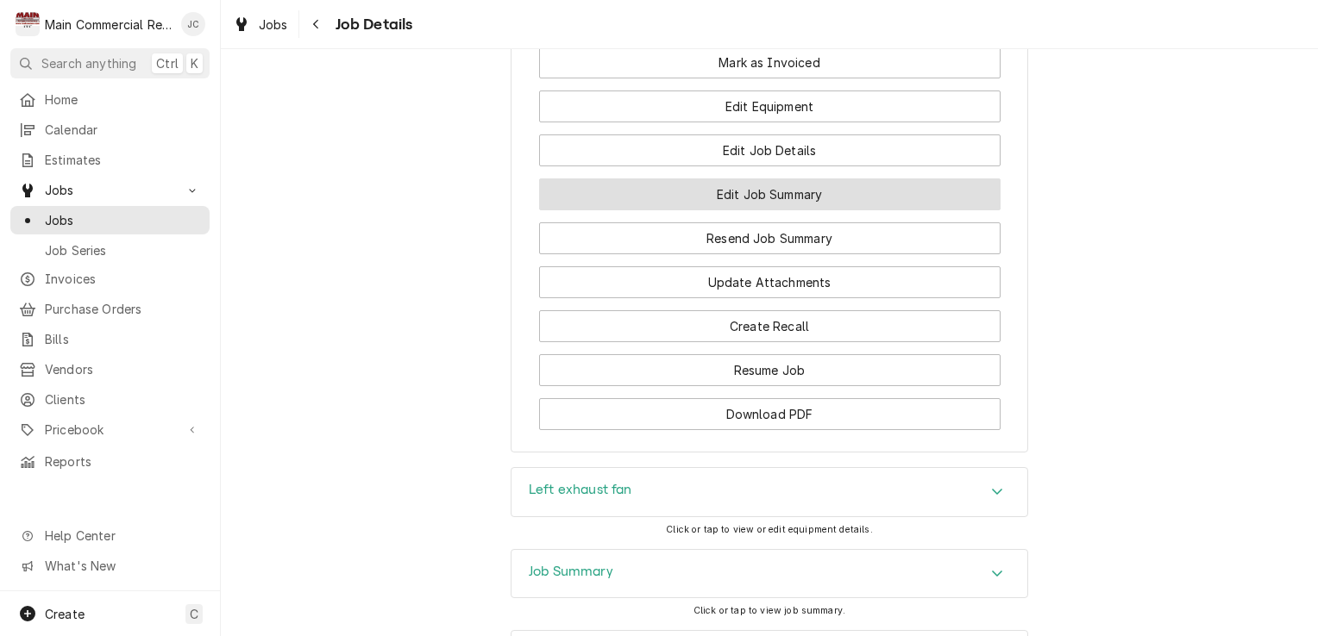
click at [792, 210] on button "Edit Job Summary" at bounding box center [769, 195] width 461 height 32
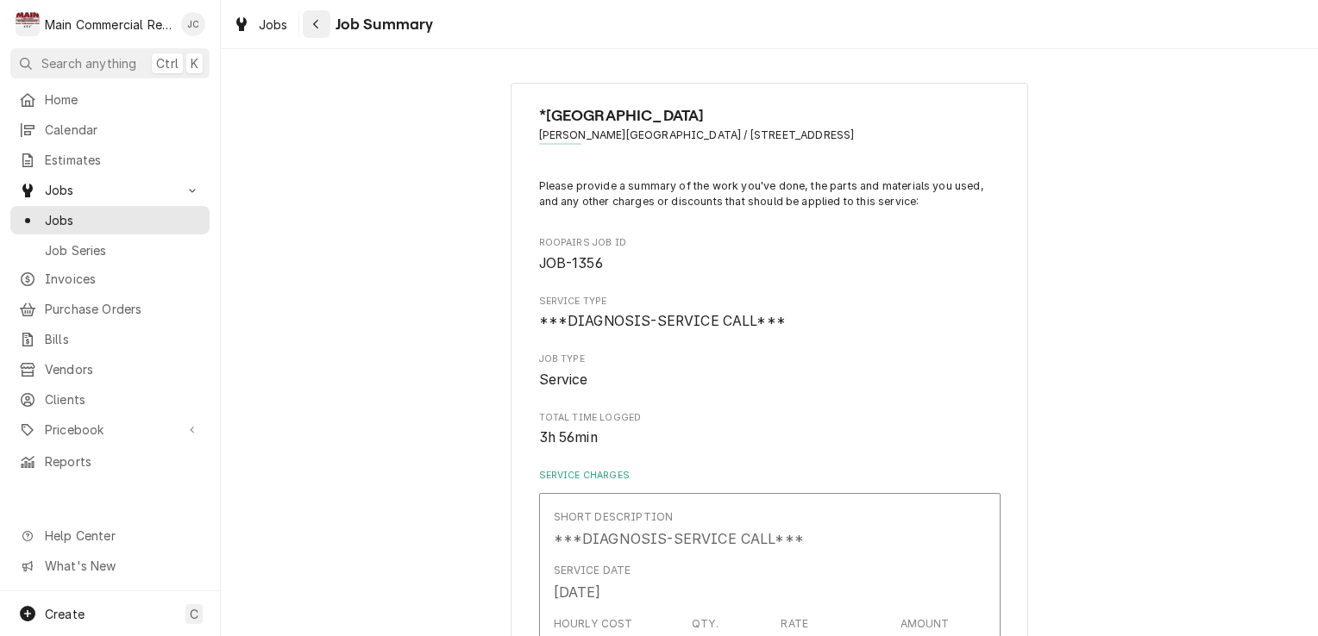
click at [327, 28] on button "Navigate back" at bounding box center [317, 24] width 28 height 28
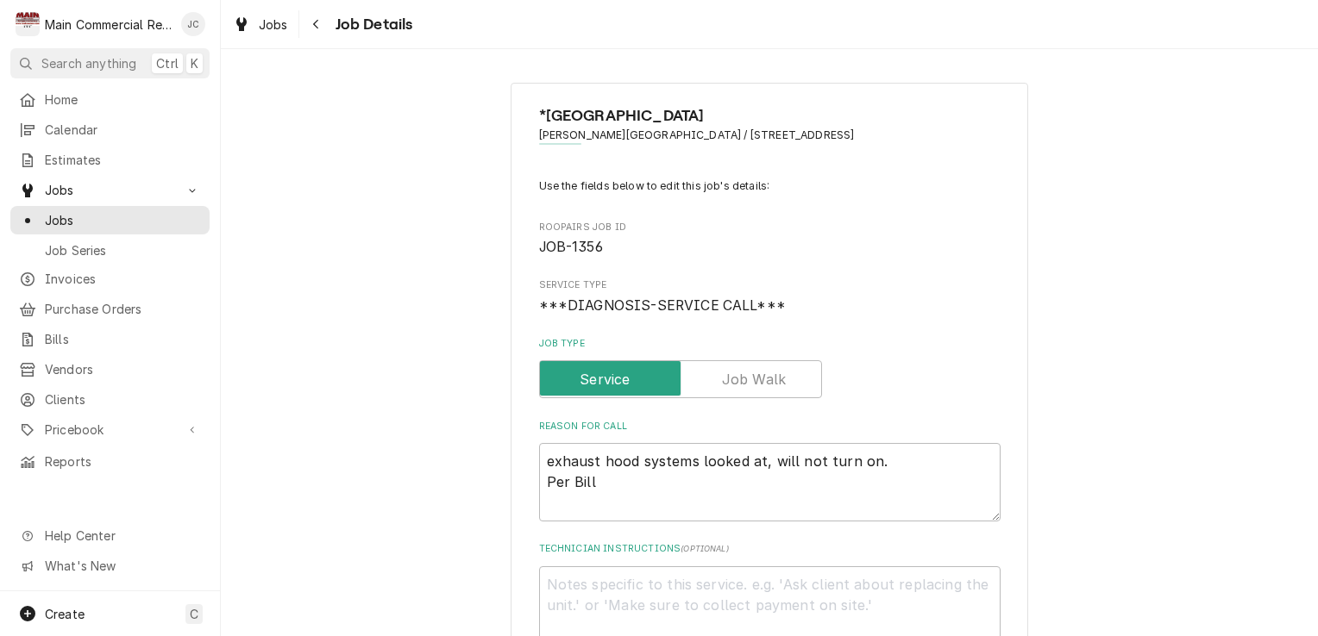
type textarea "x"
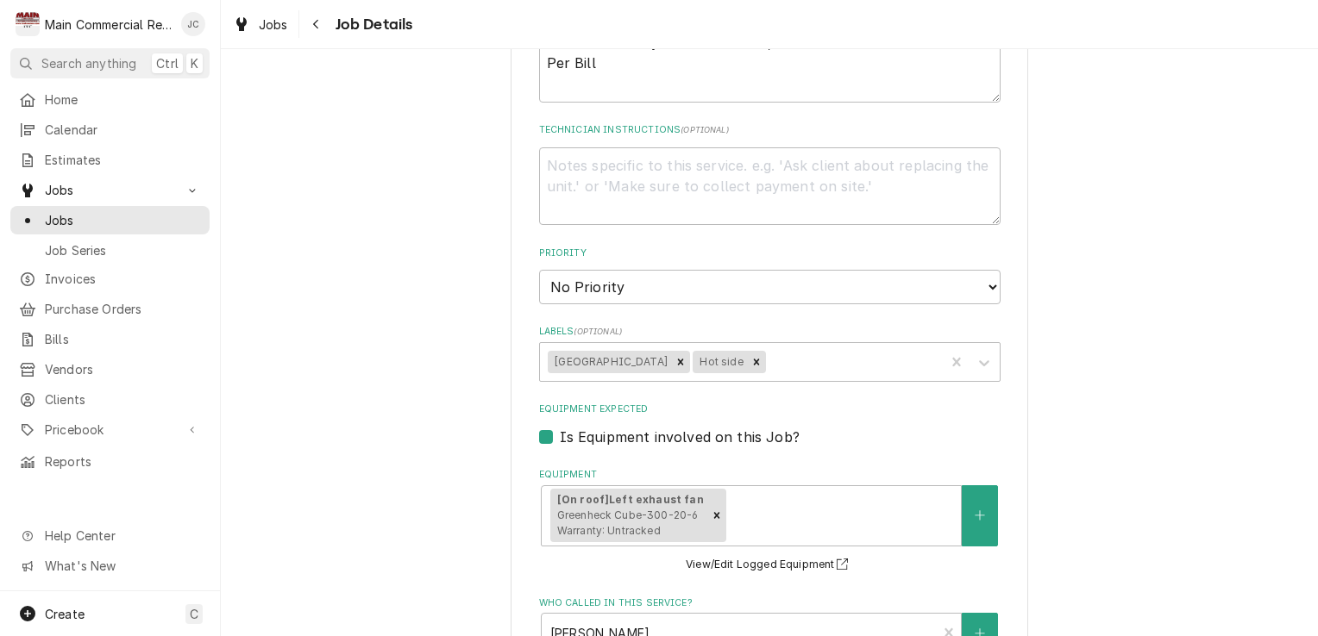
scroll to position [420, 0]
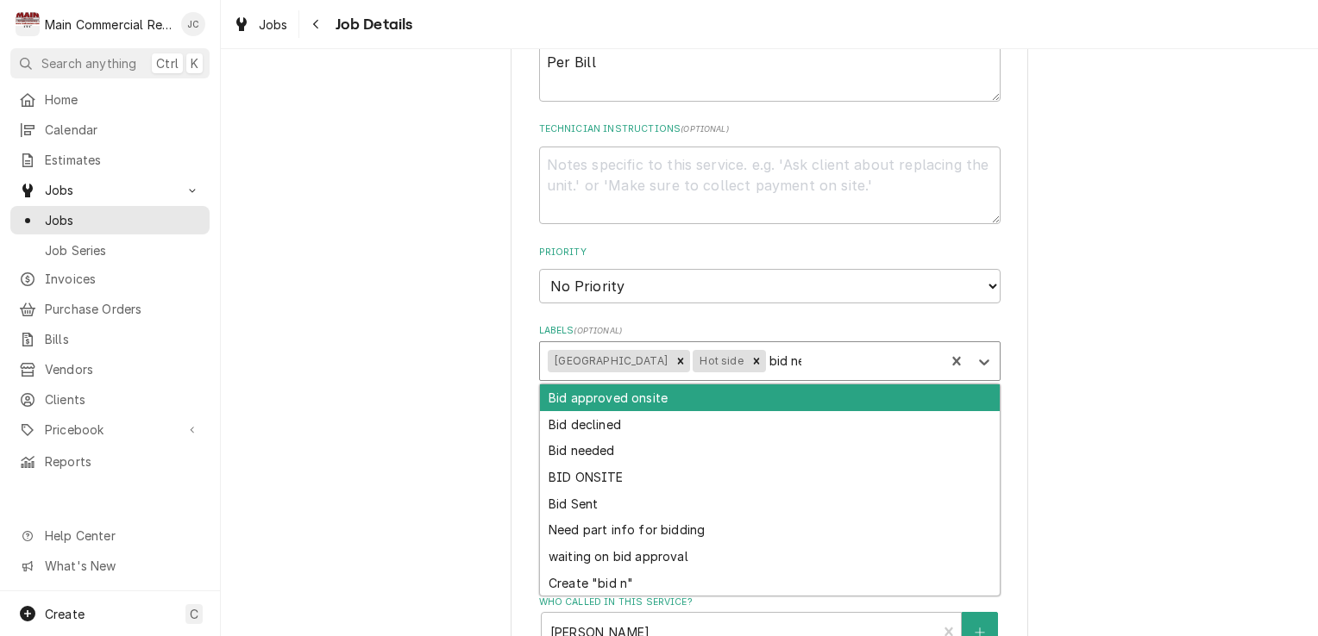
type input "bid nee"
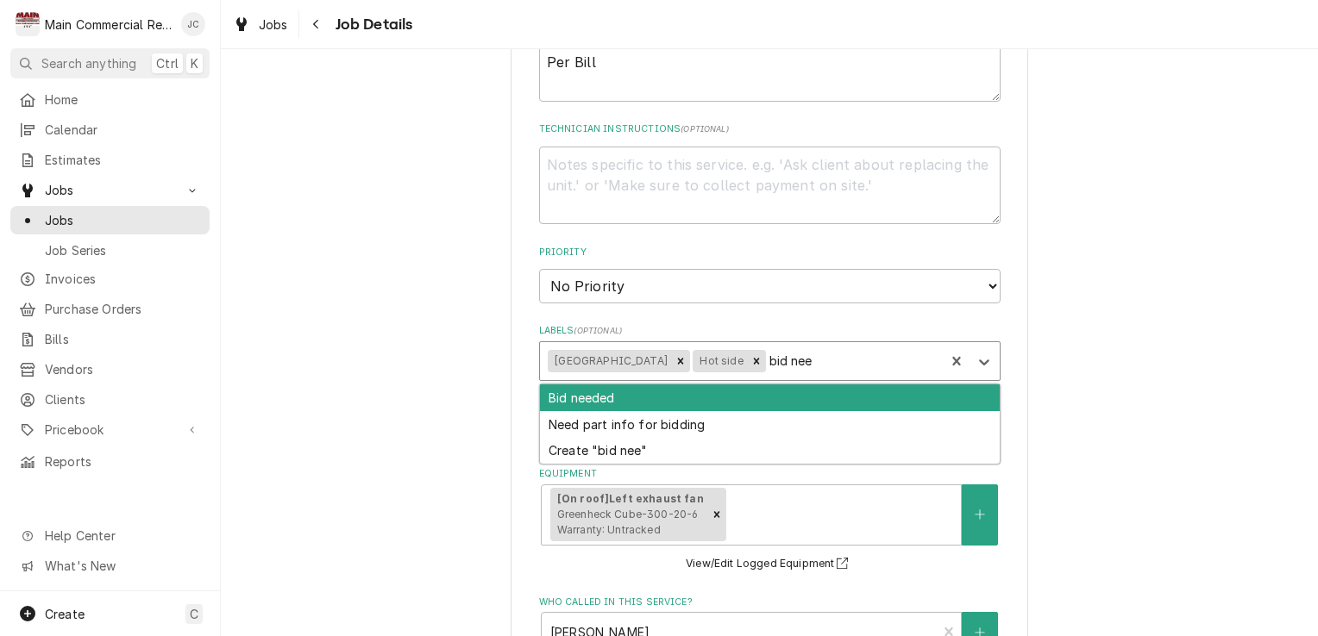
click at [608, 407] on div "Bid needed" at bounding box center [770, 398] width 460 height 27
type textarea "x"
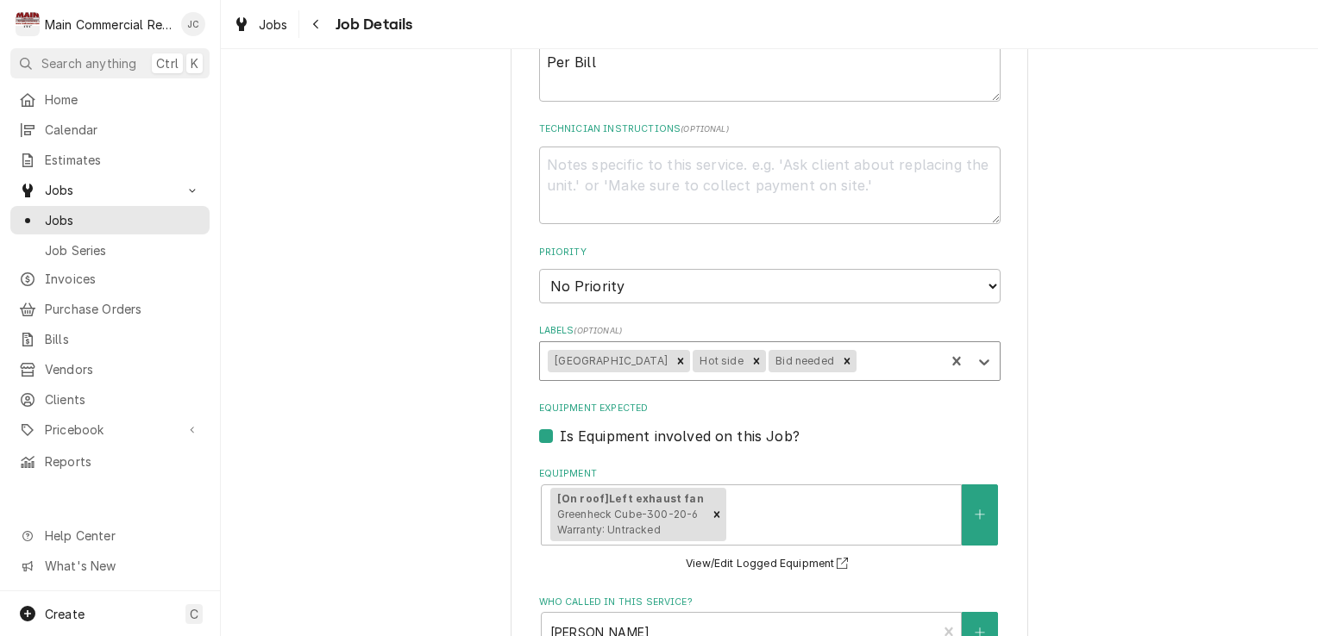
type textarea "x"
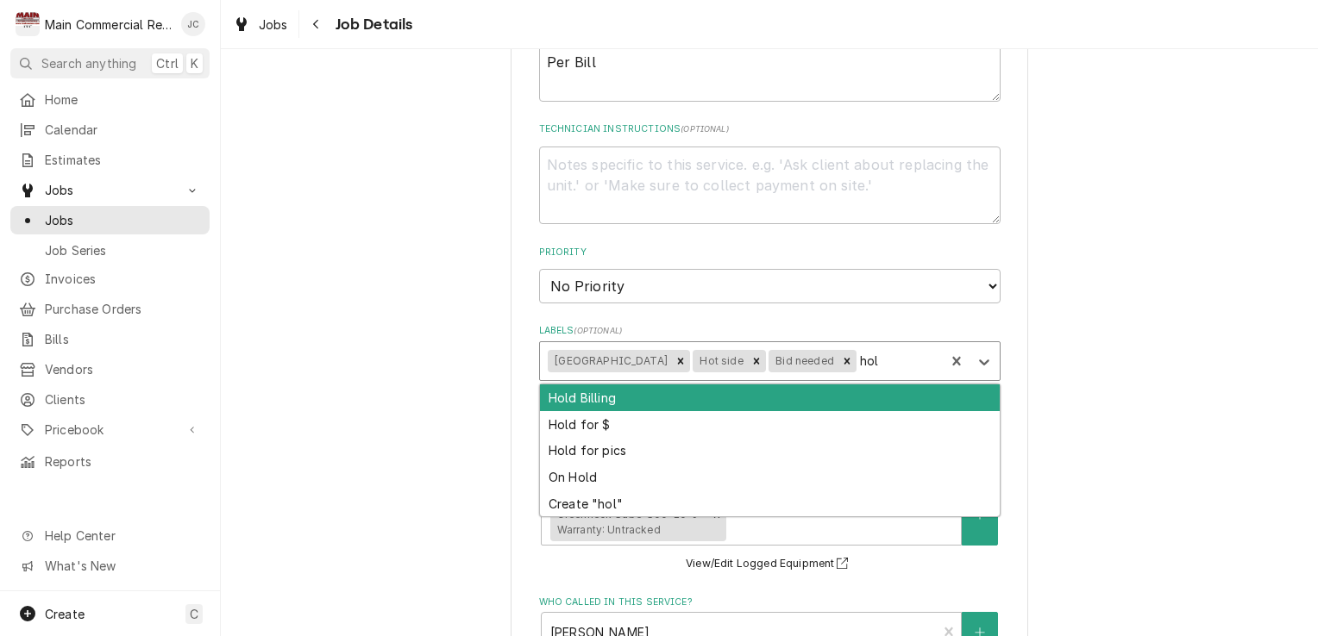
type input "hold"
click at [604, 402] on div "Hold Billing" at bounding box center [770, 398] width 460 height 27
type textarea "x"
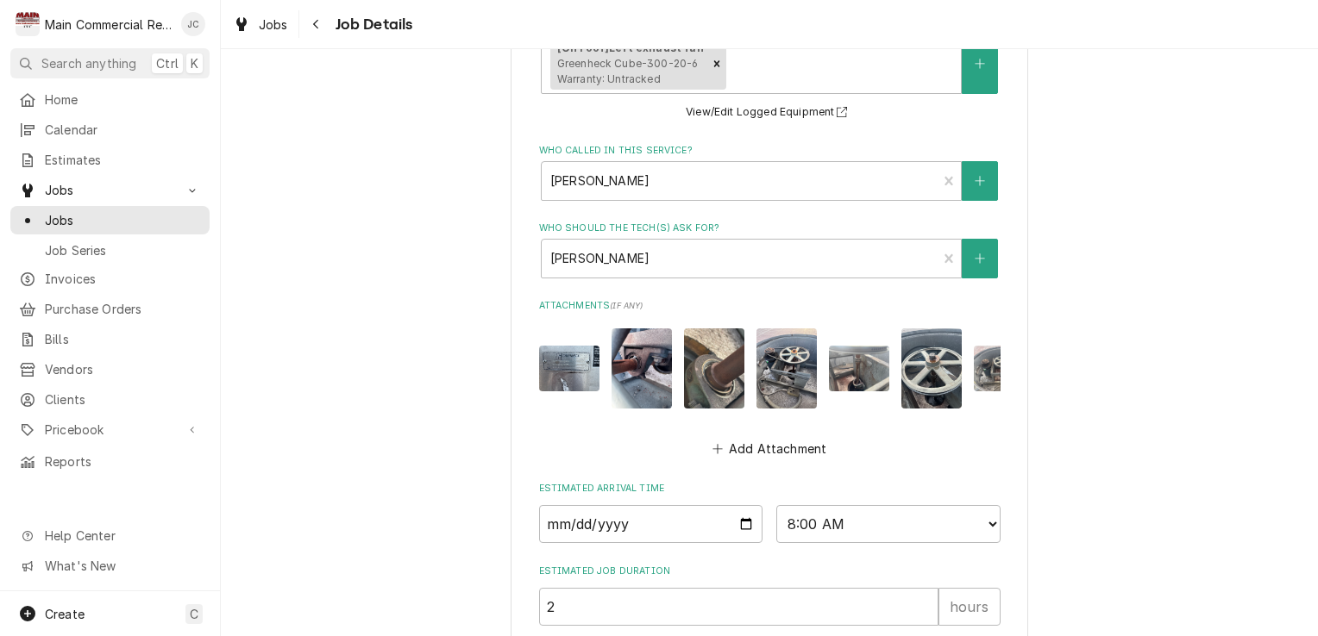
scroll to position [1058, 0]
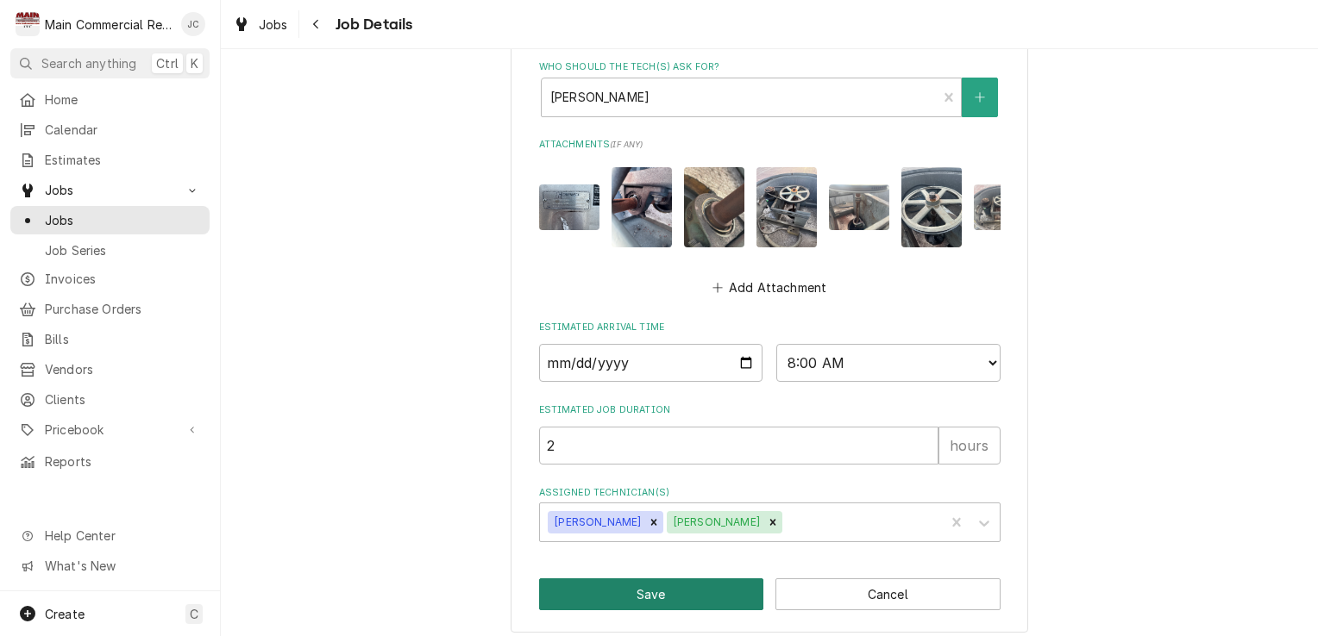
click at [648, 581] on button "Save" at bounding box center [651, 595] width 225 height 32
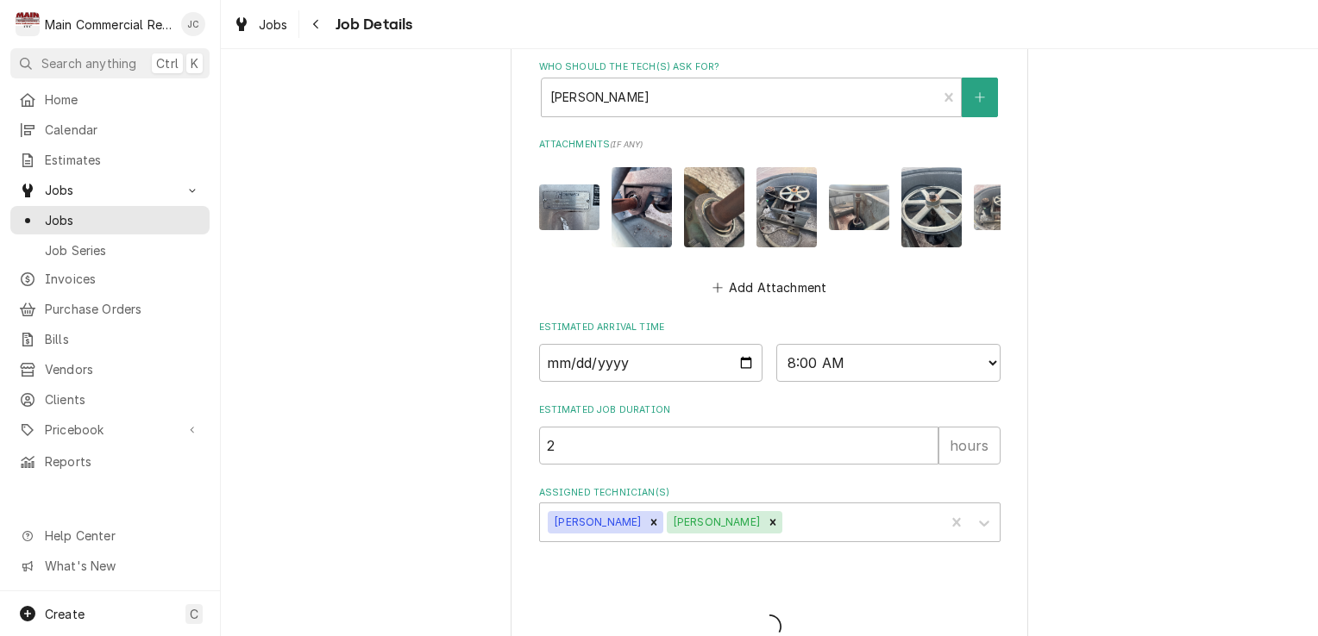
type textarea "x"
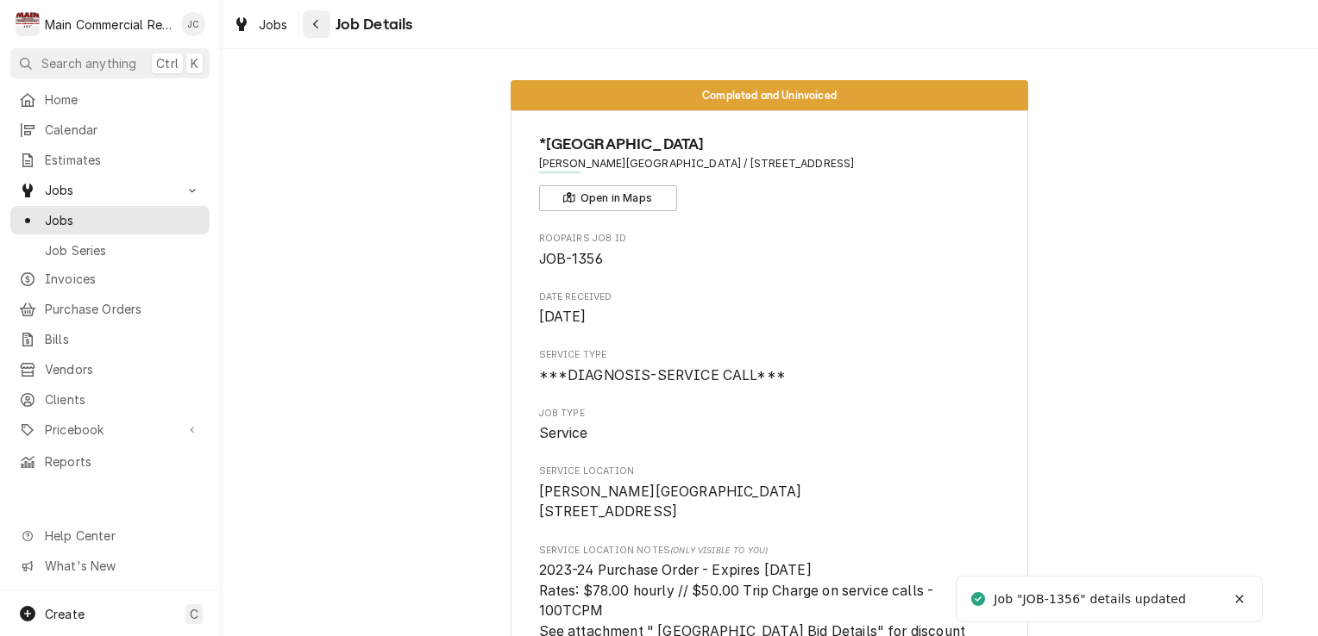
click at [326, 33] on button "Navigate back" at bounding box center [317, 24] width 28 height 28
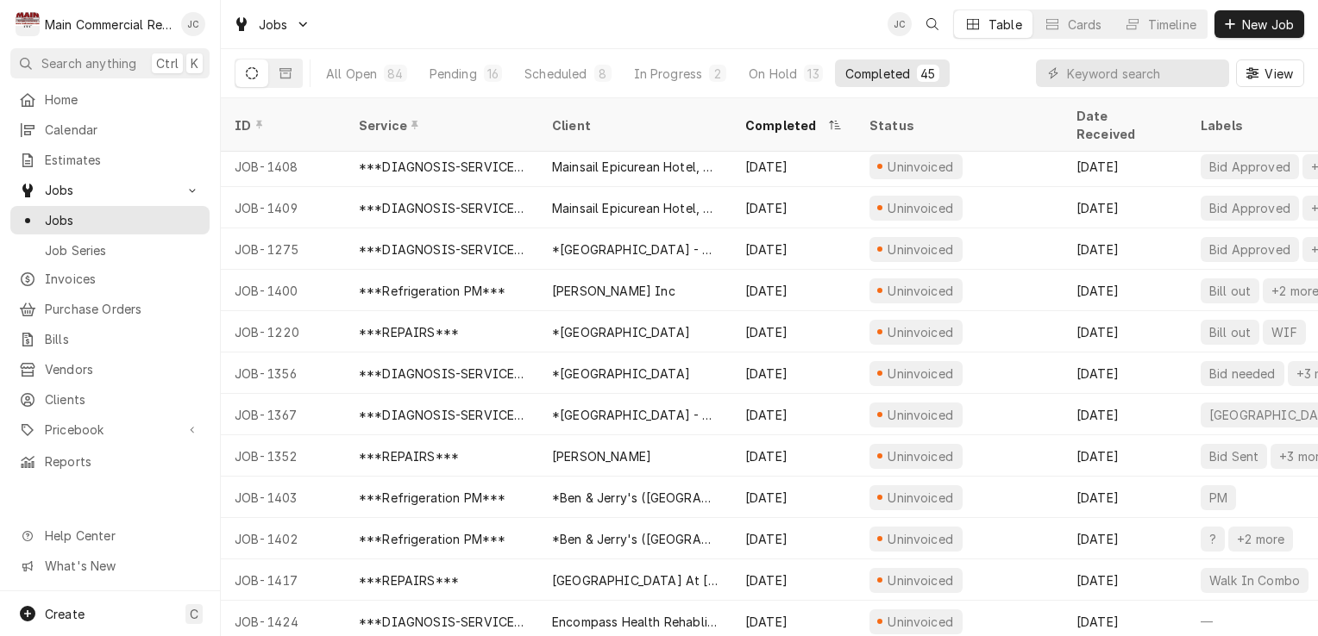
scroll to position [628, 0]
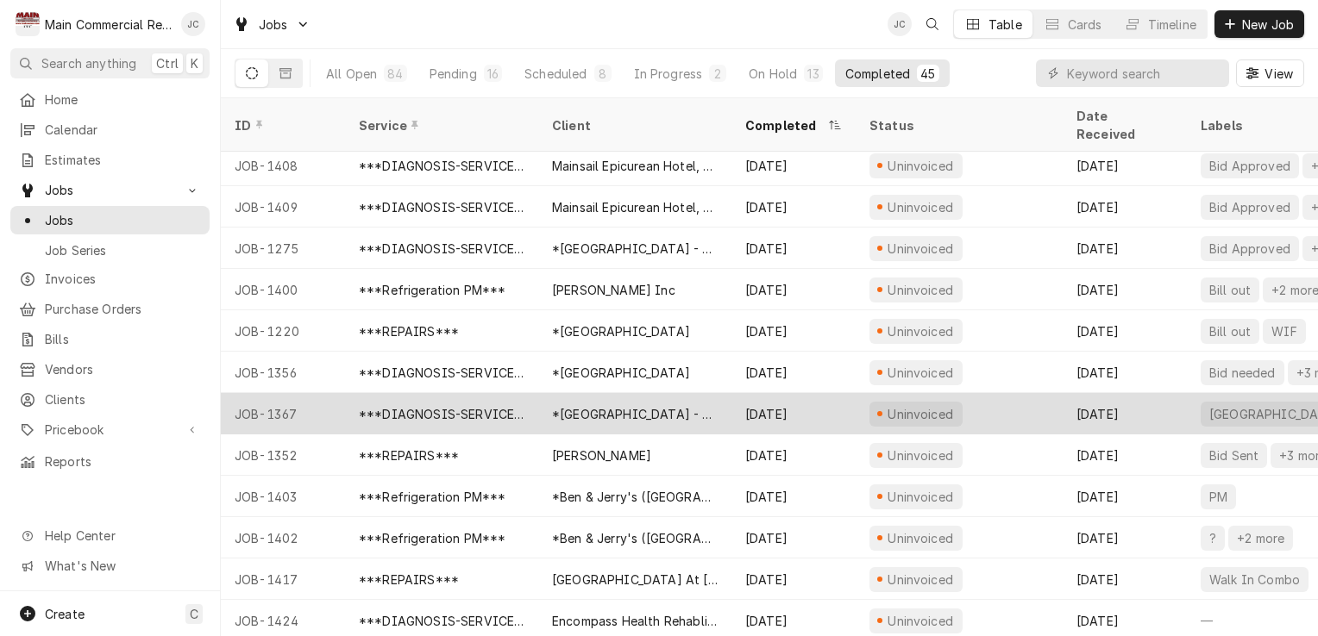
click at [1159, 400] on div "Sep 5" at bounding box center [1124, 413] width 124 height 41
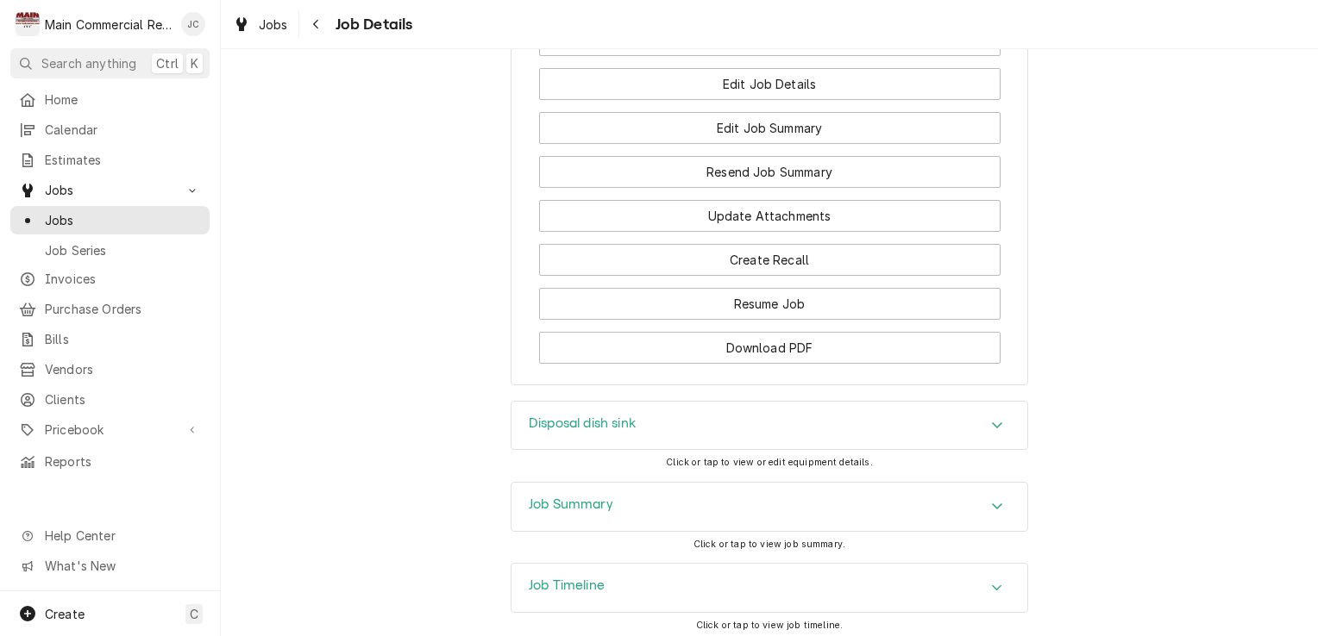
scroll to position [2152, 0]
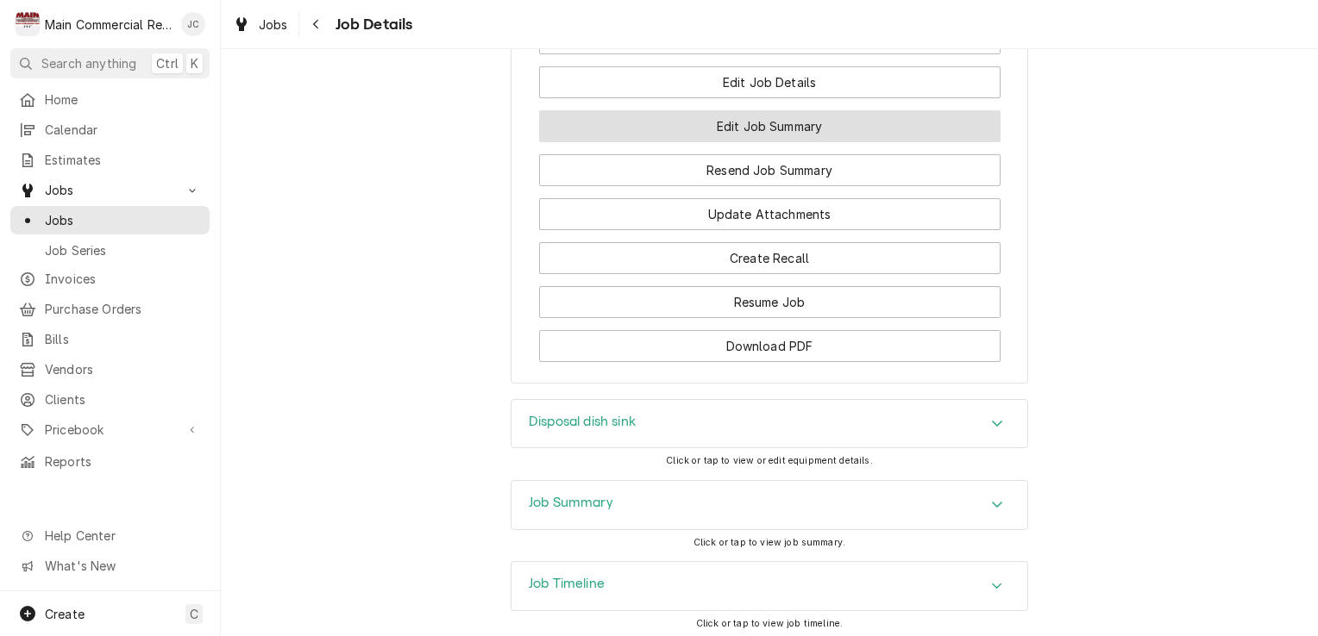
click at [813, 142] on button "Edit Job Summary" at bounding box center [769, 126] width 461 height 32
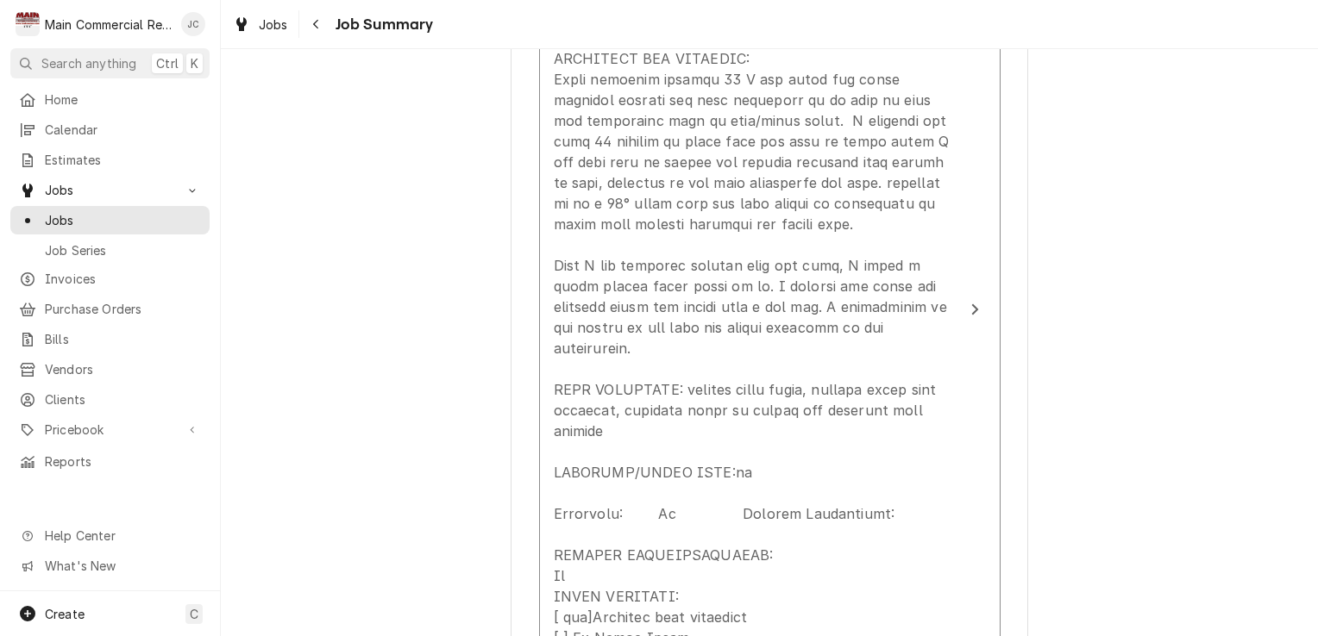
scroll to position [904, 0]
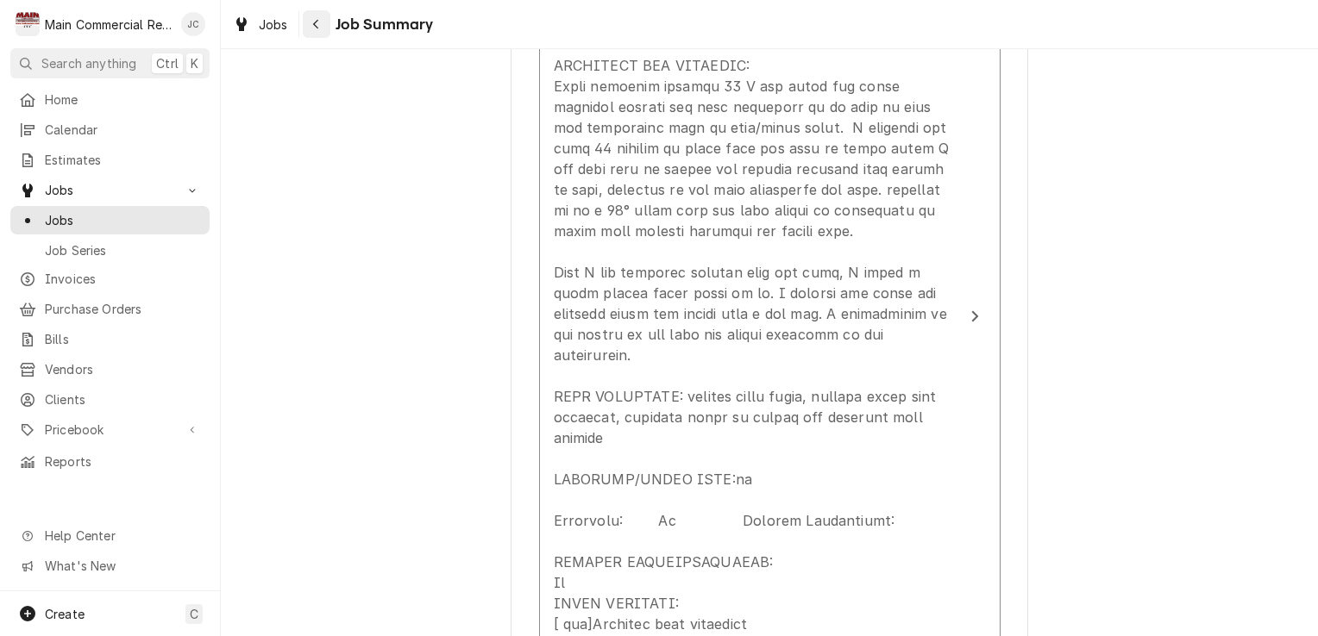
click at [316, 30] on div "Navigate back" at bounding box center [316, 24] width 17 height 17
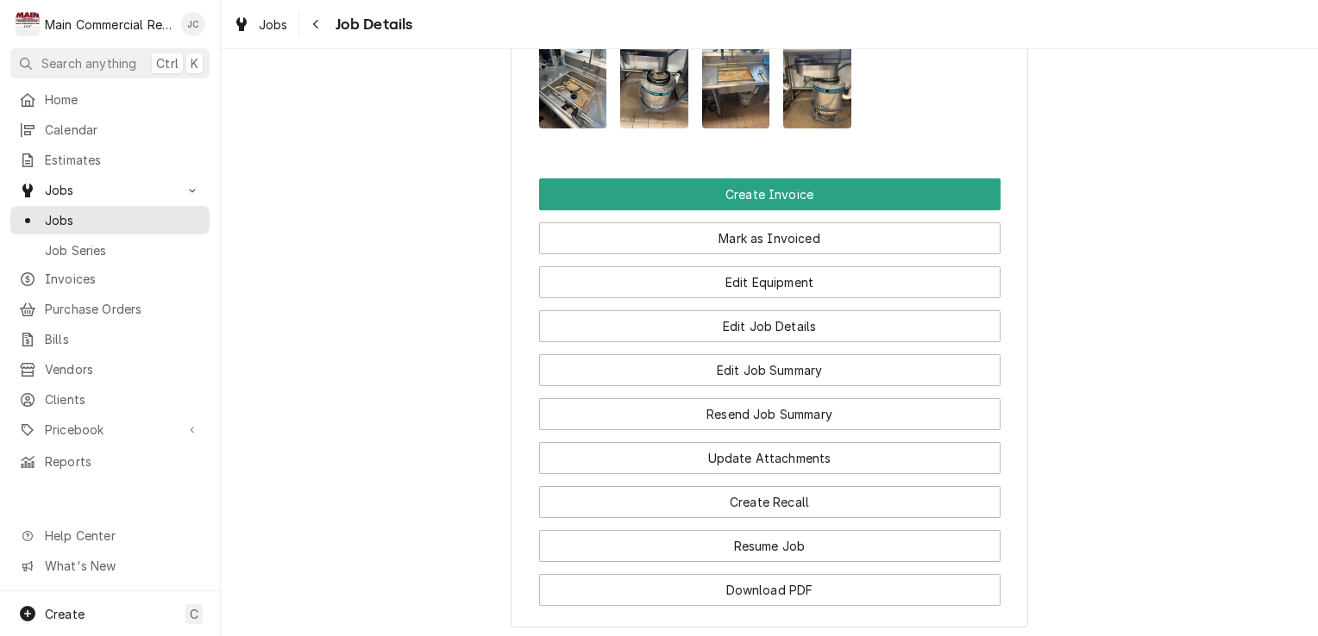
scroll to position [1852, 0]
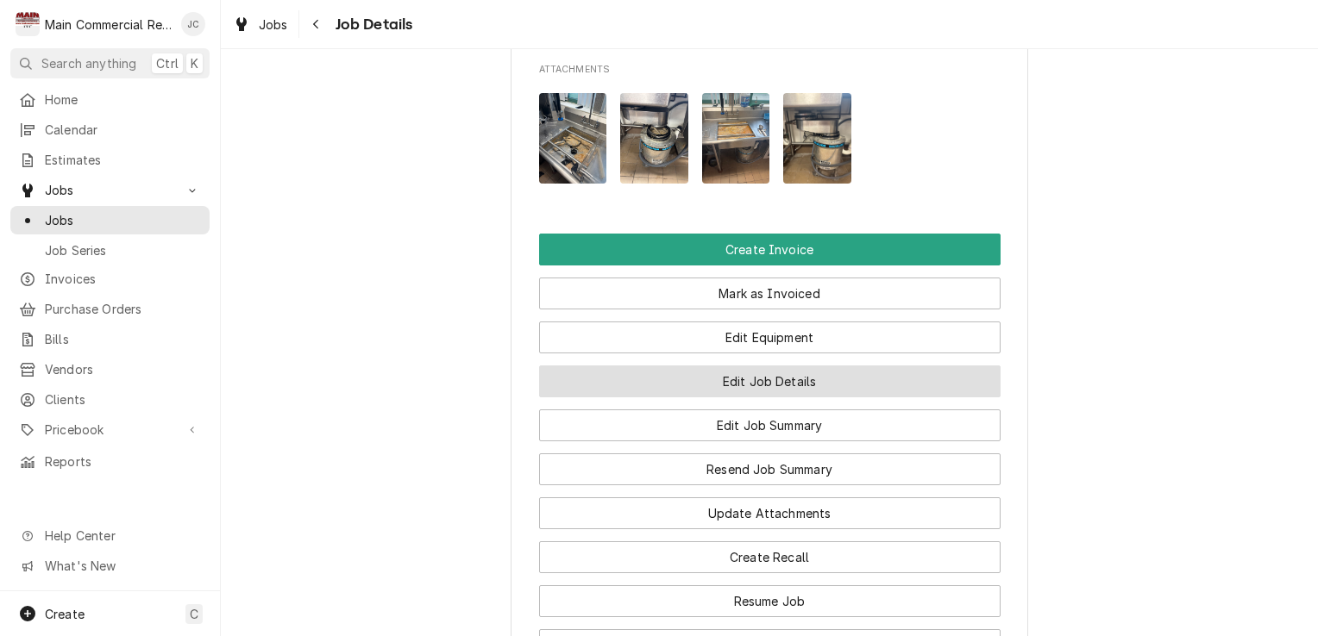
click at [792, 398] on button "Edit Job Details" at bounding box center [769, 382] width 461 height 32
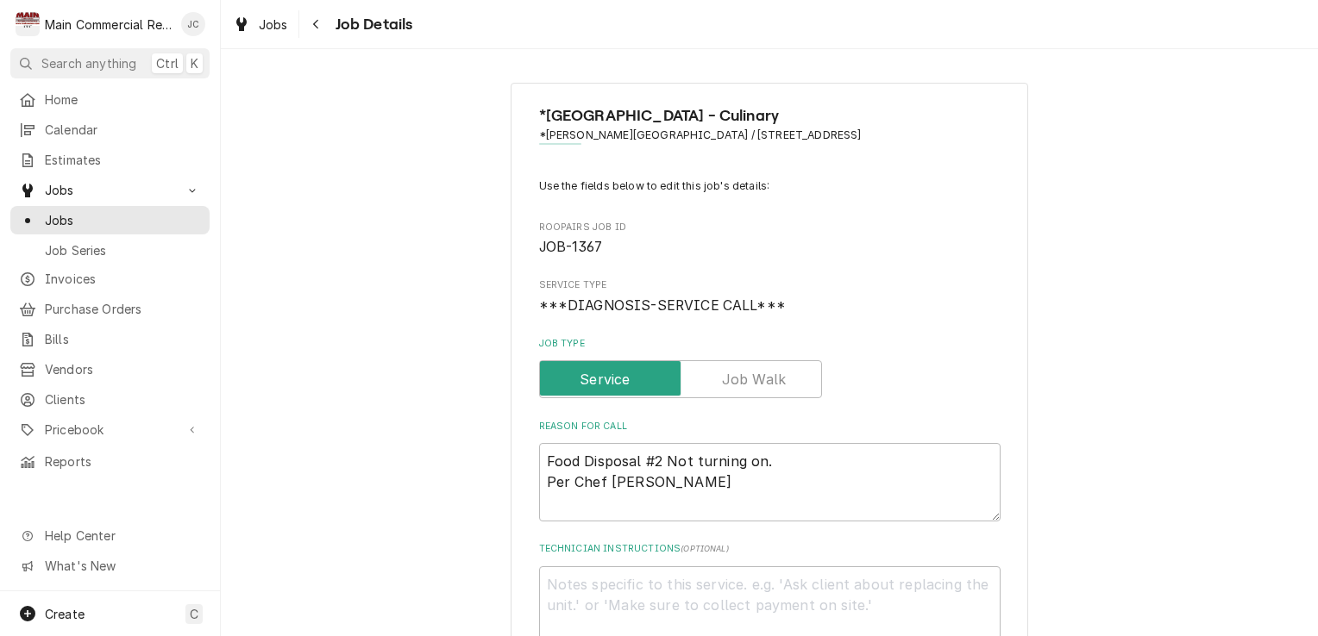
type textarea "x"
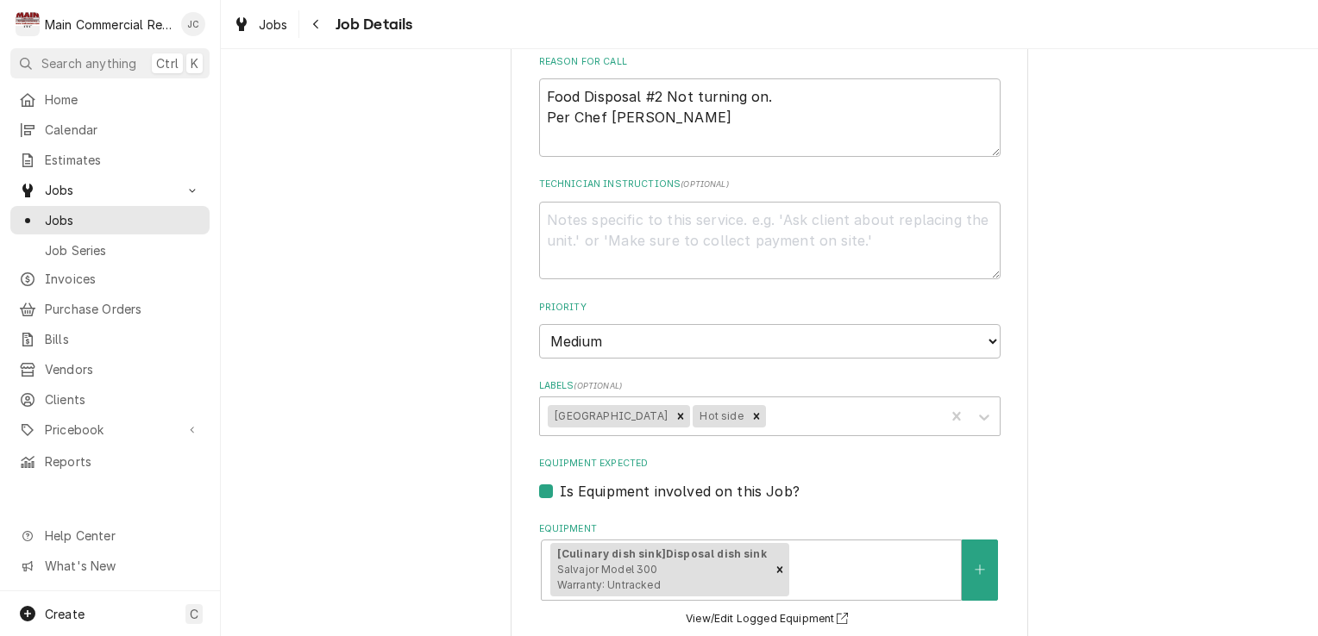
scroll to position [366, 0]
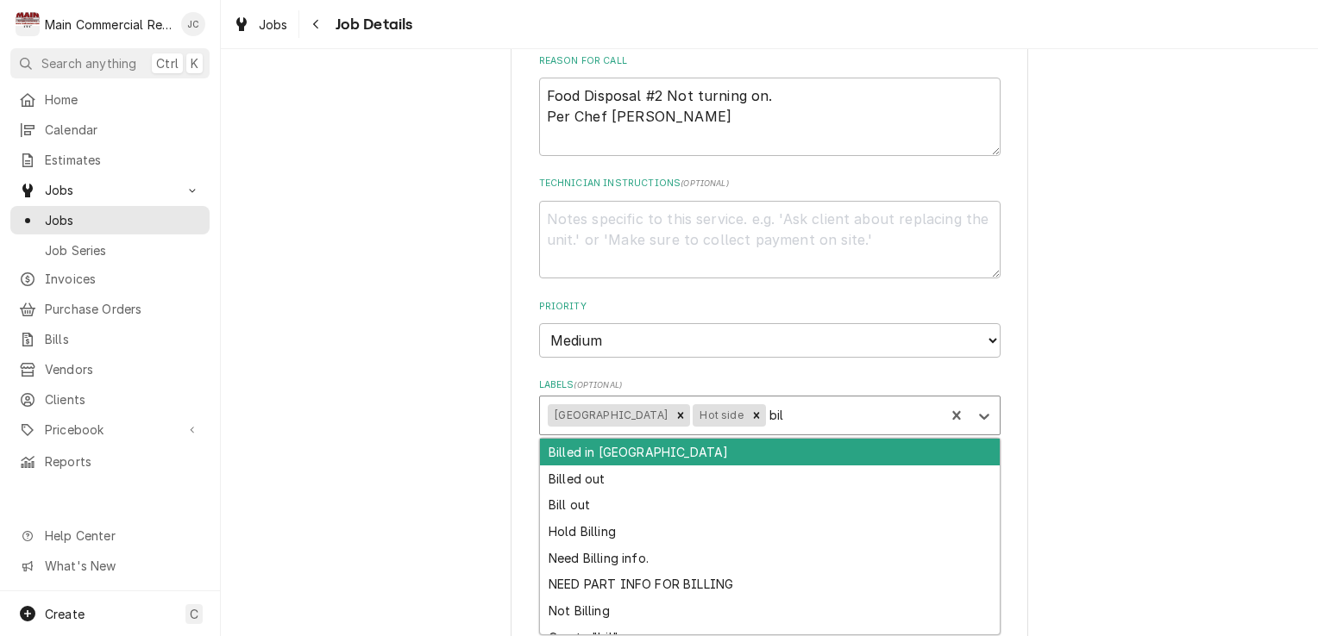
type input "bill"
click at [573, 509] on div "Bill out" at bounding box center [770, 505] width 460 height 27
type textarea "x"
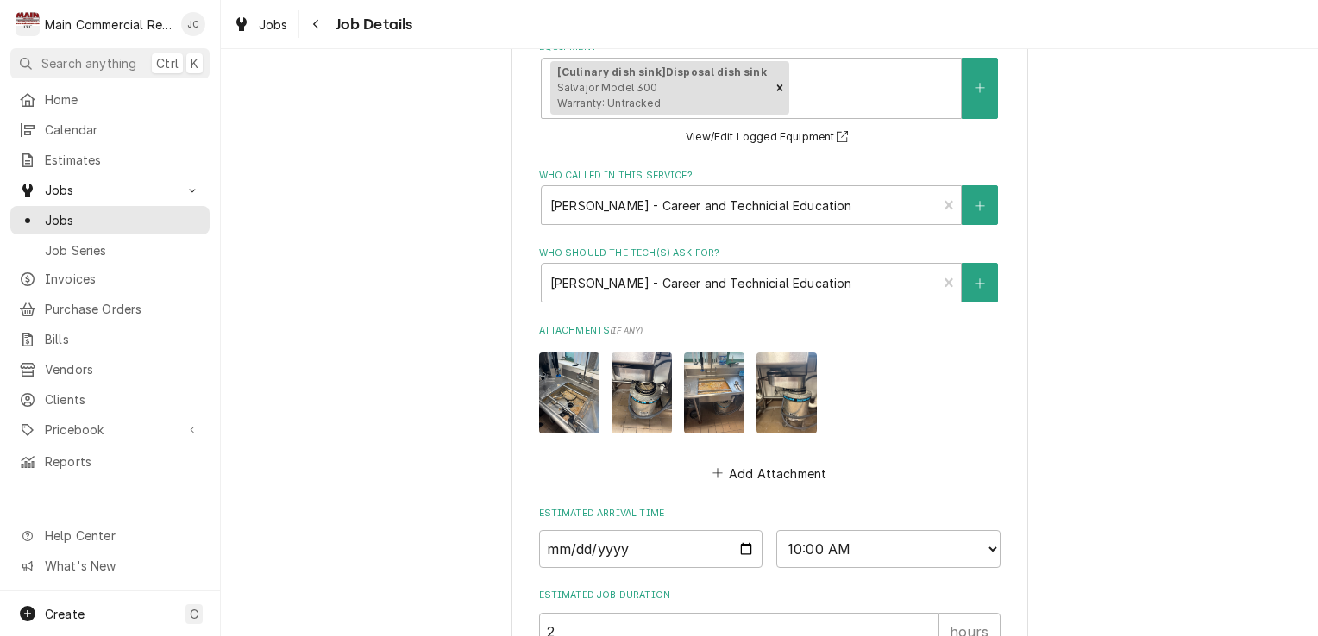
scroll to position [1045, 0]
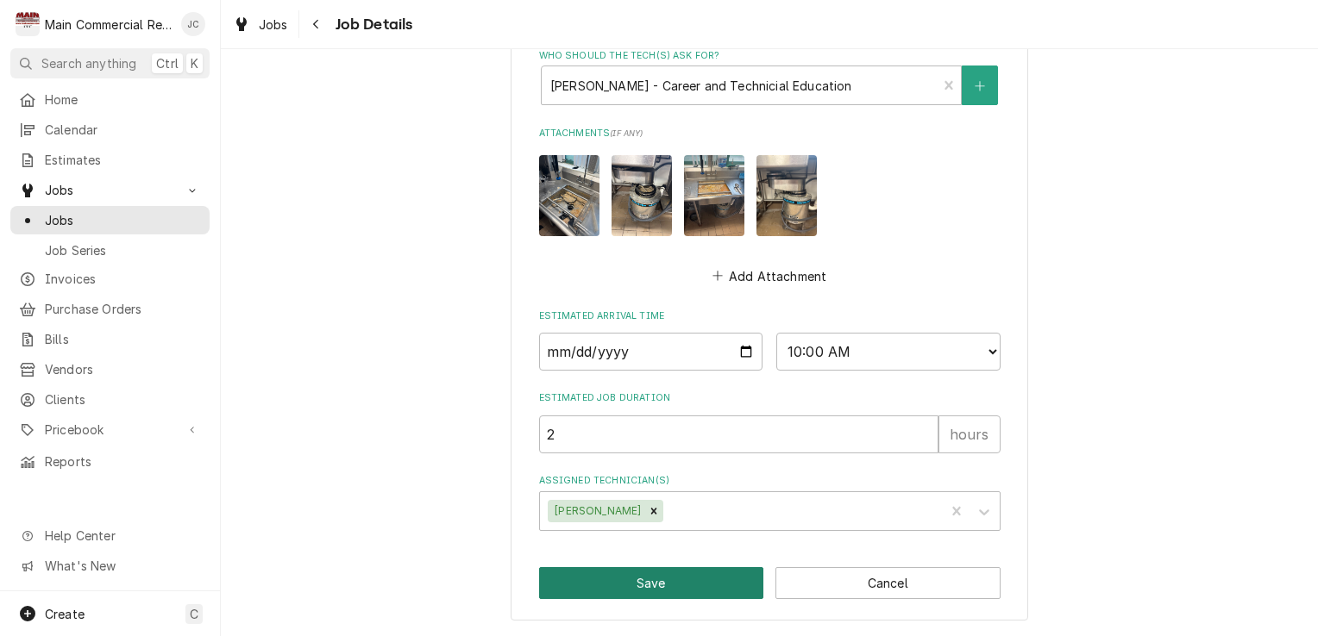
click at [663, 588] on button "Save" at bounding box center [651, 583] width 225 height 32
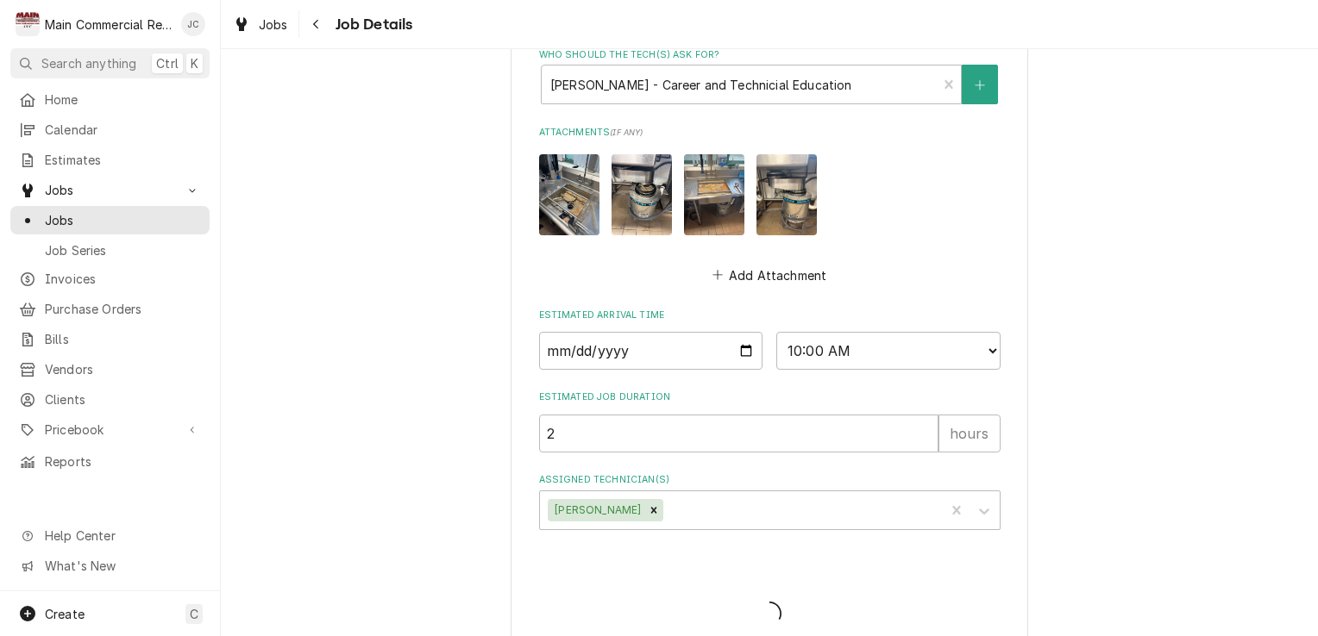
type textarea "x"
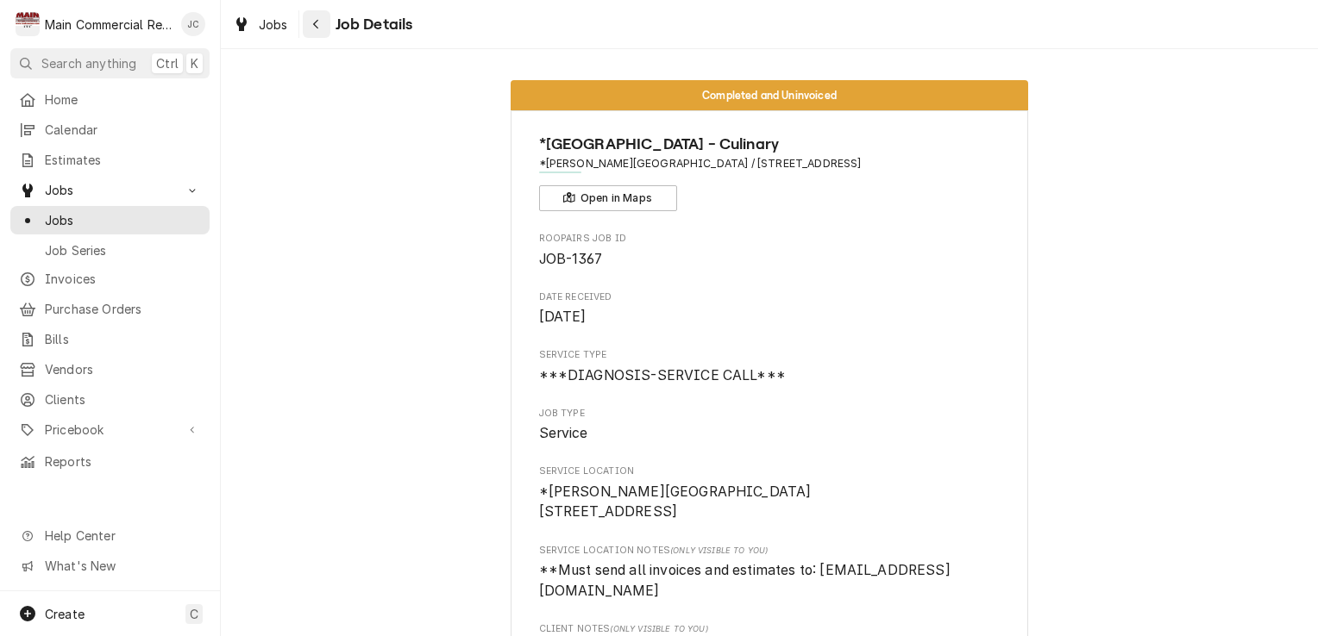
click at [322, 29] on div "Navigate back" at bounding box center [316, 24] width 17 height 17
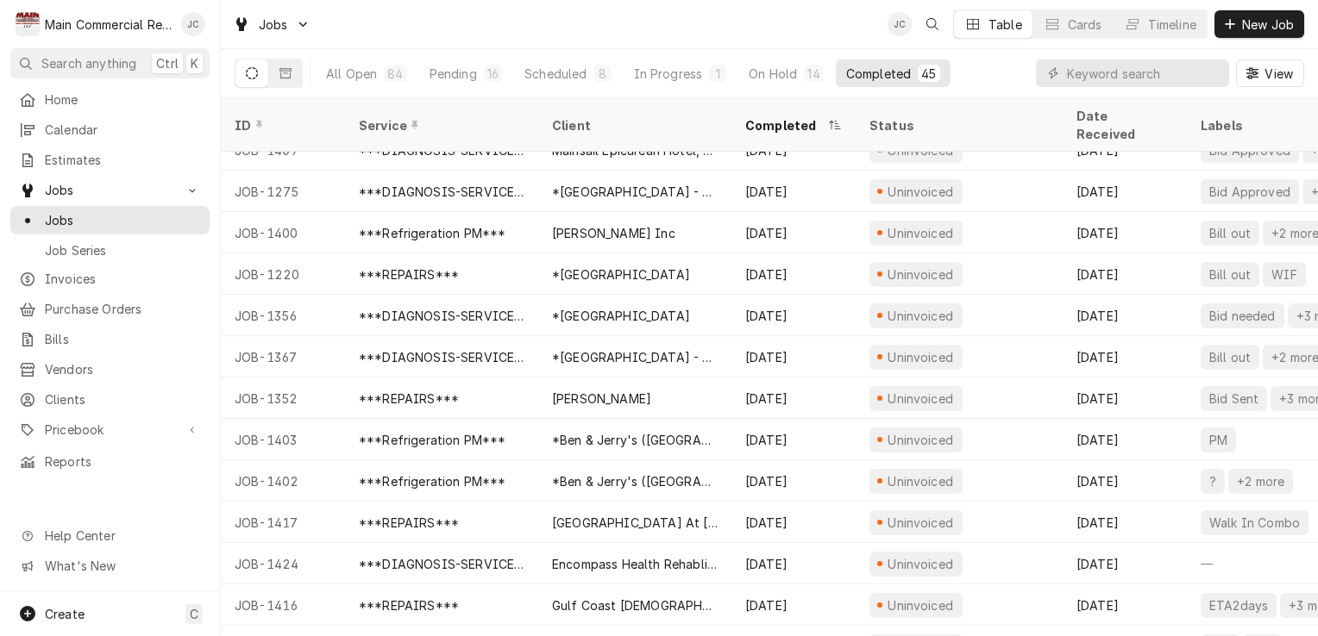
scroll to position [686, 0]
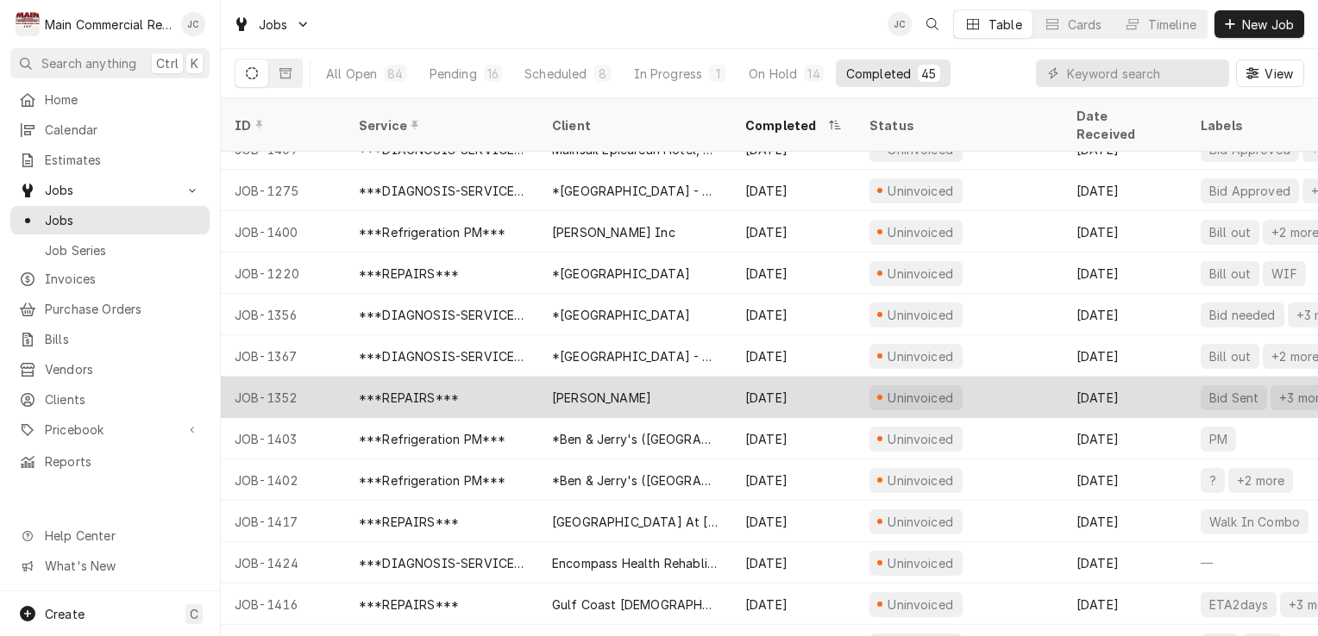
click at [1004, 383] on div "Uninvoiced" at bounding box center [958, 397] width 207 height 41
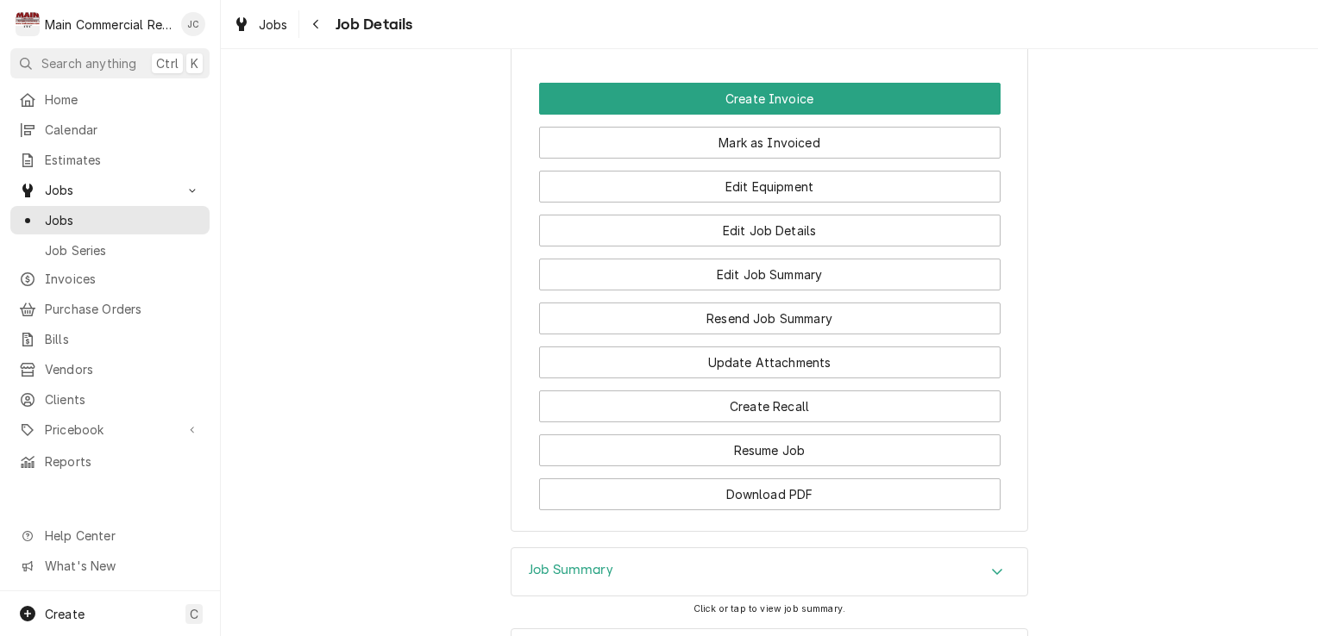
scroll to position [1755, 0]
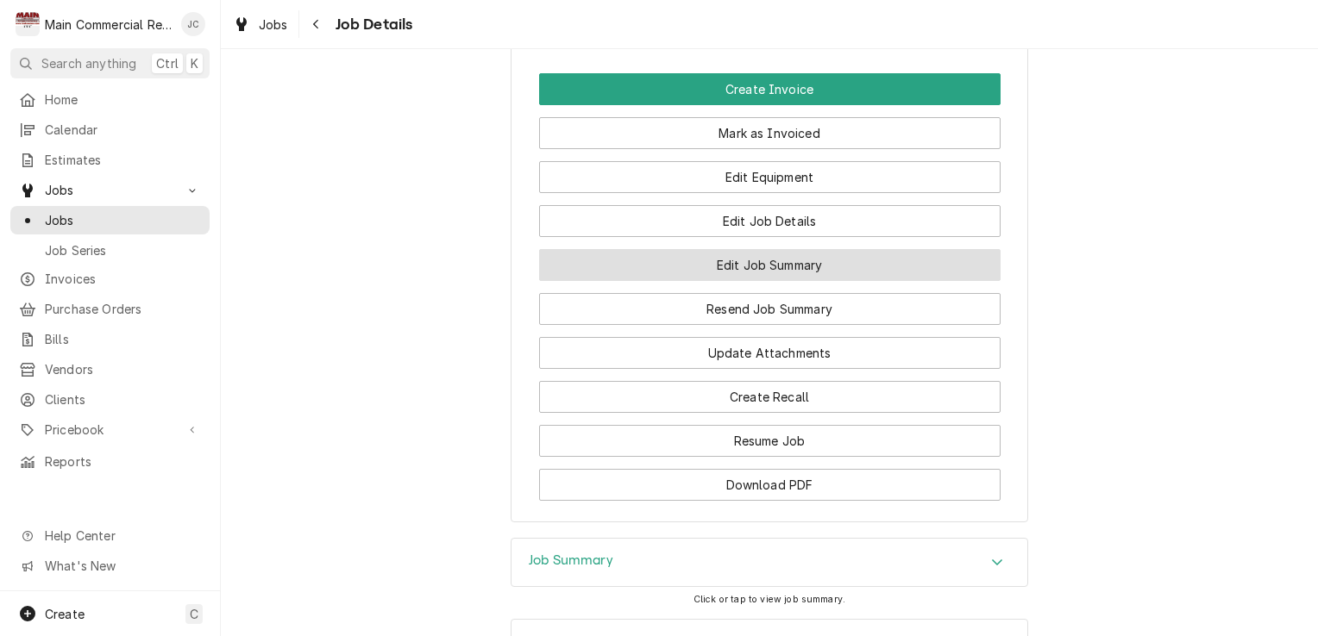
click at [957, 249] on button "Edit Job Summary" at bounding box center [769, 265] width 461 height 32
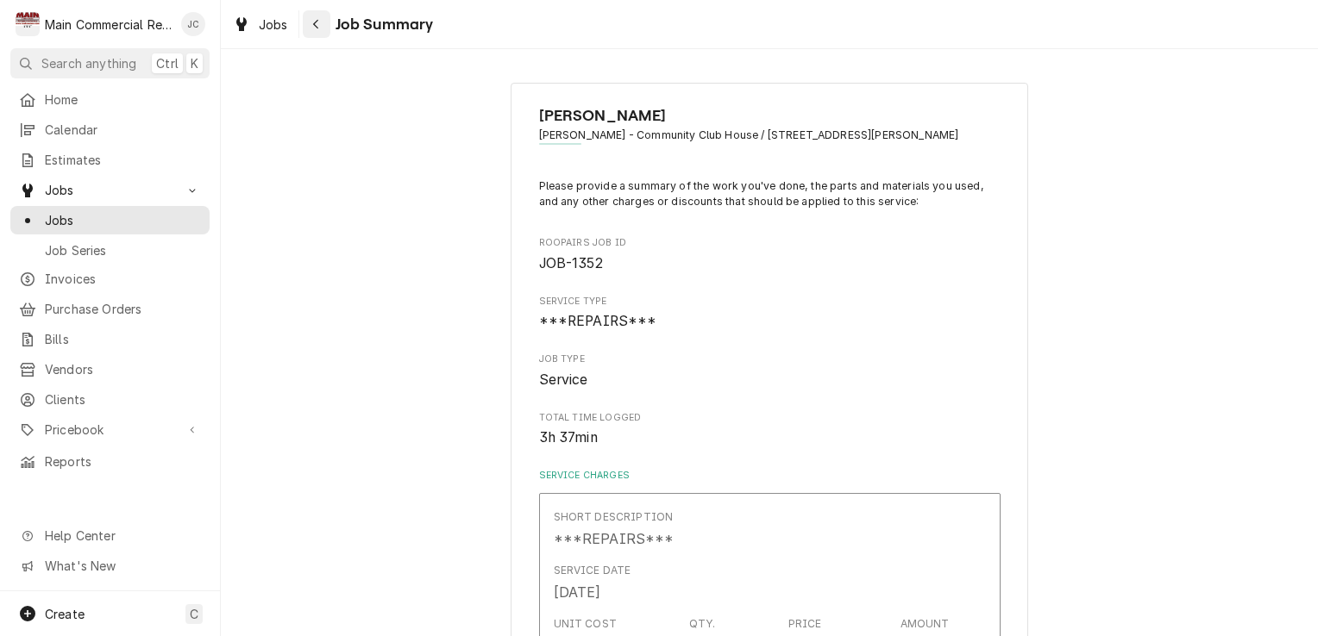
click at [326, 28] on button "Navigate back" at bounding box center [317, 24] width 28 height 28
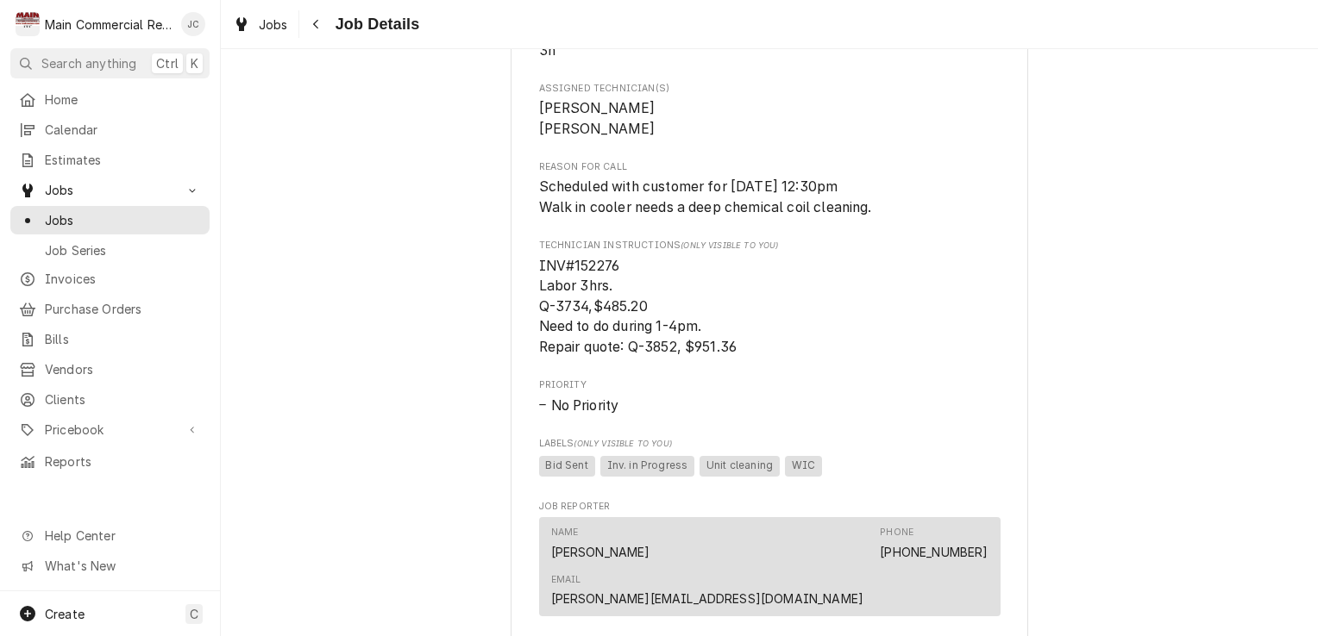
scroll to position [812, 0]
click at [328, 31] on button "Navigate back" at bounding box center [317, 24] width 28 height 28
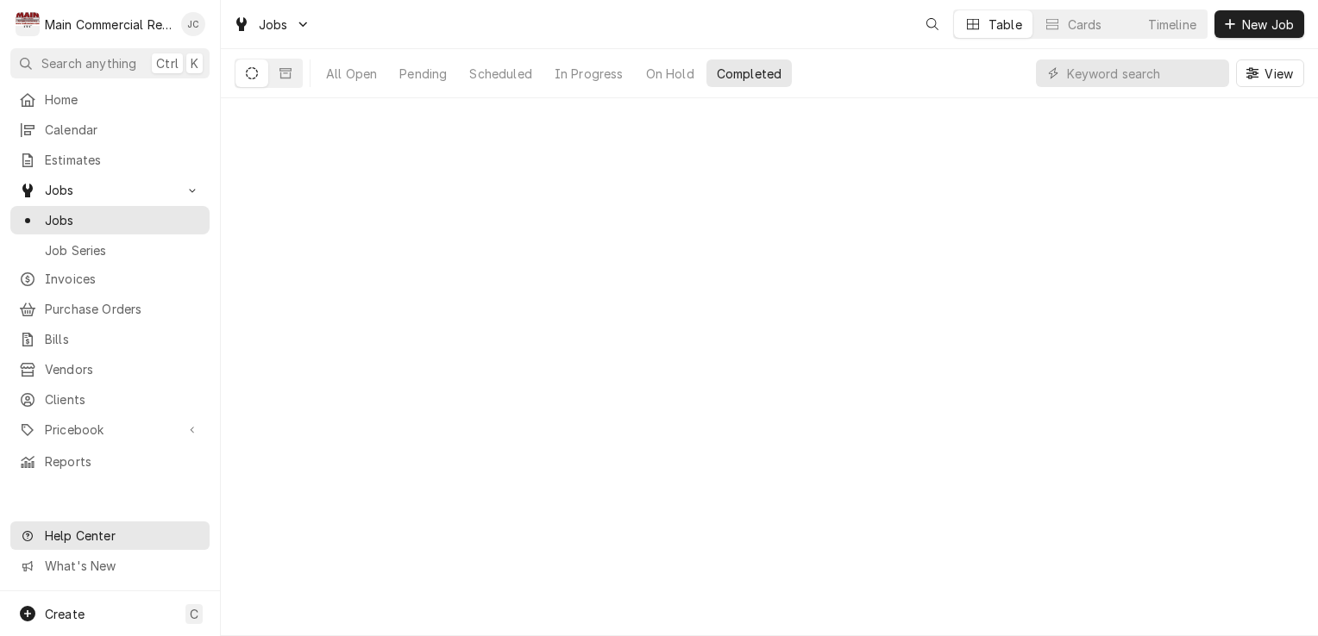
click at [11, 532] on link "Help Center" at bounding box center [109, 536] width 199 height 28
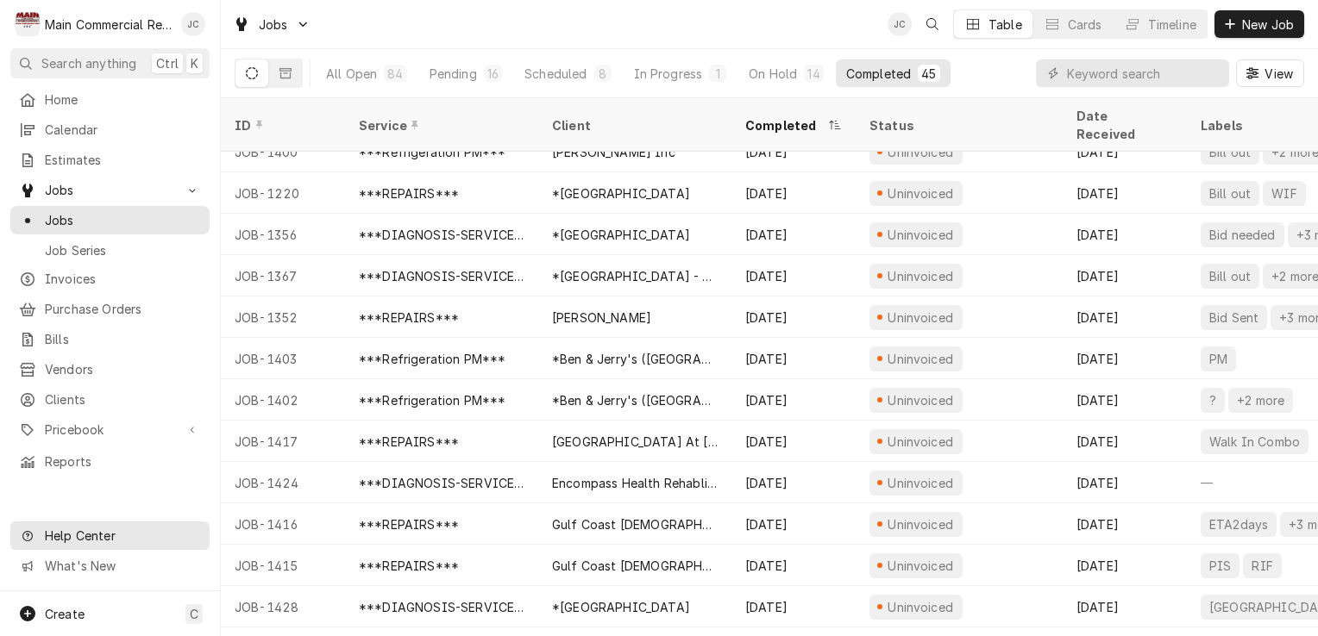
scroll to position [772, 0]
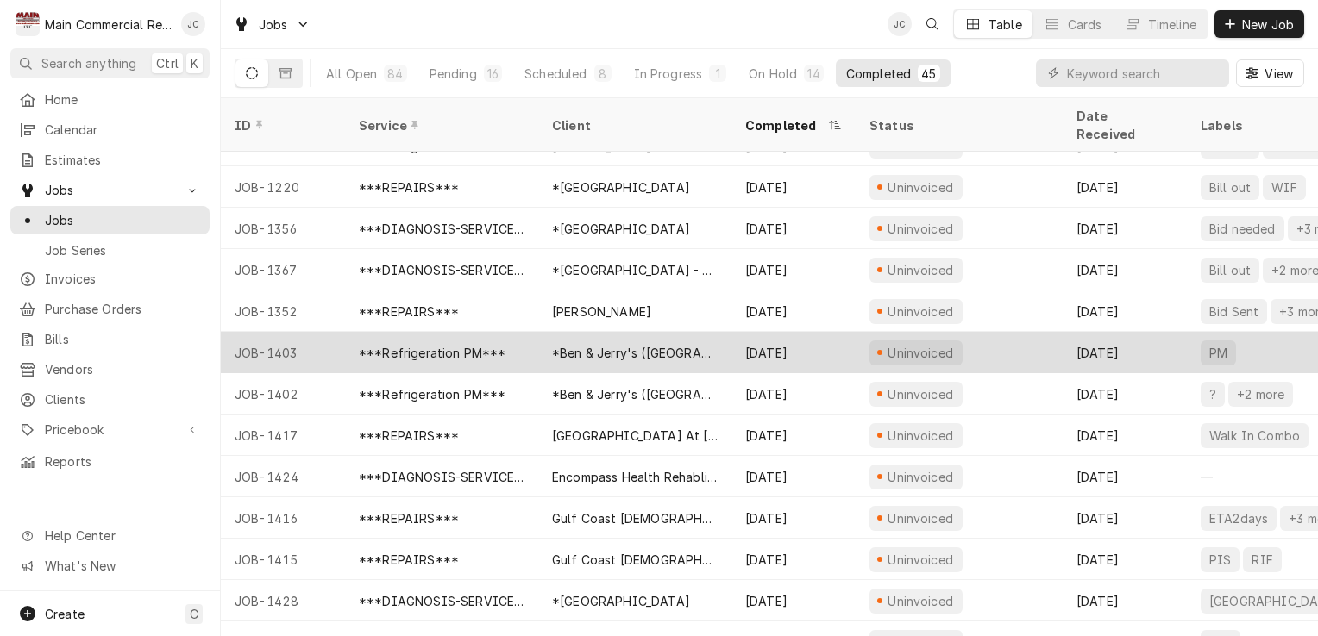
click at [1151, 339] on div "[DATE]" at bounding box center [1124, 352] width 124 height 41
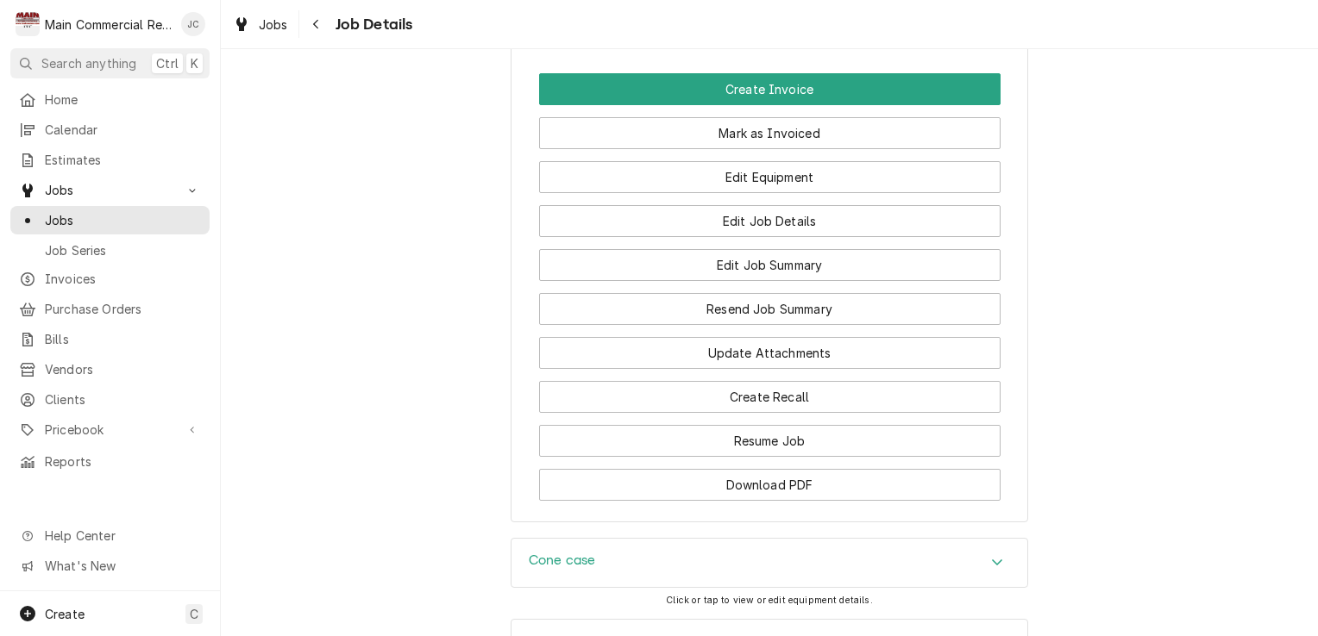
scroll to position [1866, 0]
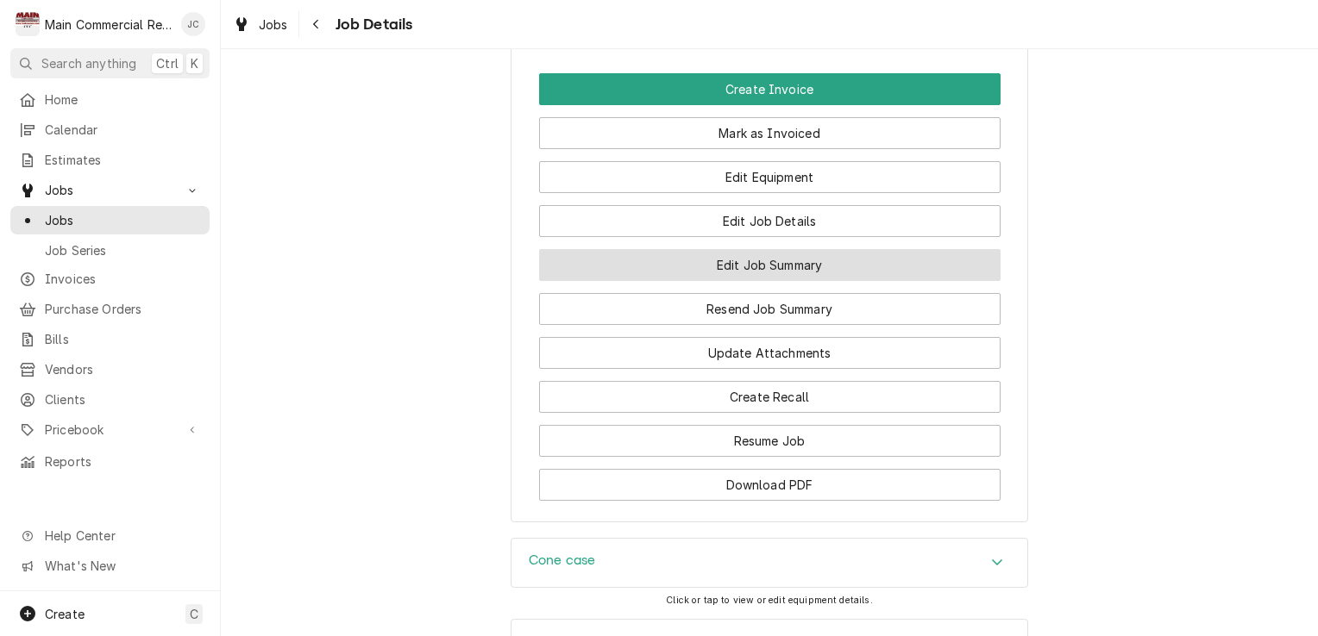
click at [854, 249] on button "Edit Job Summary" at bounding box center [769, 265] width 461 height 32
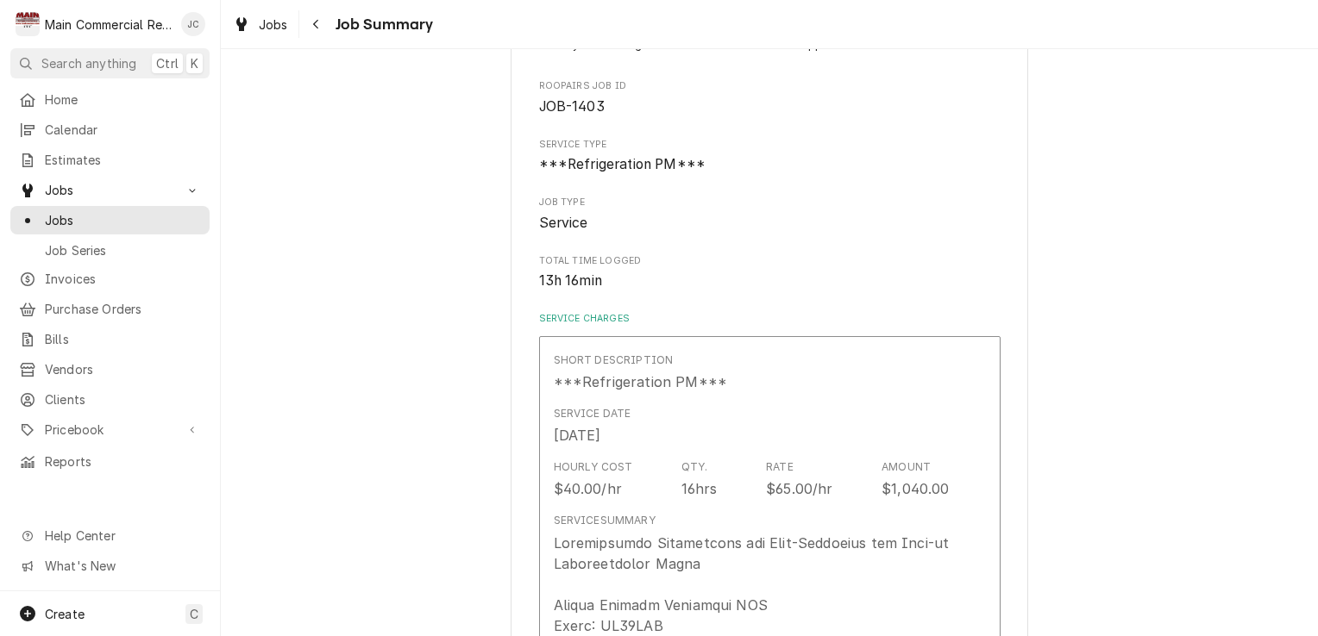
scroll to position [155, 0]
click at [322, 22] on div "Navigate back" at bounding box center [316, 24] width 17 height 17
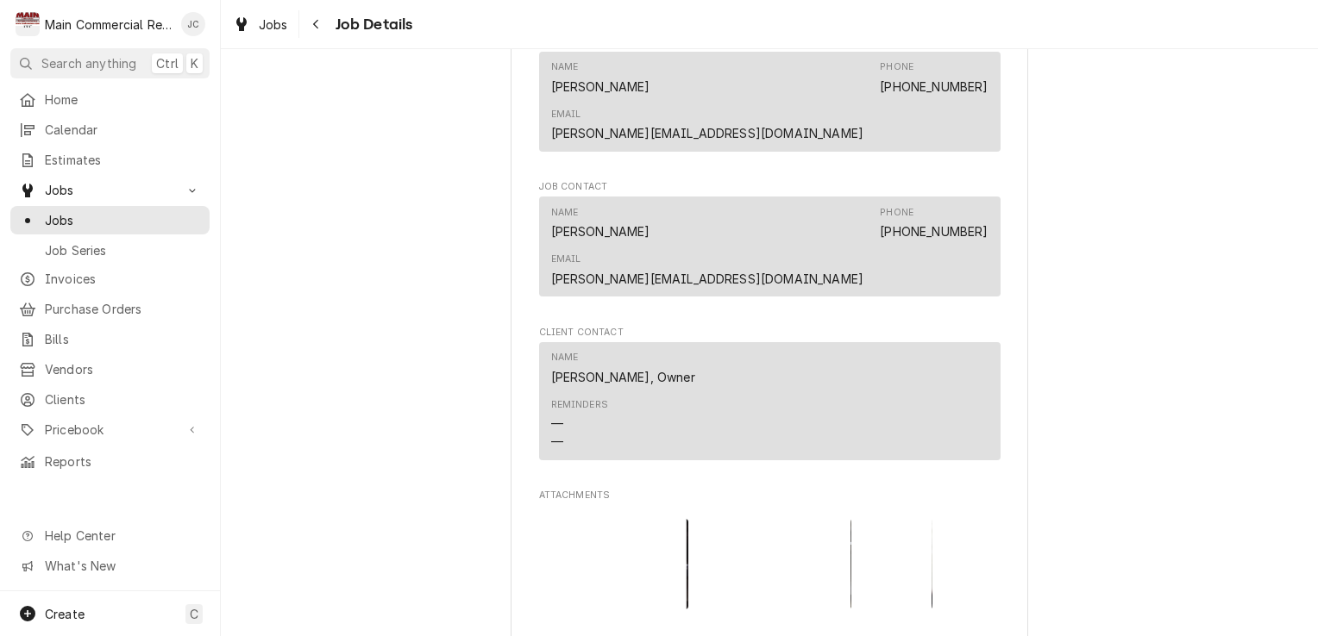
scroll to position [1764, 0]
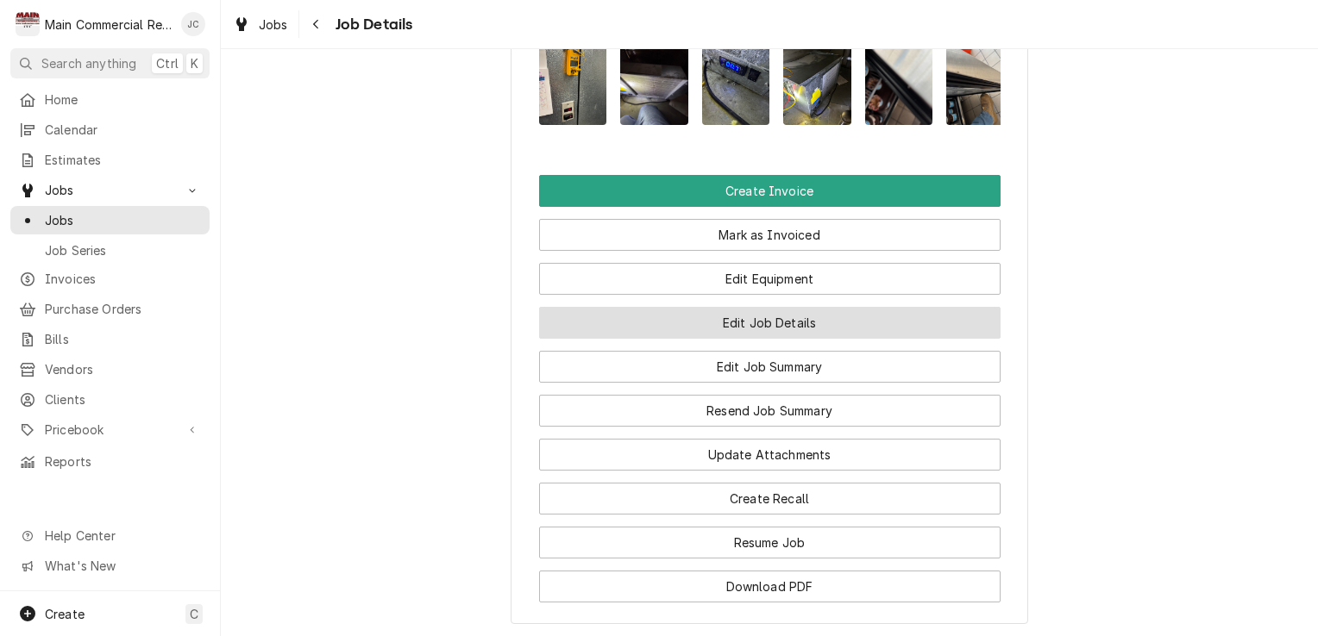
click at [805, 307] on button "Edit Job Details" at bounding box center [769, 323] width 461 height 32
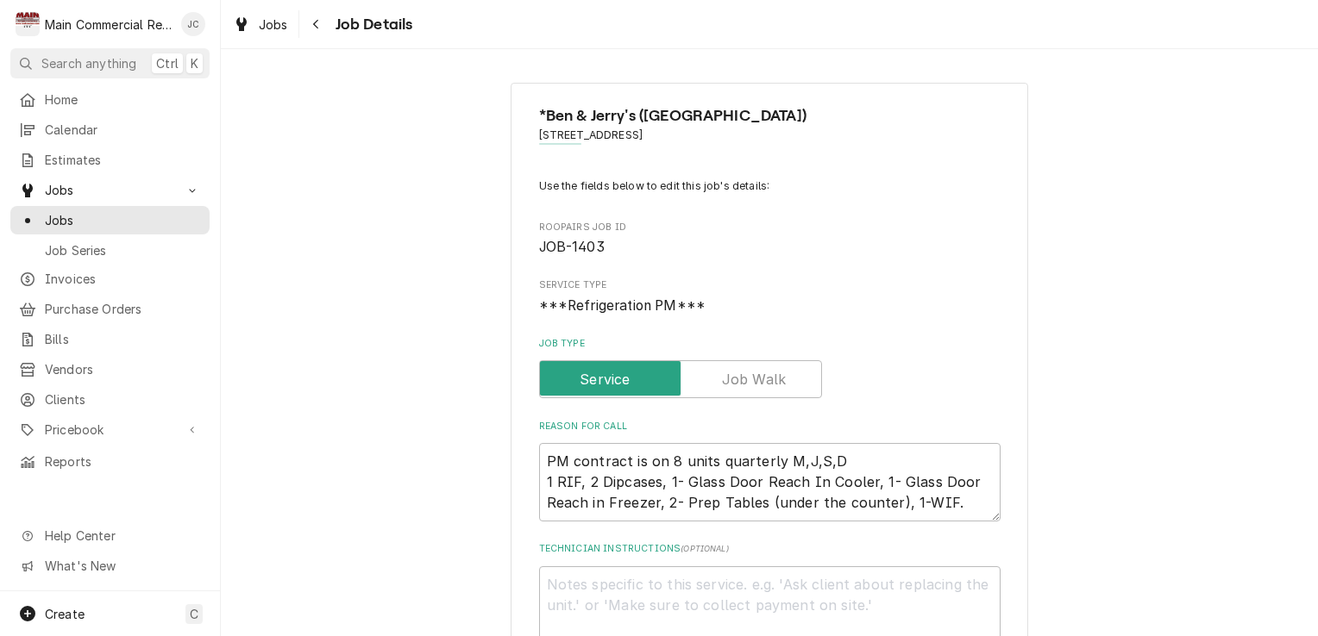
type textarea "x"
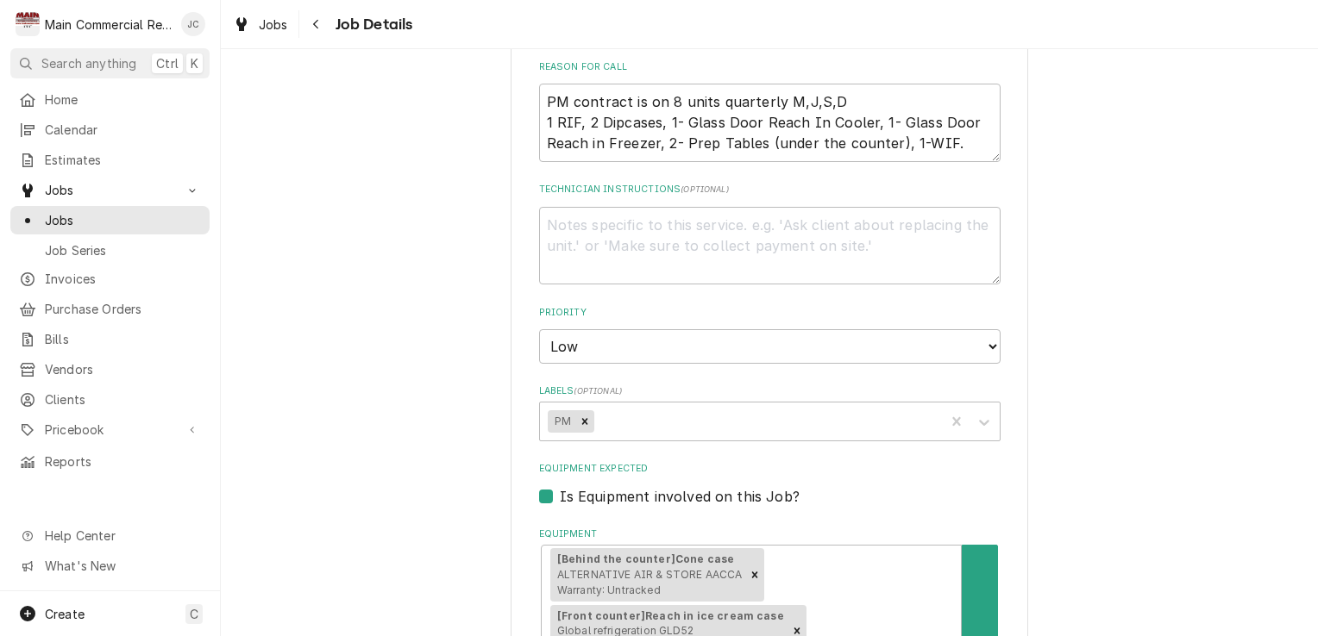
scroll to position [417, 0]
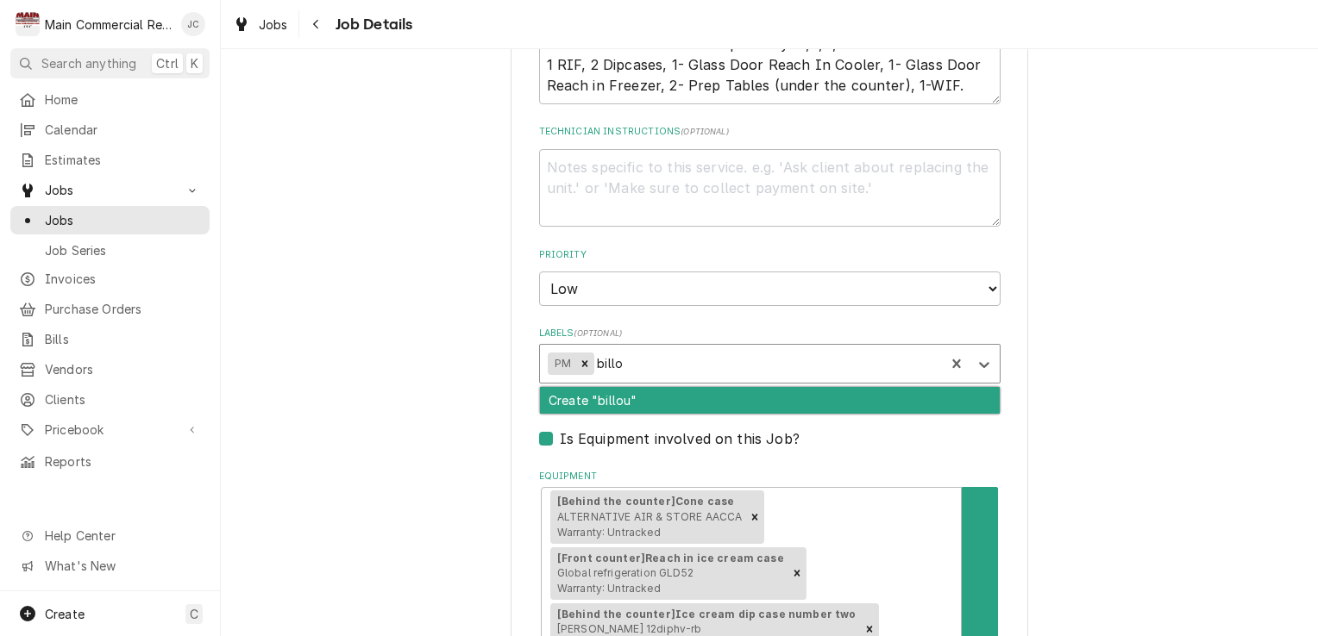
type input "bill"
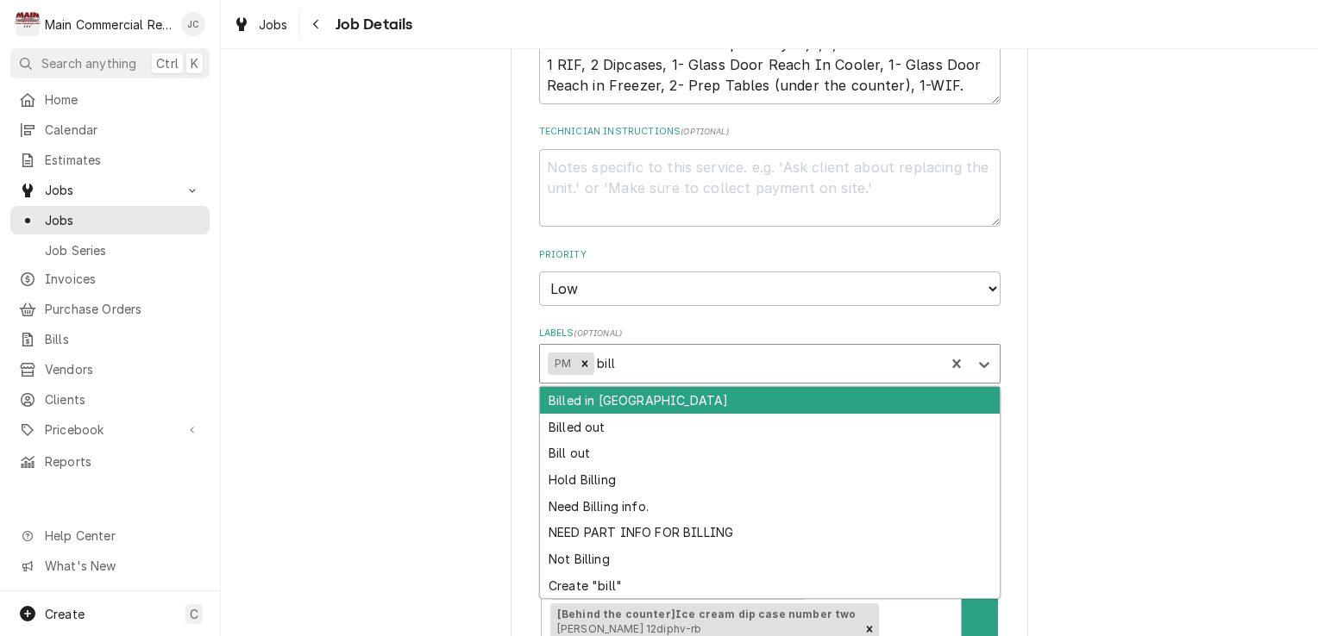
click at [585, 460] on div "Bill out" at bounding box center [770, 454] width 460 height 27
type textarea "x"
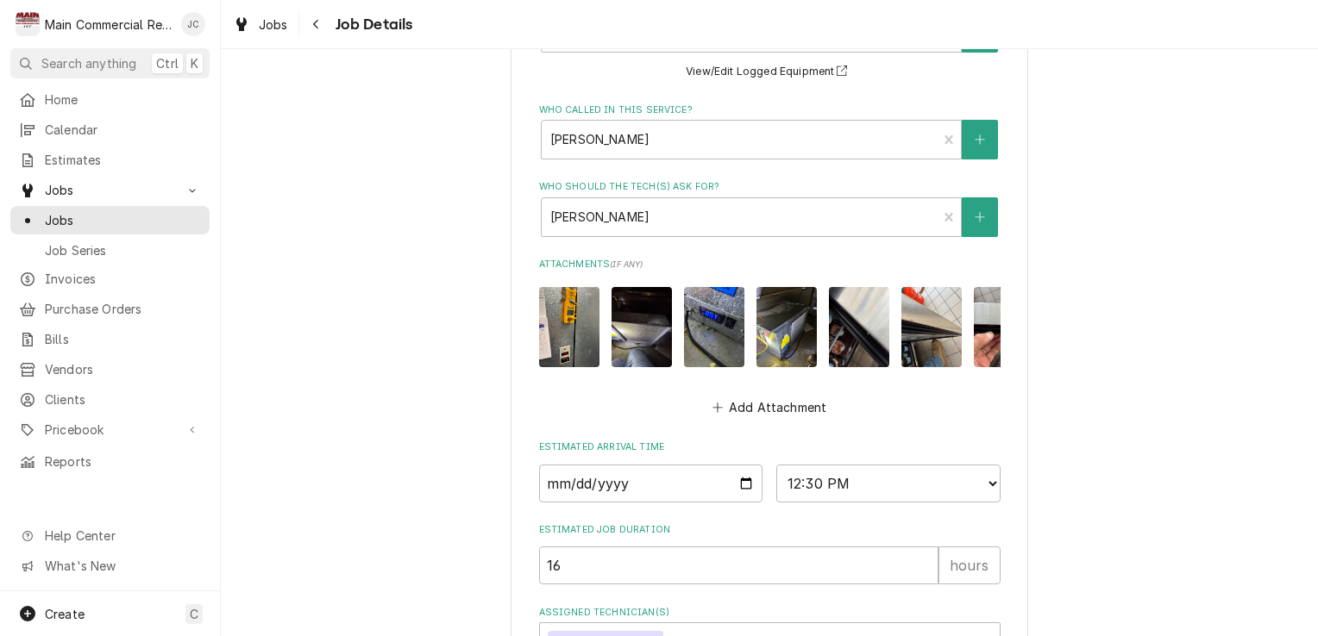
scroll to position [1394, 0]
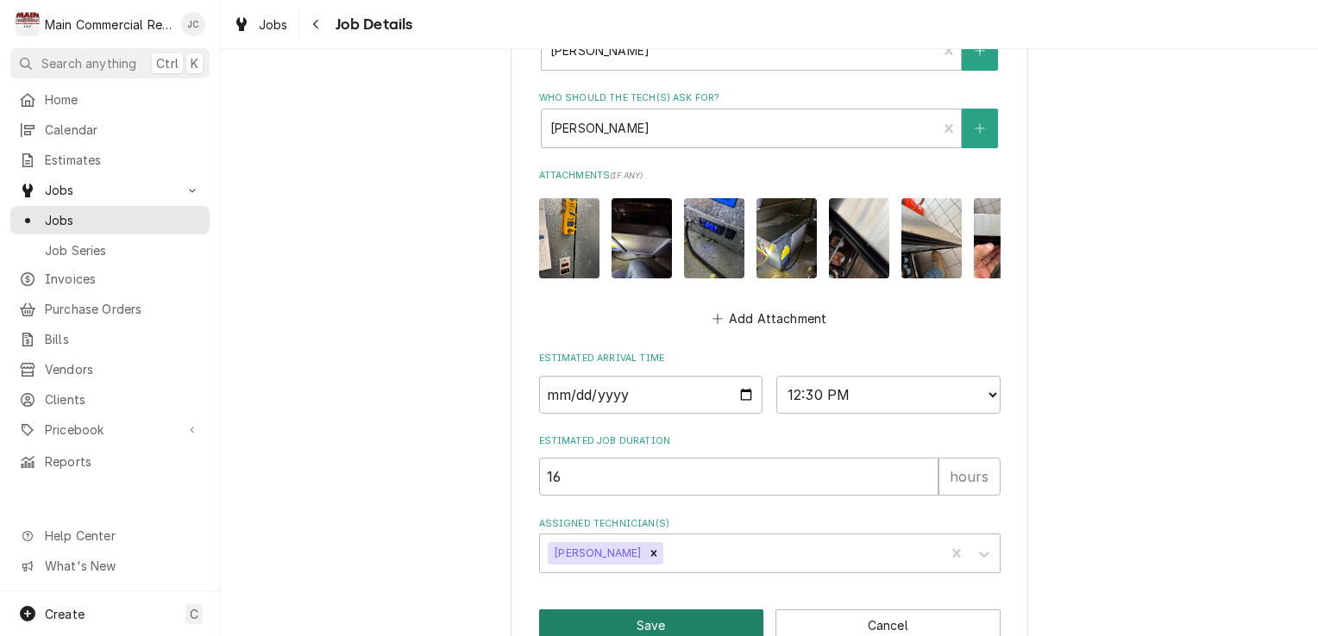
click at [674, 610] on button "Save" at bounding box center [651, 626] width 225 height 32
type textarea "x"
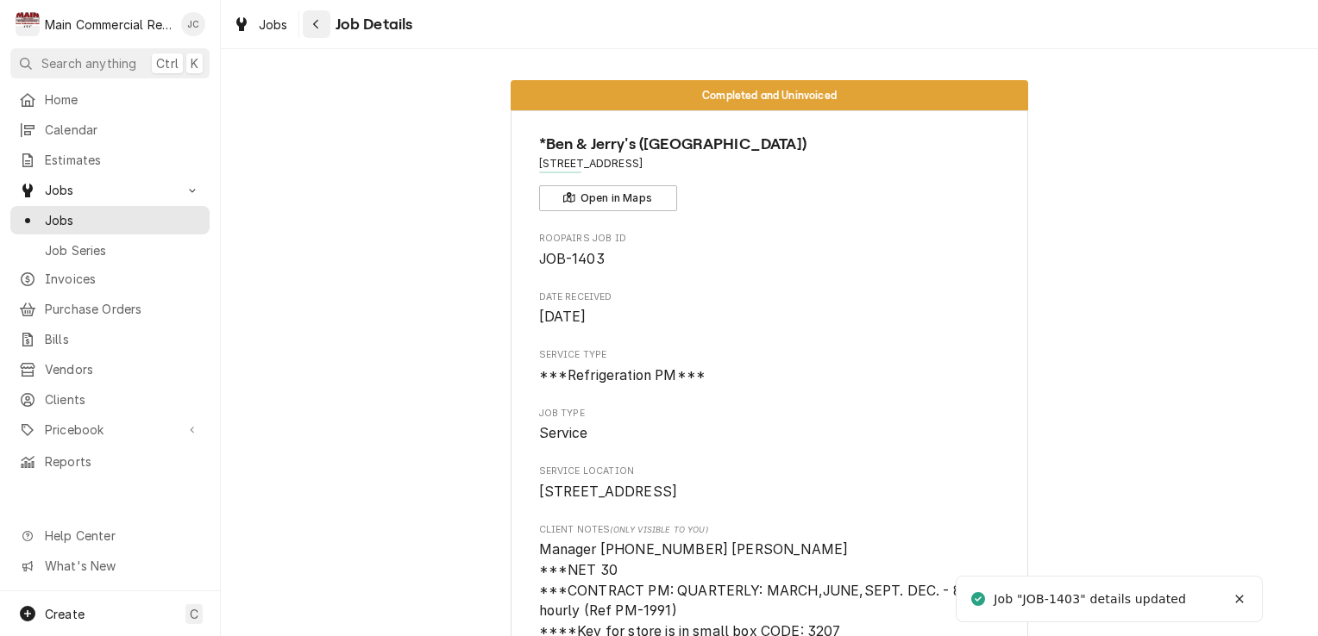
click at [323, 28] on div "Navigate back" at bounding box center [316, 24] width 17 height 17
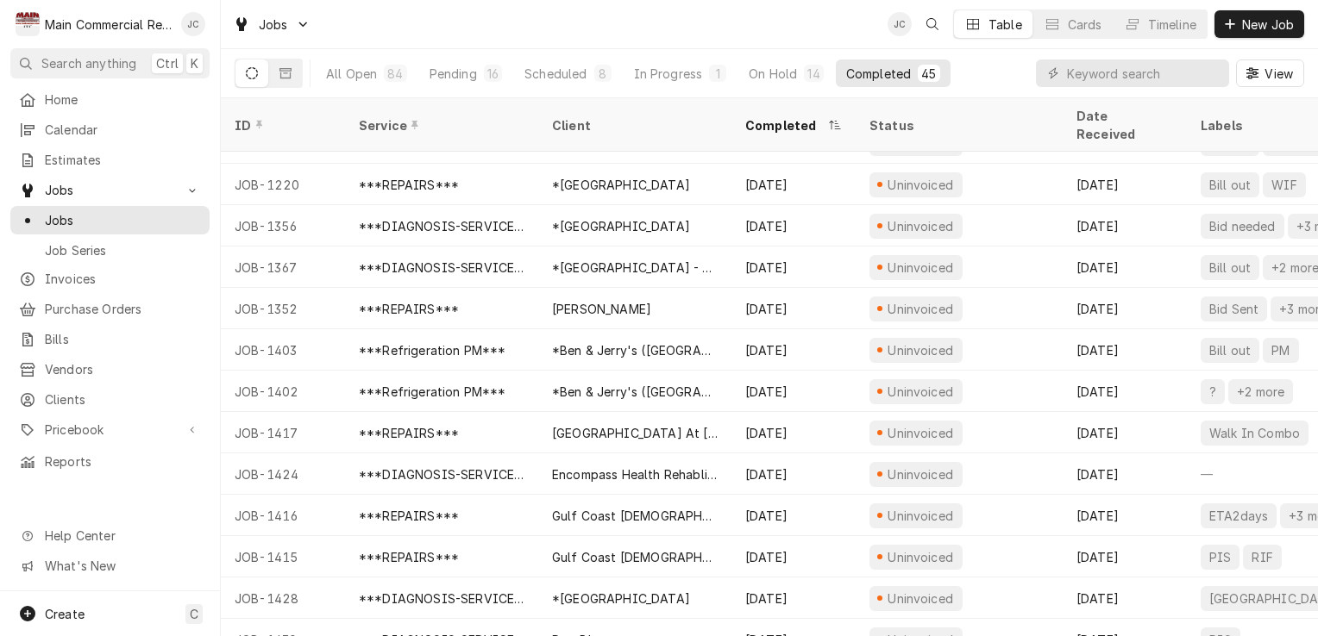
scroll to position [802, 0]
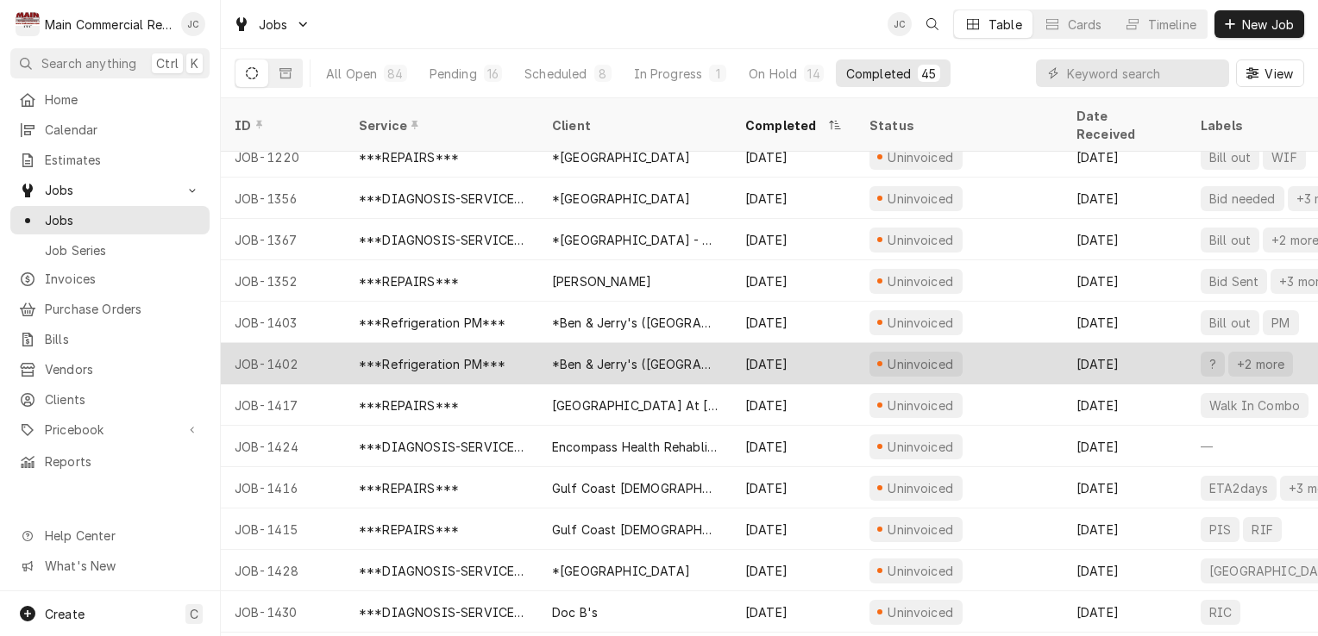
click at [1026, 349] on div "Uninvoiced" at bounding box center [958, 363] width 207 height 41
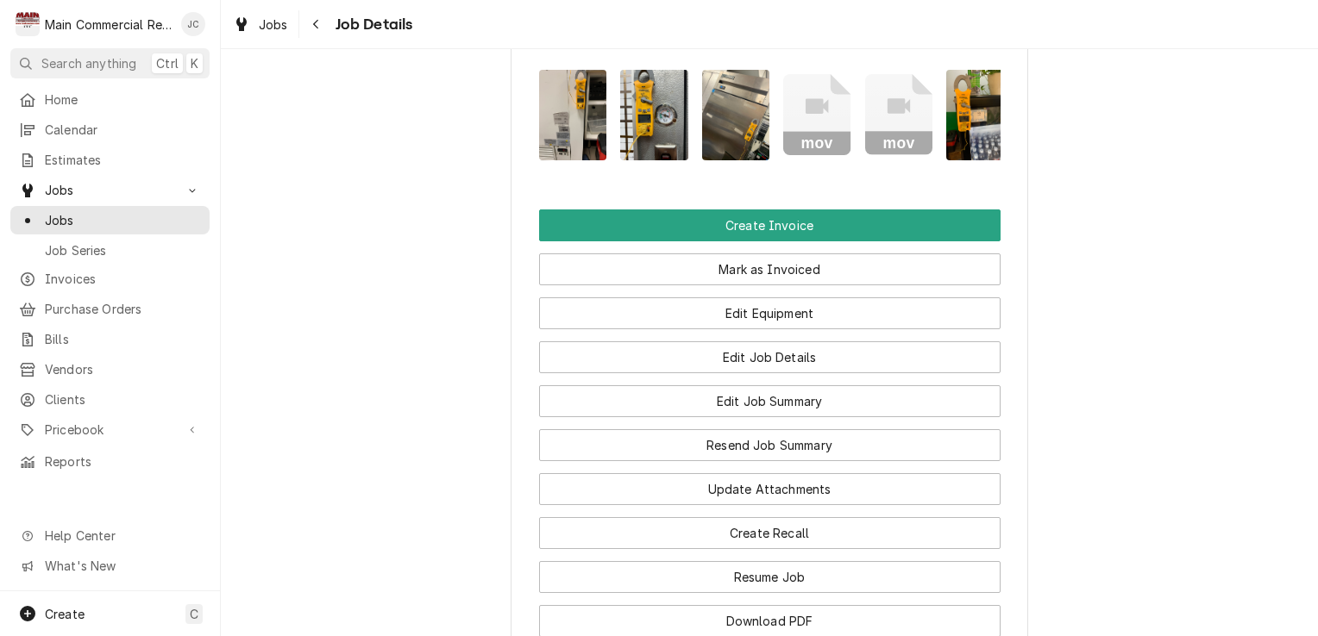
scroll to position [2138, 0]
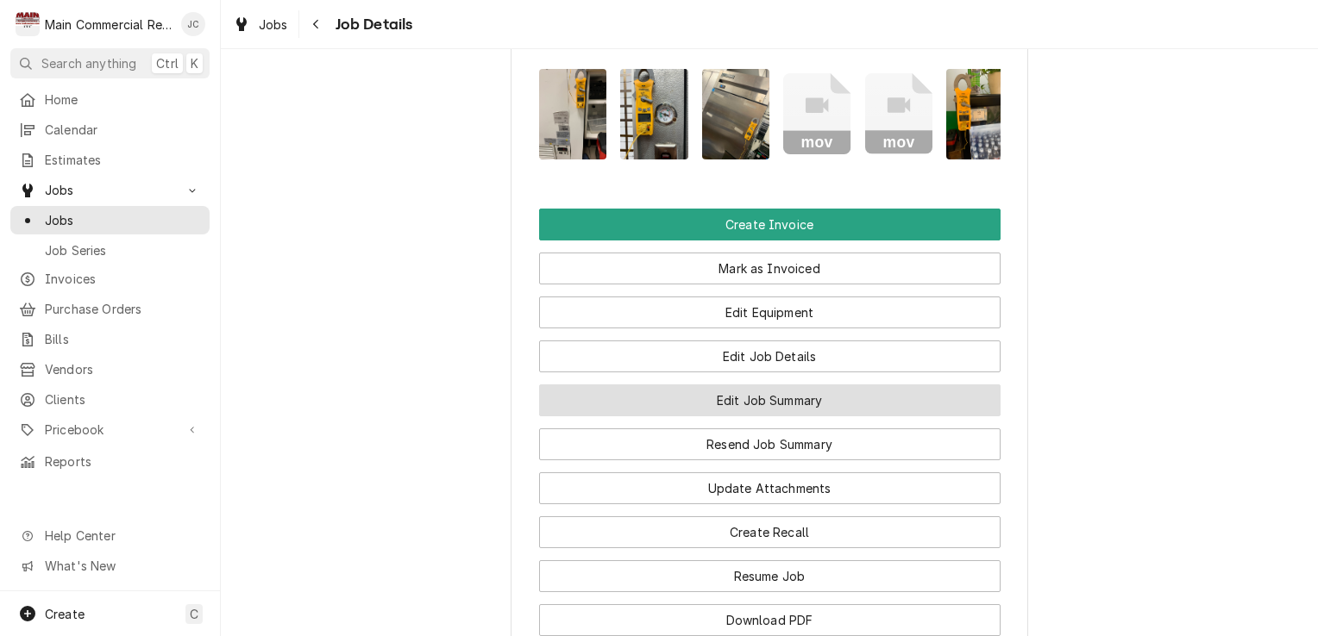
click at [852, 385] on button "Edit Job Summary" at bounding box center [769, 401] width 461 height 32
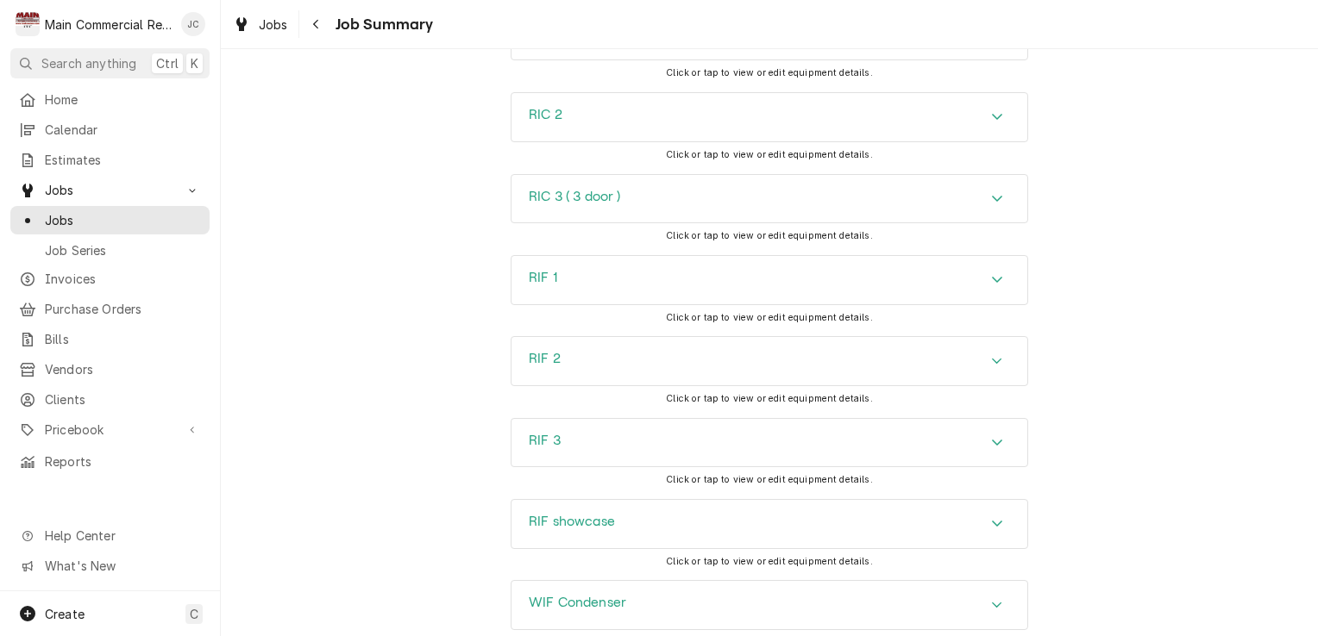
scroll to position [4319, 0]
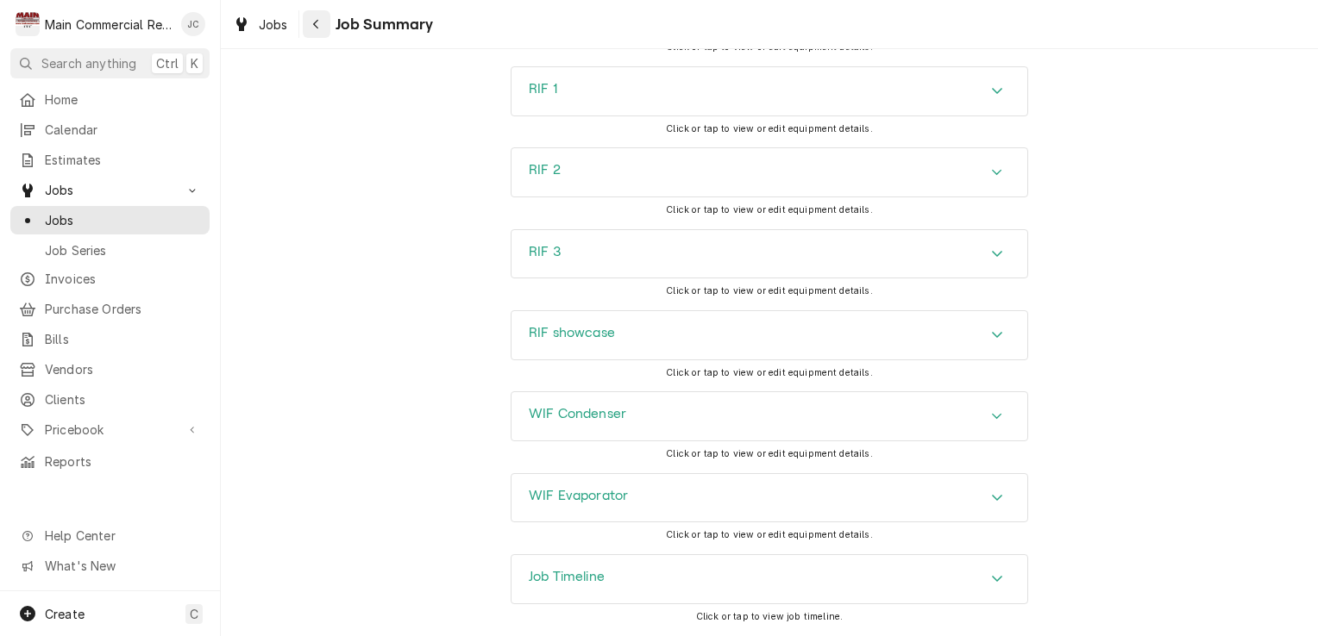
click at [321, 34] on button "Navigate back" at bounding box center [317, 24] width 28 height 28
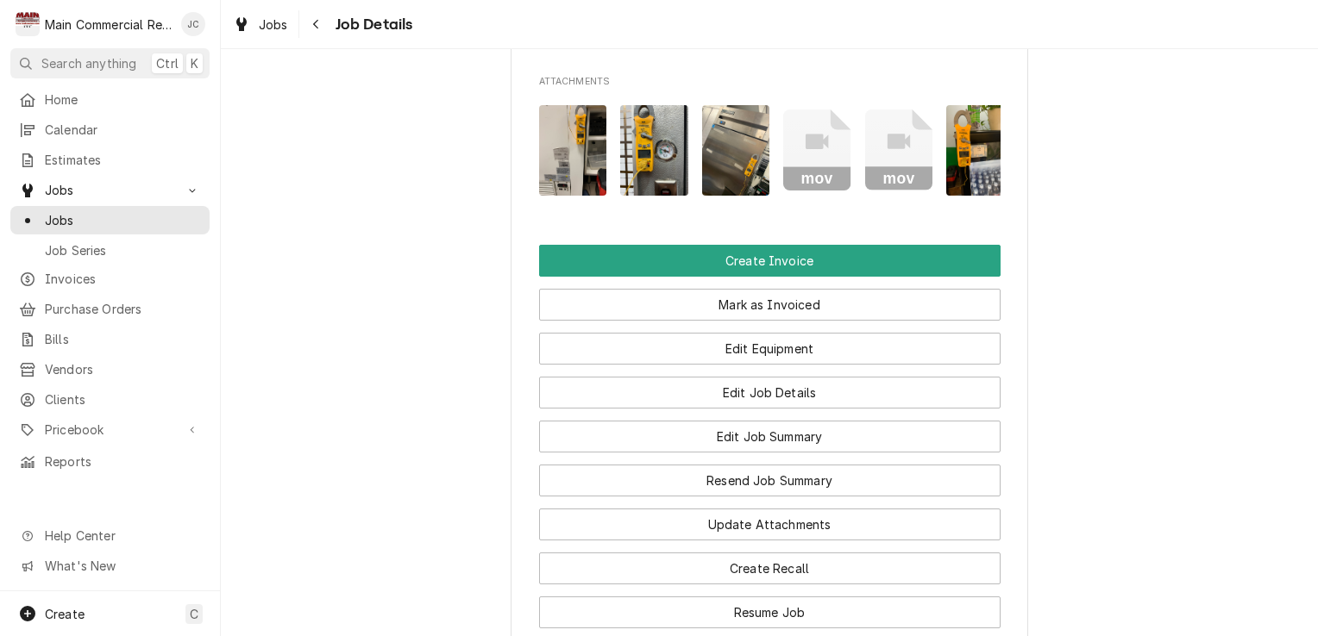
scroll to position [2102, 0]
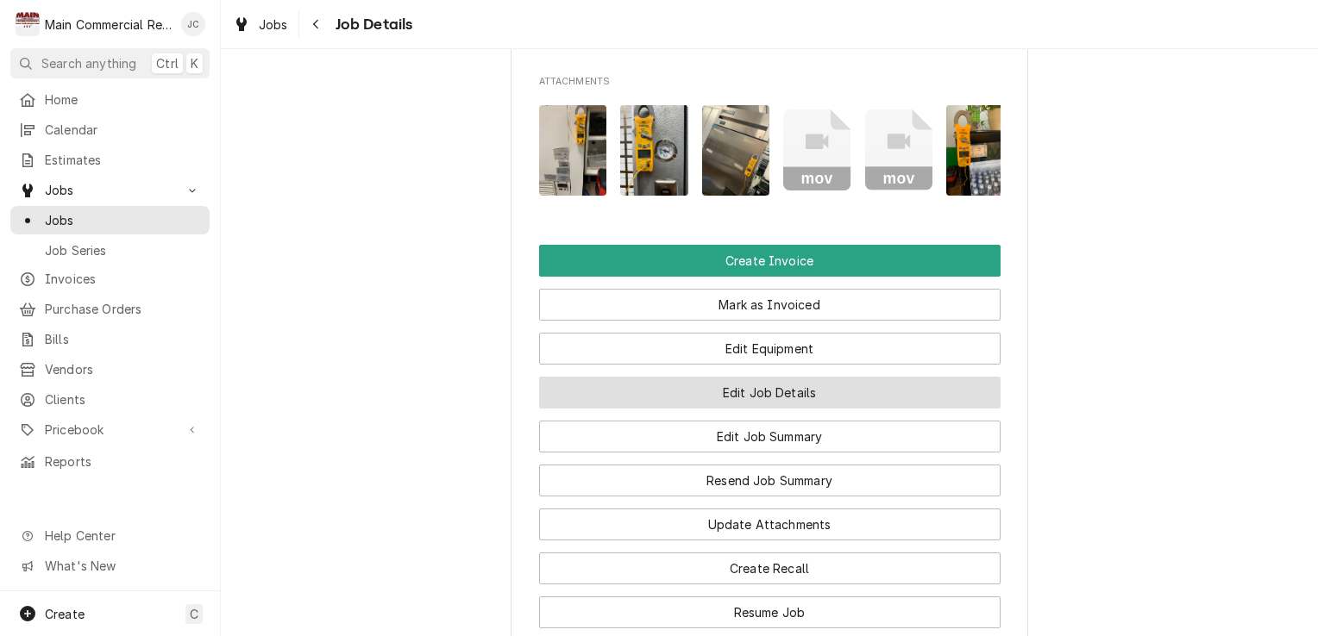
click at [815, 377] on button "Edit Job Details" at bounding box center [769, 393] width 461 height 32
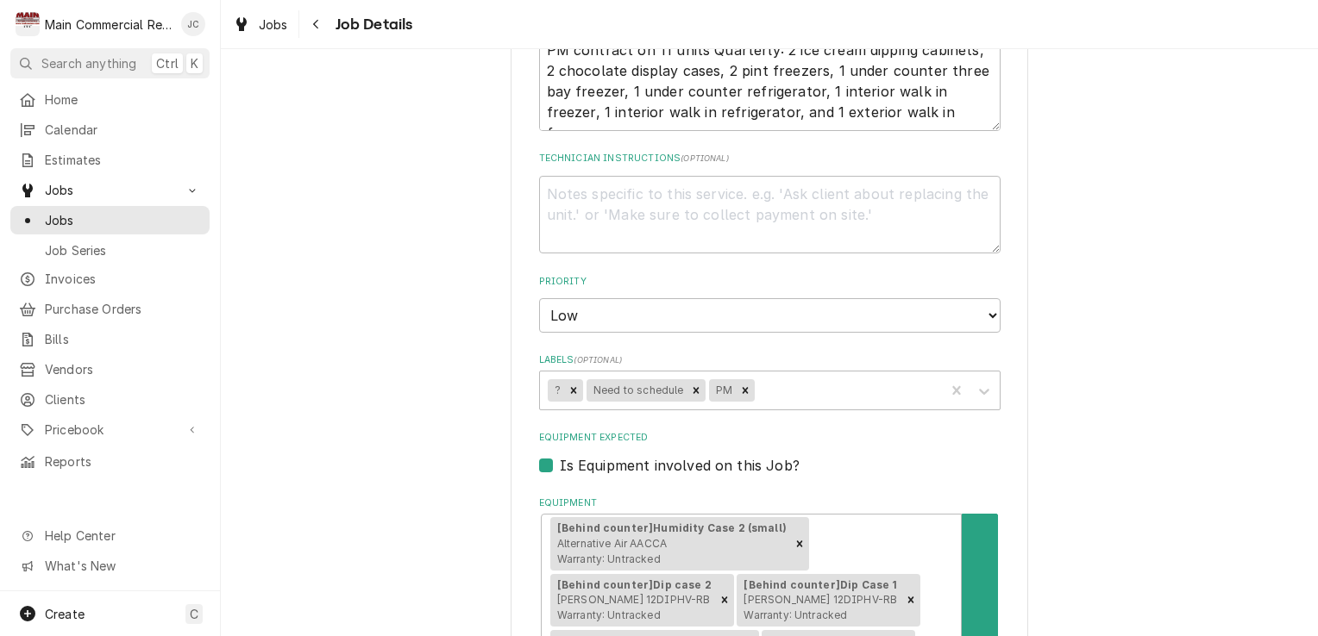
scroll to position [417, 0]
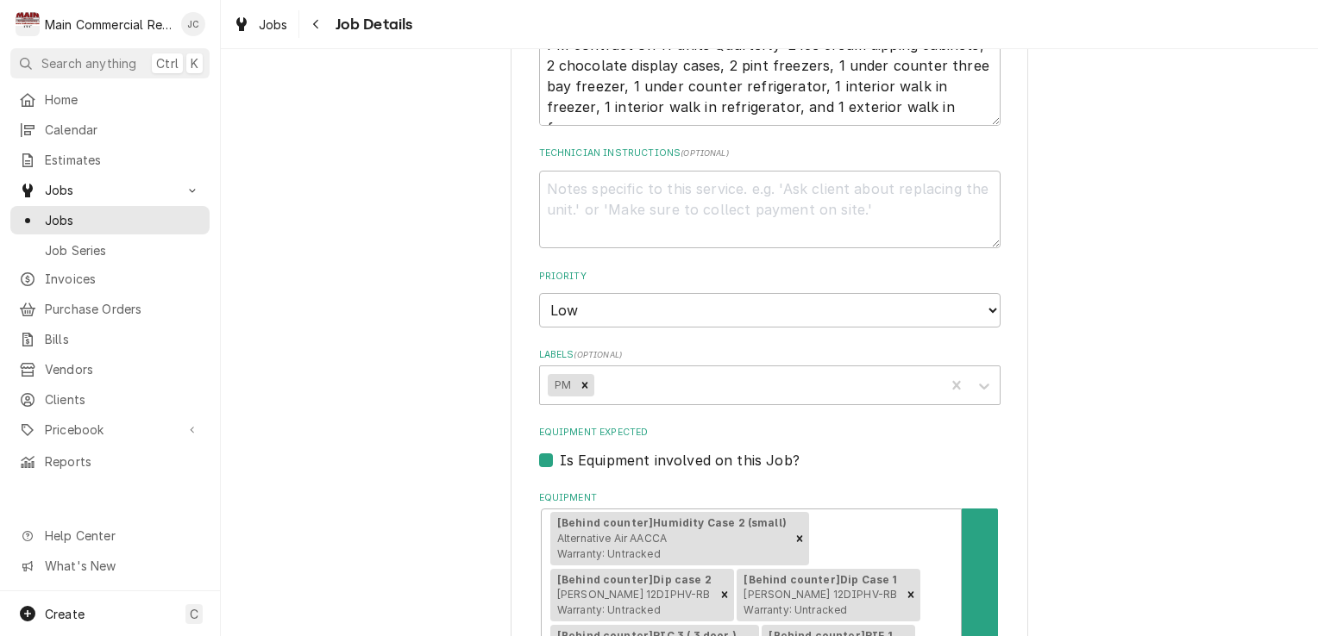
type textarea "x"
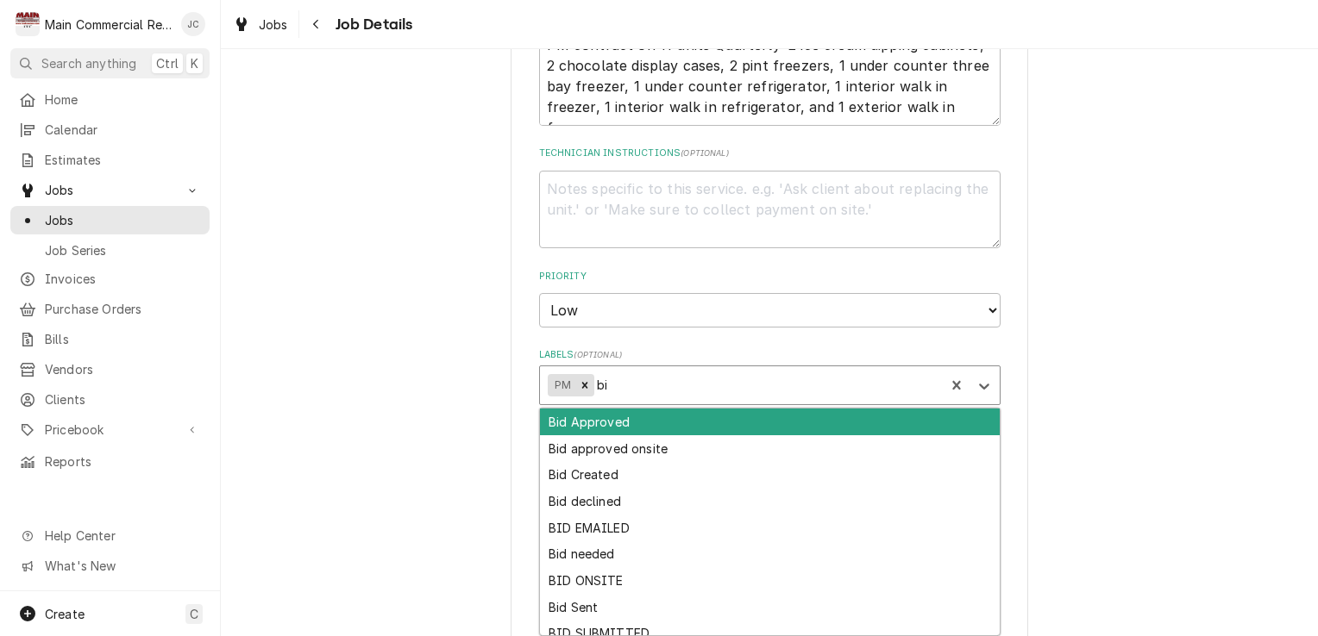
type input "bid"
click at [592, 556] on div "Bid needed" at bounding box center [770, 554] width 460 height 27
type textarea "x"
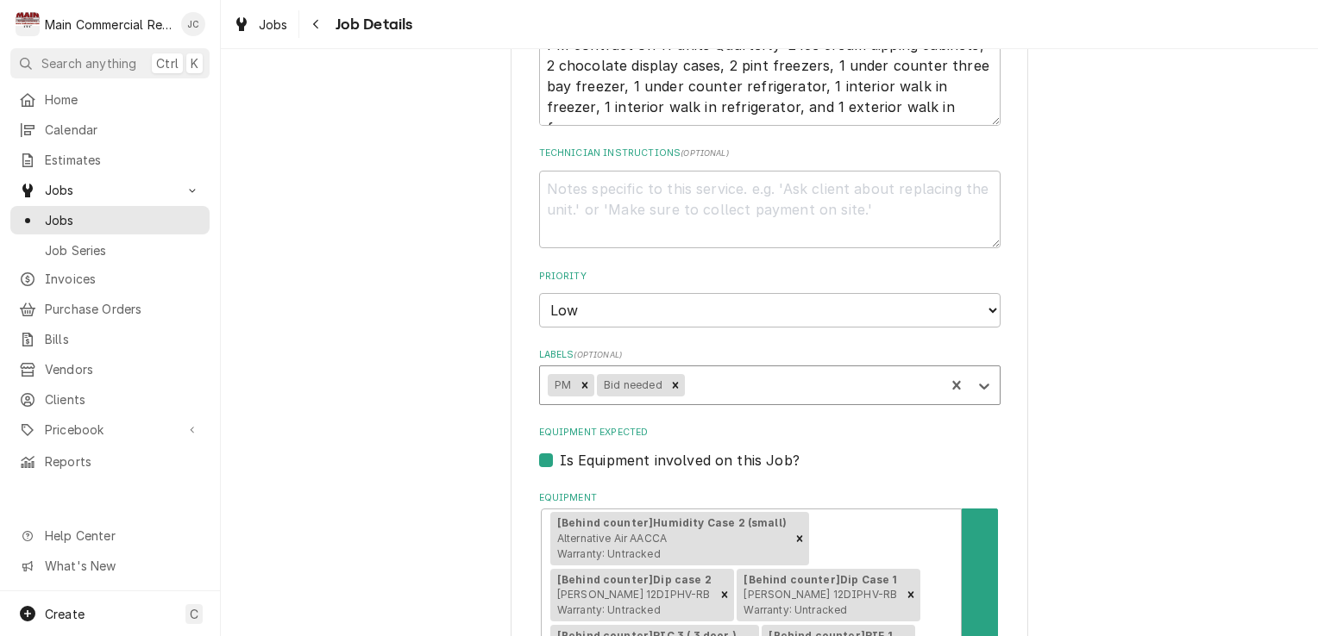
type textarea "x"
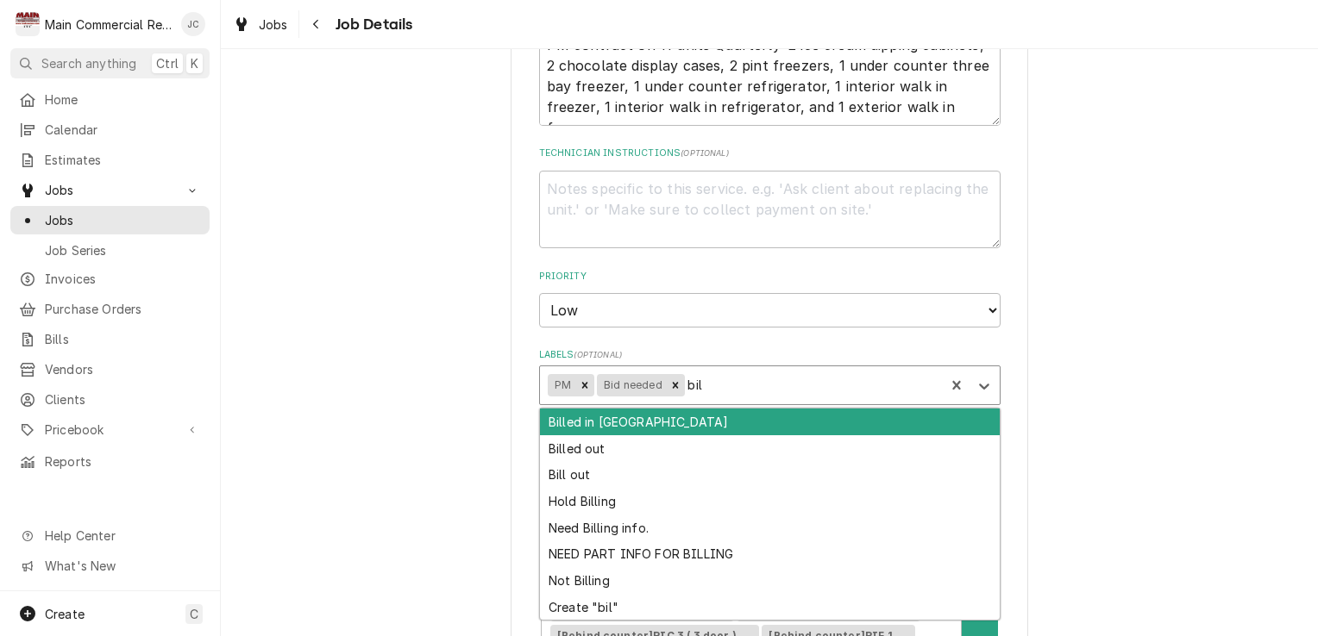
type input "bill"
click at [567, 479] on div "Bill out" at bounding box center [770, 475] width 460 height 27
type textarea "x"
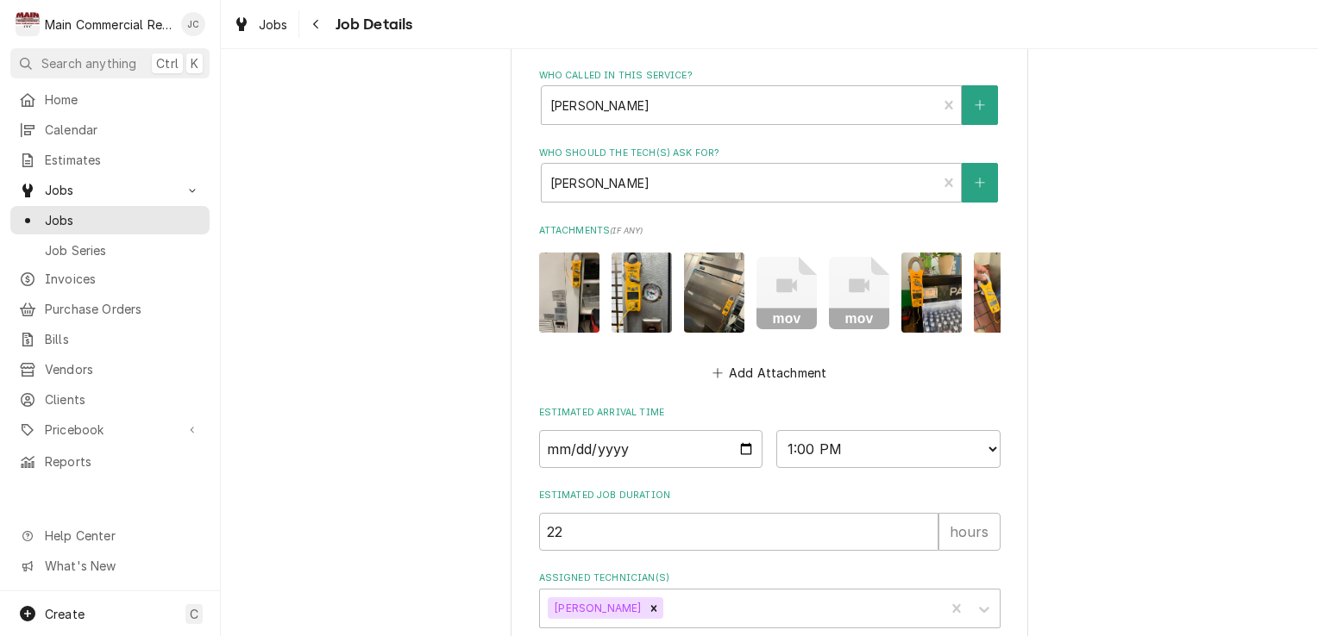
scroll to position [1528, 0]
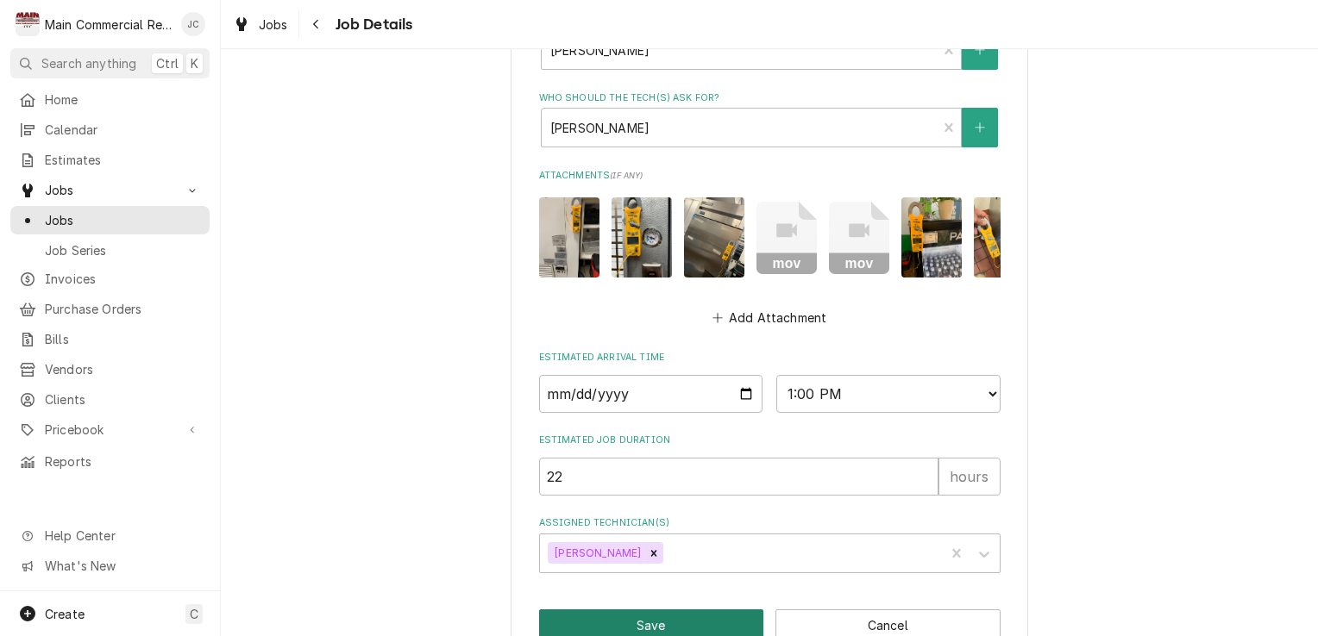
click at [648, 610] on button "Save" at bounding box center [651, 626] width 225 height 32
type textarea "x"
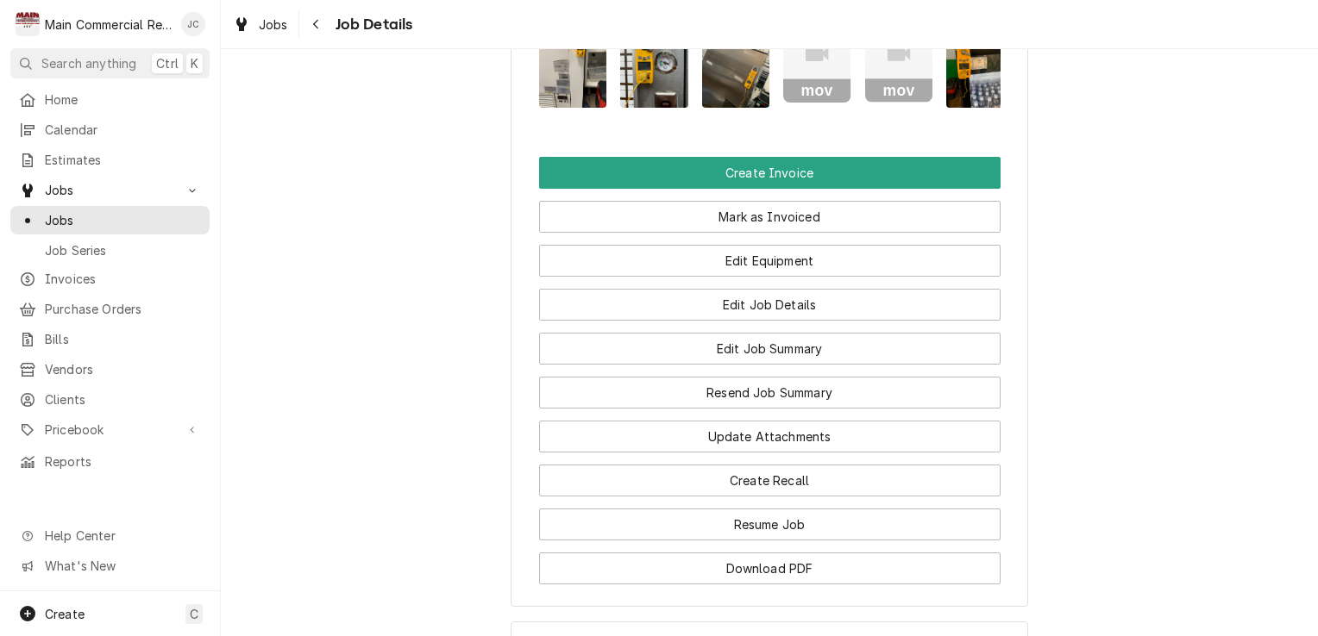
scroll to position [2208, 0]
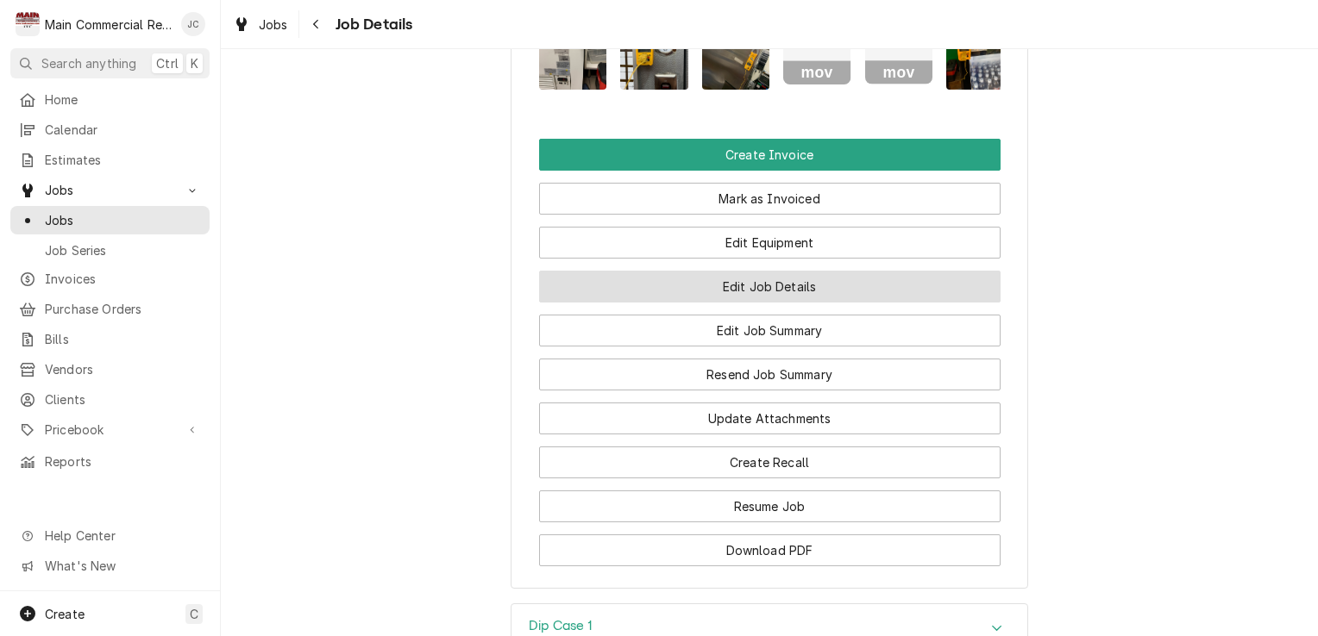
click at [781, 271] on button "Edit Job Details" at bounding box center [769, 287] width 461 height 32
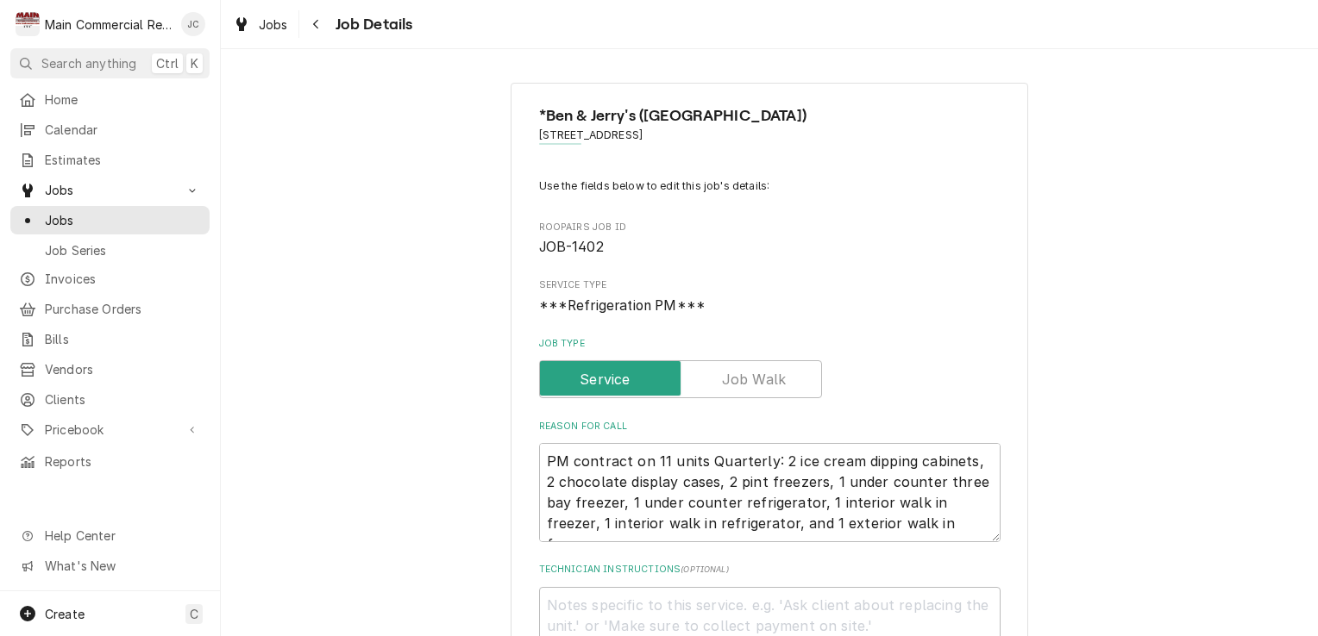
type textarea "x"
click at [323, 30] on div "Navigate back" at bounding box center [316, 24] width 17 height 17
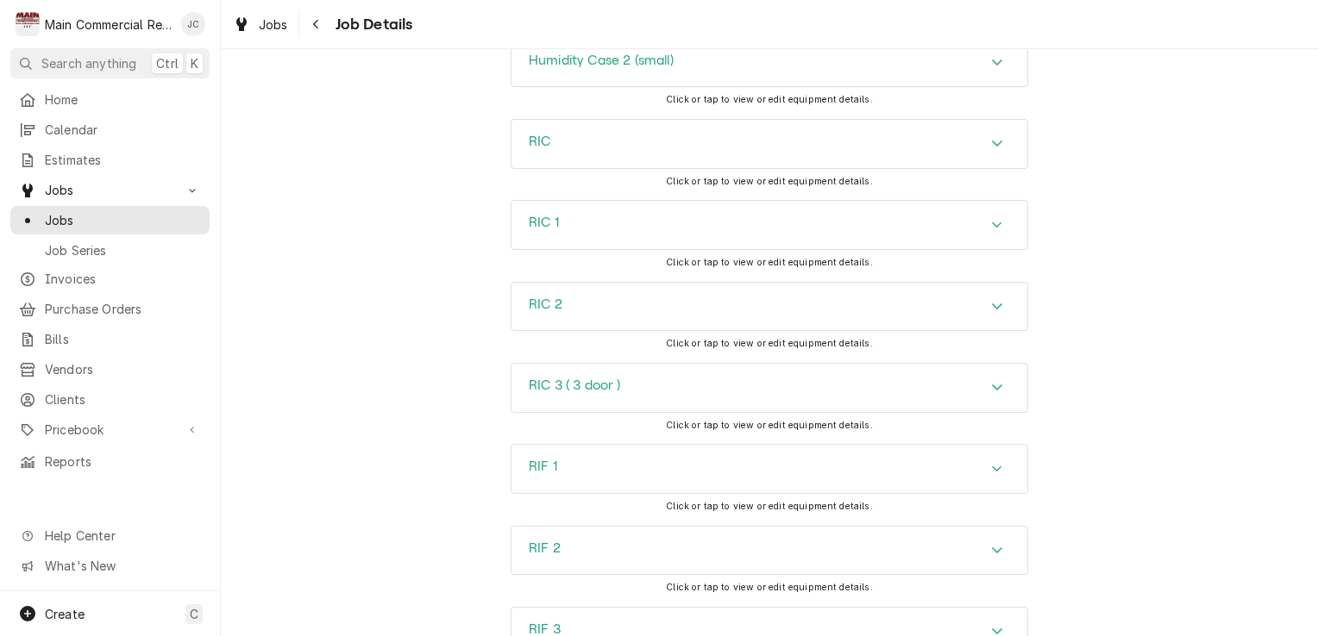
scroll to position [3016, 0]
click at [321, 28] on div "Navigate back" at bounding box center [316, 24] width 17 height 17
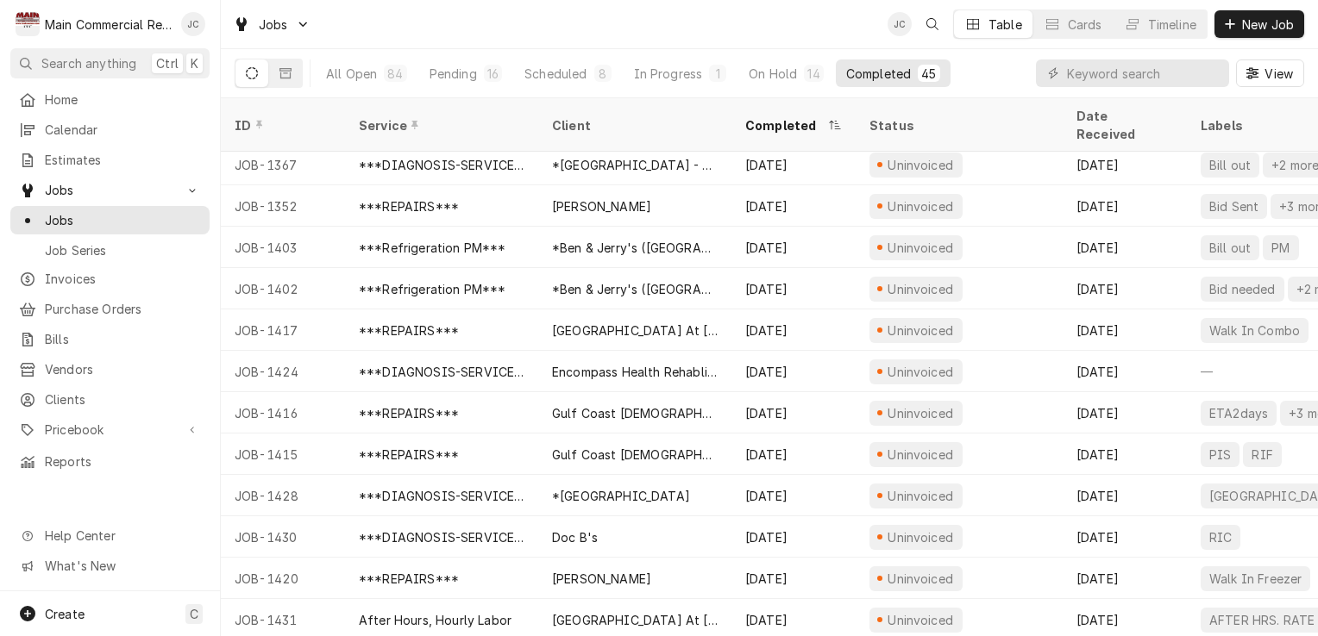
scroll to position [878, 0]
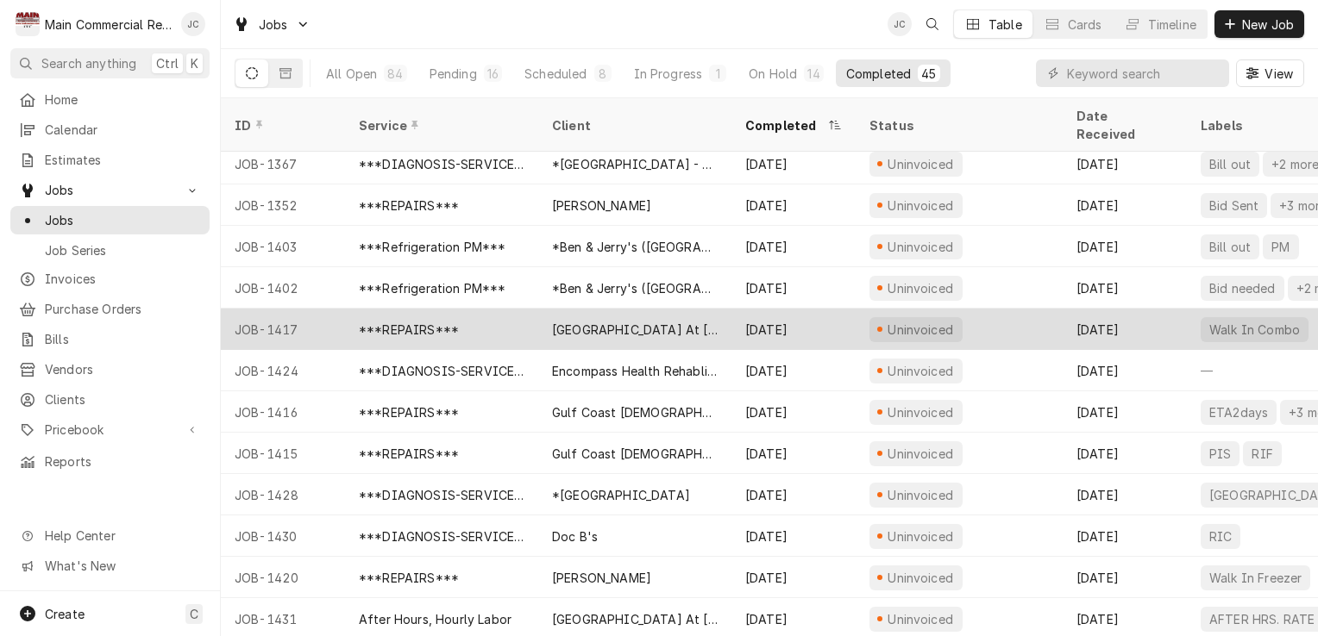
click at [1000, 309] on div "Uninvoiced" at bounding box center [958, 329] width 207 height 41
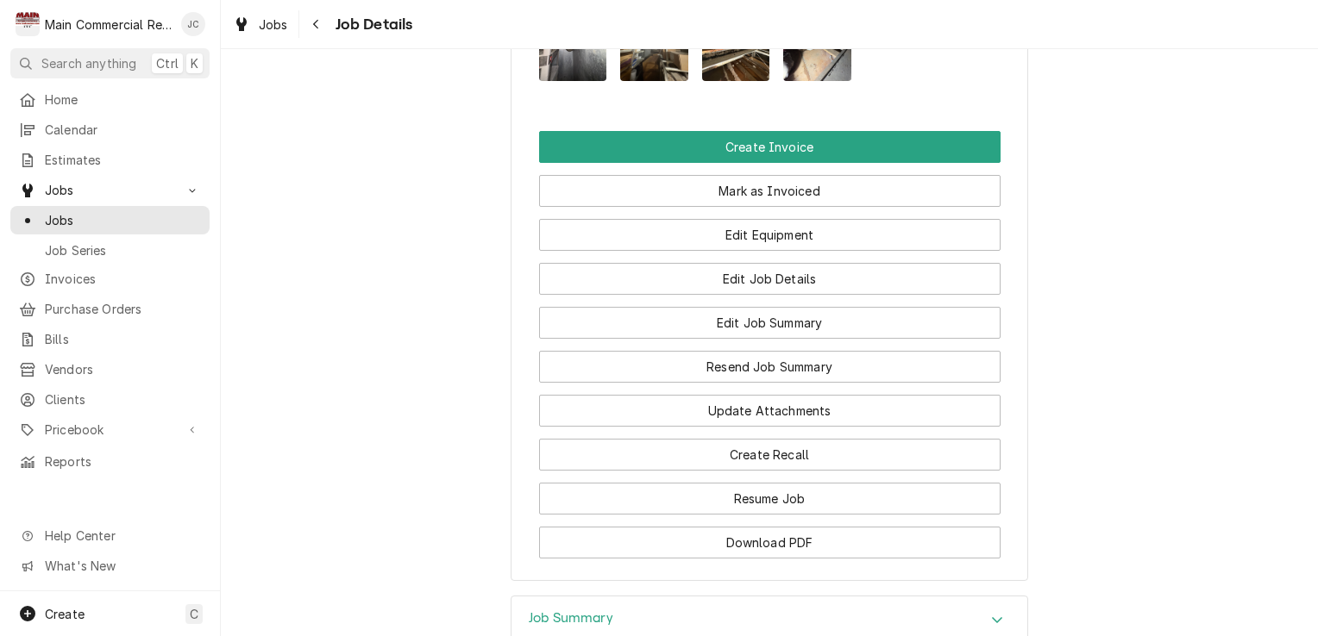
scroll to position [1752, 0]
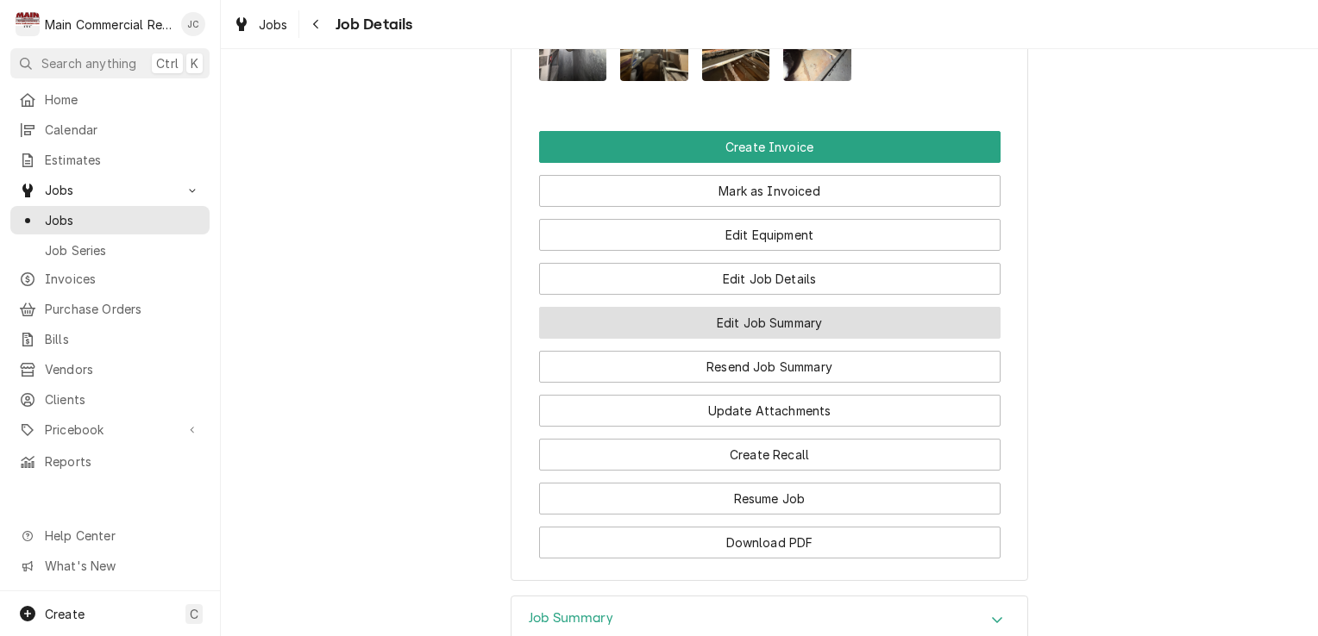
click at [811, 339] on button "Edit Job Summary" at bounding box center [769, 323] width 461 height 32
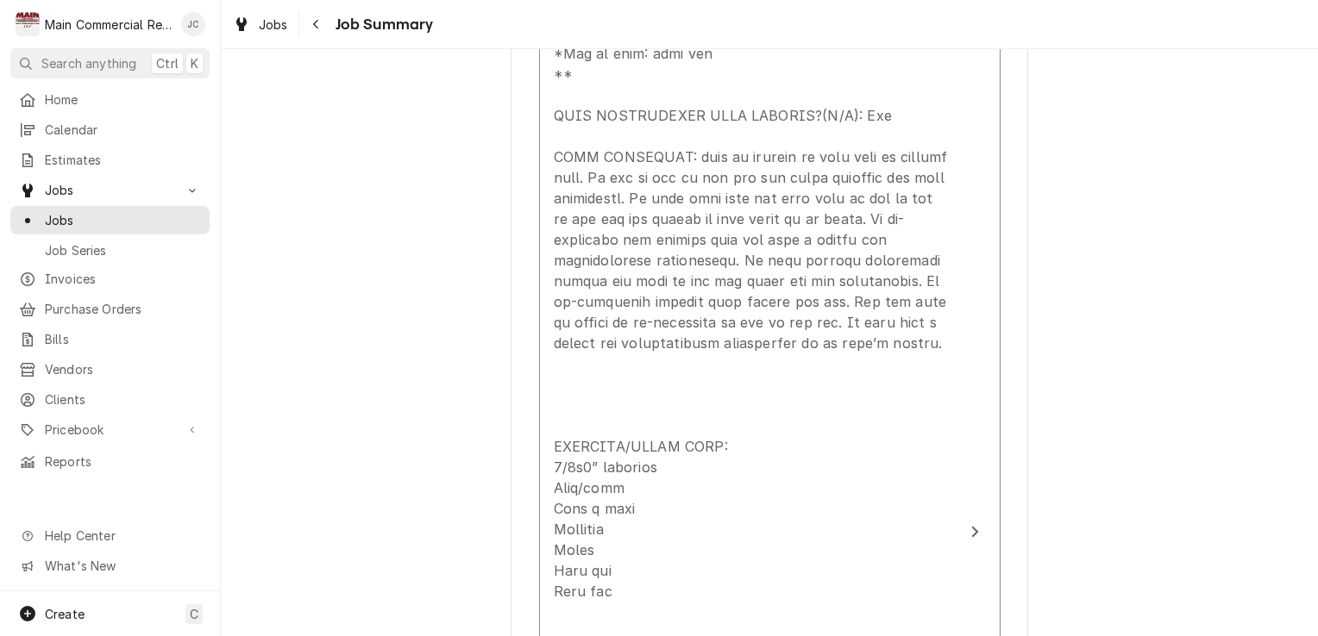
scroll to position [728, 0]
click at [323, 30] on div "Navigate back" at bounding box center [316, 24] width 17 height 17
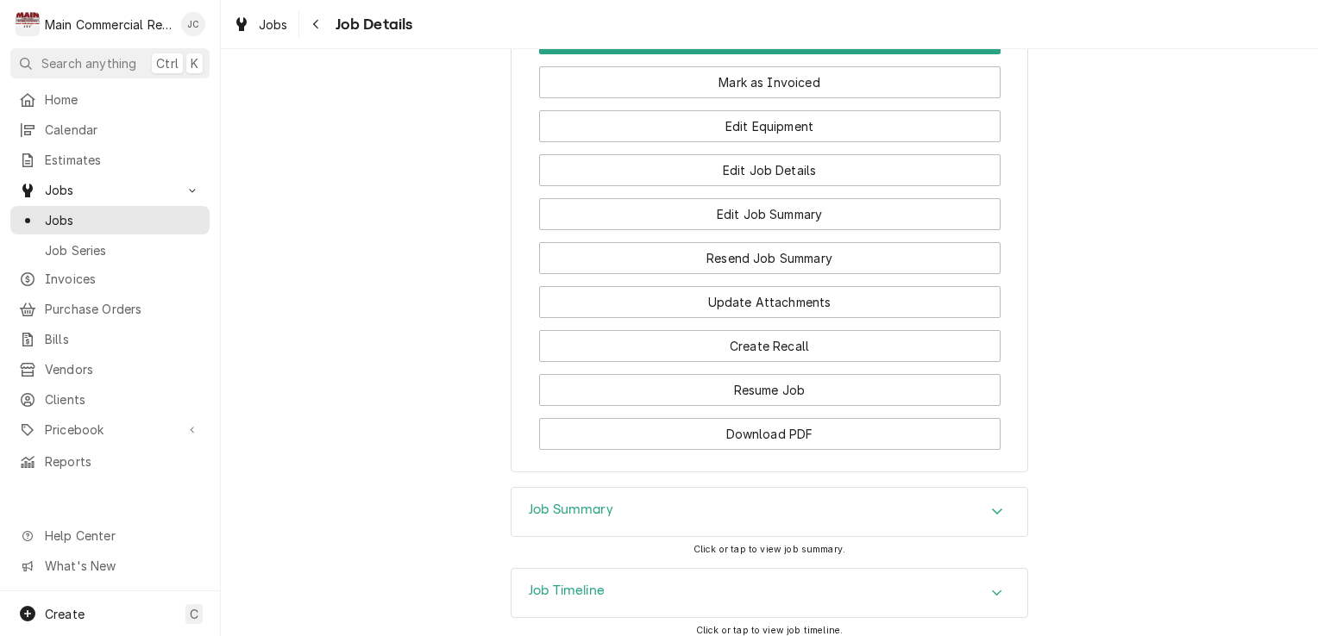
scroll to position [1862, 0]
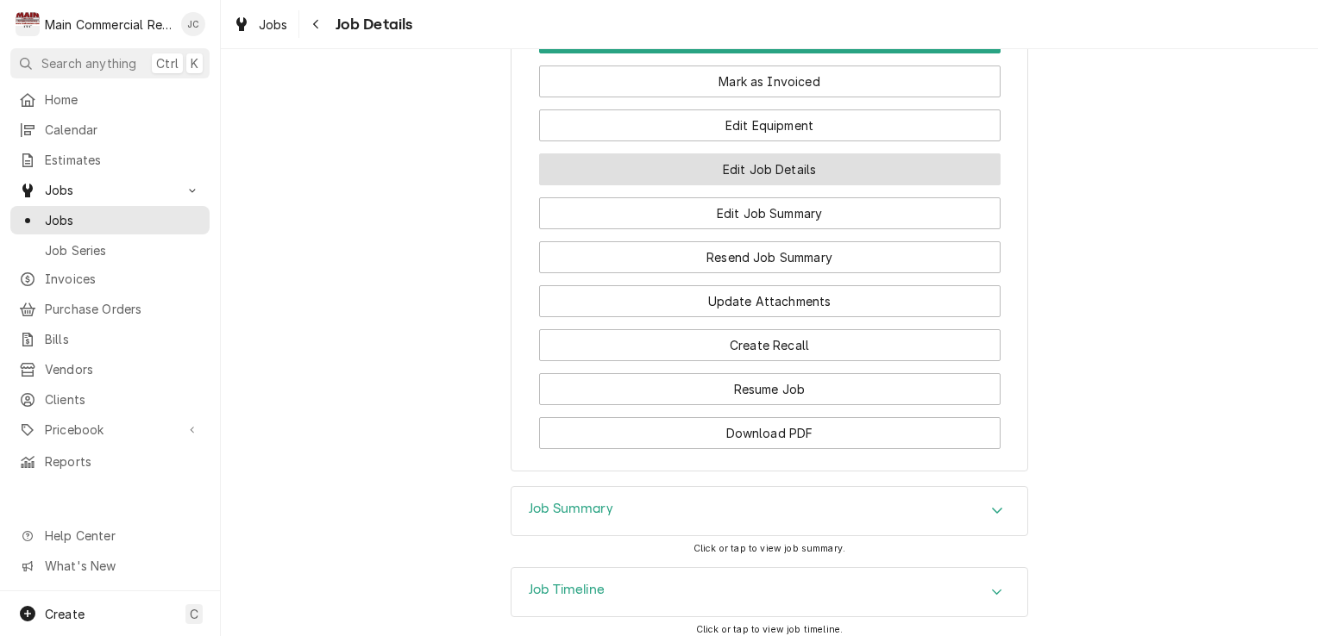
click at [736, 185] on button "Edit Job Details" at bounding box center [769, 169] width 461 height 32
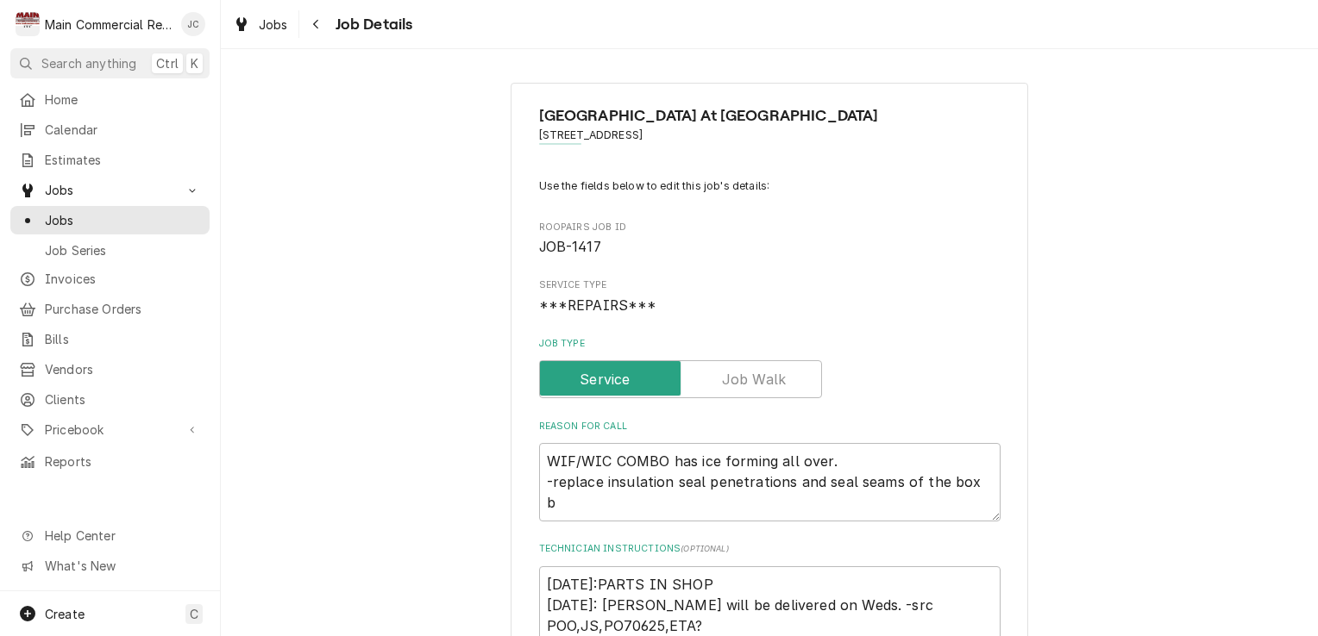
type textarea "x"
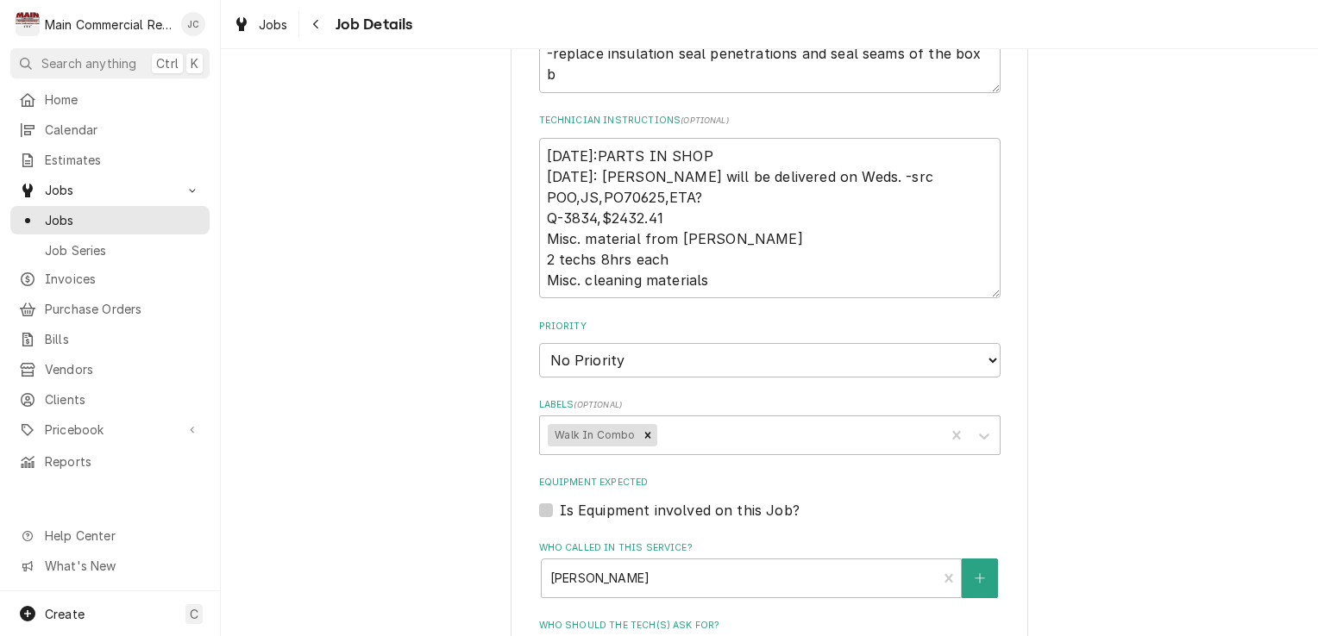
scroll to position [429, 0]
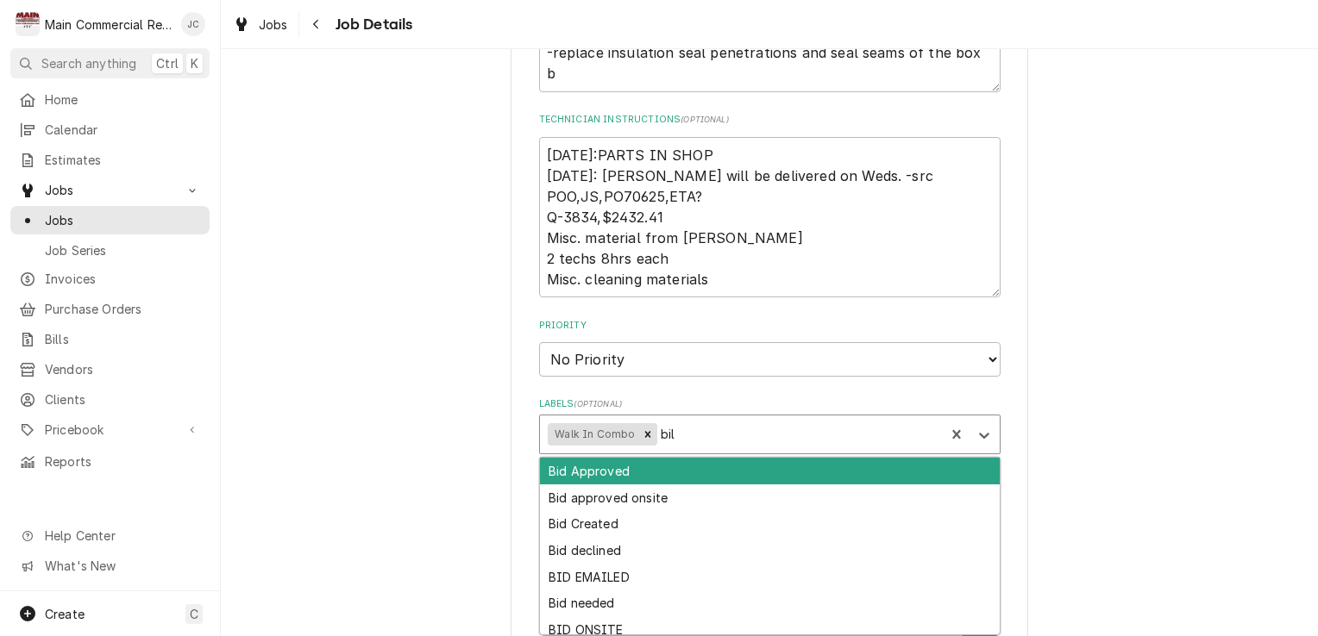
type input "bill"
click at [577, 532] on div "Bill out" at bounding box center [770, 524] width 460 height 27
type textarea "x"
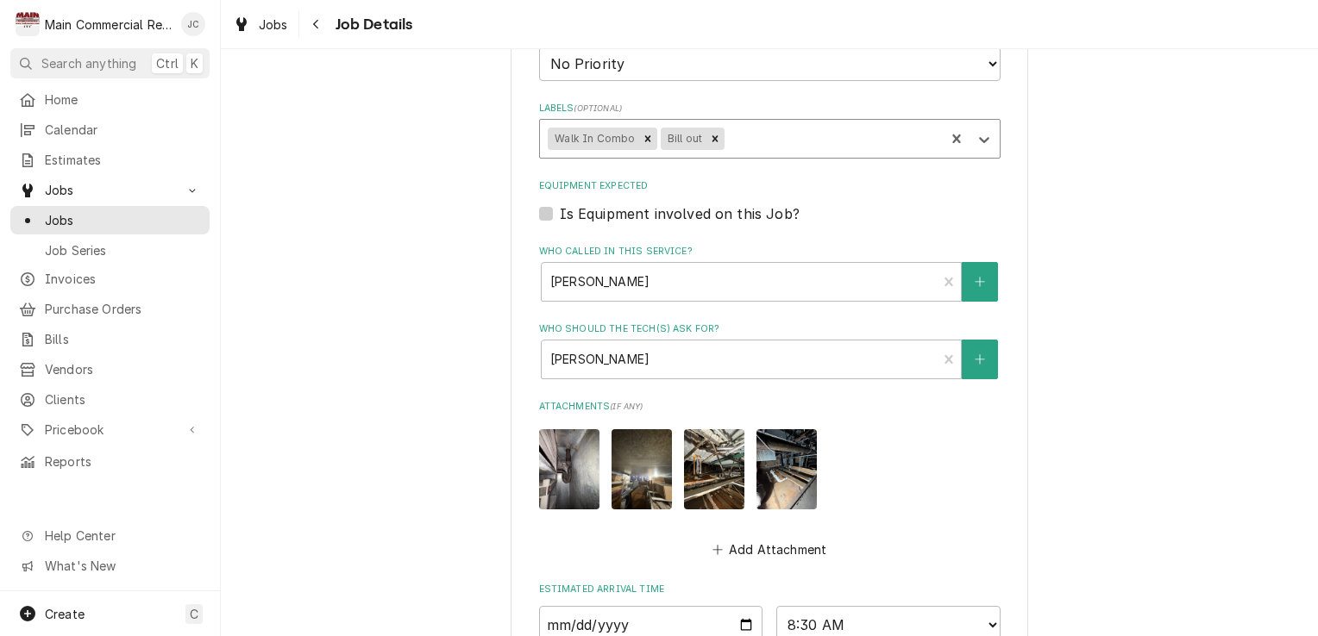
scroll to position [999, 0]
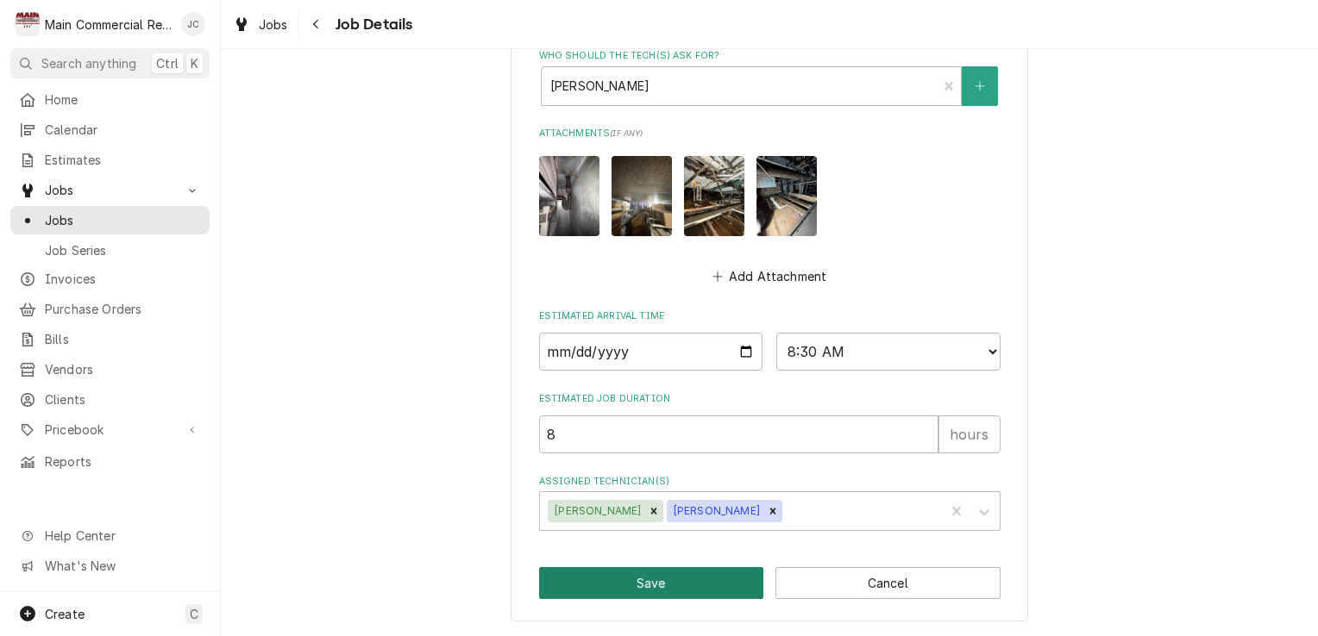
click at [650, 592] on button "Save" at bounding box center [651, 583] width 225 height 32
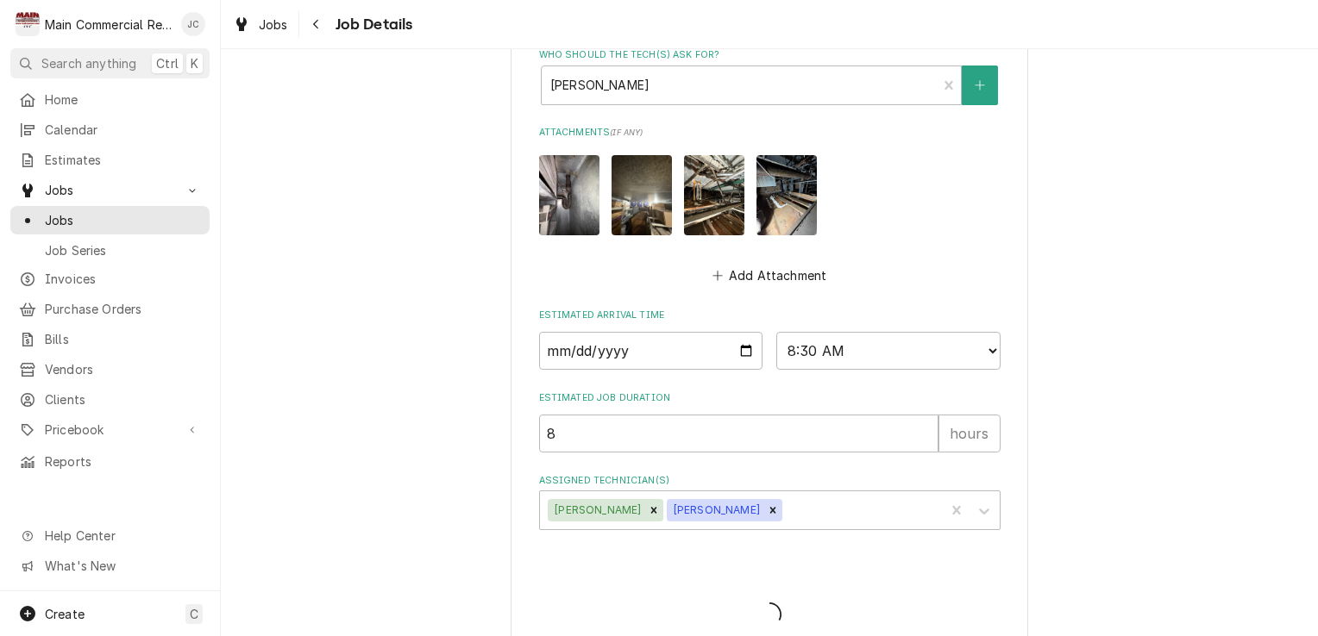
type textarea "x"
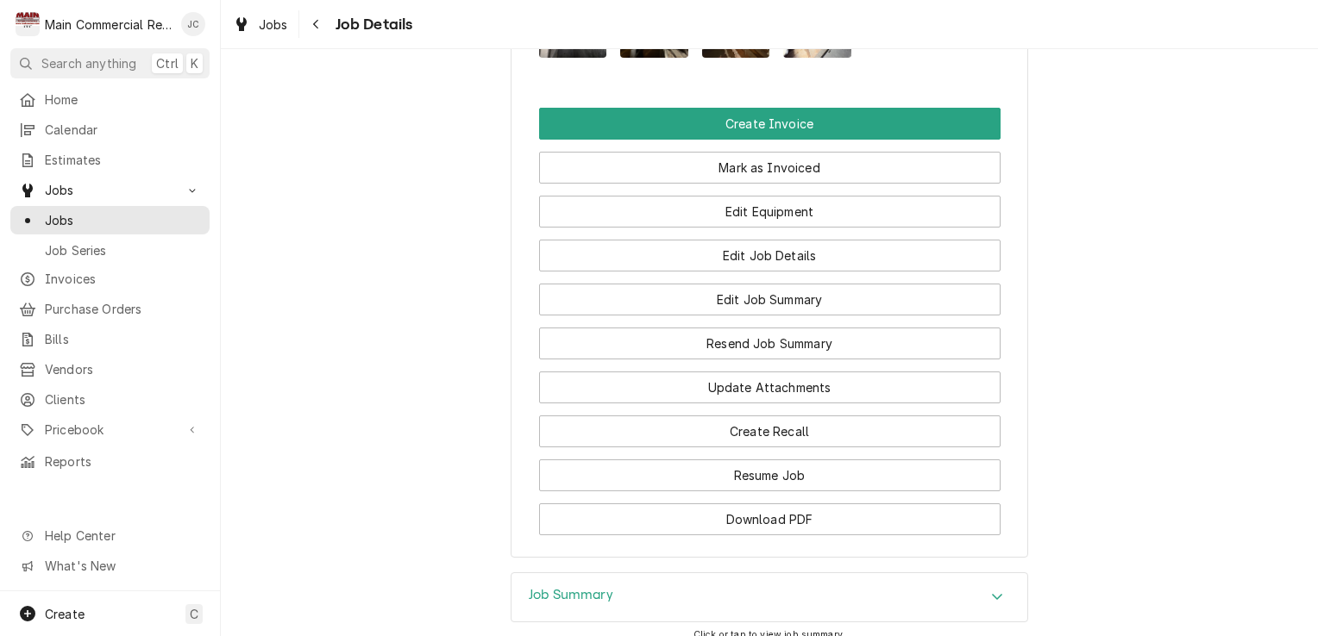
scroll to position [1780, 0]
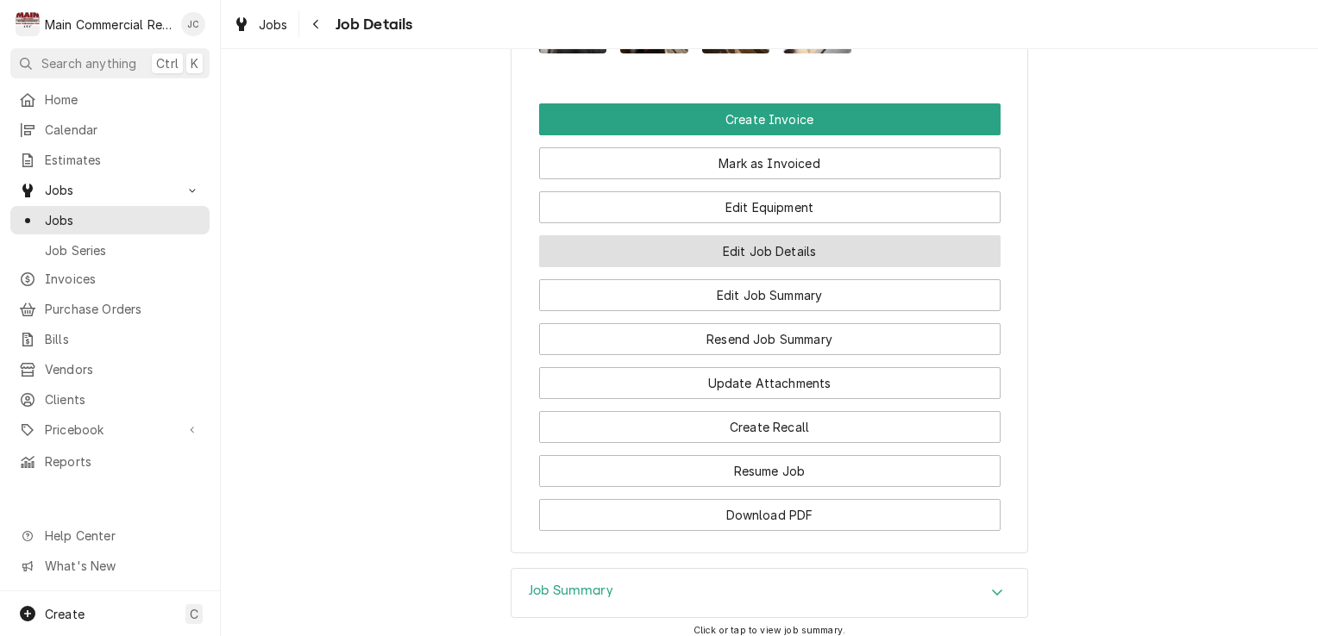
click at [786, 267] on button "Edit Job Details" at bounding box center [769, 251] width 461 height 32
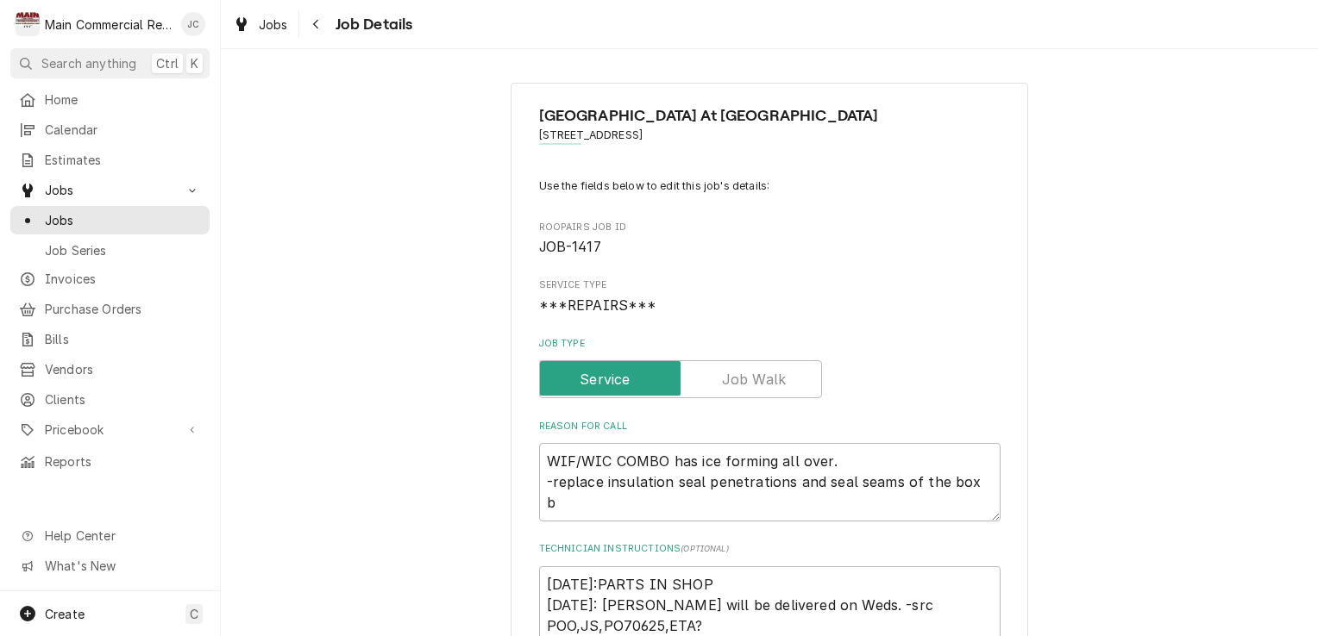
type textarea "x"
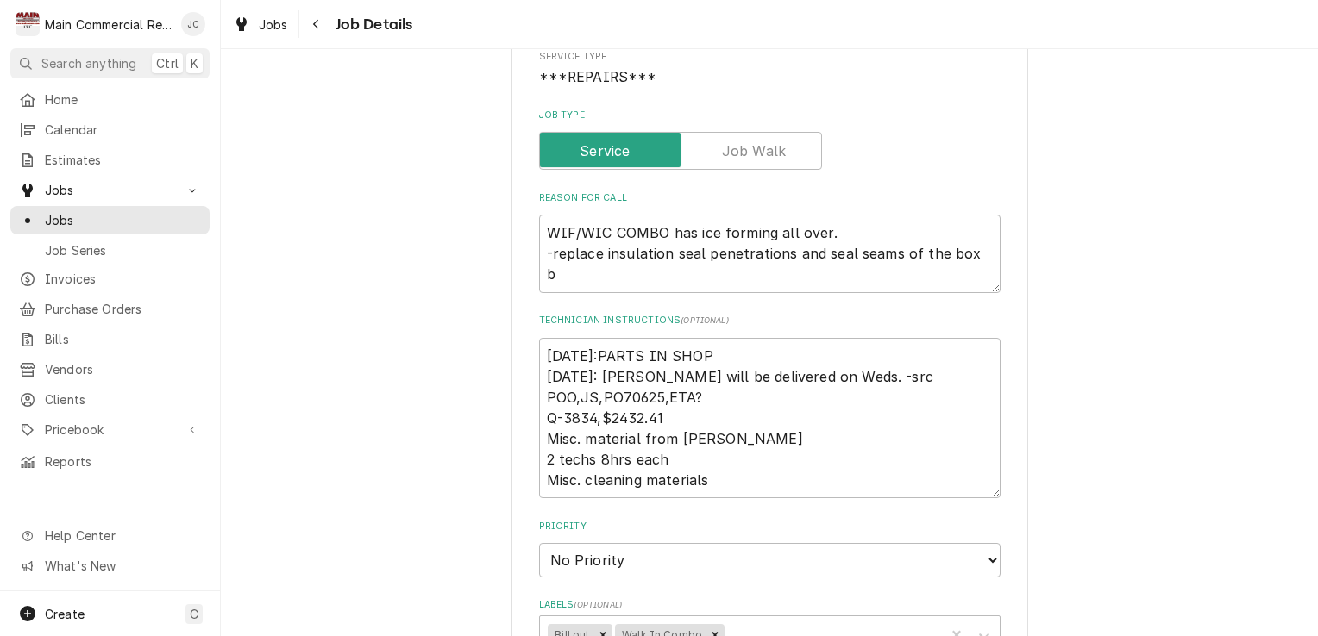
scroll to position [228, 0]
click at [325, 25] on button "Navigate back" at bounding box center [317, 24] width 28 height 28
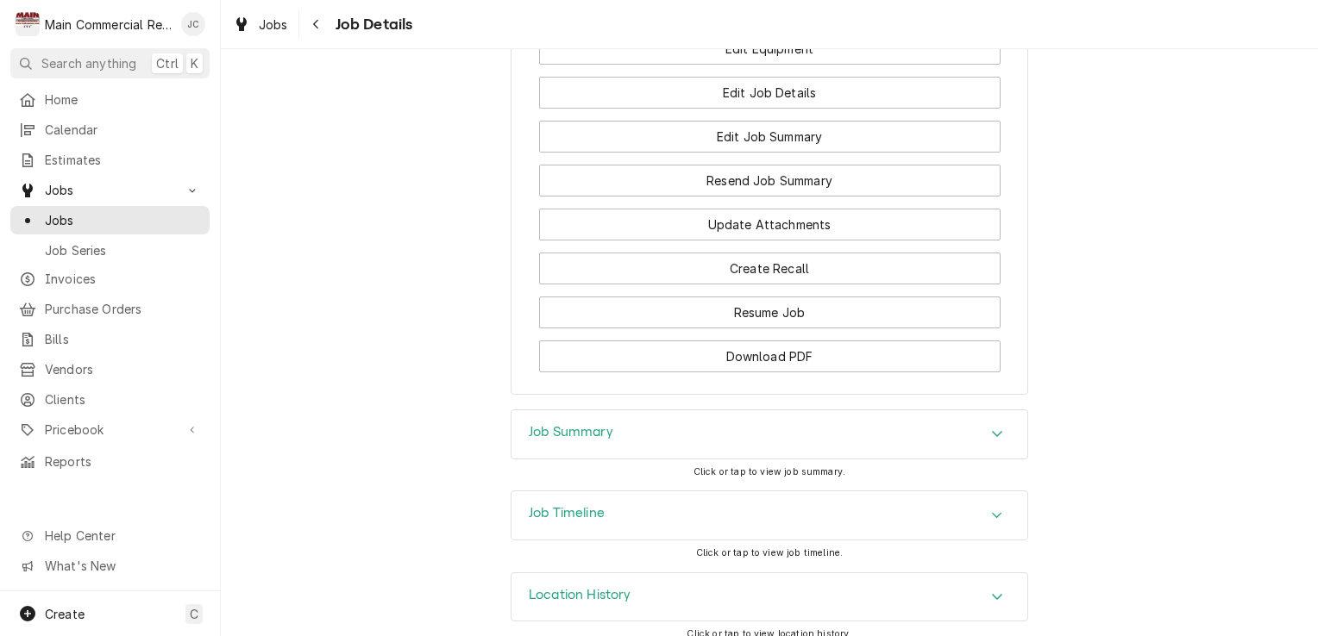
scroll to position [1978, 0]
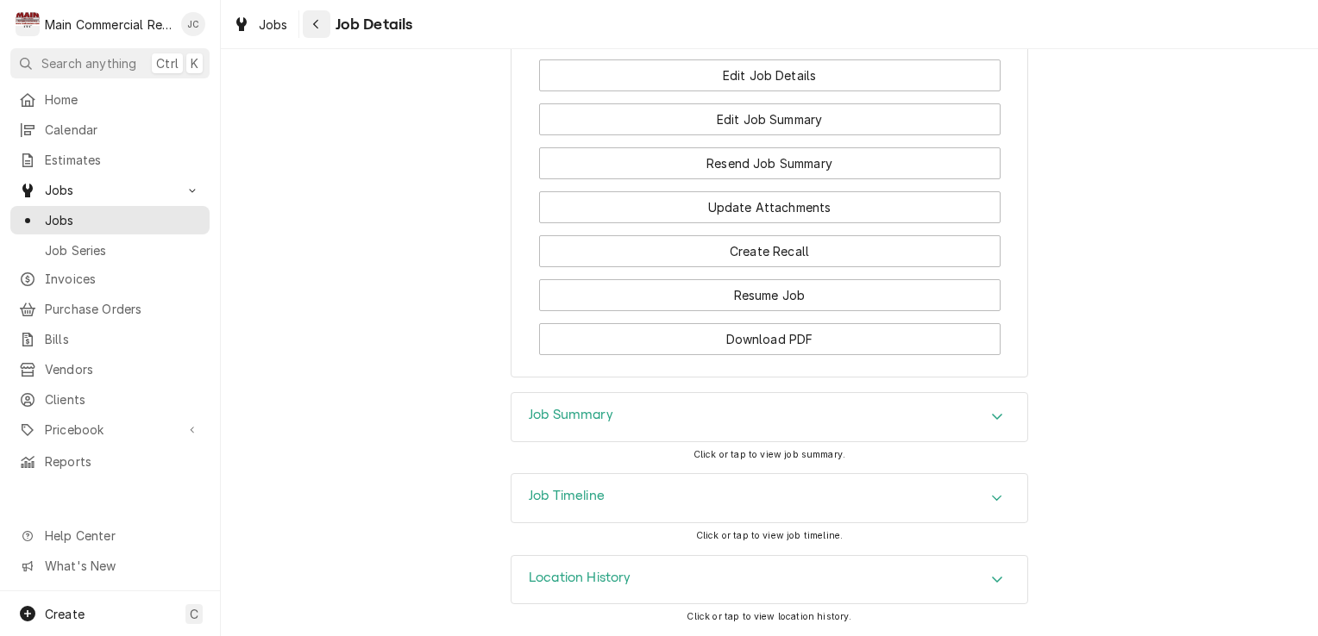
click at [323, 34] on button "Navigate back" at bounding box center [317, 24] width 28 height 28
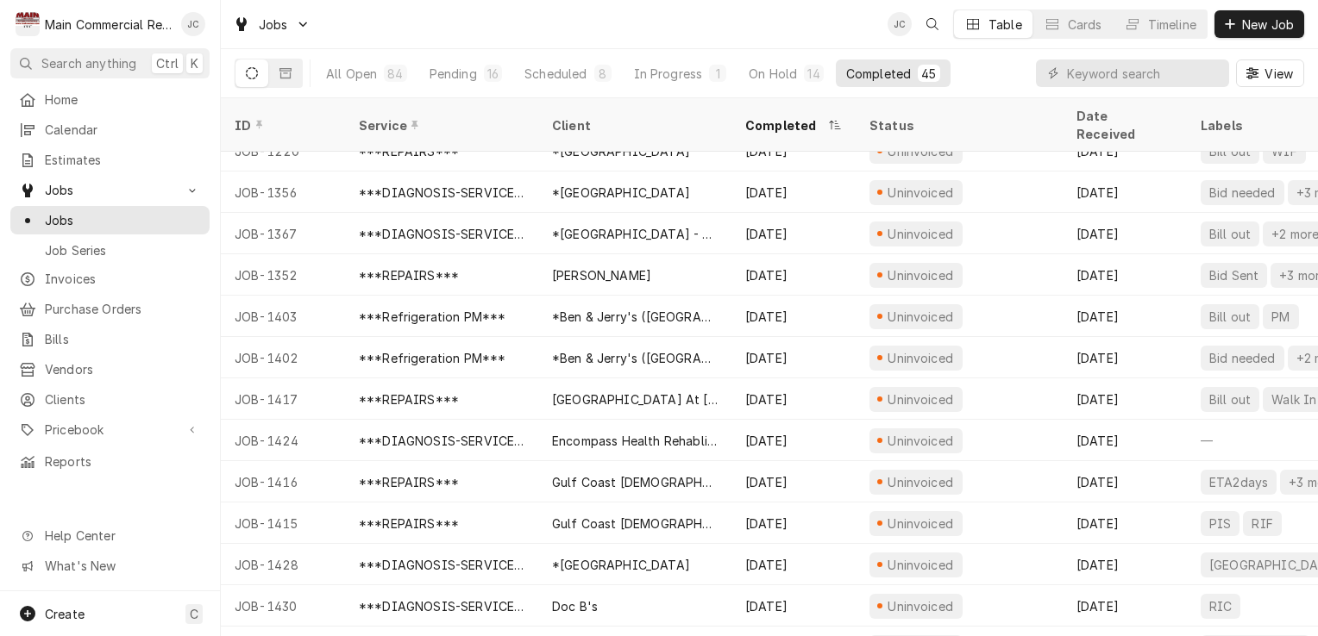
scroll to position [809, 0]
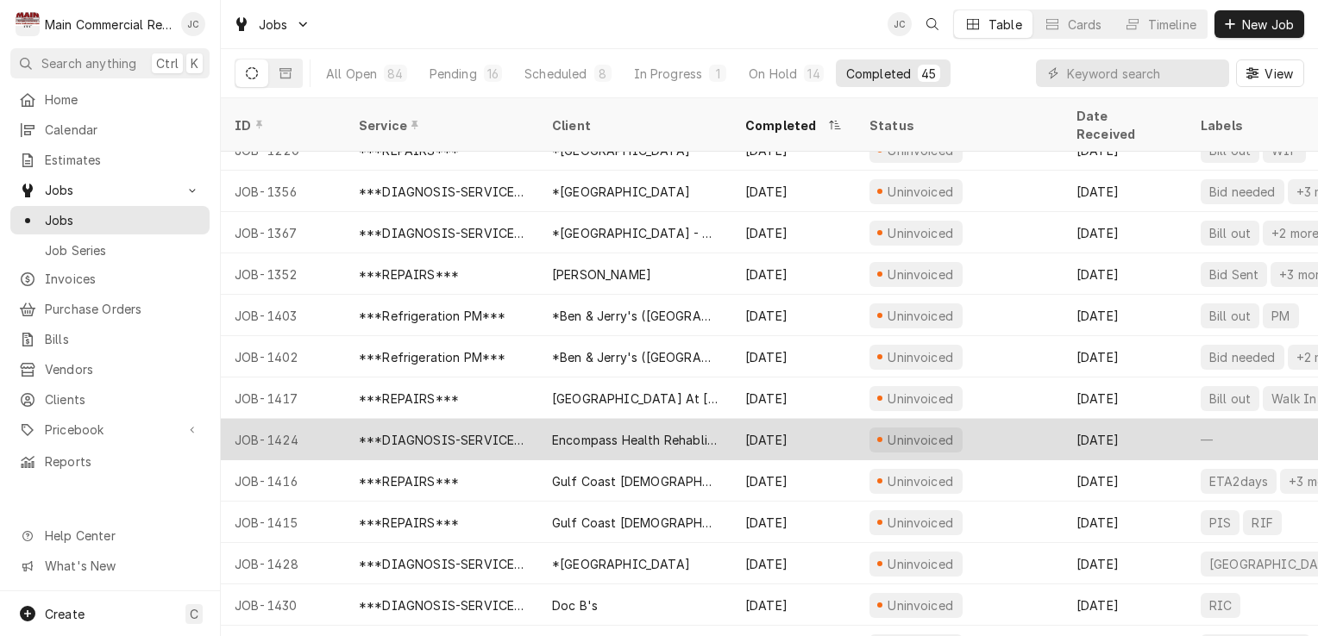
click at [1131, 423] on div "Sep 18" at bounding box center [1124, 439] width 124 height 41
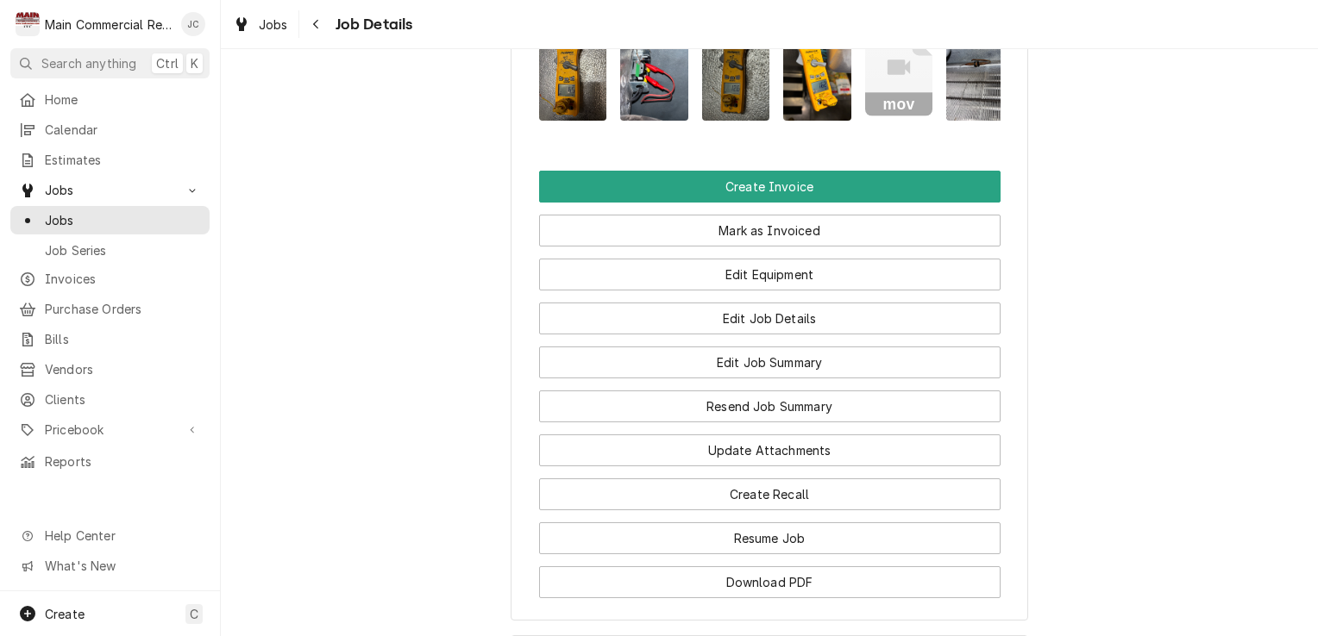
scroll to position [1669, 0]
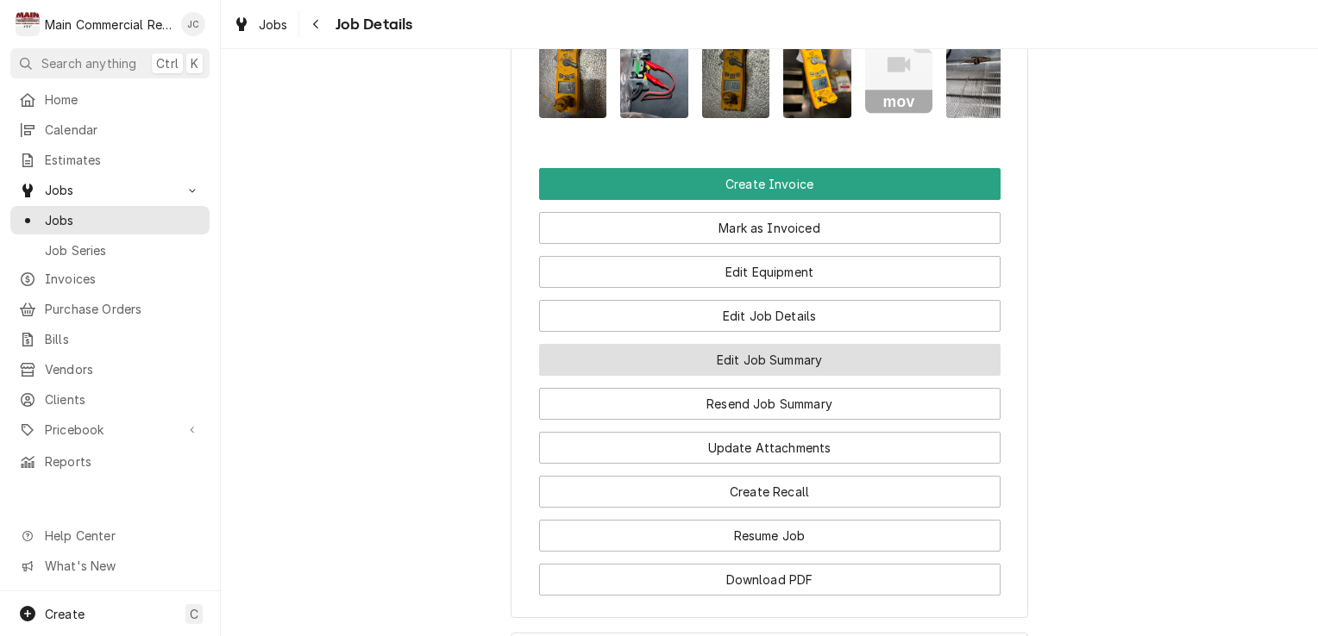
click at [871, 344] on button "Edit Job Summary" at bounding box center [769, 360] width 461 height 32
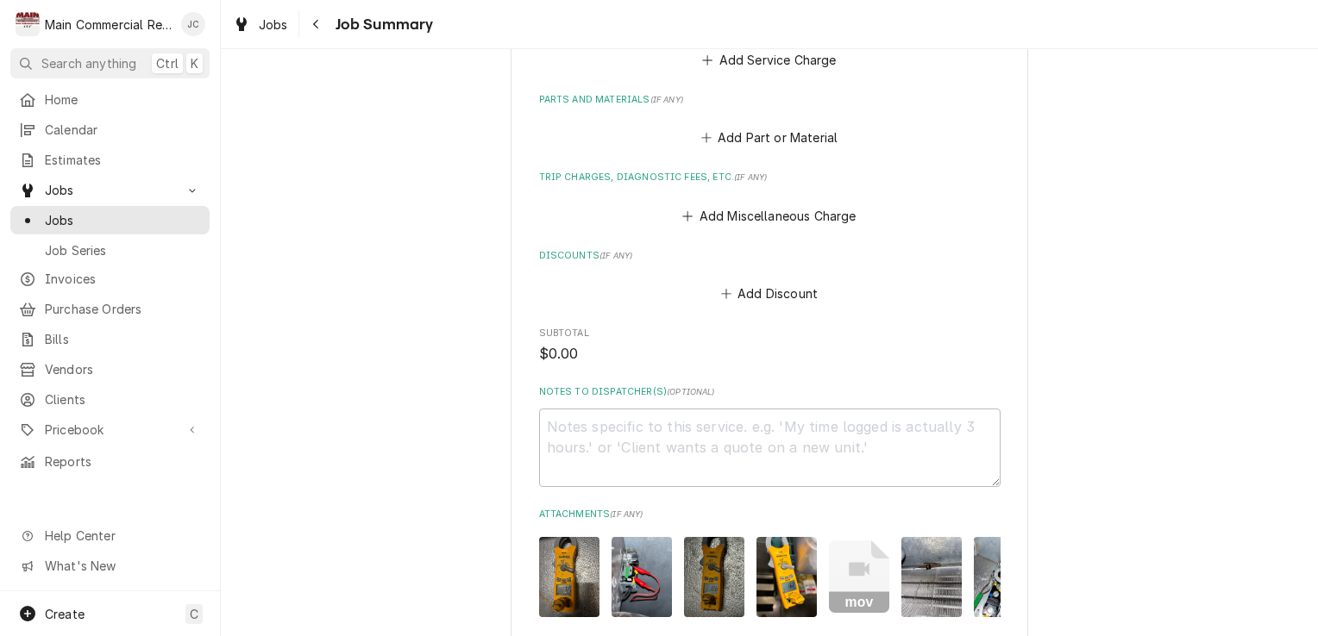
scroll to position [2041, 0]
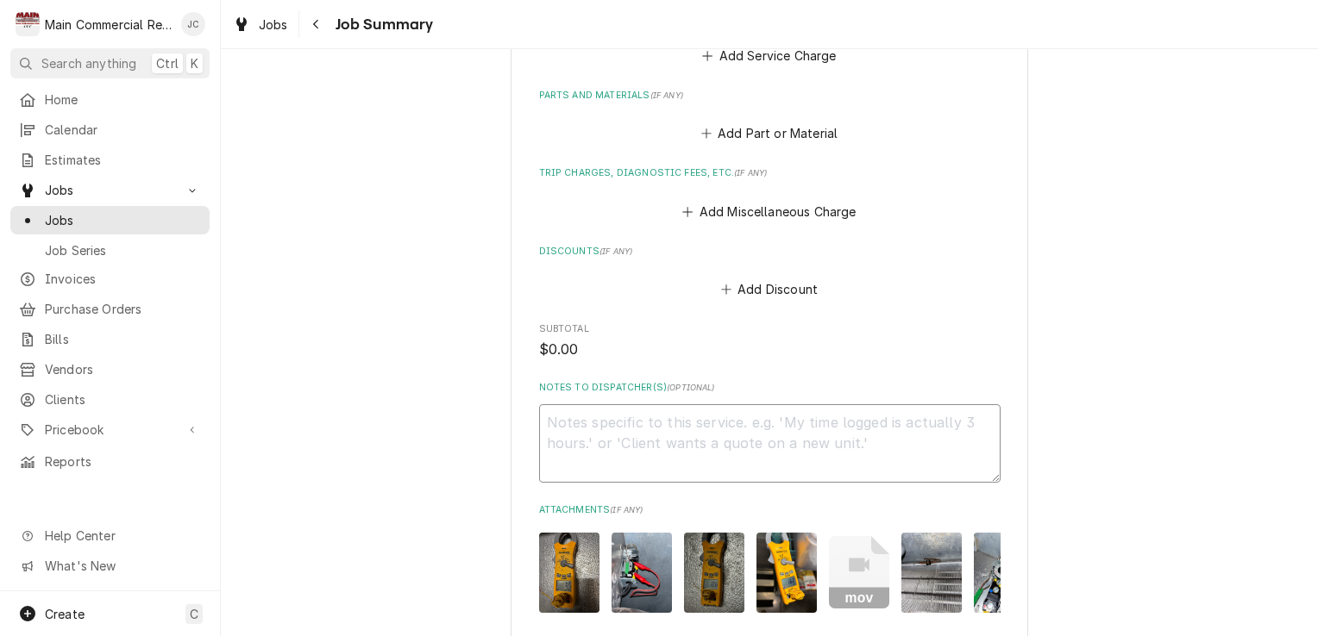
click at [855, 410] on textarea "Notes to Dispatcher(s) ( optional )" at bounding box center [769, 443] width 461 height 78
type textarea "x"
type textarea "B"
type textarea "x"
type textarea "Bi"
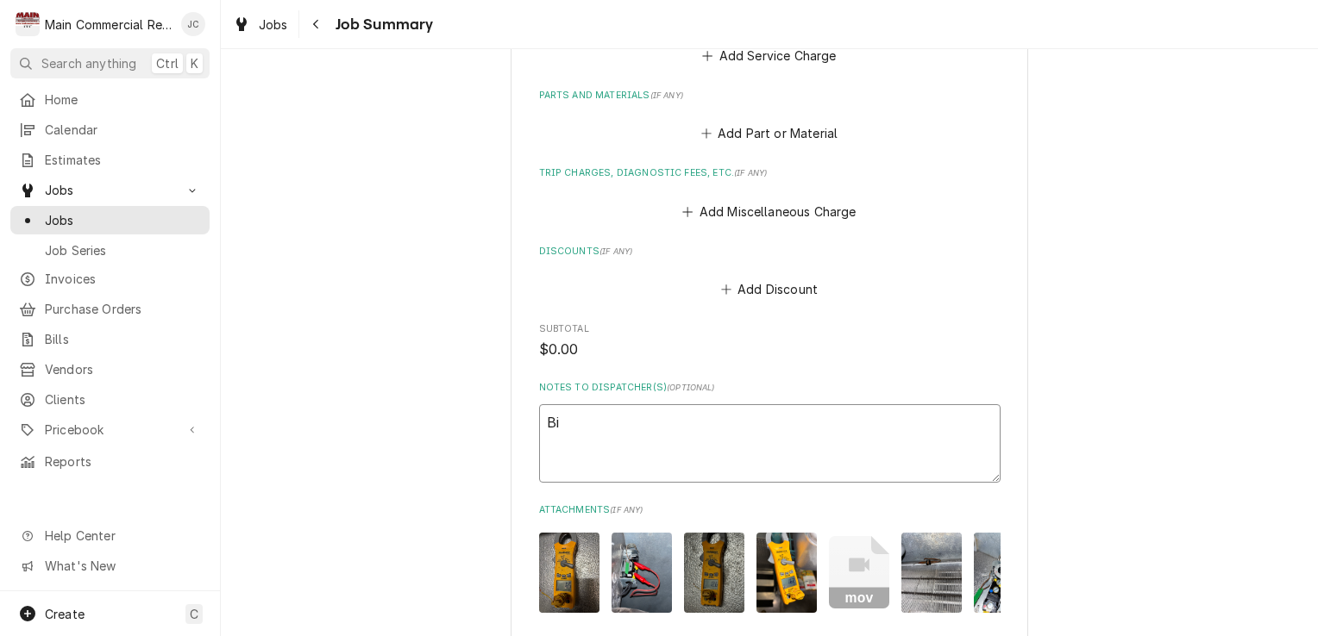
type textarea "x"
type textarea "Bil"
type textarea "x"
type textarea "Bill"
type textarea "x"
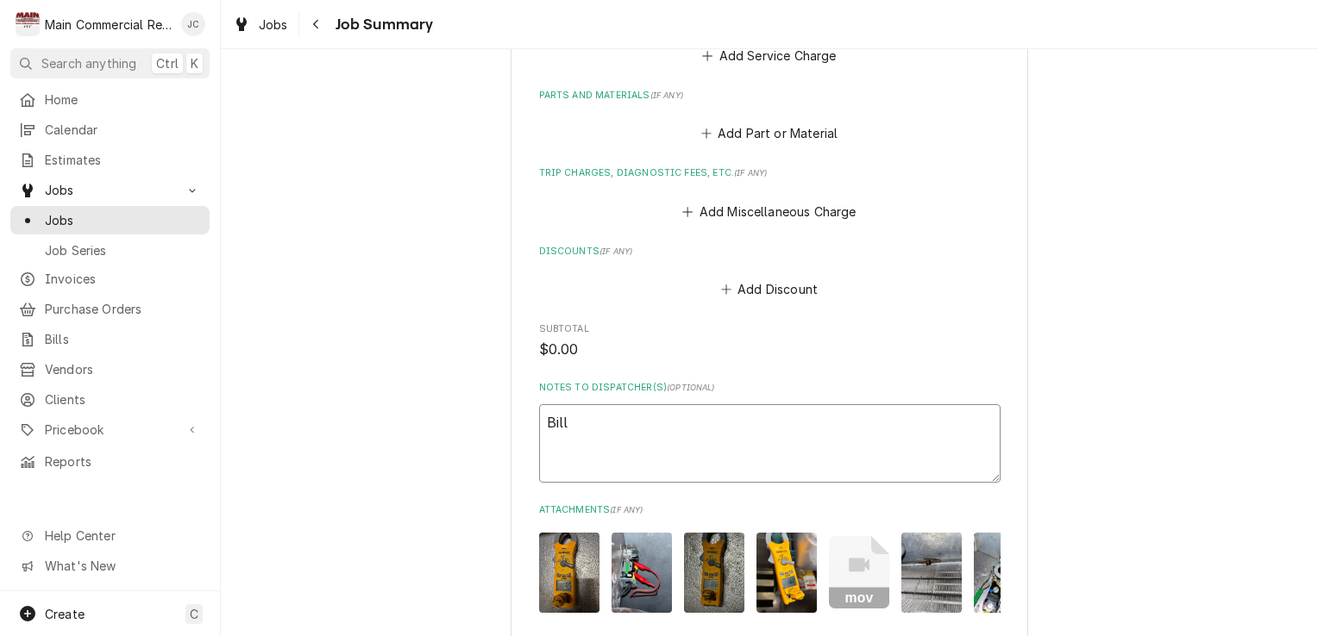
type textarea "Bill"
type textarea "x"
type textarea "Bill ou"
type textarea "x"
type textarea "Bill out"
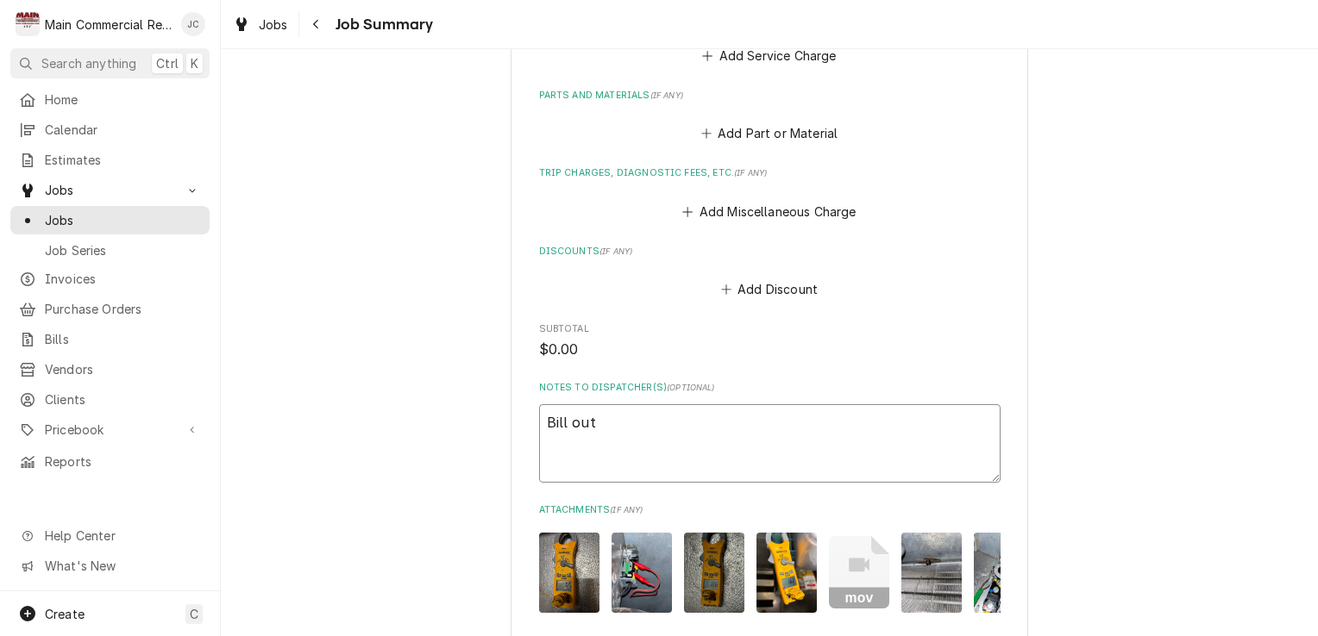
type textarea "x"
type textarea "Bill out"
type textarea "x"
type textarea "Bill out a"
type textarea "x"
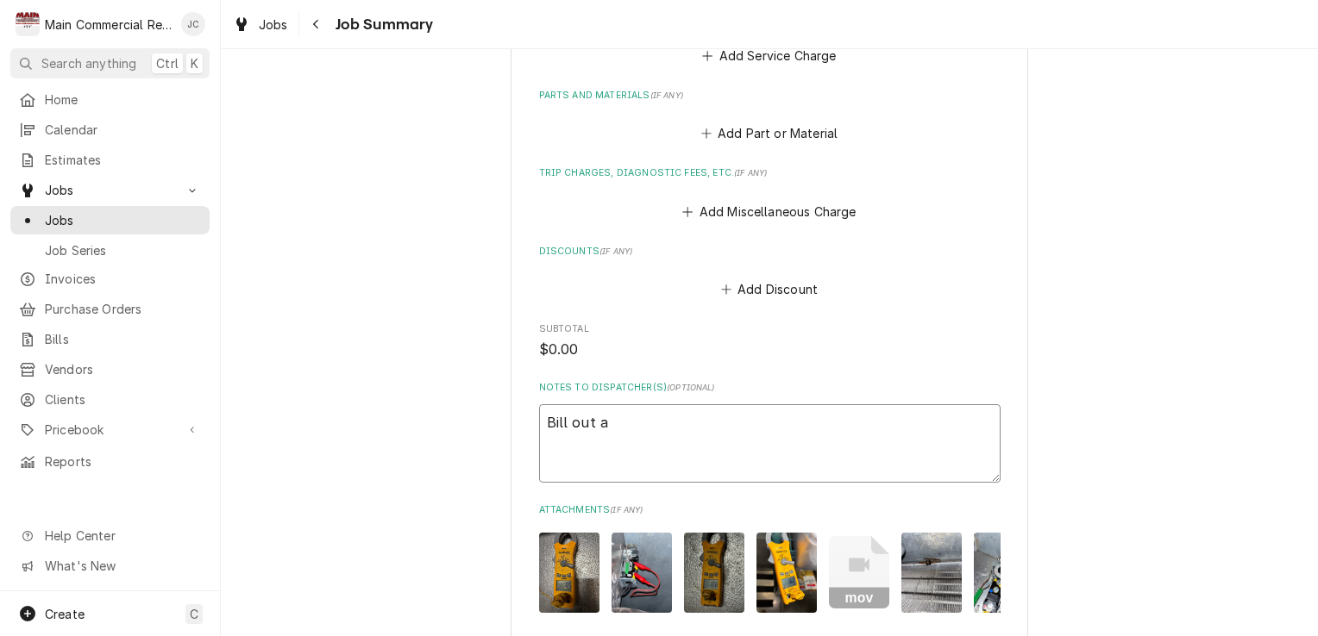
type textarea "Bill out an"
type textarea "x"
type textarea "Bill out an"
type textarea "x"
type textarea "Bill out an A"
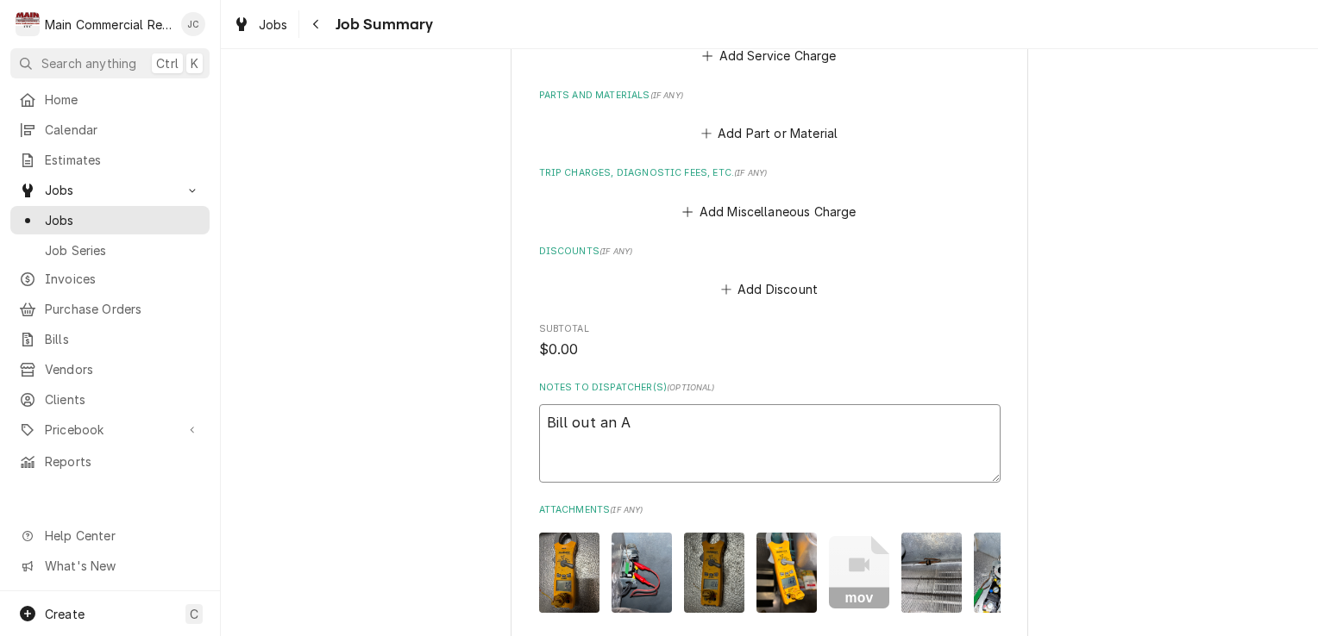
type textarea "x"
type textarea "Bill out an A1"
type textarea "x"
type textarea "Bill out an A19"
type textarea "x"
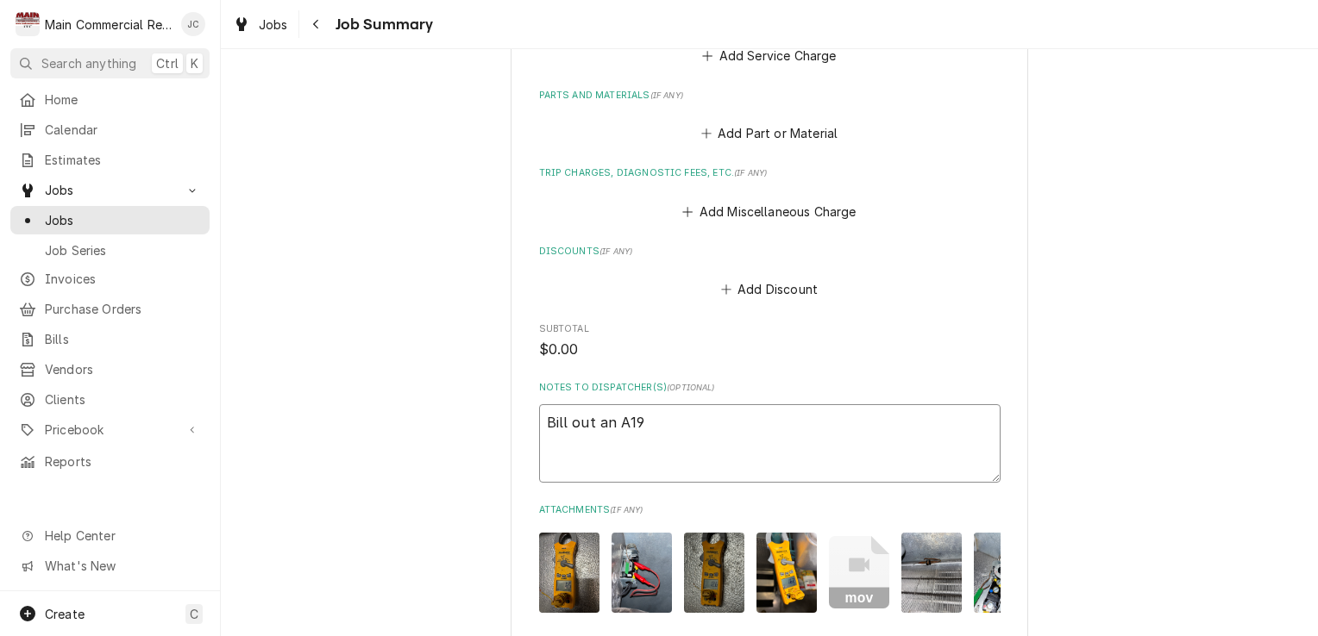
type textarea "Bill out an A19"
type textarea "x"
type textarea "Bill out an A19 T"
type textarea "x"
type textarea "Bill out an A19 T-"
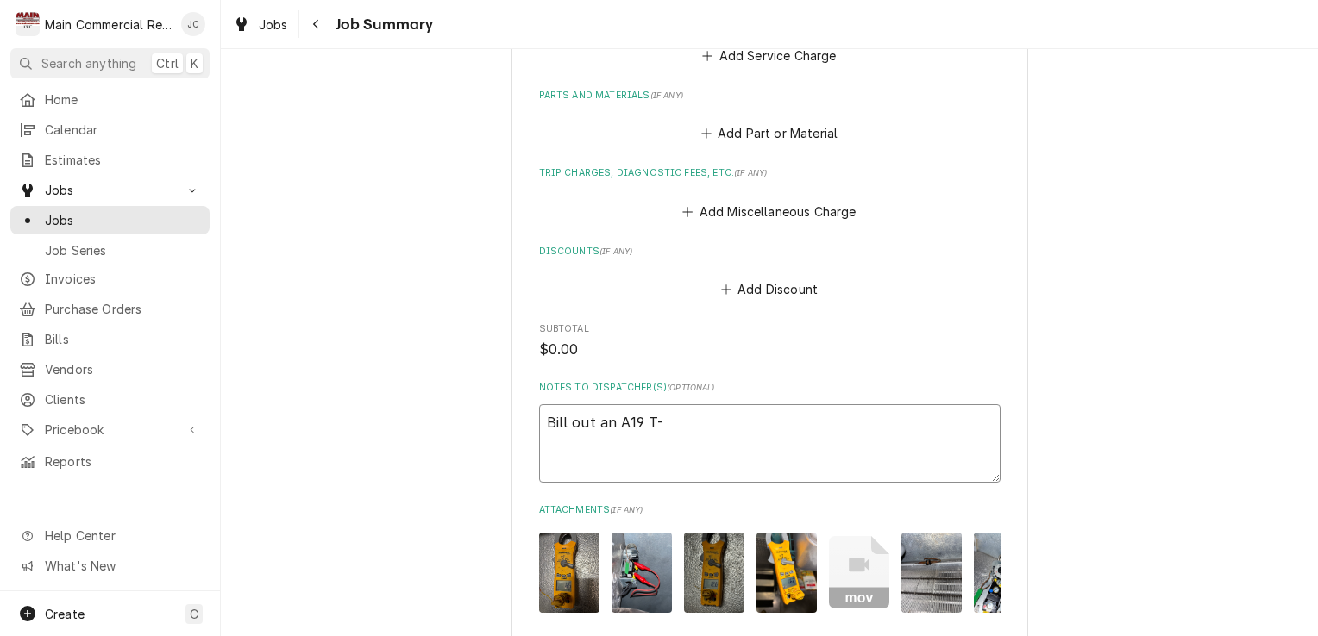
type textarea "x"
type textarea "Bill out an A19 T-s"
type textarea "x"
type textarea "Bill out an A19 T-st"
type textarea "x"
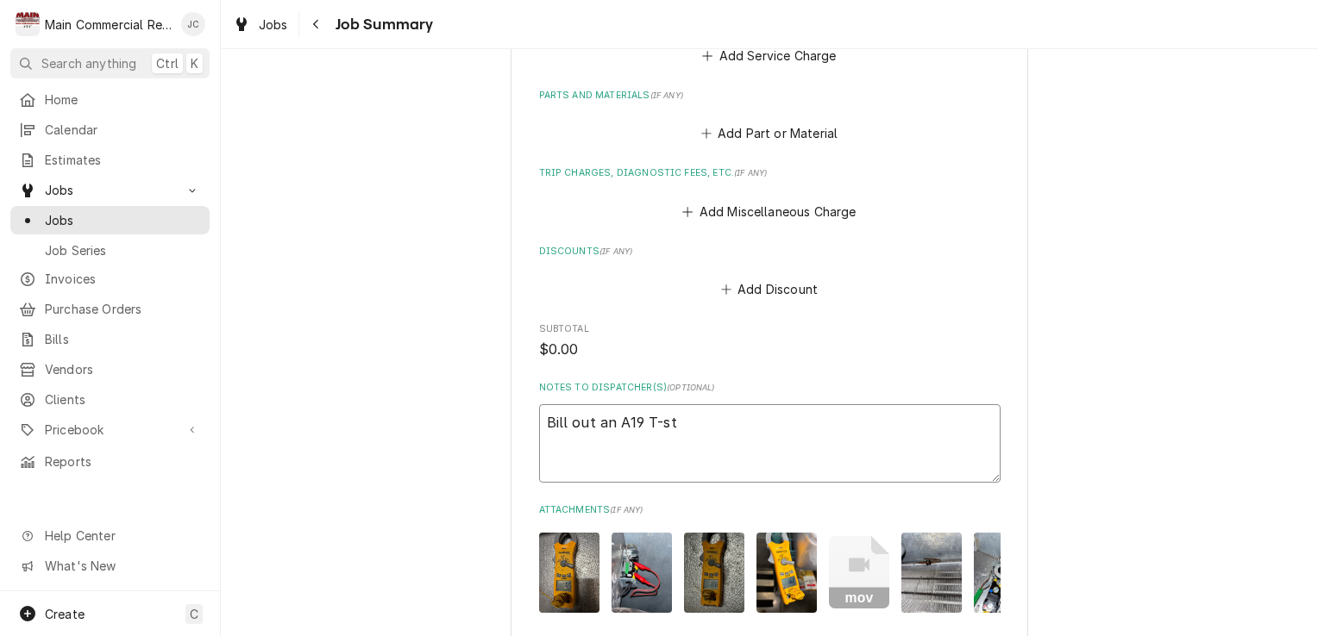
type textarea "Bill out an A19 T-sta"
type textarea "x"
type textarea "Bill out an A19 T-stat"
type textarea "x"
type textarea "Bill out an A19 T-stat*"
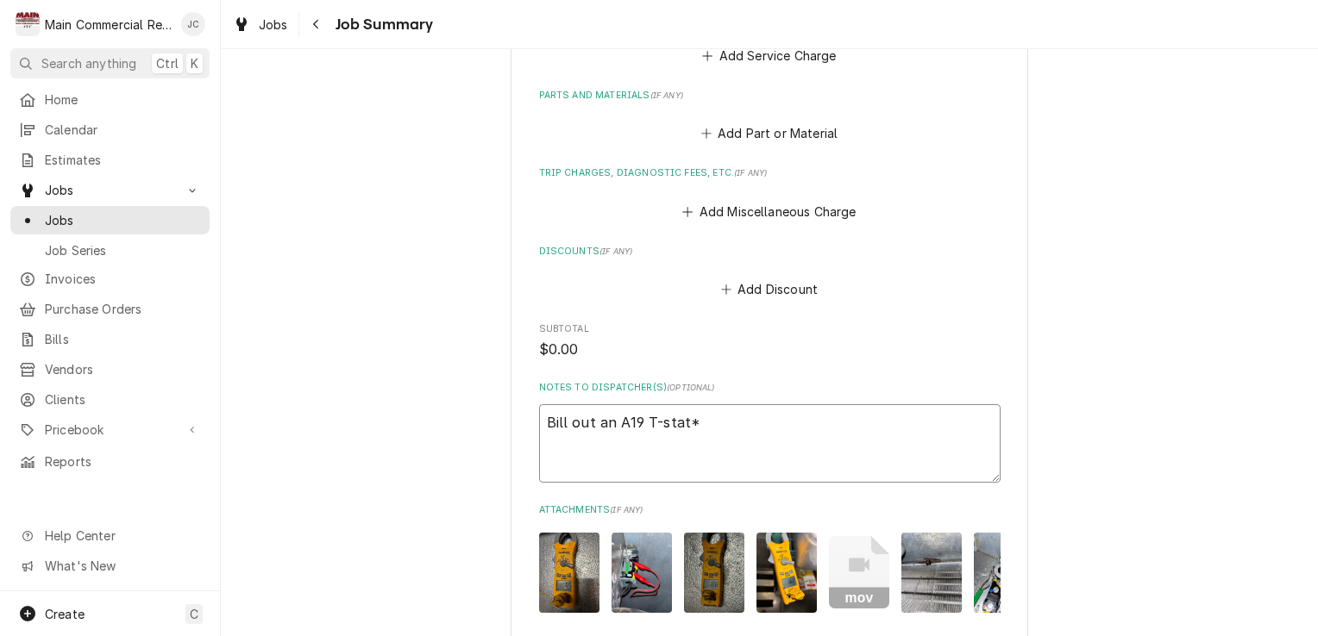
type textarea "x"
type textarea "Bill out an A19 T-stat*J"
type textarea "x"
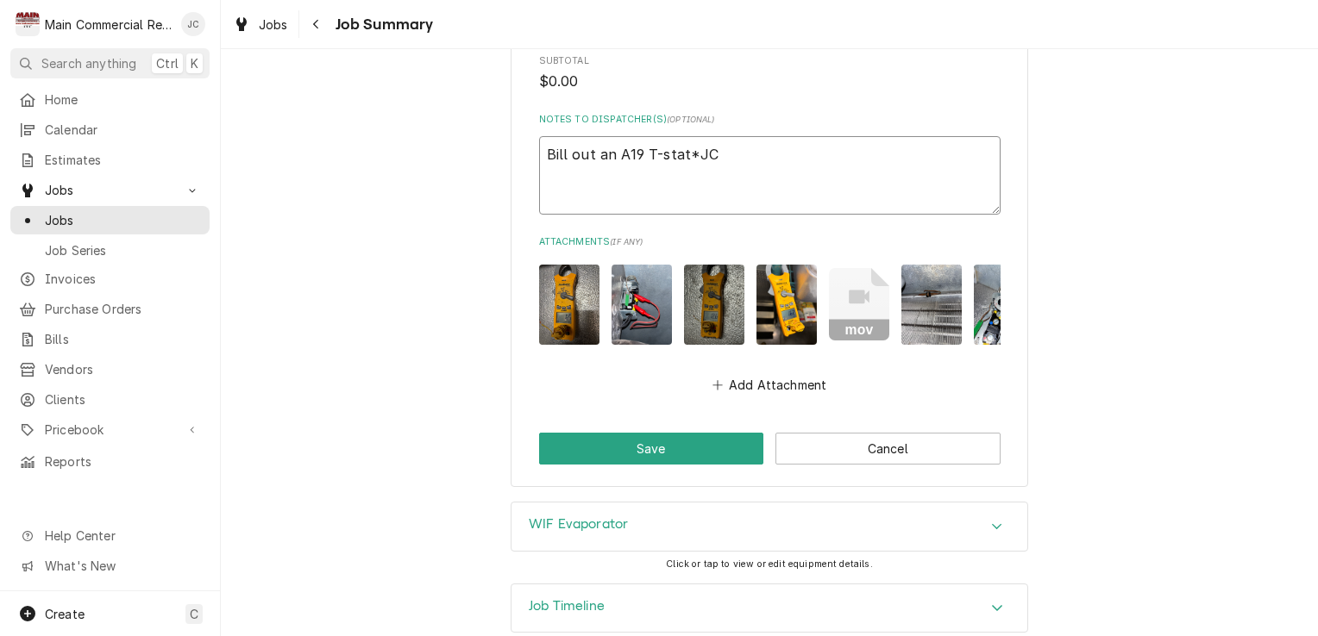
scroll to position [2308, 0]
type textarea "Bill out an A19 T-stat*JC"
click at [653, 434] on button "Save" at bounding box center [651, 450] width 225 height 32
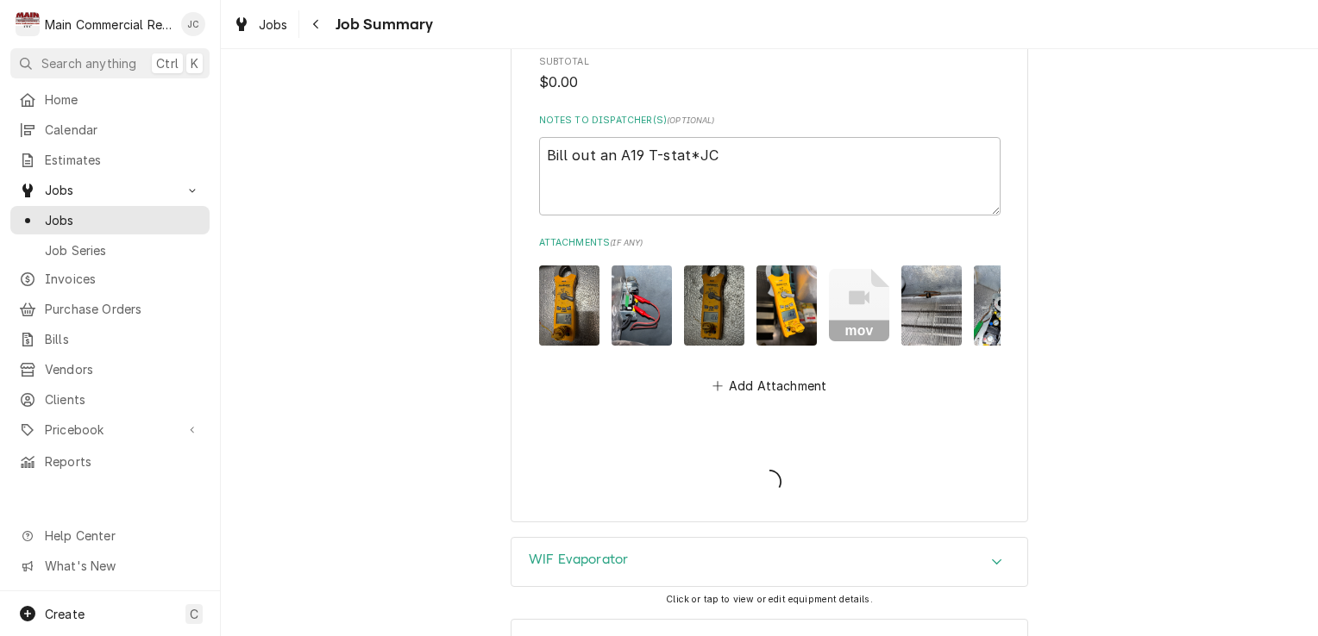
type textarea "x"
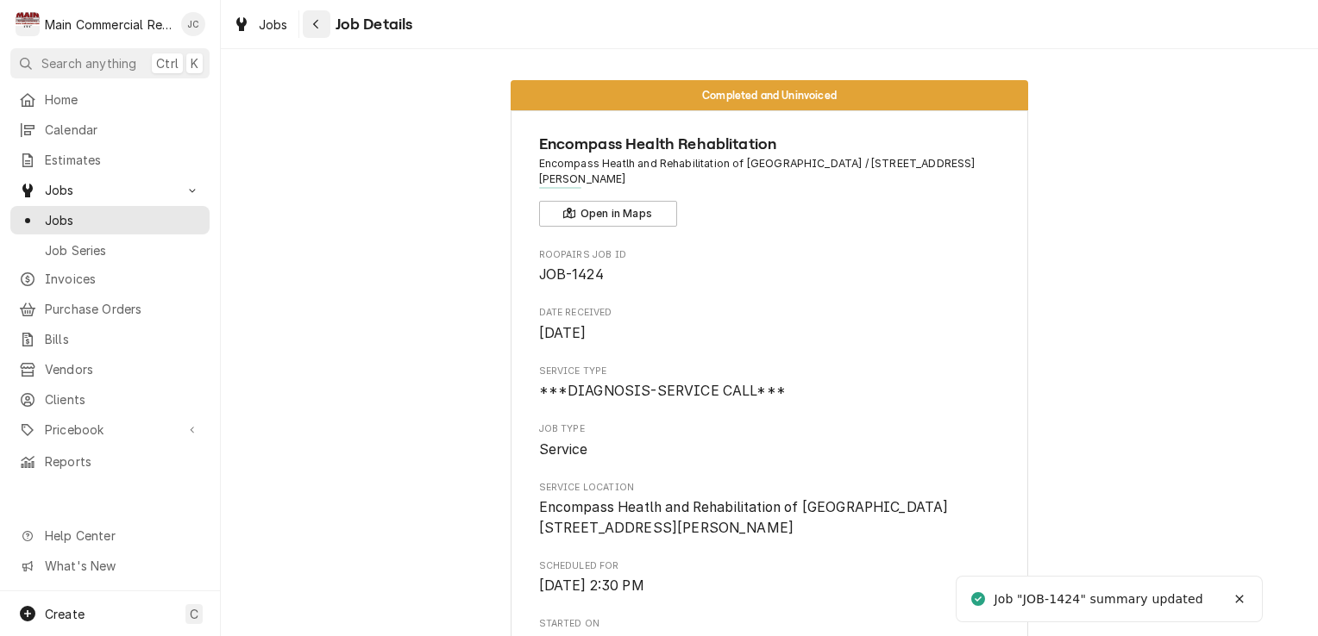
click at [319, 25] on icon "Navigate back" at bounding box center [316, 24] width 8 height 12
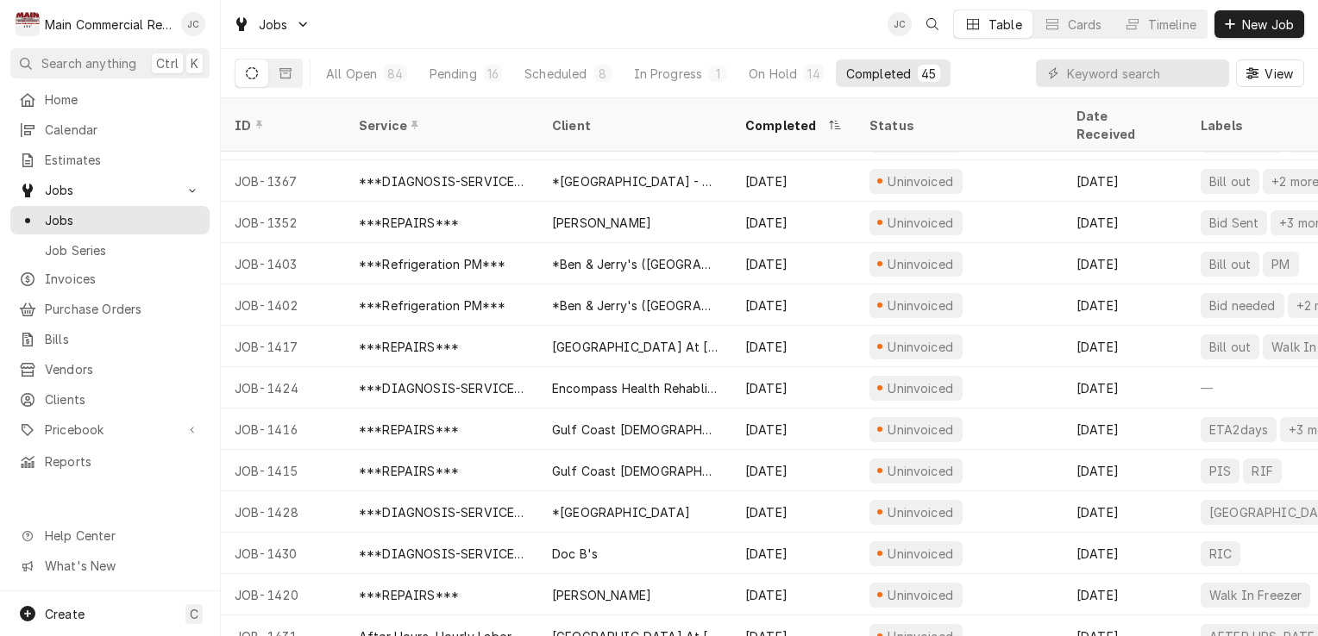
scroll to position [892, 0]
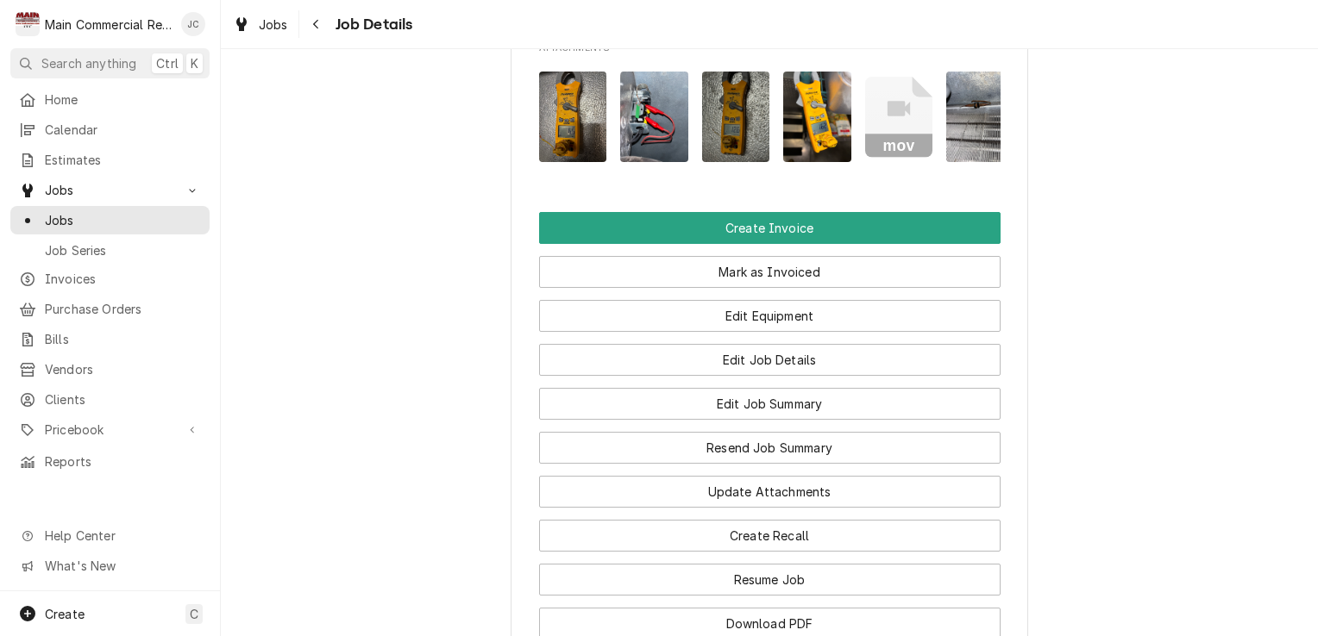
scroll to position [1626, 0]
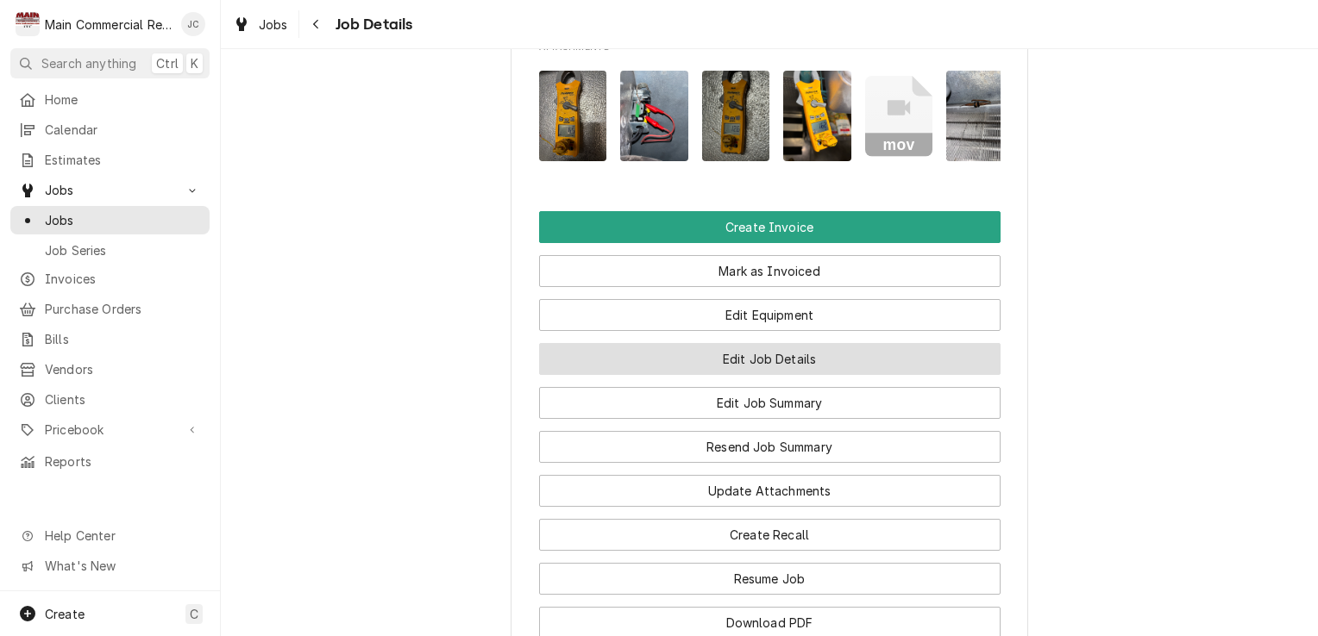
click at [805, 343] on button "Edit Job Details" at bounding box center [769, 359] width 461 height 32
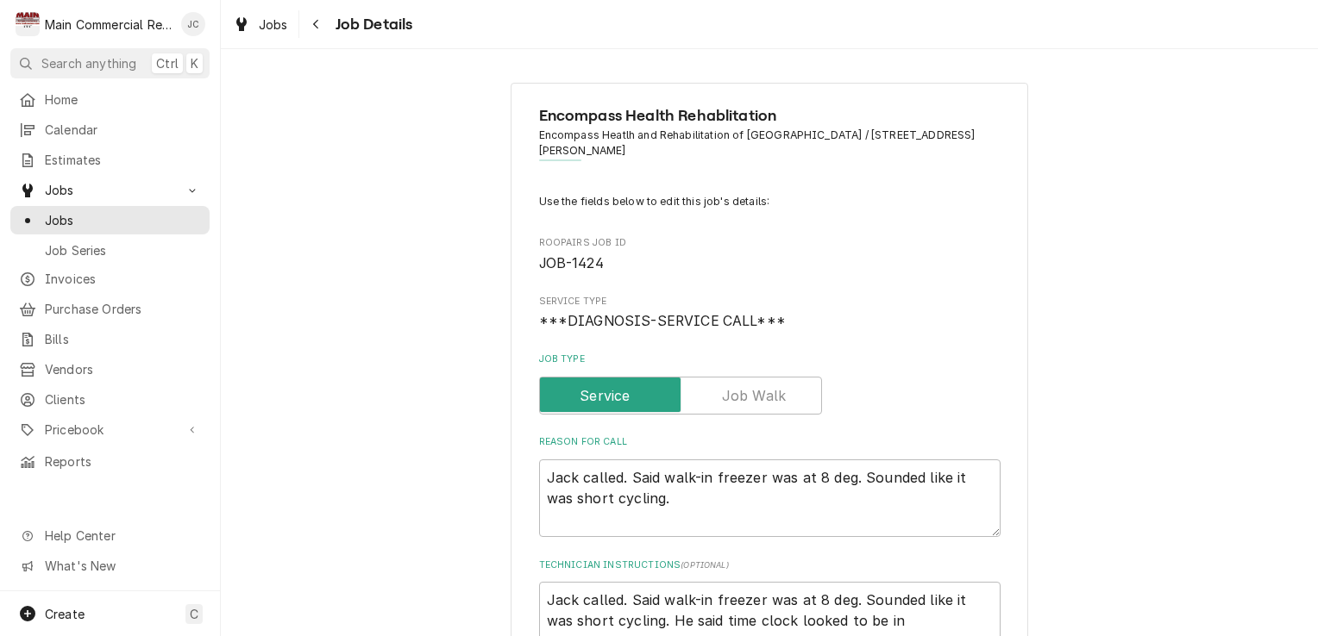
type textarea "x"
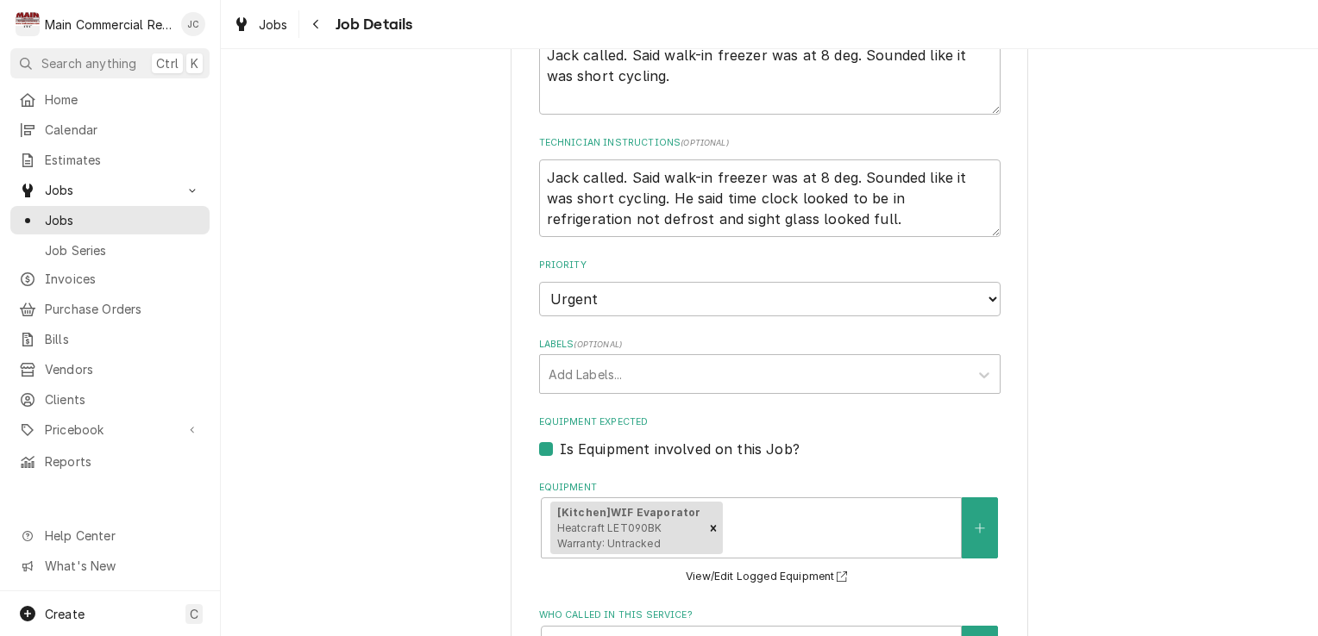
scroll to position [491, 0]
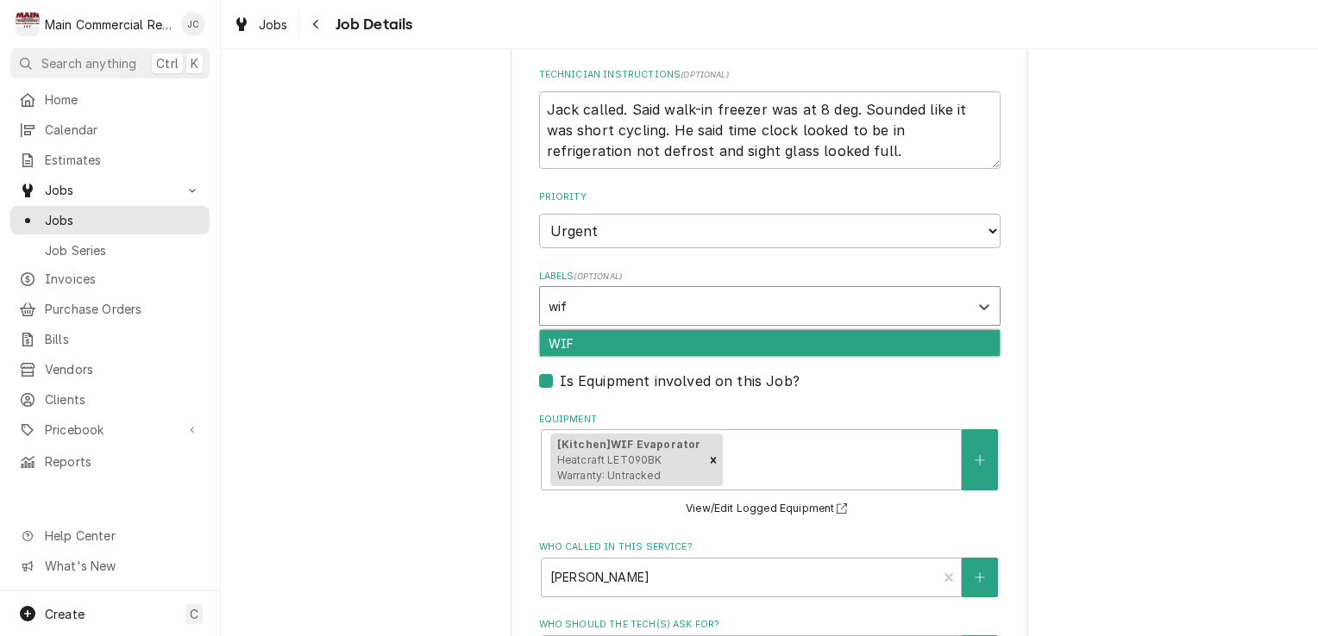
type input "wif"
click at [600, 358] on label "Equipment Expected" at bounding box center [769, 355] width 461 height 14
click at [600, 371] on input "Equipment Expected" at bounding box center [790, 390] width 461 height 38
checkbox input "false"
type textarea "x"
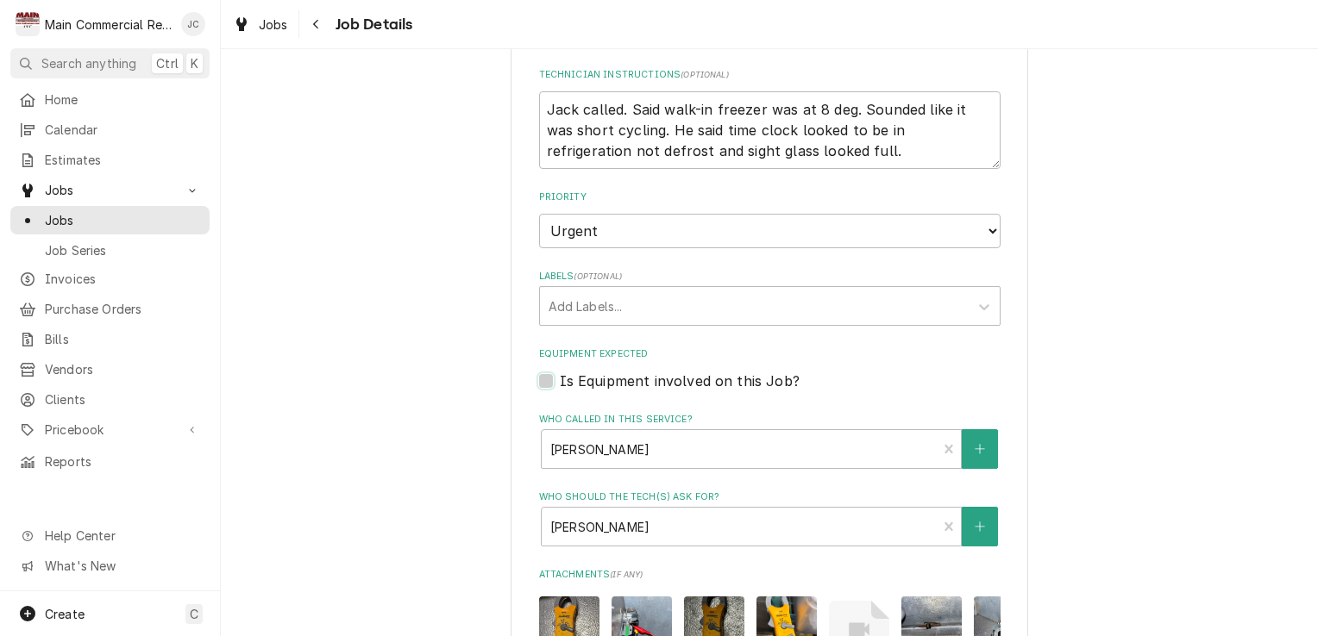
type textarea "x"
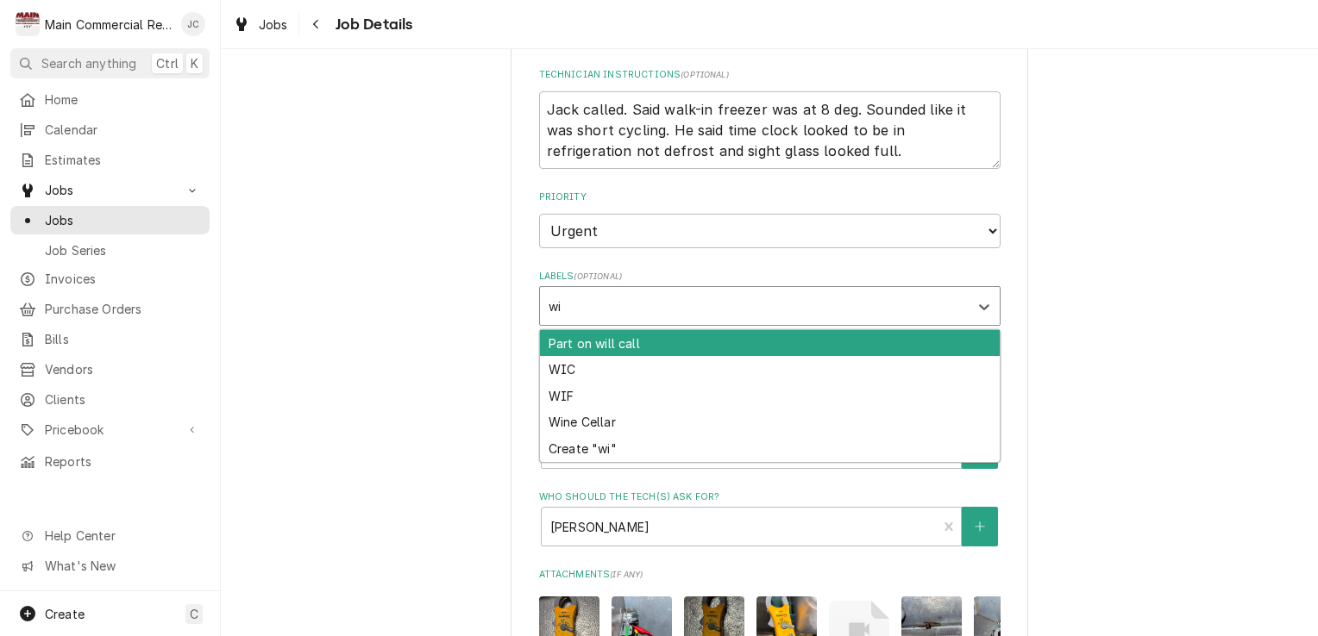
type input "wif"
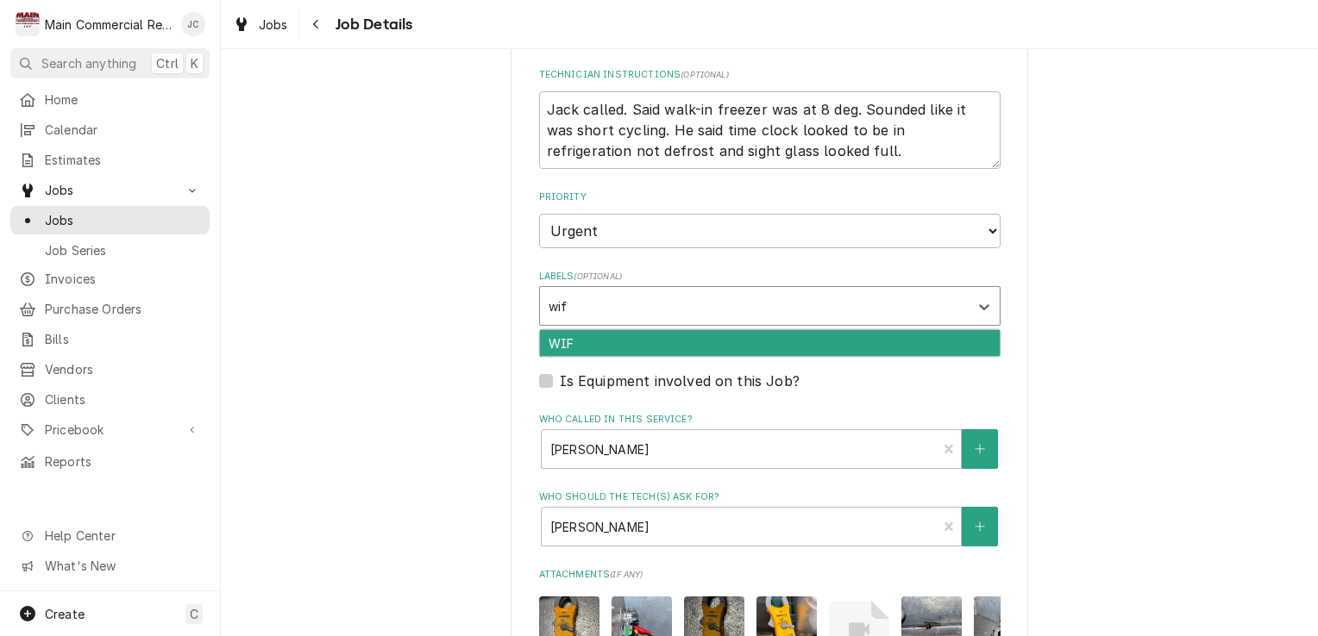
click at [575, 349] on div "WIF" at bounding box center [770, 343] width 460 height 27
type textarea "x"
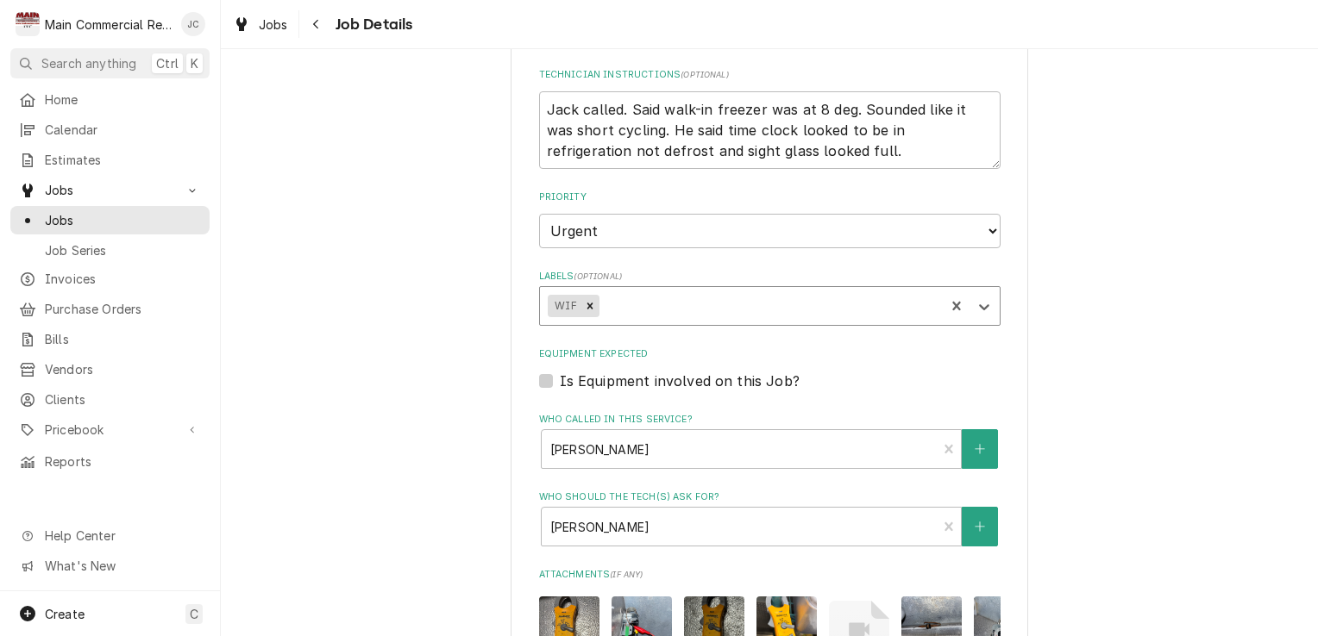
type textarea "x"
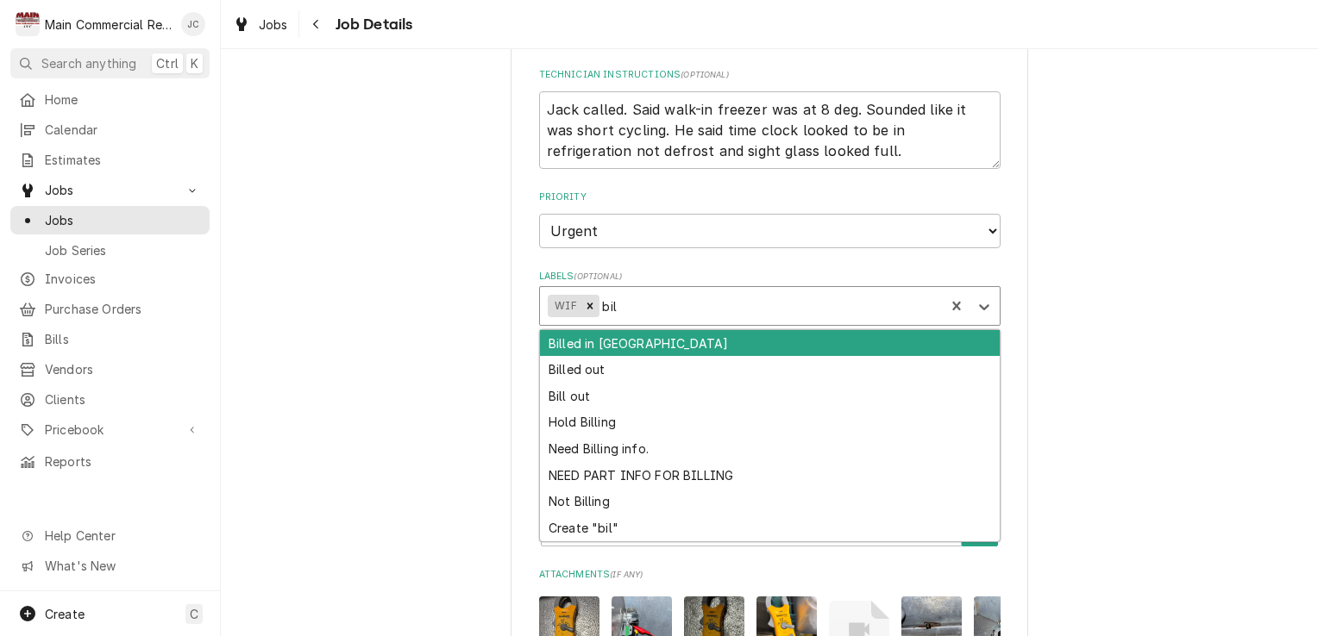
type input "bill"
click at [571, 397] on div "Bill out" at bounding box center [770, 396] width 460 height 27
type textarea "x"
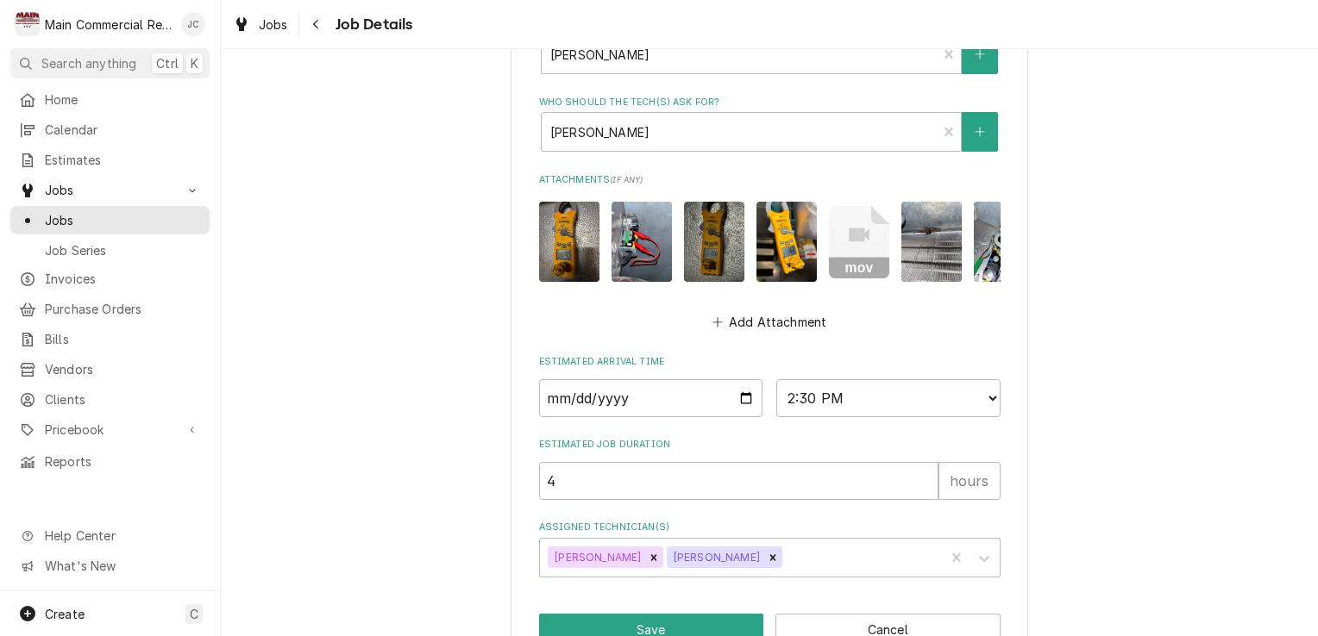
scroll to position [945, 0]
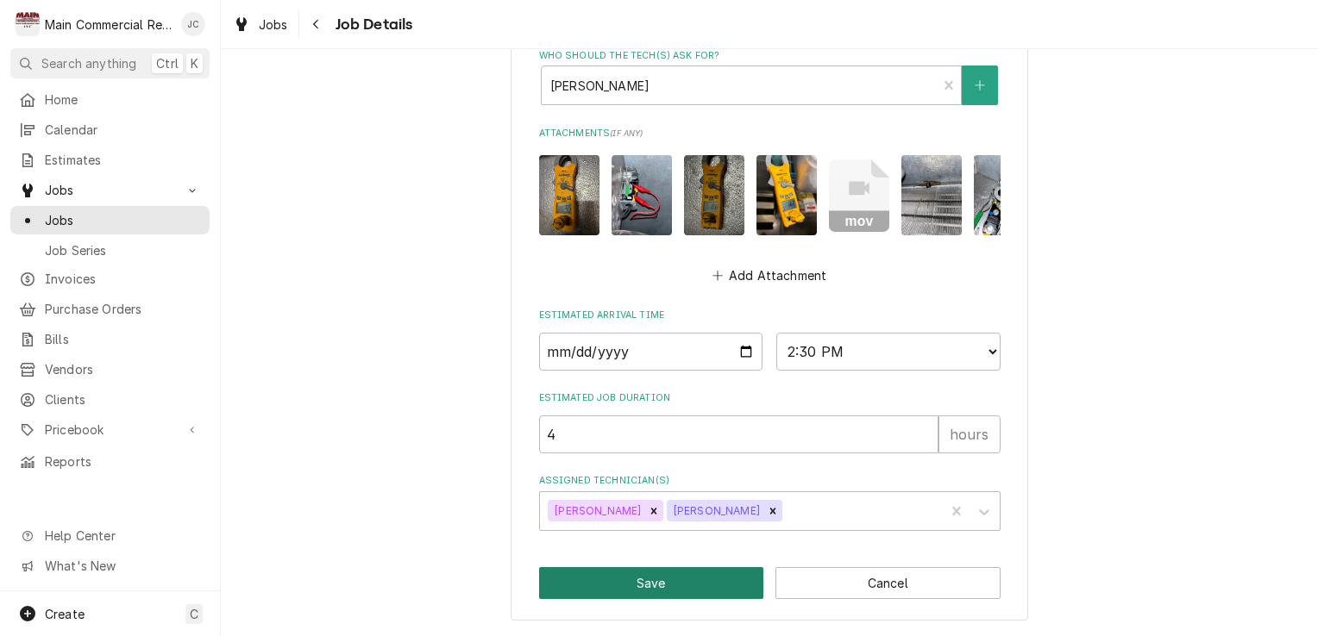
click at [663, 593] on button "Save" at bounding box center [651, 583] width 225 height 32
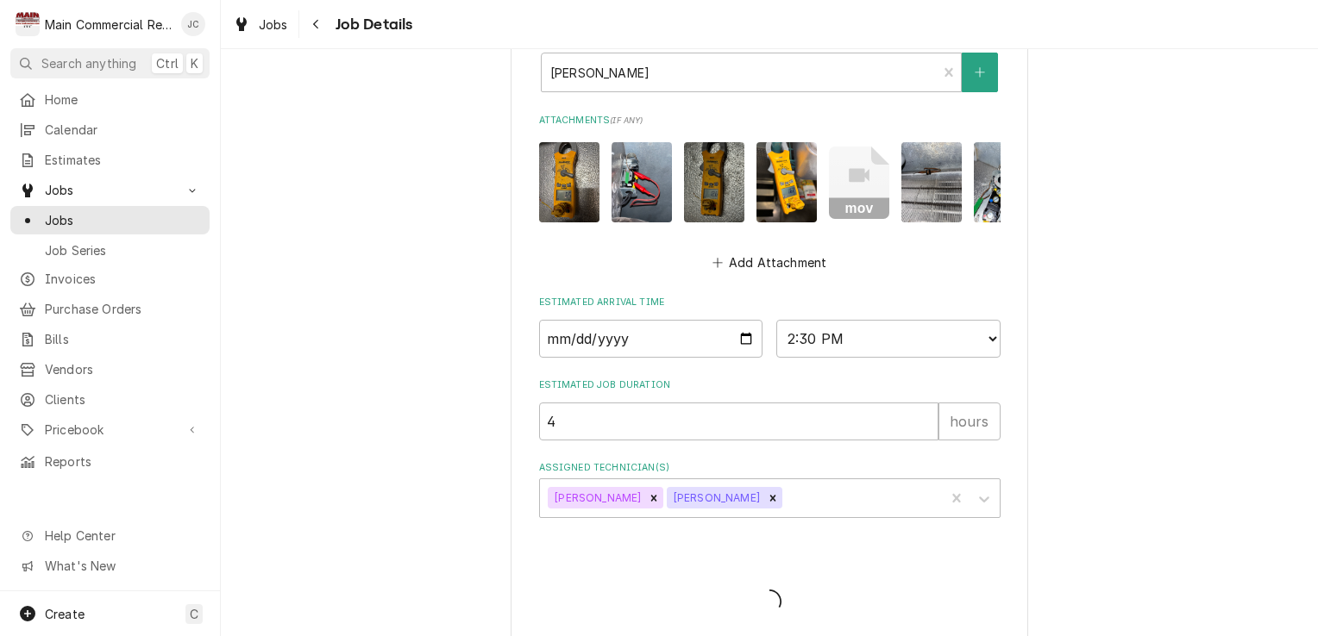
type textarea "x"
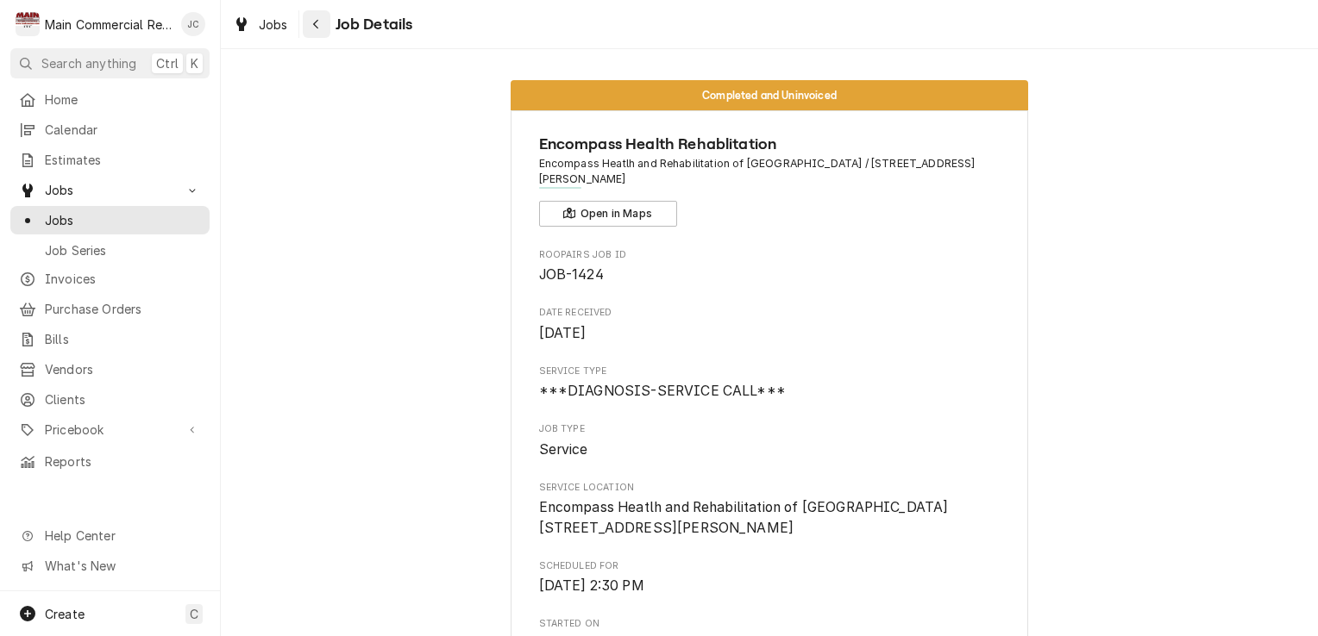
click at [317, 29] on icon "Navigate back" at bounding box center [316, 24] width 8 height 12
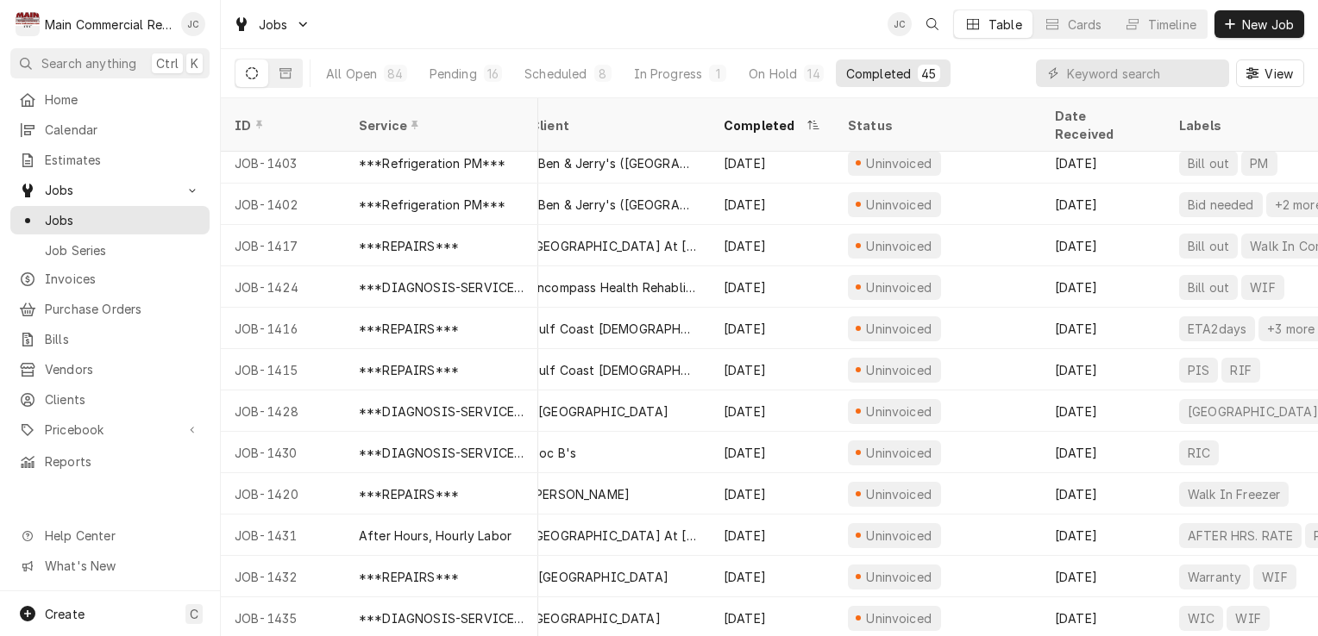
scroll to position [962, 0]
